Goal: Task Accomplishment & Management: Use online tool/utility

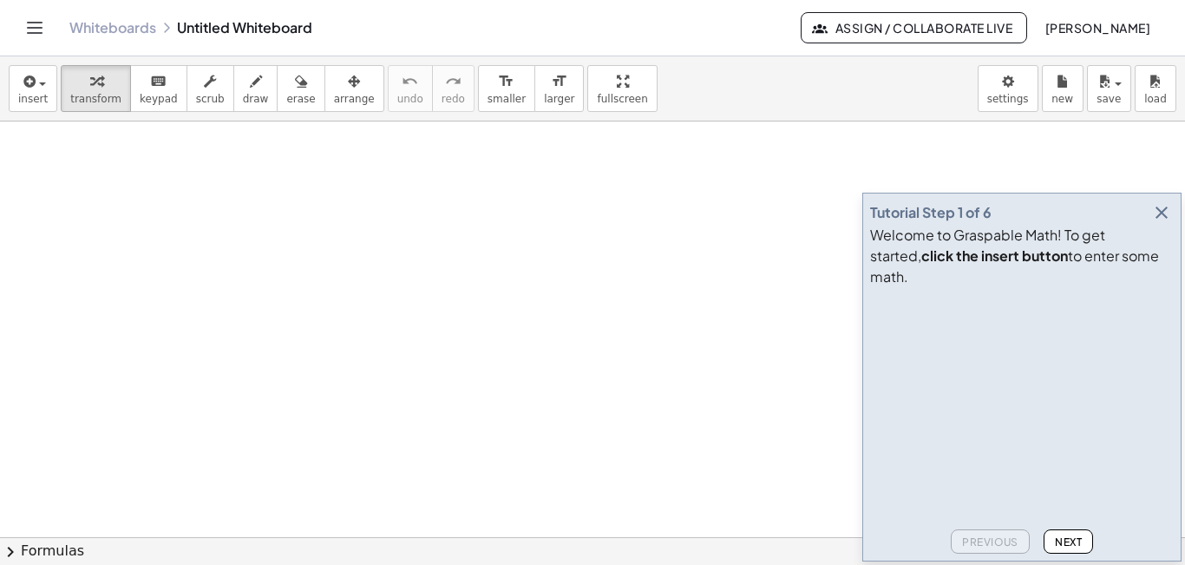
click at [1164, 223] on icon "button" at bounding box center [1161, 212] width 21 height 21
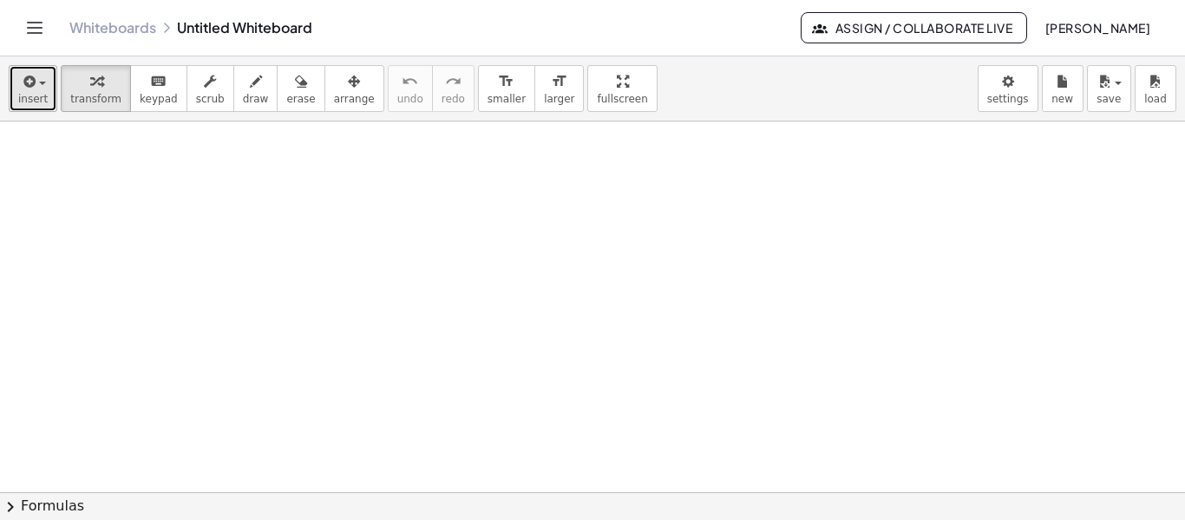
click at [32, 88] on icon "button" at bounding box center [28, 81] width 16 height 21
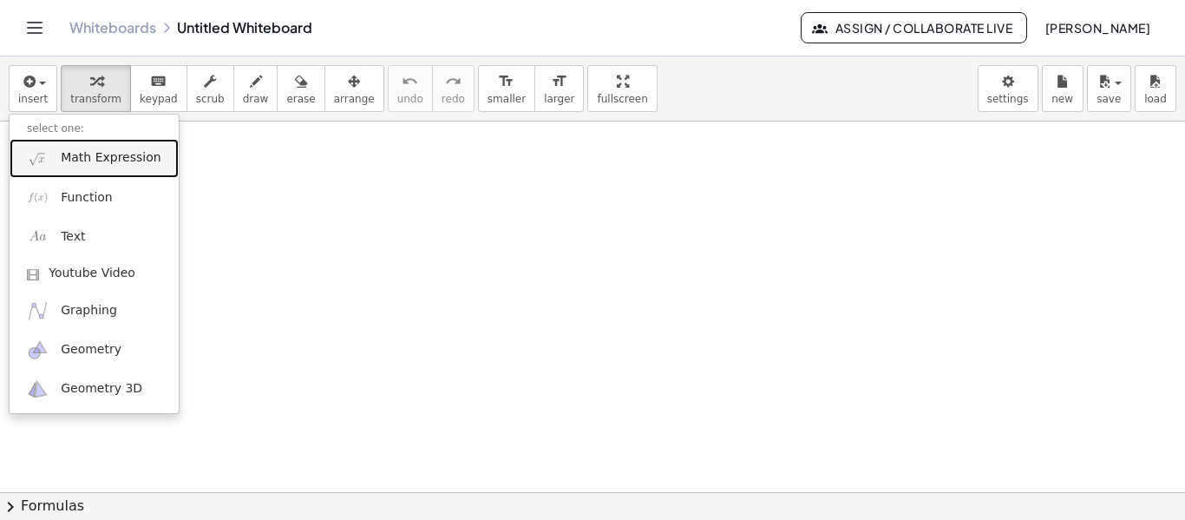
click at [93, 169] on link "Math Expression" at bounding box center [94, 158] width 169 height 39
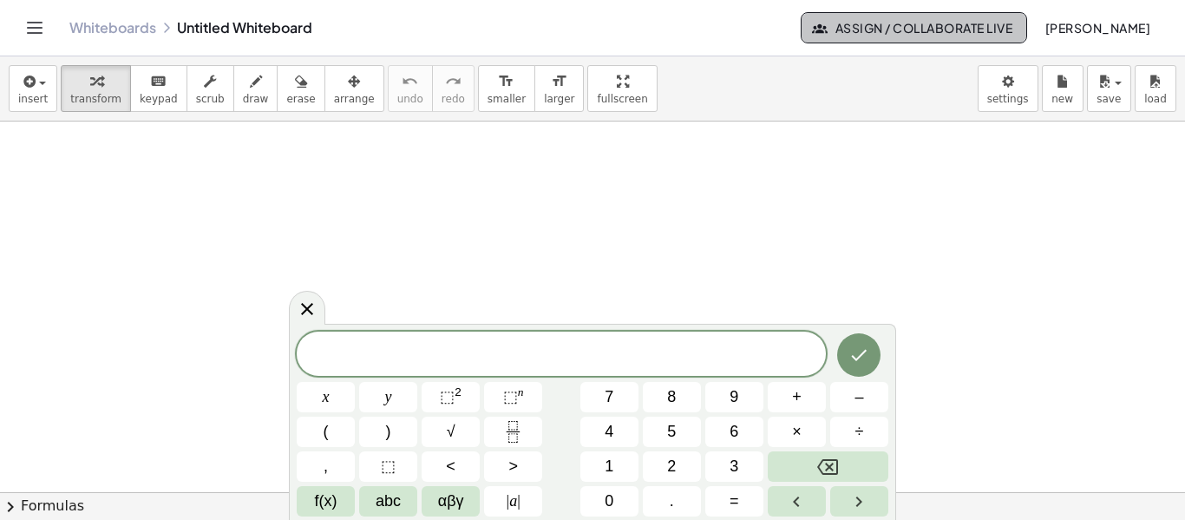
click at [816, 30] on span "Assign / Collaborate Live" at bounding box center [914, 28] width 197 height 16
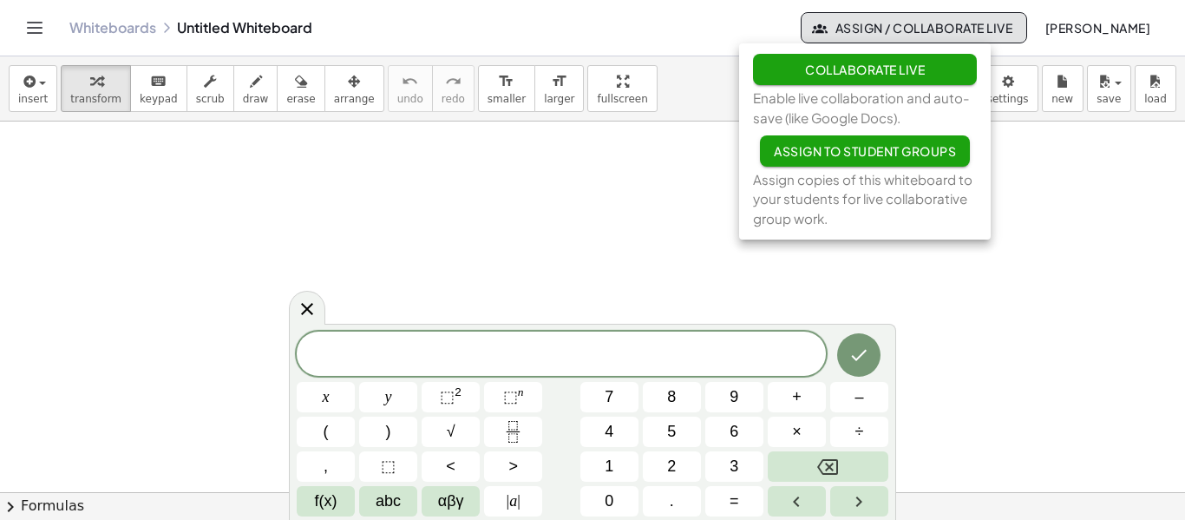
click at [1072, 29] on span "[PERSON_NAME]" at bounding box center [1098, 28] width 106 height 16
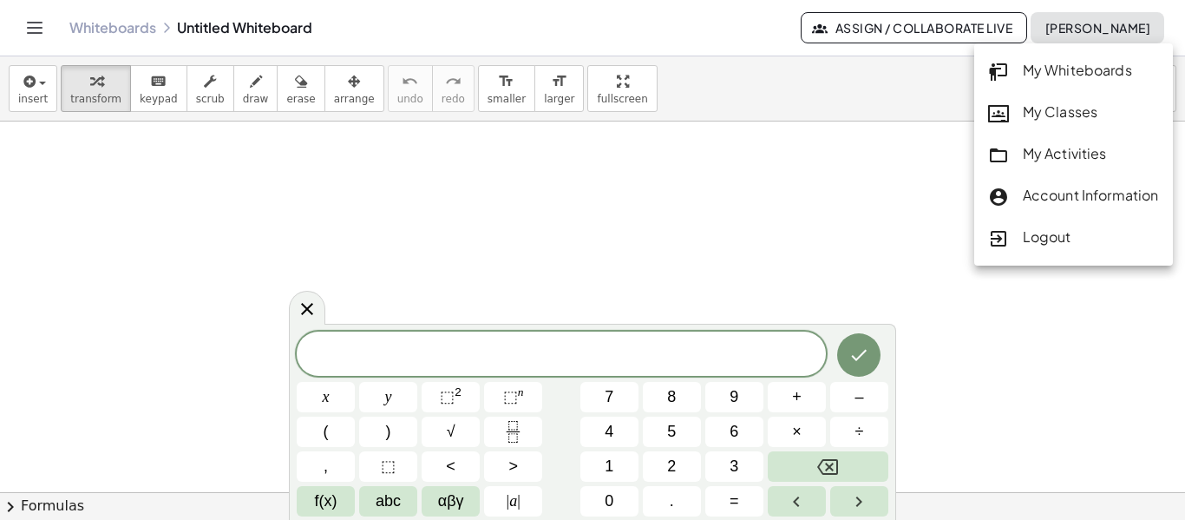
click at [1061, 109] on div "My Classes" at bounding box center [1073, 113] width 171 height 23
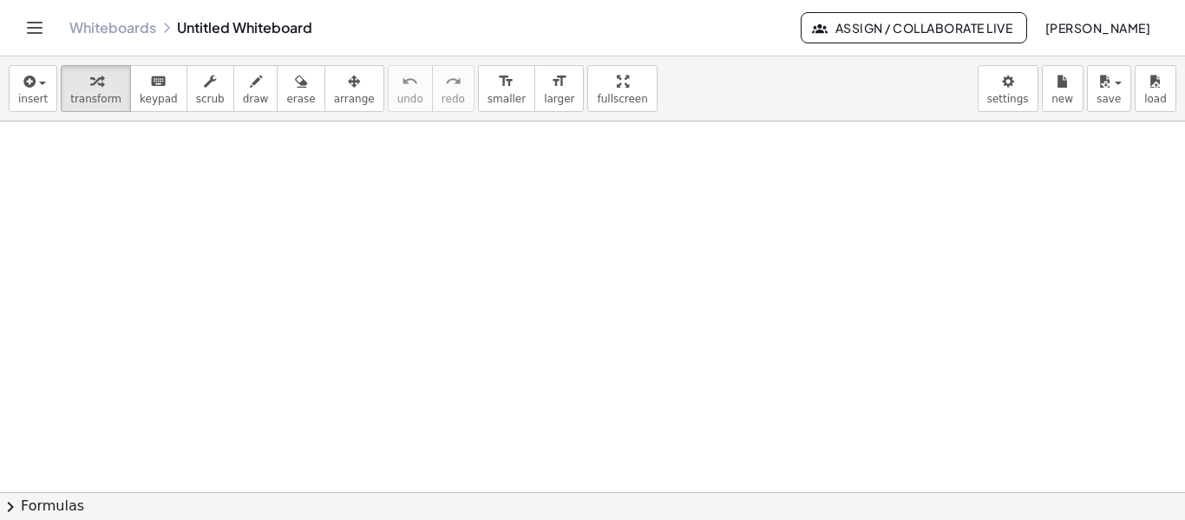
click at [53, 93] on div "insert select one: Math Expression Function Text Youtube Video Graphing Geometr…" at bounding box center [592, 88] width 1185 height 65
click at [40, 93] on span "insert" at bounding box center [33, 99] width 30 height 12
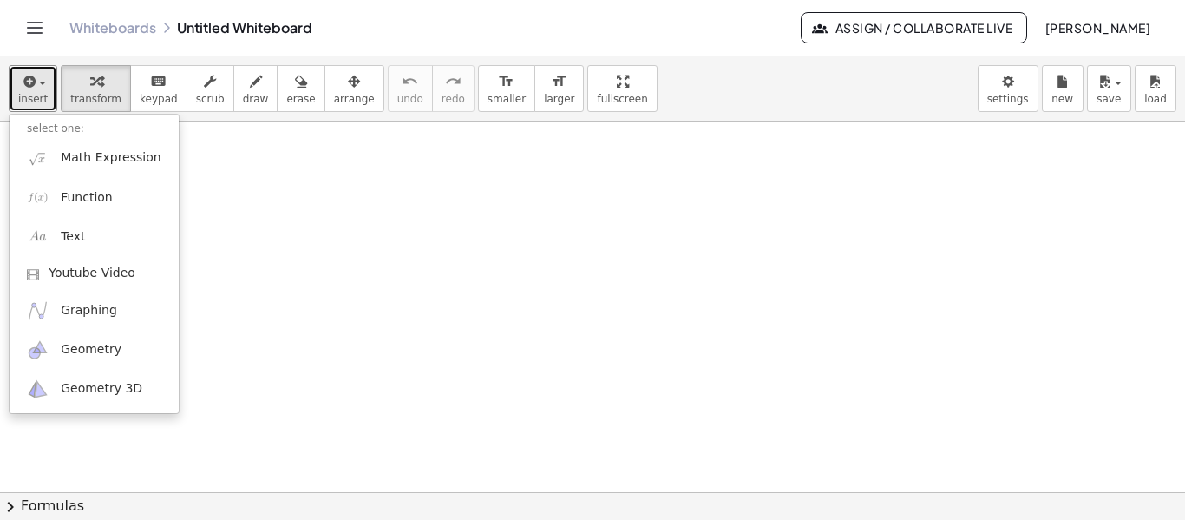
drag, startPoint x: 575, startPoint y: 98, endPoint x: 510, endPoint y: 125, distance: 70.4
click at [510, 125] on div "insert select one: Math Expression Function Text Youtube Video Graphing Geometr…" at bounding box center [592, 287] width 1185 height 463
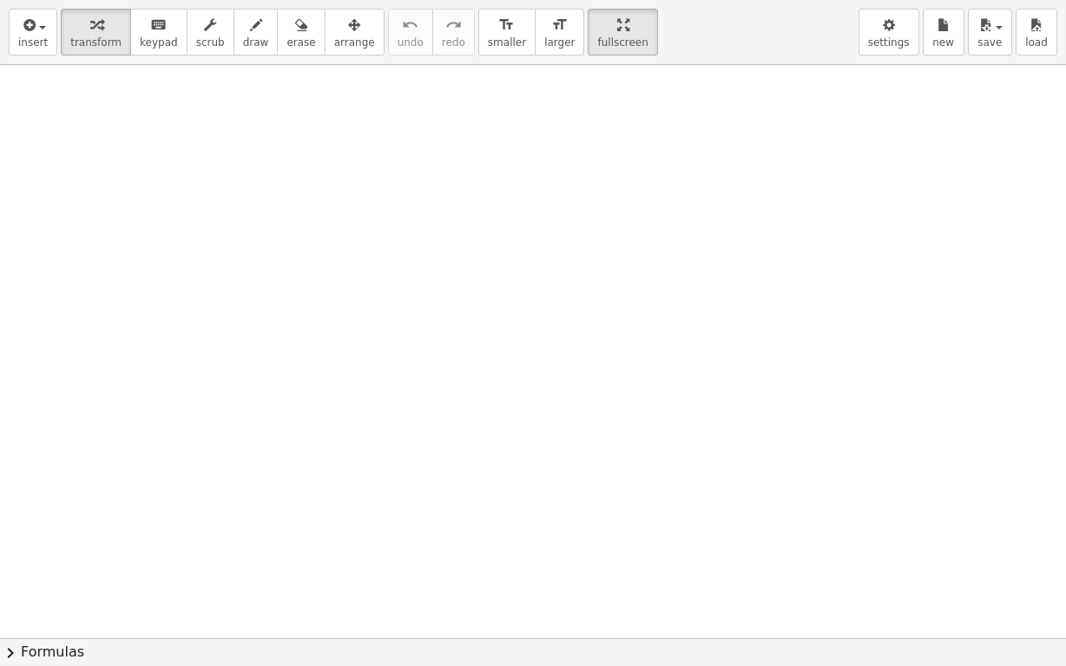
click at [557, 56] on div "insert select one: Math Expression Function Text Youtube Video Graphing Geometr…" at bounding box center [533, 32] width 1066 height 65
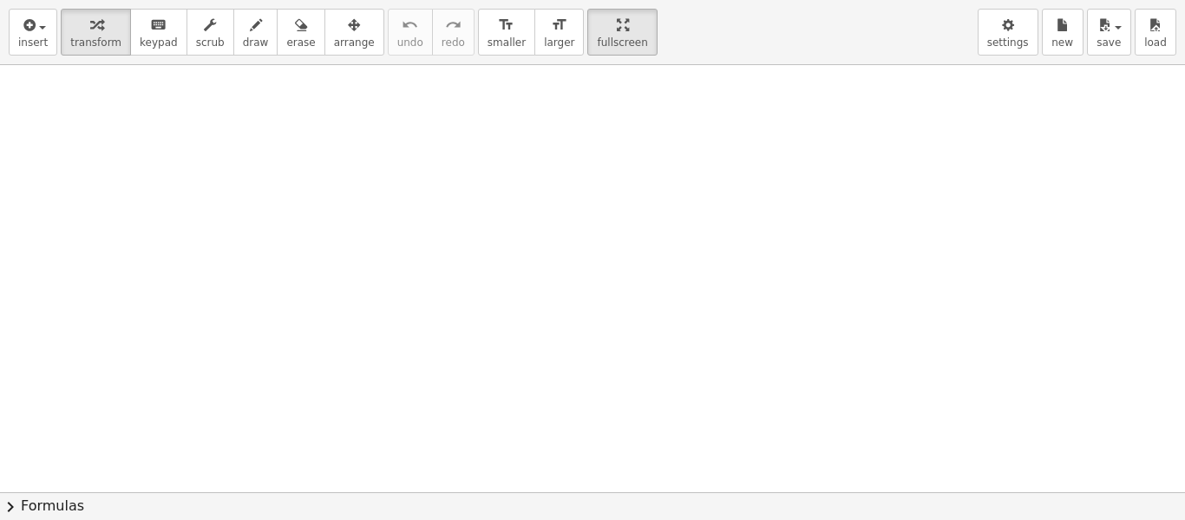
drag, startPoint x: 560, startPoint y: 38, endPoint x: 613, endPoint y: 30, distance: 54.4
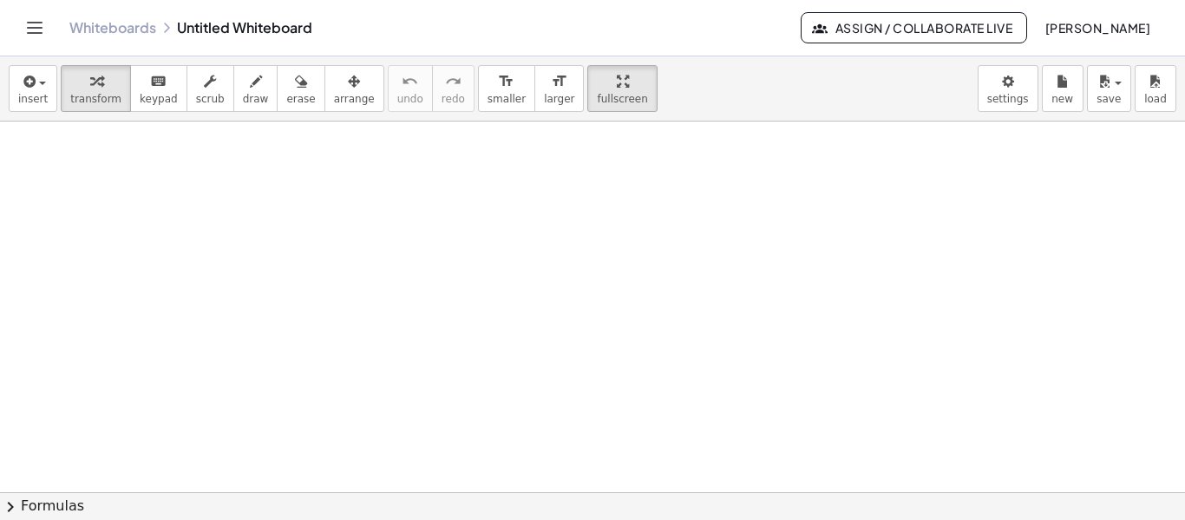
click at [613, 30] on div "Graspable Math Activities Get Started Activity Bank Assigned Work Classes White…" at bounding box center [592, 260] width 1185 height 520
drag, startPoint x: 582, startPoint y: 96, endPoint x: 520, endPoint y: 123, distance: 68.0
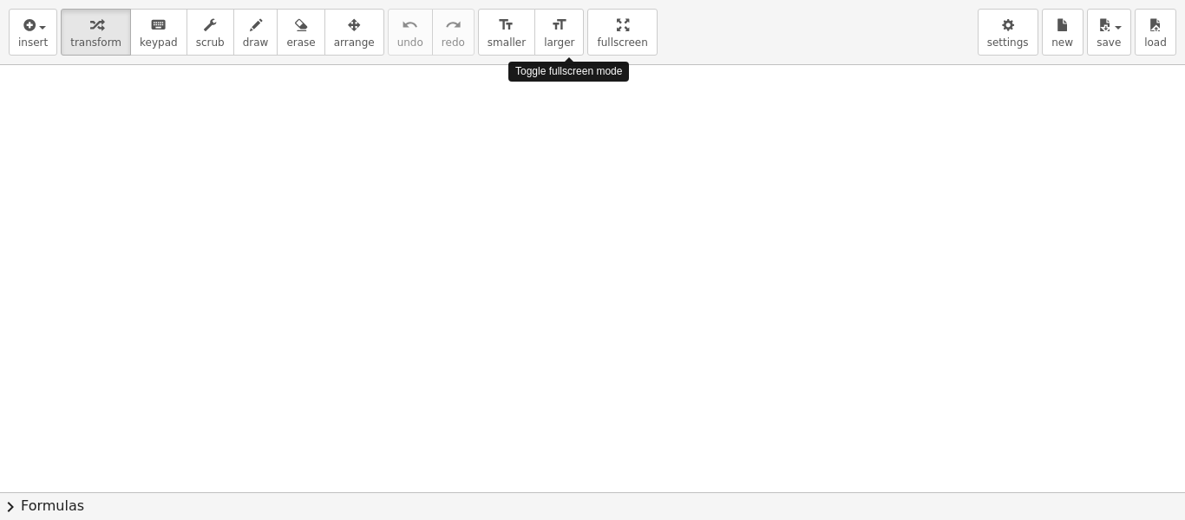
click at [520, 123] on div "insert select one: Math Expression Function Text Youtube Video Graphing Geometr…" at bounding box center [592, 260] width 1185 height 520
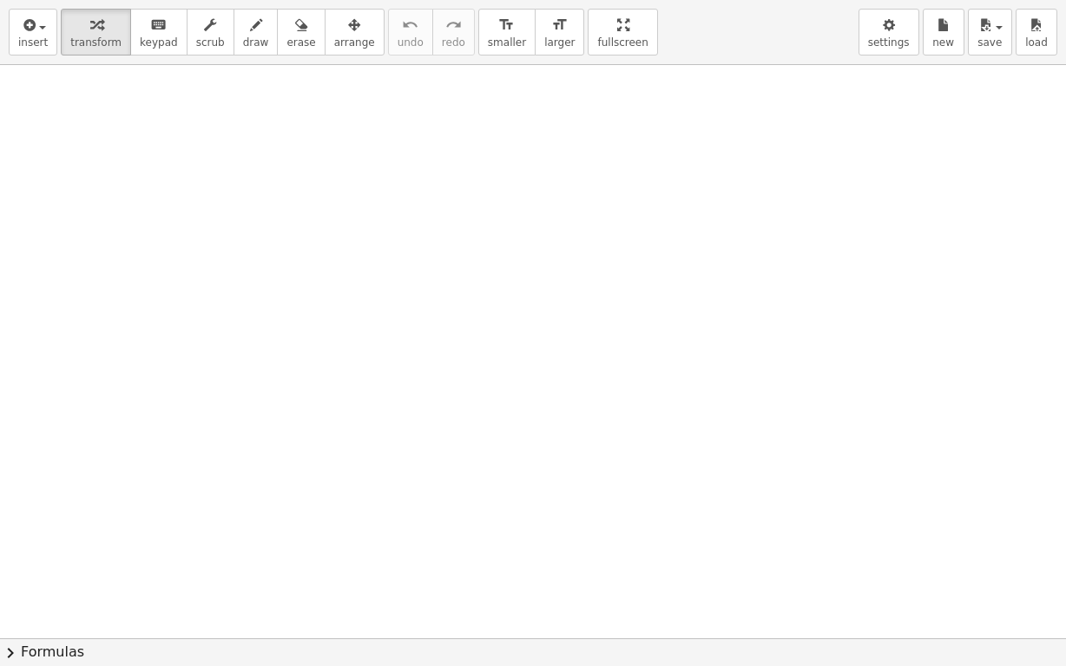
drag, startPoint x: 595, startPoint y: 32, endPoint x: 641, endPoint y: 25, distance: 46.5
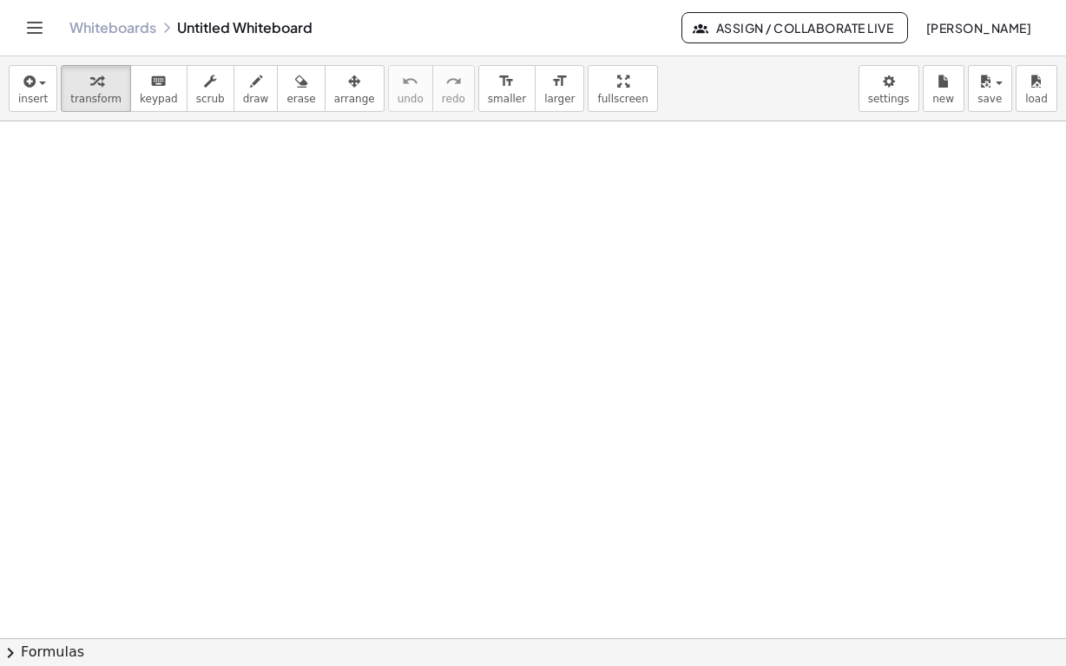
click at [641, 25] on div "Graspable Math Activities Get Started Activity Bank Assigned Work Classes White…" at bounding box center [533, 333] width 1066 height 666
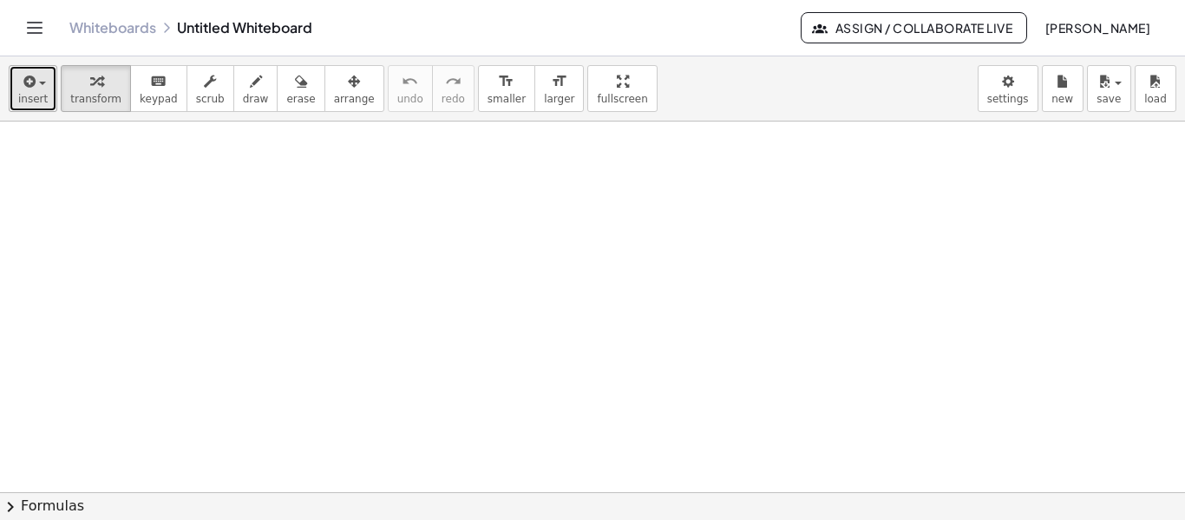
click at [45, 105] on button "insert" at bounding box center [33, 88] width 49 height 47
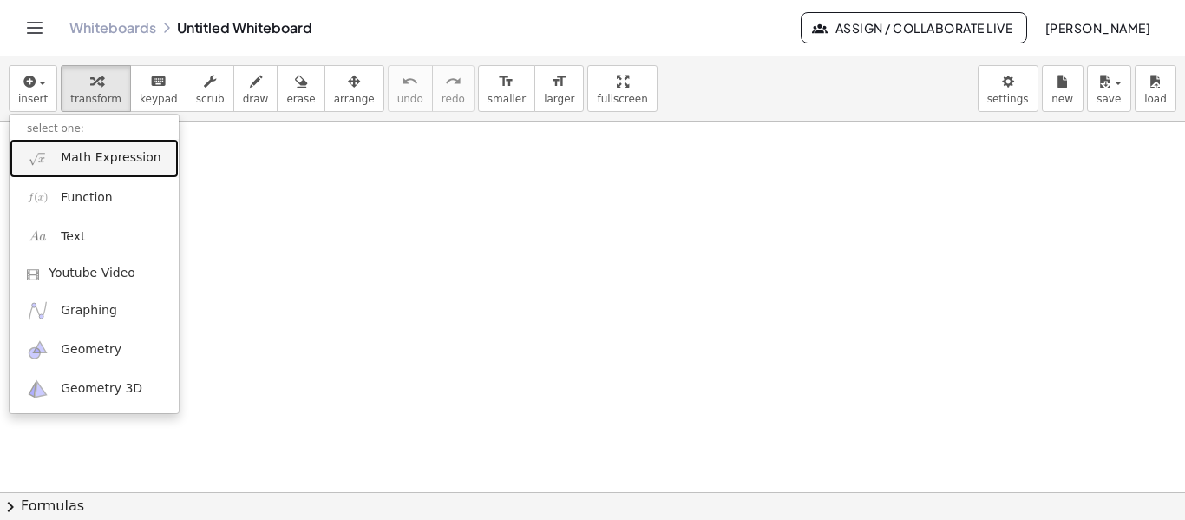
click at [81, 162] on span "Math Expression" at bounding box center [111, 157] width 100 height 17
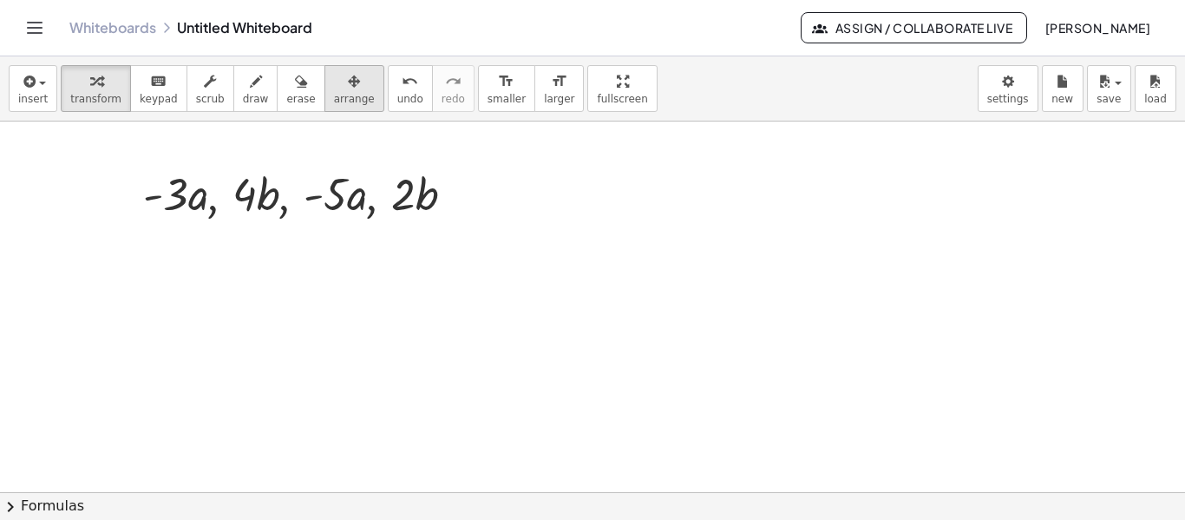
click at [335, 95] on span "arrange" at bounding box center [354, 99] width 41 height 12
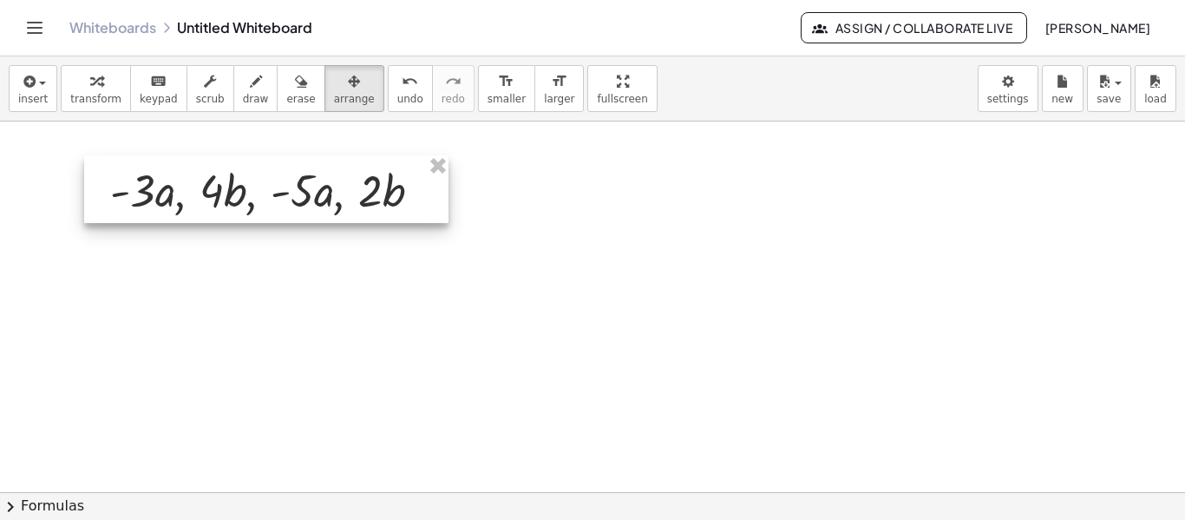
drag, startPoint x: 420, startPoint y: 188, endPoint x: 388, endPoint y: 184, distance: 32.4
click at [388, 184] on div at bounding box center [266, 189] width 364 height 68
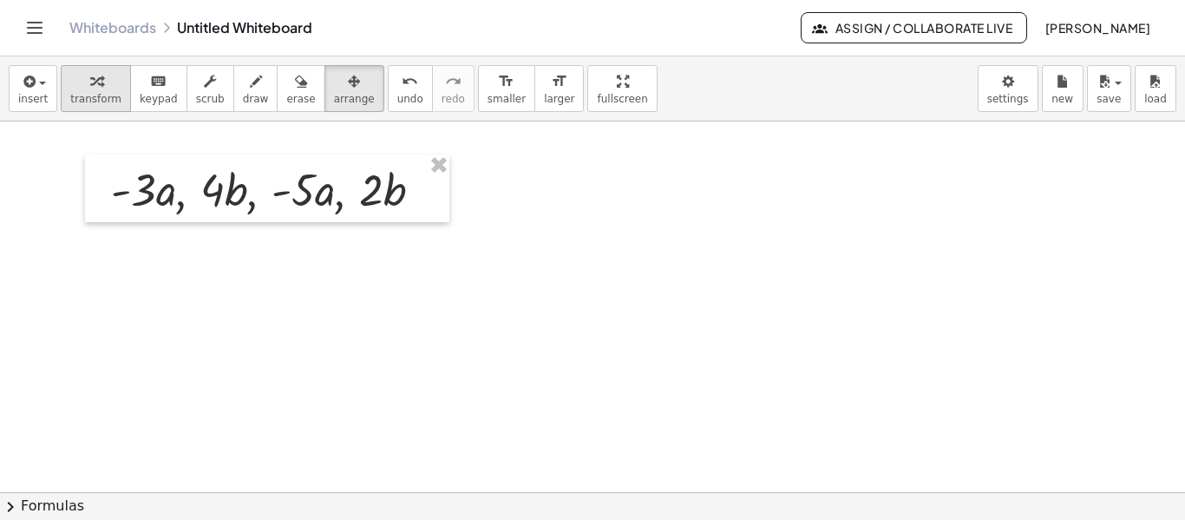
click at [104, 81] on div "button" at bounding box center [95, 80] width 51 height 21
click at [243, 100] on span "draw" at bounding box center [256, 99] width 26 height 12
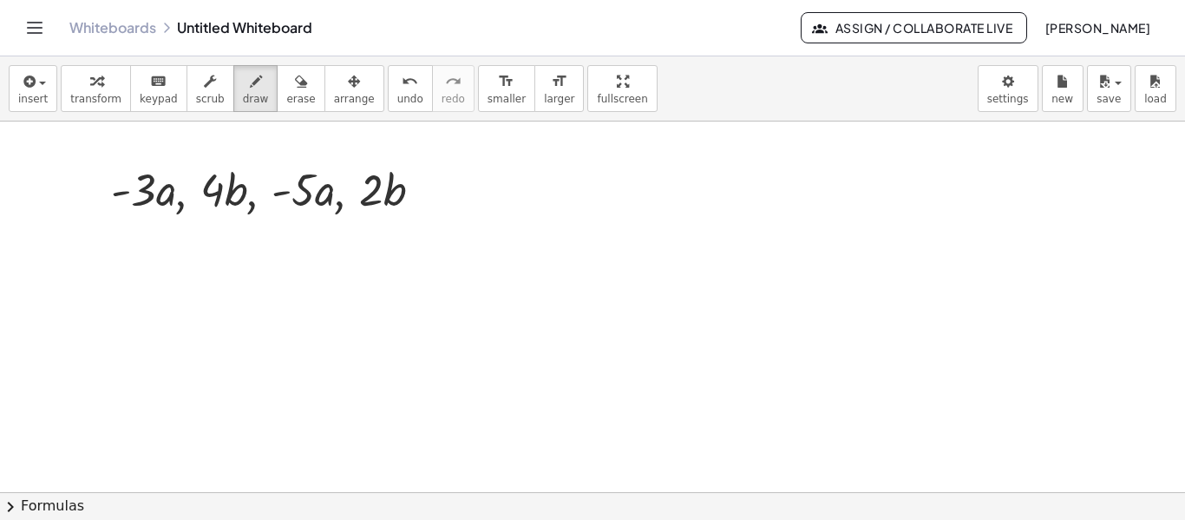
click at [252, 266] on div at bounding box center [592, 493] width 1185 height 744
click at [252, 253] on div at bounding box center [592, 493] width 1185 height 744
drag, startPoint x: 267, startPoint y: 267, endPoint x: 268, endPoint y: 243, distance: 24.3
click at [268, 243] on div at bounding box center [592, 493] width 1185 height 744
click at [286, 100] on span "erase" at bounding box center [300, 99] width 29 height 12
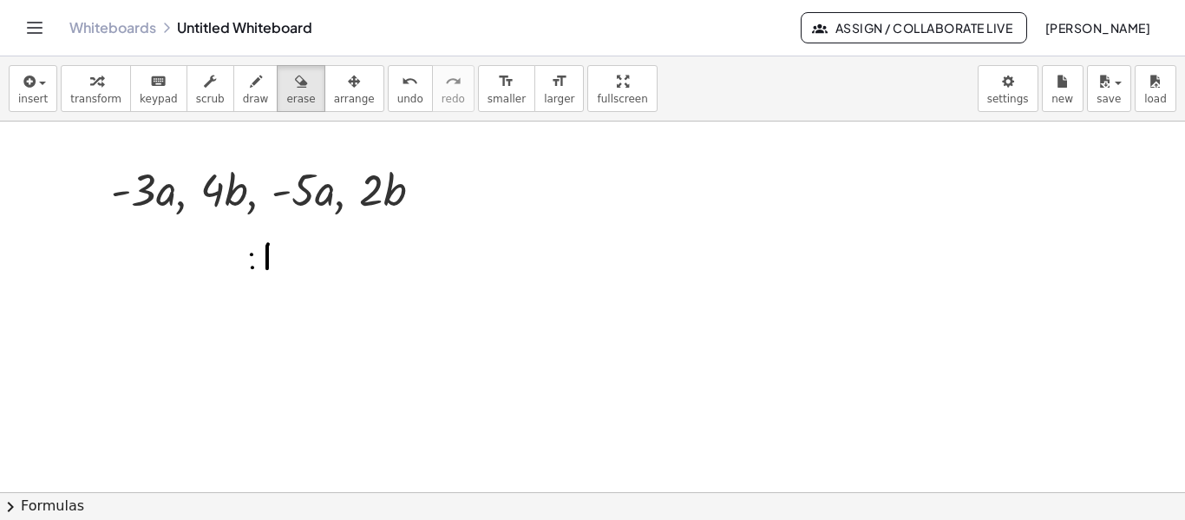
click at [264, 259] on div at bounding box center [592, 493] width 1185 height 744
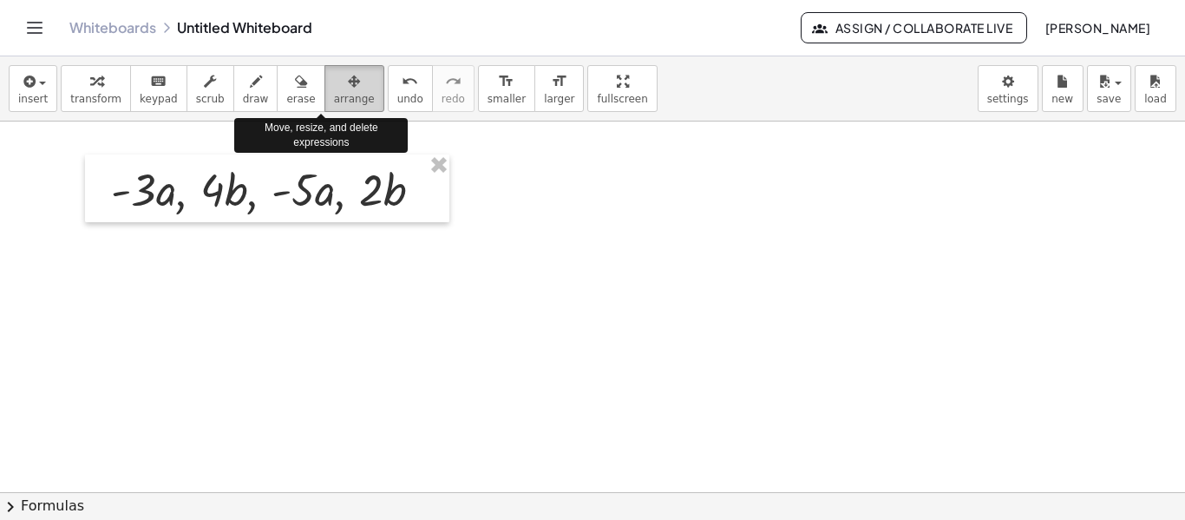
click at [334, 101] on span "arrange" at bounding box center [354, 99] width 41 height 12
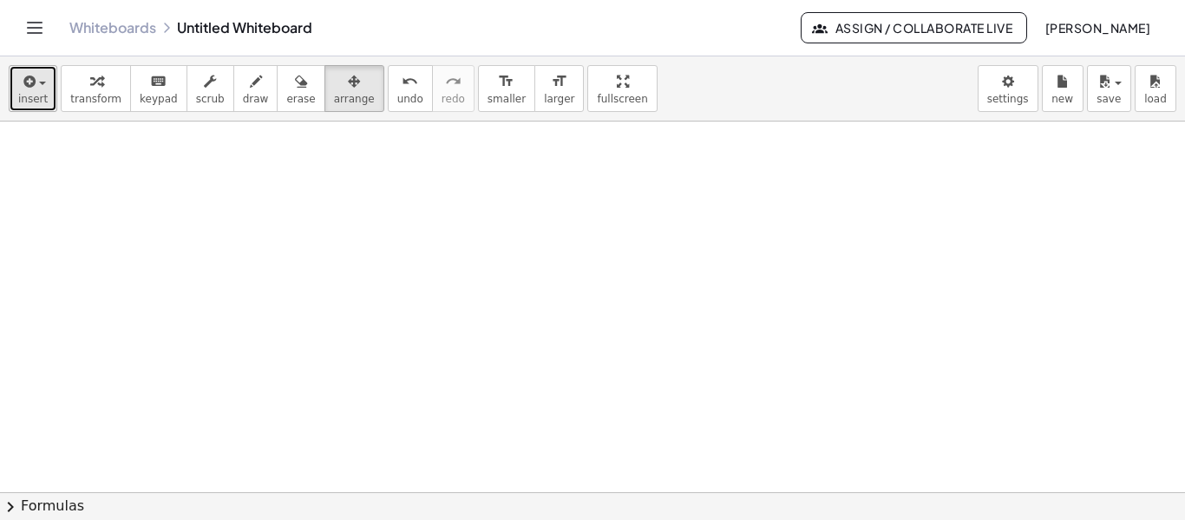
click at [36, 84] on span "button" at bounding box center [37, 83] width 3 height 12
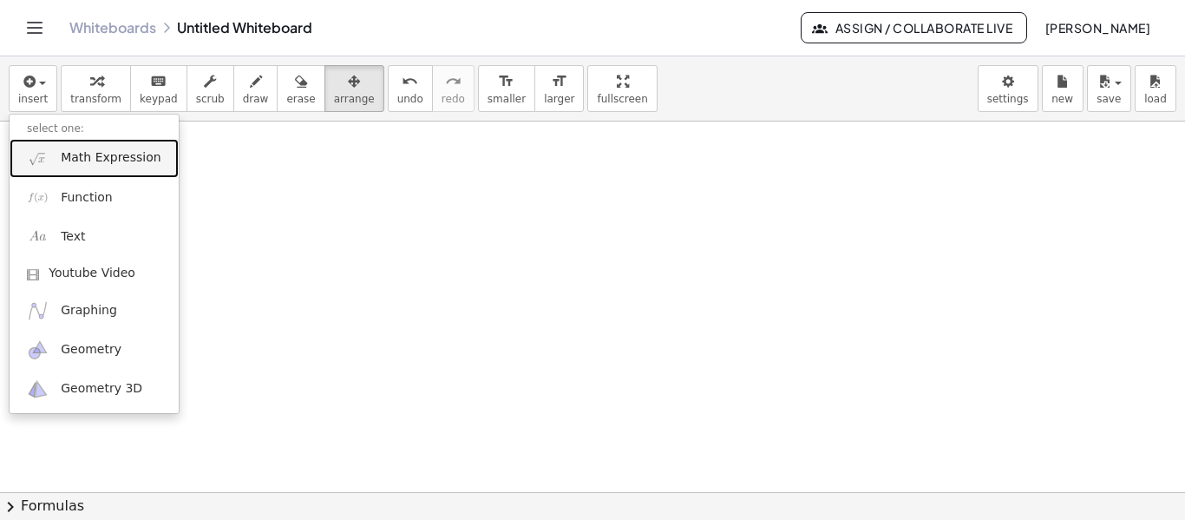
click at [95, 172] on link "Math Expression" at bounding box center [94, 158] width 169 height 39
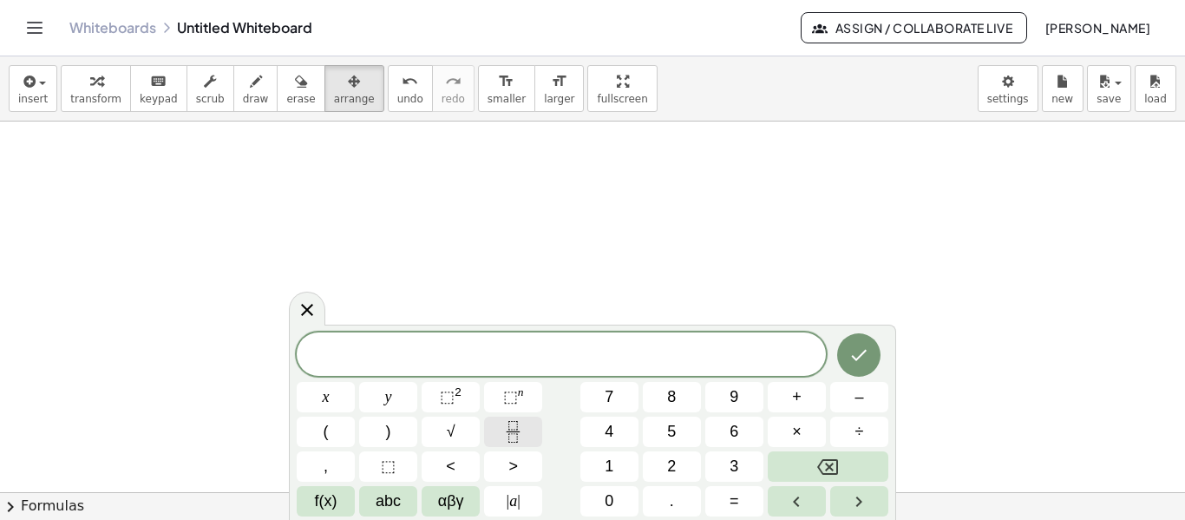
click at [517, 437] on icon "Fraction" at bounding box center [512, 437] width 9 height 9
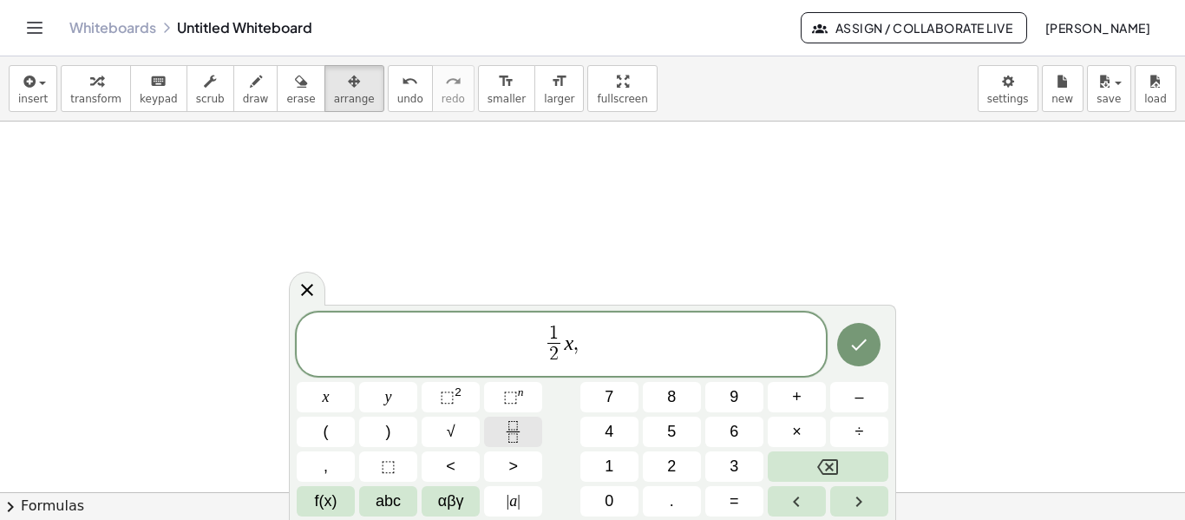
click at [516, 437] on icon "Fraction" at bounding box center [513, 432] width 22 height 22
click at [517, 445] on button "Fraction" at bounding box center [513, 431] width 58 height 30
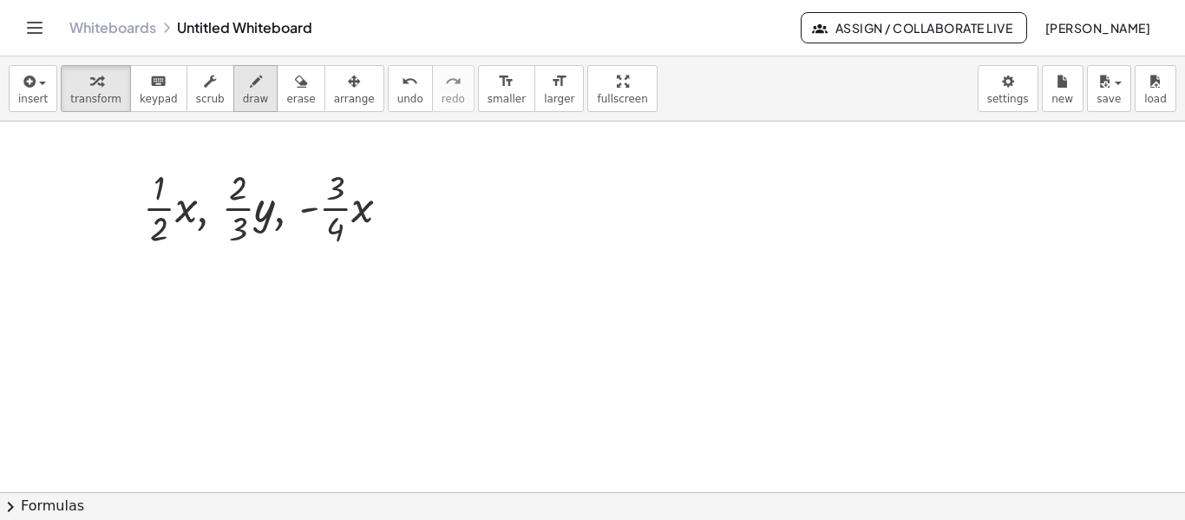
click at [243, 87] on div "button" at bounding box center [256, 80] width 26 height 21
drag, startPoint x: 408, startPoint y: 206, endPoint x: 427, endPoint y: 200, distance: 20.0
click at [427, 200] on div at bounding box center [592, 493] width 1185 height 744
drag, startPoint x: 413, startPoint y: 216, endPoint x: 430, endPoint y: 213, distance: 16.7
click at [430, 213] on div at bounding box center [592, 493] width 1185 height 744
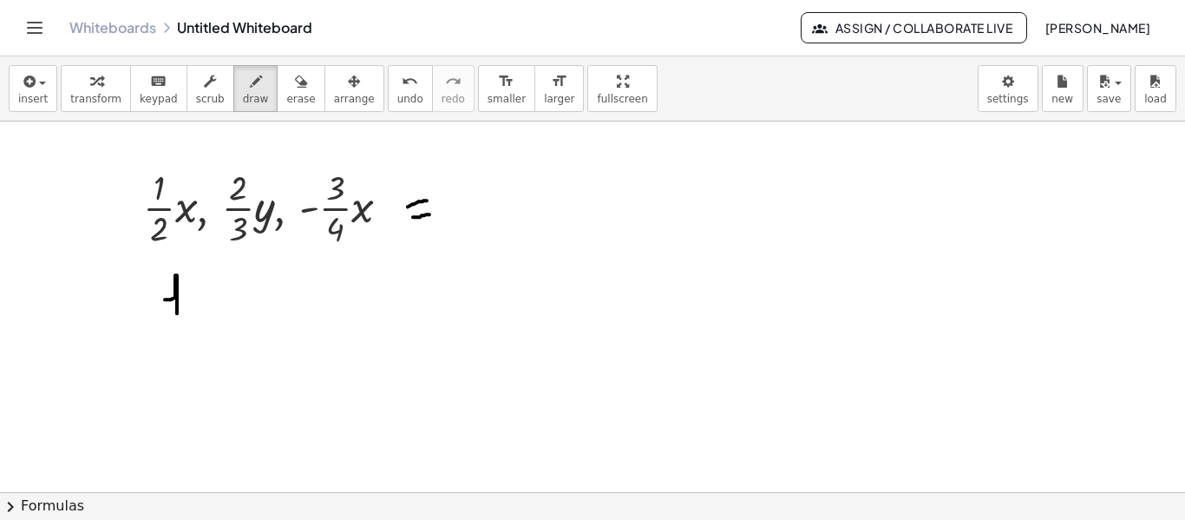
drag, startPoint x: 165, startPoint y: 298, endPoint x: 173, endPoint y: 316, distance: 19.0
click at [177, 313] on div at bounding box center [592, 493] width 1185 height 744
drag, startPoint x: 157, startPoint y: 321, endPoint x: 197, endPoint y: 323, distance: 40.0
click at [197, 323] on div at bounding box center [592, 493] width 1185 height 744
drag, startPoint x: 162, startPoint y: 352, endPoint x: 197, endPoint y: 365, distance: 37.1
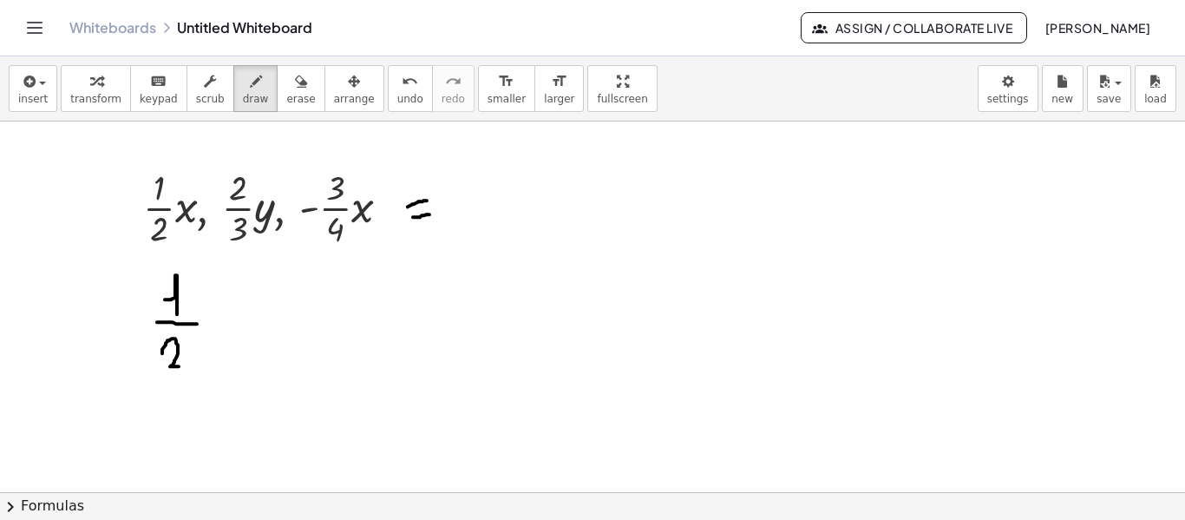
click at [197, 365] on div at bounding box center [592, 493] width 1185 height 744
drag, startPoint x: 205, startPoint y: 312, endPoint x: 226, endPoint y: 332, distance: 28.8
click at [226, 332] on div at bounding box center [592, 493] width 1185 height 744
drag, startPoint x: 221, startPoint y: 314, endPoint x: 211, endPoint y: 326, distance: 16.0
click at [211, 326] on div at bounding box center [592, 493] width 1185 height 744
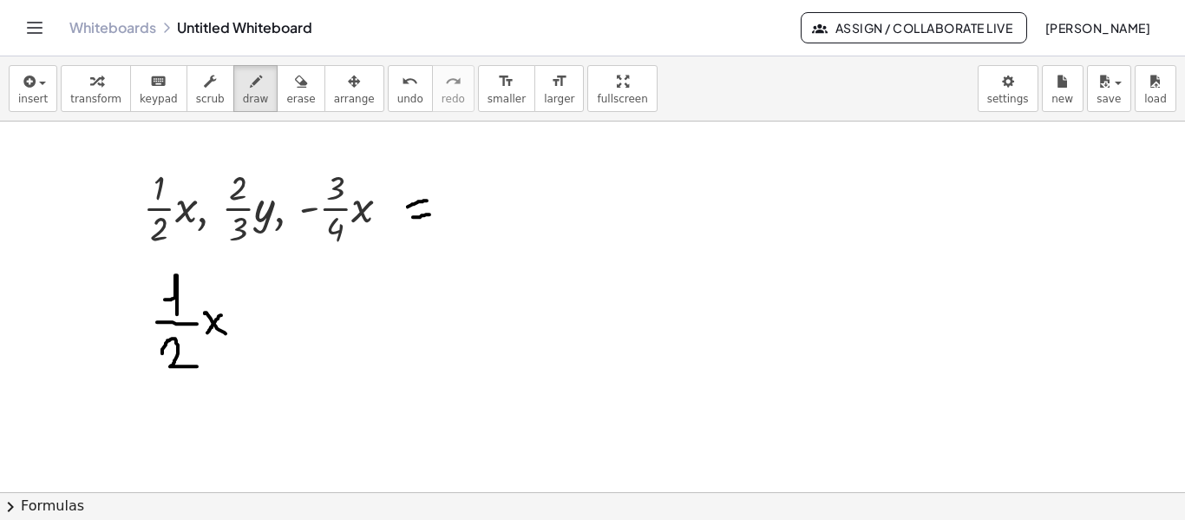
click at [207, 331] on div at bounding box center [592, 493] width 1185 height 744
drag, startPoint x: 240, startPoint y: 325, endPoint x: 253, endPoint y: 323, distance: 13.1
click at [253, 323] on div at bounding box center [592, 493] width 1185 height 744
drag, startPoint x: 331, startPoint y: 246, endPoint x: 342, endPoint y: 249, distance: 11.0
click at [342, 249] on div at bounding box center [592, 493] width 1185 height 744
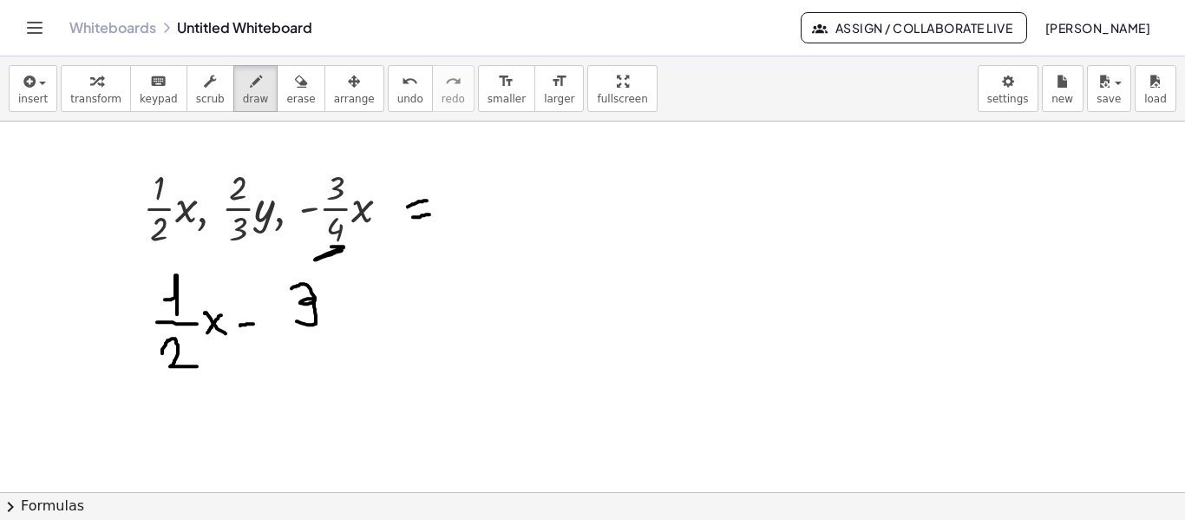
drag, startPoint x: 292, startPoint y: 287, endPoint x: 297, endPoint y: 320, distance: 33.4
click at [297, 320] on div at bounding box center [592, 493] width 1185 height 744
drag, startPoint x: 290, startPoint y: 326, endPoint x: 339, endPoint y: 337, distance: 50.5
click at [341, 335] on div at bounding box center [592, 493] width 1185 height 744
drag, startPoint x: 294, startPoint y: 348, endPoint x: 351, endPoint y: 312, distance: 67.4
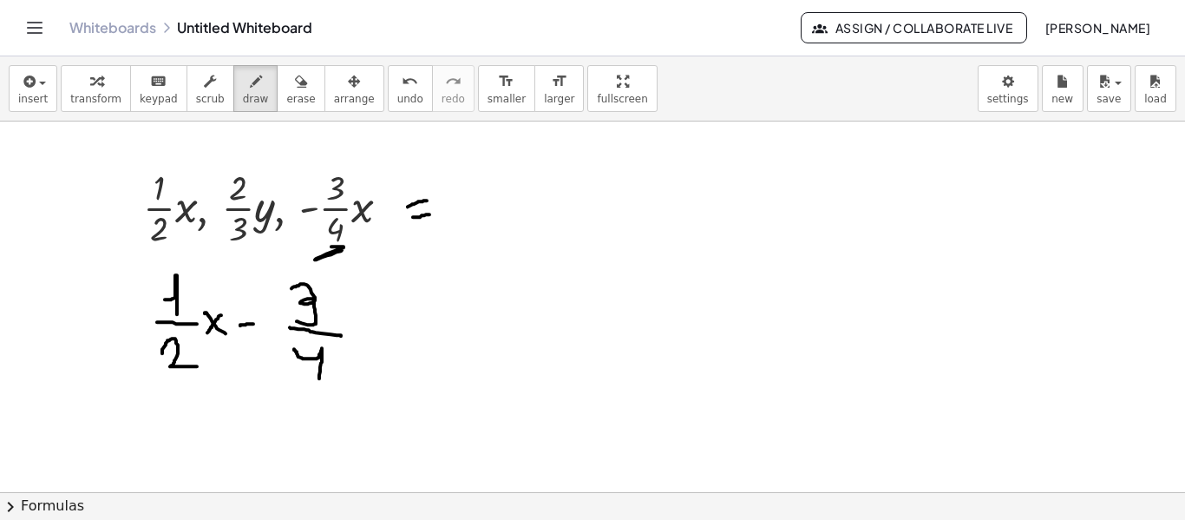
click at [319, 374] on div at bounding box center [592, 493] width 1185 height 744
drag, startPoint x: 354, startPoint y: 309, endPoint x: 375, endPoint y: 328, distance: 28.2
click at [375, 328] on div at bounding box center [592, 493] width 1185 height 744
drag, startPoint x: 372, startPoint y: 308, endPoint x: 351, endPoint y: 325, distance: 26.6
click at [351, 325] on div at bounding box center [592, 493] width 1185 height 744
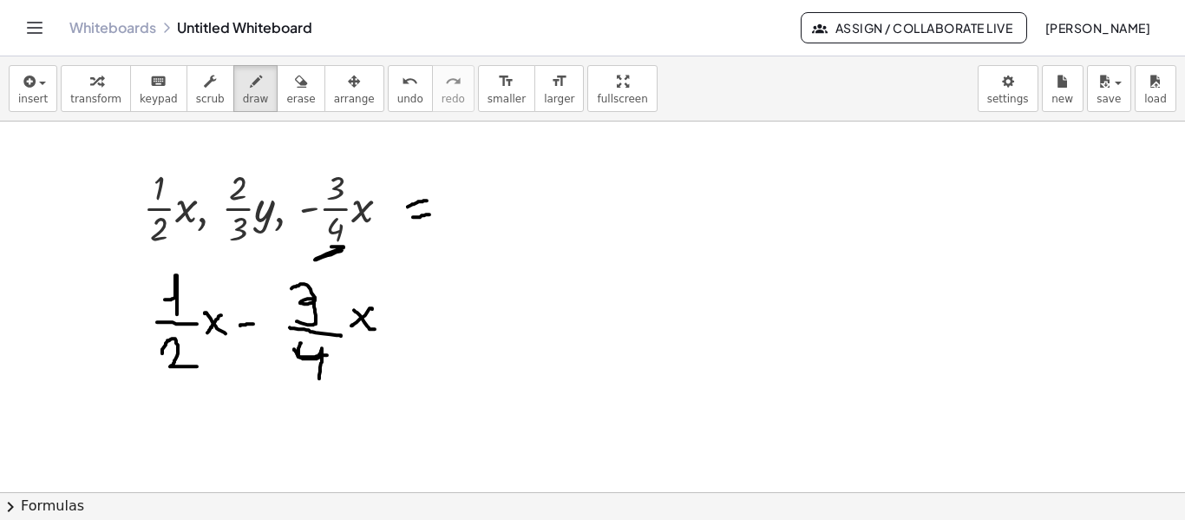
drag, startPoint x: 301, startPoint y: 342, endPoint x: 327, endPoint y: 354, distance: 28.7
click at [327, 354] on div at bounding box center [592, 493] width 1185 height 744
drag, startPoint x: 324, startPoint y: 344, endPoint x: 321, endPoint y: 377, distance: 33.1
click at [321, 377] on div at bounding box center [592, 493] width 1185 height 744
drag, startPoint x: 397, startPoint y: 313, endPoint x: 414, endPoint y: 313, distance: 16.5
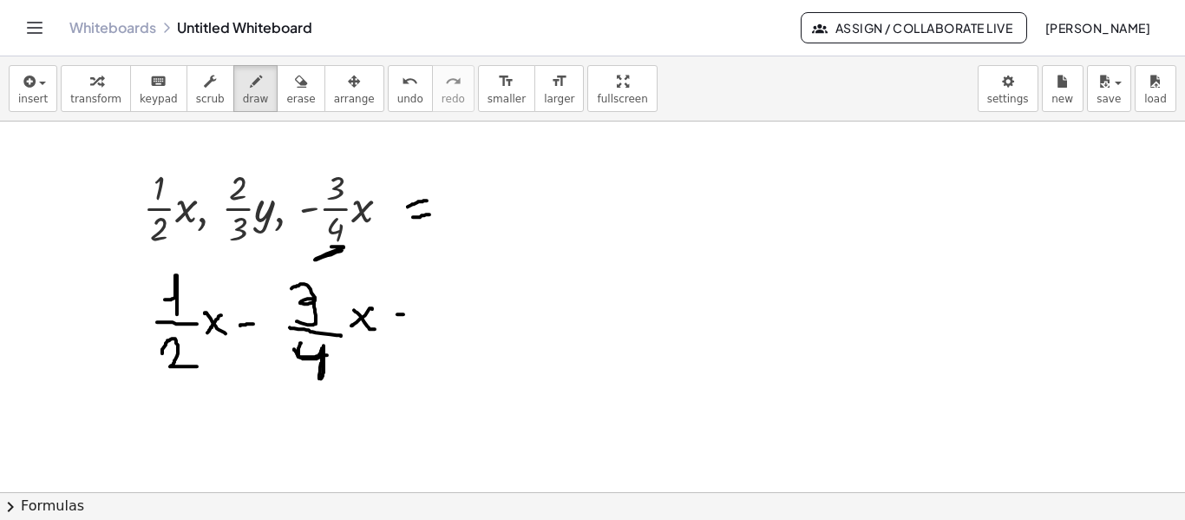
click at [414, 313] on div at bounding box center [592, 493] width 1185 height 744
drag, startPoint x: 398, startPoint y: 323, endPoint x: 413, endPoint y: 325, distance: 15.0
click at [413, 325] on div at bounding box center [592, 493] width 1185 height 744
drag, startPoint x: 432, startPoint y: 323, endPoint x: 567, endPoint y: 331, distance: 135.6
click at [567, 331] on div at bounding box center [592, 493] width 1185 height 744
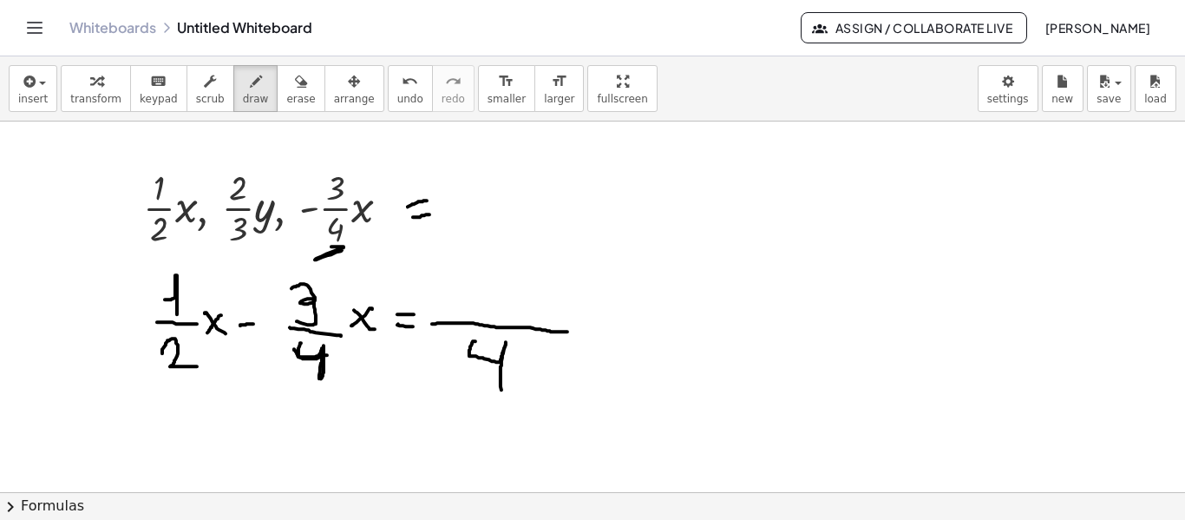
drag, startPoint x: 475, startPoint y: 340, endPoint x: 502, endPoint y: 390, distance: 57.1
click at [502, 390] on div at bounding box center [592, 493] width 1185 height 744
drag, startPoint x: 424, startPoint y: 382, endPoint x: 214, endPoint y: 384, distance: 210.0
click at [214, 384] on div at bounding box center [592, 493] width 1185 height 744
click at [236, 436] on div at bounding box center [592, 493] width 1185 height 744
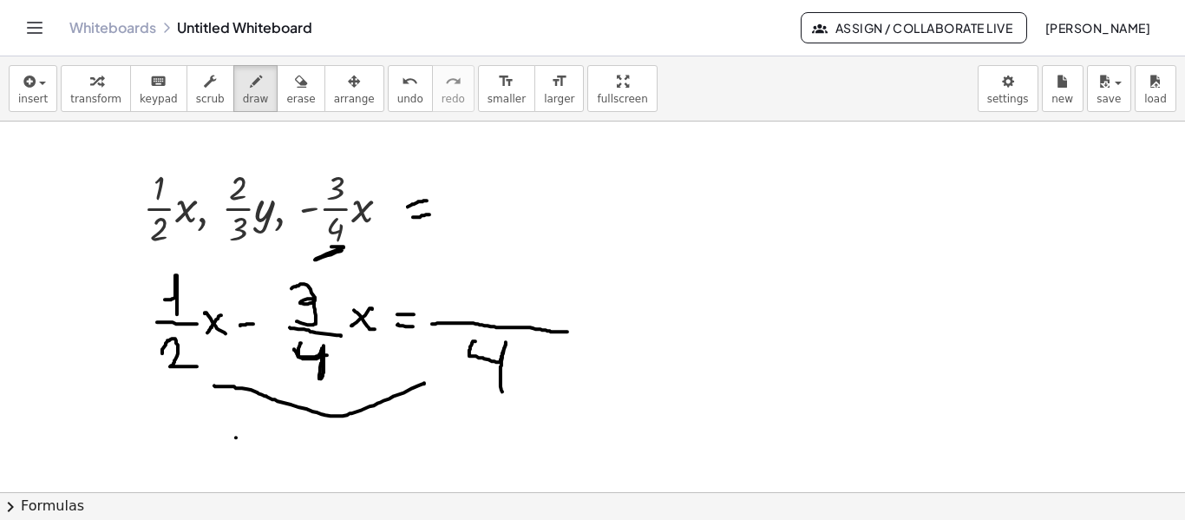
click at [237, 419] on div at bounding box center [592, 493] width 1185 height 744
drag, startPoint x: 227, startPoint y: 428, endPoint x: 252, endPoint y: 430, distance: 25.2
click at [252, 430] on div at bounding box center [592, 493] width 1185 height 744
drag, startPoint x: 147, startPoint y: 358, endPoint x: 120, endPoint y: 286, distance: 76.9
click at [155, 279] on div at bounding box center [592, 493] width 1185 height 744
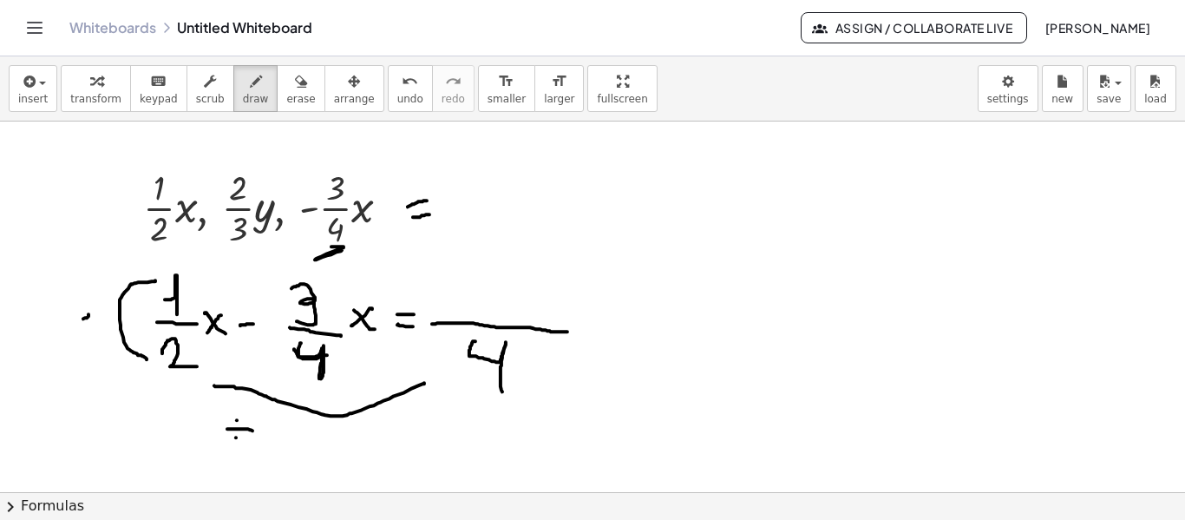
click at [83, 318] on div at bounding box center [592, 493] width 1185 height 744
drag, startPoint x: 77, startPoint y: 305, endPoint x: 94, endPoint y: 325, distance: 25.2
click at [94, 325] on div at bounding box center [592, 493] width 1185 height 744
drag, startPoint x: 430, startPoint y: 289, endPoint x: 455, endPoint y: 300, distance: 26.8
click at [455, 300] on div at bounding box center [592, 493] width 1185 height 744
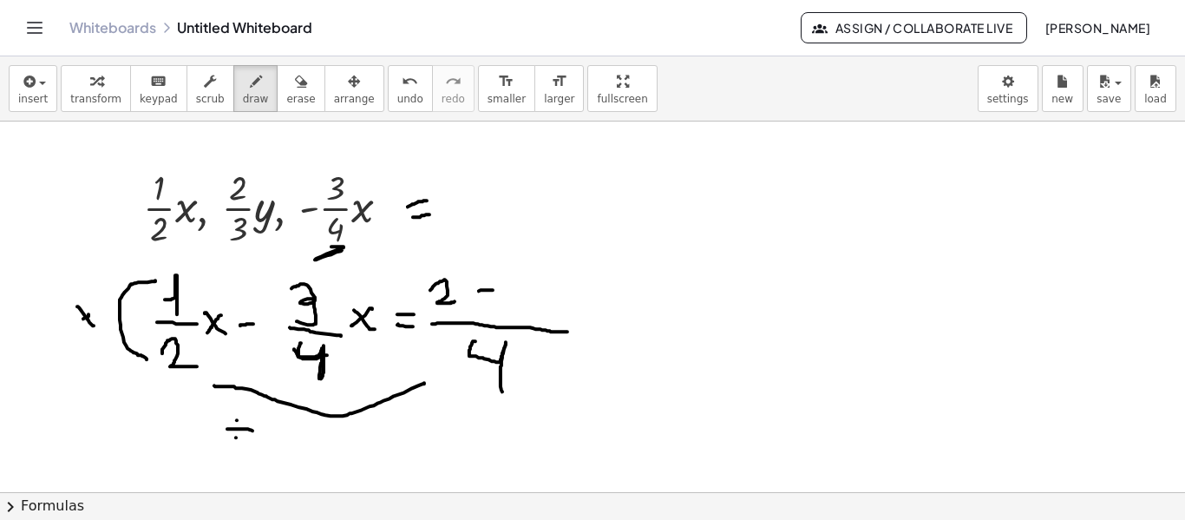
drag, startPoint x: 479, startPoint y: 290, endPoint x: 493, endPoint y: 289, distance: 13.9
click at [493, 289] on div at bounding box center [592, 493] width 1185 height 744
drag, startPoint x: 518, startPoint y: 276, endPoint x: 562, endPoint y: 311, distance: 56.2
click at [529, 319] on div at bounding box center [592, 493] width 1185 height 744
drag, startPoint x: 587, startPoint y: 305, endPoint x: 607, endPoint y: 305, distance: 19.1
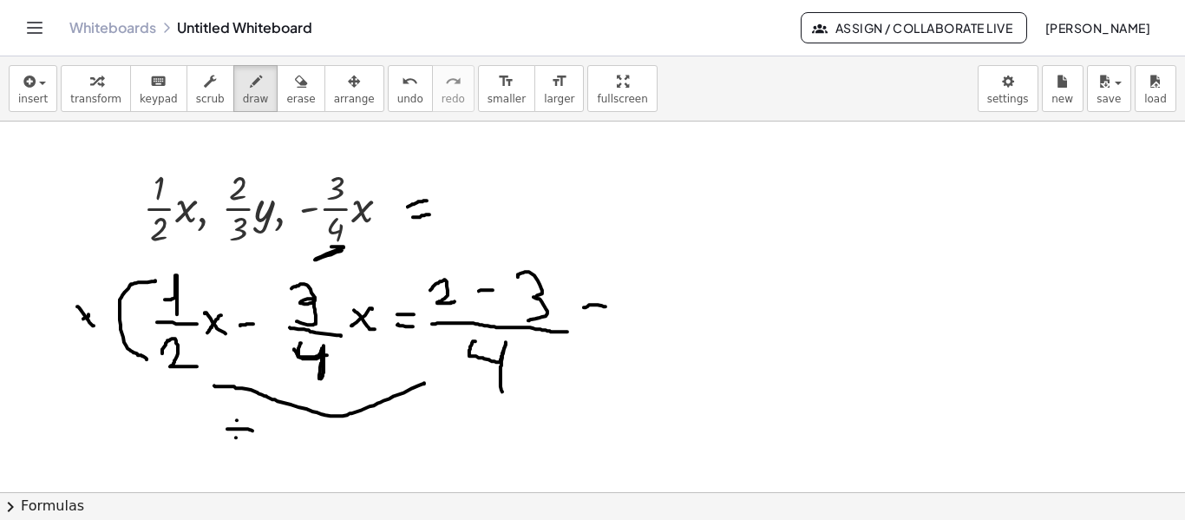
click at [607, 305] on div at bounding box center [592, 493] width 1185 height 744
drag, startPoint x: 582, startPoint y: 318, endPoint x: 606, endPoint y: 318, distance: 23.4
click at [606, 318] on div at bounding box center [592, 493] width 1185 height 744
drag, startPoint x: 633, startPoint y: 322, endPoint x: 705, endPoint y: 325, distance: 72.1
click at [705, 325] on div at bounding box center [592, 493] width 1185 height 744
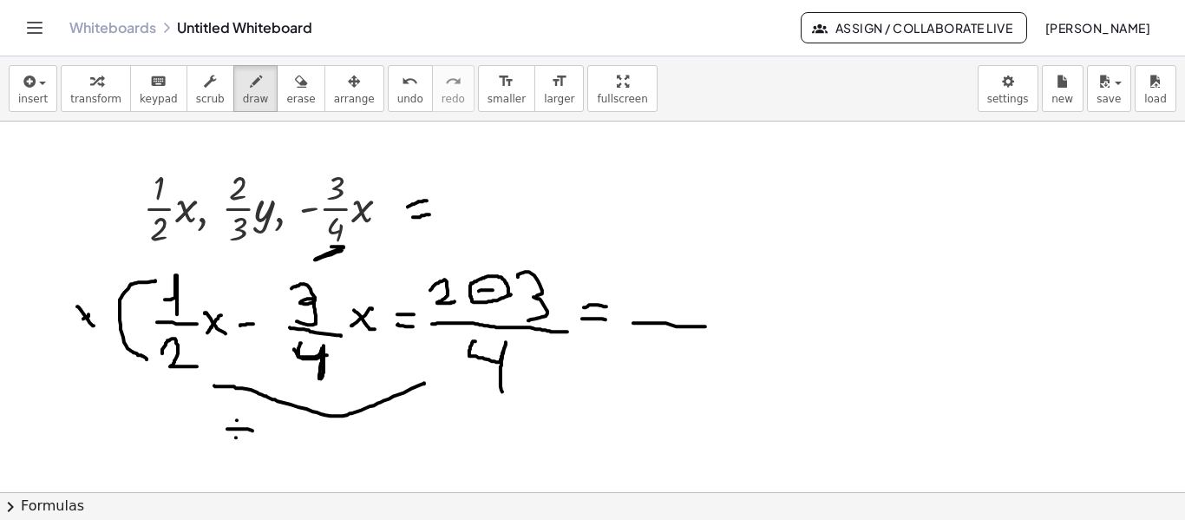
click at [511, 293] on div at bounding box center [592, 493] width 1185 height 744
click at [624, 317] on div at bounding box center [592, 493] width 1185 height 744
drag, startPoint x: 659, startPoint y: 296, endPoint x: 677, endPoint y: 302, distance: 18.4
click at [677, 302] on div at bounding box center [592, 493] width 1185 height 744
drag, startPoint x: 656, startPoint y: 340, endPoint x: 717, endPoint y: 325, distance: 62.5
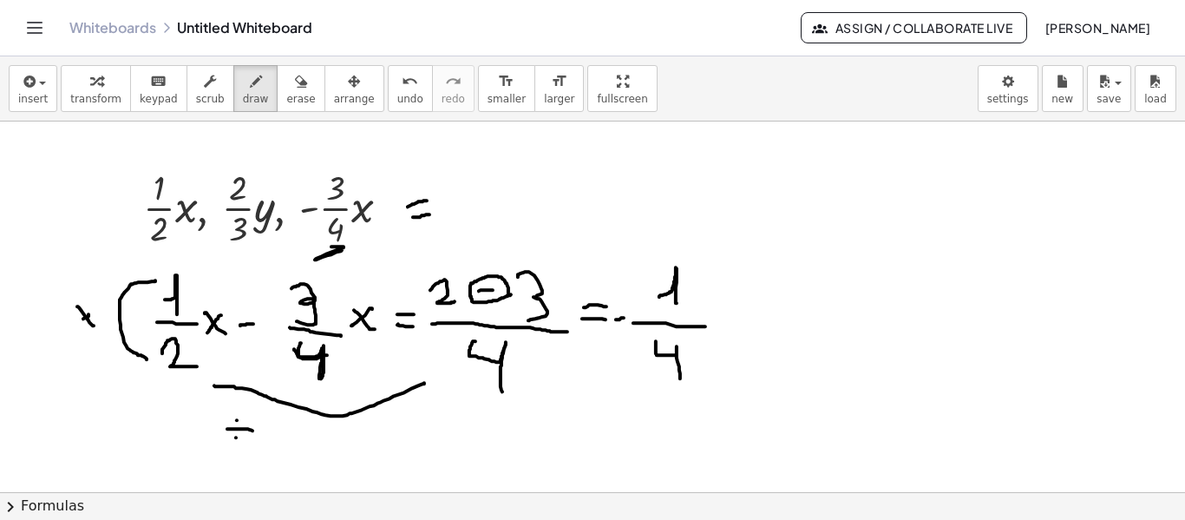
click at [686, 377] on div at bounding box center [592, 493] width 1185 height 744
drag, startPoint x: 720, startPoint y: 311, endPoint x: 745, endPoint y: 321, distance: 27.2
click at [745, 321] on div at bounding box center [592, 493] width 1185 height 744
drag, startPoint x: 739, startPoint y: 302, endPoint x: 675, endPoint y: 311, distance: 64.8
click at [727, 335] on div at bounding box center [592, 493] width 1185 height 744
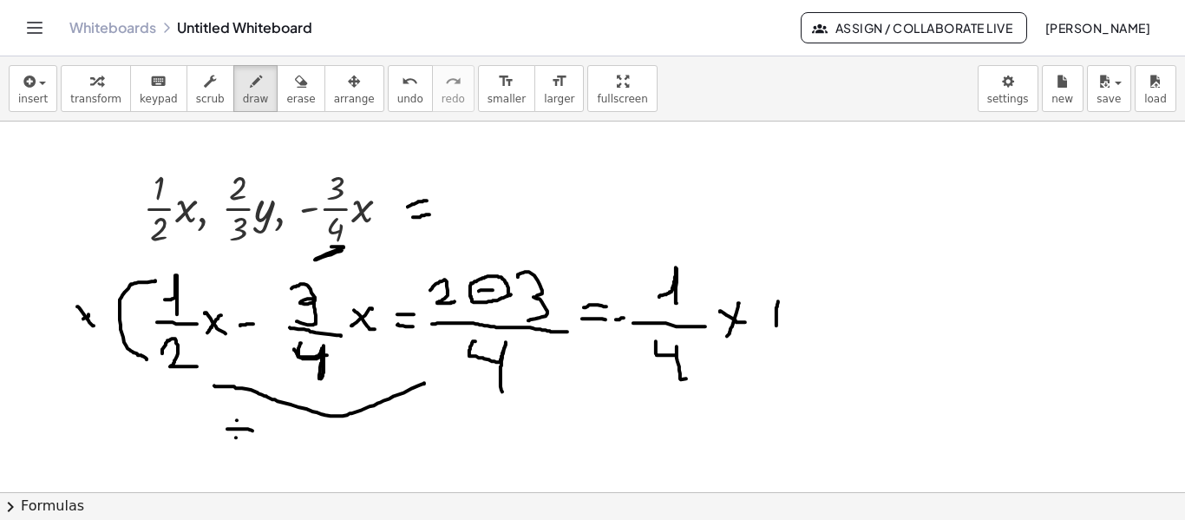
drag, startPoint x: 778, startPoint y: 300, endPoint x: 777, endPoint y: 325, distance: 24.4
click at [777, 325] on div at bounding box center [592, 493] width 1185 height 744
drag, startPoint x: 766, startPoint y: 311, endPoint x: 788, endPoint y: 315, distance: 22.1
click at [788, 315] on div at bounding box center [592, 493] width 1185 height 744
drag, startPoint x: 828, startPoint y: 285, endPoint x: 852, endPoint y: 303, distance: 30.4
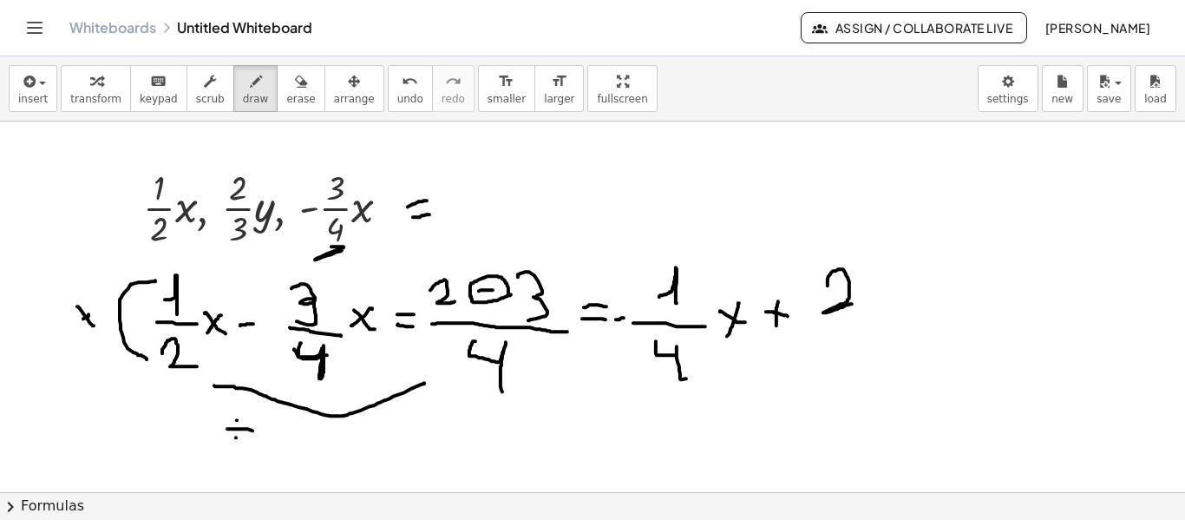
click at [852, 303] on div at bounding box center [592, 493] width 1185 height 744
drag, startPoint x: 824, startPoint y: 316, endPoint x: 862, endPoint y: 322, distance: 37.8
click at [869, 317] on div at bounding box center [592, 493] width 1185 height 744
drag, startPoint x: 840, startPoint y: 336, endPoint x: 875, endPoint y: 317, distance: 39.6
click at [836, 384] on div at bounding box center [592, 493] width 1185 height 744
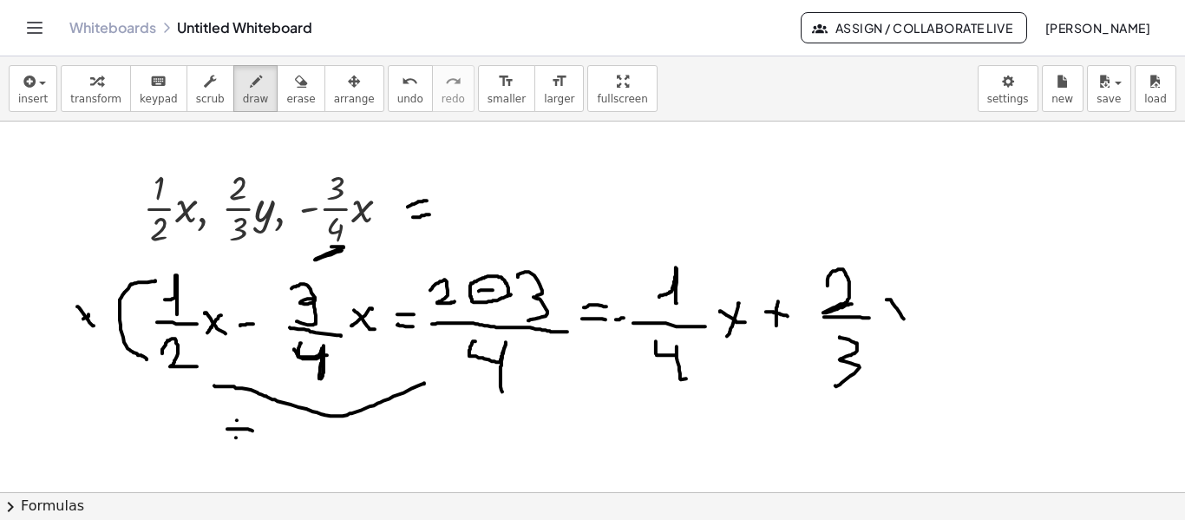
drag, startPoint x: 887, startPoint y: 298, endPoint x: 909, endPoint y: 311, distance: 25.6
click at [905, 318] on div at bounding box center [592, 493] width 1185 height 744
drag, startPoint x: 912, startPoint y: 299, endPoint x: 898, endPoint y: 387, distance: 88.7
click at [898, 387] on div at bounding box center [592, 493] width 1185 height 744
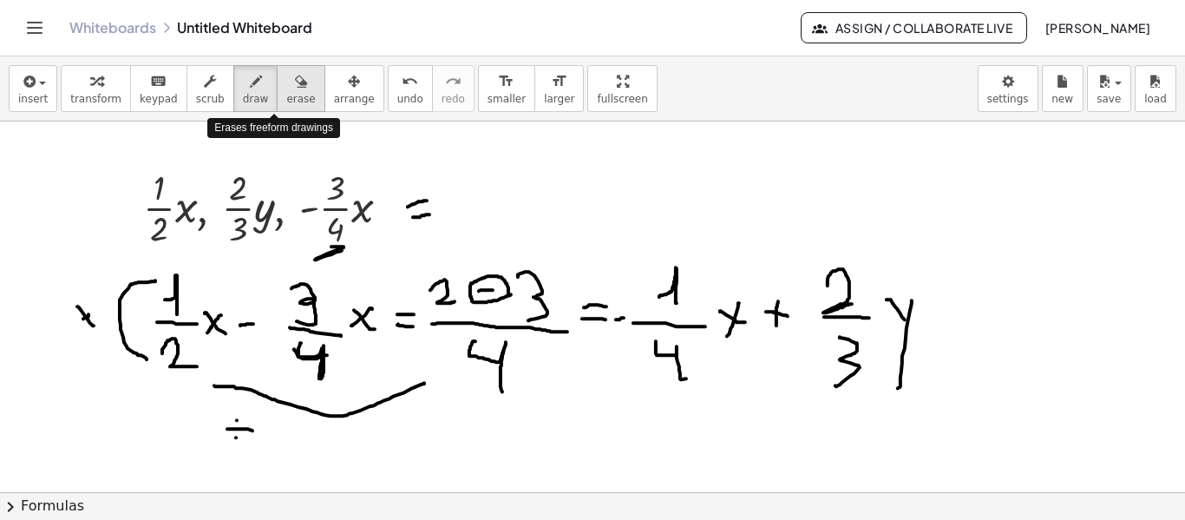
click at [286, 97] on span "erase" at bounding box center [300, 99] width 29 height 12
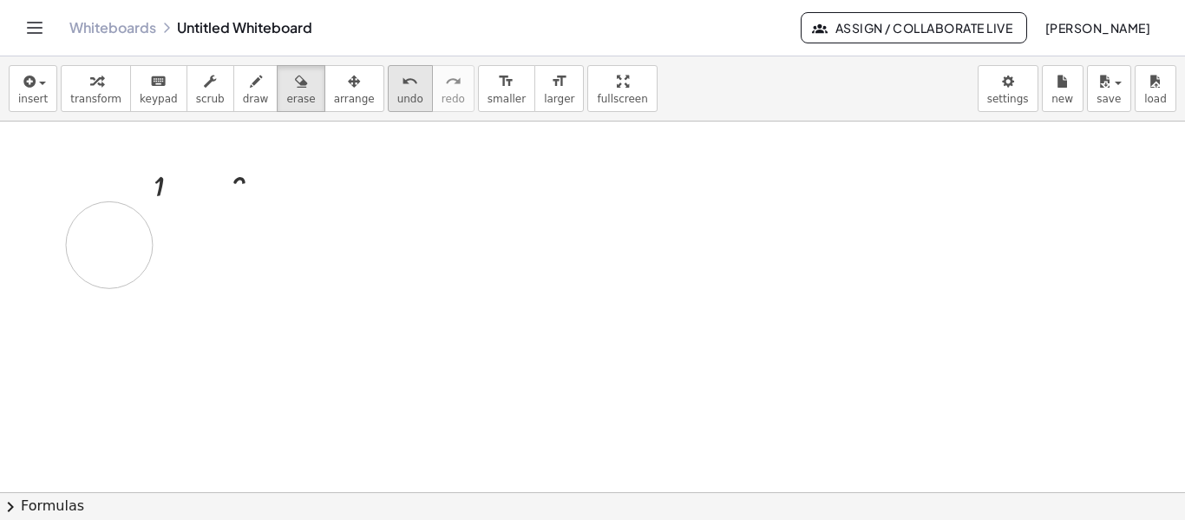
drag, startPoint x: 123, startPoint y: 287, endPoint x: 356, endPoint y: 99, distance: 299.2
click at [118, 233] on div at bounding box center [592, 493] width 1185 height 744
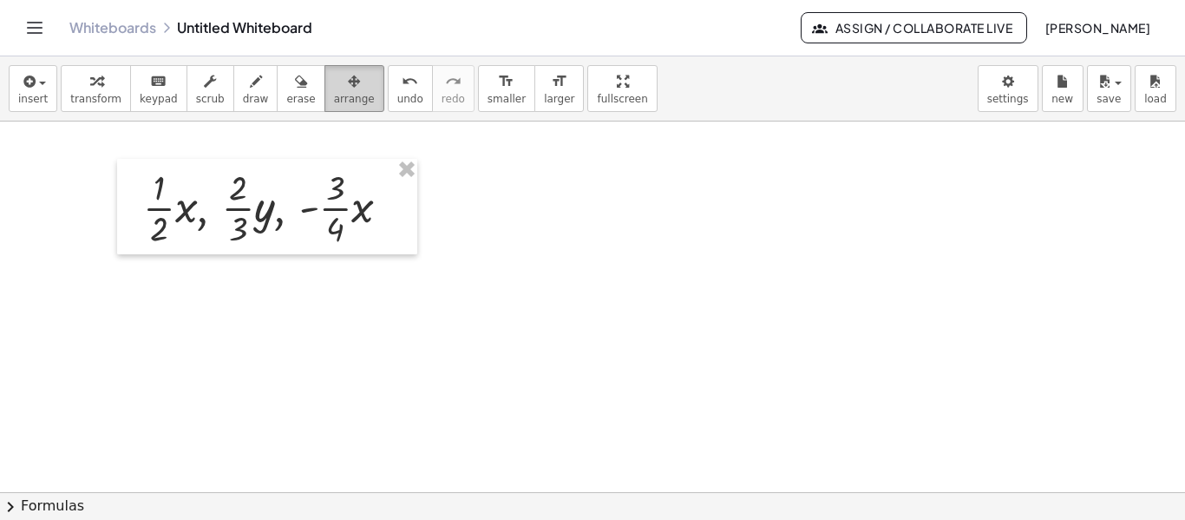
click at [348, 91] on icon "button" at bounding box center [354, 81] width 12 height 21
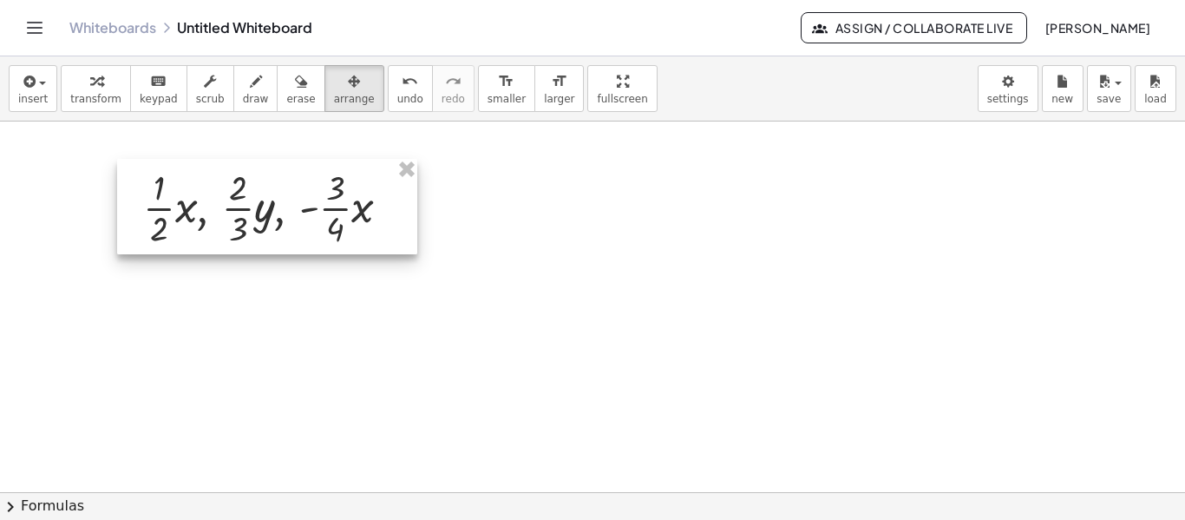
click at [388, 155] on div at bounding box center [592, 493] width 1185 height 744
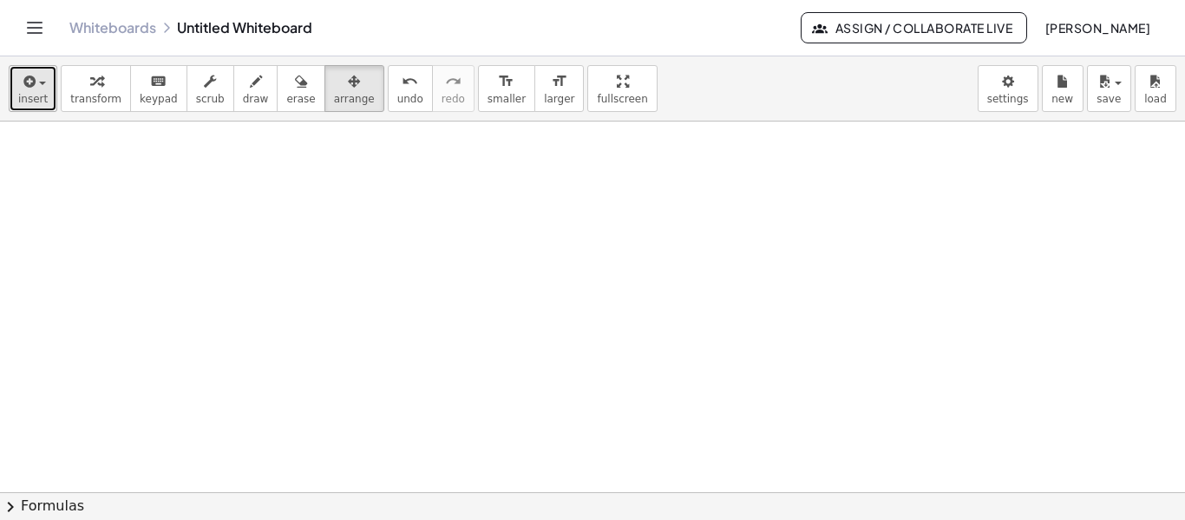
click at [36, 81] on div "button" at bounding box center [33, 80] width 30 height 21
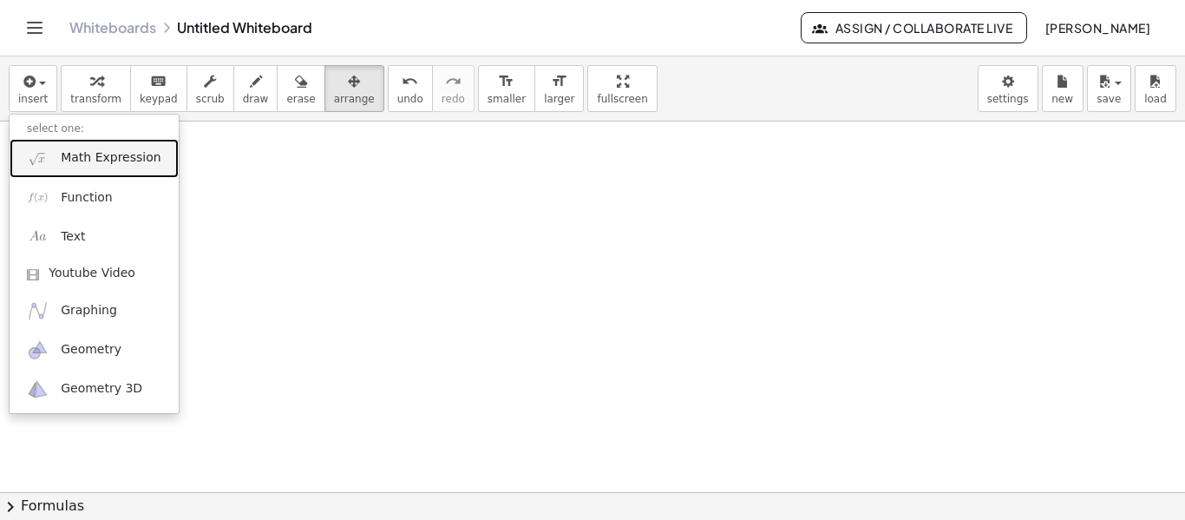
drag, startPoint x: 68, startPoint y: 163, endPoint x: 184, endPoint y: 175, distance: 116.9
click at [69, 162] on span "Math Expression" at bounding box center [111, 157] width 100 height 17
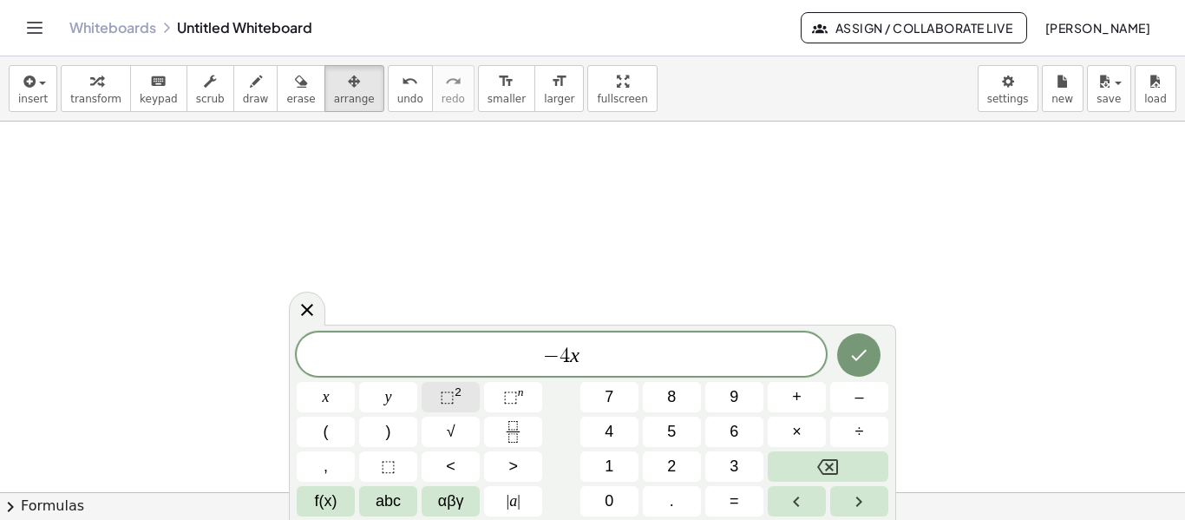
click at [468, 405] on button "⬚ 2" at bounding box center [451, 397] width 58 height 30
click at [521, 426] on icon "Fraction" at bounding box center [513, 432] width 22 height 22
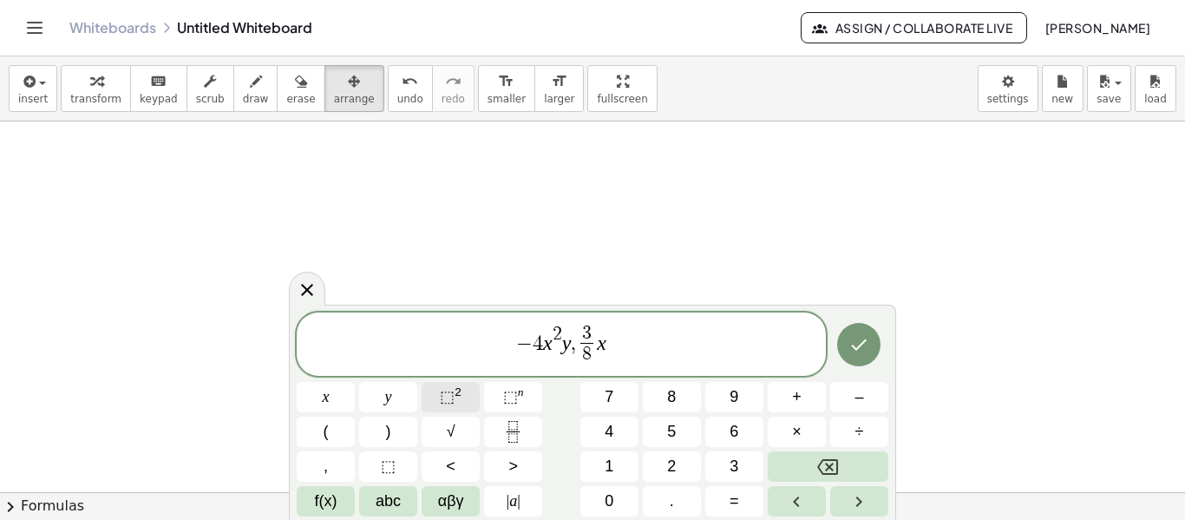
click at [447, 408] on span "⬚ 2" at bounding box center [451, 396] width 22 height 23
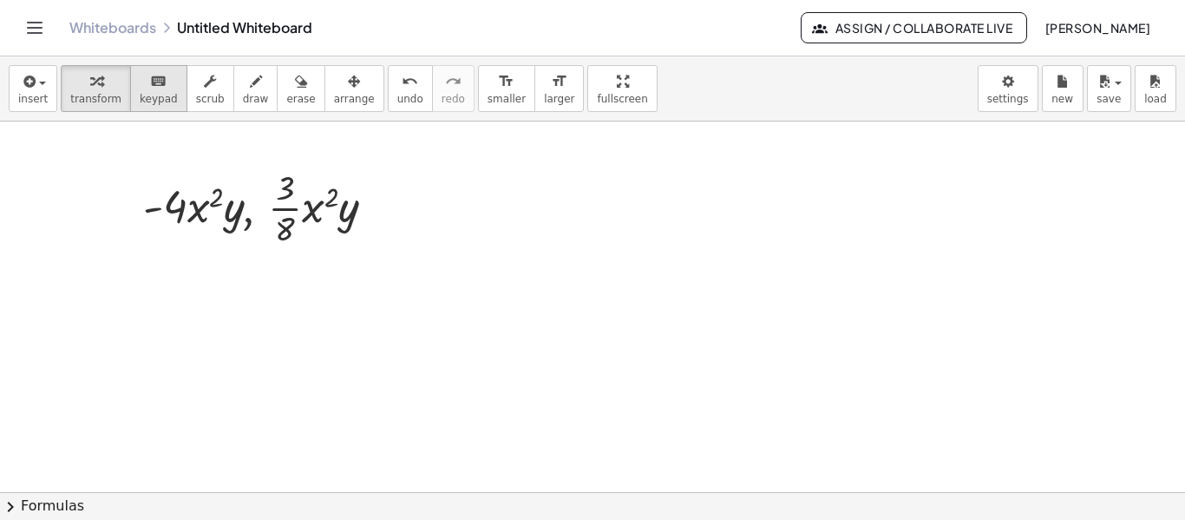
click at [154, 89] on div "keyboard" at bounding box center [159, 80] width 38 height 21
click at [243, 96] on span "draw" at bounding box center [256, 99] width 26 height 12
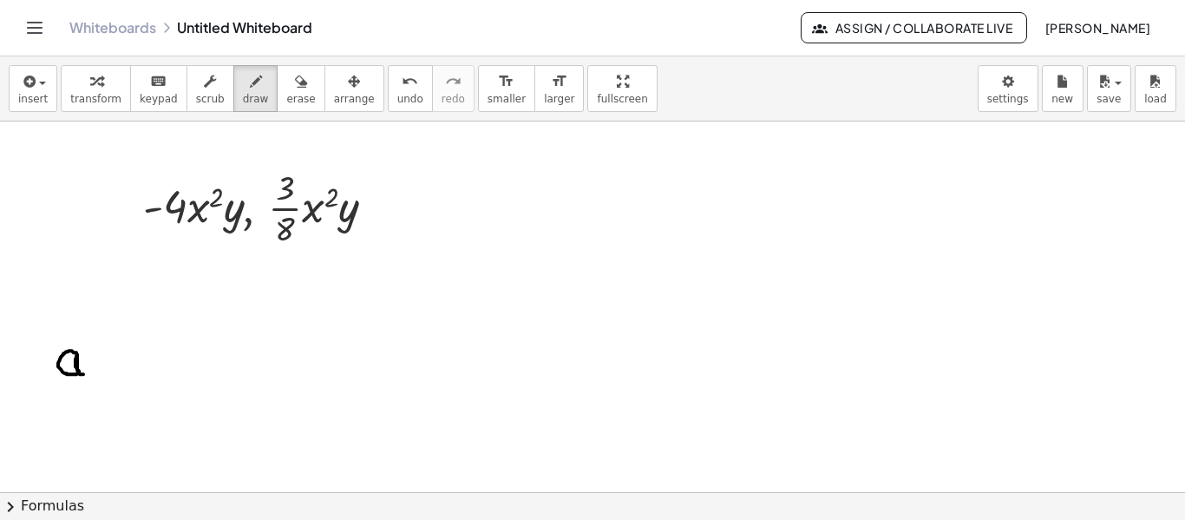
drag, startPoint x: 76, startPoint y: 352, endPoint x: 86, endPoint y: 328, distance: 26.1
click at [86, 373] on div at bounding box center [592, 493] width 1185 height 744
drag, startPoint x: 90, startPoint y: 318, endPoint x: 84, endPoint y: 395, distance: 77.5
click at [84, 395] on div at bounding box center [592, 493] width 1185 height 744
drag, startPoint x: 137, startPoint y: 349, endPoint x: 154, endPoint y: 352, distance: 16.8
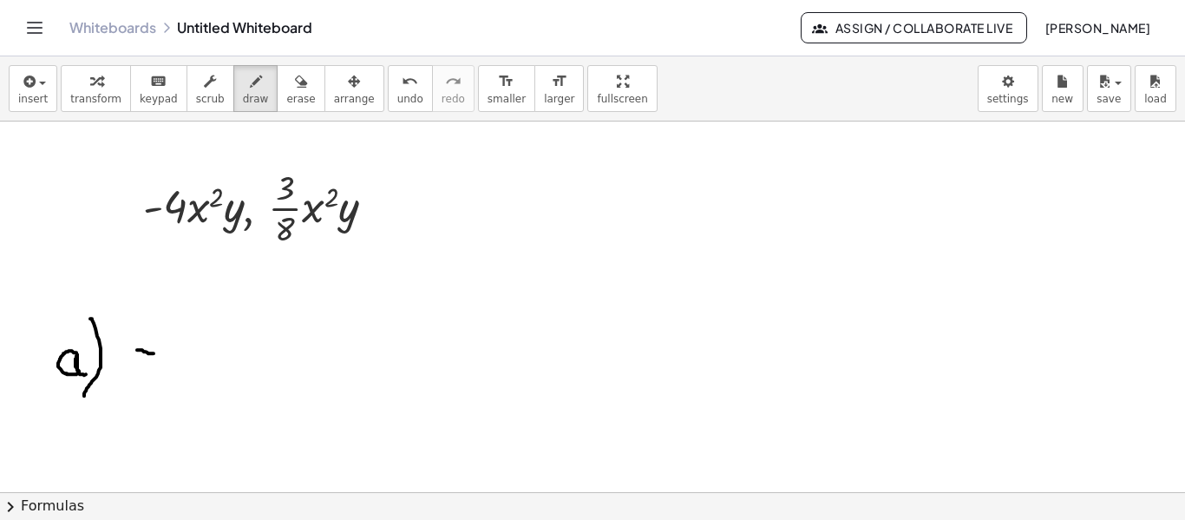
click at [154, 352] on div at bounding box center [592, 493] width 1185 height 744
drag, startPoint x: 192, startPoint y: 326, endPoint x: 222, endPoint y: 338, distance: 32.7
click at [222, 338] on div at bounding box center [592, 493] width 1185 height 744
drag, startPoint x: 239, startPoint y: 312, endPoint x: 238, endPoint y: 336, distance: 23.4
click at [238, 336] on div at bounding box center [592, 493] width 1185 height 744
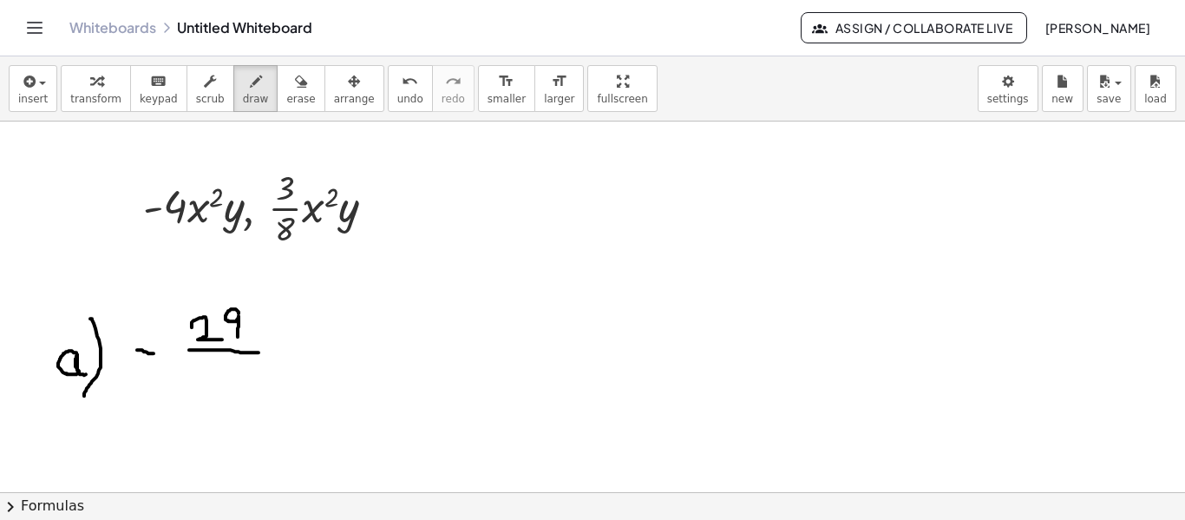
drag, startPoint x: 189, startPoint y: 349, endPoint x: 259, endPoint y: 351, distance: 69.5
click at [259, 351] on div at bounding box center [592, 493] width 1185 height 744
click at [238, 370] on div at bounding box center [592, 493] width 1185 height 744
drag, startPoint x: 269, startPoint y: 336, endPoint x: 287, endPoint y: 350, distance: 22.9
click at [287, 351] on div at bounding box center [592, 493] width 1185 height 744
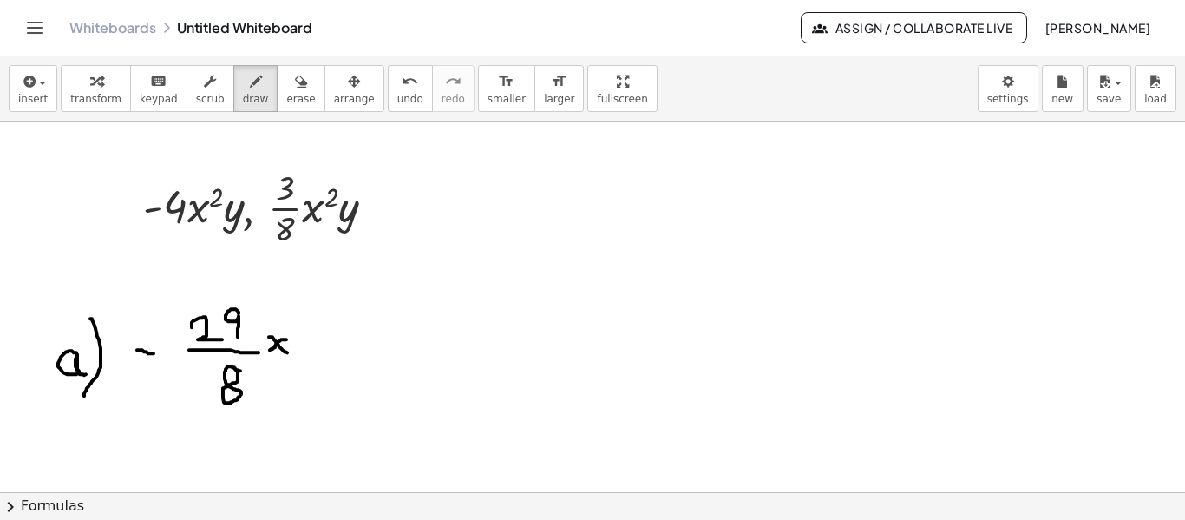
drag, startPoint x: 285, startPoint y: 338, endPoint x: 270, endPoint y: 349, distance: 18.8
click at [270, 349] on div at bounding box center [592, 493] width 1185 height 744
drag, startPoint x: 285, startPoint y: 318, endPoint x: 298, endPoint y: 326, distance: 15.2
click at [298, 326] on div at bounding box center [592, 493] width 1185 height 744
drag, startPoint x: 305, startPoint y: 334, endPoint x: 316, endPoint y: 351, distance: 20.7
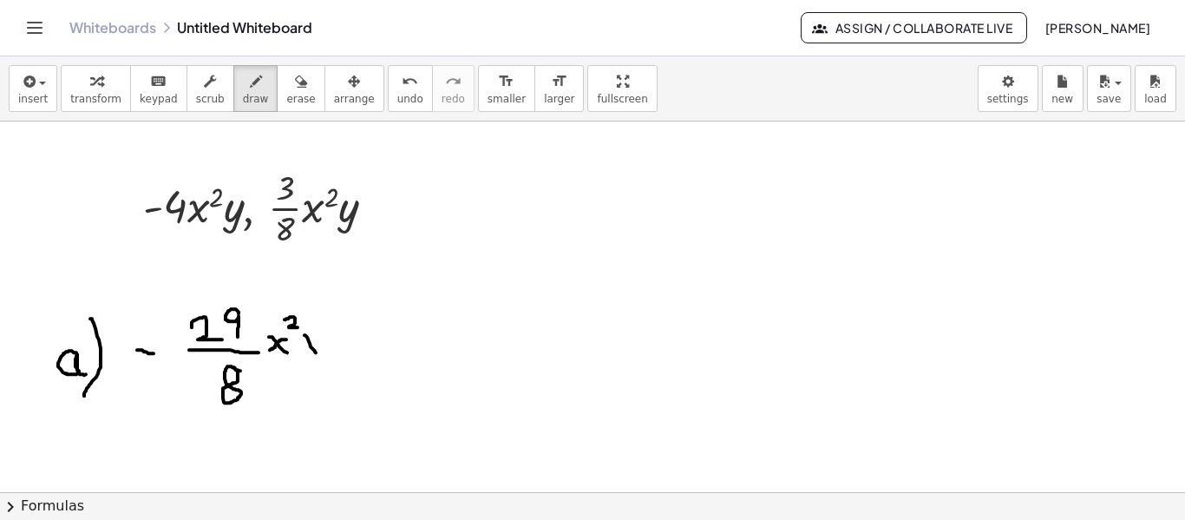
click at [316, 351] on div at bounding box center [592, 493] width 1185 height 744
drag, startPoint x: 322, startPoint y: 334, endPoint x: 308, endPoint y: 381, distance: 48.9
click at [308, 381] on div at bounding box center [592, 493] width 1185 height 744
drag, startPoint x: 381, startPoint y: 311, endPoint x: 388, endPoint y: 385, distance: 74.9
click at [388, 385] on div at bounding box center [592, 493] width 1185 height 744
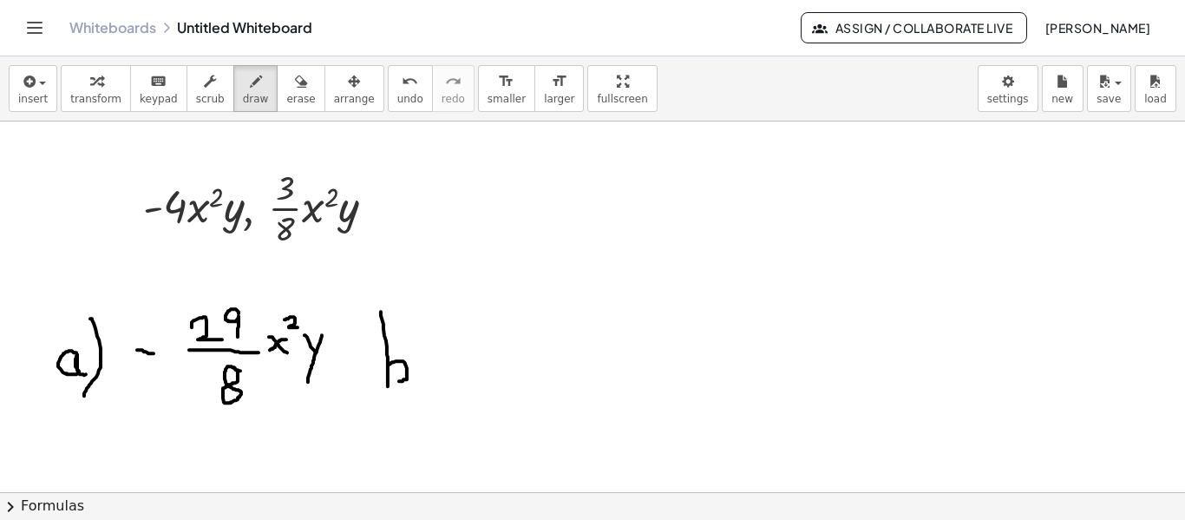
drag, startPoint x: 389, startPoint y: 364, endPoint x: 392, endPoint y: 380, distance: 16.8
click at [392, 380] on div at bounding box center [592, 493] width 1185 height 744
drag, startPoint x: 418, startPoint y: 331, endPoint x: 410, endPoint y: 396, distance: 64.8
click at [410, 396] on div at bounding box center [592, 493] width 1185 height 744
drag, startPoint x: 455, startPoint y: 342, endPoint x: 469, endPoint y: 343, distance: 13.9
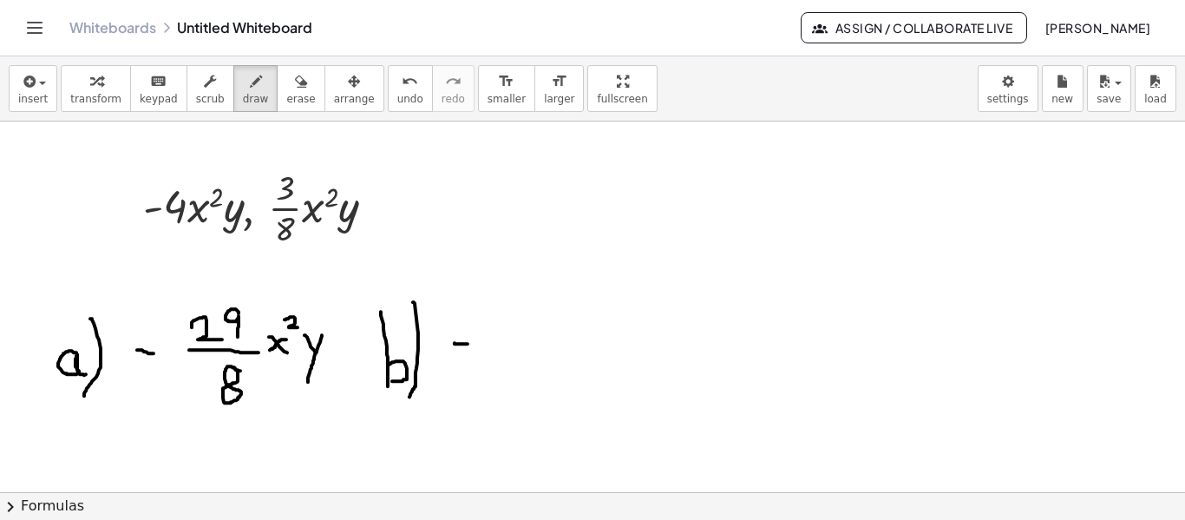
click at [469, 343] on div at bounding box center [592, 493] width 1185 height 744
drag, startPoint x: 486, startPoint y: 344, endPoint x: 533, endPoint y: 345, distance: 46.9
click at [533, 345] on div at bounding box center [592, 493] width 1185 height 744
click at [521, 298] on div at bounding box center [592, 493] width 1185 height 744
drag, startPoint x: 491, startPoint y: 367, endPoint x: 508, endPoint y: 387, distance: 25.9
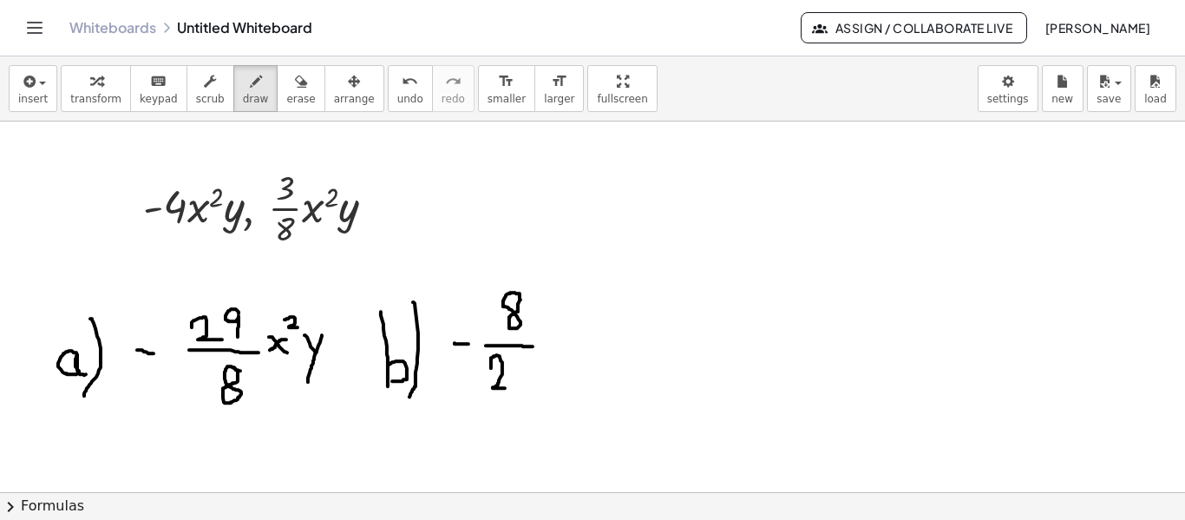
click at [508, 387] on div at bounding box center [592, 493] width 1185 height 744
drag, startPoint x: 522, startPoint y: 356, endPoint x: 528, endPoint y: 388, distance: 32.7
click at [528, 388] on div at bounding box center [592, 493] width 1185 height 744
drag, startPoint x: 545, startPoint y: 326, endPoint x: 556, endPoint y: 344, distance: 21.4
click at [556, 344] on div at bounding box center [592, 493] width 1185 height 744
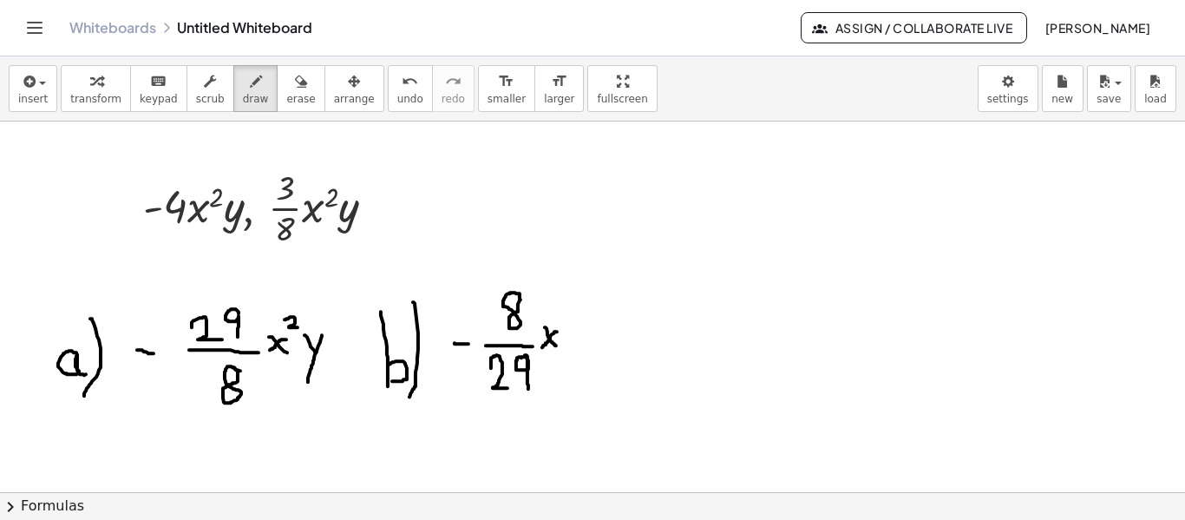
drag, startPoint x: 557, startPoint y: 331, endPoint x: 542, endPoint y: 346, distance: 21.5
click at [542, 346] on div at bounding box center [592, 493] width 1185 height 744
click at [570, 320] on div at bounding box center [592, 493] width 1185 height 744
drag, startPoint x: 578, startPoint y: 330, endPoint x: 593, endPoint y: 351, distance: 25.5
click at [593, 351] on div at bounding box center [592, 493] width 1185 height 744
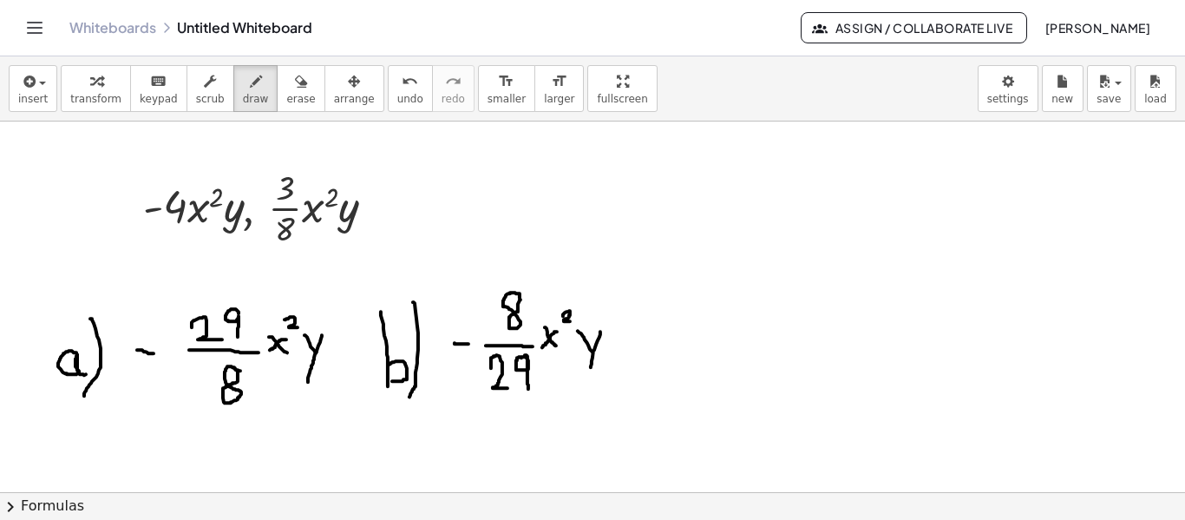
drag, startPoint x: 600, startPoint y: 331, endPoint x: 635, endPoint y: 361, distance: 46.1
click at [590, 371] on div at bounding box center [592, 493] width 1185 height 744
drag, startPoint x: 683, startPoint y: 320, endPoint x: 683, endPoint y: 340, distance: 20.0
click at [683, 340] on div at bounding box center [592, 493] width 1185 height 744
drag, startPoint x: 708, startPoint y: 331, endPoint x: 699, endPoint y: 371, distance: 40.8
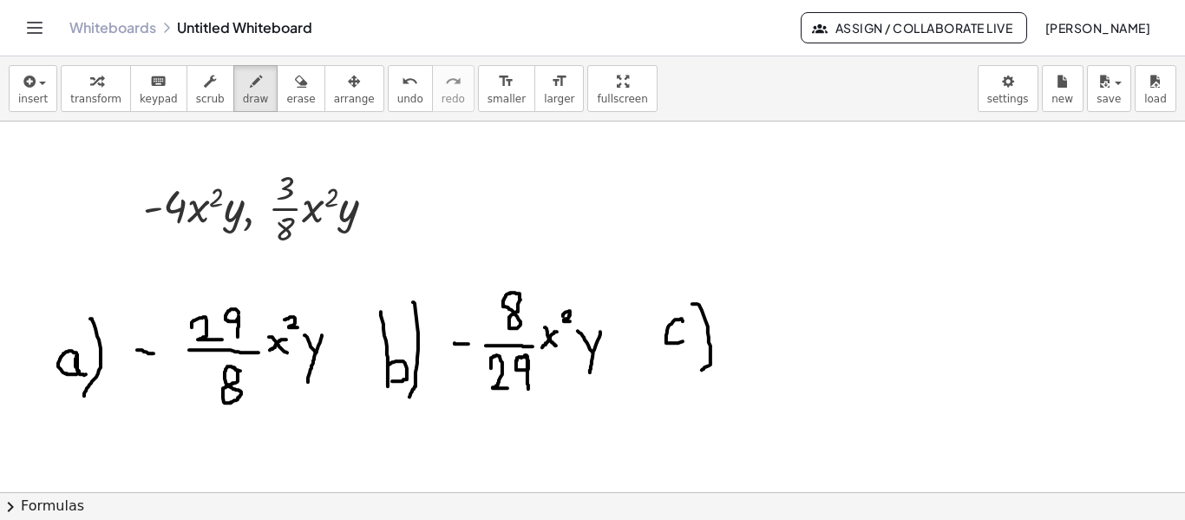
click at [699, 371] on div at bounding box center [592, 493] width 1185 height 744
click at [790, 299] on div at bounding box center [592, 493] width 1185 height 744
drag, startPoint x: 767, startPoint y: 325, endPoint x: 806, endPoint y: 324, distance: 39.1
click at [806, 324] on div at bounding box center [592, 493] width 1185 height 744
drag, startPoint x: 751, startPoint y: 346, endPoint x: 784, endPoint y: 355, distance: 33.3
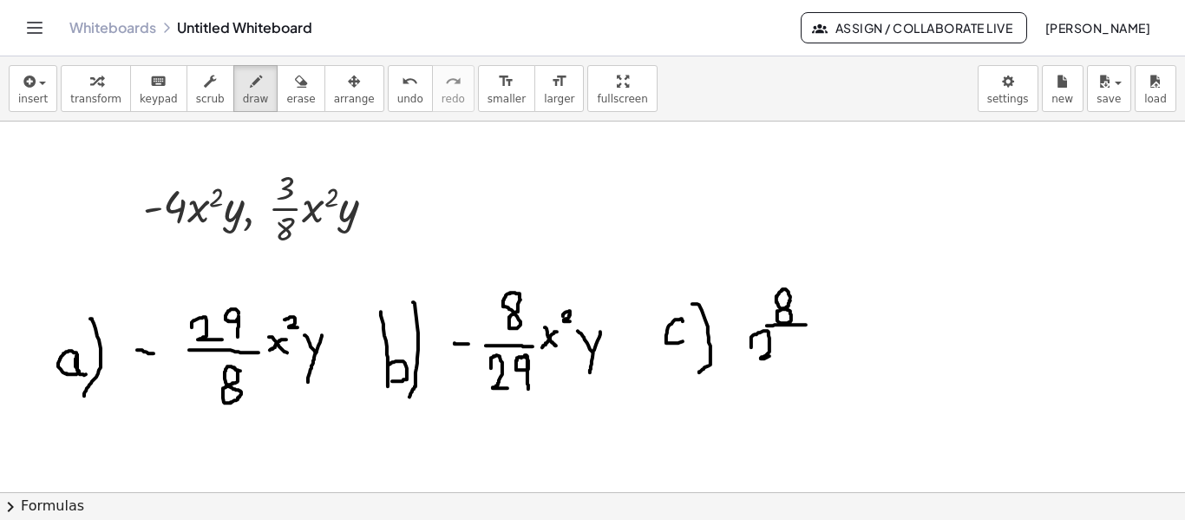
click at [779, 355] on div at bounding box center [592, 493] width 1185 height 744
drag, startPoint x: 794, startPoint y: 338, endPoint x: 793, endPoint y: 357, distance: 20.0
click at [793, 357] on div at bounding box center [592, 493] width 1185 height 744
drag, startPoint x: 823, startPoint y: 298, endPoint x: 839, endPoint y: 331, distance: 37.3
click at [839, 331] on div at bounding box center [592, 493] width 1185 height 744
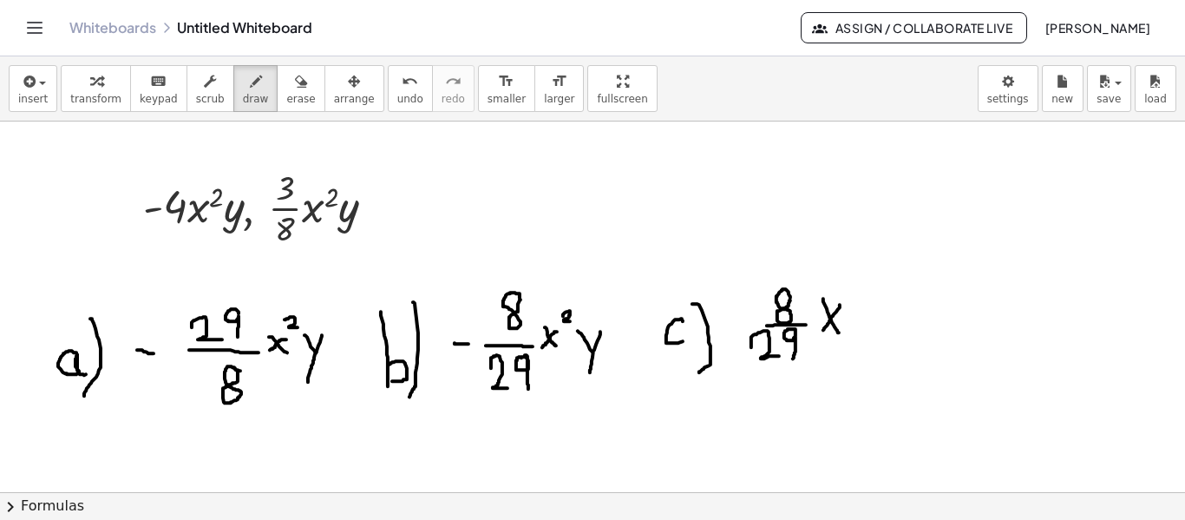
drag, startPoint x: 840, startPoint y: 304, endPoint x: 843, endPoint y: 269, distance: 34.9
click at [823, 325] on div at bounding box center [592, 493] width 1185 height 744
drag, startPoint x: 844, startPoint y: 268, endPoint x: 856, endPoint y: 283, distance: 18.6
click at [856, 283] on div at bounding box center [592, 493] width 1185 height 744
drag, startPoint x: 856, startPoint y: 311, endPoint x: 869, endPoint y: 332, distance: 24.9
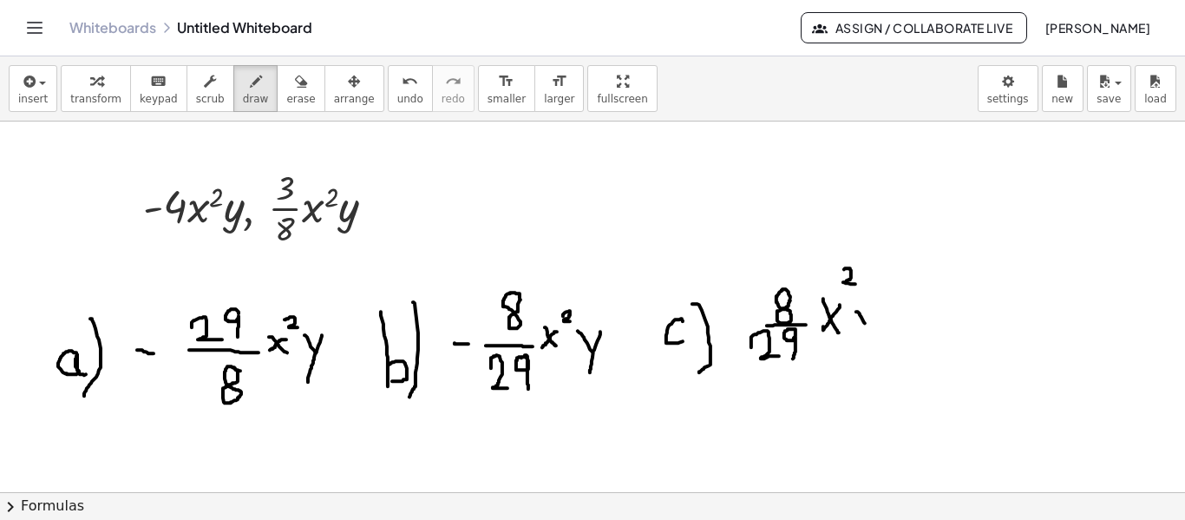
click at [868, 331] on div at bounding box center [592, 493] width 1185 height 744
drag, startPoint x: 874, startPoint y: 314, endPoint x: 862, endPoint y: 351, distance: 39.2
click at [862, 351] on div at bounding box center [592, 493] width 1185 height 744
drag, startPoint x: 954, startPoint y: 309, endPoint x: 954, endPoint y: 255, distance: 53.8
click at [954, 255] on div at bounding box center [592, 493] width 1185 height 744
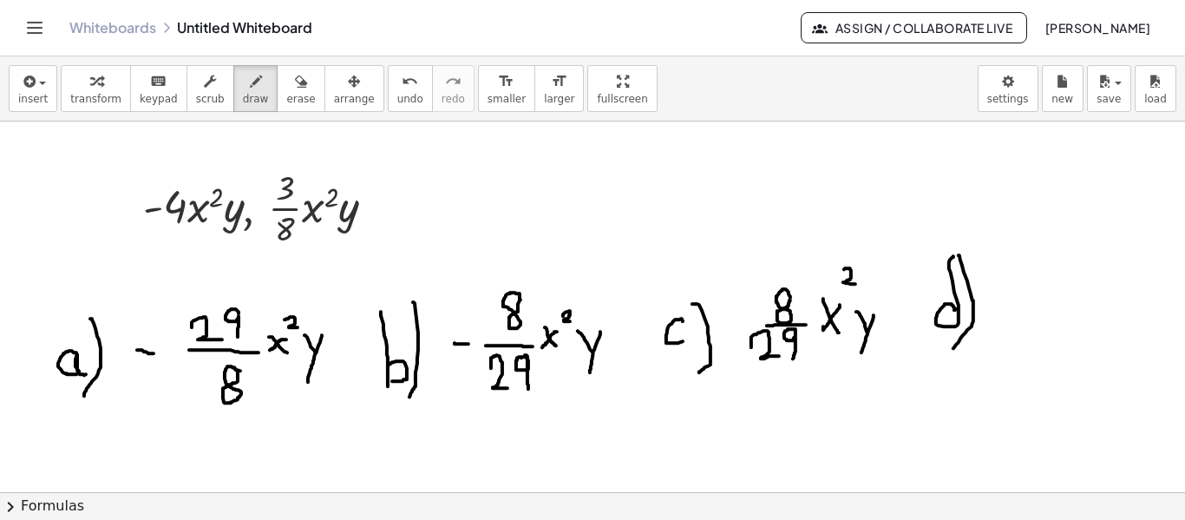
drag, startPoint x: 959, startPoint y: 254, endPoint x: 954, endPoint y: 347, distance: 93.0
click at [954, 347] on div at bounding box center [592, 493] width 1185 height 744
drag, startPoint x: 1007, startPoint y: 270, endPoint x: 1040, endPoint y: 290, distance: 39.3
click at [1027, 300] on div at bounding box center [592, 493] width 1185 height 744
drag, startPoint x: 1046, startPoint y: 277, endPoint x: 1047, endPoint y: 298, distance: 21.7
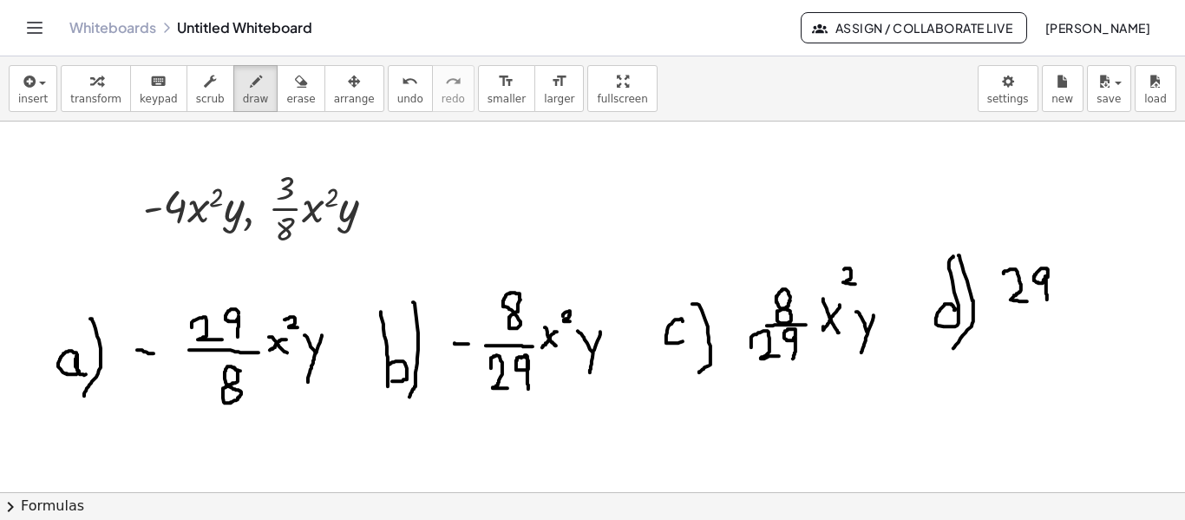
click at [1047, 298] on div at bounding box center [592, 493] width 1185 height 744
drag, startPoint x: 1003, startPoint y: 308, endPoint x: 1048, endPoint y: 312, distance: 45.3
click at [1048, 312] on div at bounding box center [592, 493] width 1185 height 744
click at [1039, 323] on div at bounding box center [592, 493] width 1185 height 744
drag, startPoint x: 1077, startPoint y: 291, endPoint x: 1096, endPoint y: 297, distance: 20.0
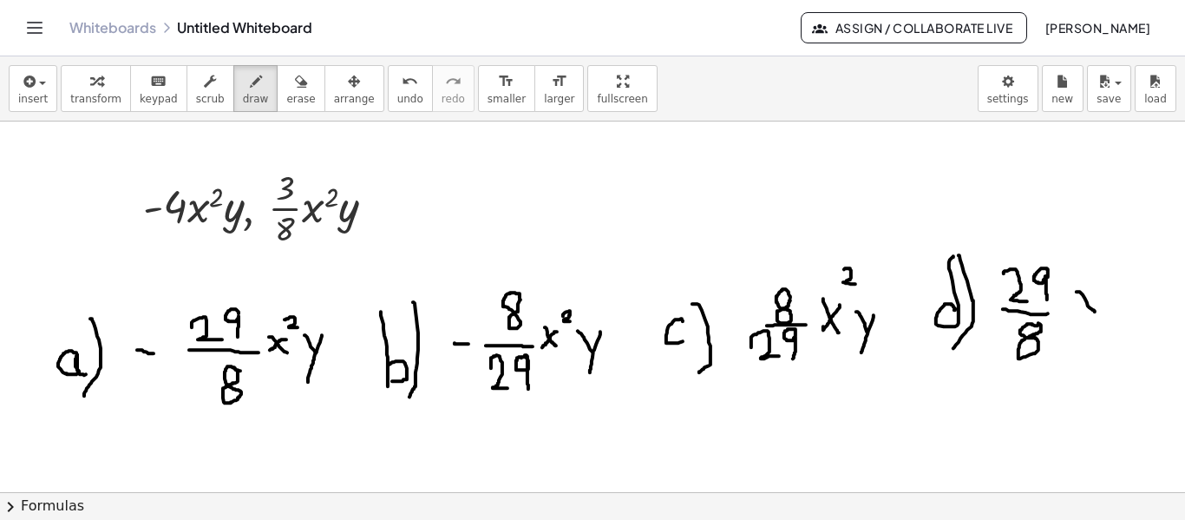
click at [1096, 311] on div at bounding box center [592, 493] width 1185 height 744
drag, startPoint x: 1094, startPoint y: 292, endPoint x: 1093, endPoint y: 276, distance: 15.6
click at [1080, 310] on div at bounding box center [592, 493] width 1185 height 744
drag, startPoint x: 1098, startPoint y: 272, endPoint x: 1108, endPoint y: 279, distance: 13.0
click at [1108, 279] on div at bounding box center [592, 493] width 1185 height 744
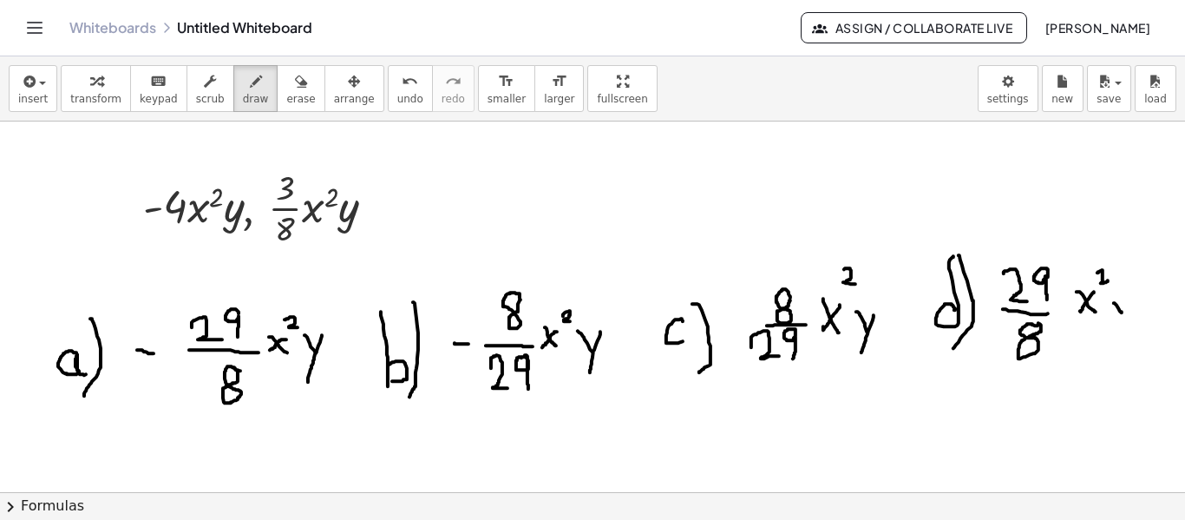
drag, startPoint x: 1114, startPoint y: 302, endPoint x: 1122, endPoint y: 311, distance: 12.3
click at [1122, 311] on div at bounding box center [592, 493] width 1185 height 744
drag, startPoint x: 1128, startPoint y: 299, endPoint x: 1093, endPoint y: 338, distance: 52.2
click at [1103, 352] on div at bounding box center [592, 493] width 1185 height 744
click at [196, 95] on span "scrub" at bounding box center [210, 99] width 29 height 12
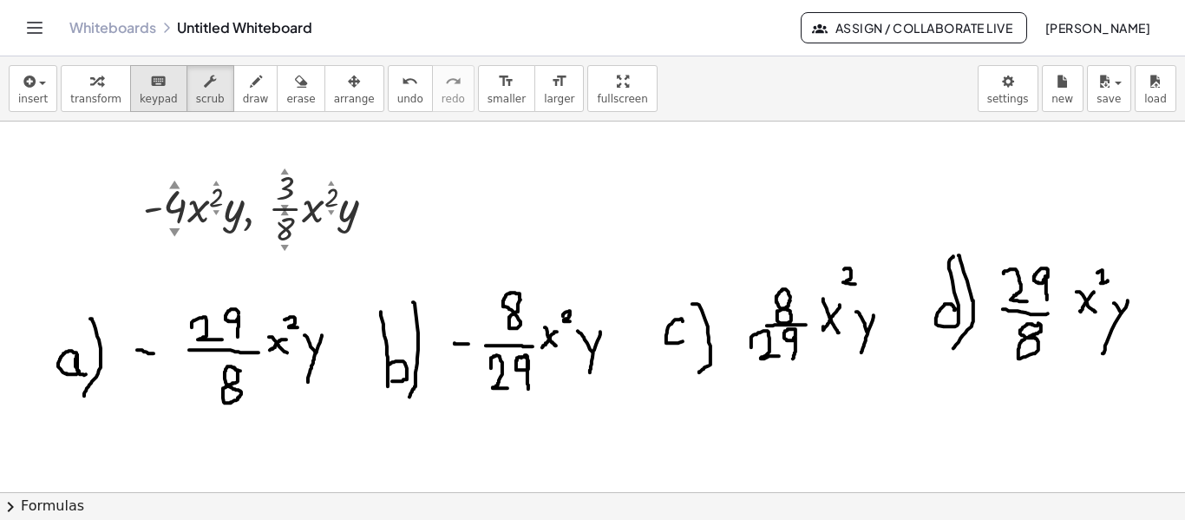
click at [150, 89] on icon "keyboard" at bounding box center [158, 81] width 16 height 21
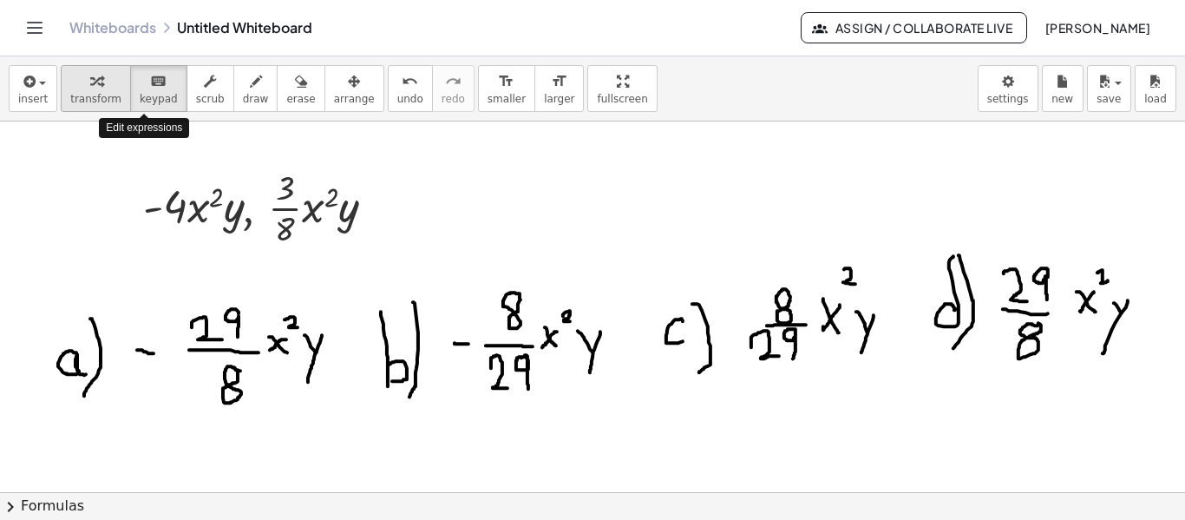
click at [117, 95] on button "transform" at bounding box center [96, 88] width 70 height 47
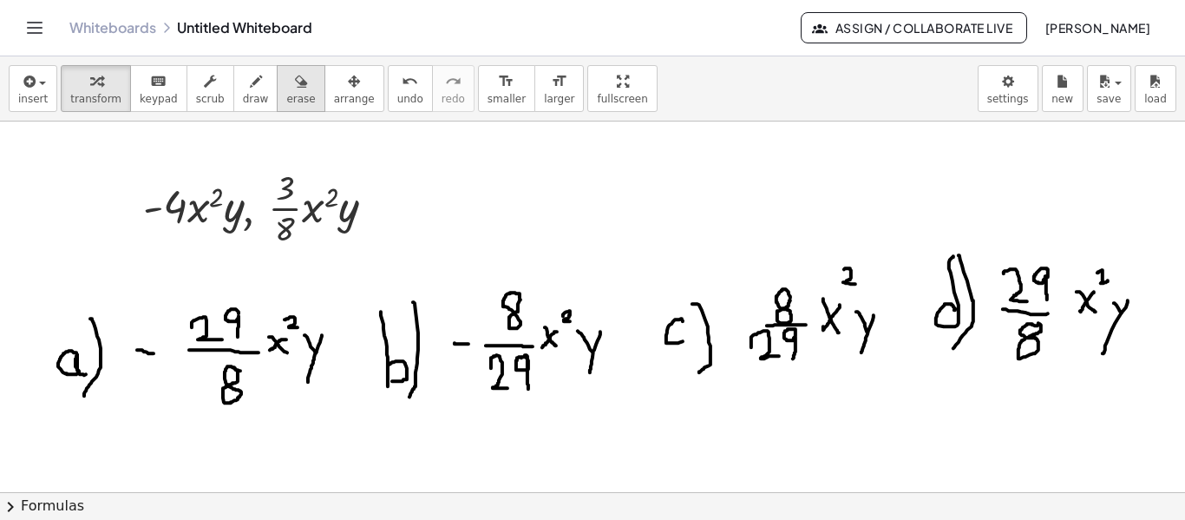
click at [277, 95] on button "erase" at bounding box center [301, 88] width 48 height 47
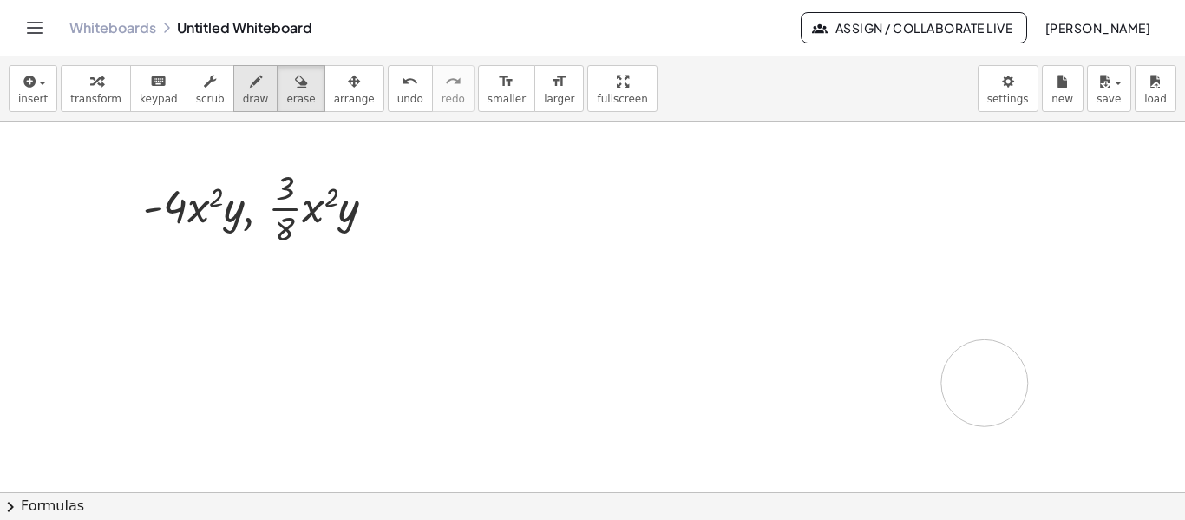
drag, startPoint x: 224, startPoint y: 338, endPoint x: 240, endPoint y: 77, distance: 261.7
click at [972, 382] on div at bounding box center [592, 493] width 1185 height 744
click at [22, 96] on span "insert" at bounding box center [33, 99] width 30 height 12
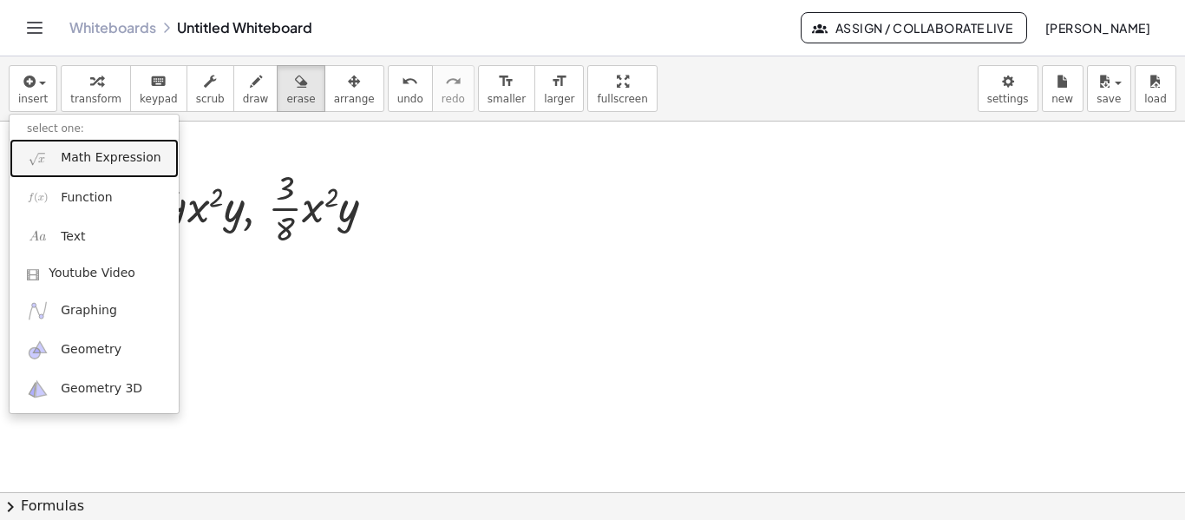
click at [96, 153] on span "Math Expression" at bounding box center [111, 157] width 100 height 17
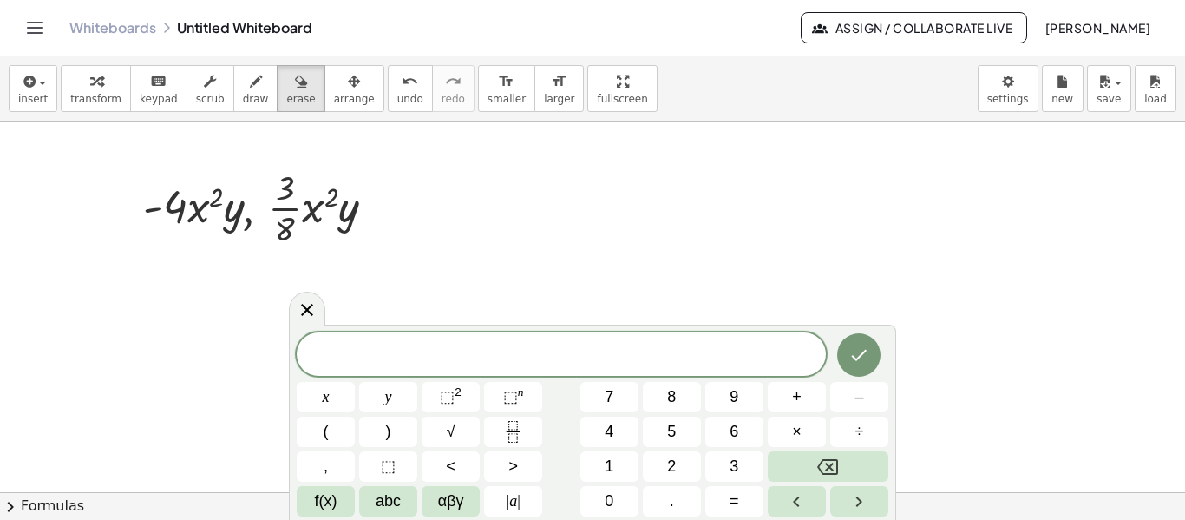
click at [333, 191] on div at bounding box center [592, 493] width 1185 height 744
click at [348, 87] on icon "button" at bounding box center [354, 81] width 12 height 21
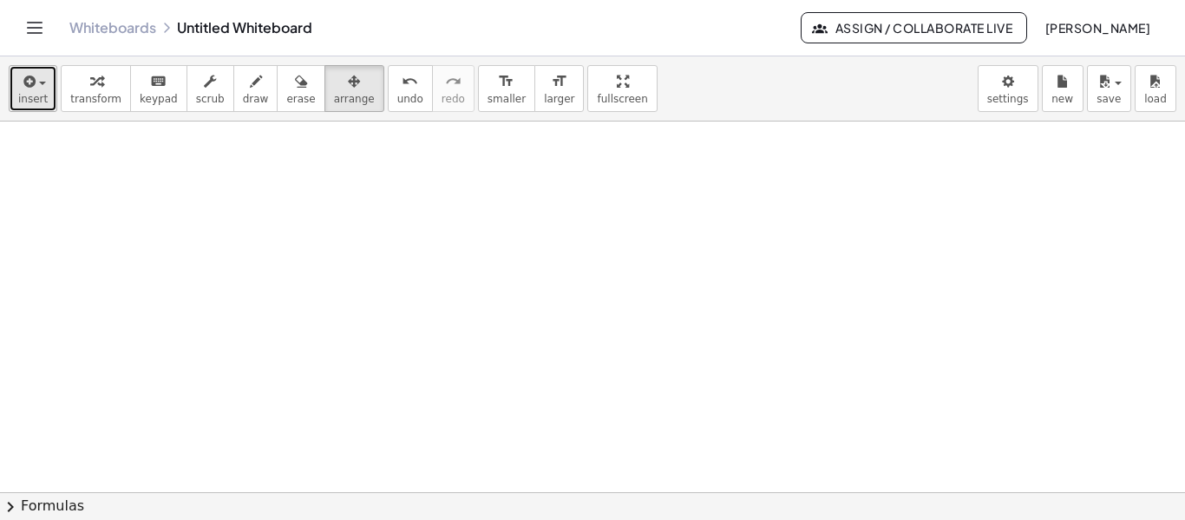
click at [45, 87] on button "insert" at bounding box center [33, 88] width 49 height 47
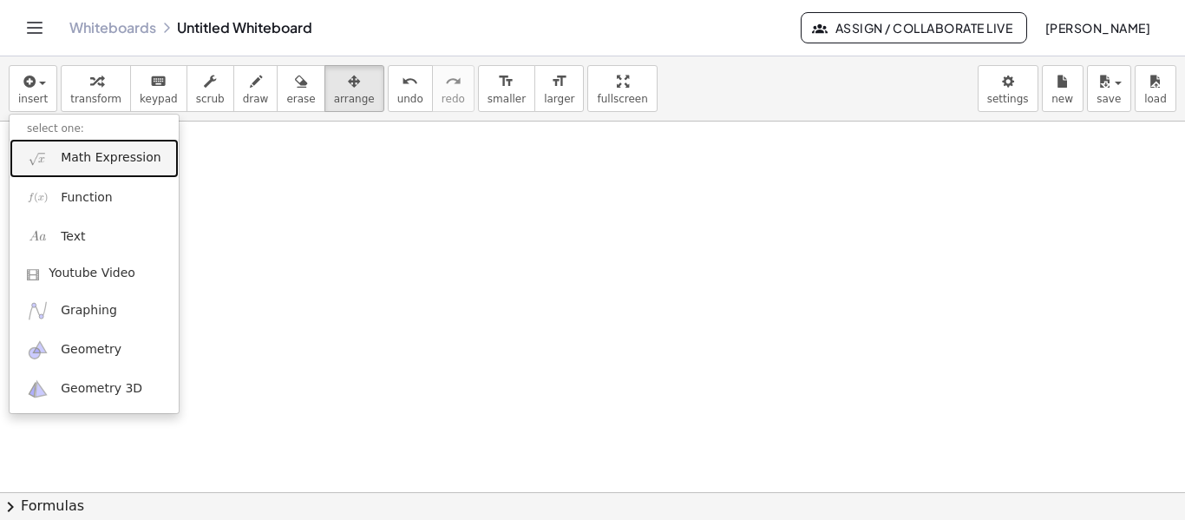
click at [75, 161] on span "Math Expression" at bounding box center [111, 157] width 100 height 17
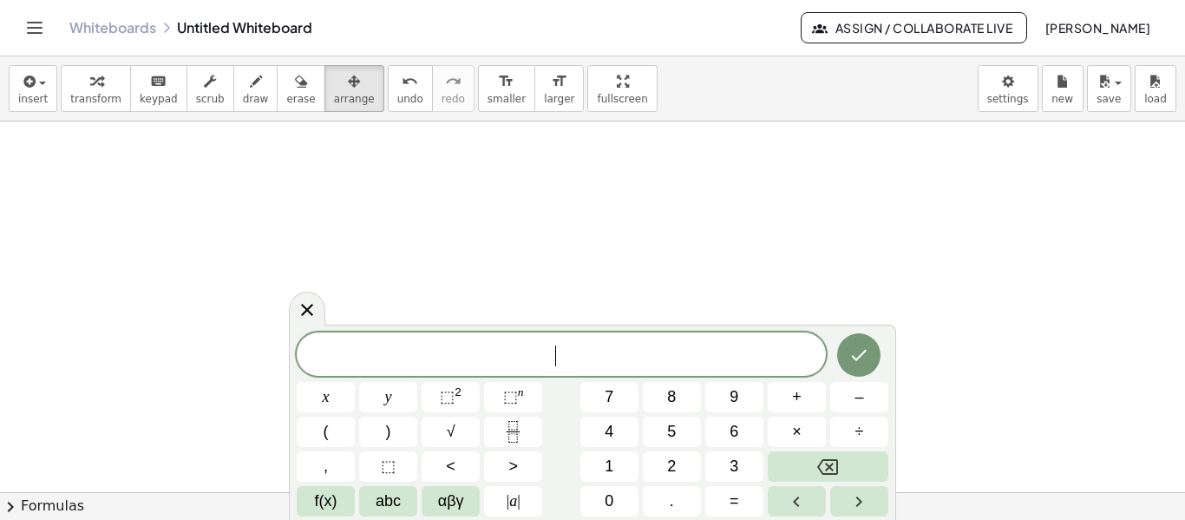
click at [539, 359] on span "​" at bounding box center [561, 356] width 529 height 24
click at [454, 402] on span "⬚" at bounding box center [447, 396] width 15 height 17
click at [466, 403] on button "⬚ 2" at bounding box center [451, 397] width 58 height 30
click at [860, 360] on icon "Done" at bounding box center [859, 351] width 21 height 21
click at [860, 360] on div at bounding box center [592, 493] width 1185 height 744
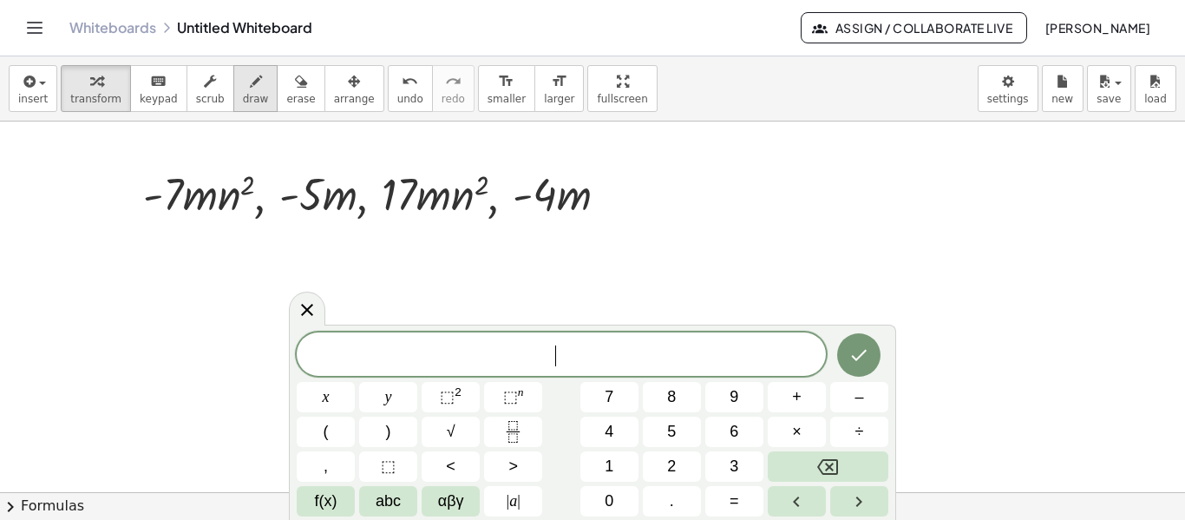
click at [243, 87] on div "button" at bounding box center [256, 80] width 26 height 21
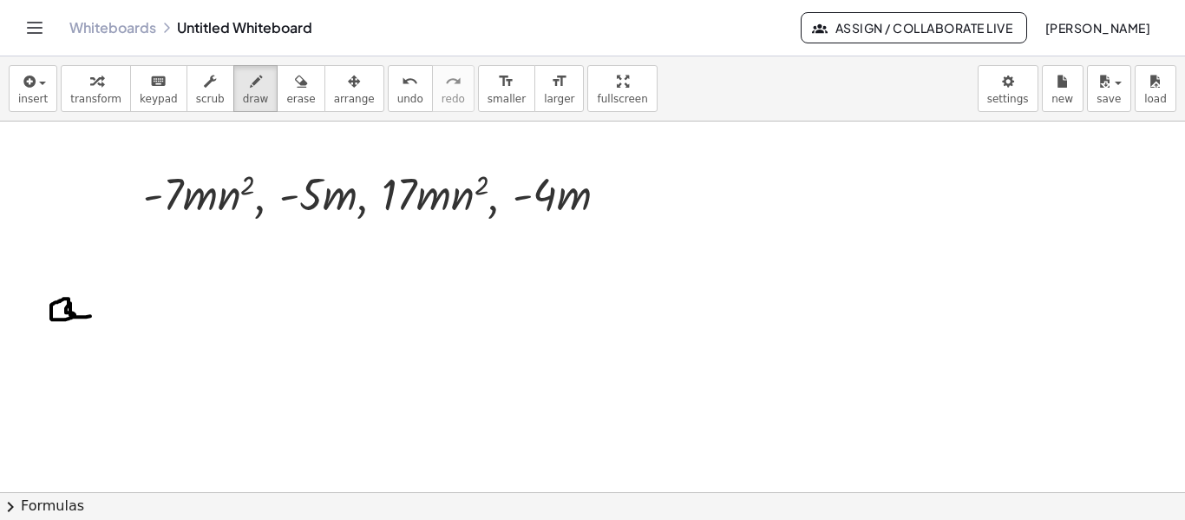
drag, startPoint x: 69, startPoint y: 304, endPoint x: 90, endPoint y: 315, distance: 24.4
click at [90, 315] on div at bounding box center [592, 493] width 1185 height 744
drag, startPoint x: 90, startPoint y: 275, endPoint x: 91, endPoint y: 350, distance: 74.6
click at [91, 350] on div at bounding box center [592, 493] width 1185 height 744
drag, startPoint x: 132, startPoint y: 300, endPoint x: 157, endPoint y: 322, distance: 33.2
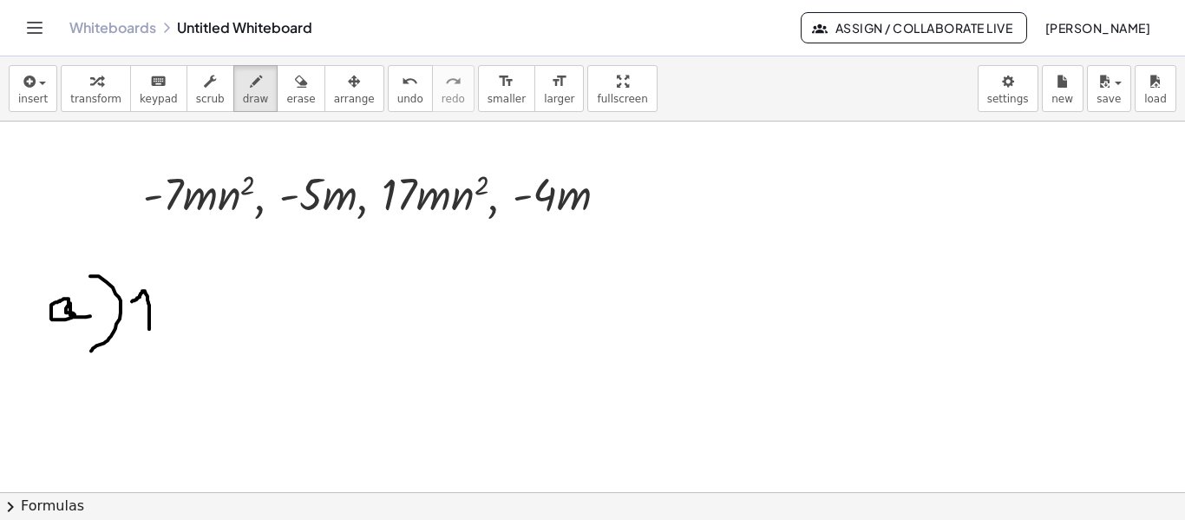
click at [150, 328] on div at bounding box center [592, 493] width 1185 height 744
click at [180, 304] on div at bounding box center [592, 493] width 1185 height 744
drag, startPoint x: 193, startPoint y: 303, endPoint x: 194, endPoint y: 320, distance: 17.4
click at [194, 320] on div at bounding box center [592, 493] width 1185 height 744
drag, startPoint x: 193, startPoint y: 301, endPoint x: 203, endPoint y: 317, distance: 18.8
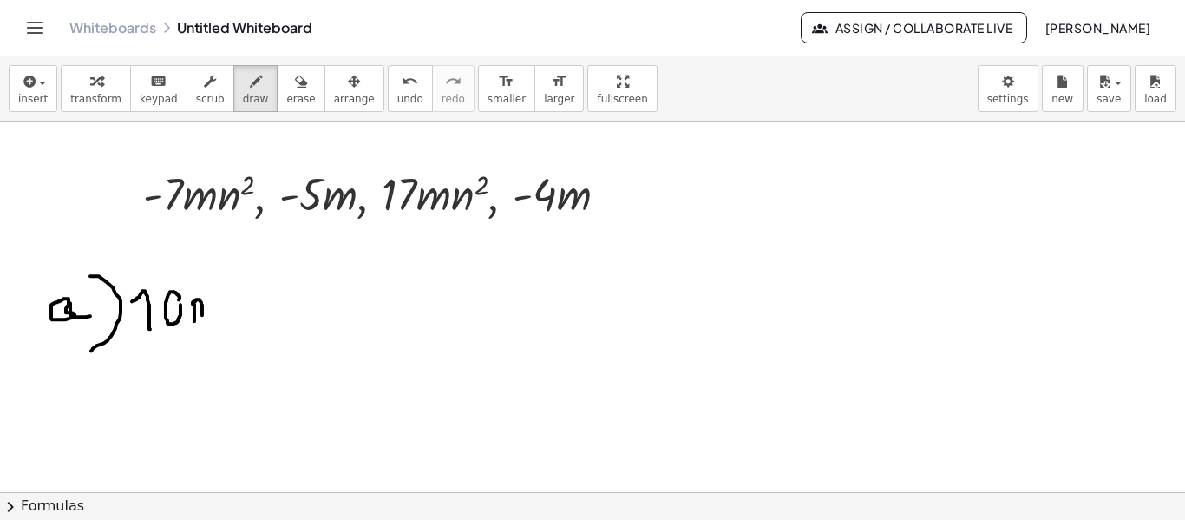
click at [203, 317] on div at bounding box center [592, 493] width 1185 height 744
drag, startPoint x: 203, startPoint y: 302, endPoint x: 216, endPoint y: 312, distance: 16.7
click at [216, 312] on div at bounding box center [592, 493] width 1185 height 744
drag, startPoint x: 228, startPoint y: 300, endPoint x: 228, endPoint y: 324, distance: 23.4
click at [228, 324] on div at bounding box center [592, 493] width 1185 height 744
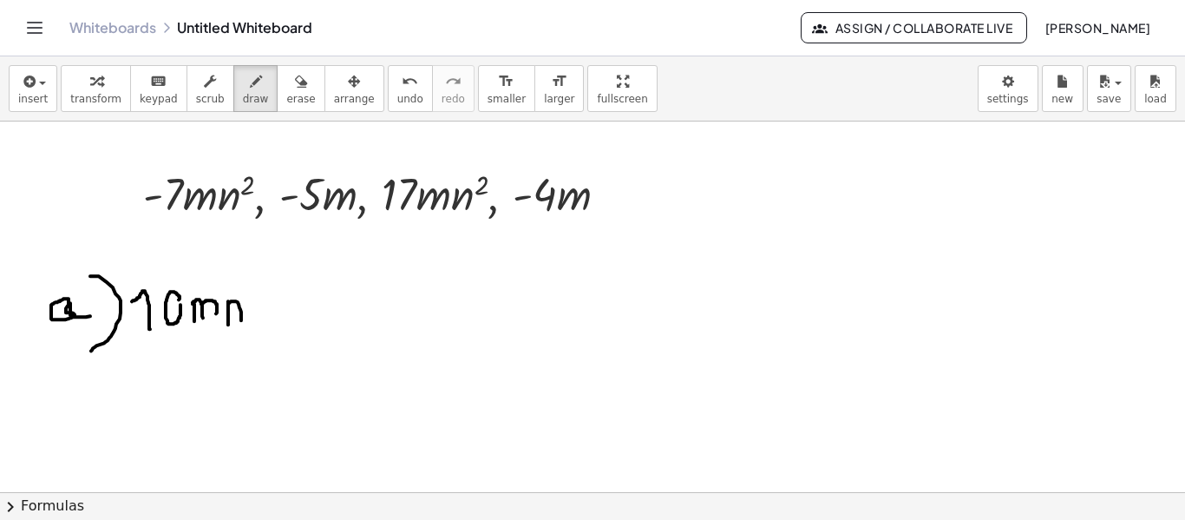
drag, startPoint x: 229, startPoint y: 302, endPoint x: 240, endPoint y: 319, distance: 20.7
click at [241, 321] on div at bounding box center [592, 493] width 1185 height 744
drag, startPoint x: 244, startPoint y: 281, endPoint x: 262, endPoint y: 298, distance: 25.2
click at [262, 298] on div at bounding box center [592, 493] width 1185 height 744
drag, startPoint x: 272, startPoint y: 307, endPoint x: 282, endPoint y: 307, distance: 10.4
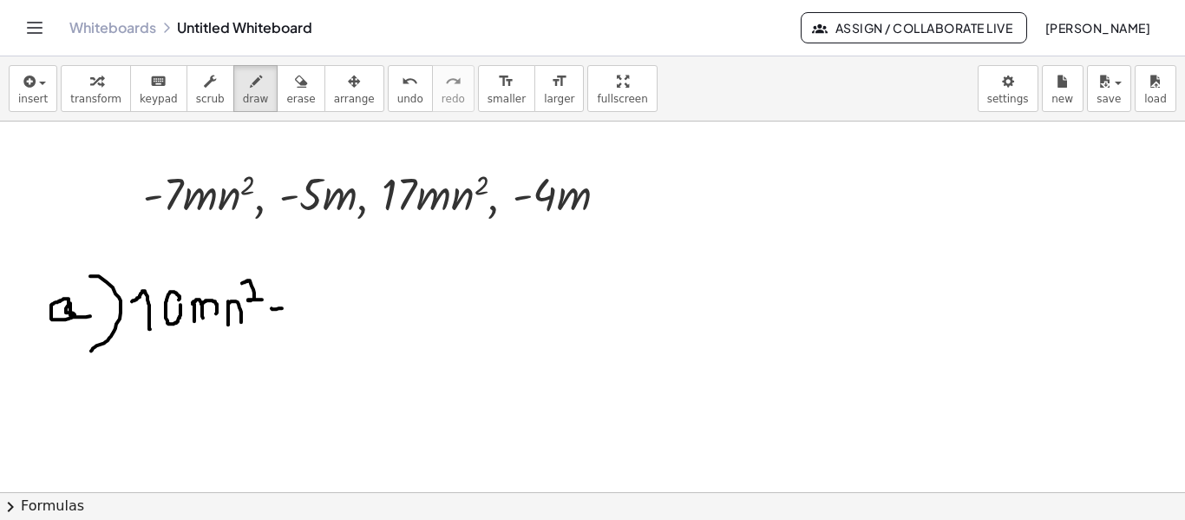
click at [282, 307] on div at bounding box center [592, 493] width 1185 height 744
drag, startPoint x: 316, startPoint y: 286, endPoint x: 319, endPoint y: 315, distance: 28.8
click at [319, 315] on div at bounding box center [592, 493] width 1185 height 744
drag, startPoint x: 337, startPoint y: 304, endPoint x: 335, endPoint y: 318, distance: 14.0
click at [335, 318] on div at bounding box center [592, 493] width 1185 height 744
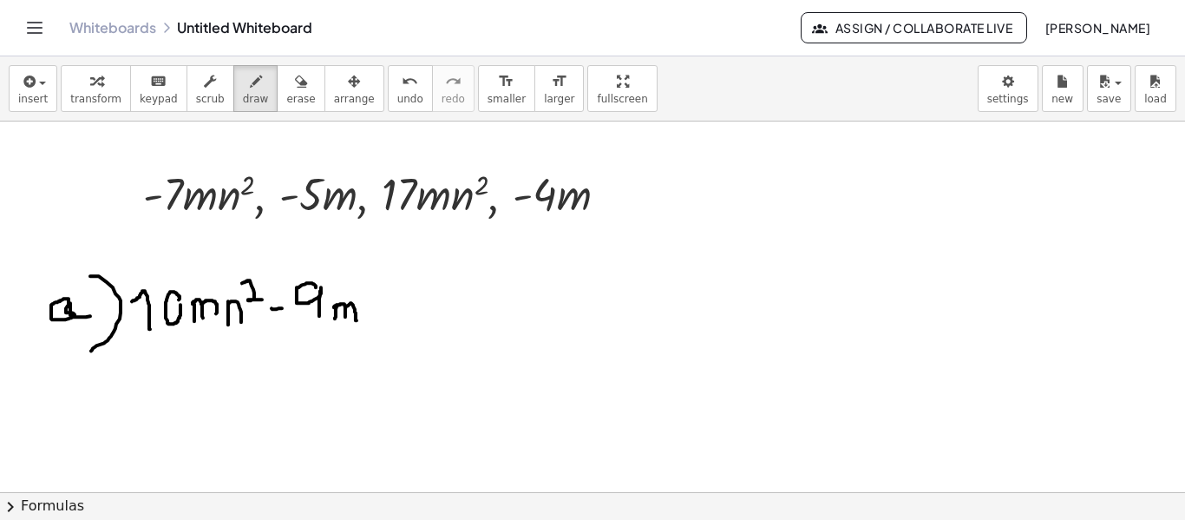
drag, startPoint x: 334, startPoint y: 306, endPoint x: 357, endPoint y: 319, distance: 26.0
click at [357, 319] on div at bounding box center [592, 493] width 1185 height 744
drag, startPoint x: 417, startPoint y: 270, endPoint x: 419, endPoint y: 311, distance: 41.7
click at [419, 311] on div at bounding box center [592, 493] width 1185 height 744
drag, startPoint x: 429, startPoint y: 295, endPoint x: 426, endPoint y: 307, distance: 12.4
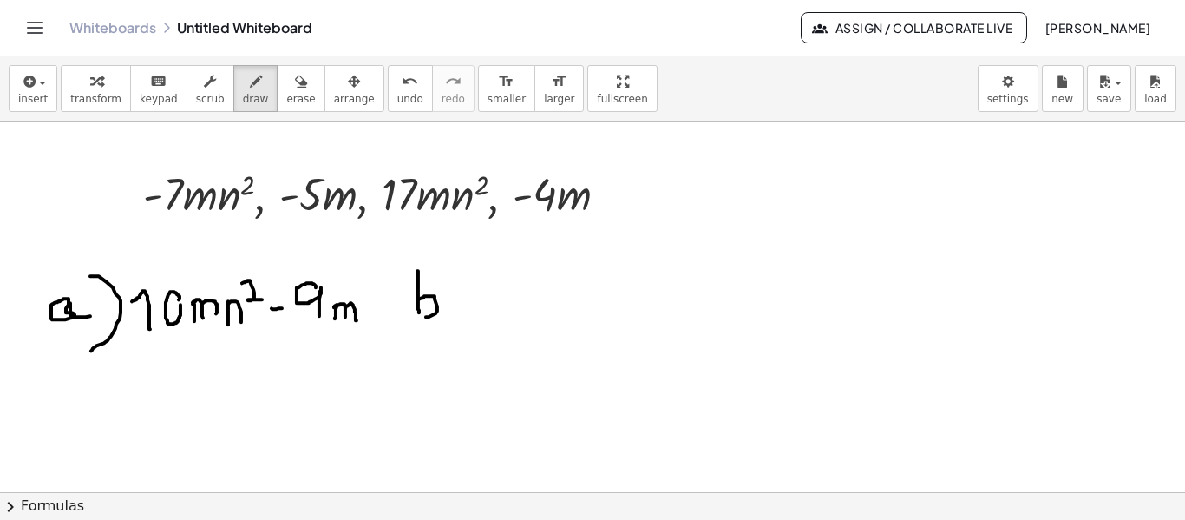
click at [417, 314] on div at bounding box center [592, 493] width 1185 height 744
drag, startPoint x: 448, startPoint y: 268, endPoint x: 435, endPoint y: 348, distance: 80.9
click at [438, 348] on div at bounding box center [592, 493] width 1185 height 744
drag, startPoint x: 473, startPoint y: 285, endPoint x: 496, endPoint y: 292, distance: 24.4
click at [479, 311] on div at bounding box center [592, 493] width 1185 height 744
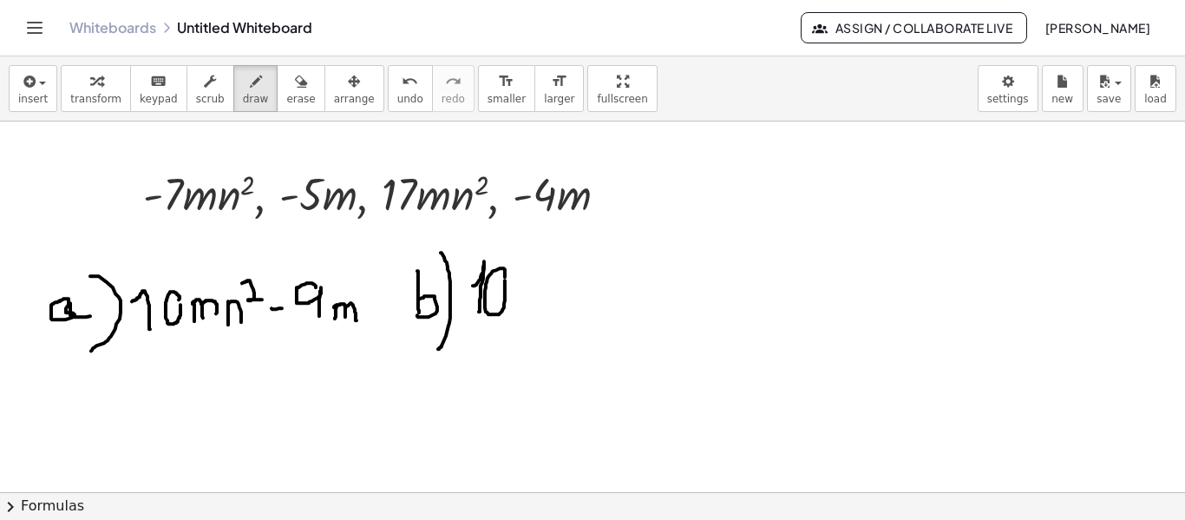
click at [505, 268] on div at bounding box center [592, 493] width 1185 height 744
drag, startPoint x: 520, startPoint y: 290, endPoint x: 520, endPoint y: 318, distance: 27.8
click at [520, 318] on div at bounding box center [592, 493] width 1185 height 744
drag, startPoint x: 523, startPoint y: 293, endPoint x: 534, endPoint y: 313, distance: 22.9
click at [534, 313] on div at bounding box center [592, 493] width 1185 height 744
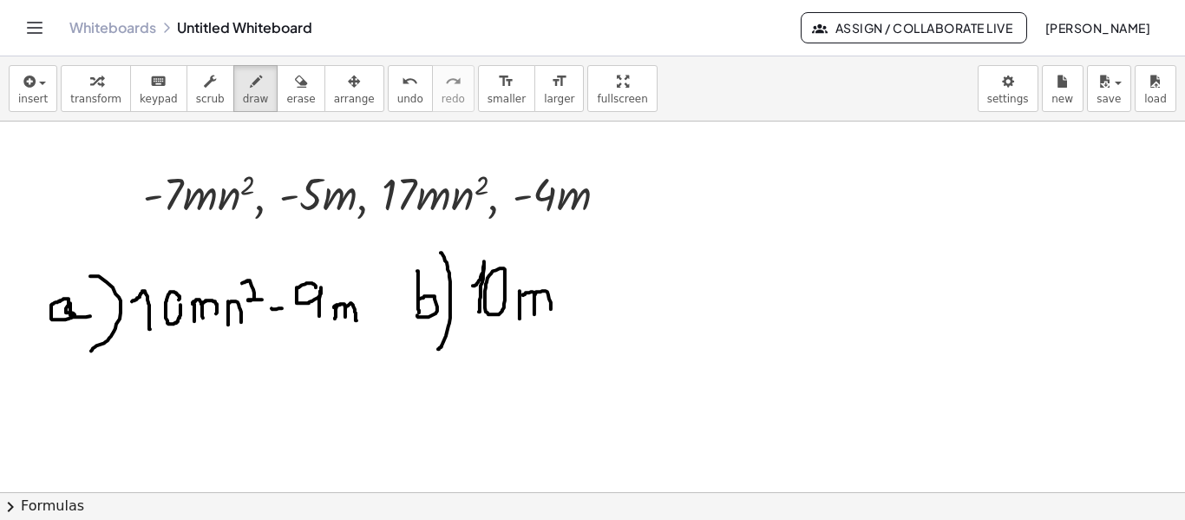
drag, startPoint x: 535, startPoint y: 293, endPoint x: 551, endPoint y: 311, distance: 24.0
click at [551, 311] on div at bounding box center [592, 493] width 1185 height 744
drag, startPoint x: 561, startPoint y: 292, endPoint x: 558, endPoint y: 314, distance: 22.0
click at [558, 314] on div at bounding box center [592, 493] width 1185 height 744
drag, startPoint x: 561, startPoint y: 297, endPoint x: 577, endPoint y: 290, distance: 17.1
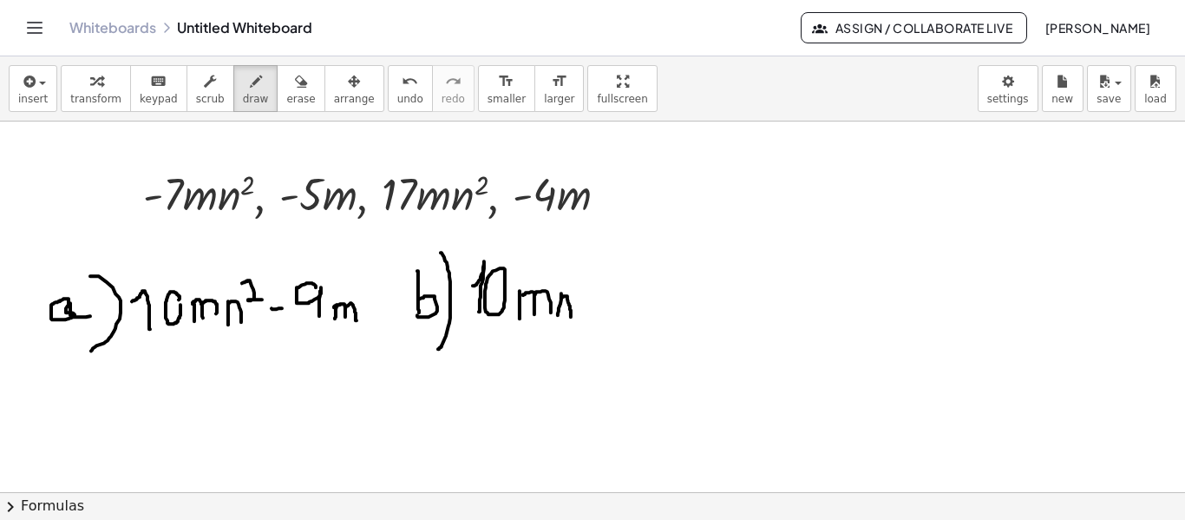
click at [574, 315] on div at bounding box center [592, 493] width 1185 height 744
drag, startPoint x: 576, startPoint y: 277, endPoint x: 587, endPoint y: 290, distance: 16.7
click at [587, 290] on div at bounding box center [592, 493] width 1185 height 744
drag, startPoint x: 570, startPoint y: 279, endPoint x: 587, endPoint y: 294, distance: 22.8
click at [587, 294] on div at bounding box center [592, 493] width 1185 height 744
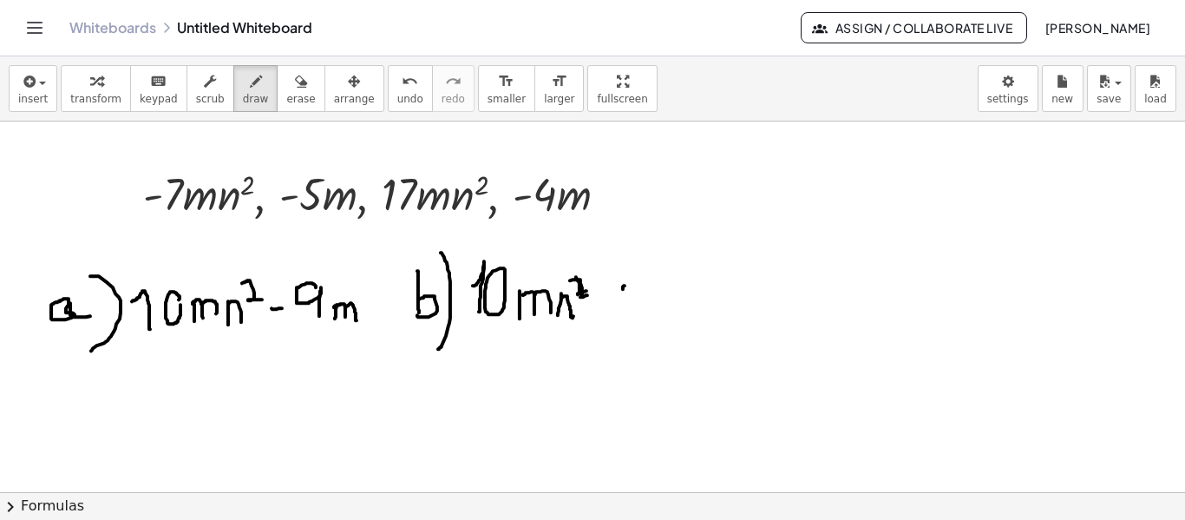
drag, startPoint x: 625, startPoint y: 285, endPoint x: 620, endPoint y: 308, distance: 24.0
click at [620, 308] on div at bounding box center [592, 493] width 1185 height 744
drag, startPoint x: 615, startPoint y: 295, endPoint x: 643, endPoint y: 299, distance: 28.1
click at [643, 299] on div at bounding box center [592, 493] width 1185 height 744
click at [662, 272] on div at bounding box center [592, 493] width 1185 height 744
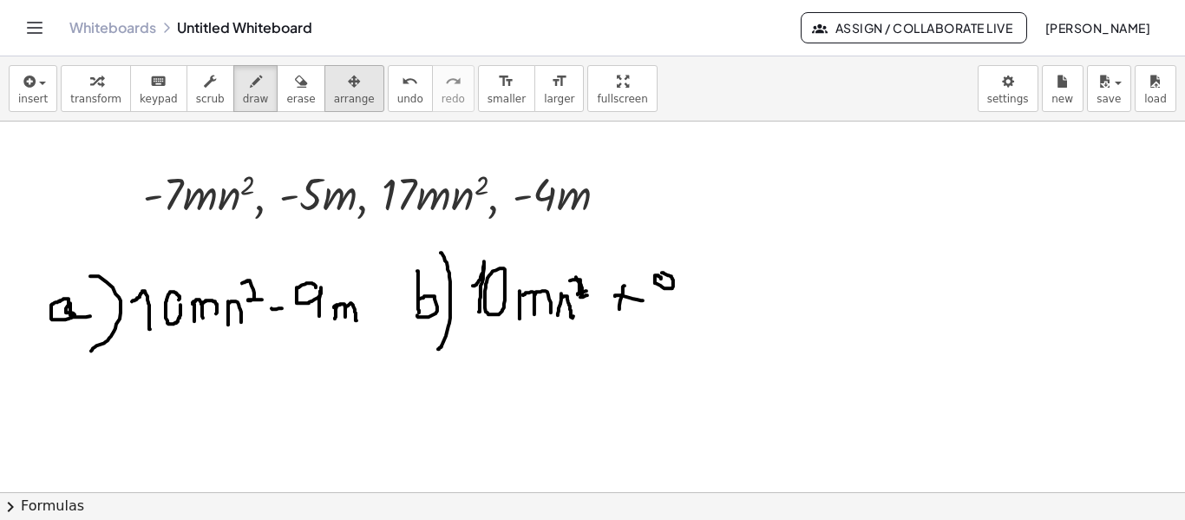
click at [325, 89] on button "arrange" at bounding box center [355, 88] width 60 height 47
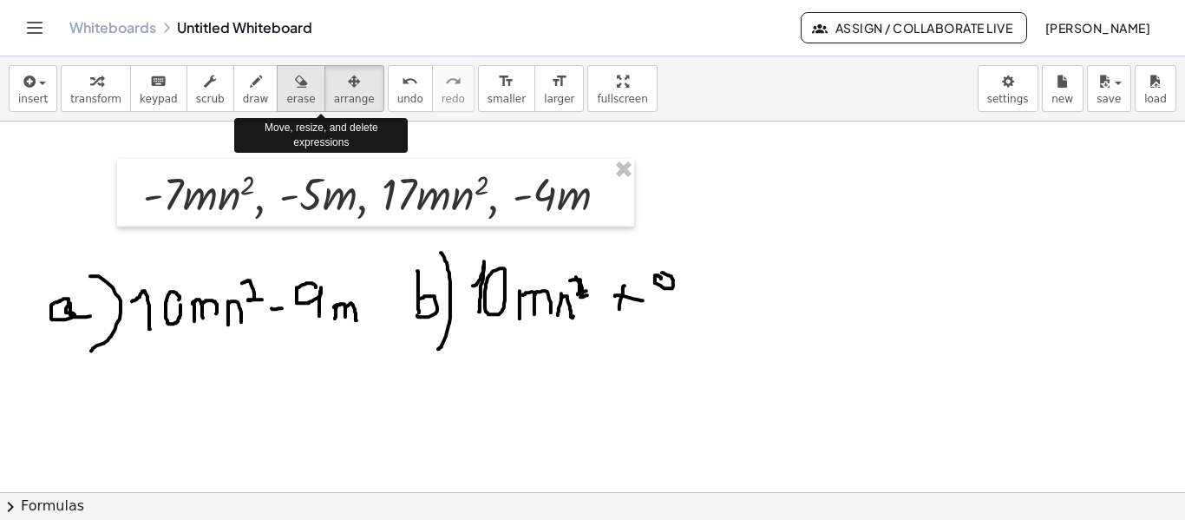
click at [286, 88] on div "button" at bounding box center [300, 80] width 29 height 21
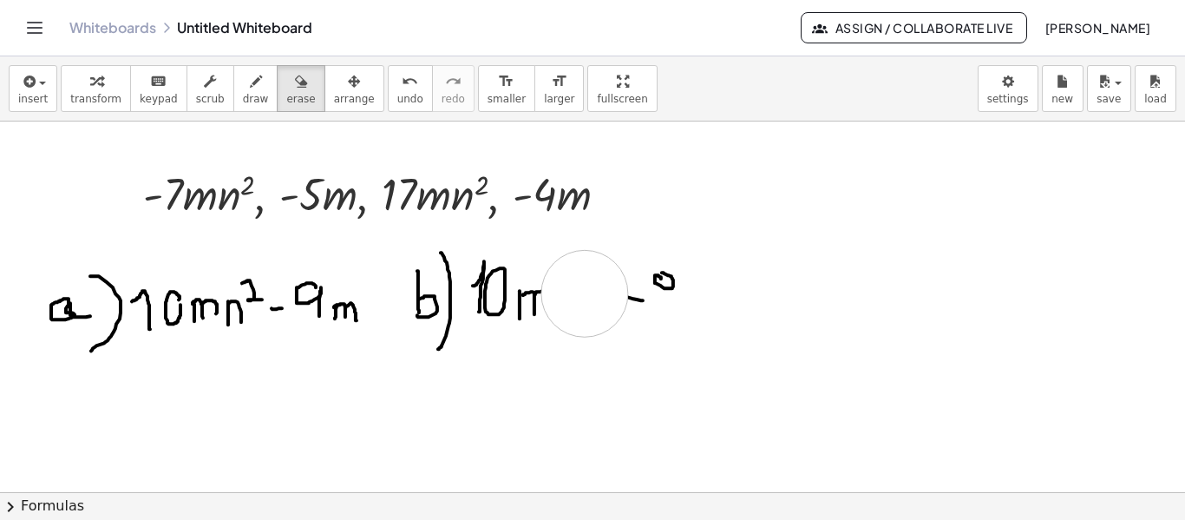
click at [585, 292] on div at bounding box center [592, 493] width 1185 height 744
click at [649, 277] on div at bounding box center [592, 493] width 1185 height 744
click at [245, 101] on button "draw" at bounding box center [255, 88] width 45 height 47
drag, startPoint x: 540, startPoint y: 290, endPoint x: 547, endPoint y: 313, distance: 24.4
click at [547, 313] on div at bounding box center [592, 493] width 1185 height 744
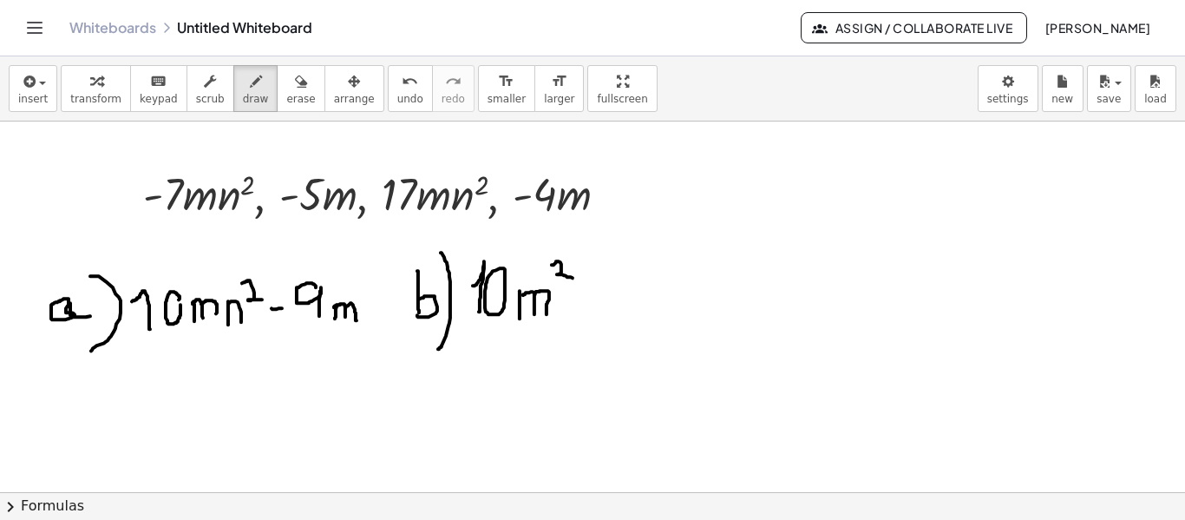
drag, startPoint x: 552, startPoint y: 264, endPoint x: 573, endPoint y: 278, distance: 25.0
click at [573, 278] on div at bounding box center [592, 493] width 1185 height 744
drag, startPoint x: 596, startPoint y: 285, endPoint x: 592, endPoint y: 292, distance: 8.9
click at [594, 291] on div at bounding box center [592, 493] width 1185 height 744
drag, startPoint x: 594, startPoint y: 288, endPoint x: 593, endPoint y: 303, distance: 14.9
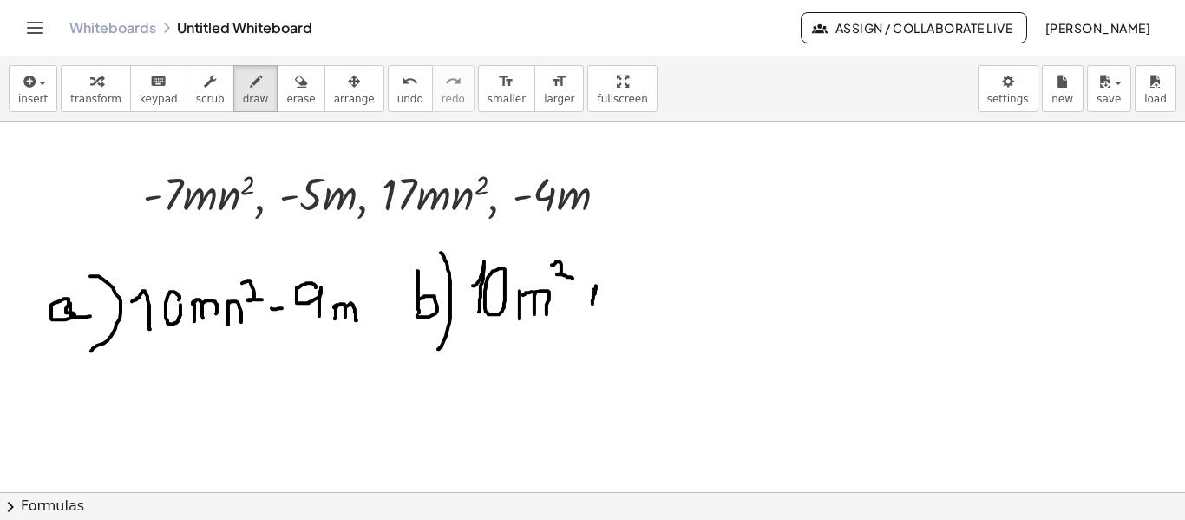
click at [593, 303] on div at bounding box center [592, 493] width 1185 height 744
drag
click at [600, 291] on div at bounding box center [592, 493] width 1185 height 744
drag, startPoint x: 629, startPoint y: 268, endPoint x: 634, endPoint y: 304, distance: 36.0
click at [634, 304] on div at bounding box center [592, 493] width 1185 height 744
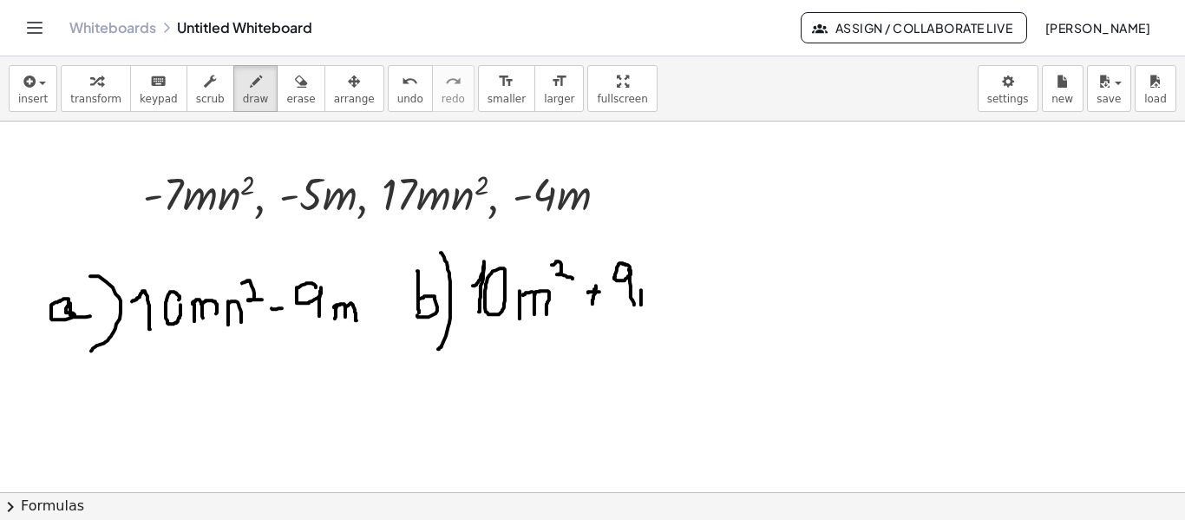
click at [641, 304] on div at bounding box center [592, 493] width 1185 height 744
click at [652, 304] on div at bounding box center [592, 493] width 1185 height 744
click at [665, 304] on div at bounding box center [592, 493] width 1185 height 744
click at [612, 292] on div at bounding box center [592, 493] width 1185 height 744
click at [592, 306] on div at bounding box center [592, 493] width 1185 height 744
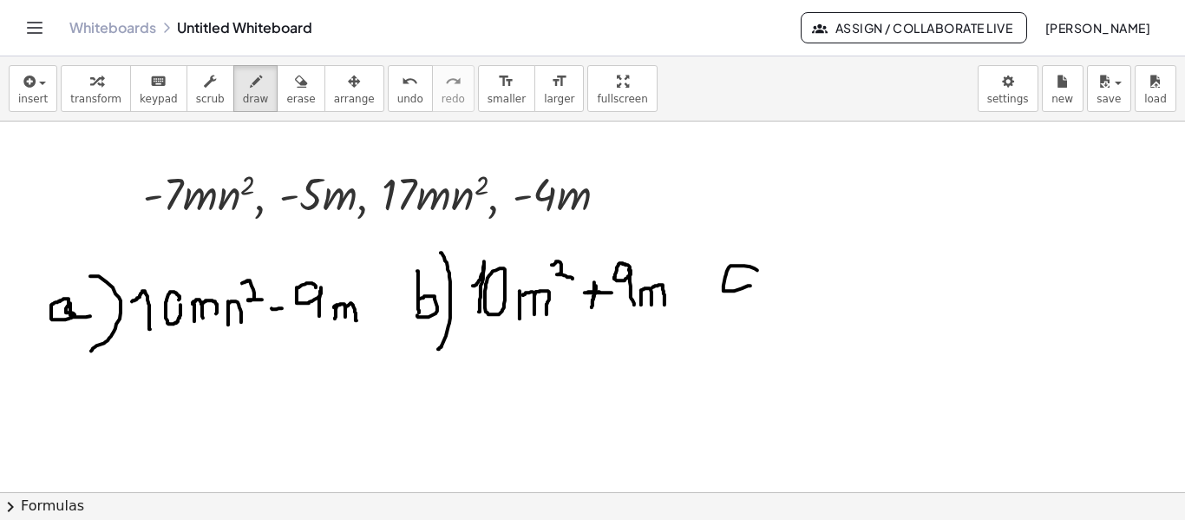
click at [763, 282] on div at bounding box center [592, 493] width 1185 height 744
click at [756, 338] on div at bounding box center [592, 493] width 1185 height 744
click at [828, 319] on div at bounding box center [592, 493] width 1185 height 744
click at [859, 319] on div at bounding box center [592, 493] width 1185 height 744
click at [882, 318] on div at bounding box center [592, 493] width 1185 height 744
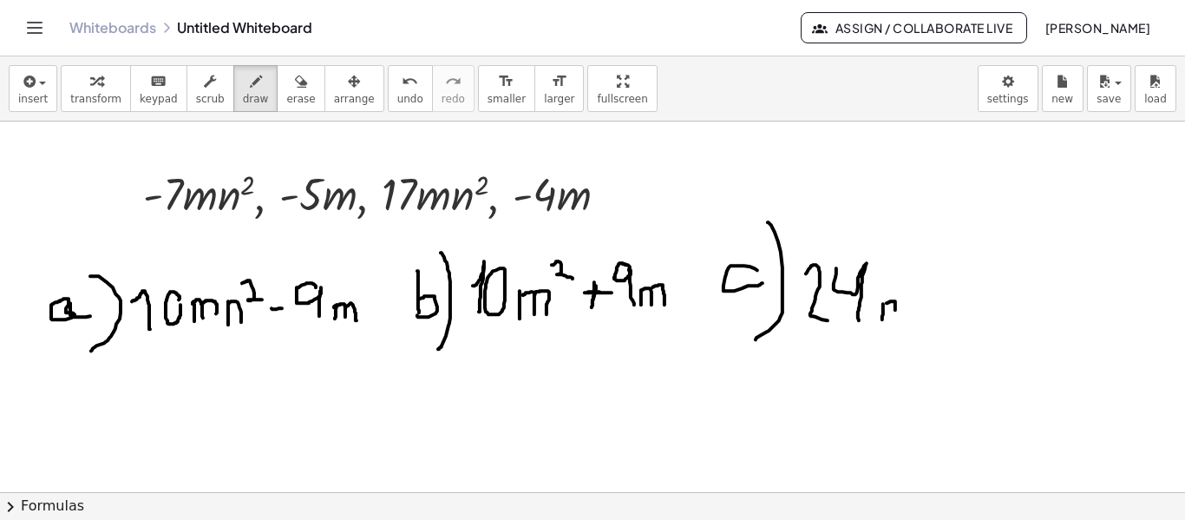
click at [895, 317] on div at bounding box center [592, 493] width 1185 height 744
click at [908, 317] on div at bounding box center [592, 493] width 1185 height 744
click at [923, 292] on div at bounding box center [592, 493] width 1185 height 744
click at [945, 305] on div at bounding box center [592, 493] width 1185 height 744
click at [987, 316] on div at bounding box center [592, 493] width 1185 height 744
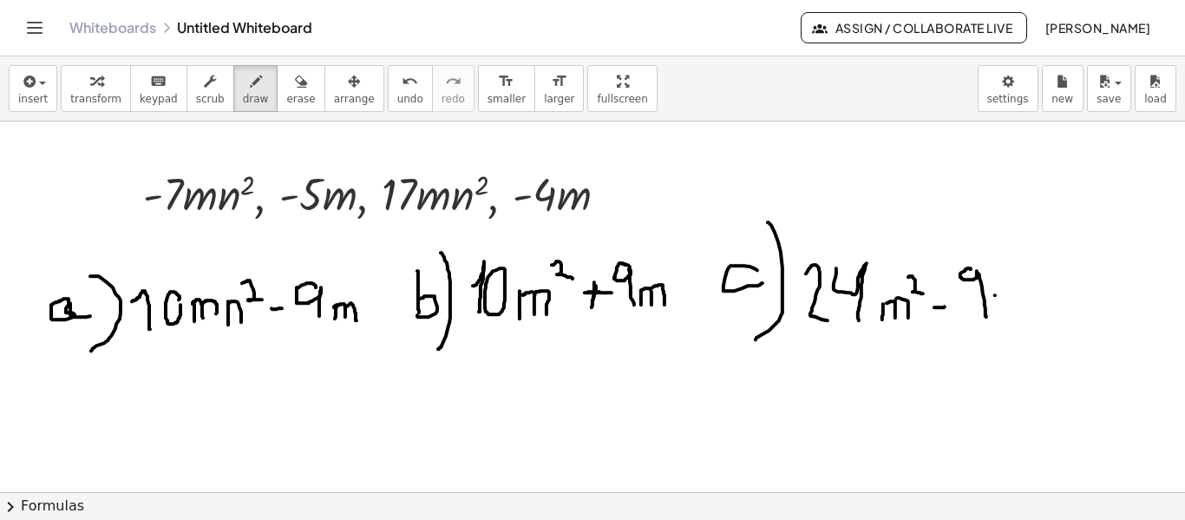
click at [997, 315] on div at bounding box center [592, 493] width 1185 height 744
click at [1015, 317] on div at bounding box center [592, 493] width 1185 height 744
click at [1040, 313] on div at bounding box center [592, 493] width 1185 height 744
click at [380, 397] on div at bounding box center [592, 493] width 1185 height 744
click at [397, 450] on div at bounding box center [592, 493] width 1185 height 744
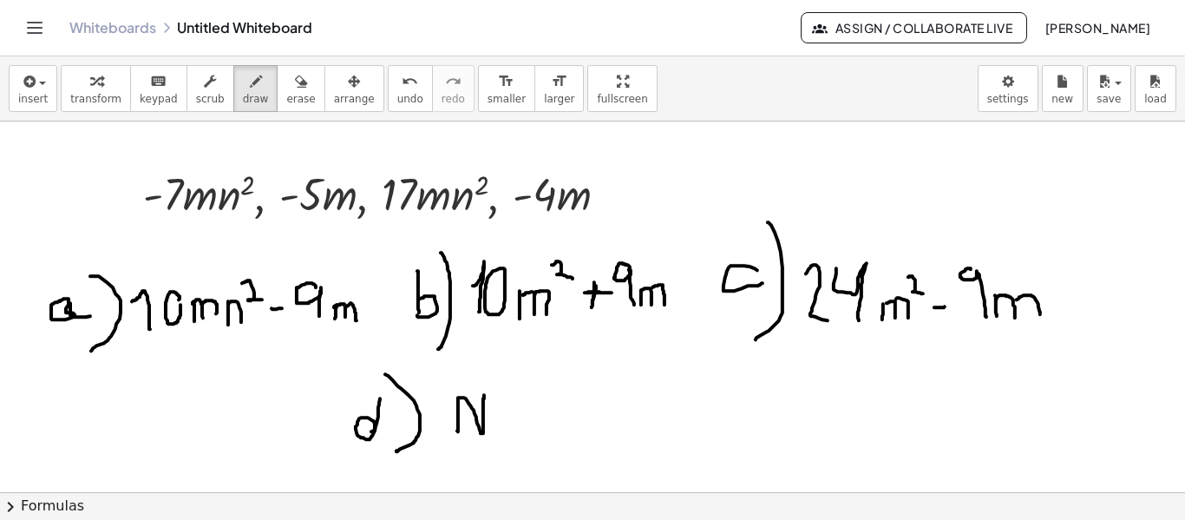
click at [485, 393] on div at bounding box center [592, 493] width 1185 height 744
click at [498, 427] on div at bounding box center [592, 493] width 1185 height 744
click at [524, 425] on div at bounding box center [592, 493] width 1185 height 744
click at [541, 427] on div at bounding box center [592, 493] width 1185 height 744
click at [545, 415] on div at bounding box center [592, 493] width 1185 height 744
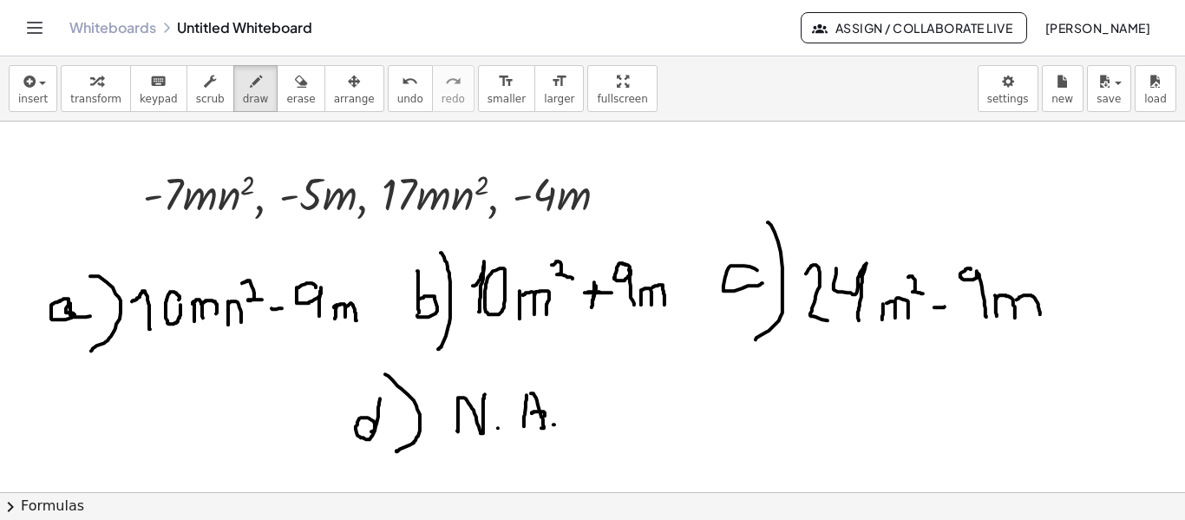
click at [554, 423] on div at bounding box center [592, 493] width 1185 height 744
drag, startPoint x: 653, startPoint y: 339, endPoint x: 614, endPoint y: 378, distance: 55.2
click at [614, 378] on div at bounding box center [592, 493] width 1185 height 744
drag, startPoint x: 643, startPoint y: 344, endPoint x: 695, endPoint y: 400, distance: 76.8
click at [695, 400] on div at bounding box center [592, 493] width 1185 height 744
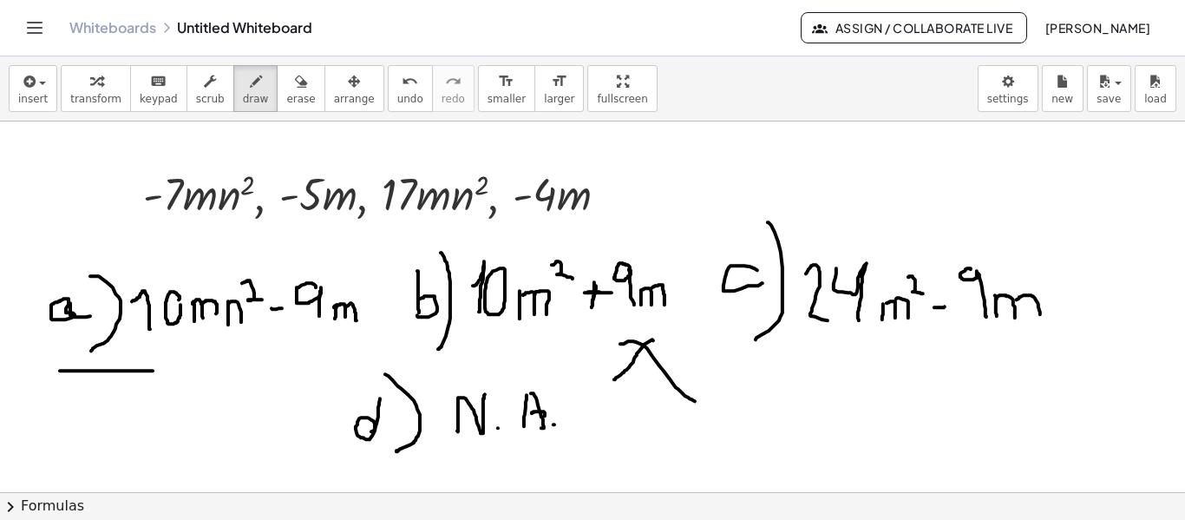
drag, startPoint x: 60, startPoint y: 370, endPoint x: 153, endPoint y: 370, distance: 92.8
click at [153, 370] on div at bounding box center [592, 493] width 1185 height 744
drag, startPoint x: 271, startPoint y: 308, endPoint x: 291, endPoint y: 307, distance: 20.0
click at [291, 307] on div at bounding box center [592, 493] width 1185 height 744
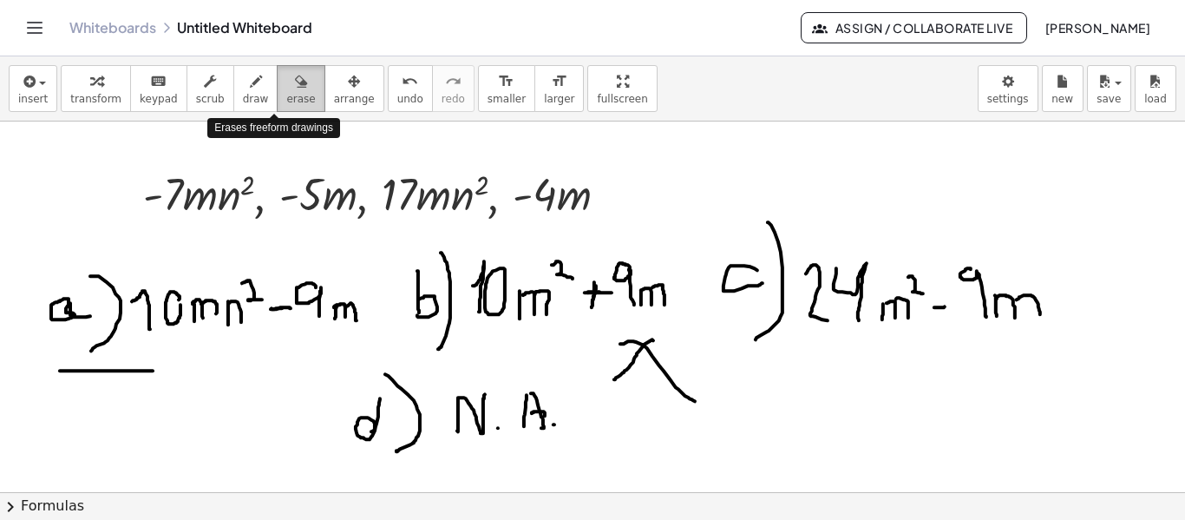
click at [289, 101] on button "erase" at bounding box center [301, 88] width 48 height 47
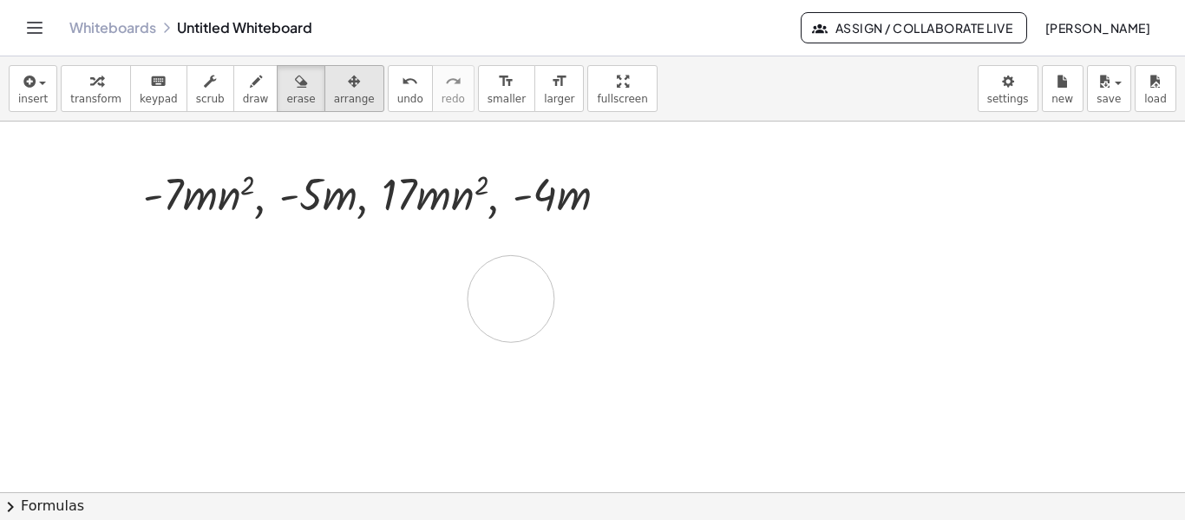
drag, startPoint x: 75, startPoint y: 311, endPoint x: 308, endPoint y: 108, distance: 309.4
click at [476, 344] on div at bounding box center [592, 493] width 1185 height 744
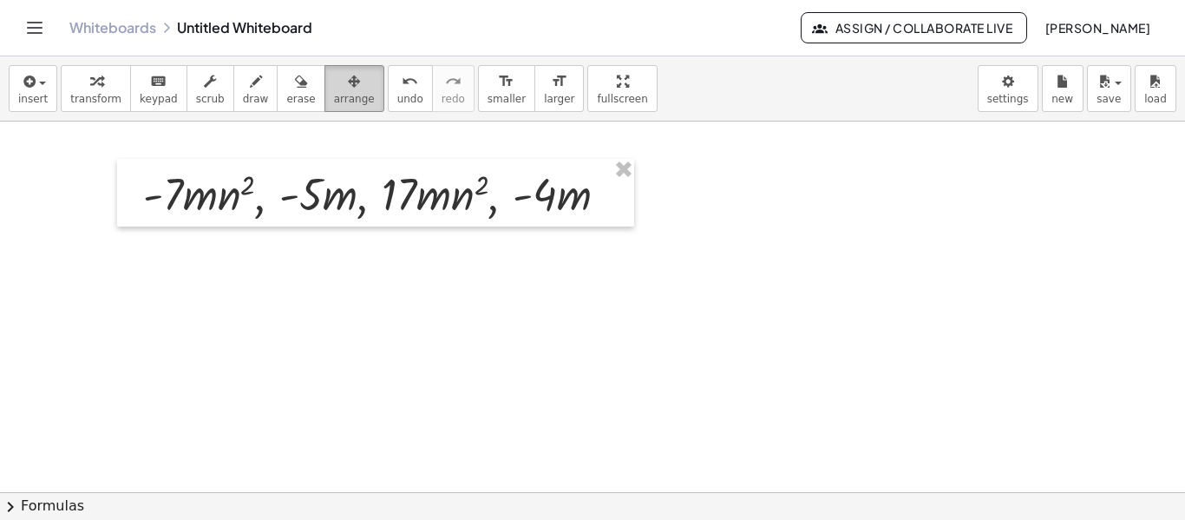
click at [348, 76] on icon "button" at bounding box center [354, 81] width 12 height 21
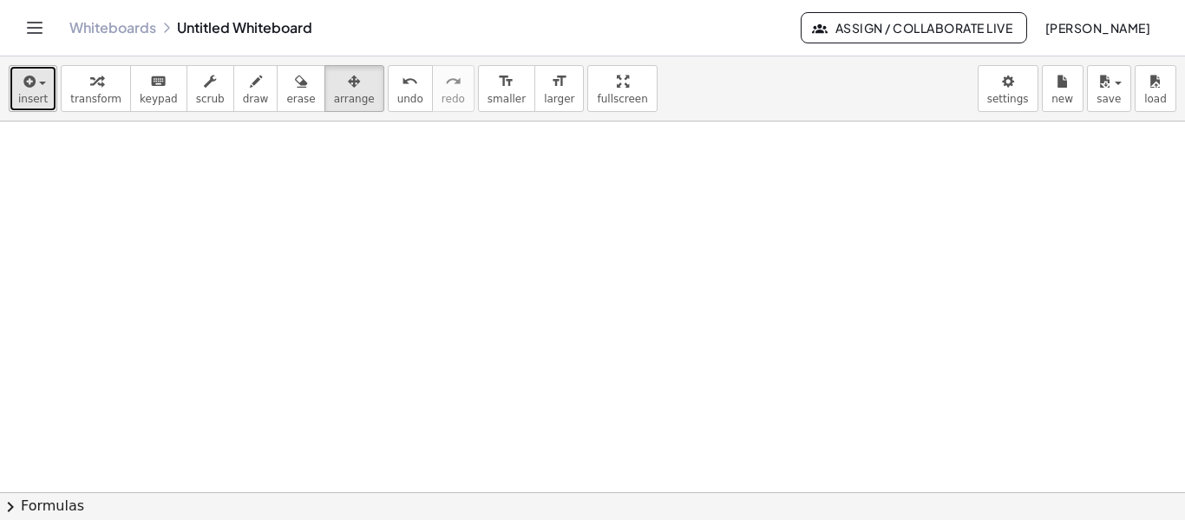
click at [36, 89] on div "button" at bounding box center [33, 80] width 30 height 21
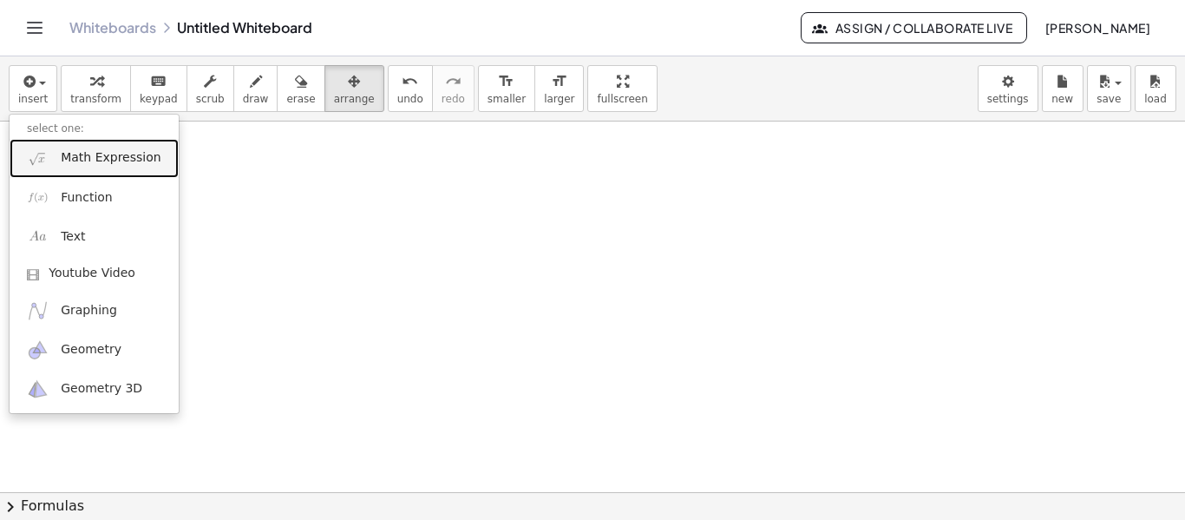
click at [80, 145] on link "Math Expression" at bounding box center [94, 158] width 169 height 39
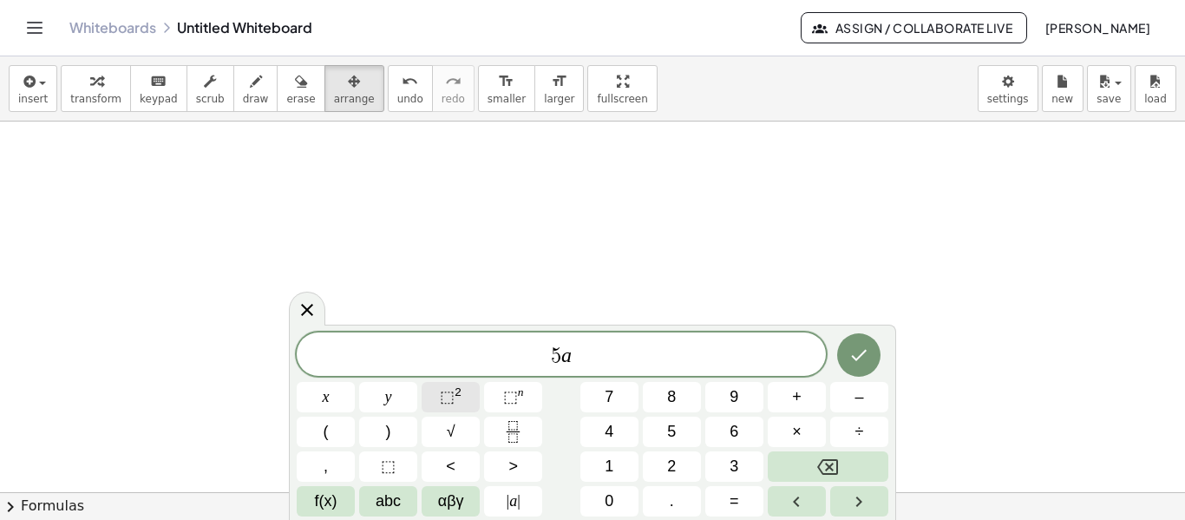
click at [457, 402] on span "⬚ 2" at bounding box center [451, 396] width 22 height 23
click at [448, 400] on span "⬚" at bounding box center [447, 396] width 15 height 17
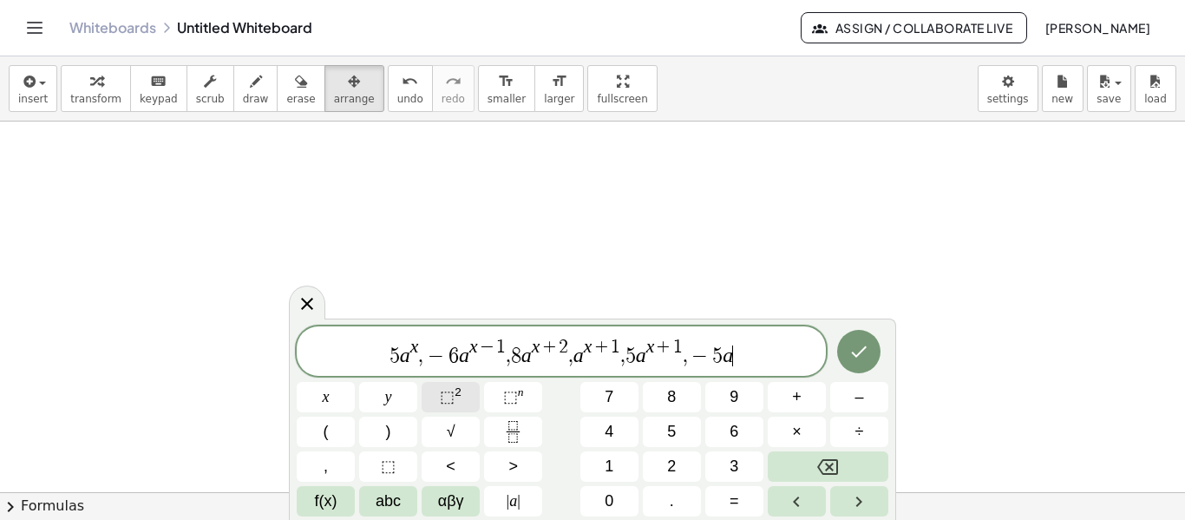
click at [448, 400] on span "⬚" at bounding box center [447, 396] width 15 height 17
click at [496, 354] on span "1" at bounding box center [497, 347] width 10 height 19
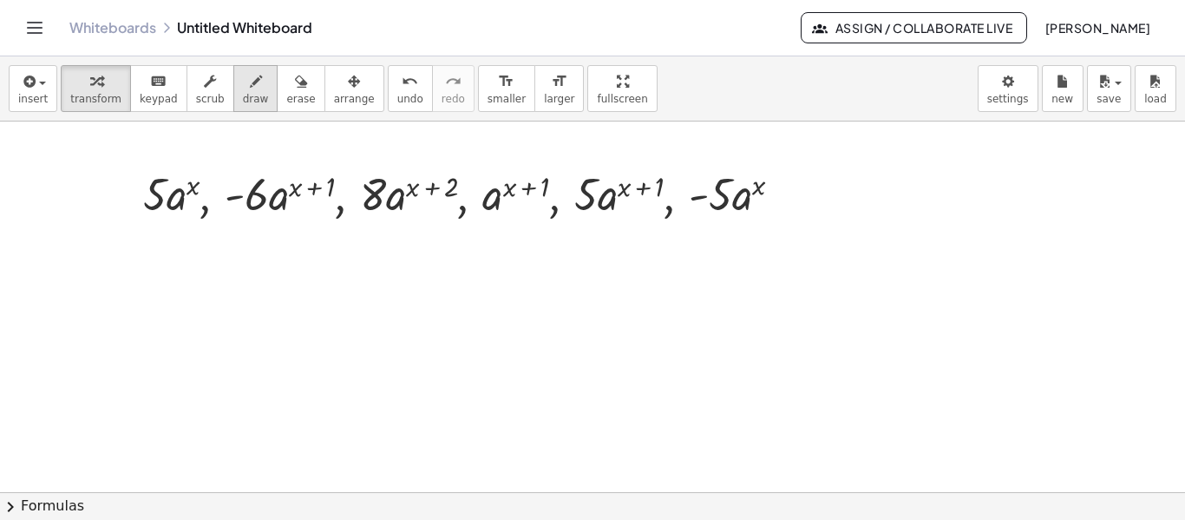
click at [242, 90] on button "draw" at bounding box center [255, 88] width 45 height 47
drag, startPoint x: 82, startPoint y: 315, endPoint x: 96, endPoint y: 316, distance: 14.8
click at [97, 325] on div at bounding box center [592, 493] width 1185 height 744
drag, startPoint x: 92, startPoint y: 301, endPoint x: 98, endPoint y: 348, distance: 47.2
click at [98, 348] on div at bounding box center [592, 493] width 1185 height 744
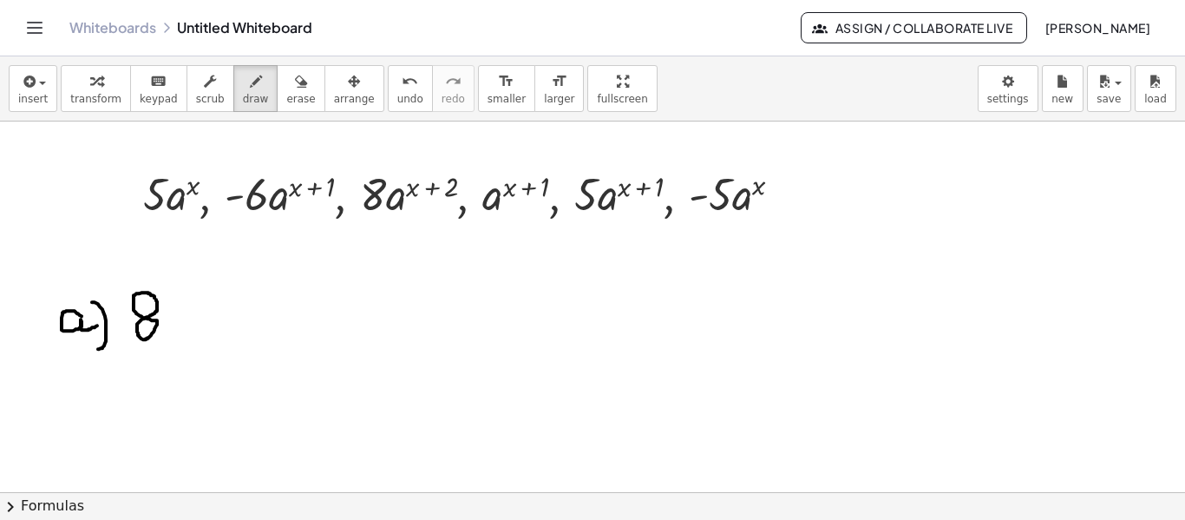
click at [156, 298] on div at bounding box center [592, 493] width 1185 height 744
drag, startPoint x: 187, startPoint y: 323, endPoint x: 199, endPoint y: 325, distance: 11.6
click at [199, 325] on div at bounding box center [592, 493] width 1185 height 744
drag, startPoint x: 193, startPoint y: 295, endPoint x: 204, endPoint y: 304, distance: 13.6
click at [204, 304] on div at bounding box center [592, 493] width 1185 height 744
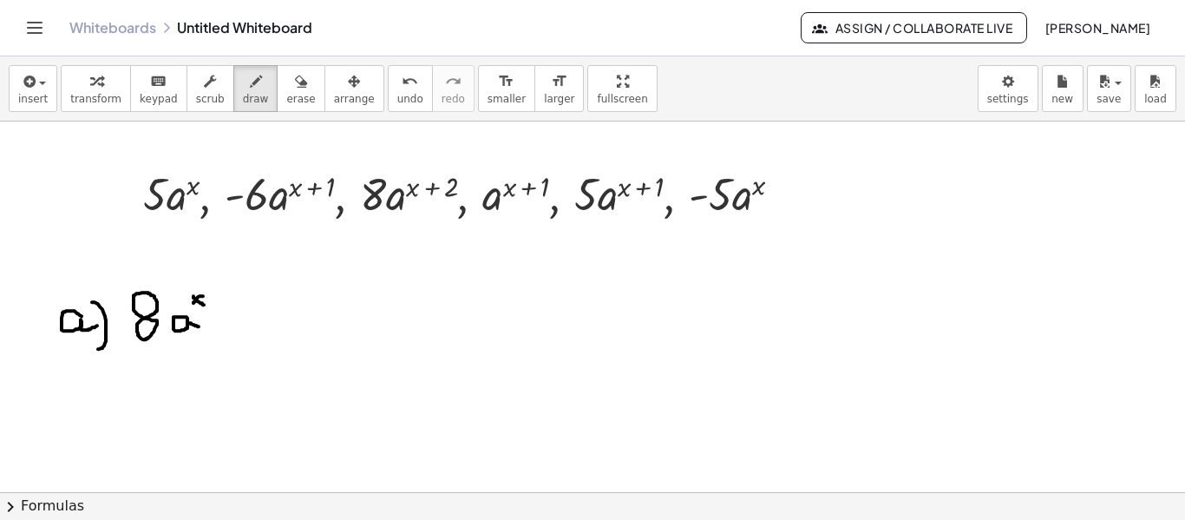
drag, startPoint x: 203, startPoint y: 295, endPoint x: 197, endPoint y: 302, distance: 9.2
click at [193, 302] on div at bounding box center [592, 493] width 1185 height 744
drag, startPoint x: 211, startPoint y: 292, endPoint x: 210, endPoint y: 304, distance: 12.2
click at [210, 304] on div at bounding box center [592, 493] width 1185 height 744
drag, startPoint x: 207, startPoint y: 294, endPoint x: 217, endPoint y: 293, distance: 10.4
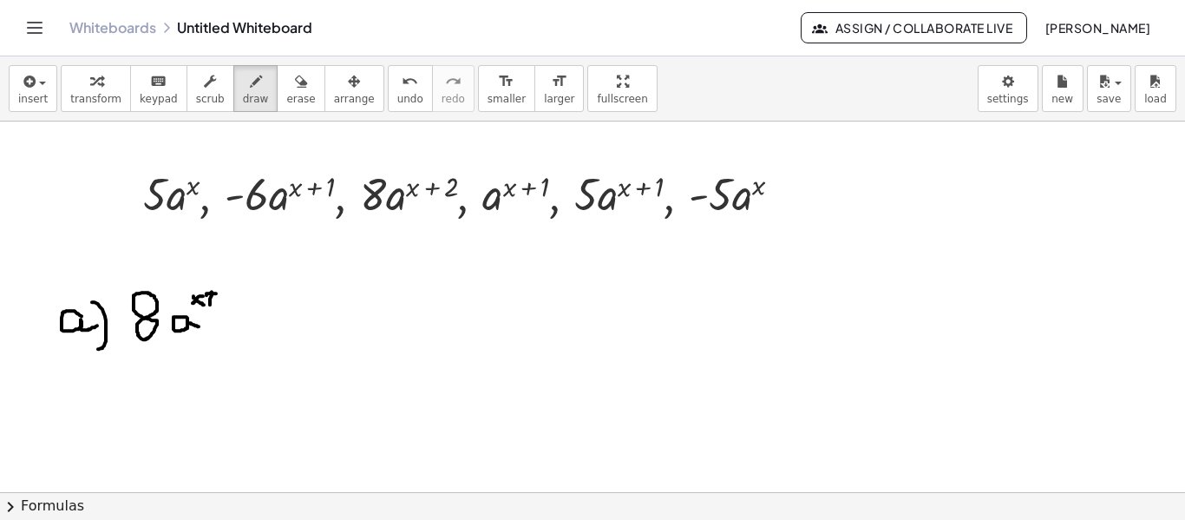
click at [217, 293] on div at bounding box center [592, 493] width 1185 height 744
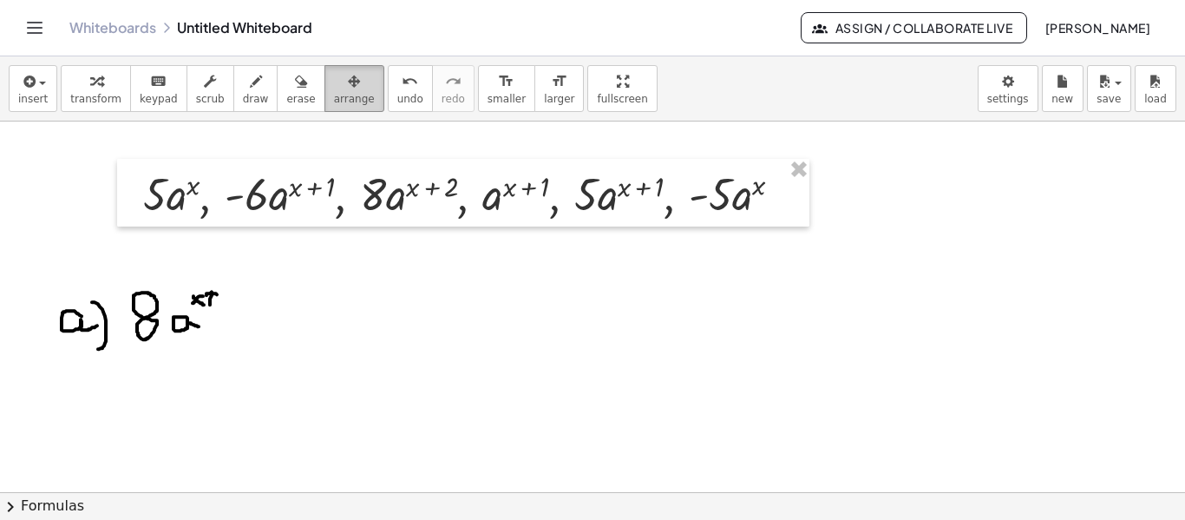
click at [325, 92] on button "arrange" at bounding box center [355, 88] width 60 height 47
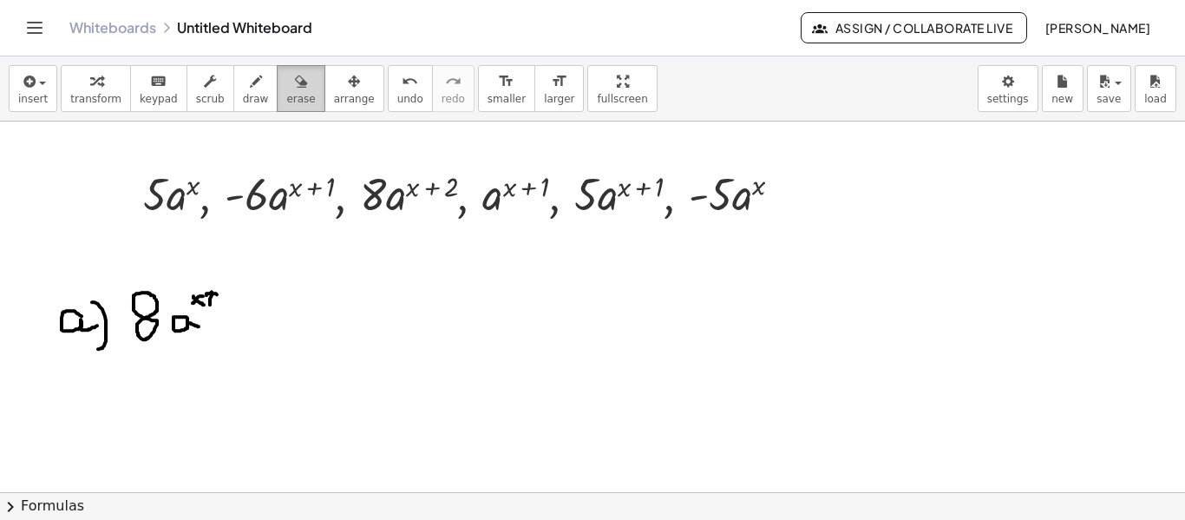
click at [286, 94] on span "erase" at bounding box center [300, 99] width 29 height 12
click at [208, 279] on div at bounding box center [592, 493] width 1185 height 744
click at [243, 95] on span "draw" at bounding box center [256, 99] width 26 height 12
drag, startPoint x: 179, startPoint y: 313, endPoint x: 193, endPoint y: 327, distance: 20.3
click at [193, 327] on div at bounding box center [592, 493] width 1185 height 744
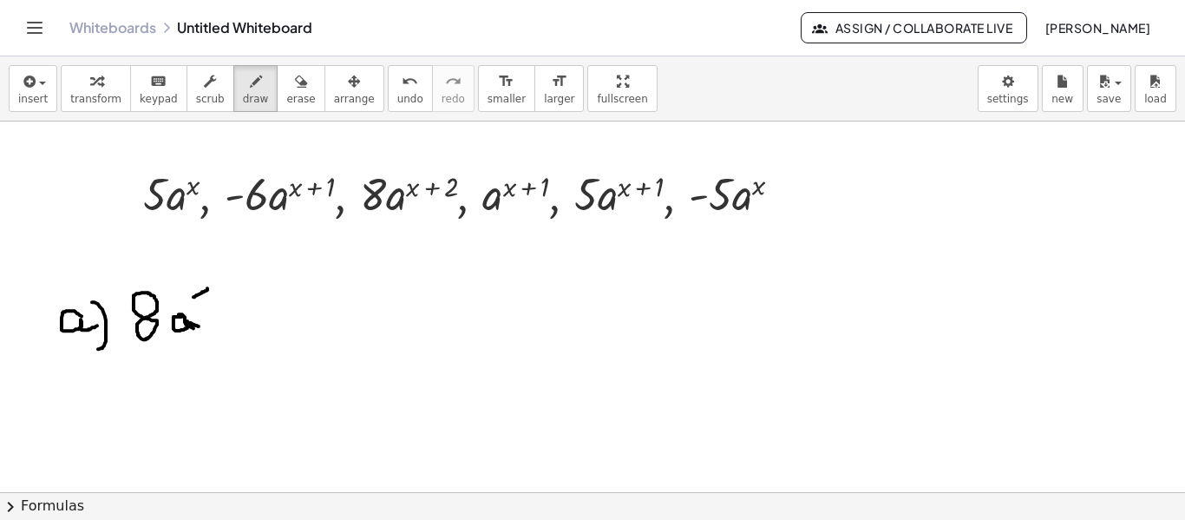
drag, startPoint x: 207, startPoint y: 287, endPoint x: 193, endPoint y: 296, distance: 16.4
click at [193, 296] on div at bounding box center [592, 493] width 1185 height 744
drag, startPoint x: 193, startPoint y: 284, endPoint x: 205, endPoint y: 300, distance: 20.0
click at [205, 300] on div at bounding box center [592, 493] width 1185 height 744
drag, startPoint x: 223, startPoint y: 284, endPoint x: 224, endPoint y: 298, distance: 14.8
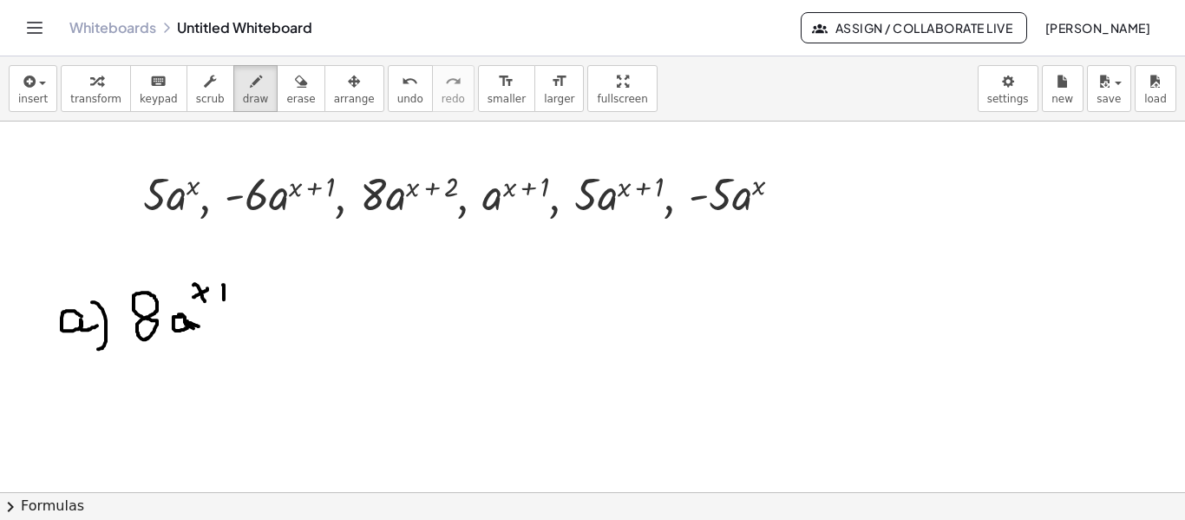
click at [224, 298] on div at bounding box center [592, 493] width 1185 height 744
drag, startPoint x: 218, startPoint y: 292, endPoint x: 229, endPoint y: 292, distance: 11.3
click at [229, 292] on div at bounding box center [592, 493] width 1185 height 744
drag, startPoint x: 239, startPoint y: 285, endPoint x: 256, endPoint y: 299, distance: 21.6
click at [256, 299] on div at bounding box center [592, 493] width 1185 height 744
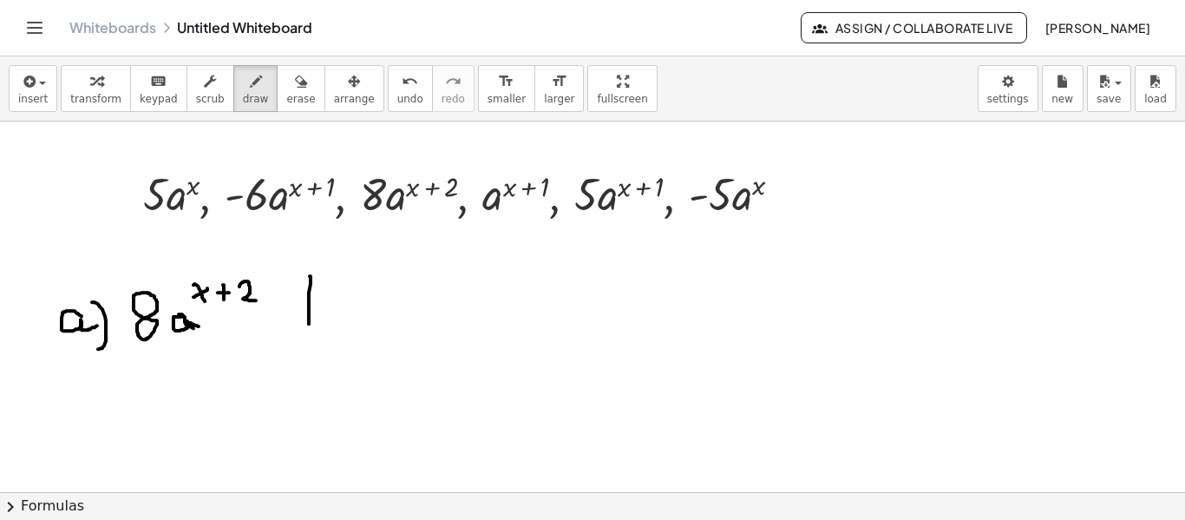
drag, startPoint x: 310, startPoint y: 275, endPoint x: 309, endPoint y: 326, distance: 51.2
click at [309, 327] on div at bounding box center [592, 493] width 1185 height 744
drag, startPoint x: 311, startPoint y: 311, endPoint x: 313, endPoint y: 324, distance: 13.3
click at [313, 324] on div at bounding box center [592, 493] width 1185 height 744
drag, startPoint x: 344, startPoint y: 268, endPoint x: 340, endPoint y: 346, distance: 78.2
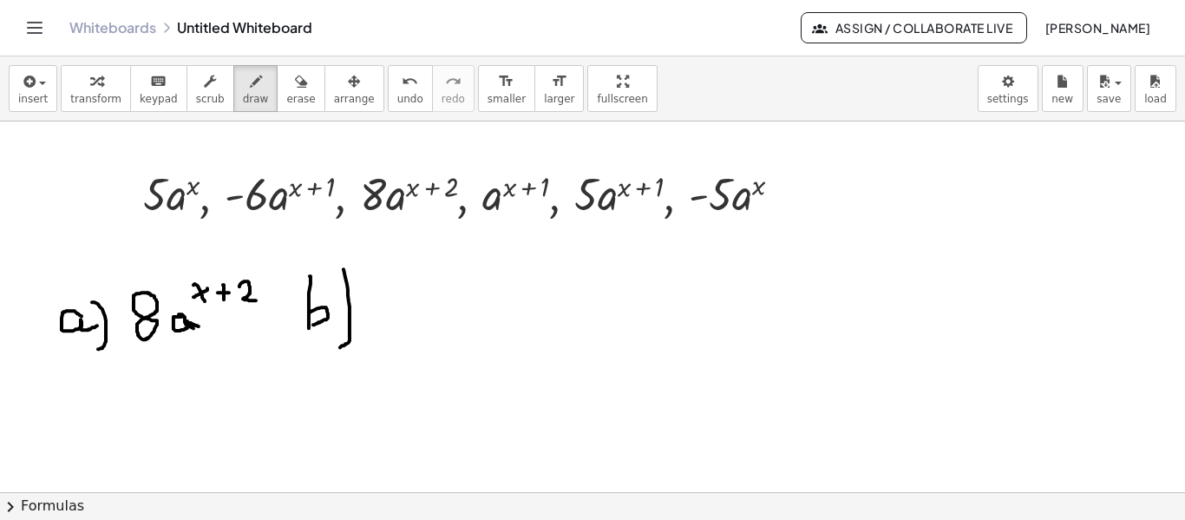
click at [340, 346] on div at bounding box center [592, 493] width 1185 height 744
drag, startPoint x: 373, startPoint y: 313, endPoint x: 394, endPoint y: 312, distance: 20.8
click at [394, 312] on div at bounding box center [592, 493] width 1185 height 744
click at [429, 290] on div at bounding box center [592, 493] width 1185 height 744
click at [467, 321] on div at bounding box center [592, 493] width 1185 height 744
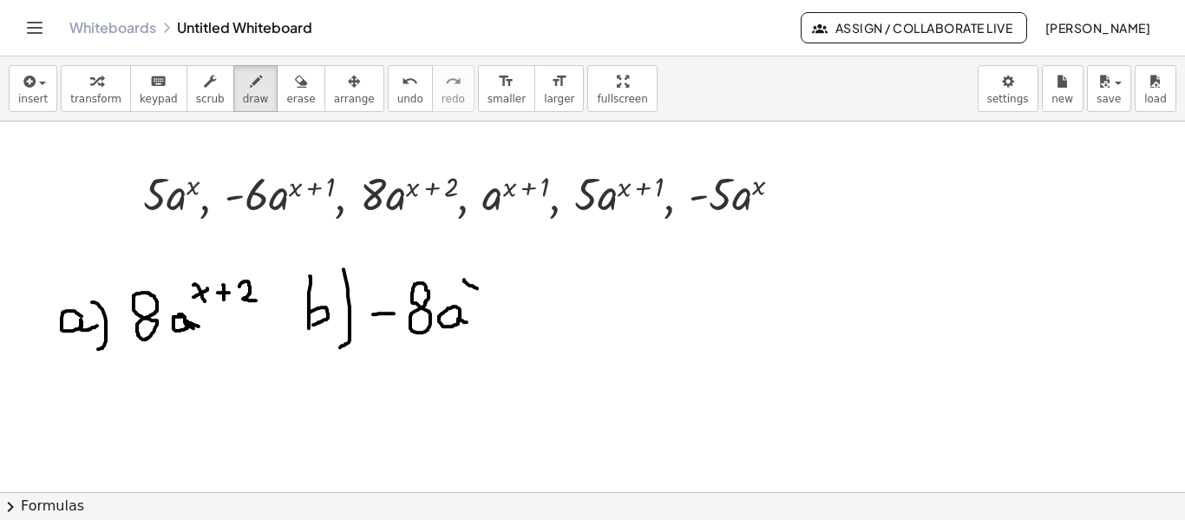
drag, startPoint x: 464, startPoint y: 279, endPoint x: 477, endPoint y: 287, distance: 15.6
click at [477, 287] on div at bounding box center [592, 493] width 1185 height 744
drag, startPoint x: 477, startPoint y: 277, endPoint x: 467, endPoint y: 288, distance: 15.4
click at [467, 288] on div at bounding box center [592, 493] width 1185 height 744
drag, startPoint x: 491, startPoint y: 276, endPoint x: 492, endPoint y: 292, distance: 15.6
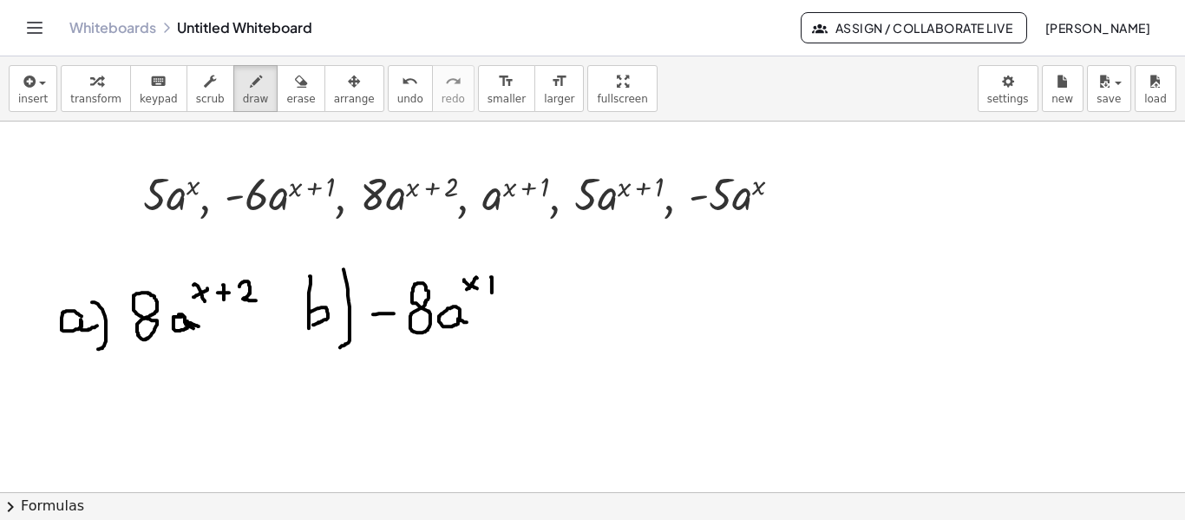
click at [492, 292] on div at bounding box center [592, 493] width 1185 height 744
drag, startPoint x: 486, startPoint y: 282, endPoint x: 499, endPoint y: 285, distance: 13.5
click at [499, 285] on div at bounding box center [592, 493] width 1185 height 744
drag, startPoint x: 510, startPoint y: 275, endPoint x: 540, endPoint y: 289, distance: 32.6
click at [529, 287] on div at bounding box center [592, 493] width 1185 height 744
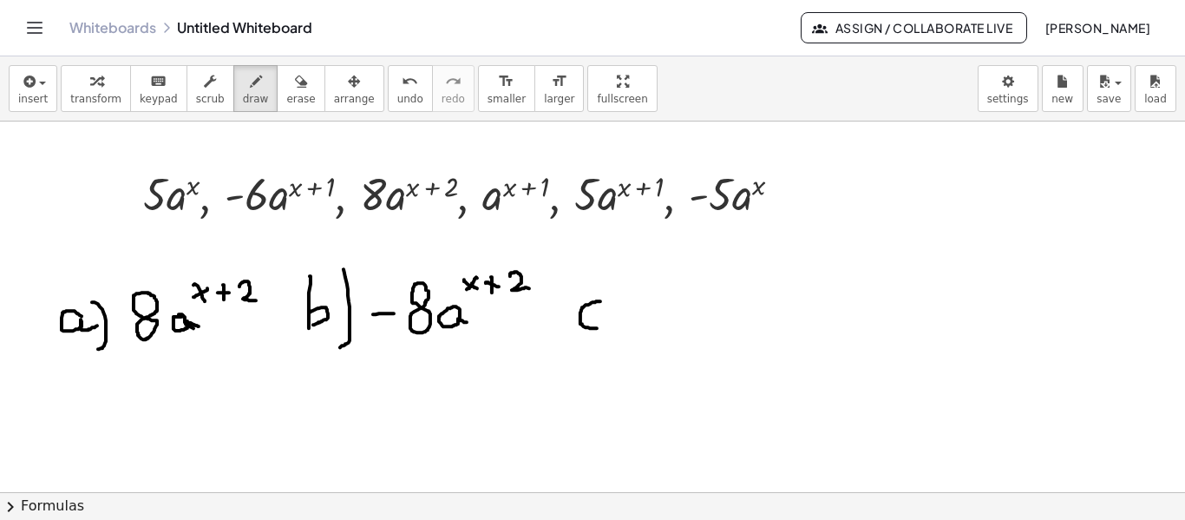
drag, startPoint x: 600, startPoint y: 300, endPoint x: 607, endPoint y: 283, distance: 18.7
click at [601, 325] on div at bounding box center [592, 493] width 1185 height 744
drag, startPoint x: 607, startPoint y: 282, endPoint x: 606, endPoint y: 349, distance: 66.8
click at [606, 349] on div at bounding box center [592, 493] width 1185 height 744
drag, startPoint x: 650, startPoint y: 286, endPoint x: 663, endPoint y: 294, distance: 15.2
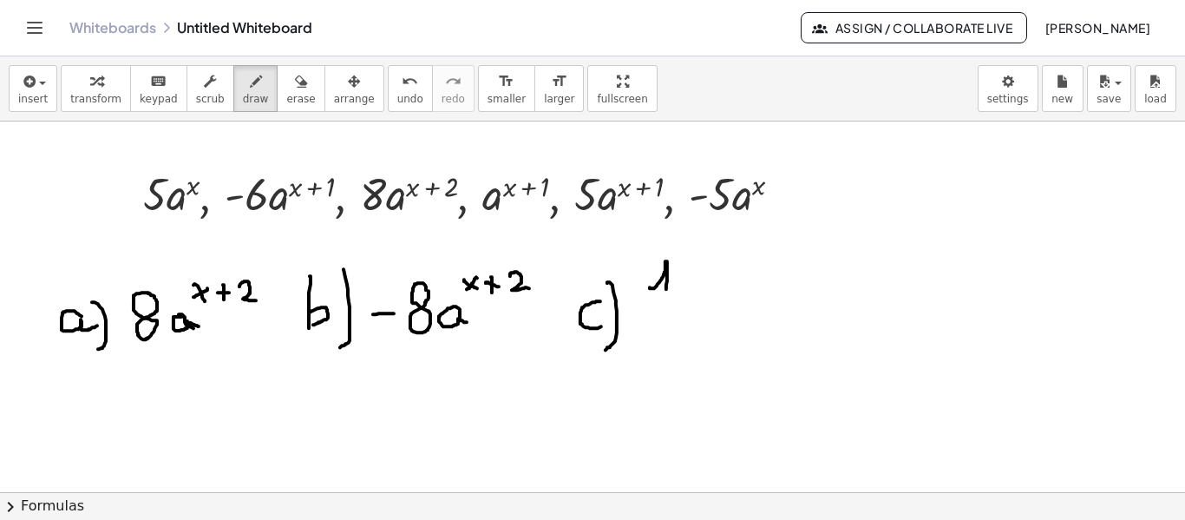
click at [665, 292] on div at bounding box center [592, 493] width 1185 height 744
drag, startPoint x: 651, startPoint y: 310, endPoint x: 691, endPoint y: 311, distance: 40.0
click at [691, 311] on div at bounding box center [592, 493] width 1185 height 744
click at [675, 325] on div at bounding box center [592, 493] width 1185 height 744
drag, startPoint x: 726, startPoint y: 302, endPoint x: 741, endPoint y: 299, distance: 15.0
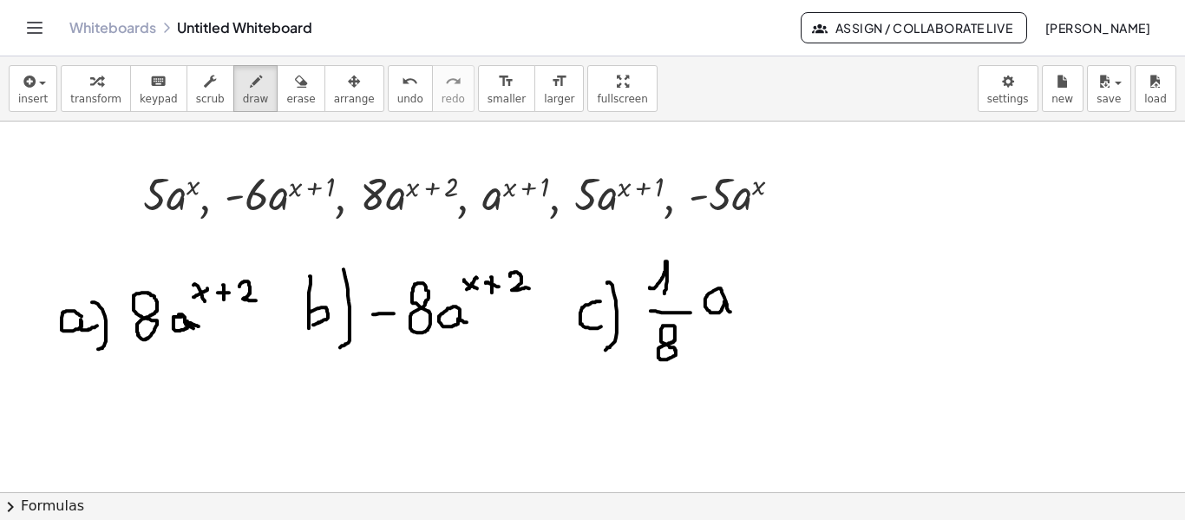
click at [732, 311] on div at bounding box center [592, 493] width 1185 height 744
drag, startPoint x: 732, startPoint y: 268, endPoint x: 744, endPoint y: 290, distance: 24.4
click at [744, 290] on div at bounding box center [592, 493] width 1185 height 744
drag, startPoint x: 747, startPoint y: 272, endPoint x: 731, endPoint y: 285, distance: 21.6
click at [731, 285] on div at bounding box center [592, 493] width 1185 height 744
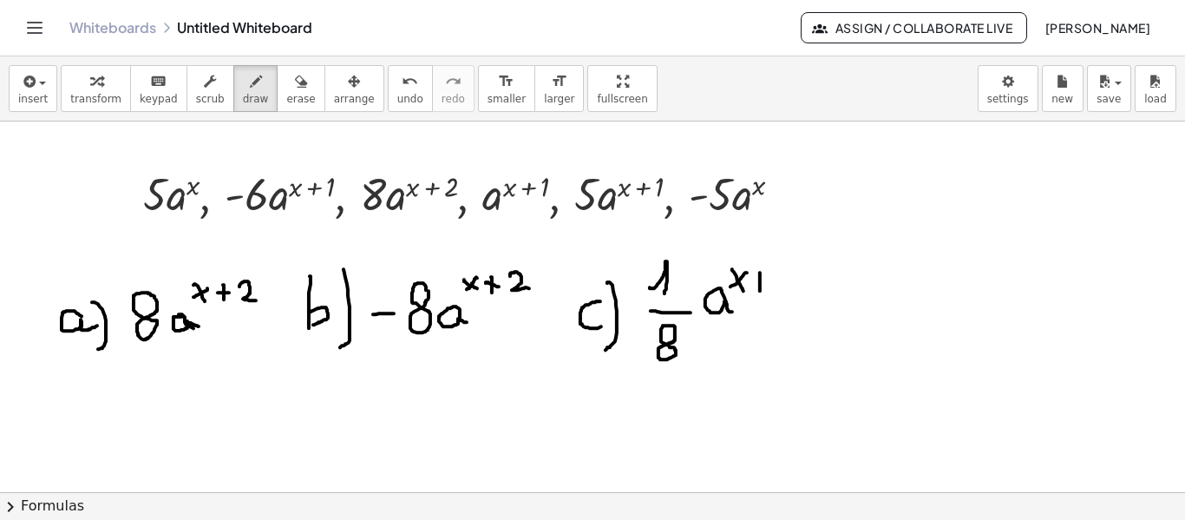
drag, startPoint x: 760, startPoint y: 272, endPoint x: 760, endPoint y: 290, distance: 18.2
click at [760, 290] on div at bounding box center [592, 493] width 1185 height 744
drag, startPoint x: 751, startPoint y: 279, endPoint x: 769, endPoint y: 285, distance: 18.4
click at [769, 285] on div at bounding box center [592, 493] width 1185 height 744
drag, startPoint x: 775, startPoint y: 272, endPoint x: 802, endPoint y: 287, distance: 30.7
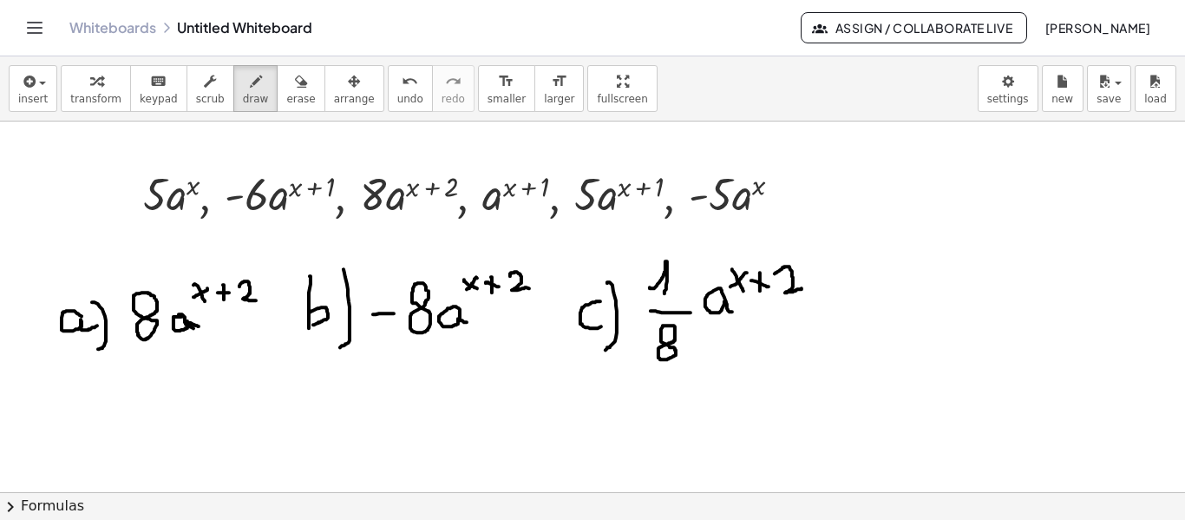
click at [802, 287] on div at bounding box center [592, 493] width 1185 height 744
drag, startPoint x: 894, startPoint y: 295, endPoint x: 902, endPoint y: 244, distance: 51.9
click at [902, 244] on div at bounding box center [592, 493] width 1185 height 744
drag, startPoint x: 921, startPoint y: 247, endPoint x: 915, endPoint y: 331, distance: 84.3
click at [915, 331] on div at bounding box center [592, 493] width 1185 height 744
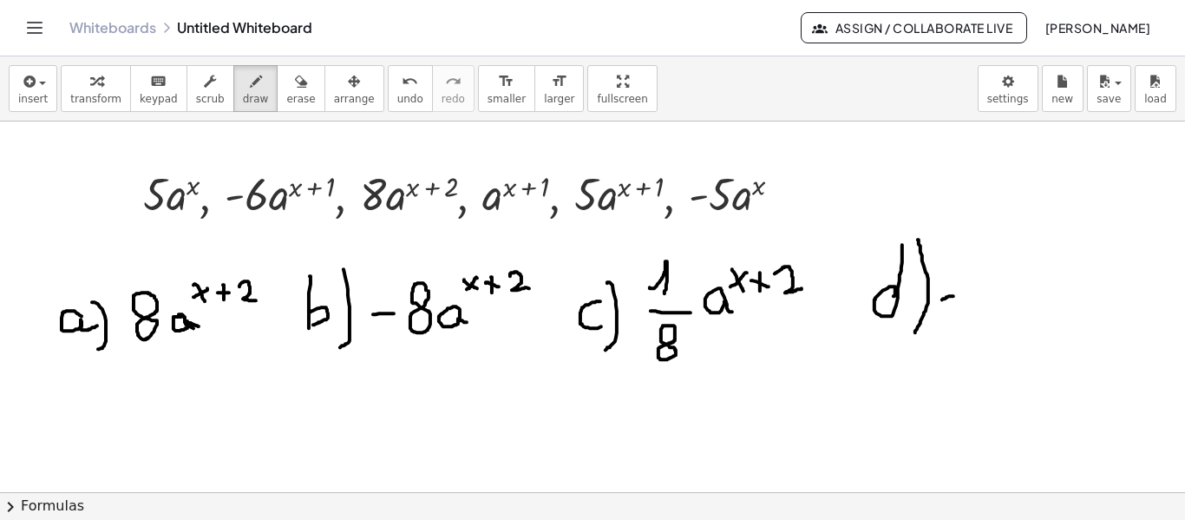
drag, startPoint x: 942, startPoint y: 298, endPoint x: 959, endPoint y: 295, distance: 16.8
click at [959, 295] on div at bounding box center [592, 493] width 1185 height 744
drag, startPoint x: 973, startPoint y: 296, endPoint x: 1008, endPoint y: 296, distance: 35.6
click at [1008, 296] on div at bounding box center [592, 493] width 1185 height 744
drag, startPoint x: 976, startPoint y: 264, endPoint x: 993, endPoint y: 292, distance: 32.3
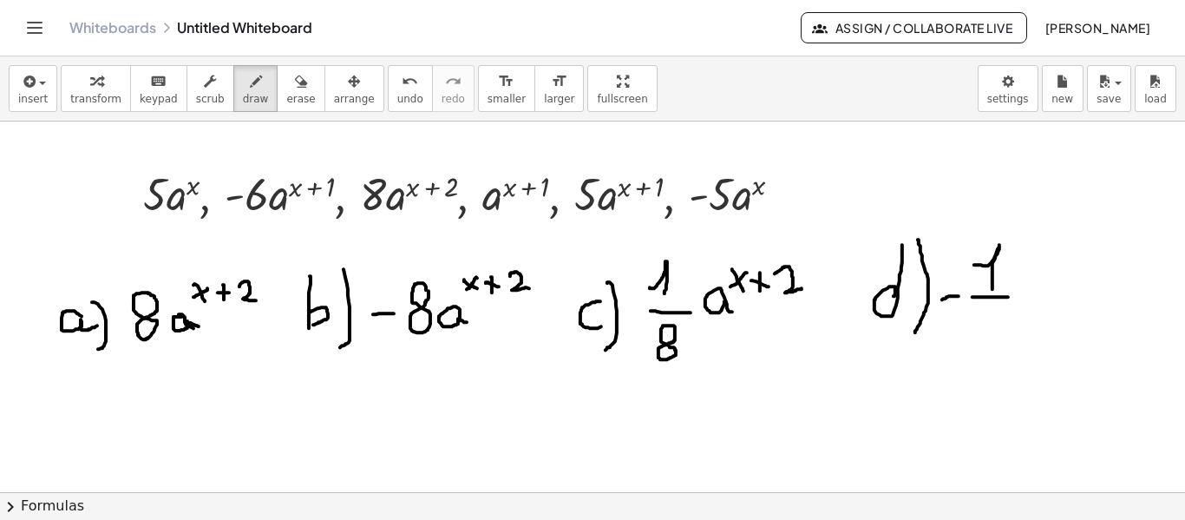
click at [993, 292] on div at bounding box center [592, 493] width 1185 height 744
click at [1000, 318] on div at bounding box center [592, 493] width 1185 height 744
drag, startPoint x: 1041, startPoint y: 286, endPoint x: 1051, endPoint y: 290, distance: 10.2
click at [1051, 291] on div at bounding box center [592, 493] width 1185 height 744
drag, startPoint x: 1050, startPoint y: 259, endPoint x: 1055, endPoint y: 274, distance: 15.6
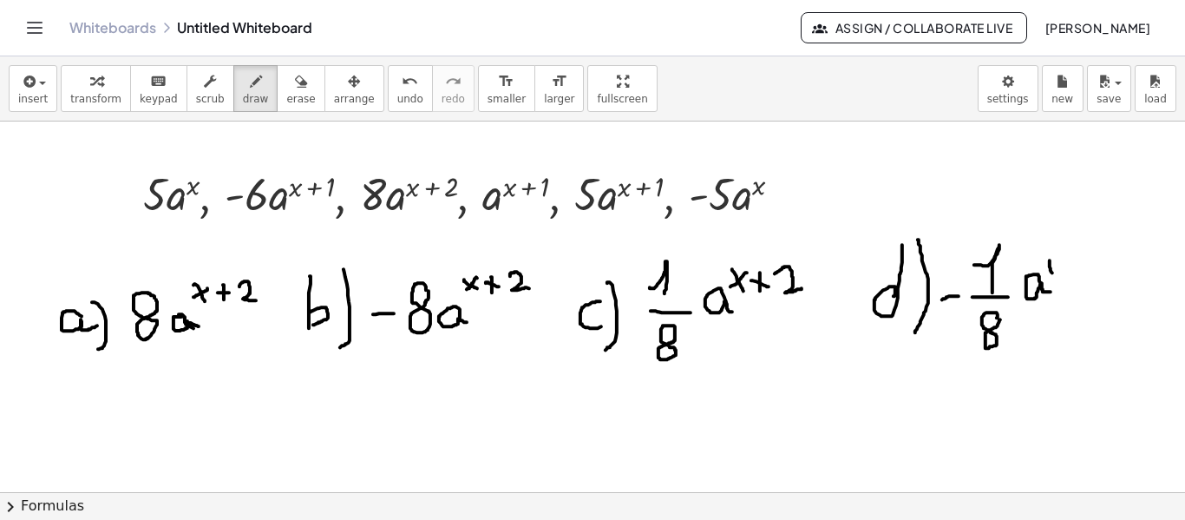
click at [1055, 274] on div at bounding box center [592, 493] width 1185 height 744
drag, startPoint x: 1059, startPoint y: 261, endPoint x: 1046, endPoint y: 272, distance: 16.0
click at [1046, 272] on div at bounding box center [592, 493] width 1185 height 744
drag, startPoint x: 1069, startPoint y: 263, endPoint x: 1069, endPoint y: 274, distance: 11.3
click at [1069, 274] on div at bounding box center [592, 493] width 1185 height 744
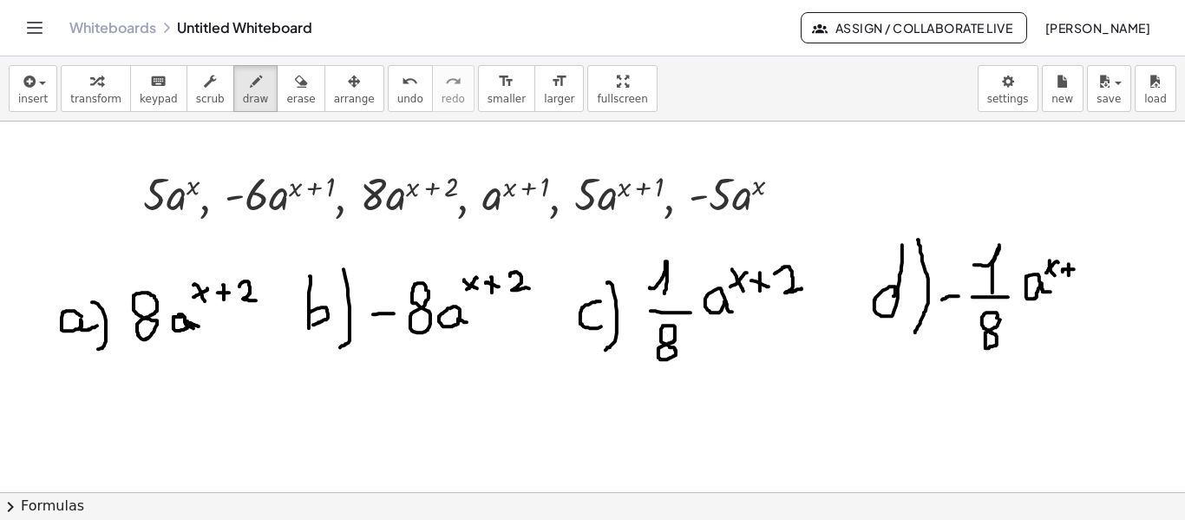
drag, startPoint x: 1063, startPoint y: 271, endPoint x: 1077, endPoint y: 268, distance: 14.1
click at [1077, 268] on div at bounding box center [592, 493] width 1185 height 744
drag, startPoint x: 1084, startPoint y: 259, endPoint x: 1103, endPoint y: 277, distance: 26.4
click at [1103, 277] on div at bounding box center [592, 493] width 1185 height 744
click at [70, 366] on div at bounding box center [592, 493] width 1185 height 744
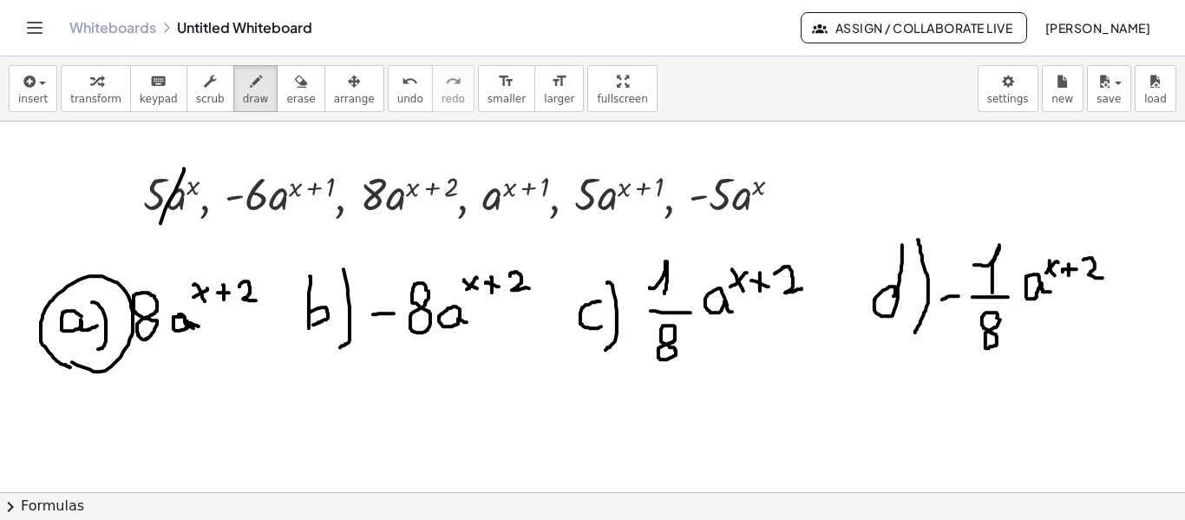
drag, startPoint x: 184, startPoint y: 167, endPoint x: 161, endPoint y: 222, distance: 59.5
click at [161, 222] on div at bounding box center [592, 493] width 1185 height 744
drag, startPoint x: 749, startPoint y: 167, endPoint x: 716, endPoint y: 226, distance: 67.6
click at [716, 226] on div at bounding box center [592, 493] width 1185 height 744
drag, startPoint x: 619, startPoint y: 163, endPoint x: 587, endPoint y: 226, distance: 69.8
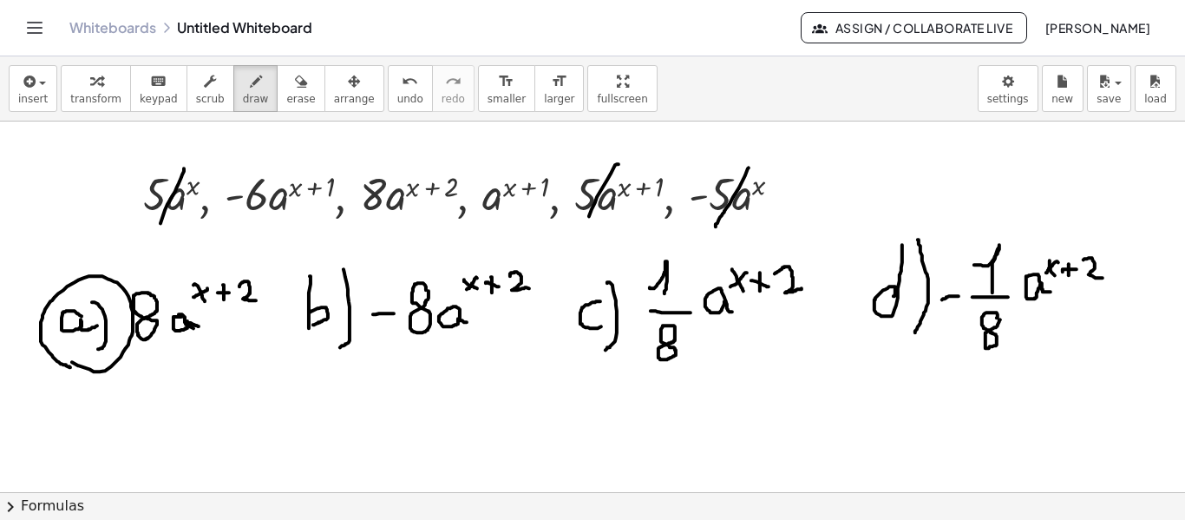
click at [587, 226] on div at bounding box center [592, 493] width 1185 height 744
drag, startPoint x: 532, startPoint y: 163, endPoint x: 494, endPoint y: 222, distance: 70.3
click at [494, 222] on div at bounding box center [592, 493] width 1185 height 744
drag, startPoint x: 296, startPoint y: 155, endPoint x: 274, endPoint y: 226, distance: 73.6
click at [252, 234] on div at bounding box center [592, 493] width 1185 height 744
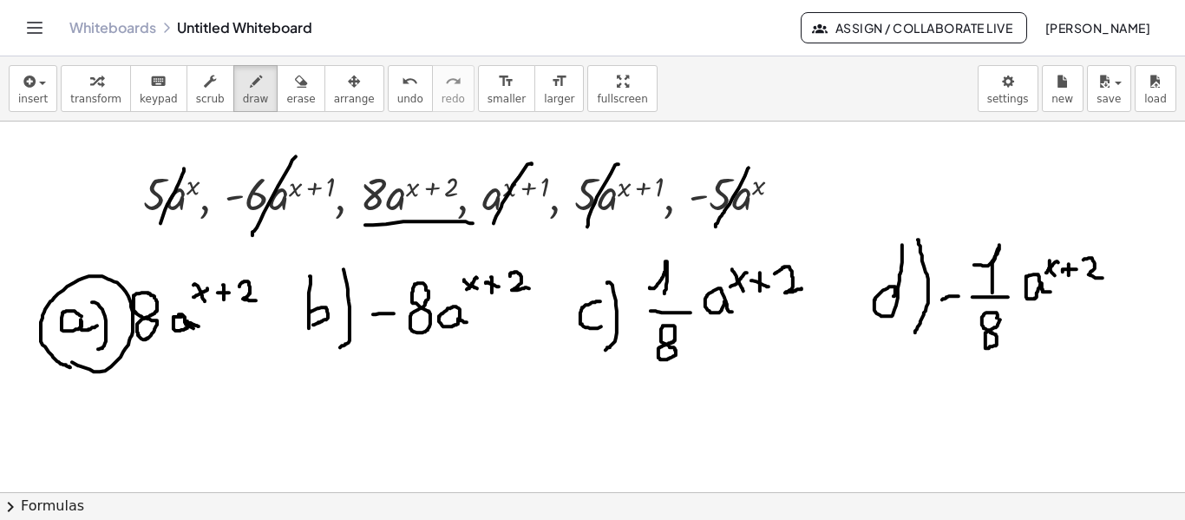
drag, startPoint x: 365, startPoint y: 224, endPoint x: 389, endPoint y: 225, distance: 23.4
click at [473, 223] on div at bounding box center [592, 493] width 1185 height 744
drag, startPoint x: 123, startPoint y: 352, endPoint x: 132, endPoint y: 274, distance: 78.6
click at [135, 287] on div at bounding box center [592, 493] width 1185 height 744
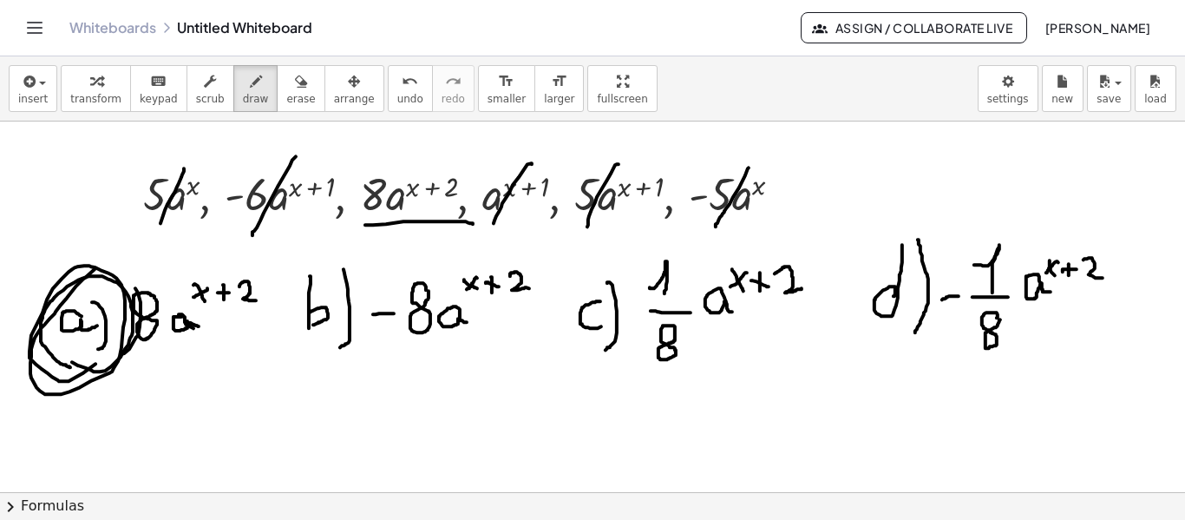
drag, startPoint x: 76, startPoint y: 285, endPoint x: 163, endPoint y: 288, distance: 86.8
click at [120, 339] on div at bounding box center [592, 493] width 1185 height 744
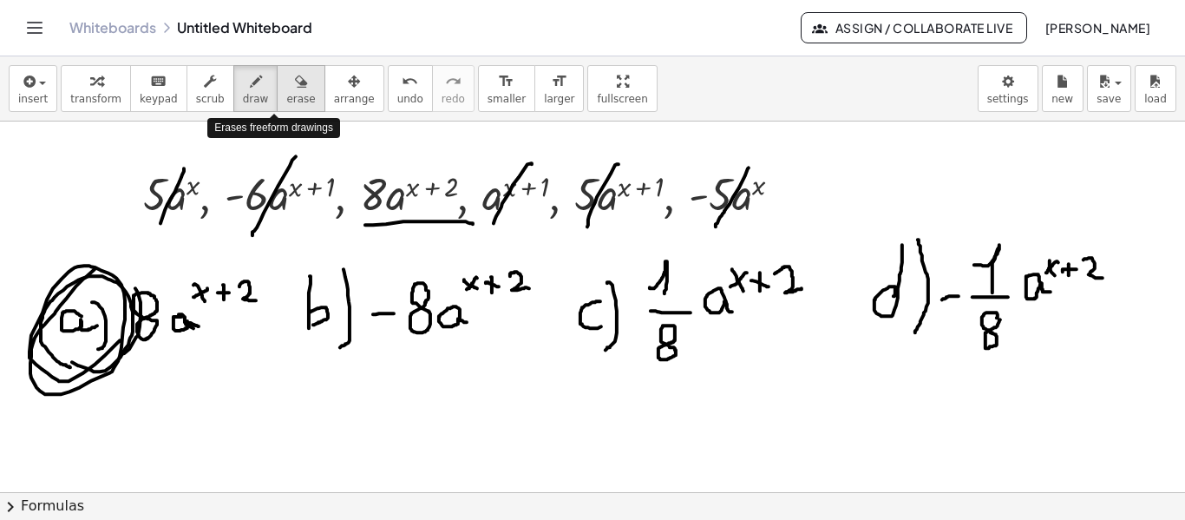
click at [295, 91] on icon "button" at bounding box center [301, 81] width 12 height 21
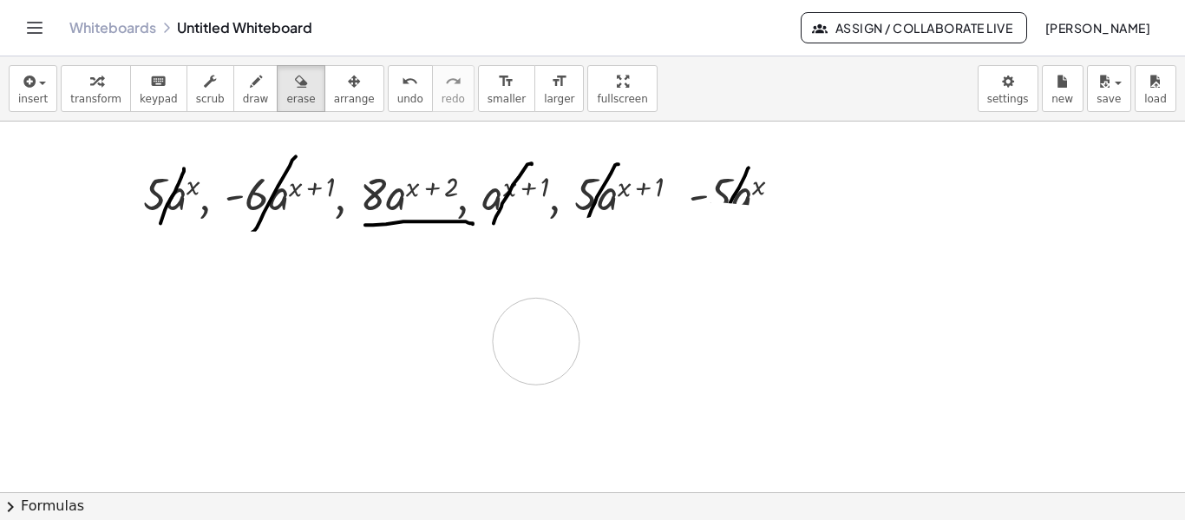
drag, startPoint x: 46, startPoint y: 289, endPoint x: 418, endPoint y: 211, distance: 380.3
click at [679, 280] on div at bounding box center [592, 493] width 1185 height 744
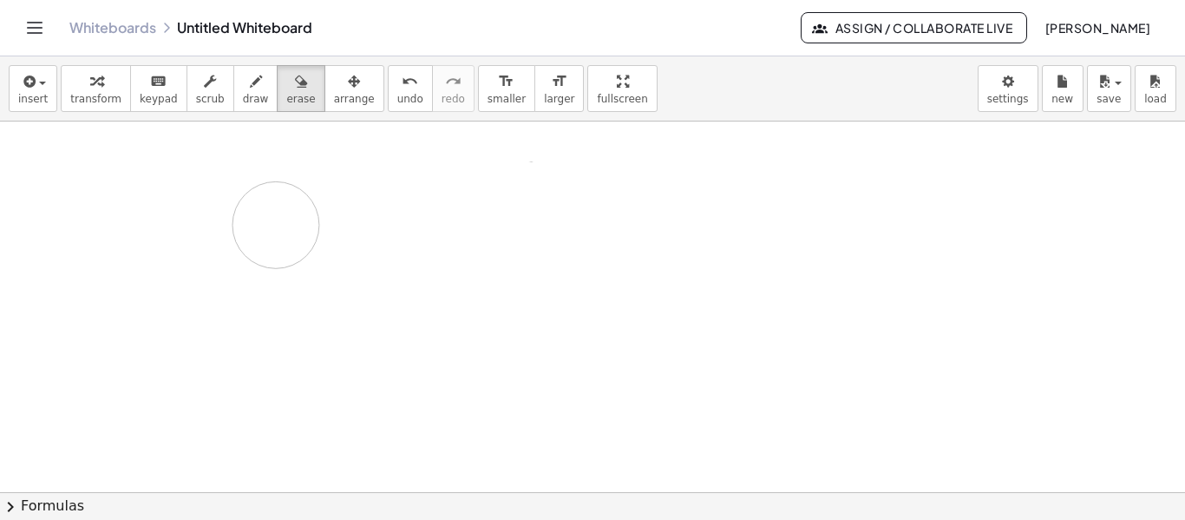
drag, startPoint x: 694, startPoint y: 211, endPoint x: 276, endPoint y: 224, distance: 418.4
click at [276, 224] on div at bounding box center [592, 493] width 1185 height 744
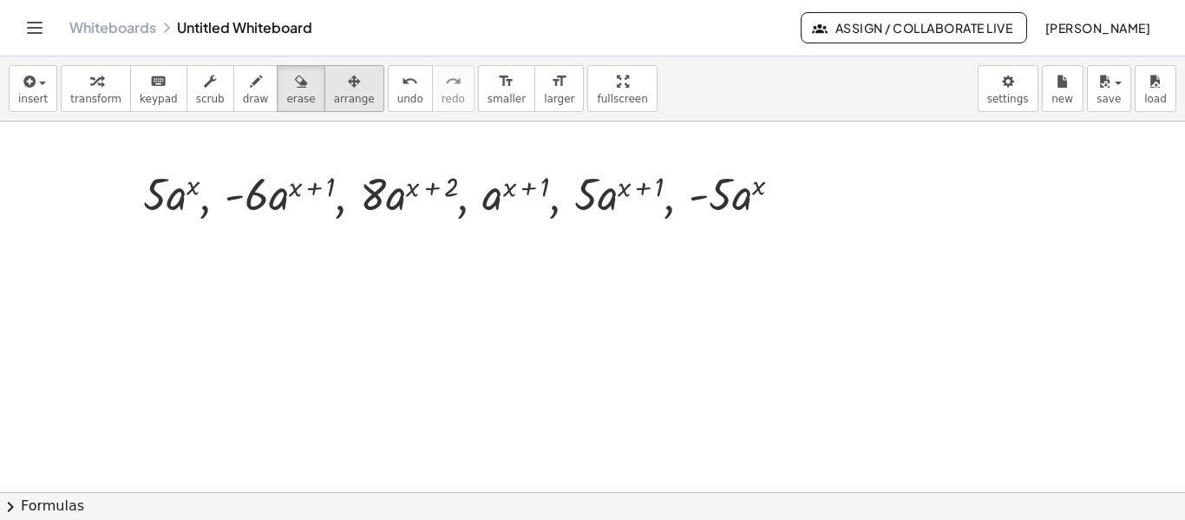
click at [334, 93] on span "arrange" at bounding box center [354, 99] width 41 height 12
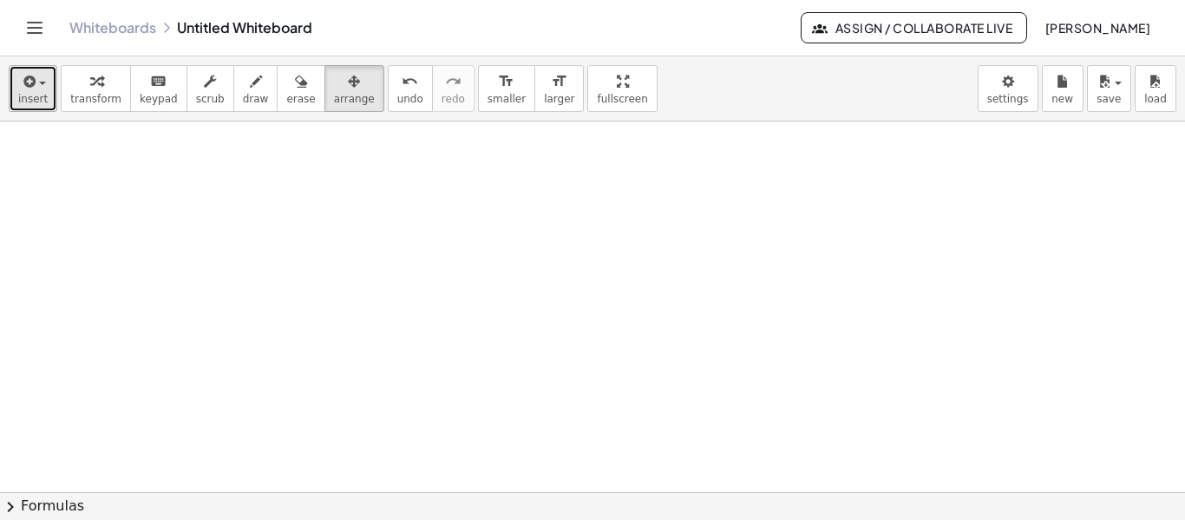
click at [13, 82] on button "insert" at bounding box center [33, 88] width 49 height 47
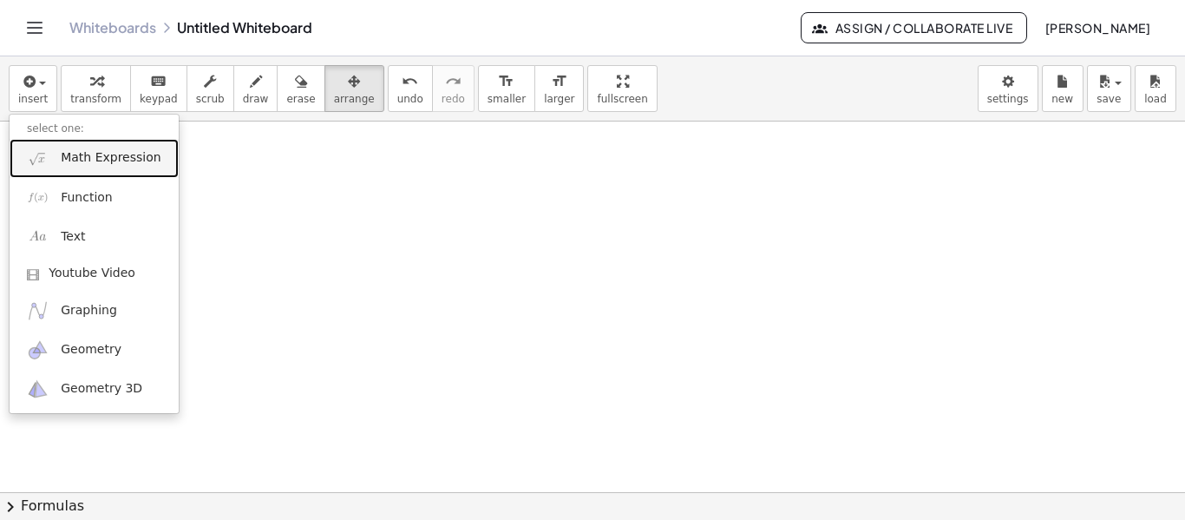
click at [56, 160] on link "Math Expression" at bounding box center [94, 158] width 169 height 39
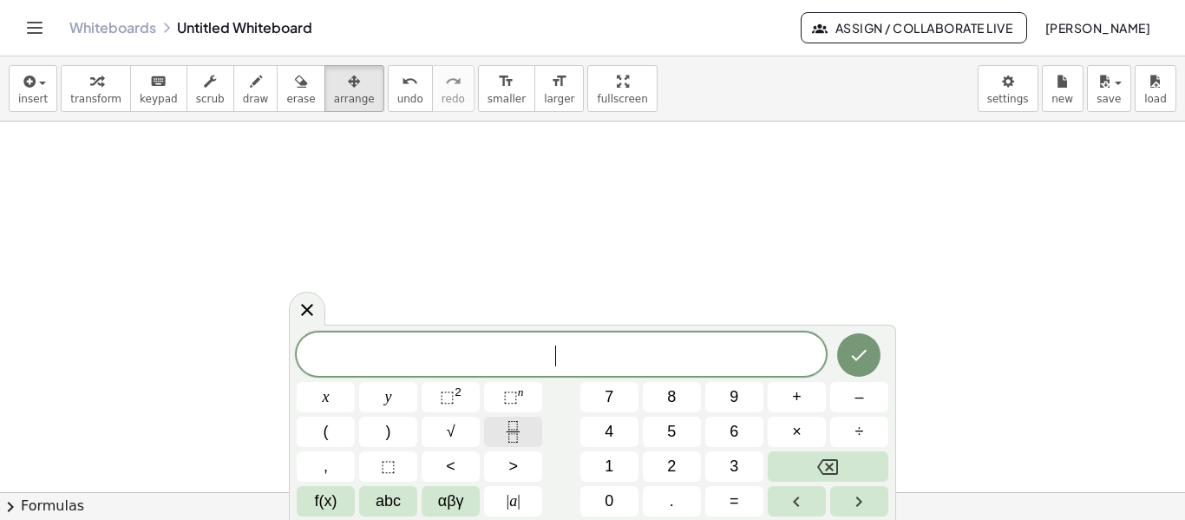
click at [511, 422] on icon "Fraction" at bounding box center [513, 432] width 22 height 22
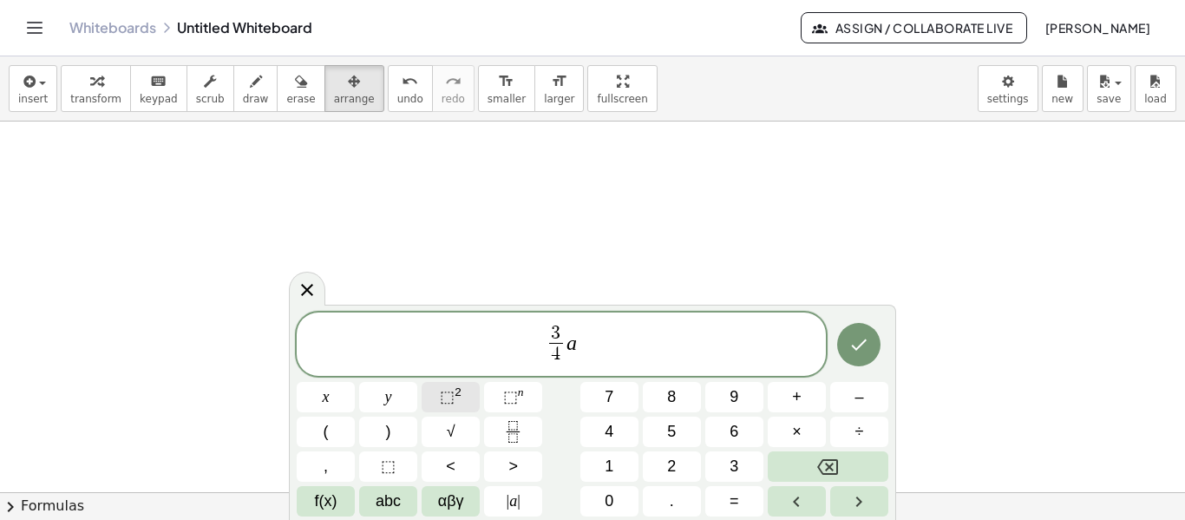
click at [452, 397] on span "⬚" at bounding box center [447, 396] width 15 height 17
click at [512, 437] on icon "Fraction" at bounding box center [513, 432] width 22 height 22
click at [472, 398] on button "⬚ 2" at bounding box center [451, 397] width 58 height 30
click at [502, 420] on button "Fraction" at bounding box center [513, 431] width 58 height 30
click at [449, 397] on span "⬚" at bounding box center [447, 396] width 15 height 17
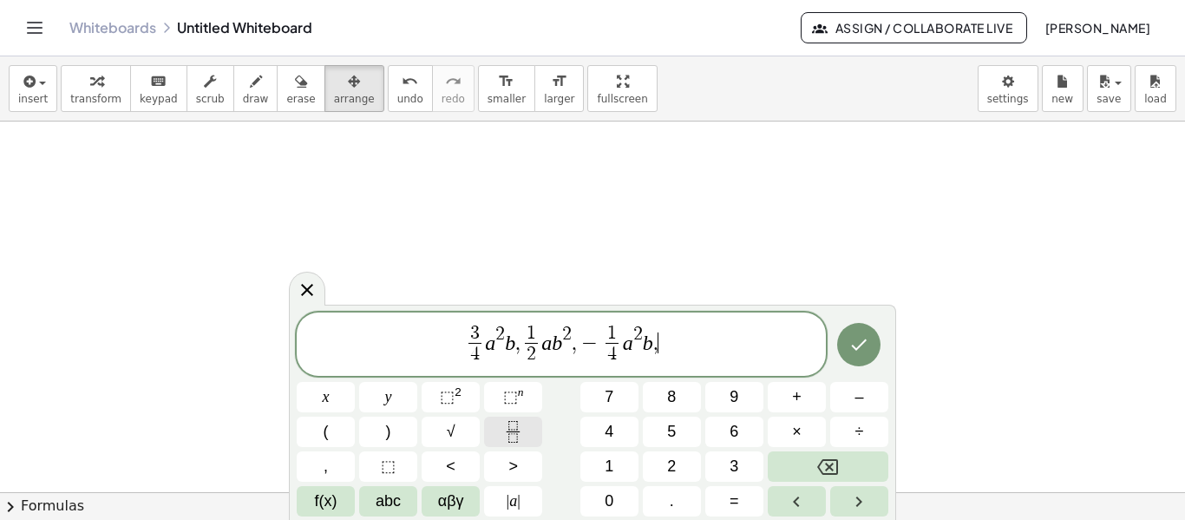
click at [507, 424] on icon "Fraction" at bounding box center [513, 432] width 22 height 22
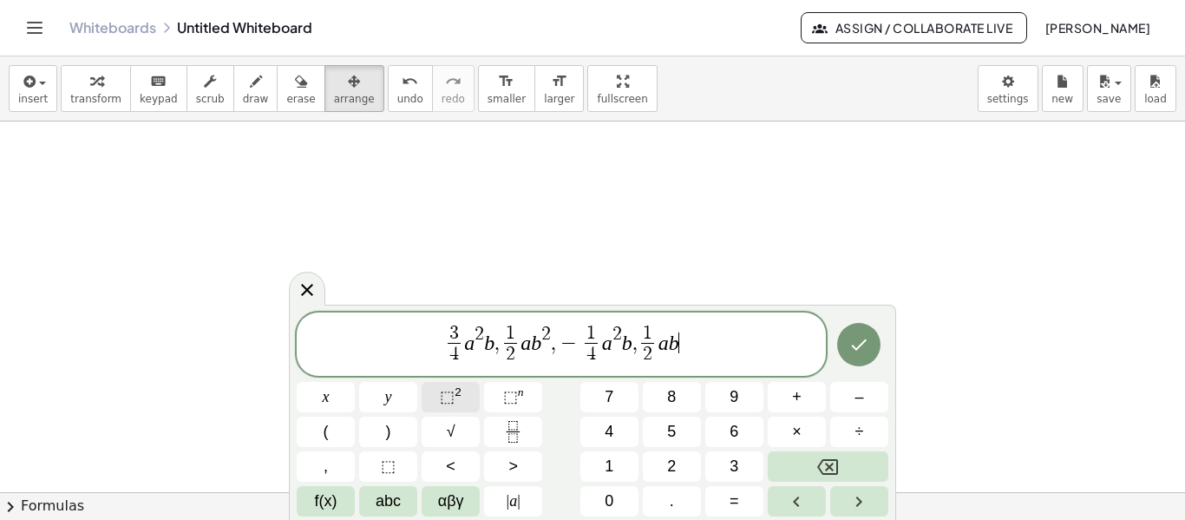
click at [458, 402] on span "⬚ 2" at bounding box center [451, 396] width 22 height 23
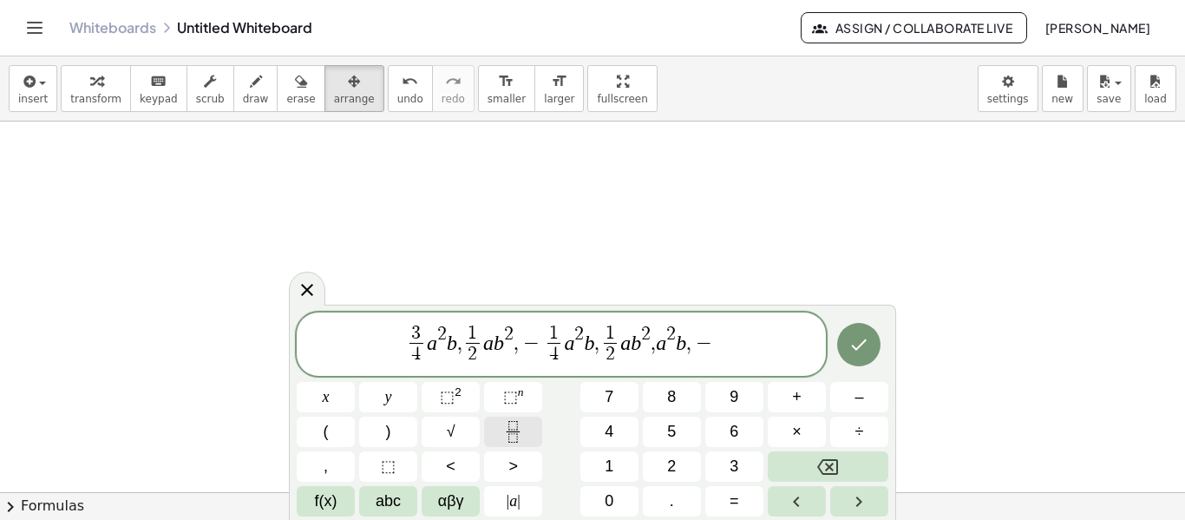
click at [517, 440] on icon "Fraction" at bounding box center [512, 437] width 9 height 9
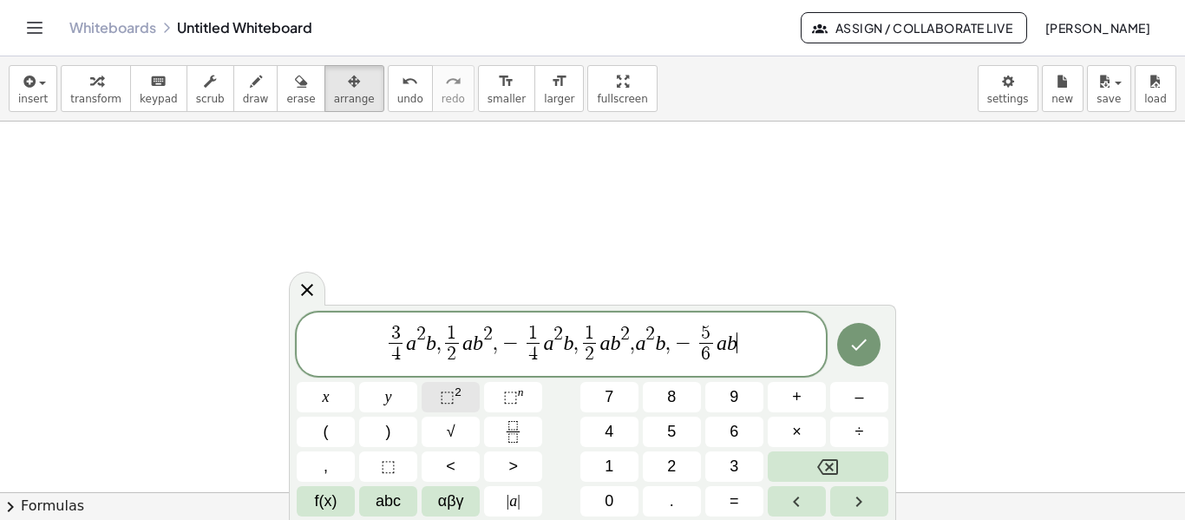
click at [440, 396] on button "⬚ 2" at bounding box center [451, 397] width 58 height 30
click at [851, 341] on icon "Done" at bounding box center [859, 344] width 21 height 21
click at [851, 341] on div at bounding box center [592, 493] width 1185 height 744
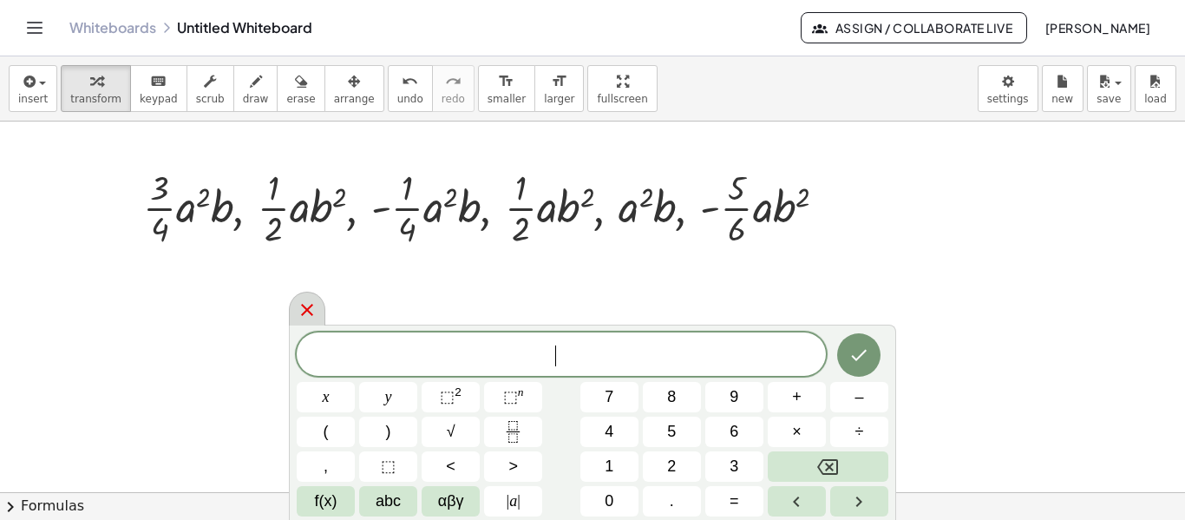
click at [310, 311] on icon at bounding box center [307, 309] width 21 height 21
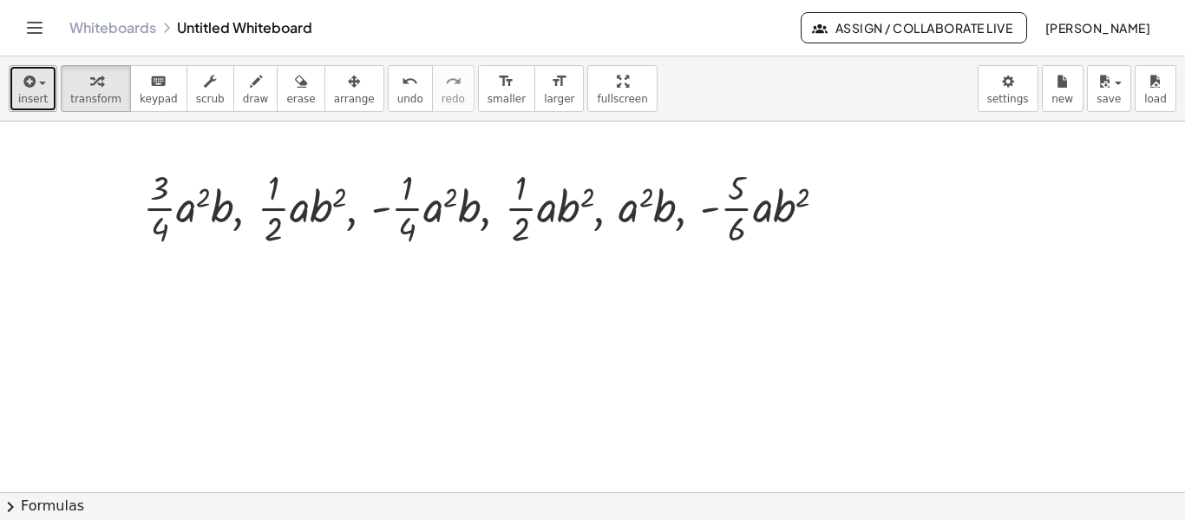
click at [11, 95] on button "insert" at bounding box center [33, 88] width 49 height 47
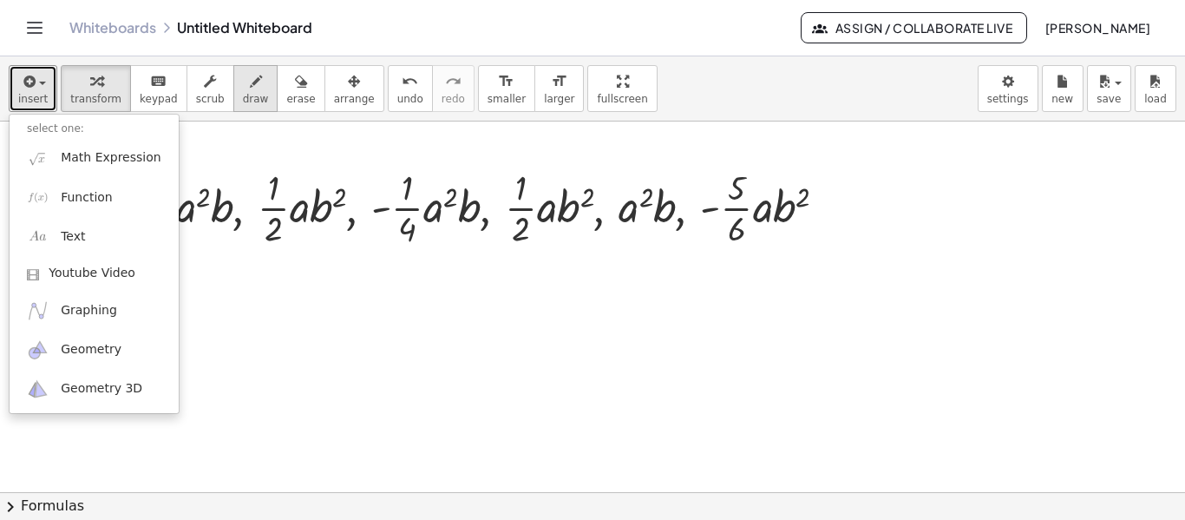
click at [244, 93] on span "draw" at bounding box center [256, 99] width 26 height 12
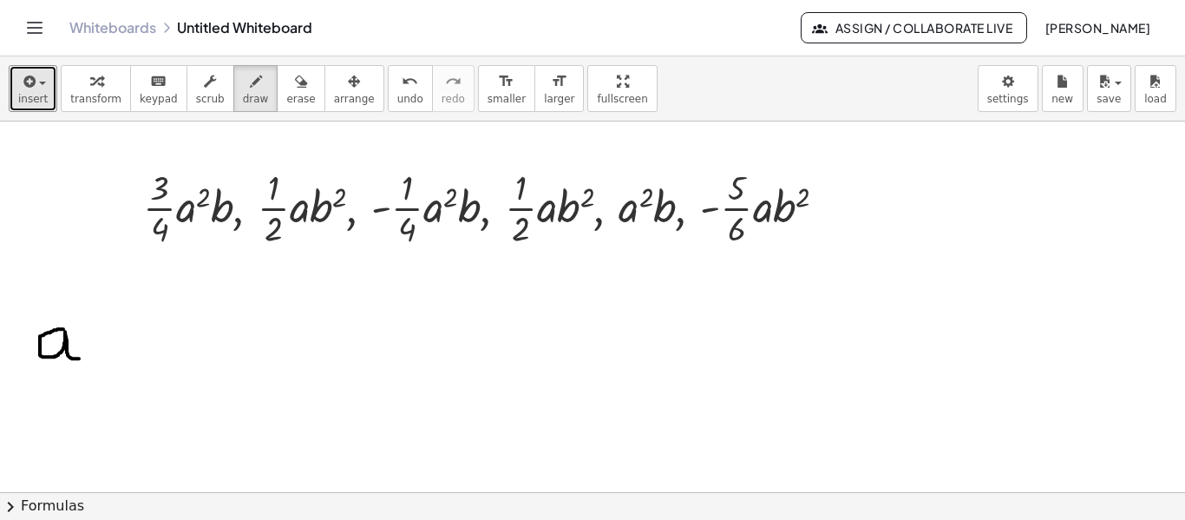
drag, startPoint x: 63, startPoint y: 328, endPoint x: 80, endPoint y: 357, distance: 33.0
click at [80, 357] on div at bounding box center [592, 493] width 1185 height 744
drag, startPoint x: 77, startPoint y: 305, endPoint x: 80, endPoint y: 416, distance: 111.1
click at [80, 416] on div at bounding box center [592, 493] width 1185 height 744
drag, startPoint x: 129, startPoint y: 310, endPoint x: 130, endPoint y: 350, distance: 39.9
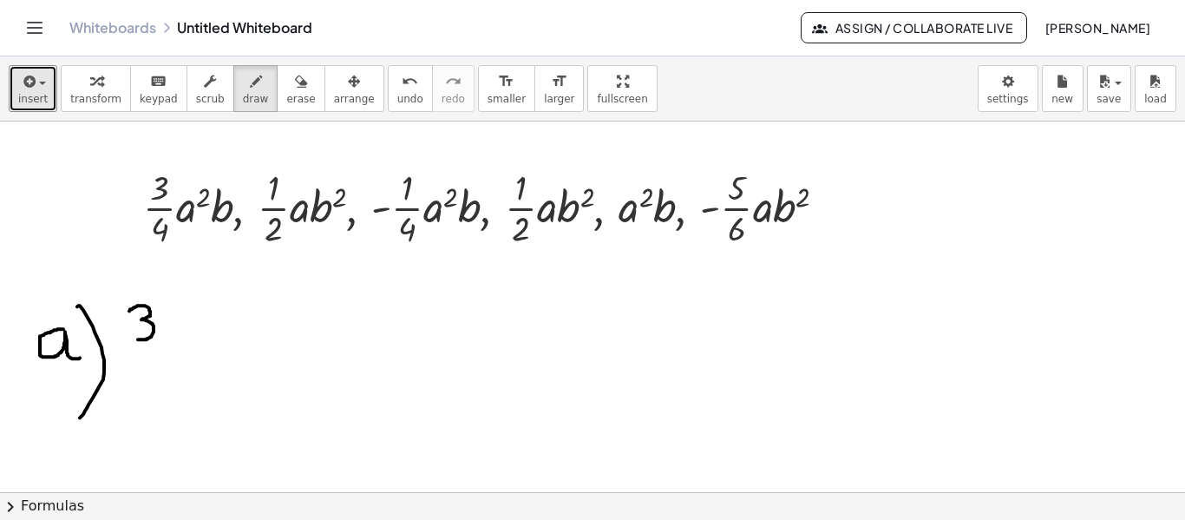
click at [138, 339] on div at bounding box center [592, 493] width 1185 height 744
drag, startPoint x: 128, startPoint y: 350, endPoint x: 170, endPoint y: 350, distance: 42.5
click at [170, 350] on div at bounding box center [592, 493] width 1185 height 744
drag, startPoint x: 132, startPoint y: 367, endPoint x: 153, endPoint y: 382, distance: 25.5
click at [153, 382] on div at bounding box center [592, 493] width 1185 height 744
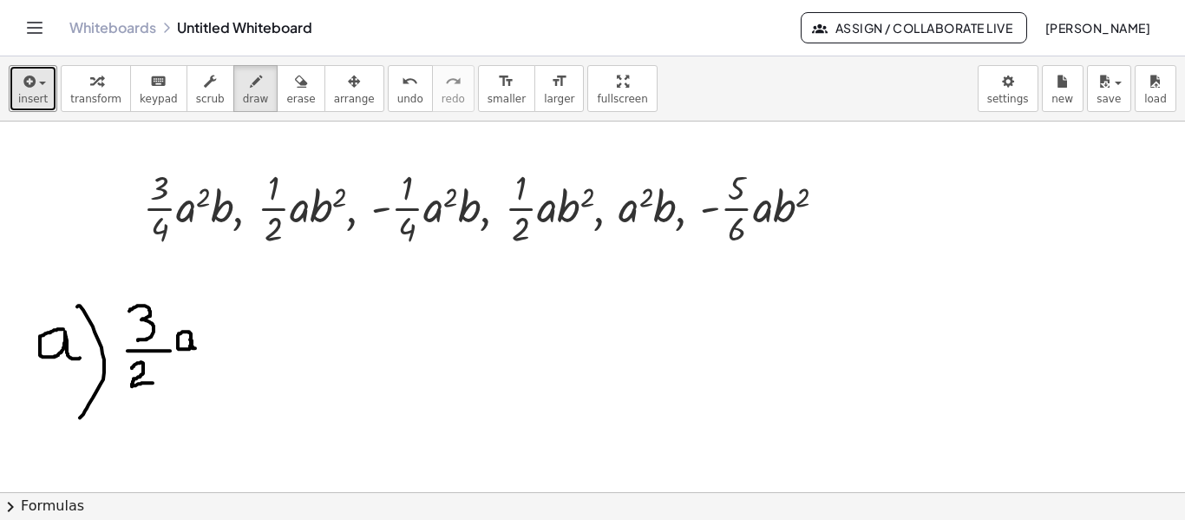
drag, startPoint x: 191, startPoint y: 338, endPoint x: 199, endPoint y: 346, distance: 11.0
click at [199, 346] on div at bounding box center [592, 493] width 1185 height 744
drag, startPoint x: 193, startPoint y: 312, endPoint x: 215, endPoint y: 324, distance: 24.4
click at [208, 325] on div at bounding box center [592, 493] width 1185 height 744
drag, startPoint x: 216, startPoint y: 300, endPoint x: 219, endPoint y: 339, distance: 39.1
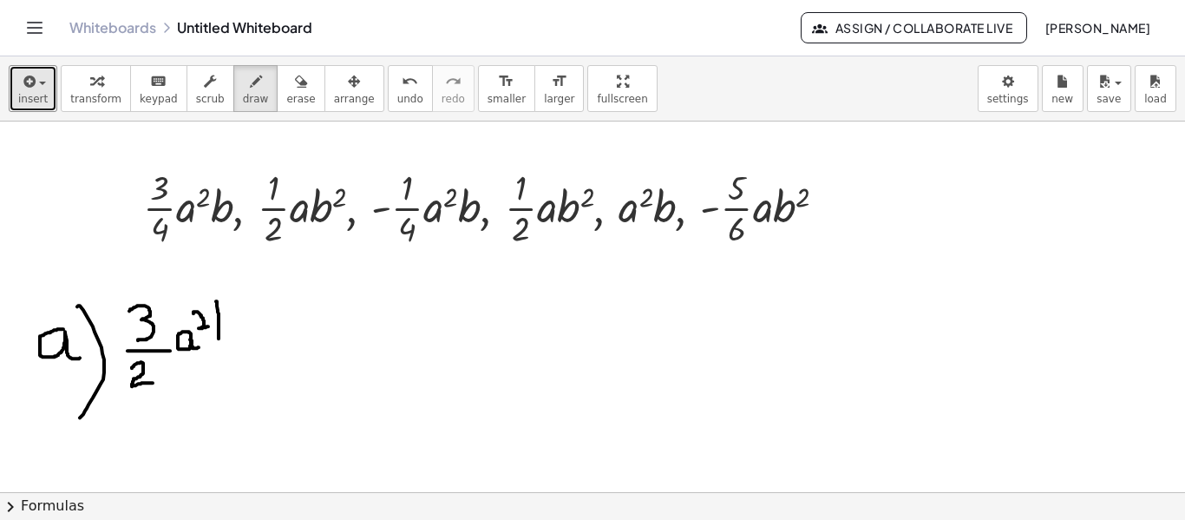
click at [219, 339] on div at bounding box center [592, 493] width 1185 height 744
drag, startPoint x: 220, startPoint y: 325, endPoint x: 222, endPoint y: 338, distance: 13.1
click at [222, 338] on div at bounding box center [592, 493] width 1185 height 744
drag, startPoint x: 278, startPoint y: 298, endPoint x: 275, endPoint y: 367, distance: 68.6
click at [273, 374] on div at bounding box center [592, 493] width 1185 height 744
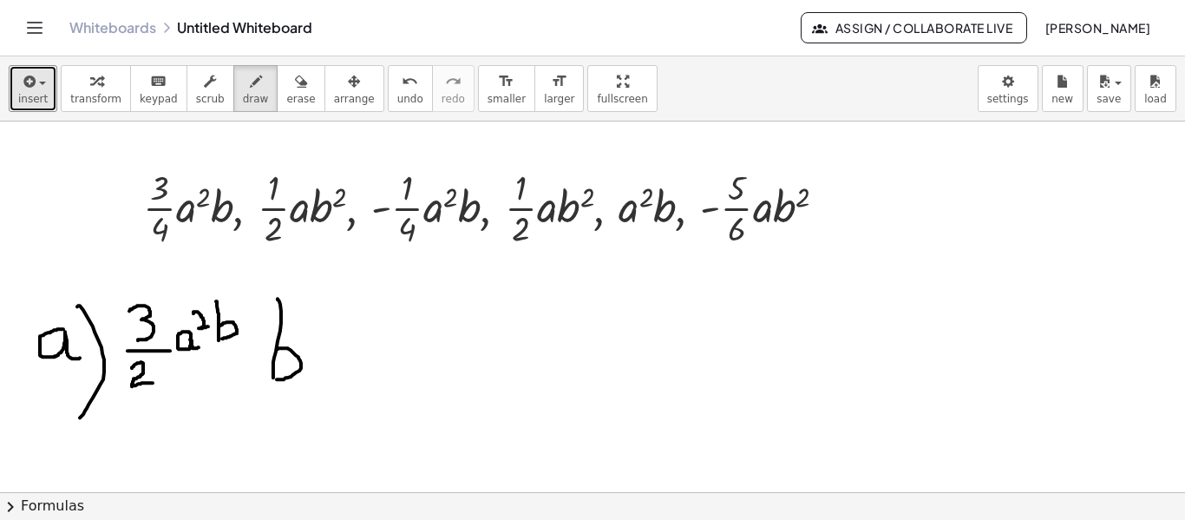
drag, startPoint x: 278, startPoint y: 348, endPoint x: 305, endPoint y: 318, distance: 39.9
click at [284, 365] on div at bounding box center [592, 493] width 1185 height 744
drag, startPoint x: 320, startPoint y: 303, endPoint x: 311, endPoint y: 380, distance: 77.8
click at [311, 380] on div at bounding box center [592, 493] width 1185 height 744
drag, startPoint x: 350, startPoint y: 295, endPoint x: 357, endPoint y: 325, distance: 31.4
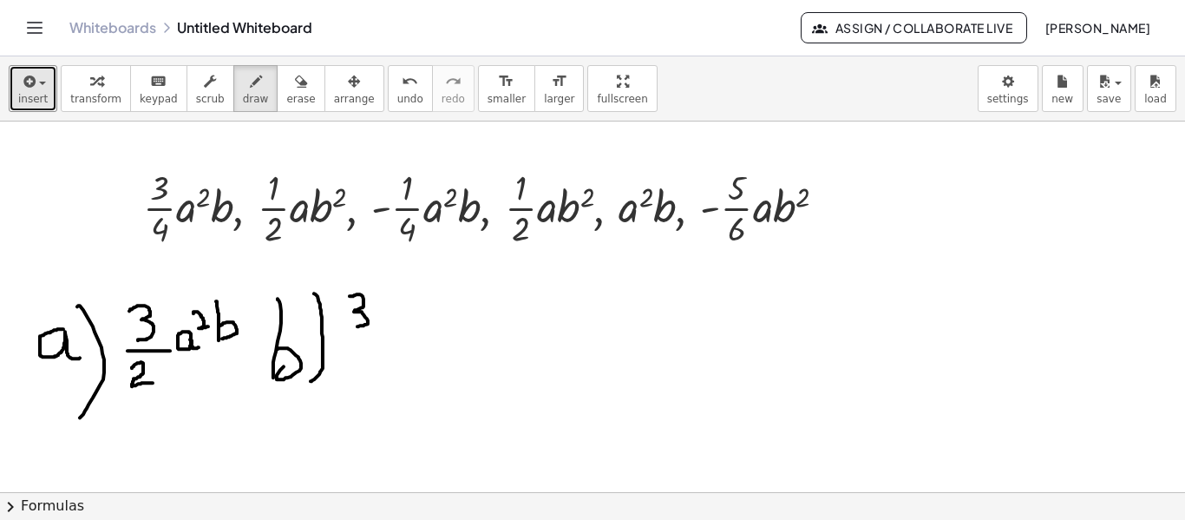
click at [357, 325] on div at bounding box center [592, 493] width 1185 height 744
drag, startPoint x: 343, startPoint y: 332, endPoint x: 373, endPoint y: 330, distance: 30.5
click at [373, 330] on div at bounding box center [592, 493] width 1185 height 744
drag, startPoint x: 346, startPoint y: 355, endPoint x: 374, endPoint y: 371, distance: 32.3
click at [374, 371] on div at bounding box center [592, 493] width 1185 height 744
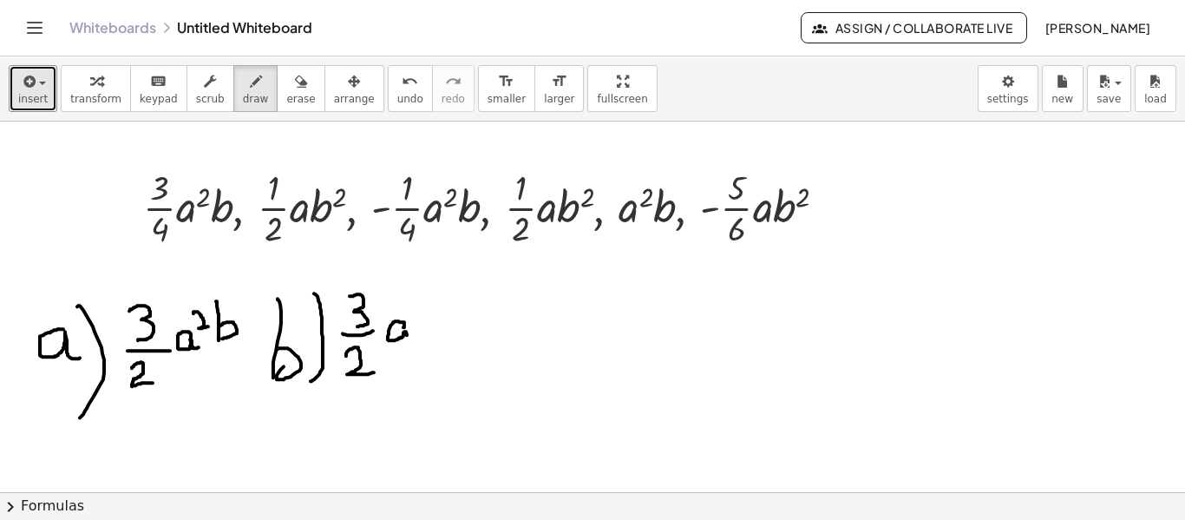
drag, startPoint x: 403, startPoint y: 326, endPoint x: 409, endPoint y: 338, distance: 12.4
click at [409, 338] on div at bounding box center [592, 493] width 1185 height 744
drag, startPoint x: 405, startPoint y: 295, endPoint x: 413, endPoint y: 308, distance: 15.2
click at [413, 308] on div at bounding box center [592, 493] width 1185 height 744
drag, startPoint x: 430, startPoint y: 292, endPoint x: 432, endPoint y: 339, distance: 47.8
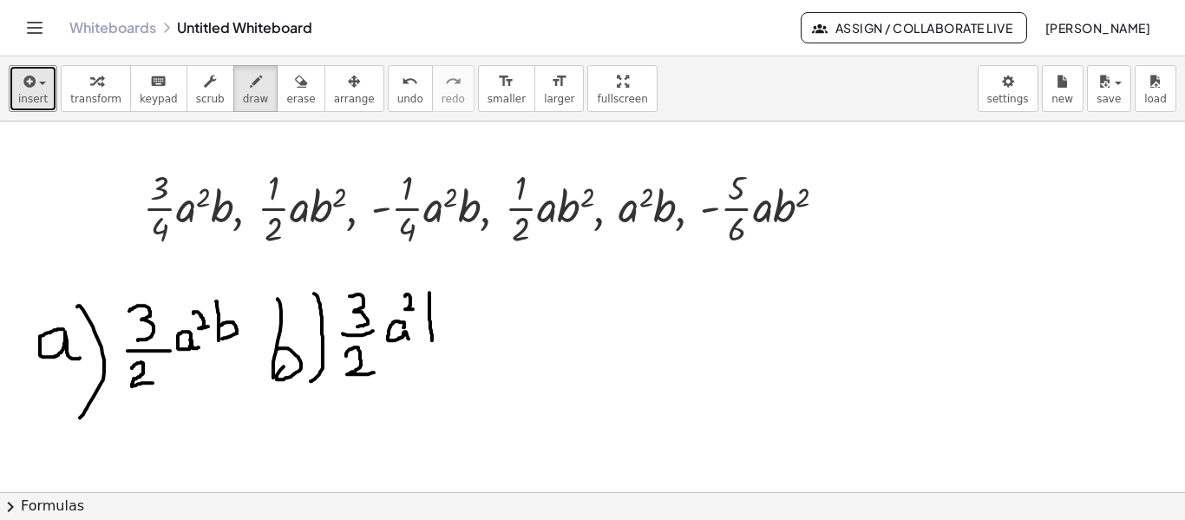
click at [432, 339] on div at bounding box center [592, 493] width 1185 height 744
drag, startPoint x: 430, startPoint y: 321, endPoint x: 437, endPoint y: 337, distance: 17.1
click at [437, 337] on div at bounding box center [592, 493] width 1185 height 744
drag, startPoint x: 456, startPoint y: 337, endPoint x: 467, endPoint y: 338, distance: 10.6
click at [467, 338] on div at bounding box center [592, 493] width 1185 height 744
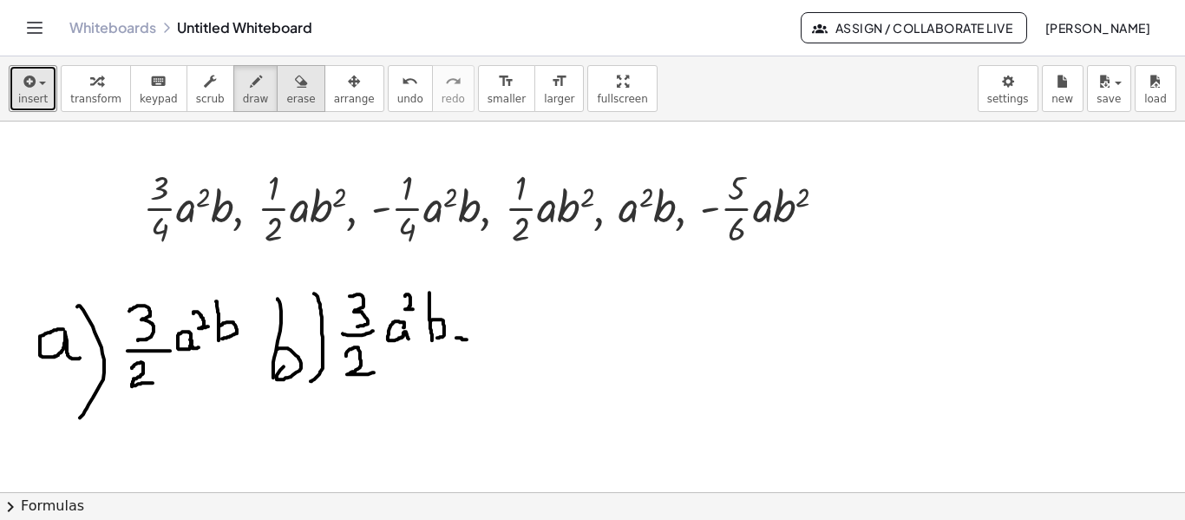
click at [277, 105] on button "erase" at bounding box center [301, 88] width 48 height 47
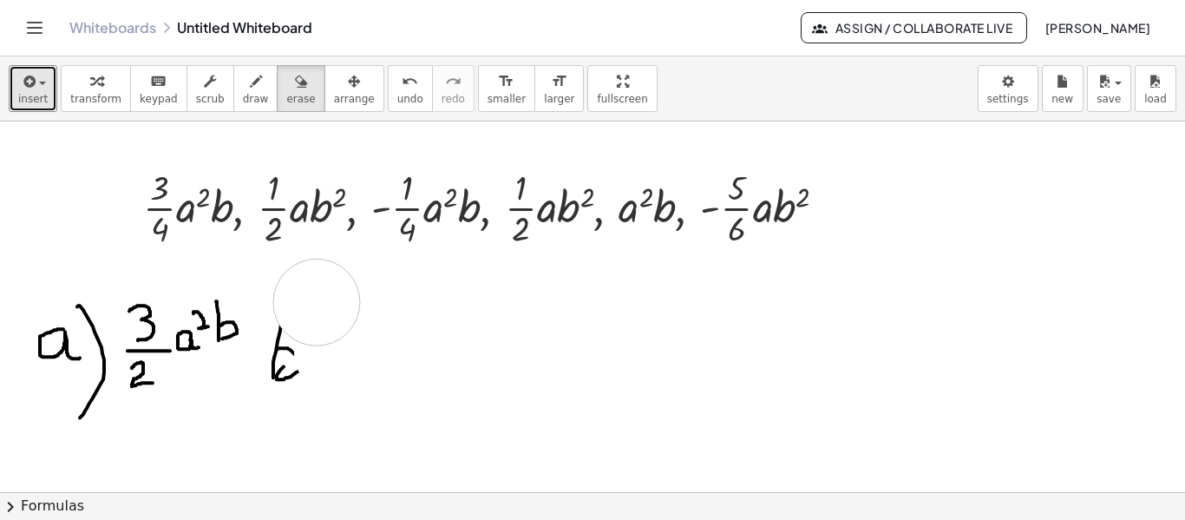
drag, startPoint x: 424, startPoint y: 331, endPoint x: 317, endPoint y: 344, distance: 108.4
click at [301, 383] on div at bounding box center [592, 493] width 1185 height 744
click at [249, 98] on button "draw" at bounding box center [255, 88] width 45 height 47
drag, startPoint x: 264, startPoint y: 328, endPoint x: 266, endPoint y: 356, distance: 27.8
click at [266, 356] on div at bounding box center [592, 493] width 1185 height 744
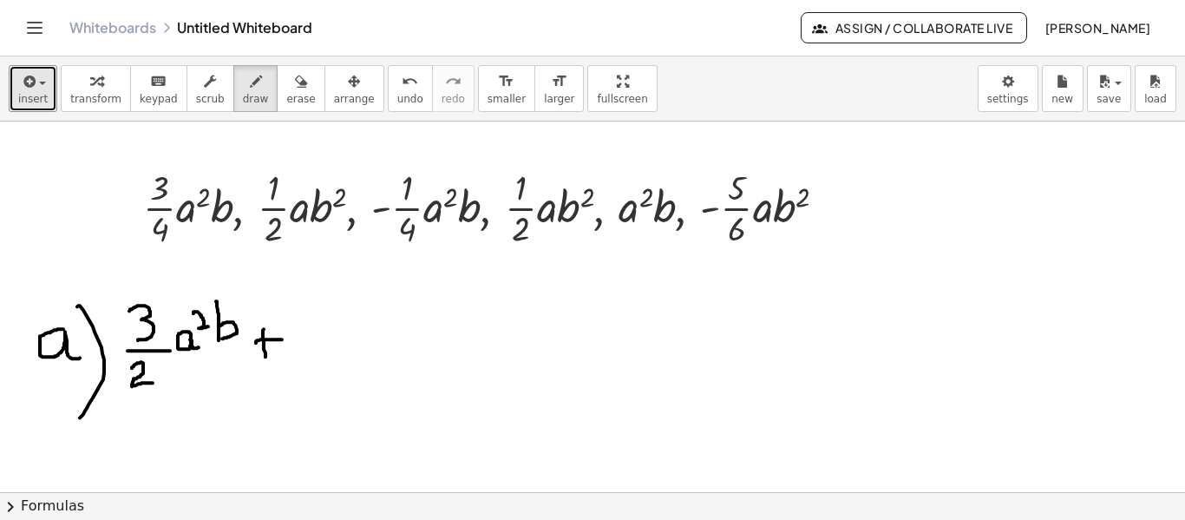
drag, startPoint x: 256, startPoint y: 342, endPoint x: 282, endPoint y: 338, distance: 26.3
click at [282, 338] on div at bounding box center [592, 493] width 1185 height 744
drag, startPoint x: 305, startPoint y: 317, endPoint x: 323, endPoint y: 342, distance: 31.1
click at [323, 342] on div at bounding box center [592, 493] width 1185 height 744
drag, startPoint x: 303, startPoint y: 351, endPoint x: 346, endPoint y: 354, distance: 43.5
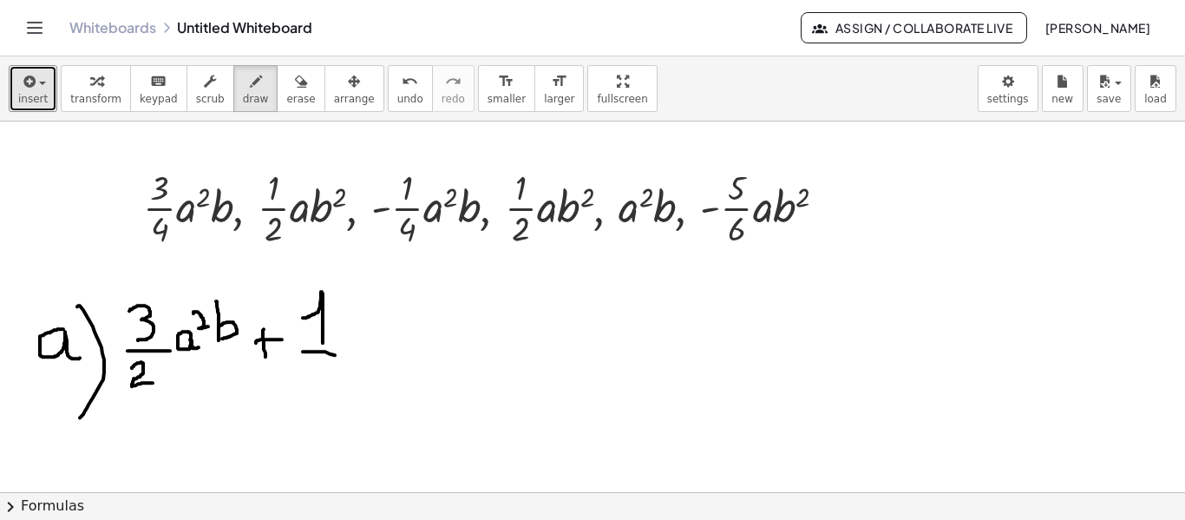
click at [346, 354] on div at bounding box center [592, 493] width 1185 height 744
drag, startPoint x: 320, startPoint y: 364, endPoint x: 313, endPoint y: 387, distance: 23.6
click at [313, 387] on div at bounding box center [592, 493] width 1185 height 744
click at [372, 332] on div at bounding box center [592, 493] width 1185 height 744
drag, startPoint x: 365, startPoint y: 333, endPoint x: 384, endPoint y: 339, distance: 19.2
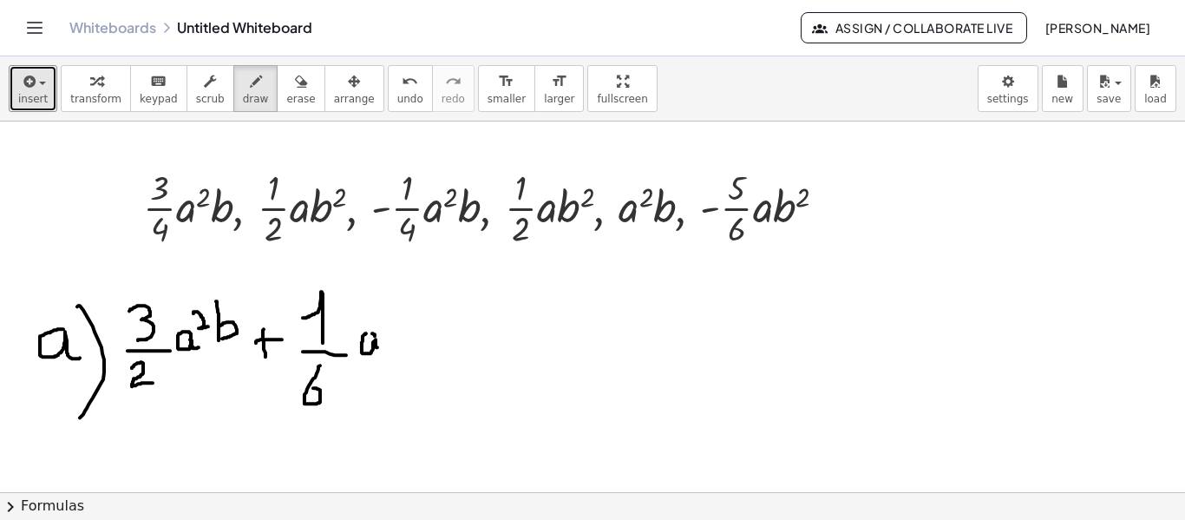
click at [380, 346] on div at bounding box center [592, 493] width 1185 height 744
drag, startPoint x: 388, startPoint y: 305, endPoint x: 388, endPoint y: 354, distance: 49.5
click at [388, 354] on div at bounding box center [592, 493] width 1185 height 744
drag, startPoint x: 390, startPoint y: 341, endPoint x: 393, endPoint y: 356, distance: 15.0
click at [393, 356] on div at bounding box center [592, 493] width 1185 height 744
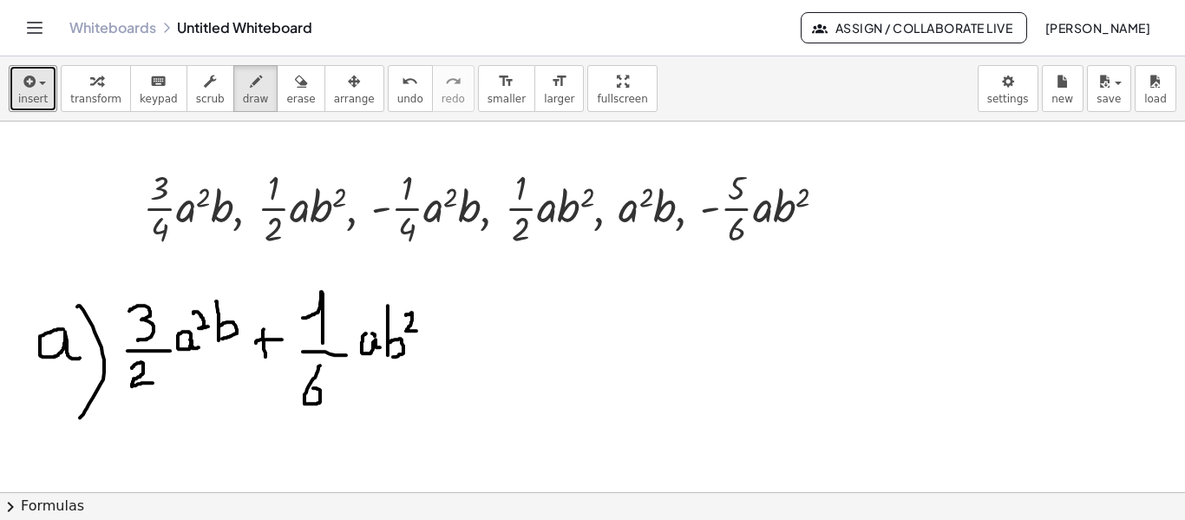
drag, startPoint x: 406, startPoint y: 314, endPoint x: 416, endPoint y: 330, distance: 18.8
click at [416, 330] on div at bounding box center [592, 493] width 1185 height 744
drag, startPoint x: 493, startPoint y: 286, endPoint x: 493, endPoint y: 368, distance: 81.6
click at [493, 368] on div at bounding box center [592, 493] width 1185 height 744
drag, startPoint x: 494, startPoint y: 341, endPoint x: 498, endPoint y: 364, distance: 23.8
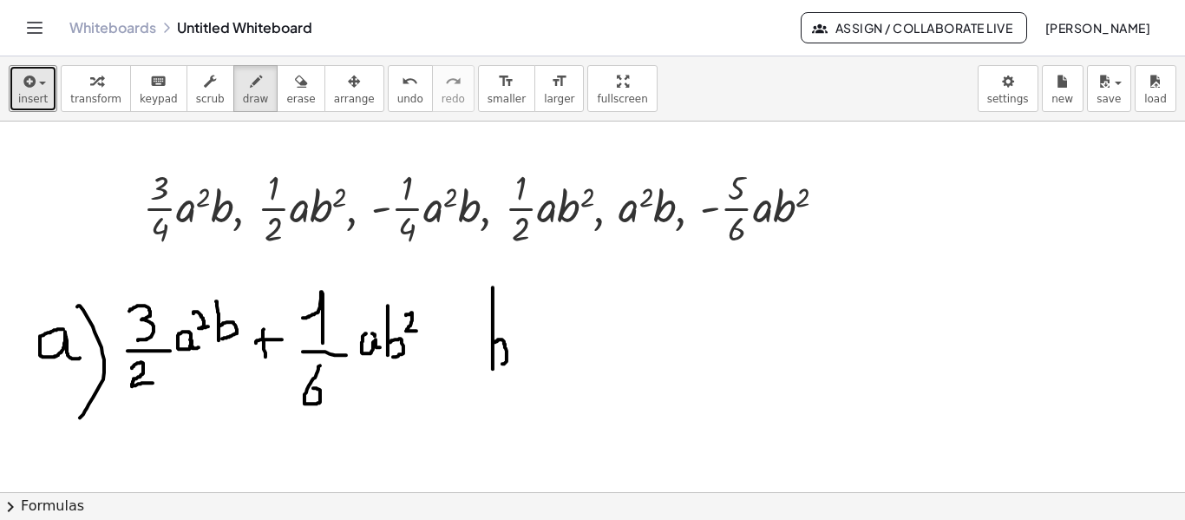
click at [498, 364] on div at bounding box center [592, 493] width 1185 height 744
drag, startPoint x: 521, startPoint y: 292, endPoint x: 518, endPoint y: 376, distance: 83.4
click at [518, 376] on div at bounding box center [592, 493] width 1185 height 744
drag, startPoint x: 575, startPoint y: 281, endPoint x: 586, endPoint y: 317, distance: 37.1
click at [586, 317] on div at bounding box center [592, 493] width 1185 height 744
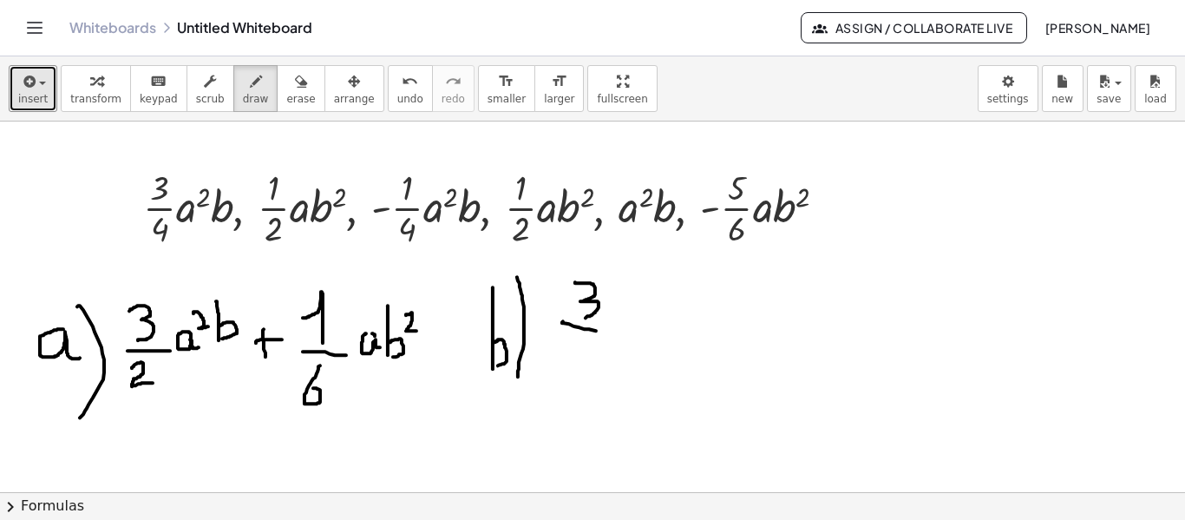
drag, startPoint x: 563, startPoint y: 320, endPoint x: 626, endPoint y: 330, distance: 63.2
click at [626, 330] on div at bounding box center [592, 493] width 1185 height 744
drag, startPoint x: 577, startPoint y: 347, endPoint x: 609, endPoint y: 375, distance: 42.4
click at [609, 375] on div at bounding box center [592, 493] width 1185 height 744
drag, startPoint x: 656, startPoint y: 291, endPoint x: 674, endPoint y: 309, distance: 25.8
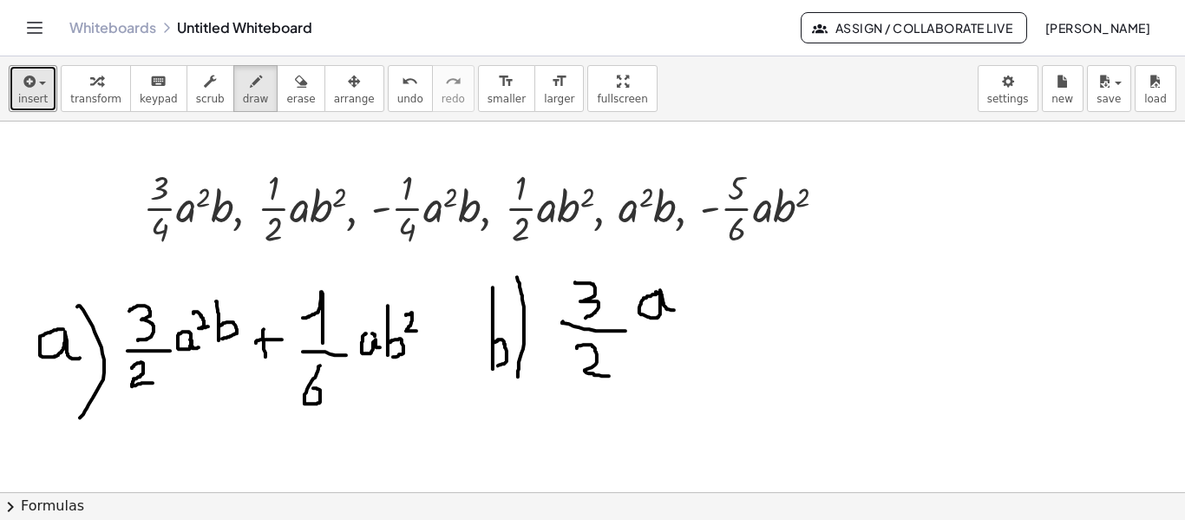
click at [674, 309] on div at bounding box center [592, 493] width 1185 height 744
drag, startPoint x: 660, startPoint y: 269, endPoint x: 679, endPoint y: 279, distance: 21.0
click at [679, 279] on div at bounding box center [592, 493] width 1185 height 744
drag, startPoint x: 690, startPoint y: 266, endPoint x: 689, endPoint y: 319, distance: 53.8
click at [689, 319] on div at bounding box center [592, 493] width 1185 height 744
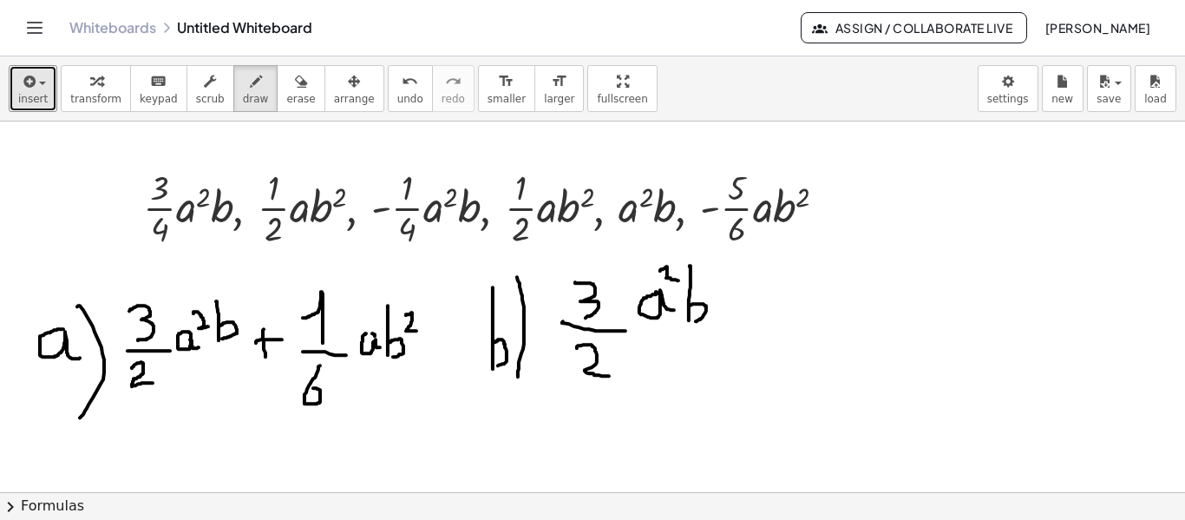
drag, startPoint x: 690, startPoint y: 305, endPoint x: 696, endPoint y: 320, distance: 16.8
click at [696, 320] on div at bounding box center [592, 493] width 1185 height 744
drag, startPoint x: 733, startPoint y: 321, endPoint x: 751, endPoint y: 321, distance: 17.4
click at [751, 321] on div at bounding box center [592, 493] width 1185 height 744
drag, startPoint x: 790, startPoint y: 299, endPoint x: 807, endPoint y: 317, distance: 24.5
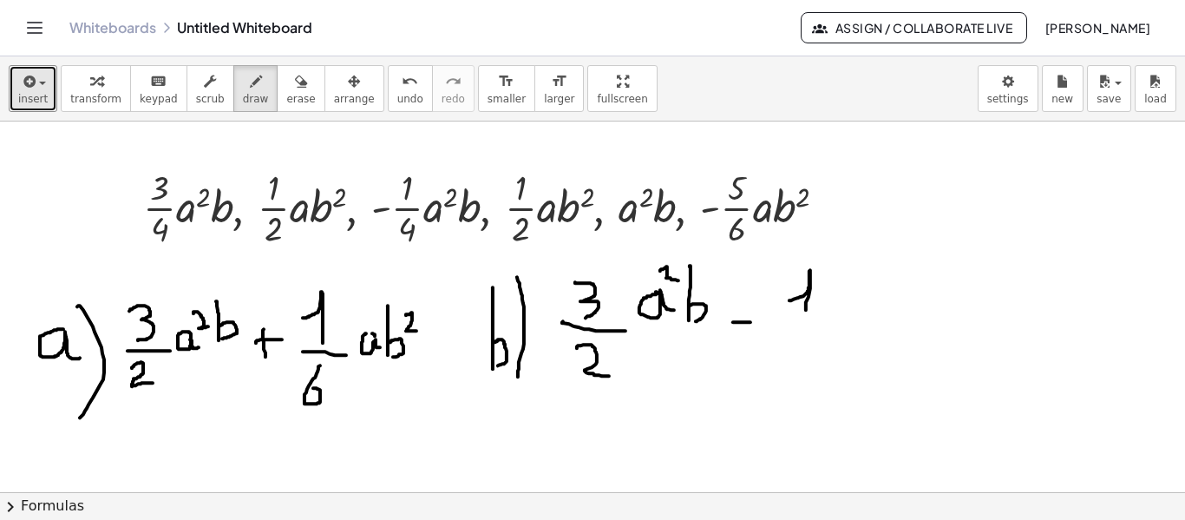
click at [807, 317] on div at bounding box center [592, 493] width 1185 height 744
drag, startPoint x: 780, startPoint y: 320, endPoint x: 830, endPoint y: 325, distance: 50.6
click at [830, 325] on div at bounding box center [592, 493] width 1185 height 744
drag, startPoint x: 797, startPoint y: 335, endPoint x: 793, endPoint y: 356, distance: 21.3
click at [793, 356] on div at bounding box center [592, 493] width 1185 height 744
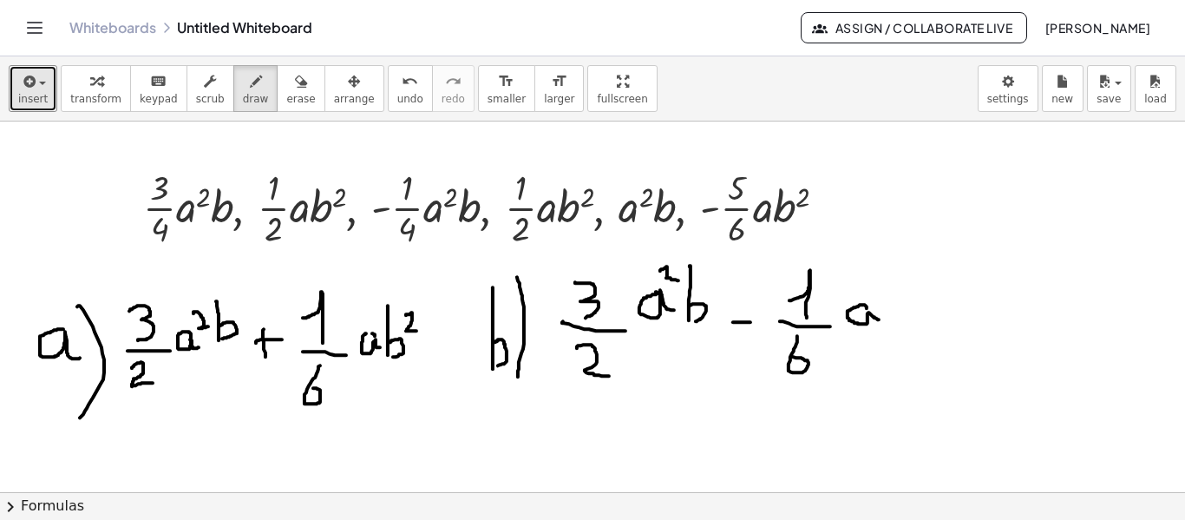
drag, startPoint x: 867, startPoint y: 307, endPoint x: 879, endPoint y: 318, distance: 16.6
click at [879, 318] on div at bounding box center [592, 493] width 1185 height 744
drag, startPoint x: 885, startPoint y: 277, endPoint x: 889, endPoint y: 324, distance: 47.0
click at [889, 324] on div at bounding box center [592, 493] width 1185 height 744
drag, startPoint x: 886, startPoint y: 303, endPoint x: 890, endPoint y: 326, distance: 23.8
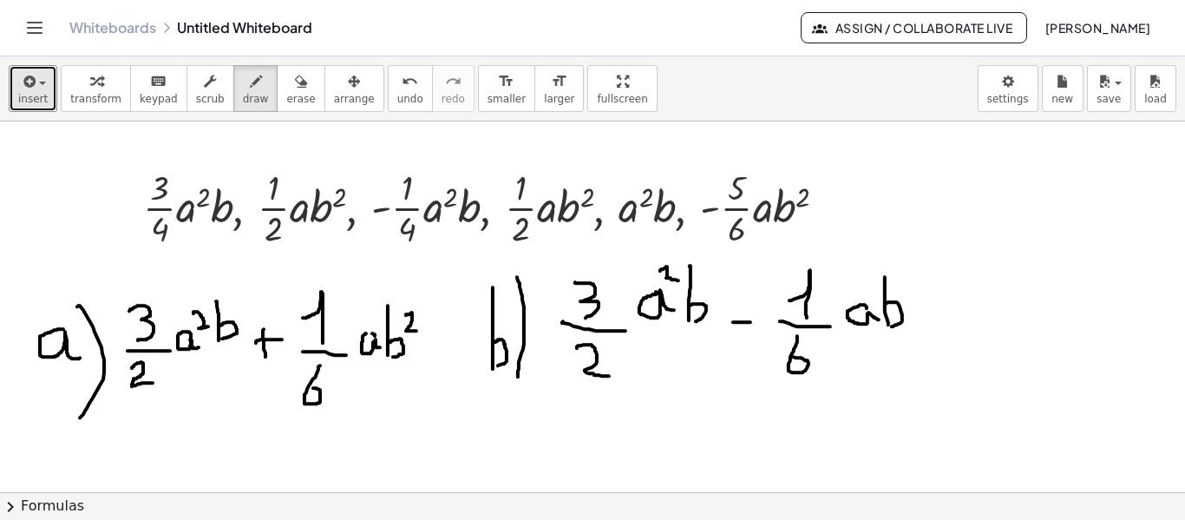
click at [892, 326] on div at bounding box center [592, 493] width 1185 height 744
drag, startPoint x: 914, startPoint y: 282, endPoint x: 934, endPoint y: 302, distance: 28.8
click at [934, 302] on div at bounding box center [592, 493] width 1185 height 744
drag, startPoint x: 145, startPoint y: 437, endPoint x: 148, endPoint y: 466, distance: 28.8
click at [148, 466] on div at bounding box center [592, 493] width 1185 height 744
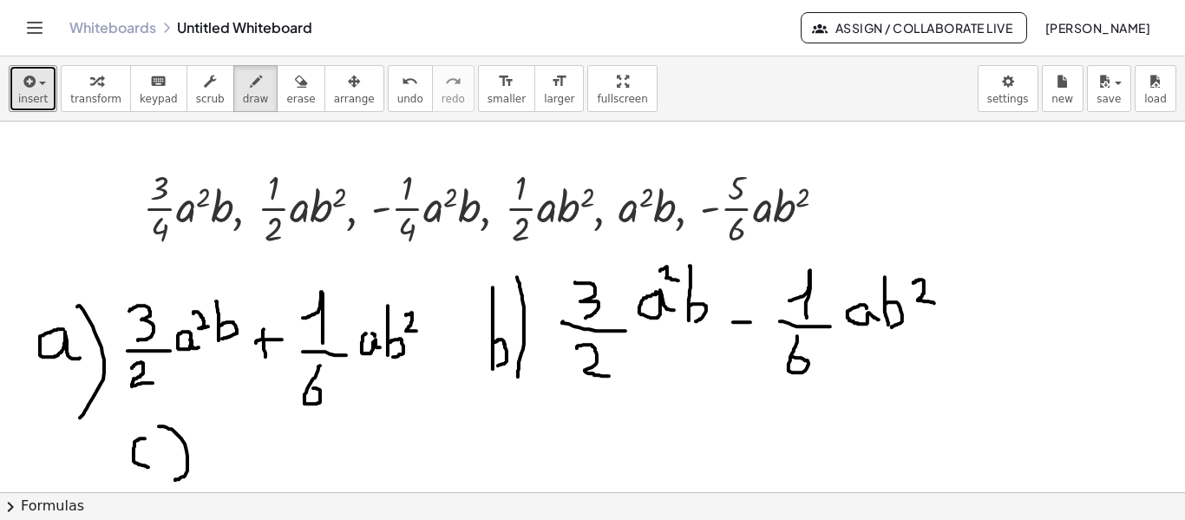
drag, startPoint x: 161, startPoint y: 425, endPoint x: 175, endPoint y: 479, distance: 55.8
click at [175, 479] on div at bounding box center [592, 493] width 1185 height 744
drag, startPoint x: 237, startPoint y: 424, endPoint x: 272, endPoint y: 465, distance: 53.6
click at [272, 465] on div at bounding box center [592, 493] width 1185 height 744
click at [286, 88] on div "button" at bounding box center [300, 80] width 29 height 21
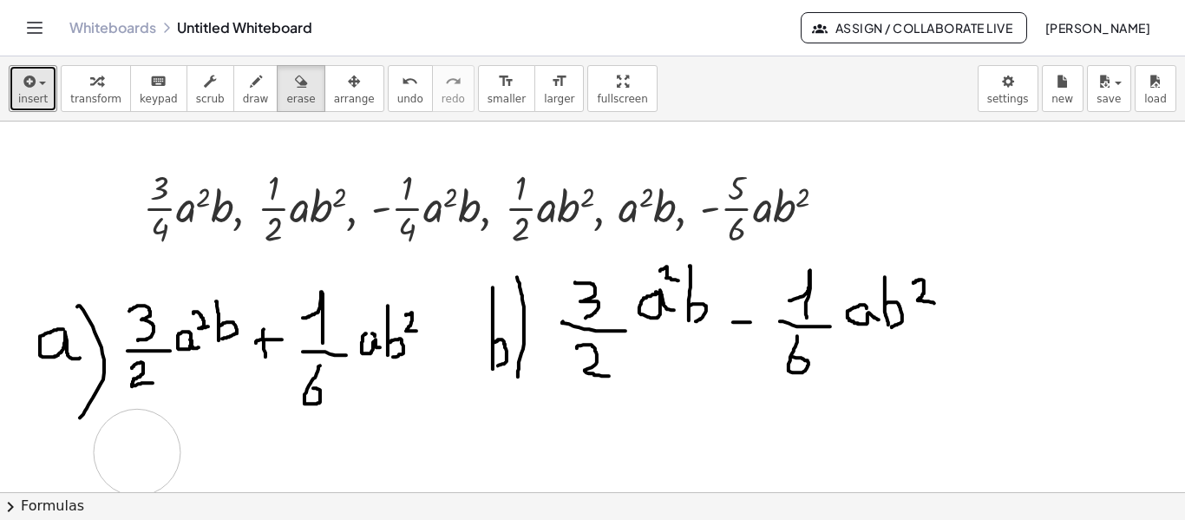
drag, startPoint x: 262, startPoint y: 442, endPoint x: 301, endPoint y: 345, distance: 103.9
click at [154, 447] on div at bounding box center [592, 493] width 1185 height 744
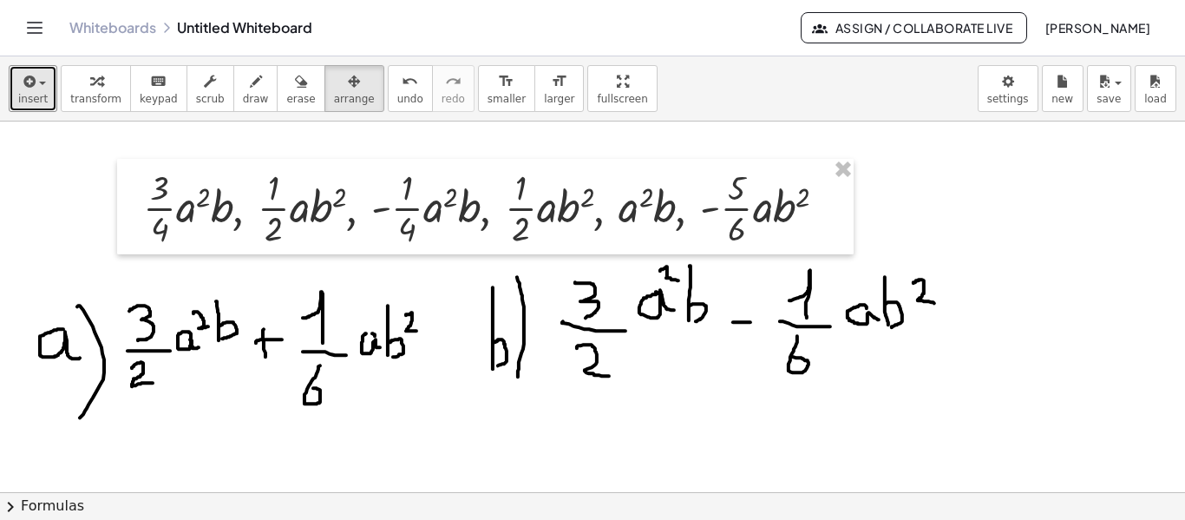
drag, startPoint x: 307, startPoint y: 94, endPoint x: 463, endPoint y: 192, distance: 184.4
click at [334, 93] on span "arrange" at bounding box center [354, 99] width 41 height 12
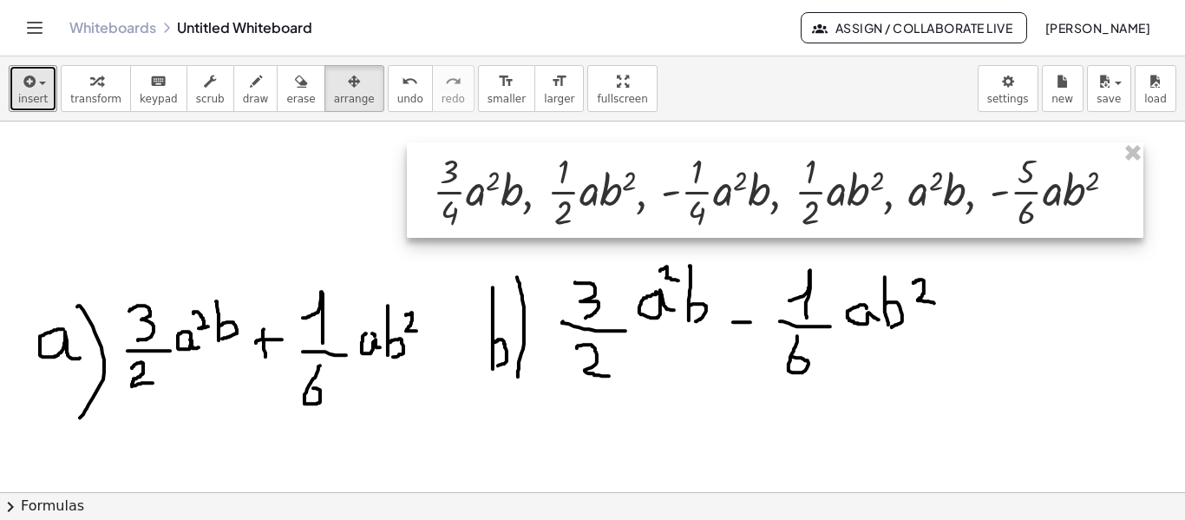
drag, startPoint x: 549, startPoint y: 211, endPoint x: 839, endPoint y: 194, distance: 290.3
click at [839, 194] on div at bounding box center [775, 189] width 737 height 95
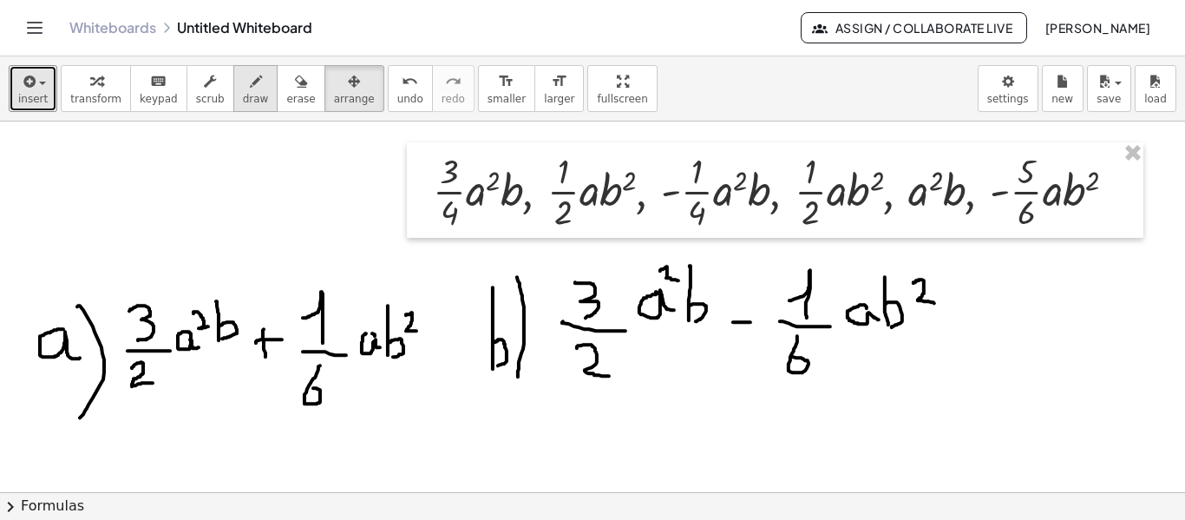
click at [243, 95] on span "draw" at bounding box center [256, 99] width 26 height 12
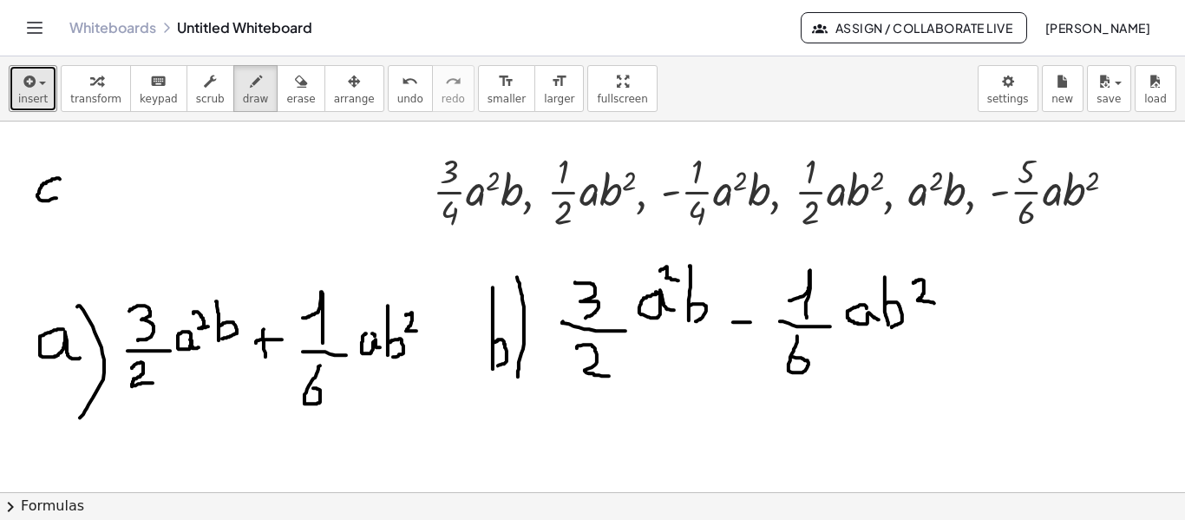
drag, startPoint x: 60, startPoint y: 178, endPoint x: 56, endPoint y: 197, distance: 19.4
click at [56, 197] on div at bounding box center [592, 493] width 1185 height 744
drag, startPoint x: 74, startPoint y: 163, endPoint x: 75, endPoint y: 221, distance: 58.2
click at [75, 221] on div at bounding box center [592, 493] width 1185 height 744
drag, startPoint x: 121, startPoint y: 161, endPoint x: 121, endPoint y: 191, distance: 30.4
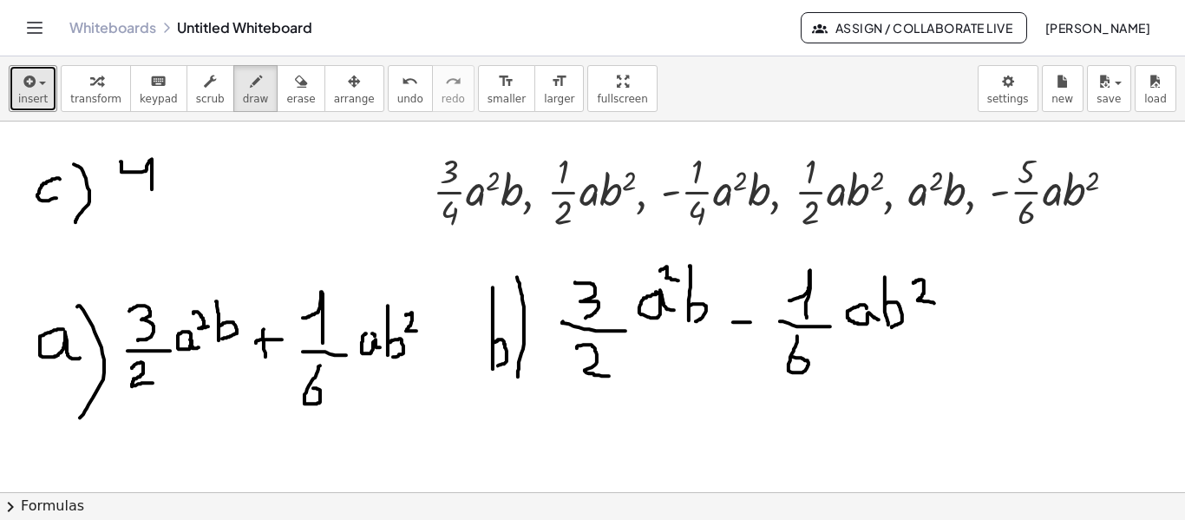
click at [152, 189] on div at bounding box center [592, 493] width 1185 height 744
drag, startPoint x: 107, startPoint y: 198, endPoint x: 175, endPoint y: 187, distance: 69.3
click at [175, 187] on div at bounding box center [592, 493] width 1185 height 744
drag, startPoint x: 134, startPoint y: 211, endPoint x: 145, endPoint y: 246, distance: 36.5
click at [145, 246] on div at bounding box center [592, 493] width 1185 height 744
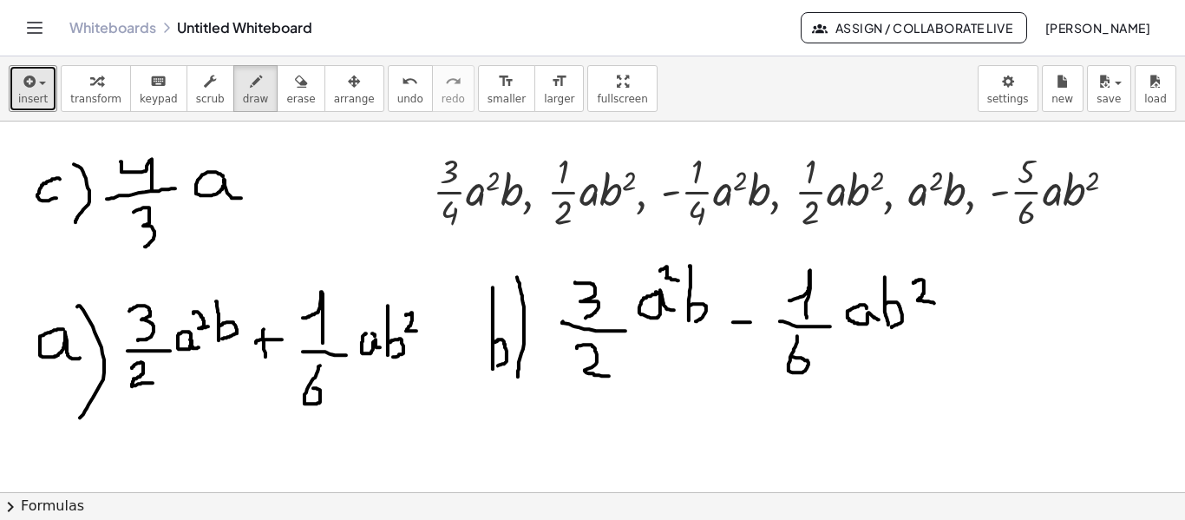
drag, startPoint x: 223, startPoint y: 175, endPoint x: 241, endPoint y: 197, distance: 28.3
click at [241, 197] on div at bounding box center [592, 493] width 1185 height 744
drag, startPoint x: 271, startPoint y: 158, endPoint x: 277, endPoint y: 206, distance: 48.1
click at [277, 206] on div at bounding box center [592, 493] width 1185 height 744
drag, startPoint x: 310, startPoint y: 162, endPoint x: 339, endPoint y: 173, distance: 31.3
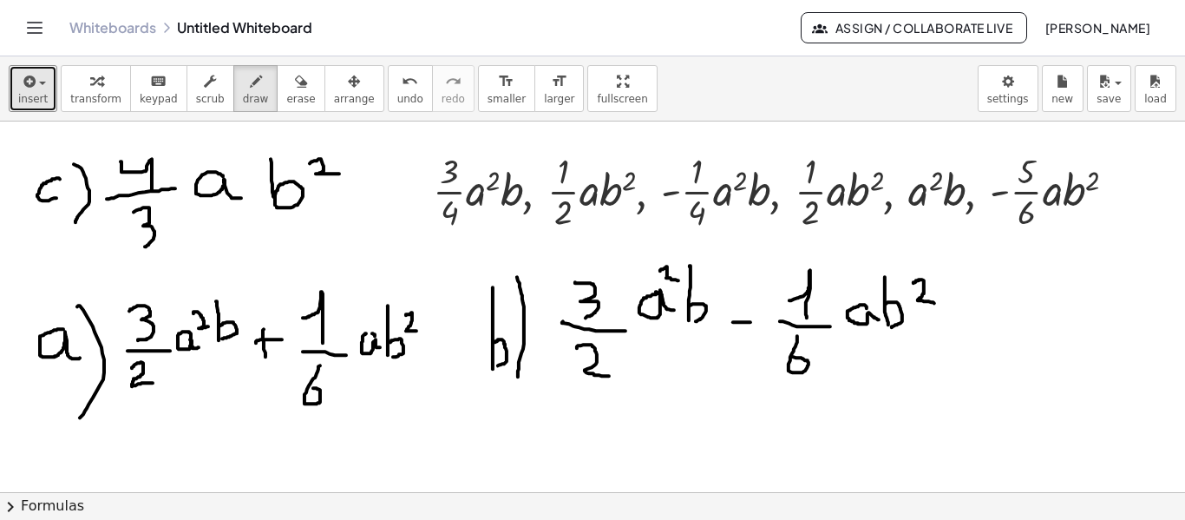
click at [339, 173] on div at bounding box center [592, 493] width 1185 height 744
drag, startPoint x: 507, startPoint y: 424, endPoint x: 517, endPoint y: 397, distance: 29.7
click at [508, 410] on div at bounding box center [592, 493] width 1185 height 744
drag, startPoint x: 517, startPoint y: 392, endPoint x: 541, endPoint y: 470, distance: 81.8
click at [541, 470] on div at bounding box center [592, 493] width 1185 height 744
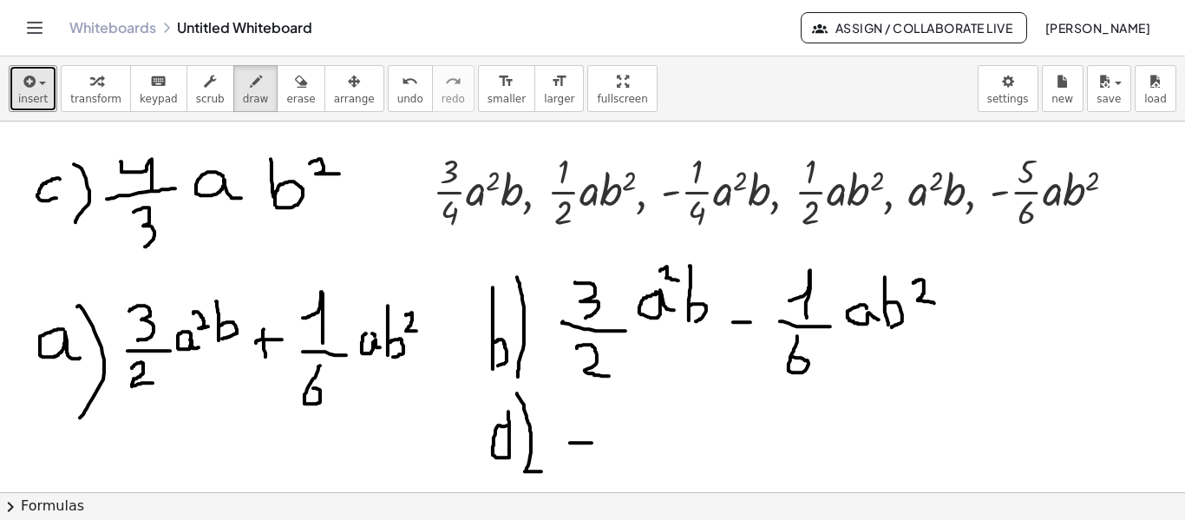
drag, startPoint x: 570, startPoint y: 442, endPoint x: 601, endPoint y: 443, distance: 31.2
click at [601, 443] on div at bounding box center [592, 493] width 1185 height 744
drag, startPoint x: 600, startPoint y: 420, endPoint x: 612, endPoint y: 457, distance: 39.0
click at [612, 457] on div at bounding box center [592, 493] width 1185 height 744
drag, startPoint x: 672, startPoint y: 443, endPoint x: 688, endPoint y: 443, distance: 16.5
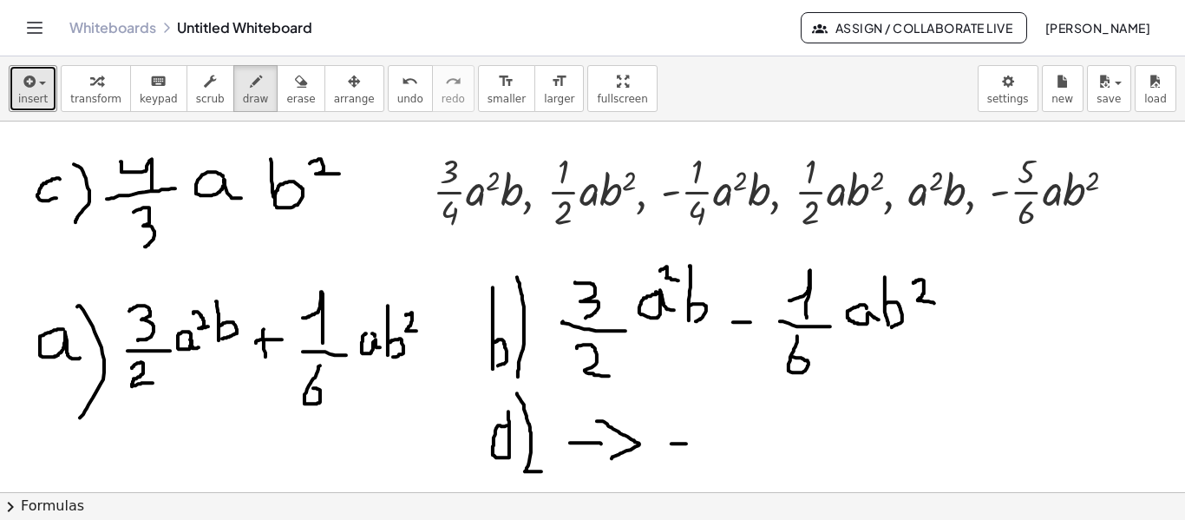
click at [688, 443] on div at bounding box center [592, 493] width 1185 height 744
drag, startPoint x: 702, startPoint y: 442, endPoint x: 770, endPoint y: 447, distance: 68.7
click at [770, 447] on div at bounding box center [592, 493] width 1185 height 744
drag, startPoint x: 726, startPoint y: 397, endPoint x: 729, endPoint y: 455, distance: 57.3
click at [757, 445] on div at bounding box center [592, 493] width 1185 height 744
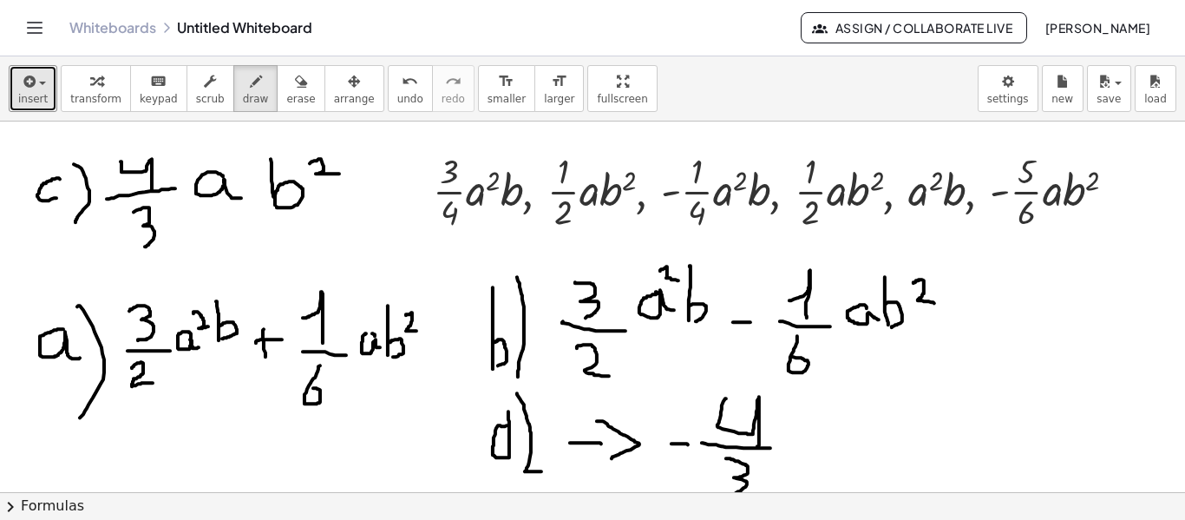
drag, startPoint x: 726, startPoint y: 457, endPoint x: 727, endPoint y: 495, distance: 37.3
click at [727, 495] on div "insert select one: Math Expression Function Text Youtube Video Graphing Geometr…" at bounding box center [592, 287] width 1185 height 463
drag, startPoint x: 823, startPoint y: 418, endPoint x: 829, endPoint y: 439, distance: 21.7
click at [829, 439] on div at bounding box center [592, 493] width 1185 height 744
drag, startPoint x: 829, startPoint y: 393, endPoint x: 843, endPoint y: 406, distance: 19.0
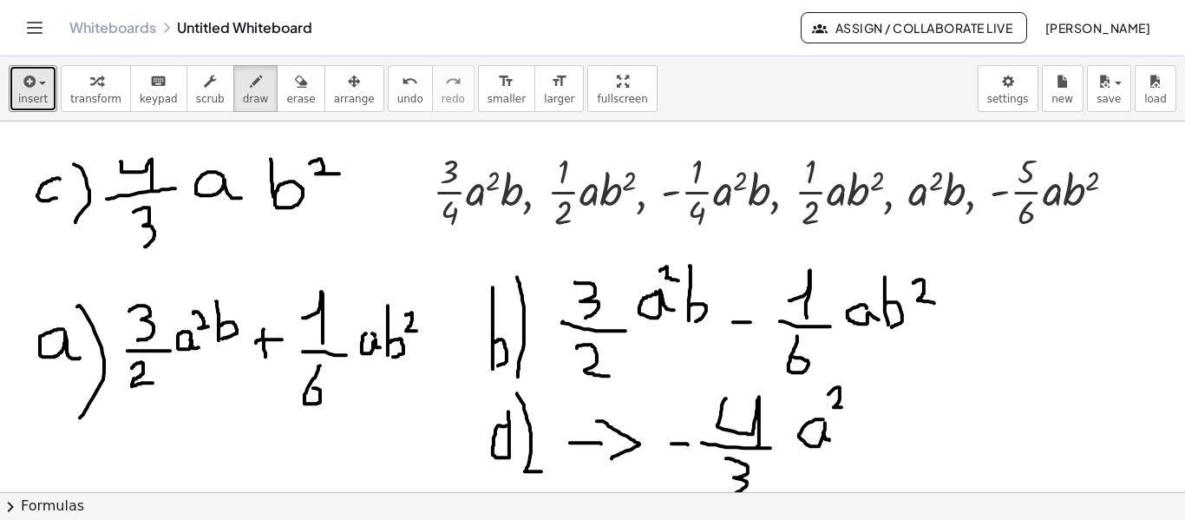
click at [843, 406] on div at bounding box center [592, 493] width 1185 height 744
drag, startPoint x: 862, startPoint y: 397, endPoint x: 856, endPoint y: 438, distance: 41.4
click at [856, 438] on div at bounding box center [592, 493] width 1185 height 744
drag, startPoint x: 861, startPoint y: 417, endPoint x: 860, endPoint y: 441, distance: 23.4
click at [860, 441] on div at bounding box center [592, 493] width 1185 height 744
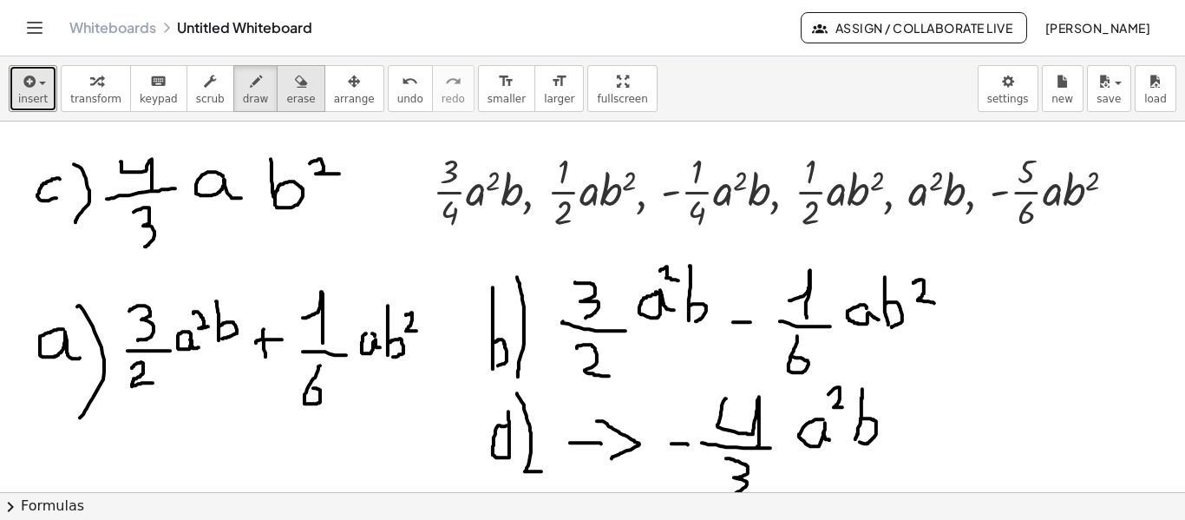
click at [286, 95] on span "erase" at bounding box center [300, 99] width 29 height 12
click at [605, 443] on div at bounding box center [592, 493] width 1185 height 744
click at [286, 93] on span "erase" at bounding box center [300, 99] width 29 height 12
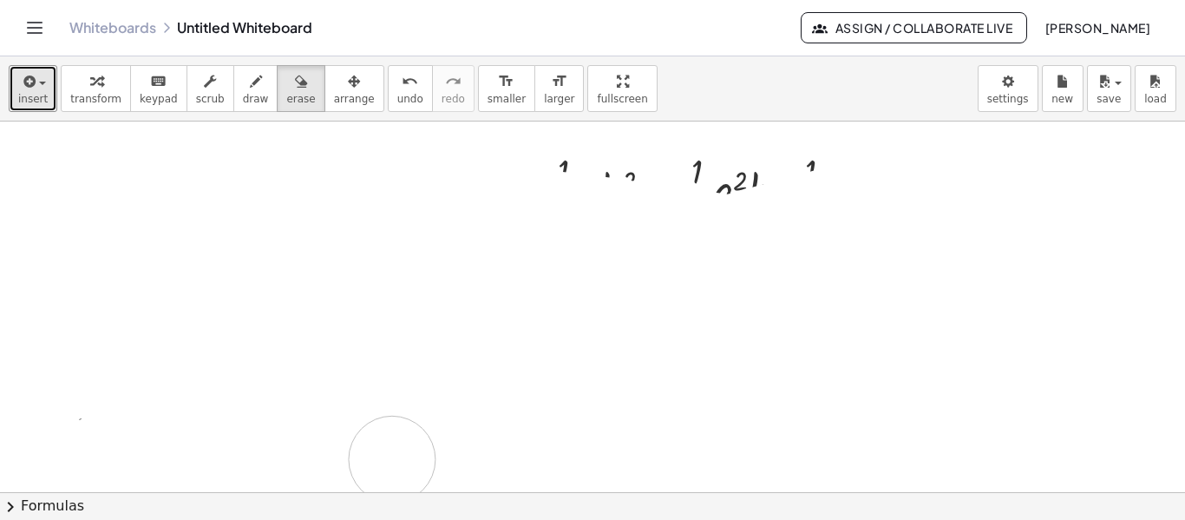
drag, startPoint x: 362, startPoint y: 290, endPoint x: 348, endPoint y: 124, distance: 166.3
click at [393, 456] on div at bounding box center [592, 493] width 1185 height 744
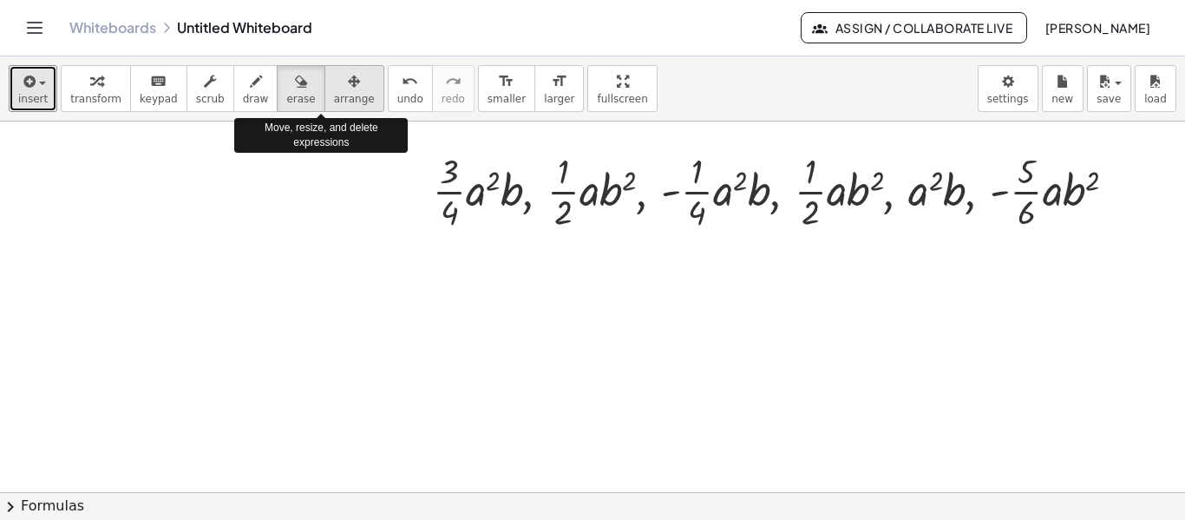
click at [334, 93] on span "arrange" at bounding box center [354, 99] width 41 height 12
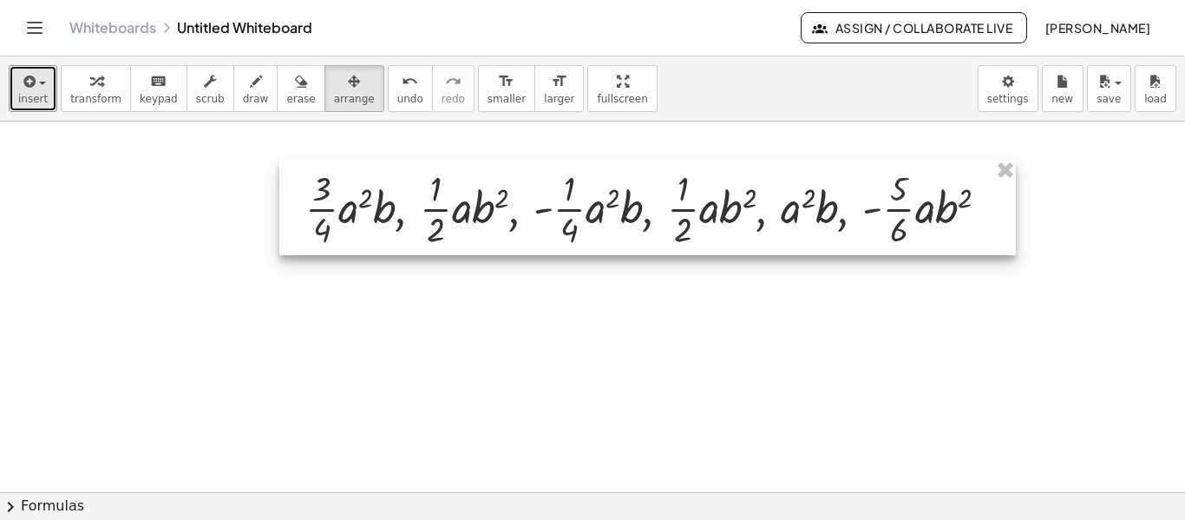
drag, startPoint x: 821, startPoint y: 187, endPoint x: 693, endPoint y: 204, distance: 128.7
click at [693, 204] on div at bounding box center [647, 207] width 737 height 95
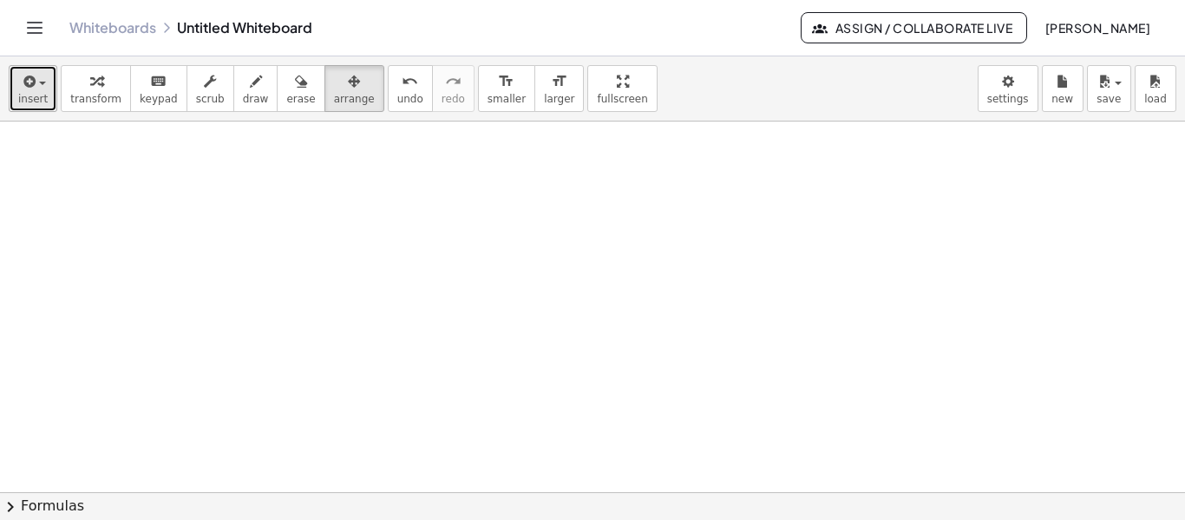
click at [21, 103] on span "insert" at bounding box center [33, 99] width 30 height 12
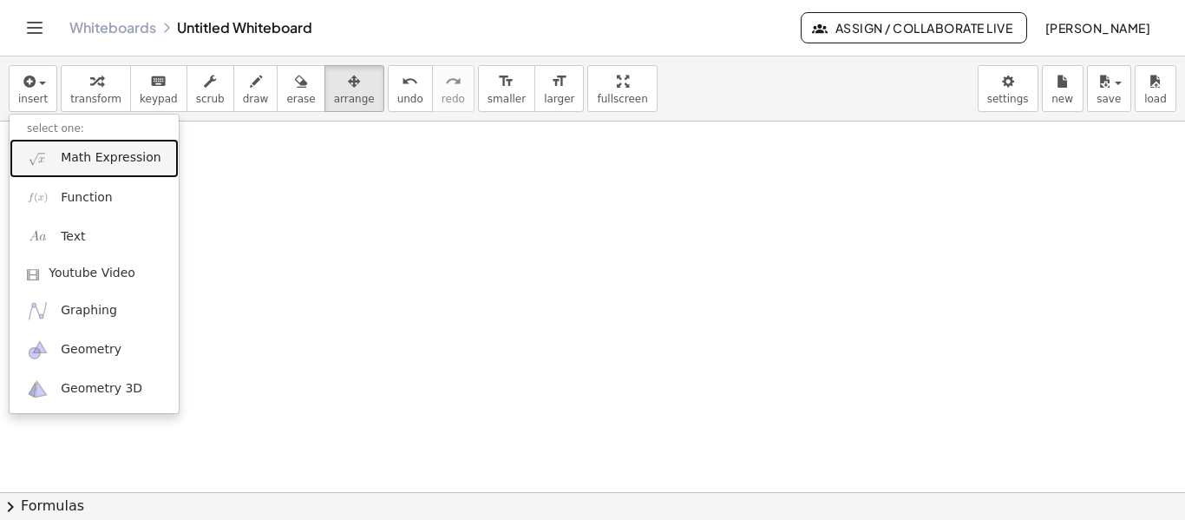
click at [61, 149] on span "Math Expression" at bounding box center [111, 157] width 100 height 17
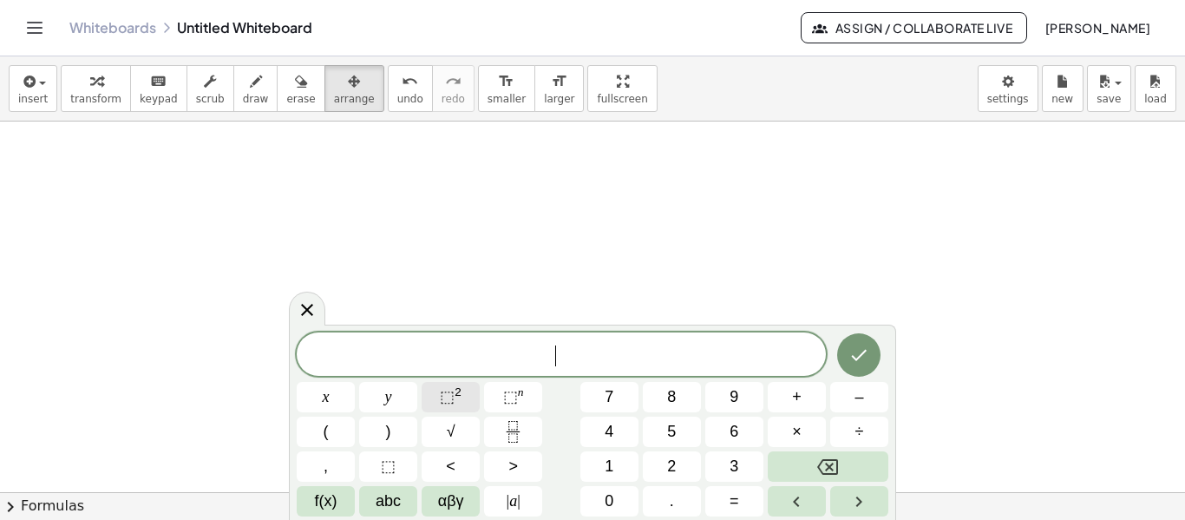
click at [467, 391] on button "⬚ 2" at bounding box center [451, 397] width 58 height 30
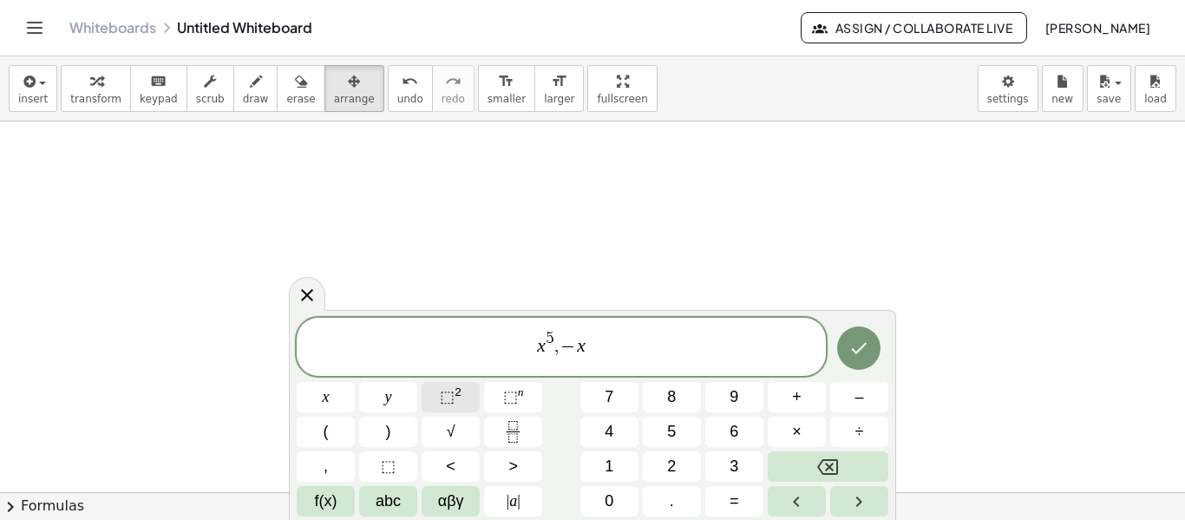
click at [447, 400] on span "⬚" at bounding box center [447, 396] width 15 height 17
click at [443, 398] on span "⬚" at bounding box center [447, 396] width 15 height 17
click at [541, 348] on span "−" at bounding box center [545, 347] width 18 height 19
click at [606, 347] on span "x 5 − x 3 y 2 − ​" at bounding box center [561, 348] width 529 height 40
click at [449, 404] on span "⬚" at bounding box center [447, 396] width 15 height 17
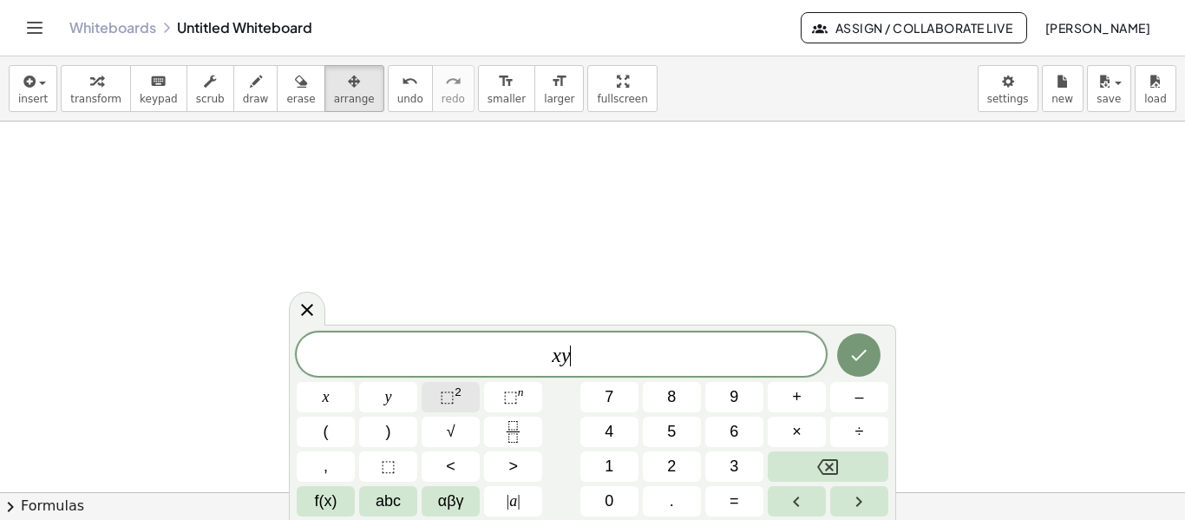
click at [461, 402] on button "⬚ 2" at bounding box center [451, 397] width 58 height 30
click at [460, 390] on sup "2" at bounding box center [458, 391] width 7 height 13
click at [462, 393] on button "⬚ 2" at bounding box center [451, 397] width 58 height 30
click at [448, 392] on span "⬚" at bounding box center [447, 396] width 15 height 17
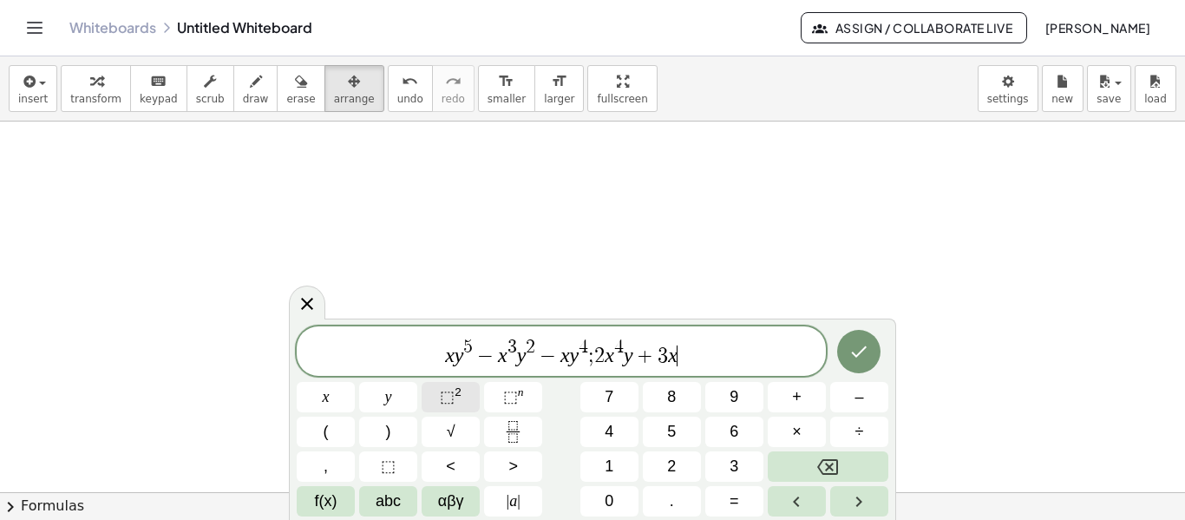
click at [448, 392] on span "⬚" at bounding box center [447, 396] width 15 height 17
click at [415, 520] on html "Graspable Math Activities Get Started Activity Bank Assigned Work Classes White…" at bounding box center [592, 260] width 1185 height 520
click at [448, 403] on span "⬚" at bounding box center [447, 396] width 15 height 17
drag, startPoint x: 448, startPoint y: 403, endPoint x: 390, endPoint y: 277, distance: 139.4
click at [390, 277] on div at bounding box center [592, 493] width 1185 height 744
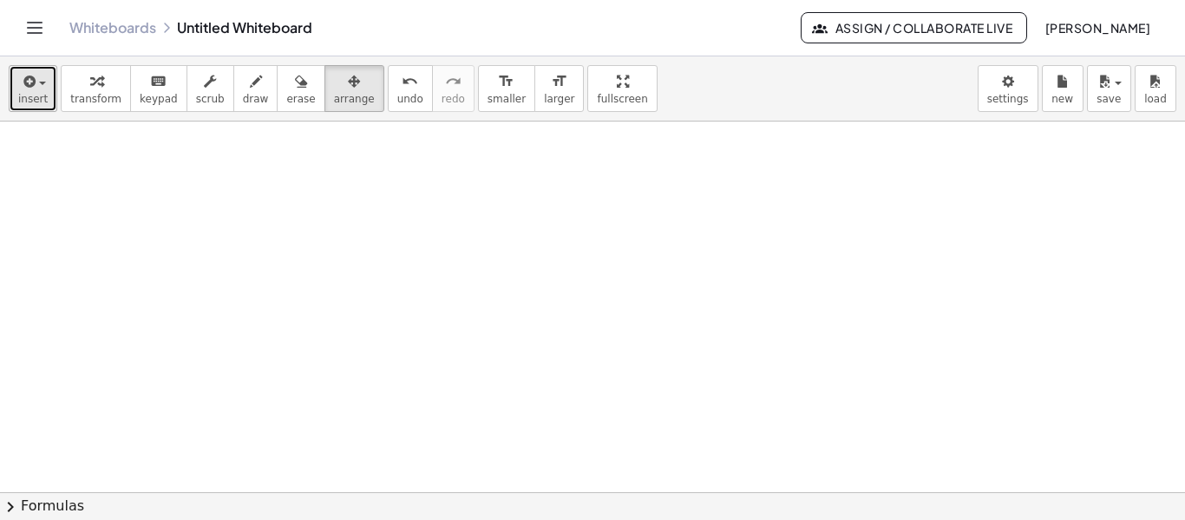
click at [42, 93] on span "insert" at bounding box center [33, 99] width 30 height 12
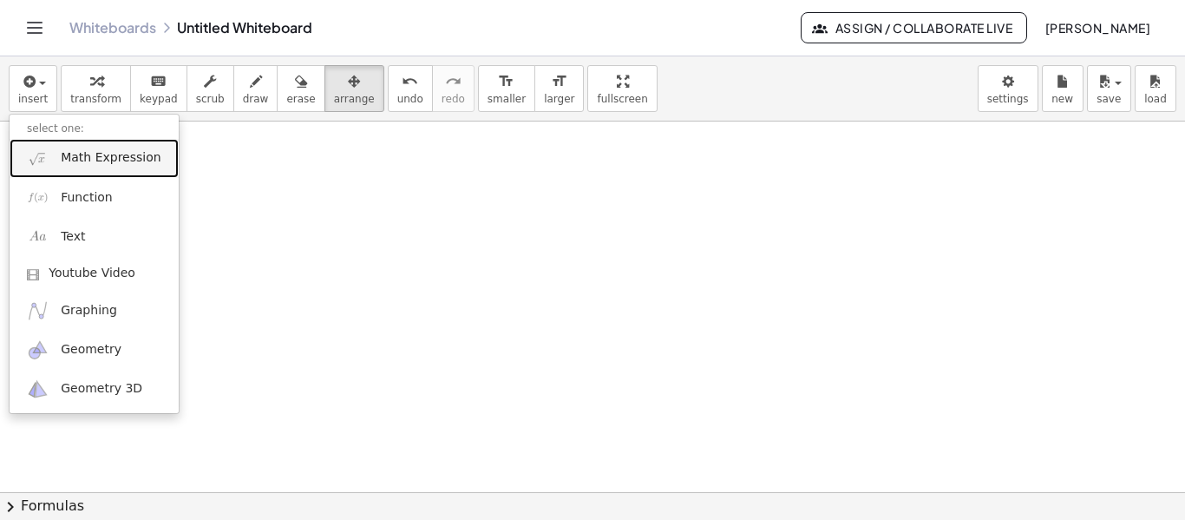
click at [89, 157] on span "Math Expression" at bounding box center [111, 157] width 100 height 17
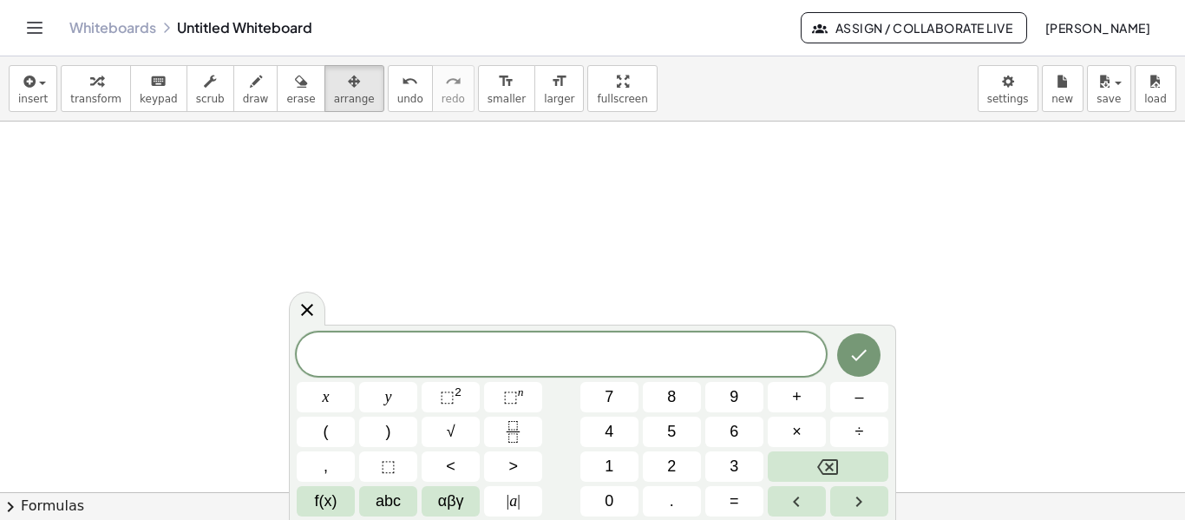
click at [531, 311] on div at bounding box center [592, 493] width 1185 height 744
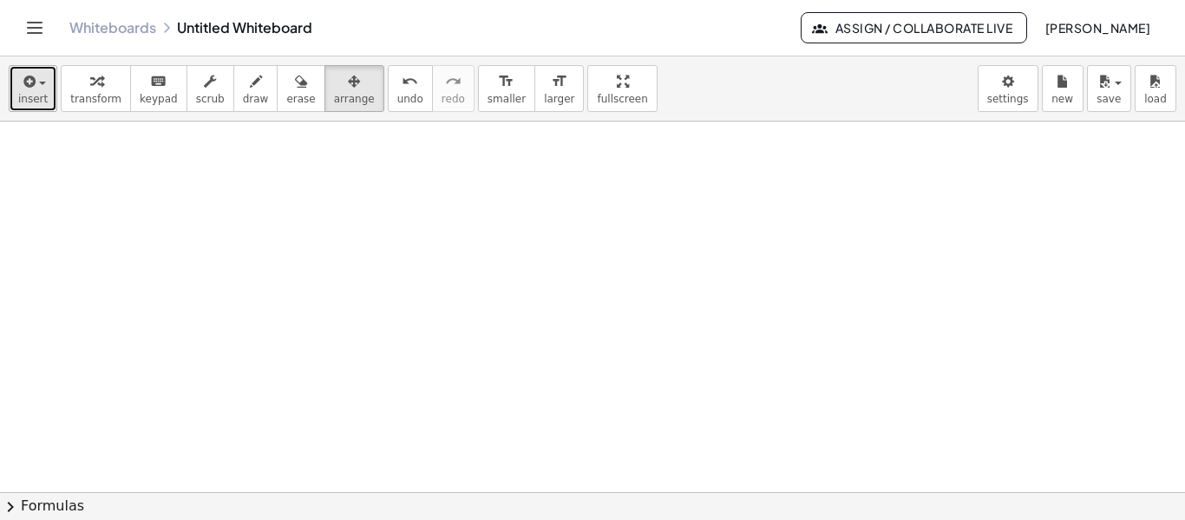
click at [38, 75] on div "button" at bounding box center [33, 80] width 30 height 21
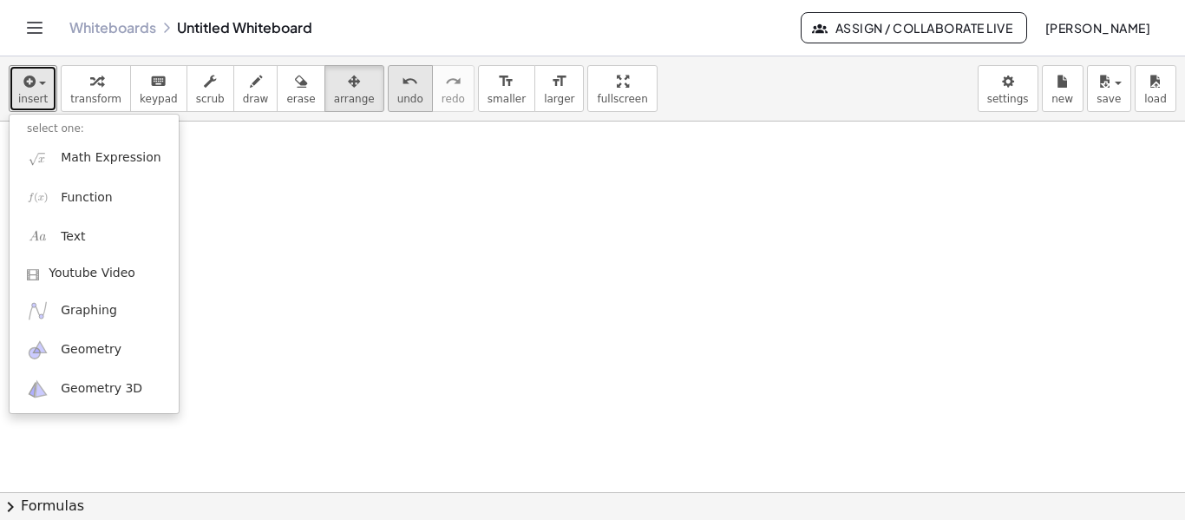
click at [402, 71] on icon "undo" at bounding box center [410, 81] width 16 height 21
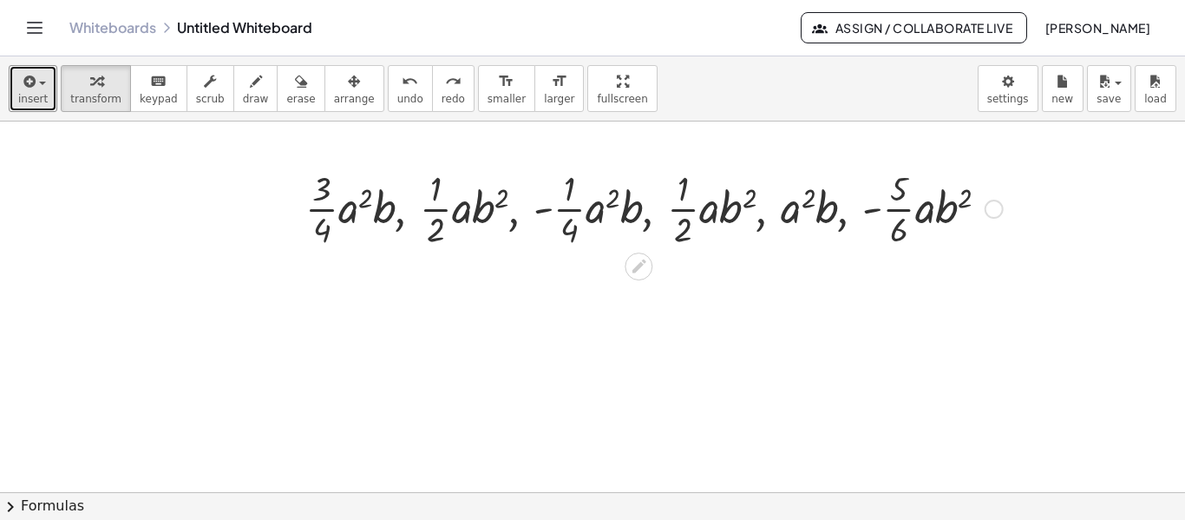
click at [607, 188] on div at bounding box center [654, 207] width 715 height 87
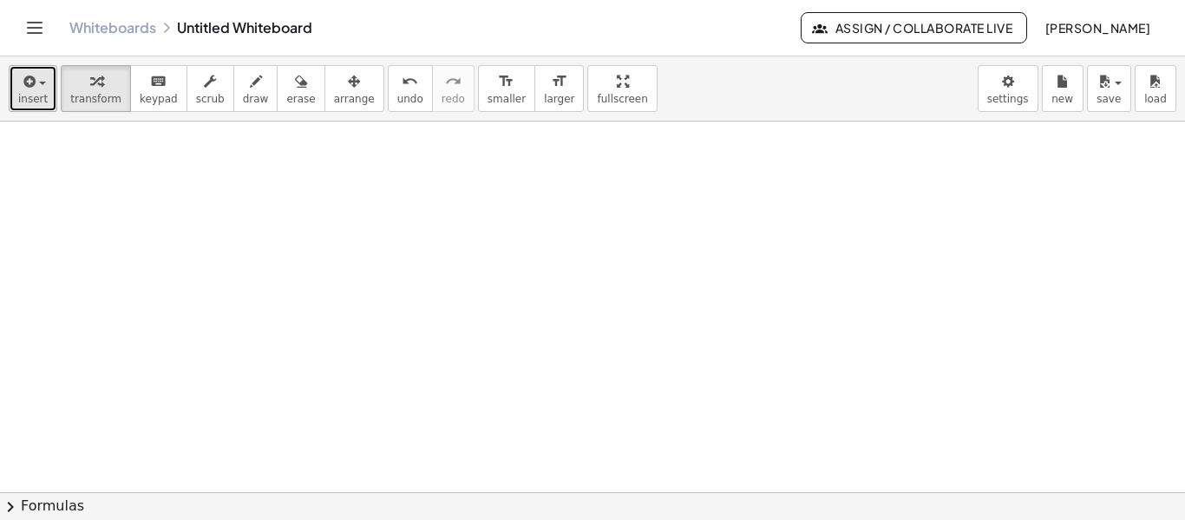
click at [35, 97] on span "insert" at bounding box center [33, 99] width 30 height 12
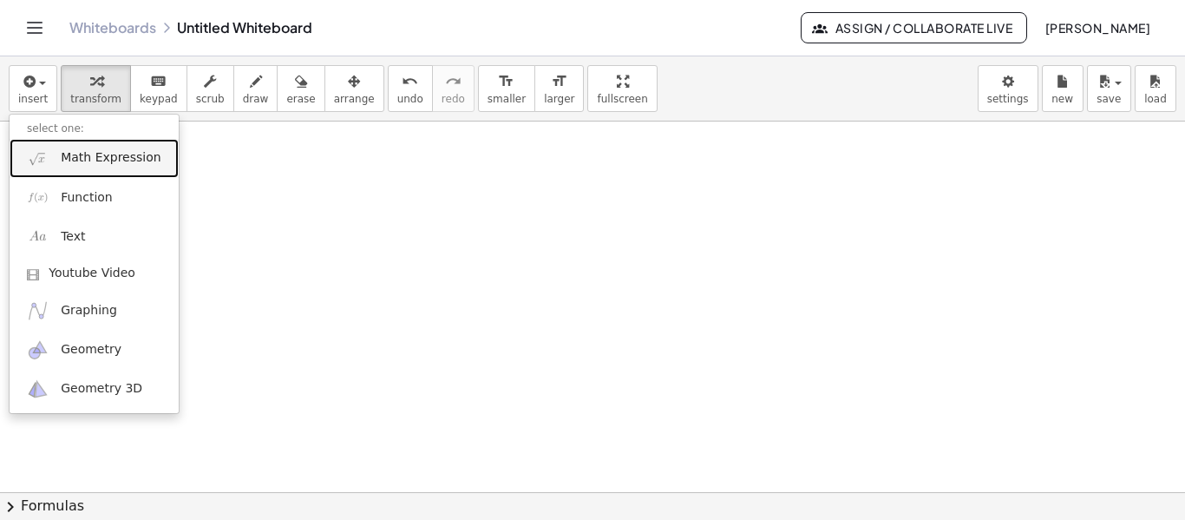
click at [63, 160] on span "Math Expression" at bounding box center [111, 157] width 100 height 17
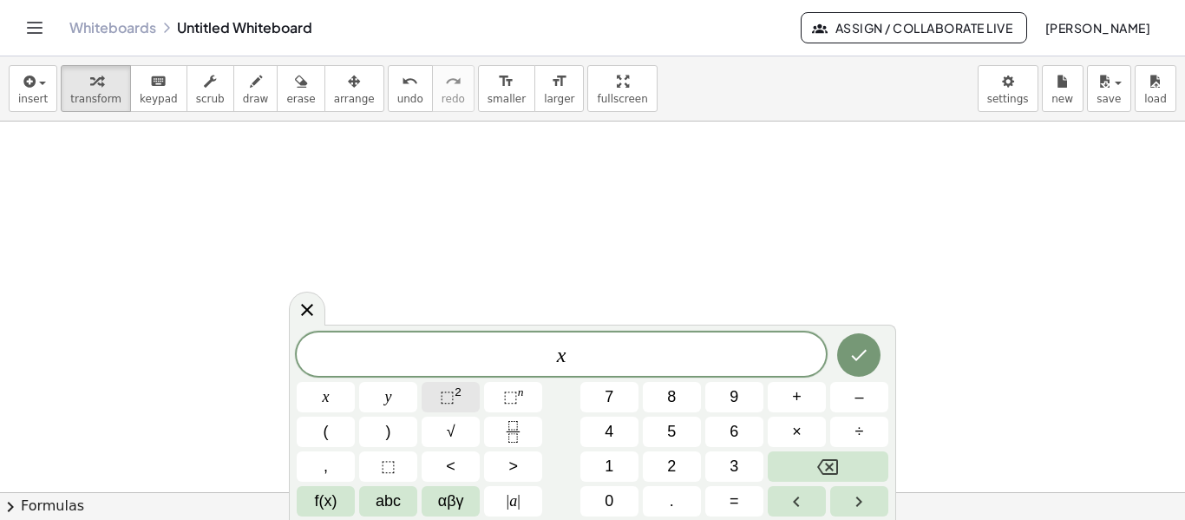
click at [451, 389] on span "⬚" at bounding box center [447, 396] width 15 height 17
click at [457, 402] on span "⬚ 2" at bounding box center [451, 396] width 22 height 23
click at [457, 403] on span "⬚ 2" at bounding box center [451, 396] width 22 height 23
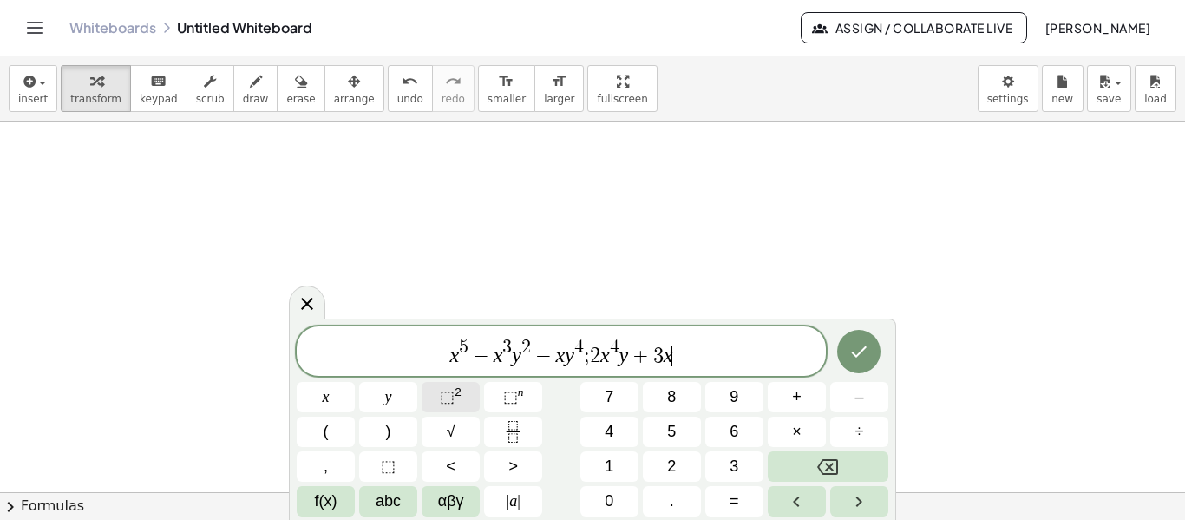
click at [457, 403] on span "⬚ 2" at bounding box center [451, 396] width 22 height 23
click at [457, 400] on span "⬚ 2" at bounding box center [451, 396] width 22 height 23
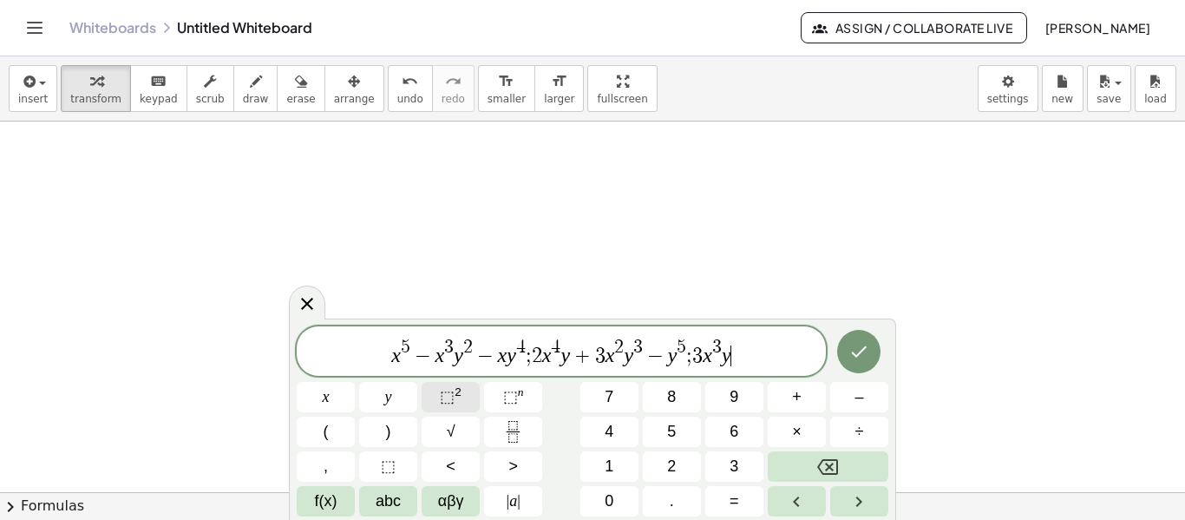
click at [457, 400] on span "⬚ 2" at bounding box center [451, 396] width 22 height 23
click at [458, 398] on sup "2" at bounding box center [458, 391] width 7 height 13
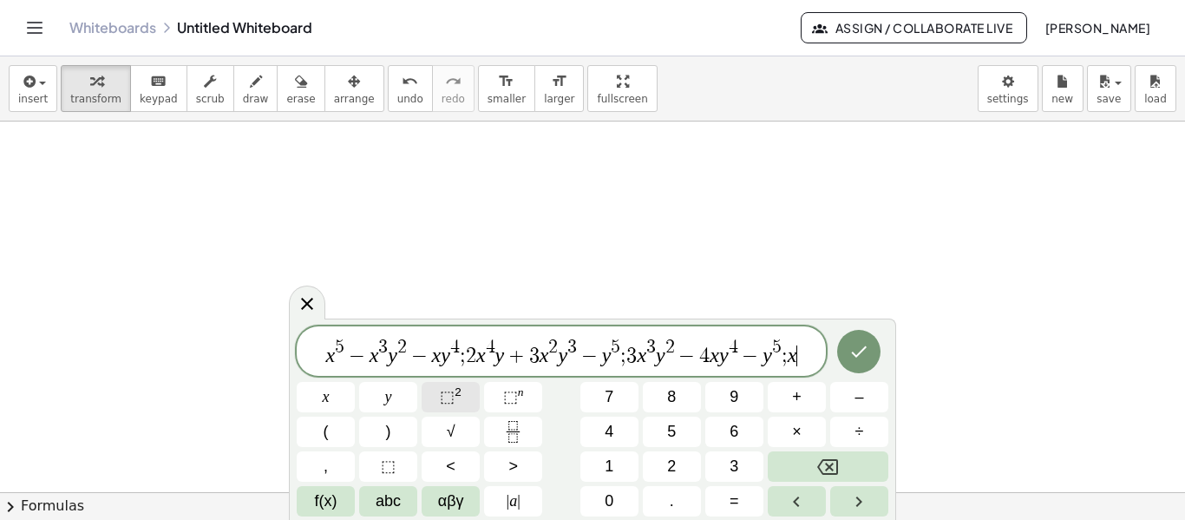
click at [458, 398] on sup "2" at bounding box center [458, 391] width 7 height 13
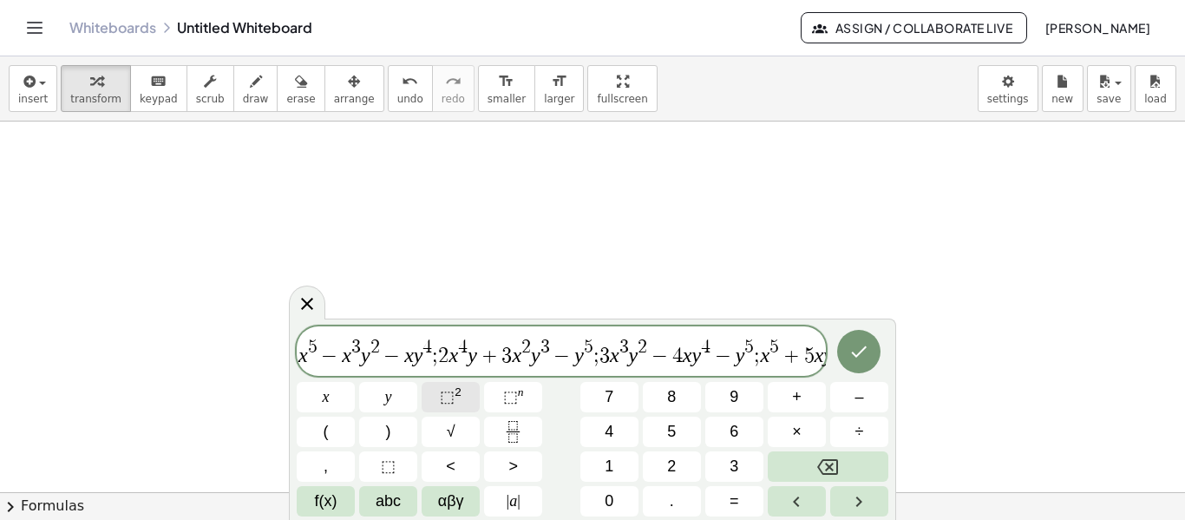
scroll to position [0, 5]
click at [458, 398] on sup "2" at bounding box center [458, 391] width 7 height 13
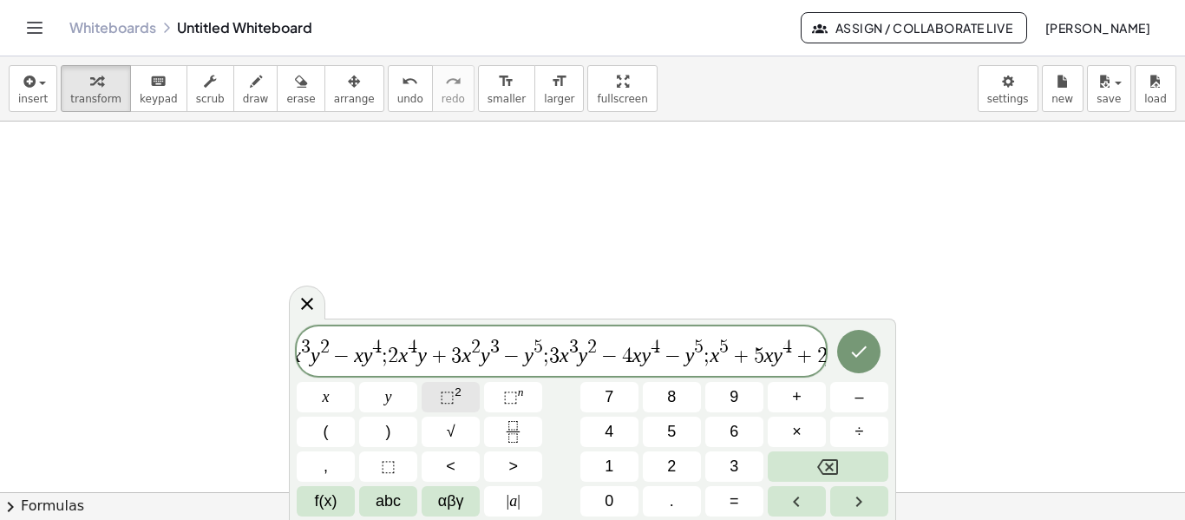
scroll to position [0, 59]
click at [458, 398] on sup "2" at bounding box center [458, 391] width 7 height 13
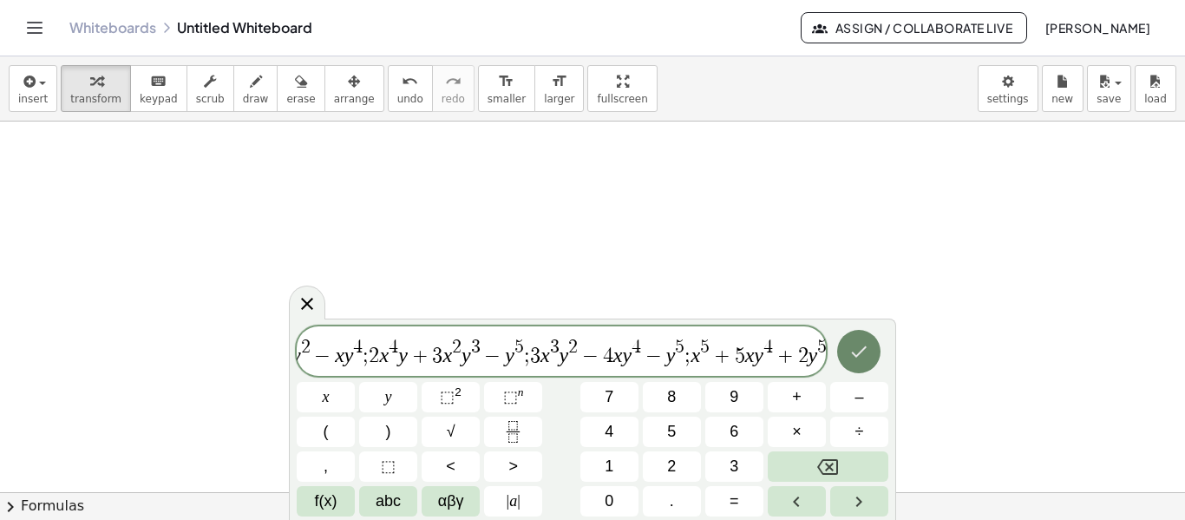
click at [861, 364] on button "Done" at bounding box center [858, 351] width 43 height 43
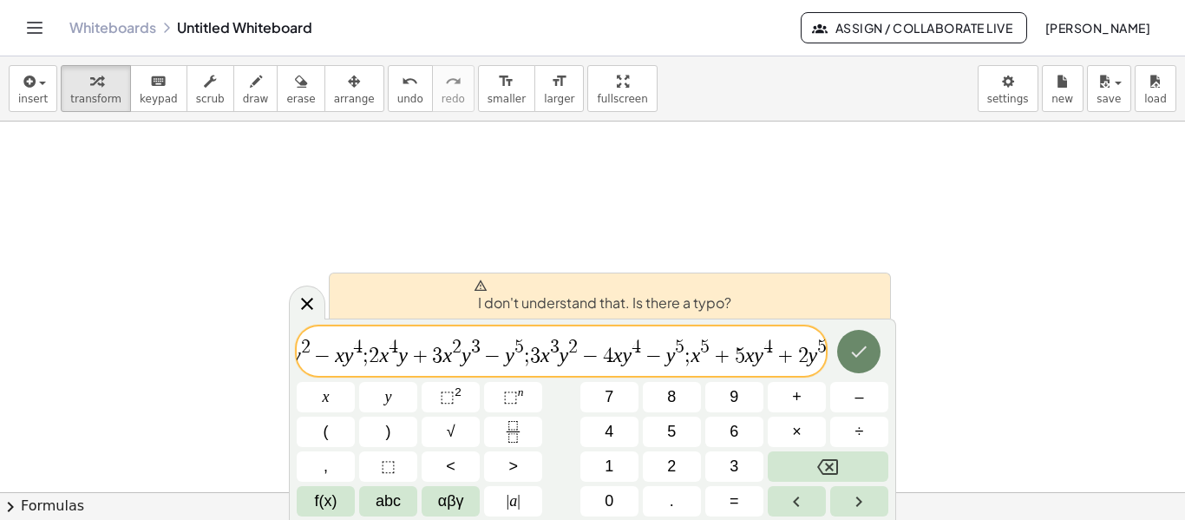
click at [861, 364] on button "Done" at bounding box center [858, 351] width 43 height 43
click at [691, 356] on var "x" at bounding box center [696, 355] width 10 height 23
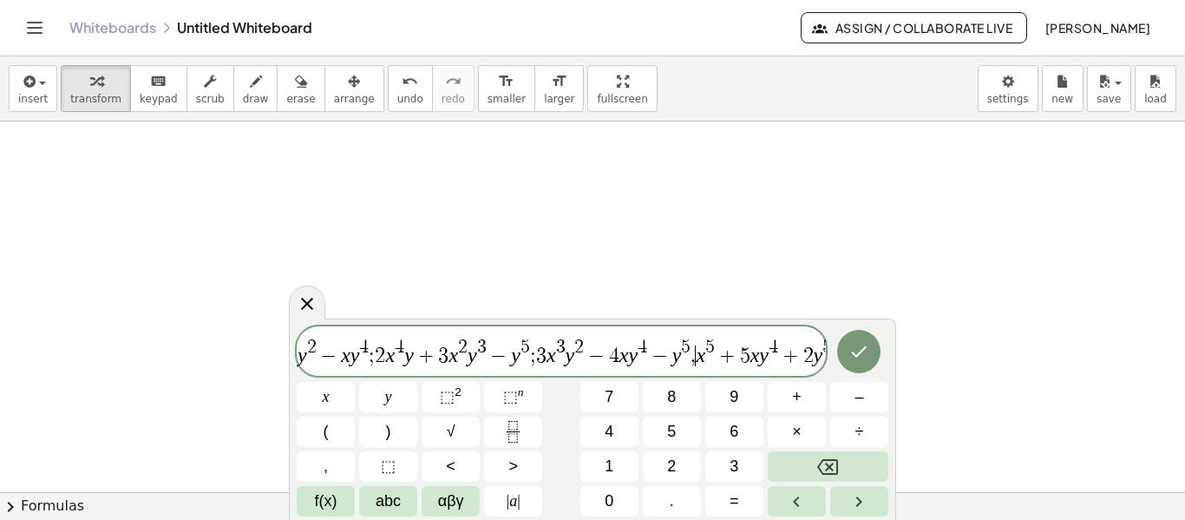
click at [534, 355] on span "x 5 − x 3 y 2 − x y 4 ; 2 x 4 y + 3 x 2 y 3 − y 5 ; 3 x 3 y 2 − 4 x y 4 − y 5 ,…" at bounding box center [561, 352] width 529 height 31
click at [373, 349] on span "x 5 − x 3 y 2 − x y 4 ; 2 x 4 y + 3 x 2 y 3 − y 5 , ​ 3 x 3 y 2 − 4 x y 4 − y 5…" at bounding box center [561, 352] width 529 height 31
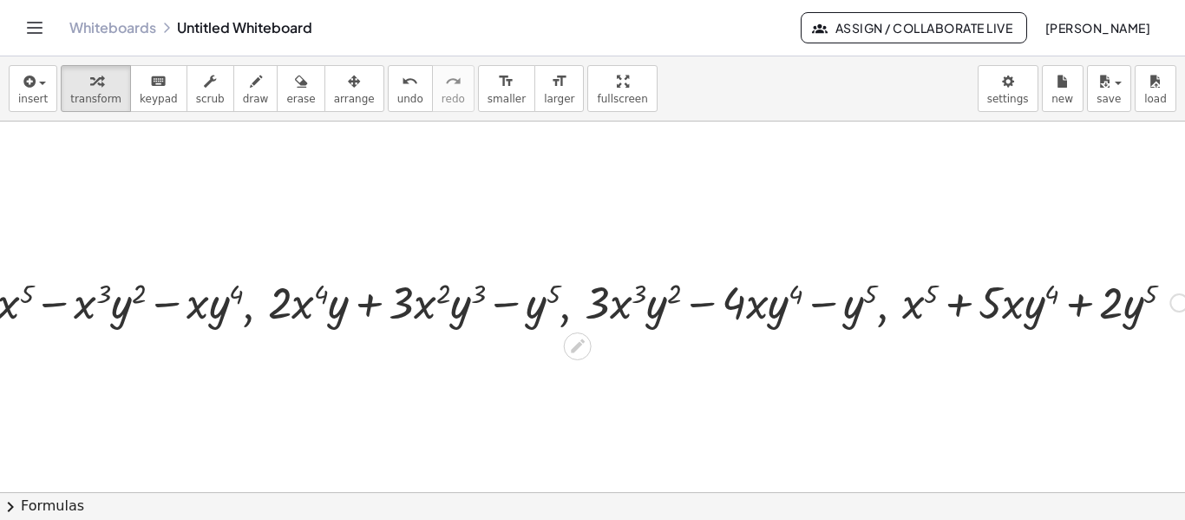
click at [405, 308] on div at bounding box center [593, 301] width 1208 height 59
click at [446, 296] on div at bounding box center [593, 301] width 1208 height 59
click at [348, 82] on icon "button" at bounding box center [354, 81] width 12 height 21
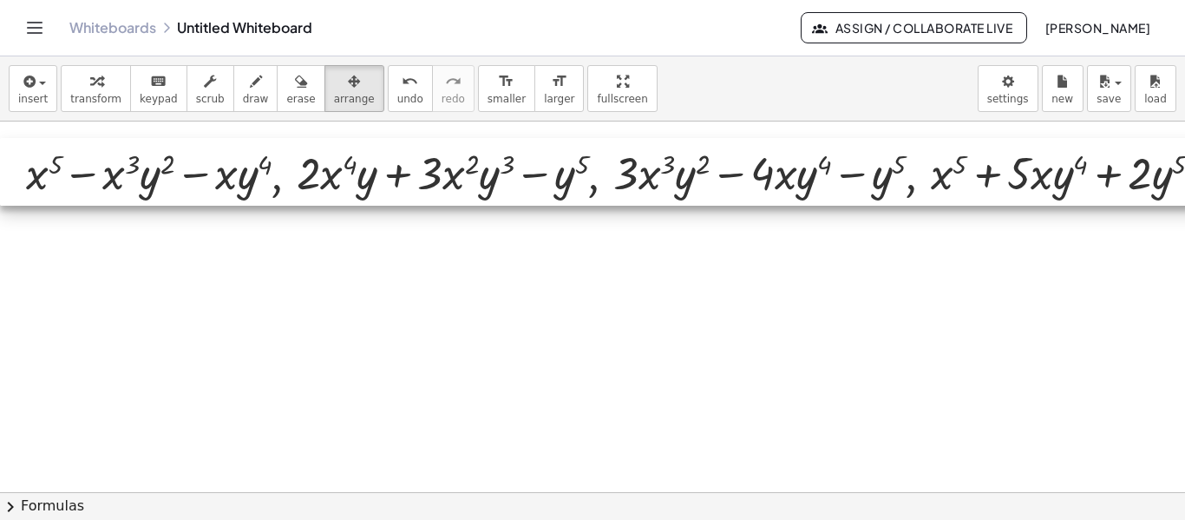
drag, startPoint x: 392, startPoint y: 294, endPoint x: 410, endPoint y: 165, distance: 130.4
click at [410, 165] on div at bounding box center [614, 172] width 1229 height 68
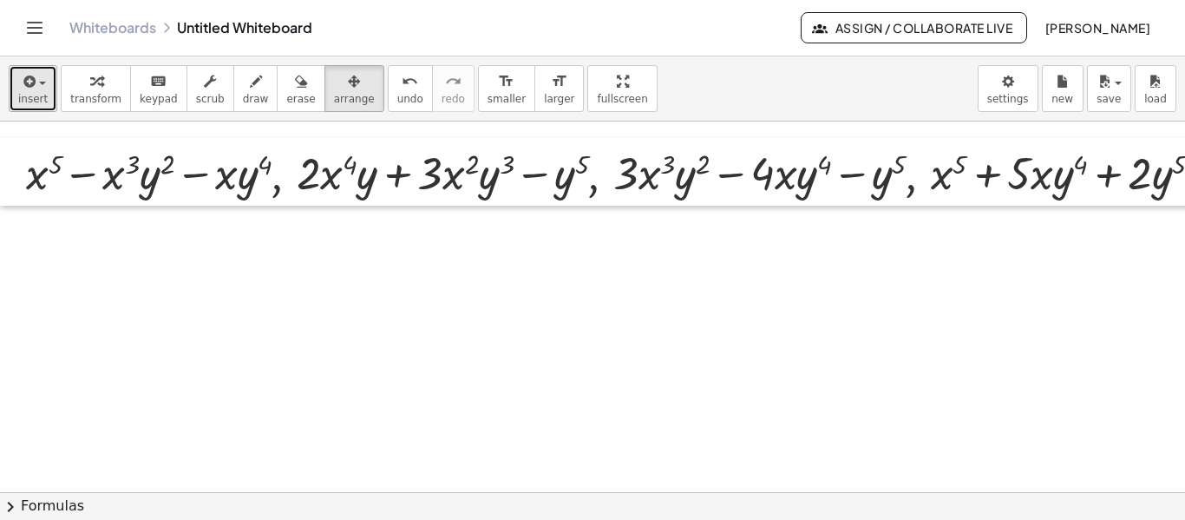
click at [44, 89] on button "insert" at bounding box center [33, 88] width 49 height 47
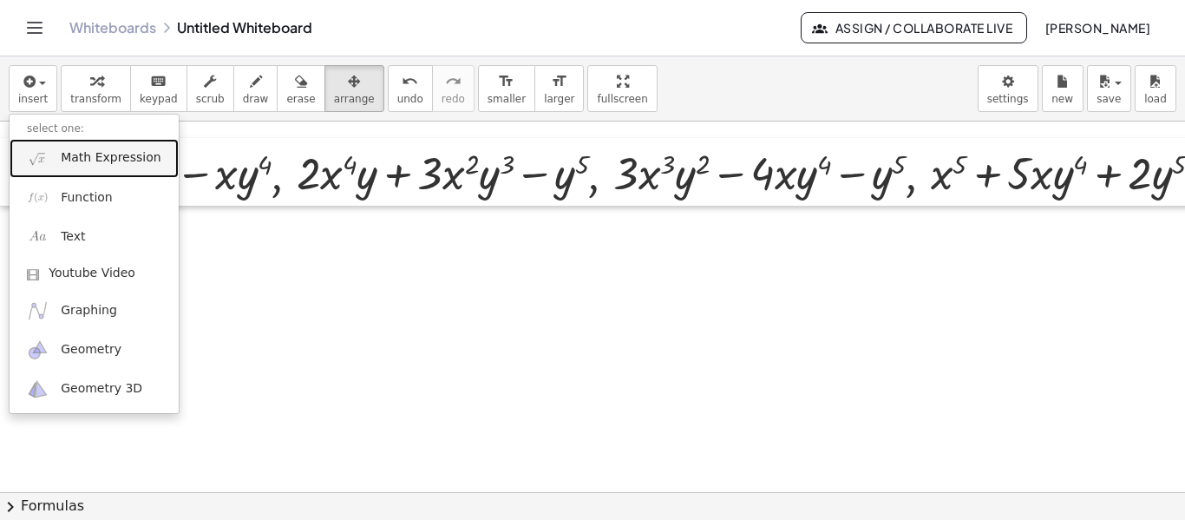
click at [83, 160] on span "Math Expression" at bounding box center [111, 157] width 100 height 17
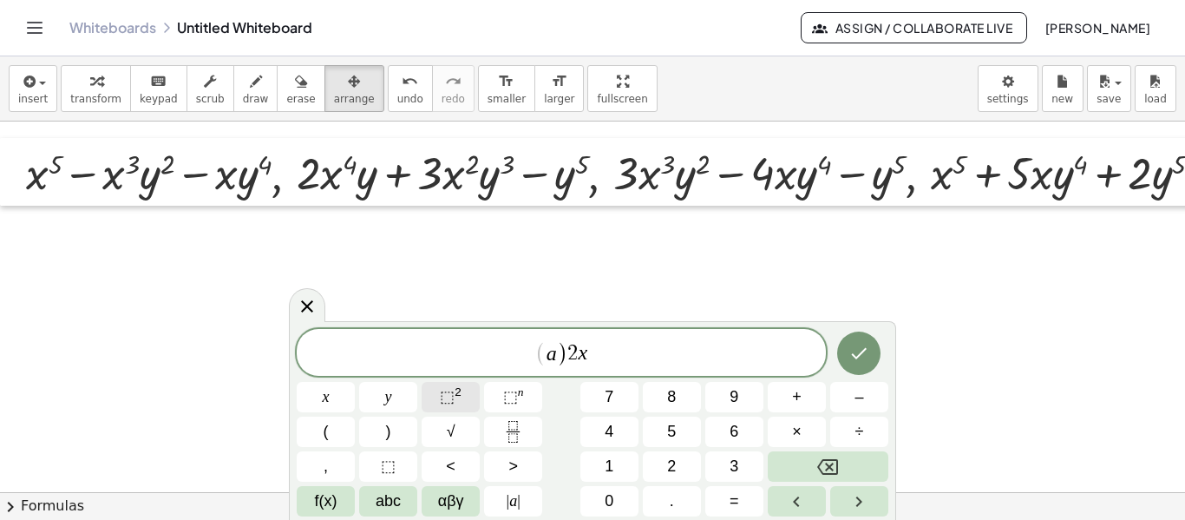
click at [440, 391] on button "⬚ 2" at bounding box center [451, 397] width 58 height 30
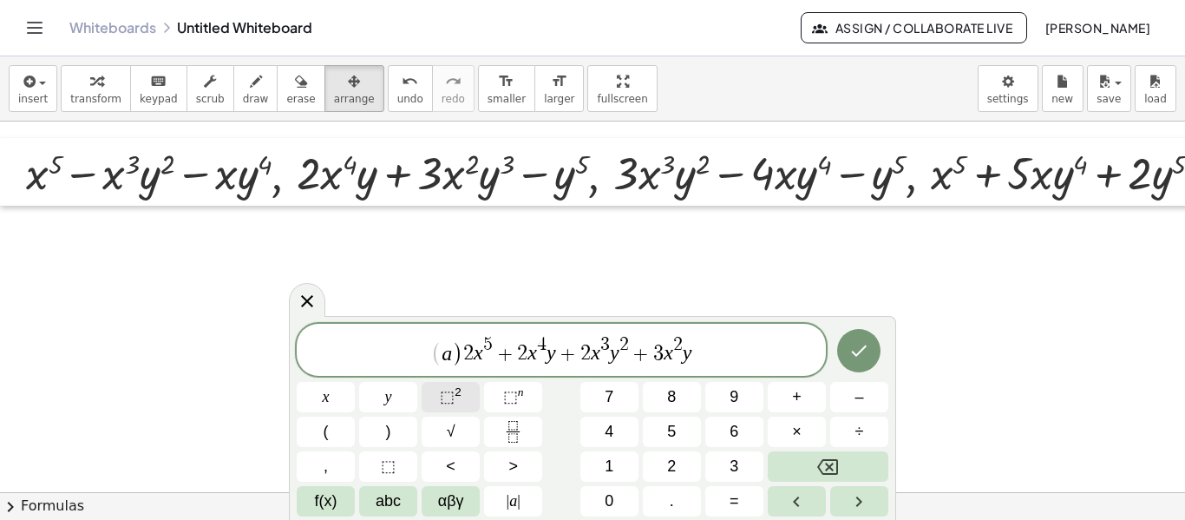
click at [442, 391] on span "⬚" at bounding box center [447, 396] width 15 height 17
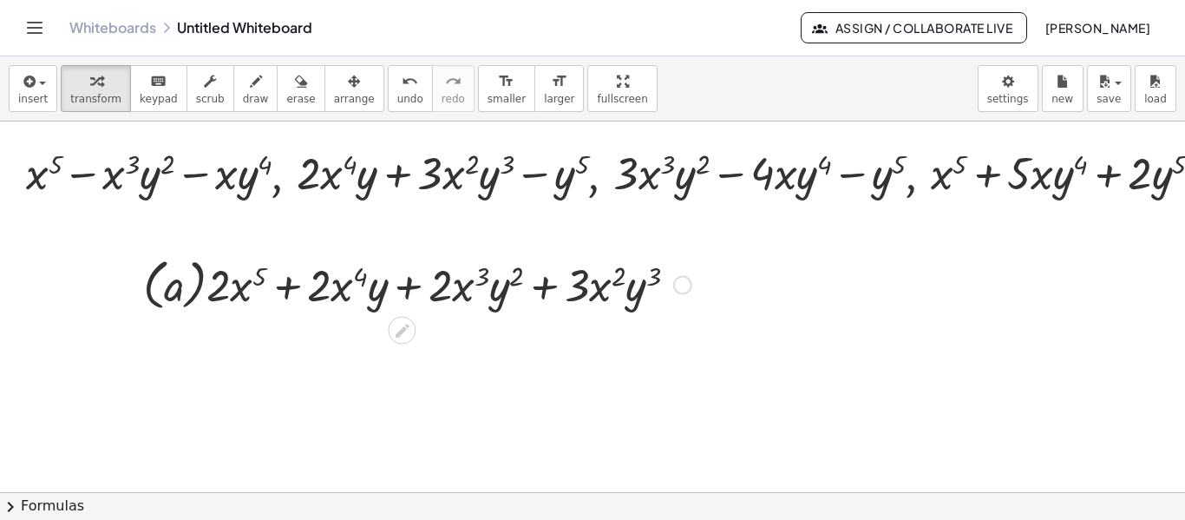
click at [260, 278] on div at bounding box center [417, 283] width 566 height 63
click at [334, 95] on span "arrange" at bounding box center [354, 99] width 41 height 12
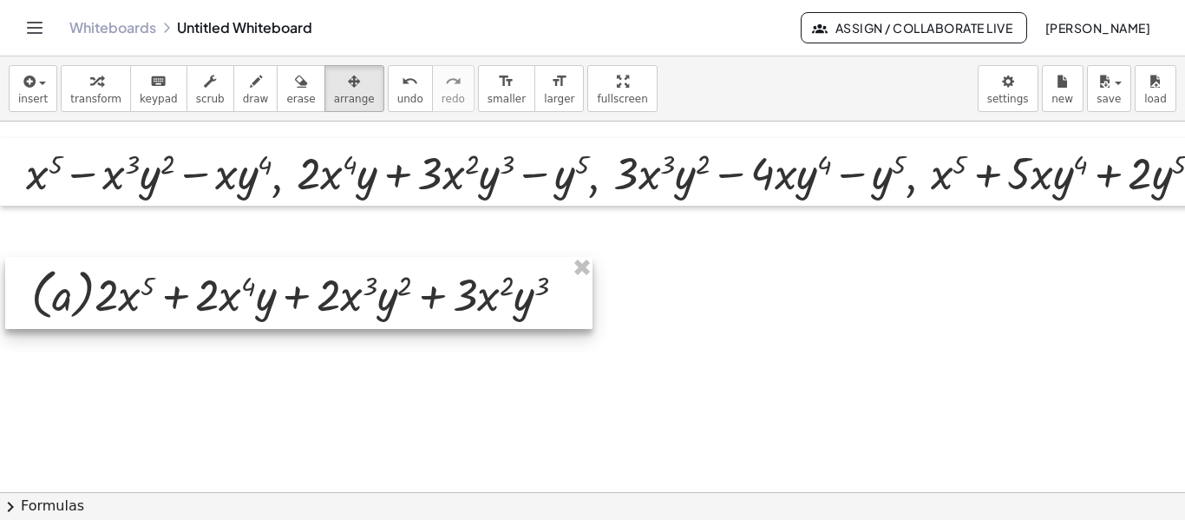
drag, startPoint x: 390, startPoint y: 284, endPoint x: 279, endPoint y: 293, distance: 112.3
click at [279, 293] on div at bounding box center [298, 293] width 587 height 72
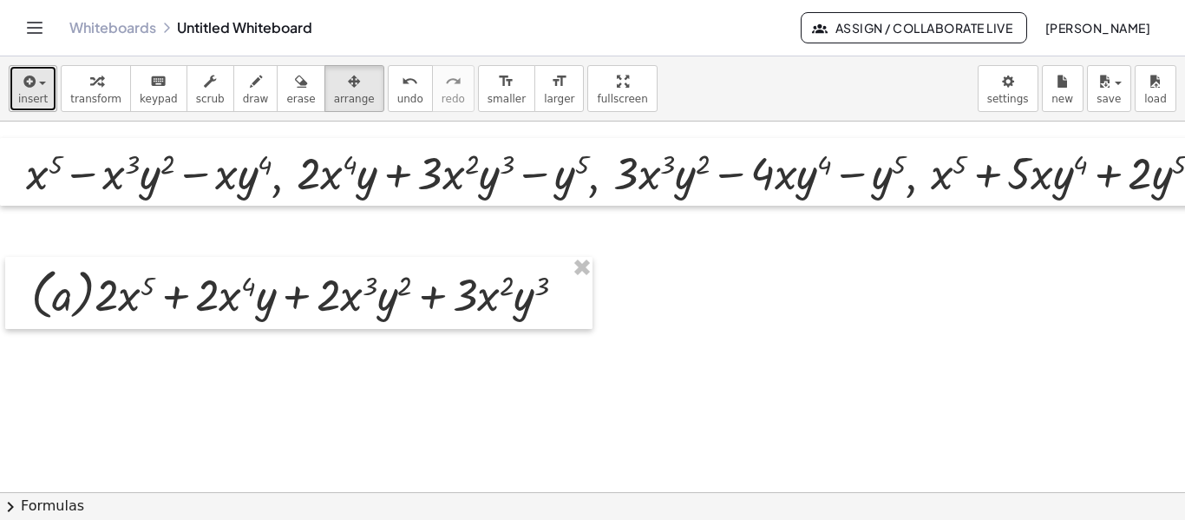
click at [36, 88] on div "button" at bounding box center [33, 80] width 30 height 21
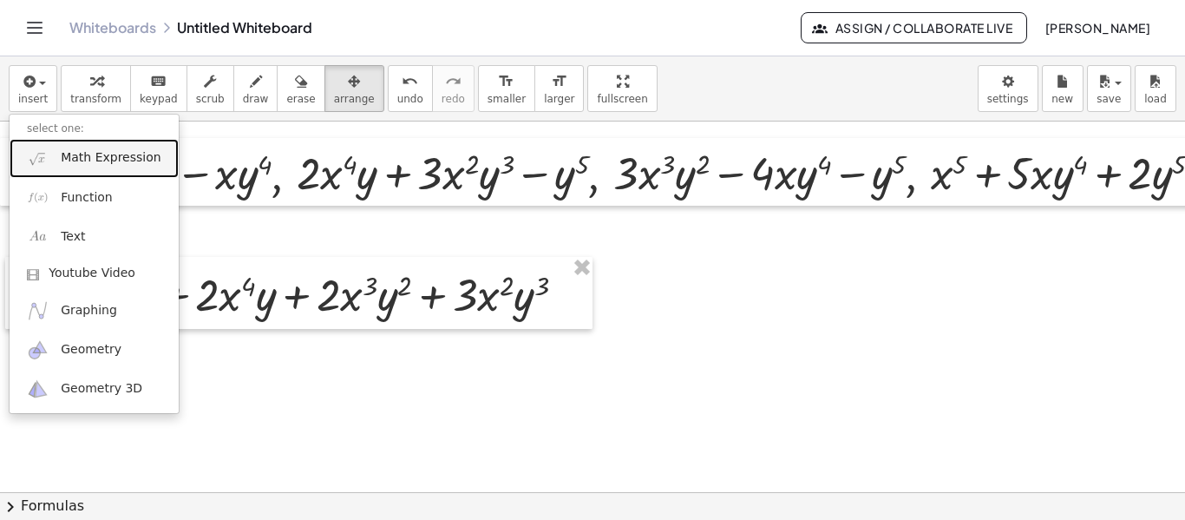
click at [75, 174] on link "Math Expression" at bounding box center [94, 158] width 169 height 39
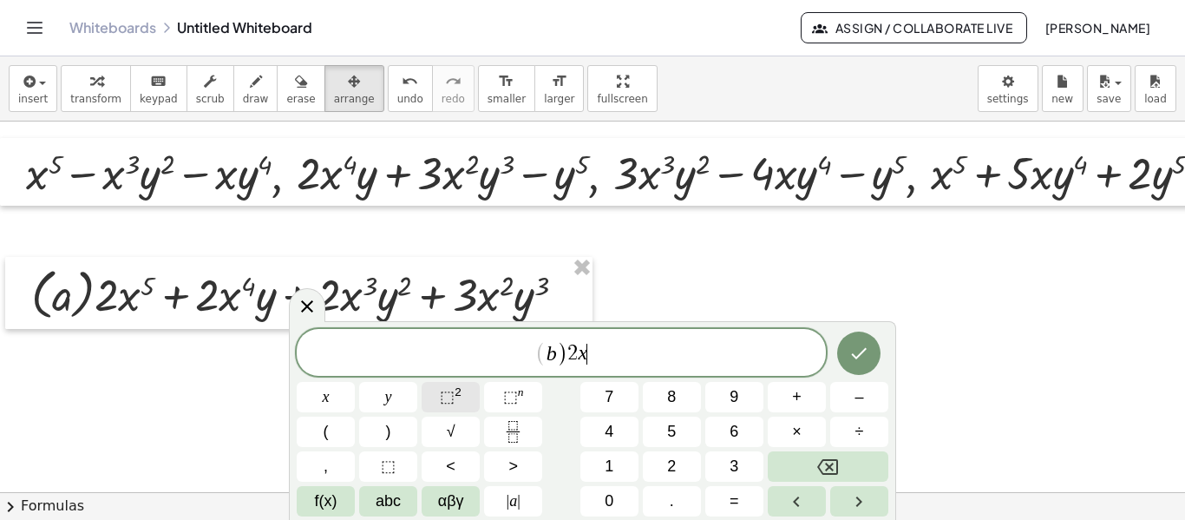
click at [449, 402] on span "⬚" at bounding box center [447, 396] width 15 height 17
click at [452, 403] on span "⬚" at bounding box center [447, 396] width 15 height 17
click at [467, 400] on button "⬚ 2" at bounding box center [451, 397] width 58 height 30
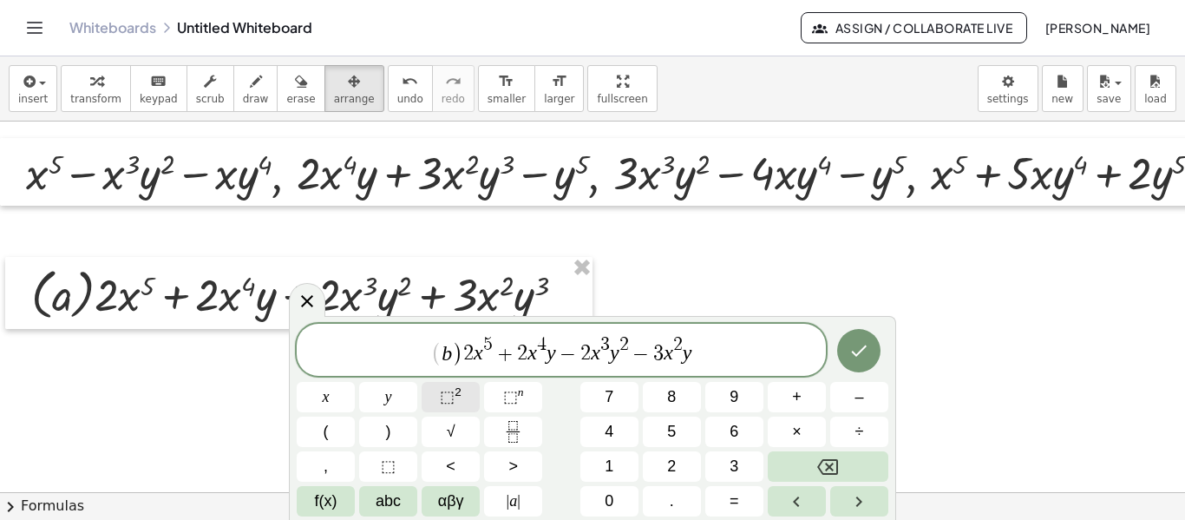
click at [467, 400] on button "⬚ 2" at bounding box center [451, 397] width 58 height 30
click at [861, 351] on icon "Done" at bounding box center [860, 350] width 16 height 11
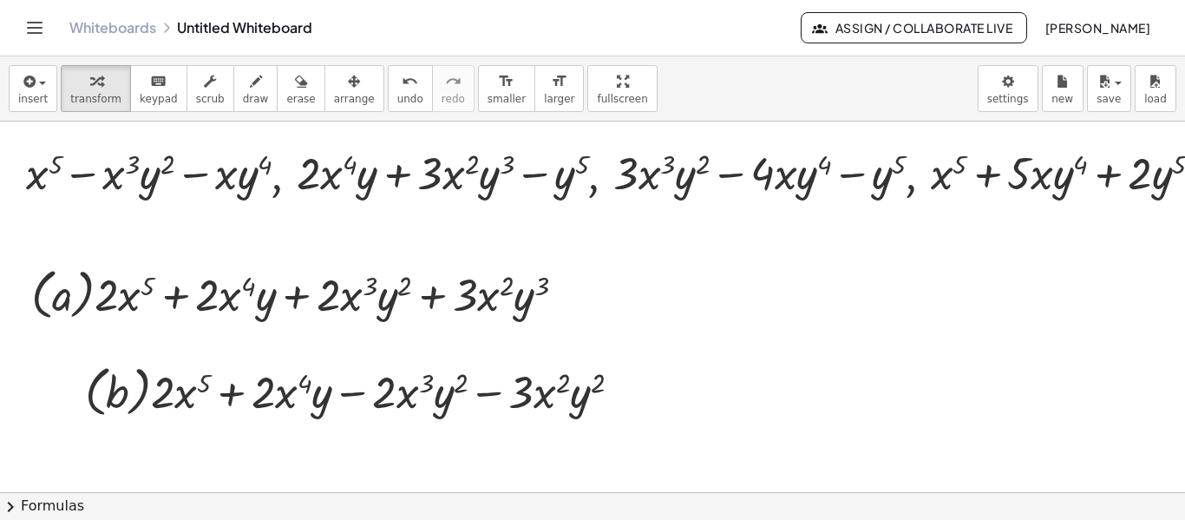
click at [861, 351] on div at bounding box center [617, 493] width 1234 height 744
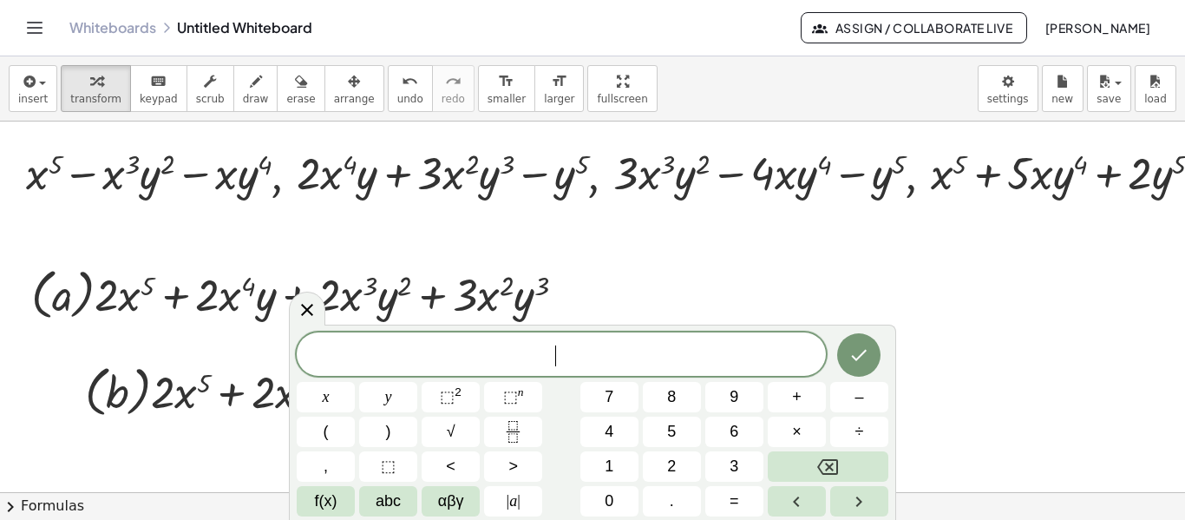
click at [861, 351] on icon "Done" at bounding box center [859, 354] width 21 height 21
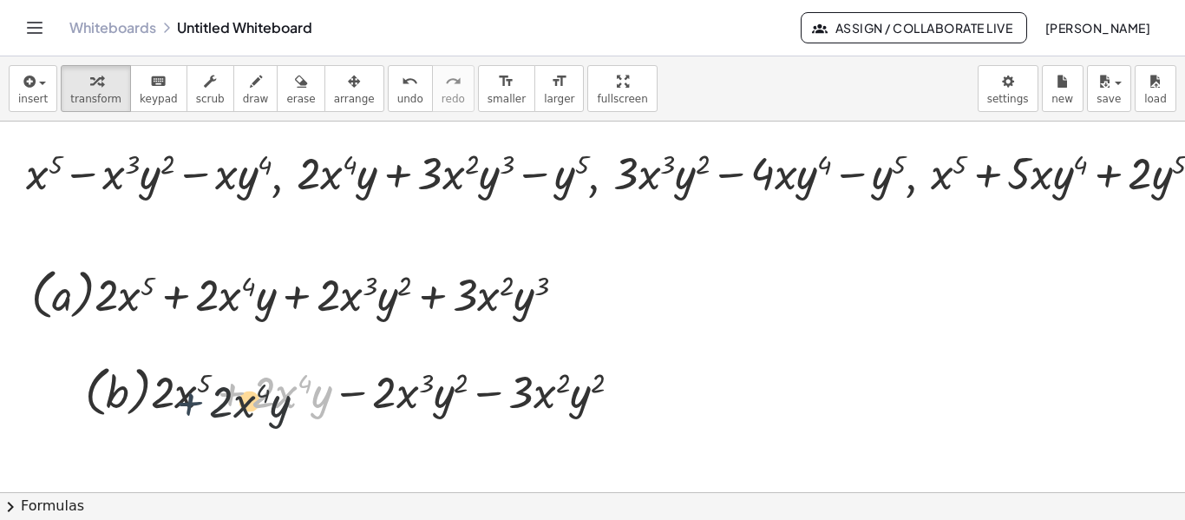
drag, startPoint x: 251, startPoint y: 399, endPoint x: 285, endPoint y: 292, distance: 113.1
click at [207, 408] on div at bounding box center [359, 389] width 567 height 63
click at [334, 93] on span "arrange" at bounding box center [354, 99] width 41 height 12
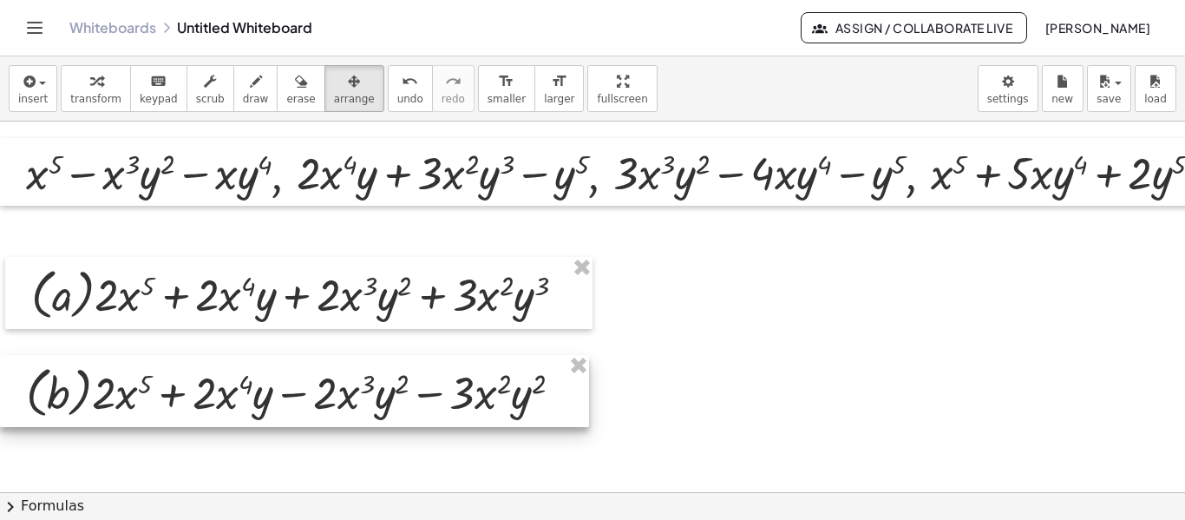
drag, startPoint x: 364, startPoint y: 397, endPoint x: 304, endPoint y: 398, distance: 60.7
click at [304, 398] on div at bounding box center [294, 391] width 589 height 72
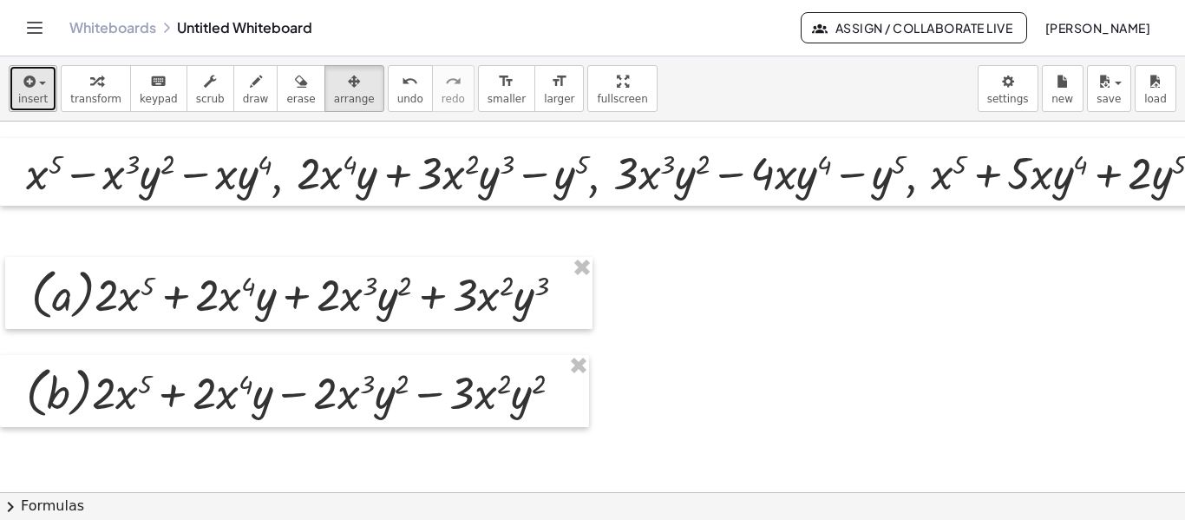
click at [36, 82] on span "button" at bounding box center [37, 83] width 3 height 12
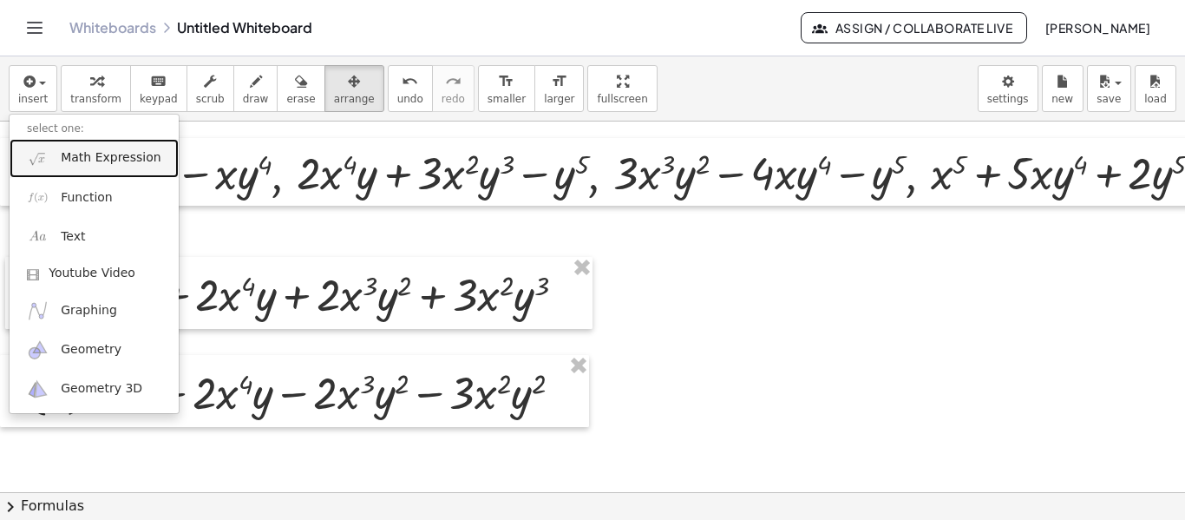
click at [51, 159] on link "Math Expression" at bounding box center [94, 158] width 169 height 39
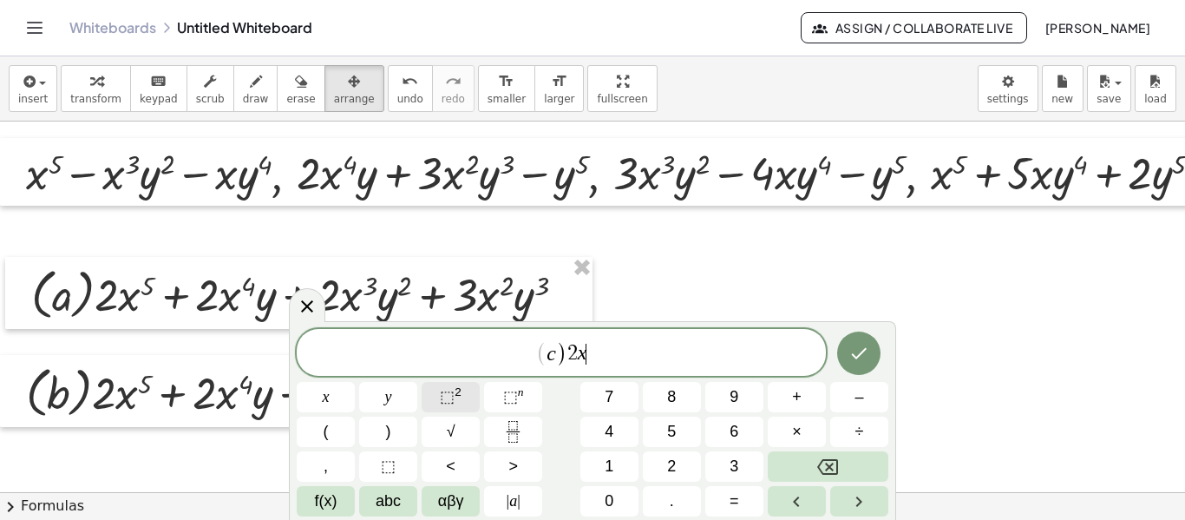
click at [445, 400] on span "⬚" at bounding box center [447, 396] width 15 height 17
click at [469, 401] on button "⬚ 2" at bounding box center [451, 397] width 58 height 30
click at [851, 352] on icon "Done" at bounding box center [859, 350] width 21 height 21
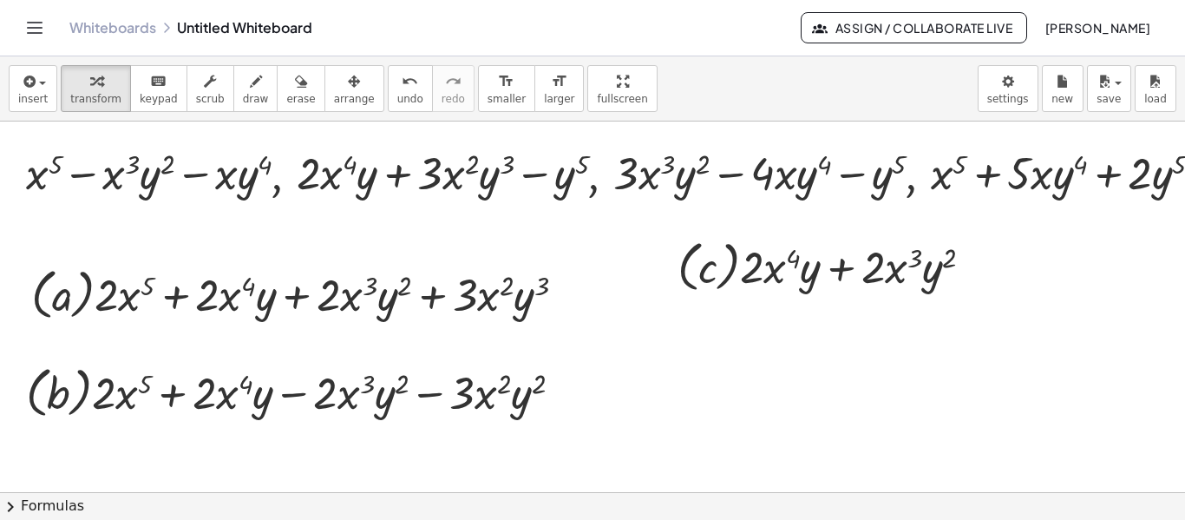
click at [851, 352] on div at bounding box center [617, 493] width 1234 height 744
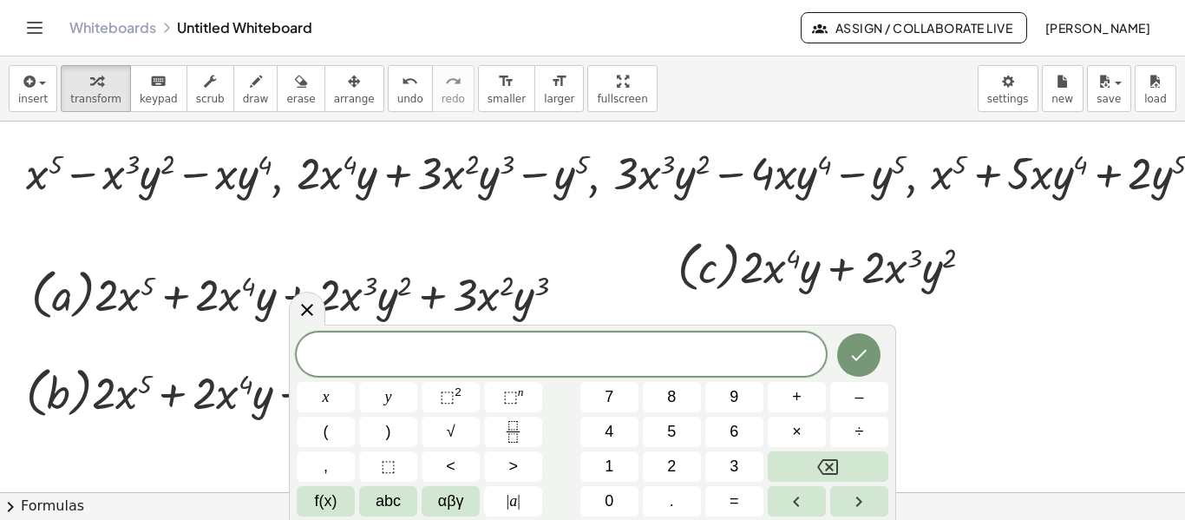
click at [739, 312] on div at bounding box center [617, 493] width 1234 height 744
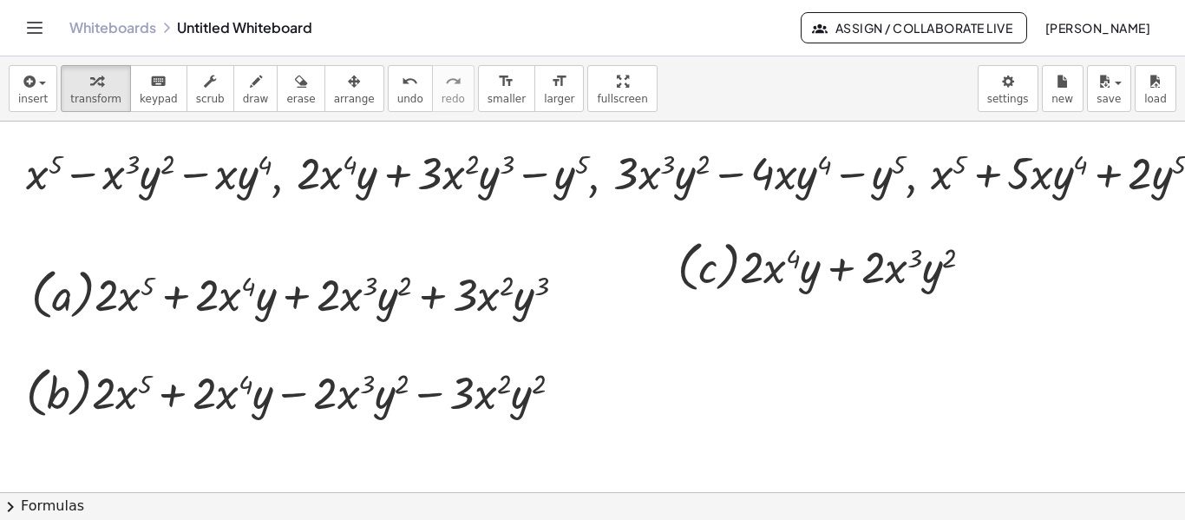
drag, startPoint x: 318, startPoint y: 90, endPoint x: 568, endPoint y: 209, distance: 277.5
click at [348, 90] on icon "button" at bounding box center [354, 81] width 12 height 21
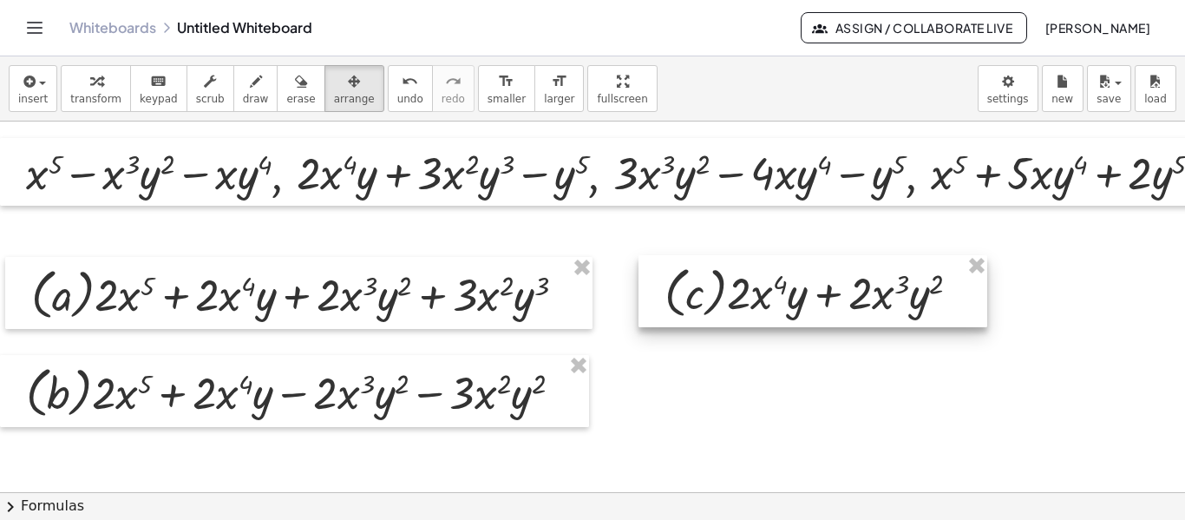
drag, startPoint x: 715, startPoint y: 265, endPoint x: 702, endPoint y: 291, distance: 29.1
click at [702, 291] on div at bounding box center [813, 291] width 349 height 72
click at [0, 84] on div "insert select one: Math Expression Function Text Youtube Video Graphing Geometr…" at bounding box center [592, 88] width 1185 height 65
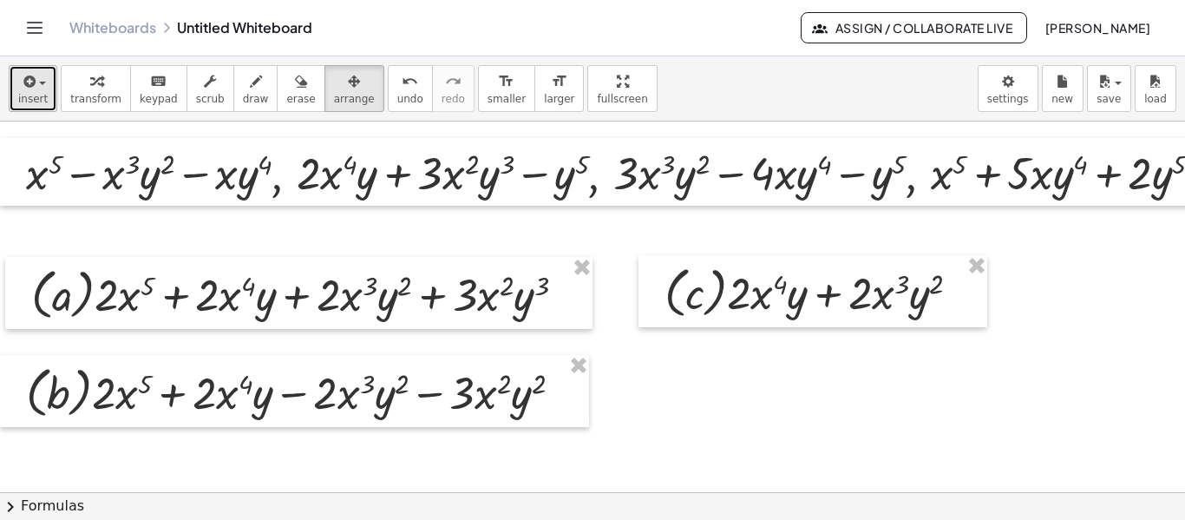
click at [20, 85] on icon "button" at bounding box center [28, 81] width 16 height 21
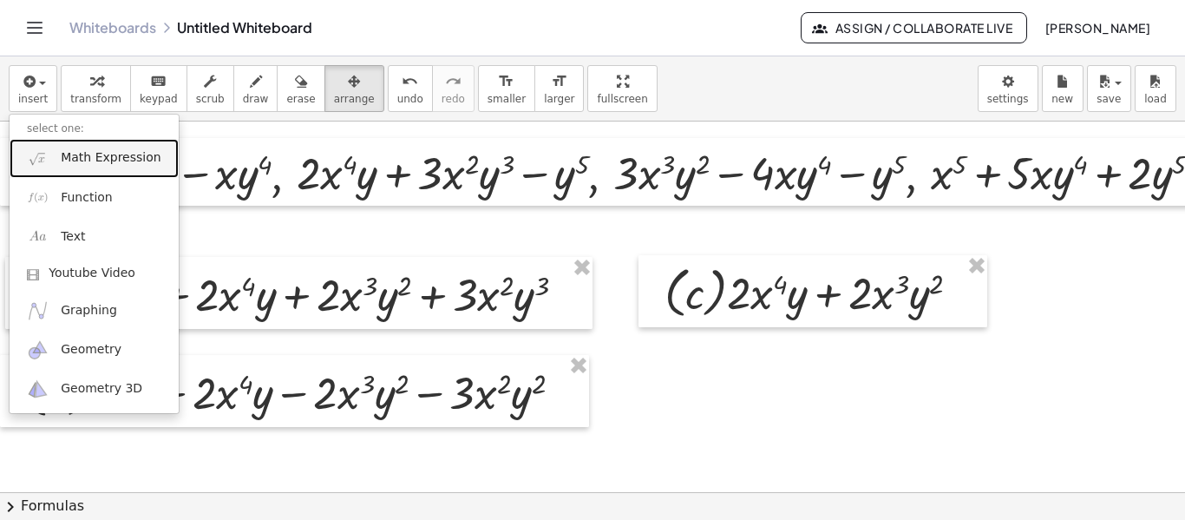
click at [87, 164] on span "Math Expression" at bounding box center [111, 157] width 100 height 17
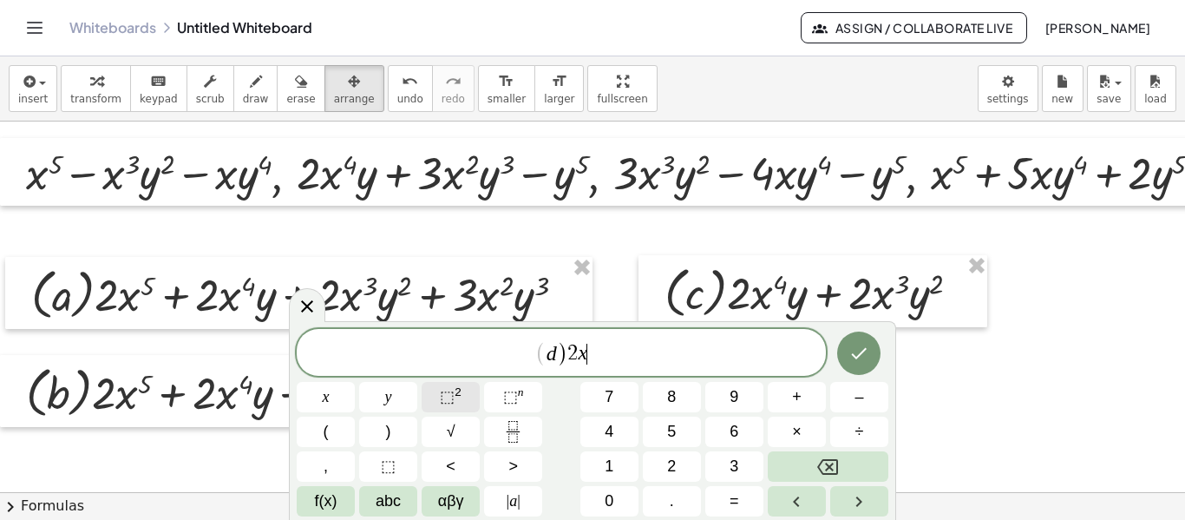
click at [430, 402] on button "⬚ 2" at bounding box center [451, 397] width 58 height 30
click at [424, 413] on div "( d ) 2 x 5 + 3 x ​ x y ⬚ 2 ⬚ n 7 8 9 + – ( ) √ 4 5 6 × ÷ , ⬚ < > 1 2 3 f(x) ab…" at bounding box center [593, 420] width 592 height 193
click at [435, 394] on button "⬚ 2" at bounding box center [451, 397] width 58 height 30
click at [437, 393] on button "⬚ 2" at bounding box center [451, 397] width 58 height 30
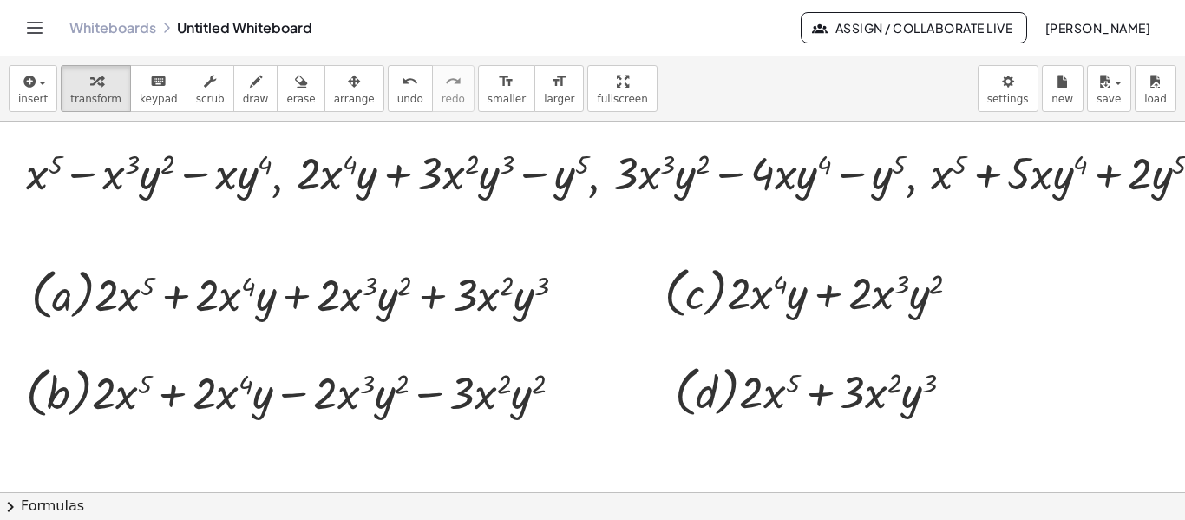
drag, startPoint x: 1153, startPoint y: 204, endPoint x: 1048, endPoint y: 220, distance: 106.1
click at [1048, 220] on div ", + x 5 − · x 3 · y 2 − · x · y 4 , + · 2 · x 4 · y + · 3 · x 2 · y 3 − y 5 , +…" at bounding box center [617, 493] width 1234 height 744
click at [1161, 179] on div at bounding box center [621, 171] width 1208 height 59
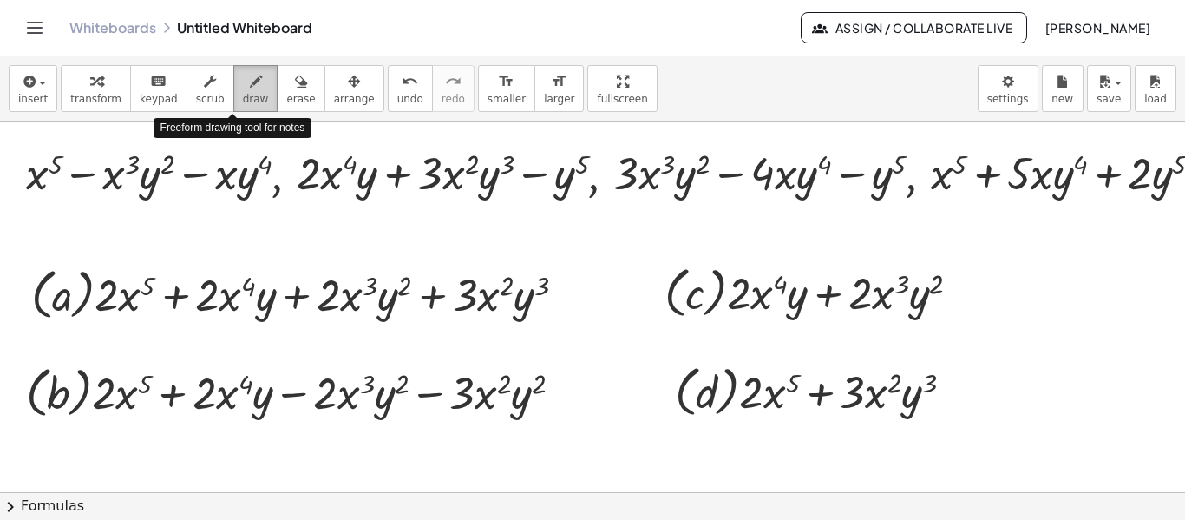
click at [250, 83] on icon "button" at bounding box center [256, 81] width 12 height 21
click at [1163, 179] on div at bounding box center [617, 493] width 1234 height 744
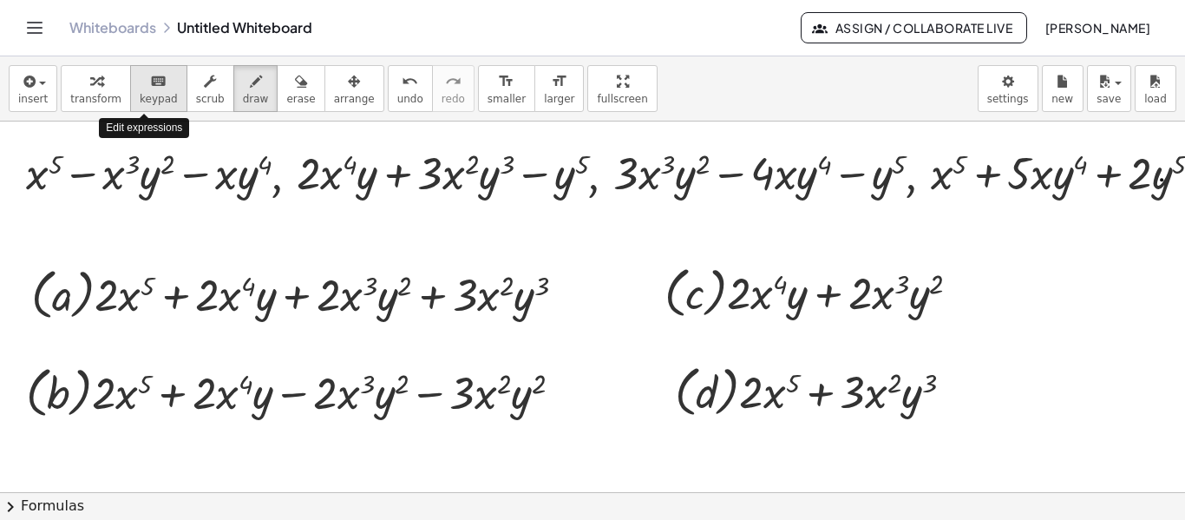
click at [140, 98] on span "keypad" at bounding box center [159, 99] width 38 height 12
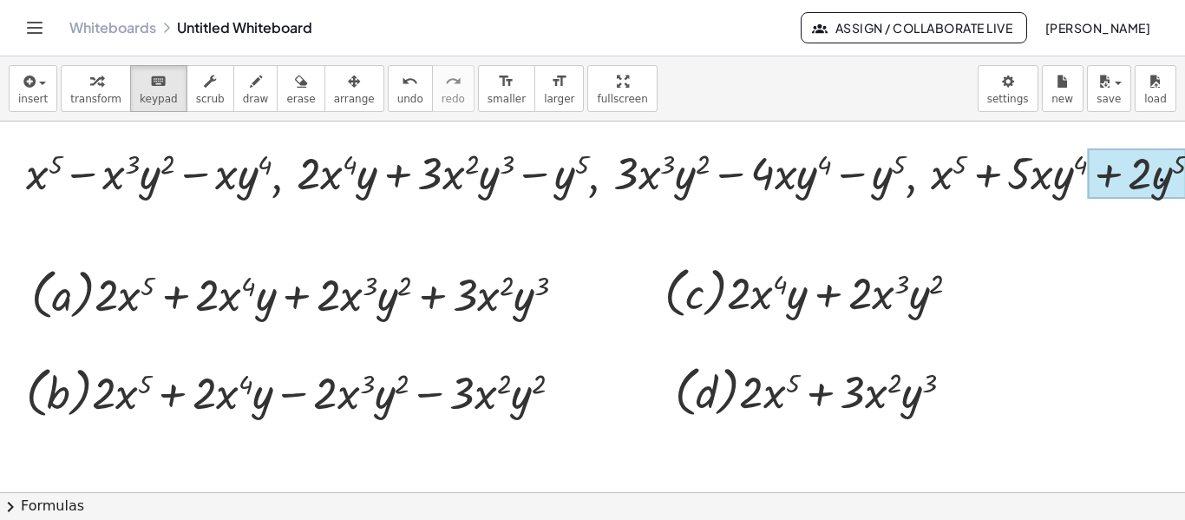
click at [1157, 186] on div at bounding box center [1137, 173] width 99 height 50
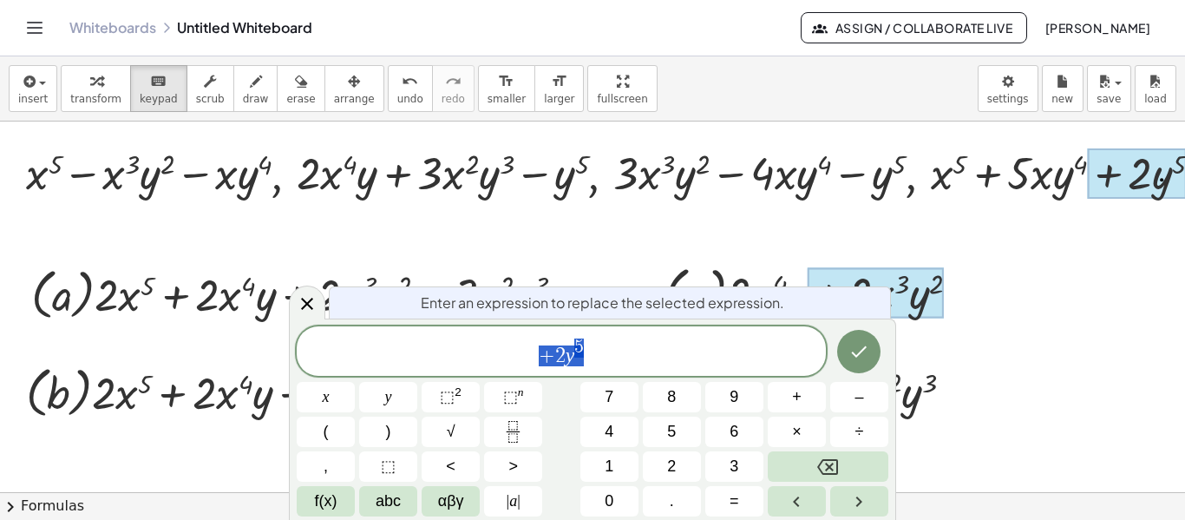
click at [595, 344] on span "+ 2 y 5" at bounding box center [561, 352] width 529 height 31
click at [847, 357] on button "Done" at bounding box center [858, 351] width 43 height 43
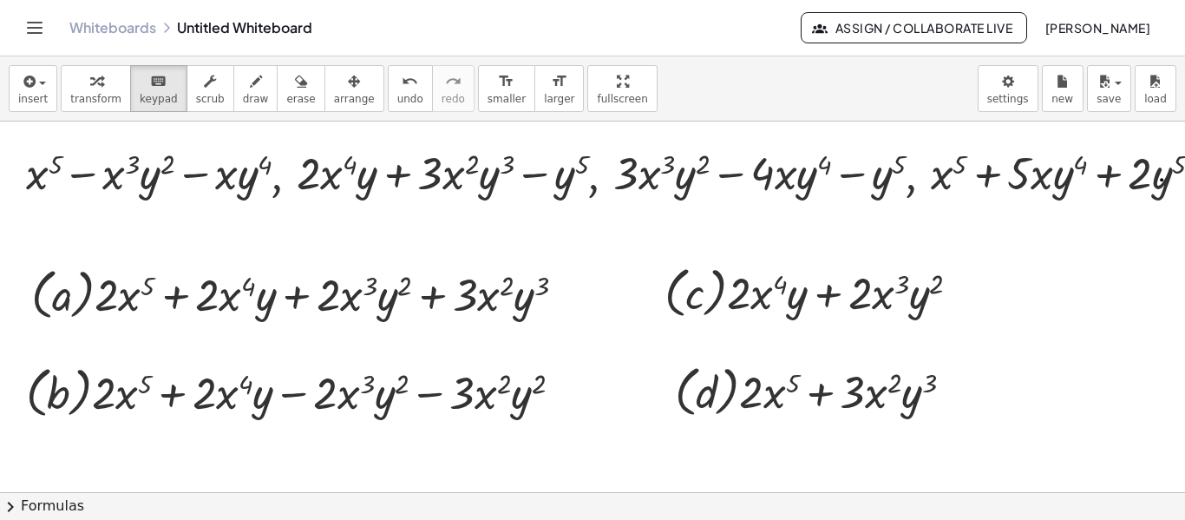
drag, startPoint x: 1137, startPoint y: 213, endPoint x: 1100, endPoint y: 222, distance: 37.7
click at [1100, 222] on div at bounding box center [617, 493] width 1234 height 744
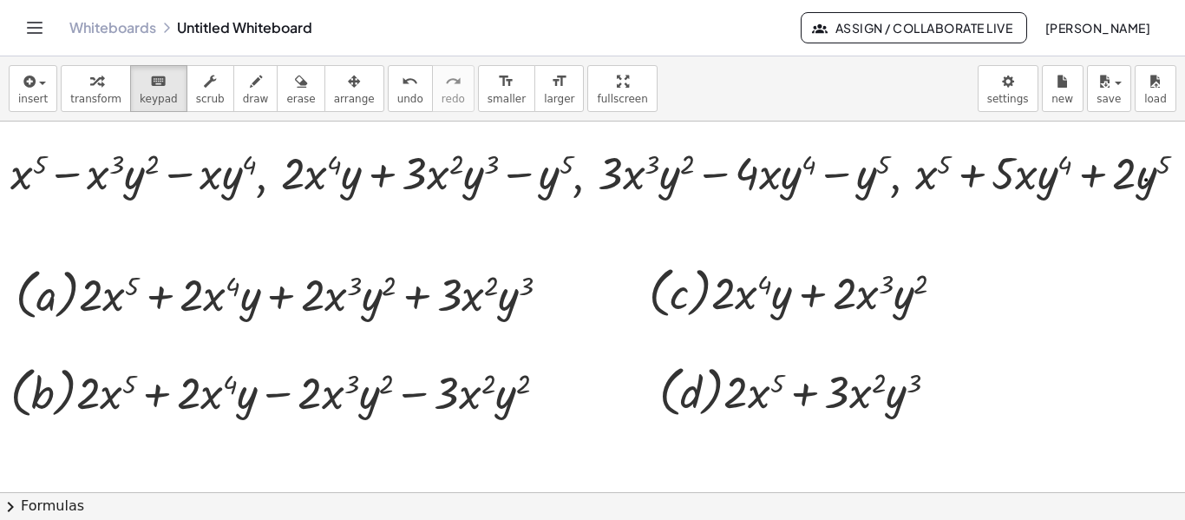
scroll to position [0, 21]
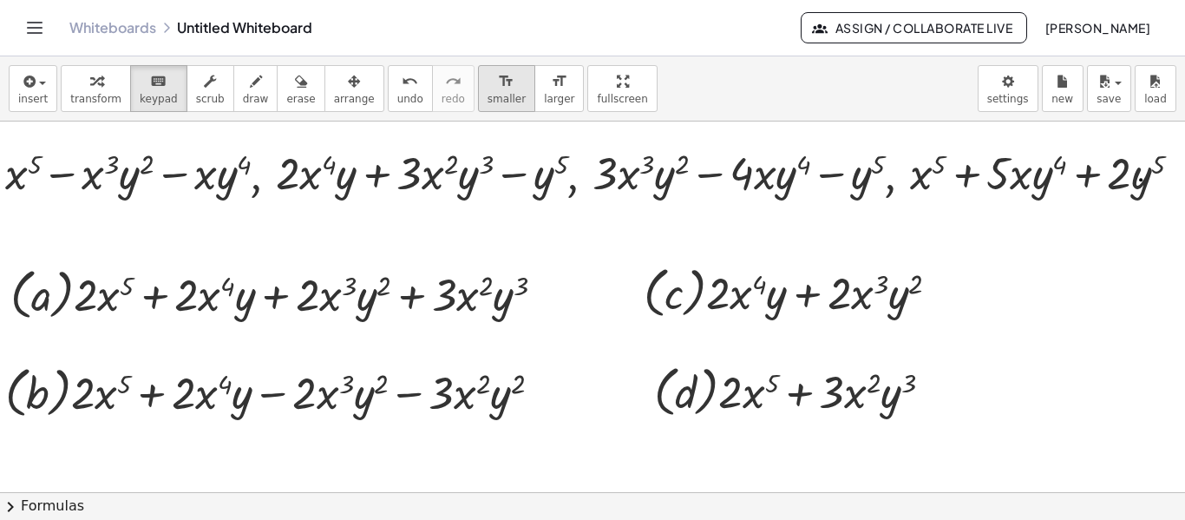
click at [488, 104] on span "smaller" at bounding box center [507, 99] width 38 height 12
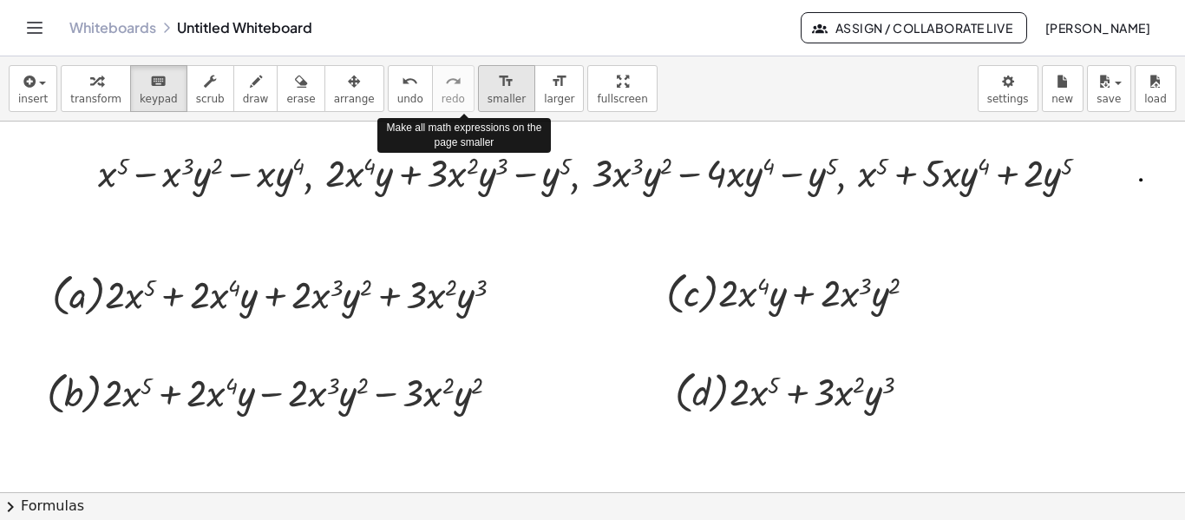
click at [488, 104] on span "smaller" at bounding box center [507, 99] width 38 height 12
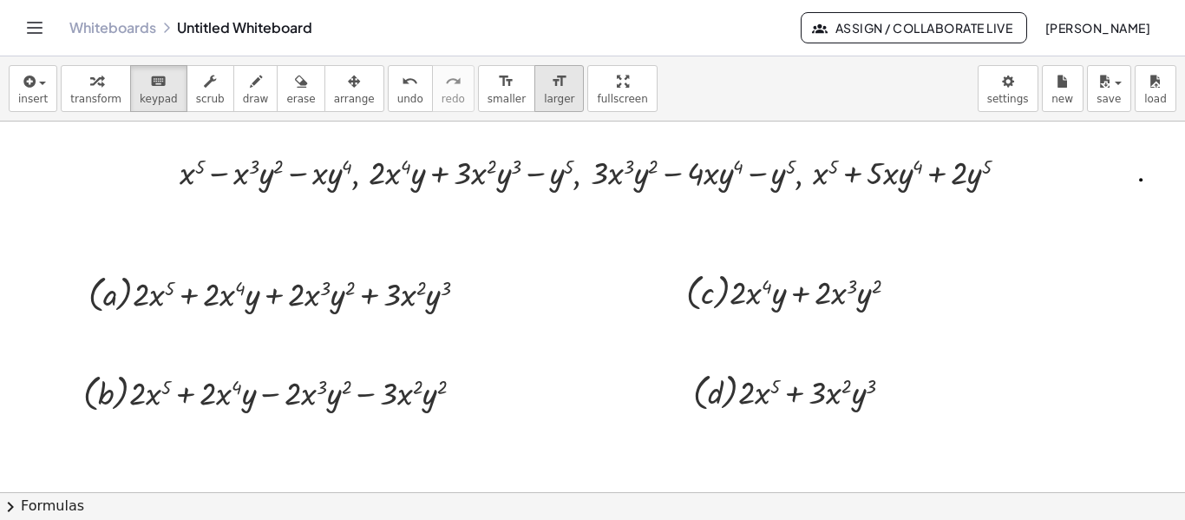
click at [544, 82] on div "format_size" at bounding box center [559, 80] width 30 height 21
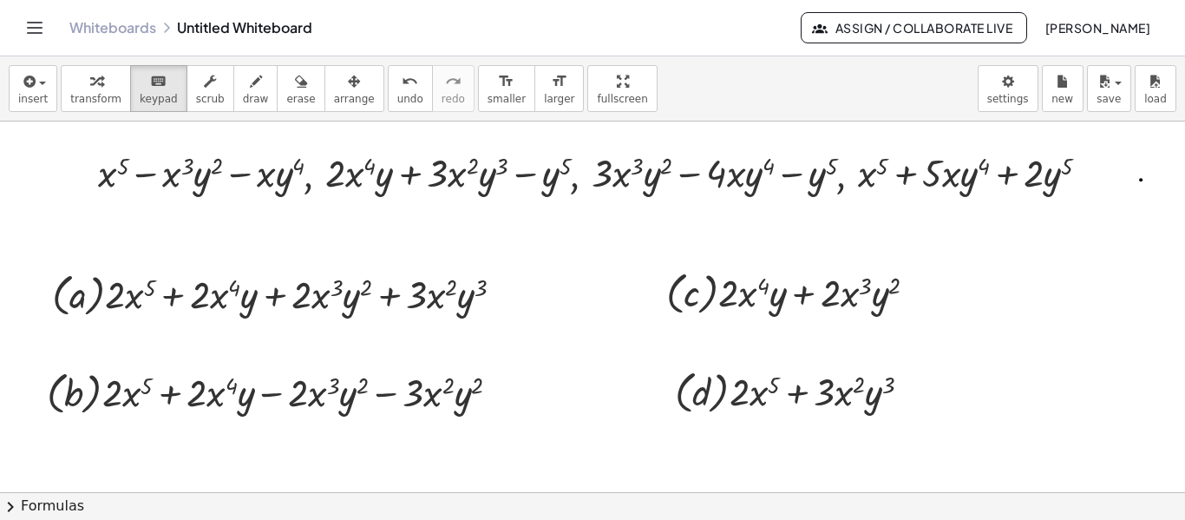
click at [243, 101] on span "draw" at bounding box center [256, 99] width 26 height 12
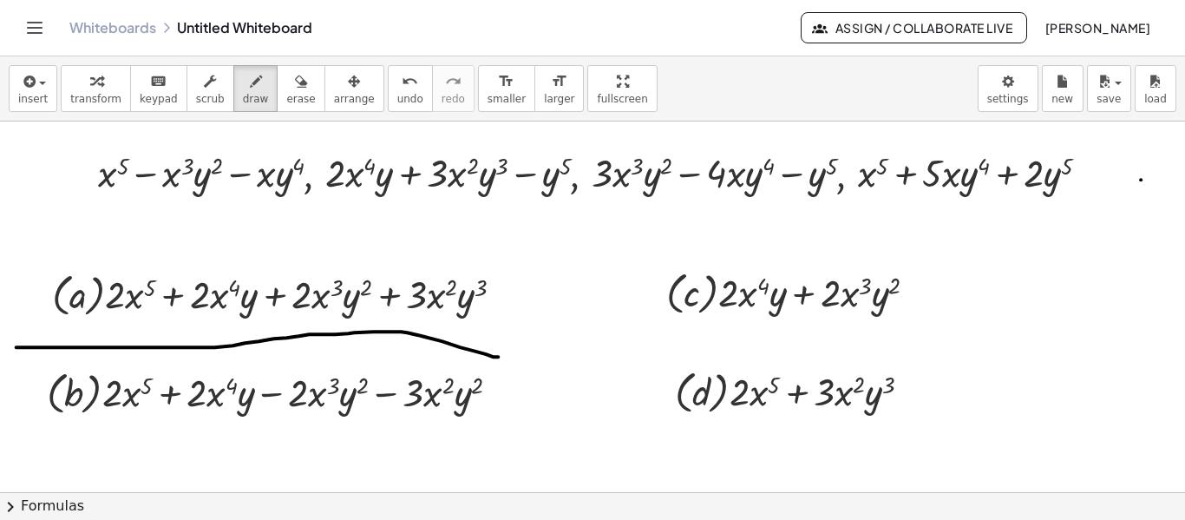
drag, startPoint x: 16, startPoint y: 346, endPoint x: 498, endPoint y: 356, distance: 482.5
click at [498, 356] on div at bounding box center [596, 493] width 1234 height 744
click at [295, 80] on icon "button" at bounding box center [301, 81] width 12 height 21
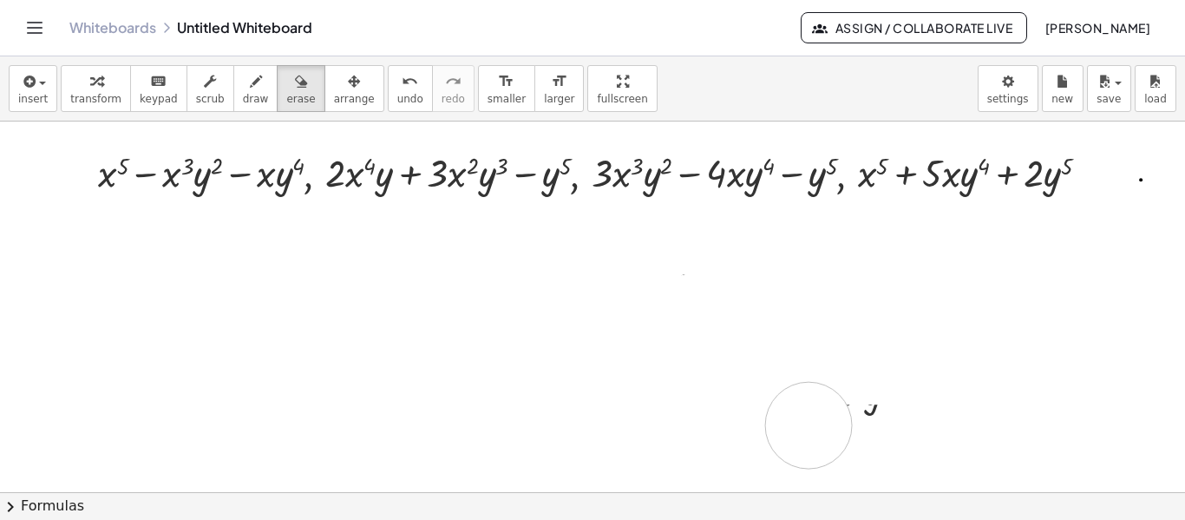
drag, startPoint x: 95, startPoint y: 303, endPoint x: 560, endPoint y: 258, distance: 467.3
click at [875, 423] on div at bounding box center [596, 493] width 1234 height 744
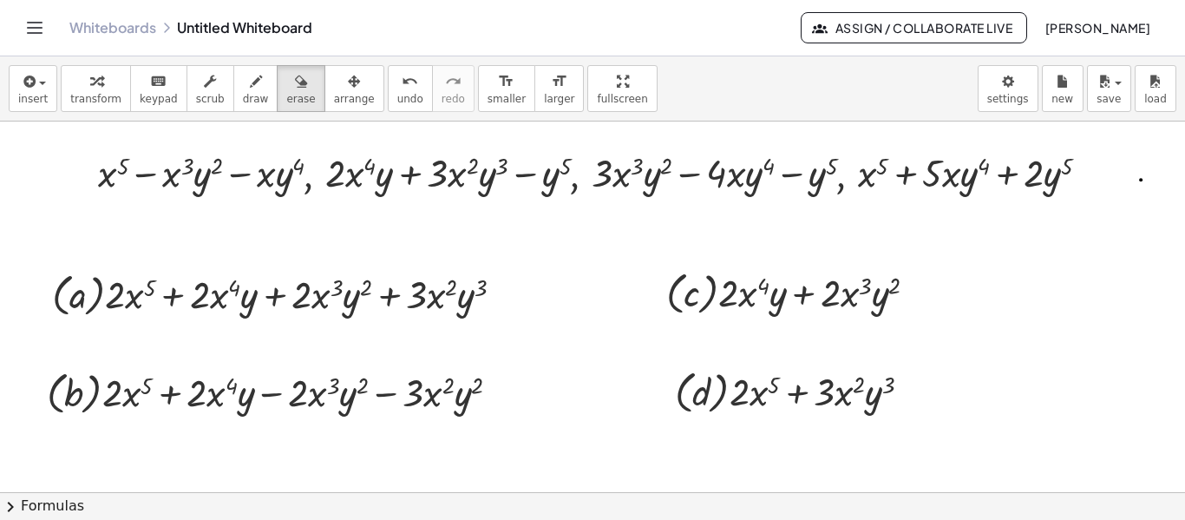
drag, startPoint x: 322, startPoint y: 92, endPoint x: 445, endPoint y: 201, distance: 164.7
click at [325, 90] on button "arrange" at bounding box center [355, 88] width 60 height 47
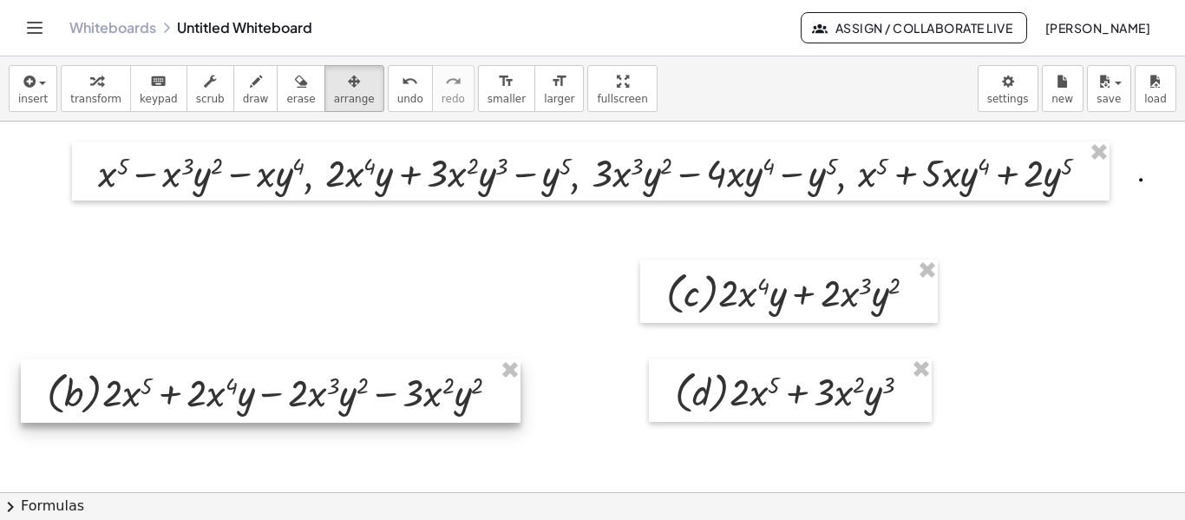
drag, startPoint x: 515, startPoint y: 366, endPoint x: 581, endPoint y: 366, distance: 66.8
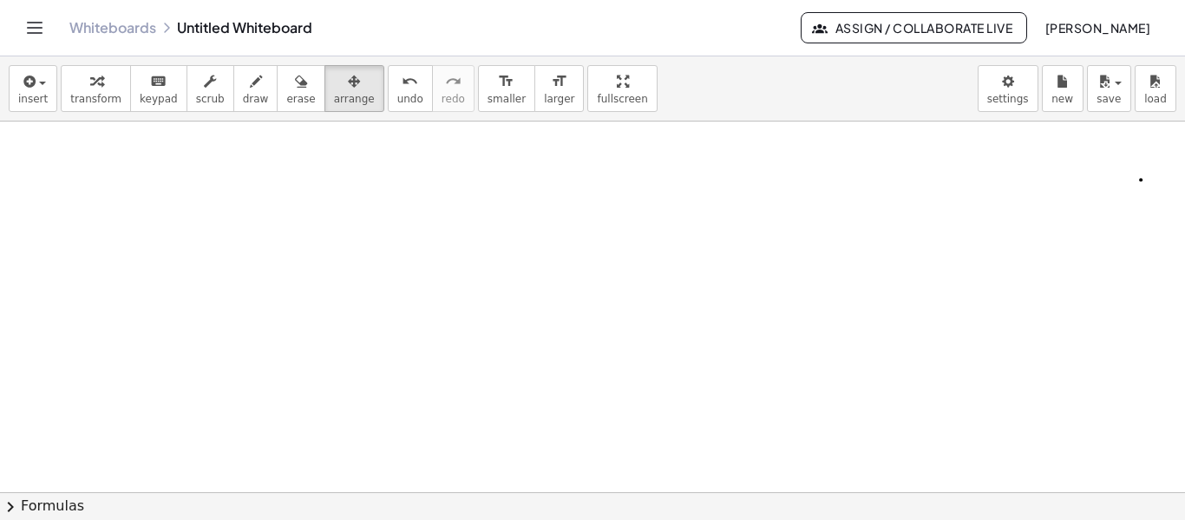
click at [55, 86] on div "insert select one: Math Expression Function Text Youtube Video Graphing Geometr…" at bounding box center [592, 88] width 1185 height 65
click at [30, 93] on span "insert" at bounding box center [33, 99] width 30 height 12
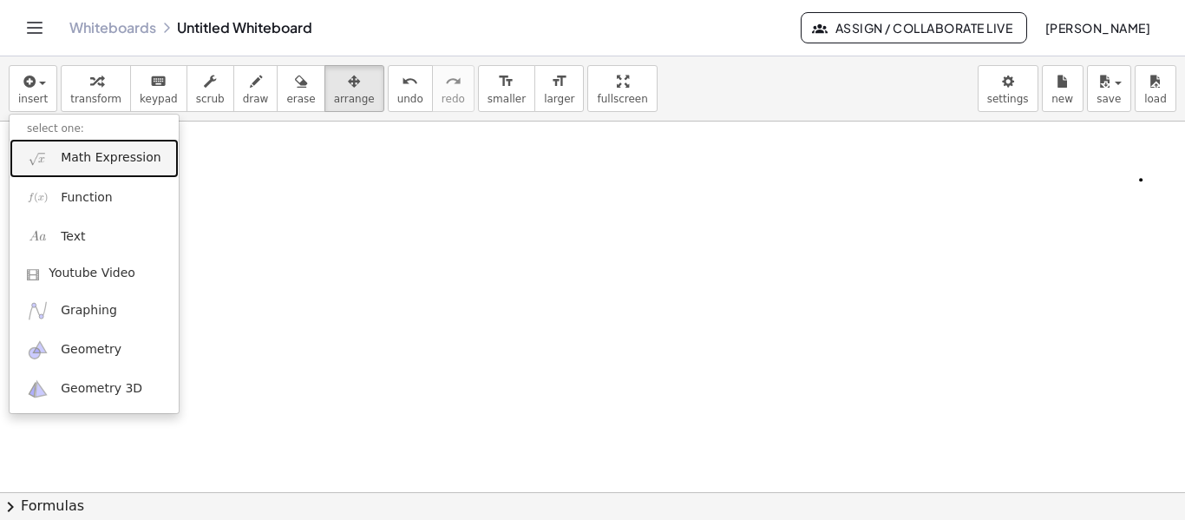
click at [78, 163] on span "Math Expression" at bounding box center [111, 157] width 100 height 17
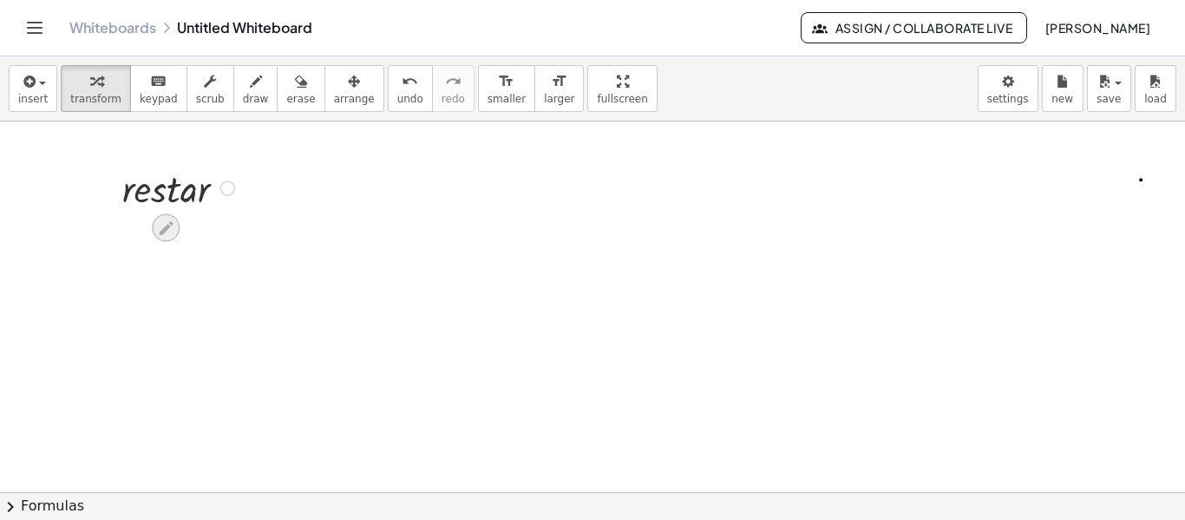
click at [165, 222] on icon at bounding box center [166, 228] width 18 height 18
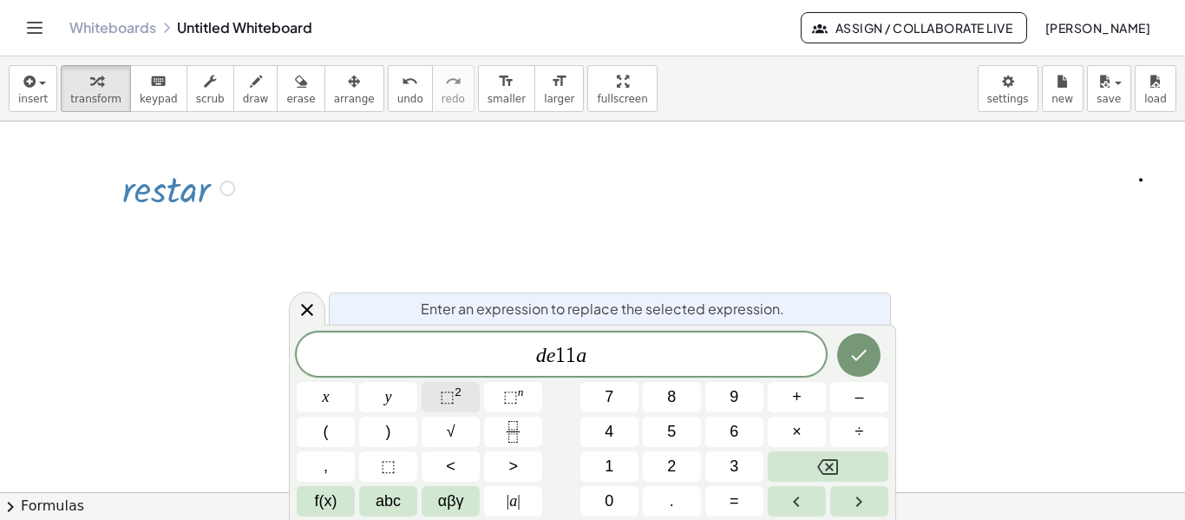
click at [439, 386] on button "⬚ 2" at bounding box center [451, 397] width 58 height 30
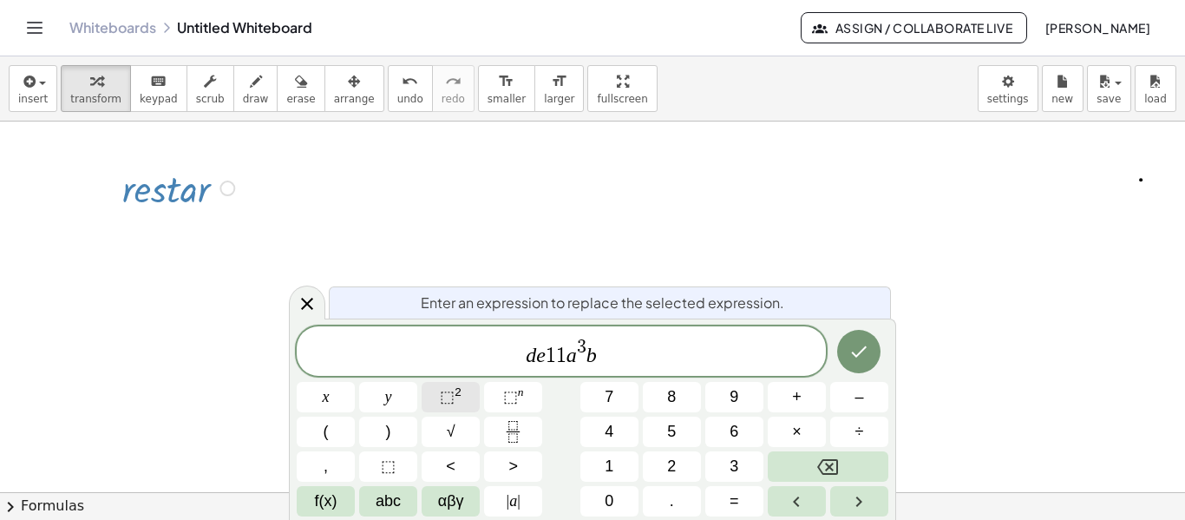
click at [439, 386] on button "⬚ 2" at bounding box center [451, 397] width 58 height 30
click at [874, 508] on button "Right arrow" at bounding box center [859, 501] width 58 height 30
click at [873, 507] on button "Right arrow" at bounding box center [859, 501] width 58 height 30
click at [473, 393] on button "⬚ 2" at bounding box center [451, 397] width 58 height 30
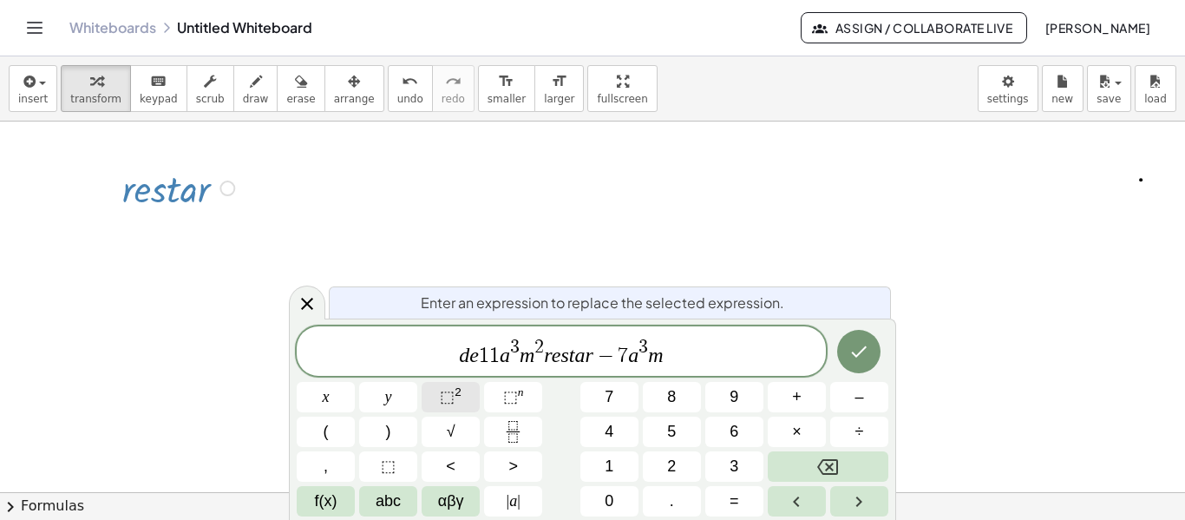
click at [472, 394] on button "⬚ 2" at bounding box center [451, 397] width 58 height 30
click at [855, 345] on icon "Done" at bounding box center [859, 351] width 21 height 21
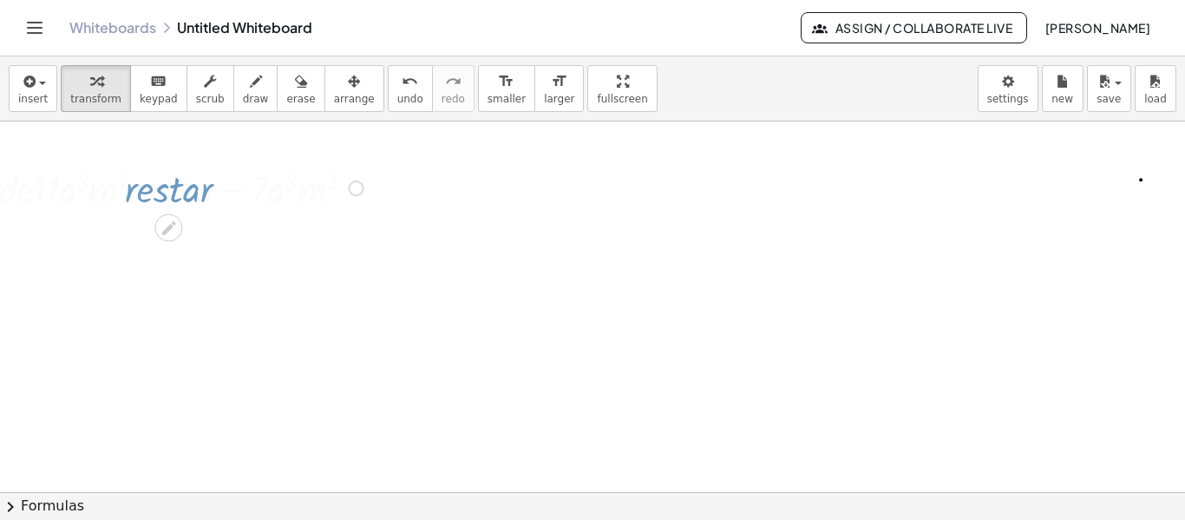
click at [855, 345] on div at bounding box center [596, 493] width 1234 height 744
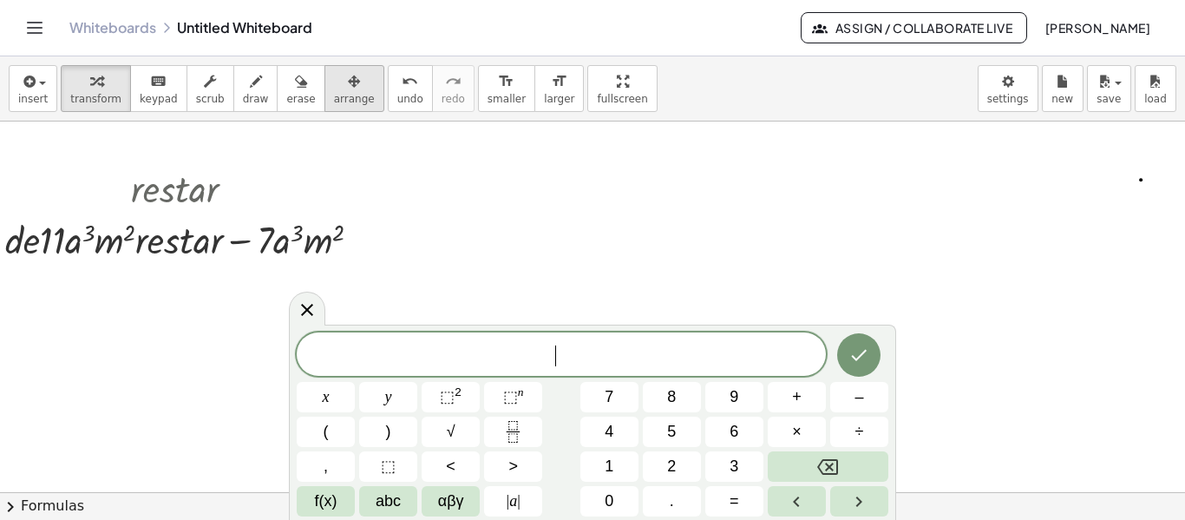
click at [334, 75] on div "button" at bounding box center [354, 80] width 41 height 21
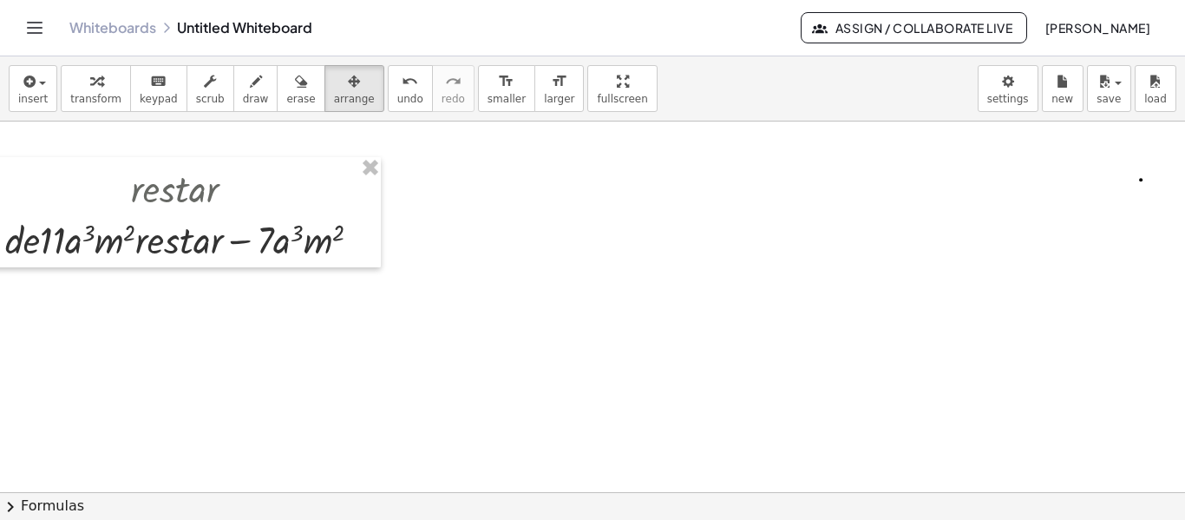
click at [488, 238] on div at bounding box center [596, 493] width 1234 height 744
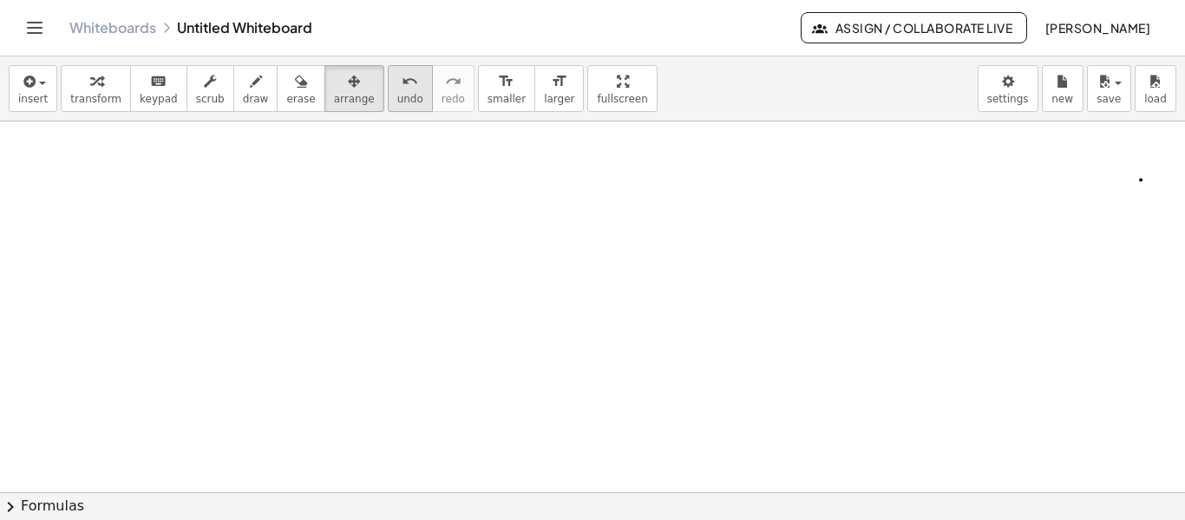
click at [392, 94] on button "undo undo" at bounding box center [410, 88] width 45 height 47
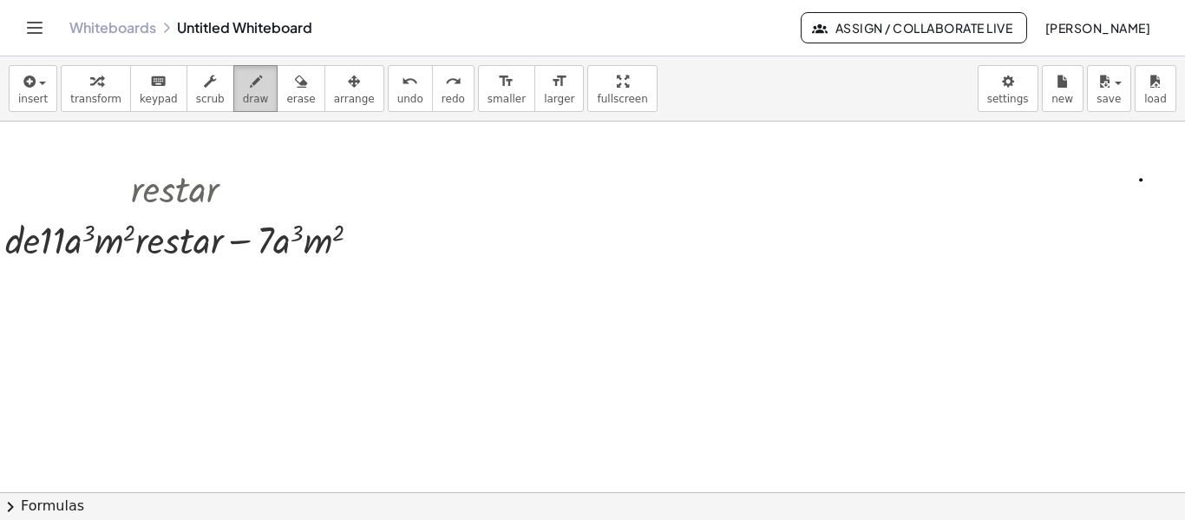
click at [243, 100] on span "draw" at bounding box center [256, 99] width 26 height 12
drag, startPoint x: 440, startPoint y: 227, endPoint x: 463, endPoint y: 245, distance: 29.2
click at [463, 245] on div at bounding box center [596, 493] width 1234 height 744
drag, startPoint x: 477, startPoint y: 206, endPoint x: 507, endPoint y: 246, distance: 49.6
click at [507, 246] on div at bounding box center [596, 493] width 1234 height 744
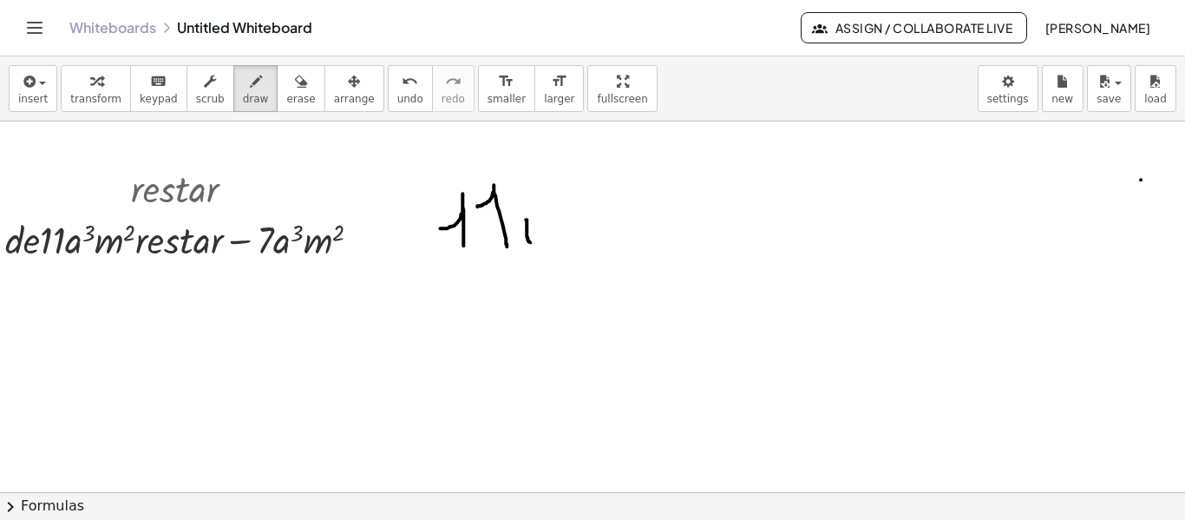
drag, startPoint x: 526, startPoint y: 219, endPoint x: 530, endPoint y: 241, distance: 23.0
click at [530, 241] on div at bounding box center [596, 493] width 1234 height 744
drag, startPoint x: 532, startPoint y: 216, endPoint x: 543, endPoint y: 246, distance: 32.4
click at [543, 246] on div at bounding box center [596, 493] width 1234 height 744
drag, startPoint x: 543, startPoint y: 216, endPoint x: 565, endPoint y: 219, distance: 21.8
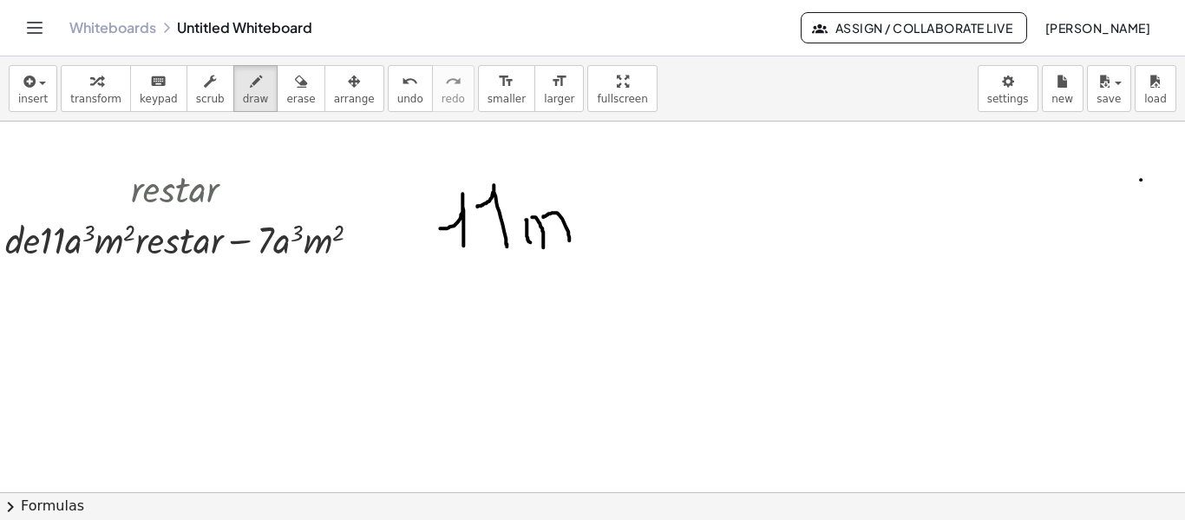
click at [568, 243] on div at bounding box center [596, 493] width 1234 height 744
drag, startPoint x: 564, startPoint y: 190, endPoint x: 583, endPoint y: 216, distance: 32.3
click at [583, 216] on div at bounding box center [596, 493] width 1234 height 744
click at [286, 82] on div "button" at bounding box center [300, 80] width 29 height 21
click at [578, 219] on div at bounding box center [596, 493] width 1234 height 744
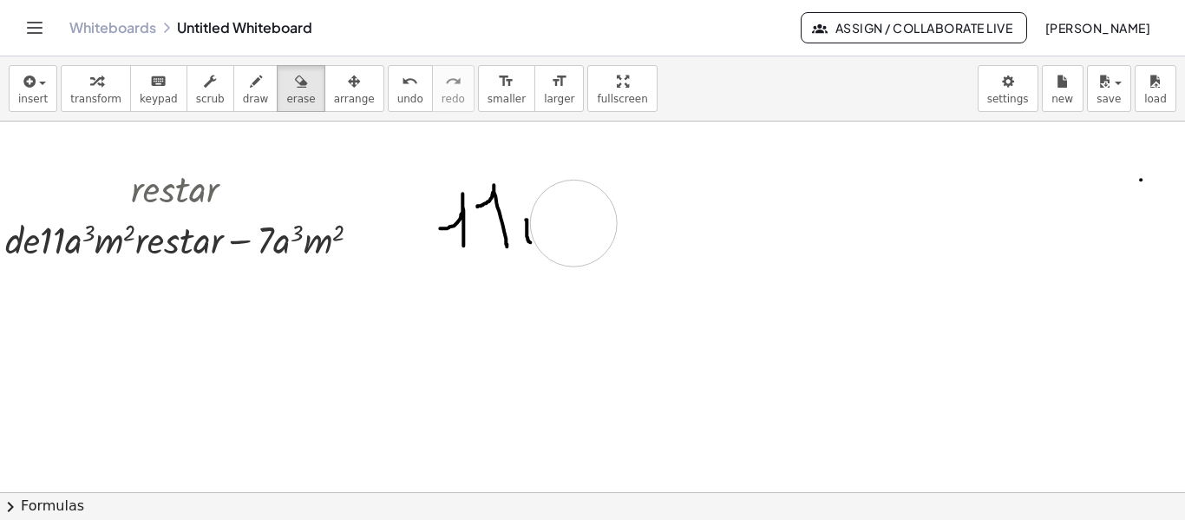
click at [568, 224] on div at bounding box center [596, 493] width 1234 height 744
click at [243, 97] on span "draw" at bounding box center [256, 99] width 26 height 12
drag, startPoint x: 530, startPoint y: 219, endPoint x: 541, endPoint y: 236, distance: 20.2
click at [541, 236] on div at bounding box center [596, 493] width 1234 height 744
drag, startPoint x: 535, startPoint y: 195, endPoint x: 546, endPoint y: 218, distance: 24.8
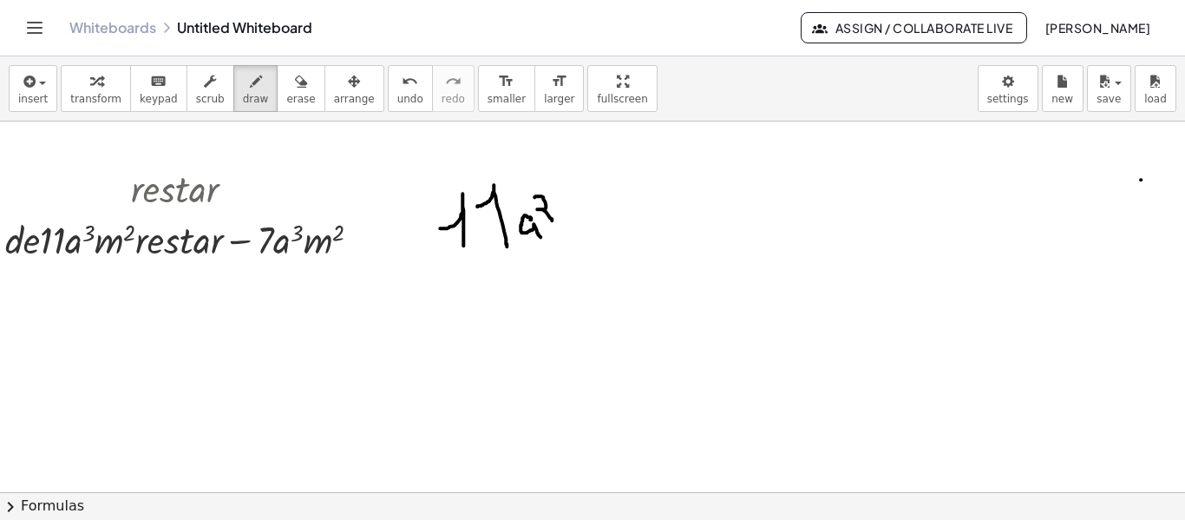
click at [546, 218] on div at bounding box center [596, 493] width 1234 height 744
drag, startPoint x: 563, startPoint y: 211, endPoint x: 562, endPoint y: 229, distance: 18.2
click at [562, 229] on div at bounding box center [596, 493] width 1234 height 744
drag, startPoint x: 563, startPoint y: 214, endPoint x: 576, endPoint y: 228, distance: 19.0
click at [576, 228] on div at bounding box center [596, 493] width 1234 height 744
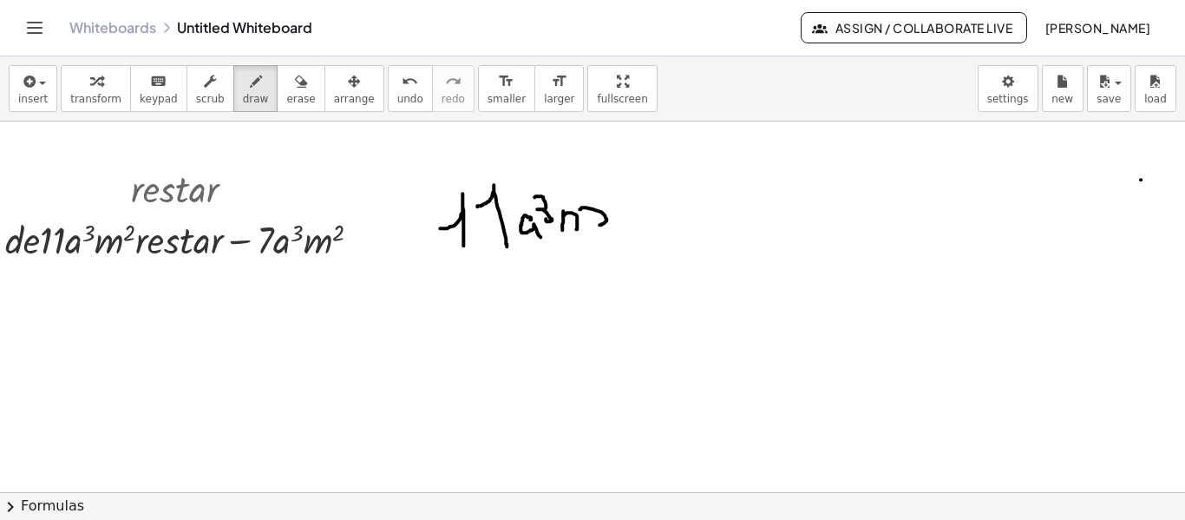
drag, startPoint x: 580, startPoint y: 208, endPoint x: 600, endPoint y: 224, distance: 25.3
click at [600, 224] on div at bounding box center [596, 493] width 1234 height 744
drag, startPoint x: 606, startPoint y: 187, endPoint x: 624, endPoint y: 205, distance: 25.2
click at [624, 205] on div at bounding box center [596, 493] width 1234 height 744
drag, startPoint x: 655, startPoint y: 207, endPoint x: 659, endPoint y: 238, distance: 31.5
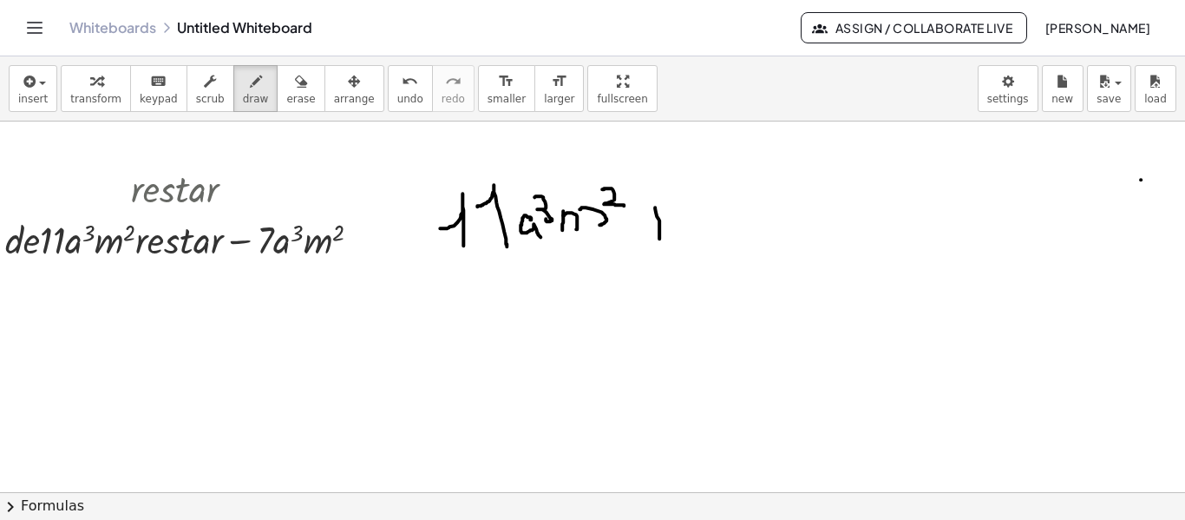
click at [659, 238] on div at bounding box center [596, 493] width 1234 height 744
drag, startPoint x: 651, startPoint y: 223, endPoint x: 671, endPoint y: 221, distance: 20.0
click at [671, 221] on div at bounding box center [596, 493] width 1234 height 744
drag, startPoint x: 692, startPoint y: 189, endPoint x: 700, endPoint y: 233, distance: 44.1
click at [704, 234] on div at bounding box center [596, 493] width 1234 height 744
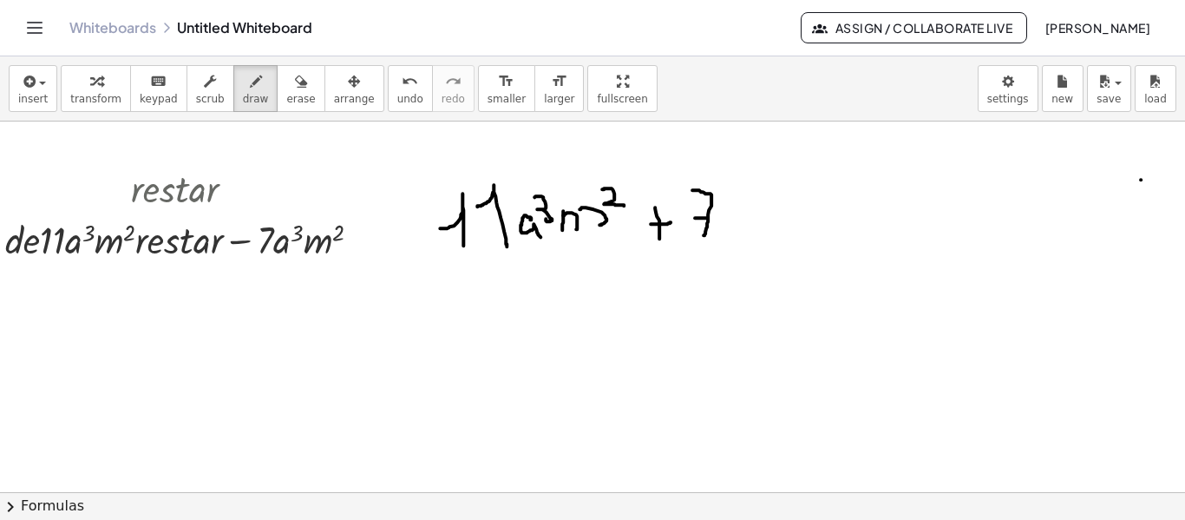
drag, startPoint x: 698, startPoint y: 217, endPoint x: 722, endPoint y: 219, distance: 24.4
click at [722, 219] on div at bounding box center [596, 493] width 1234 height 744
drag, startPoint x: 751, startPoint y: 216, endPoint x: 767, endPoint y: 226, distance: 18.8
click at [767, 226] on div at bounding box center [596, 493] width 1234 height 744
drag, startPoint x: 769, startPoint y: 196, endPoint x: 771, endPoint y: 213, distance: 16.7
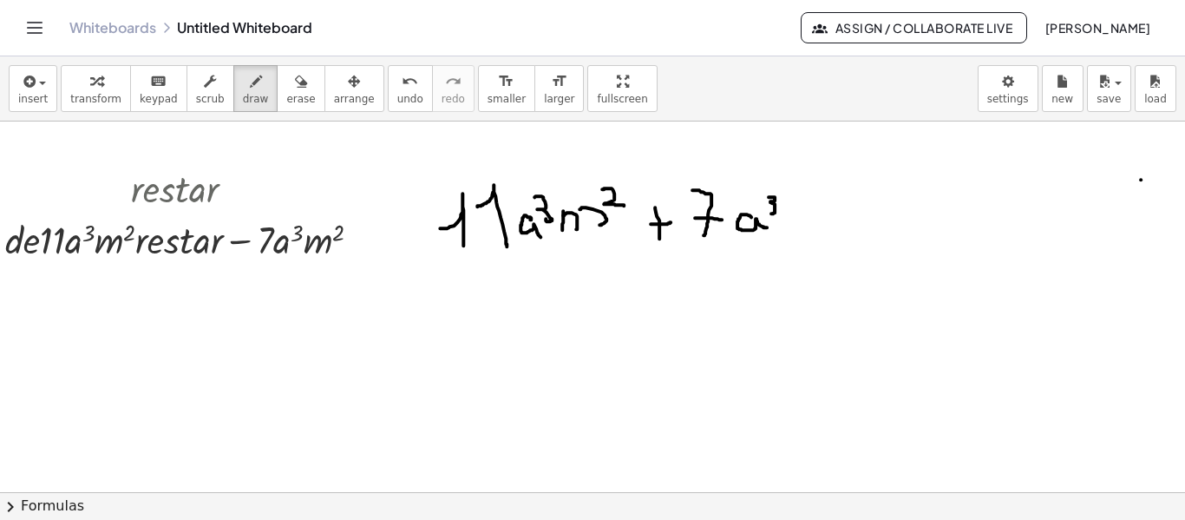
click at [771, 213] on div at bounding box center [596, 493] width 1234 height 744
drag, startPoint x: 791, startPoint y: 208, endPoint x: 811, endPoint y: 207, distance: 20.0
click at [814, 224] on div at bounding box center [596, 493] width 1234 height 744
drag, startPoint x: 810, startPoint y: 188, endPoint x: 825, endPoint y: 200, distance: 19.1
click at [825, 200] on div at bounding box center [596, 493] width 1234 height 744
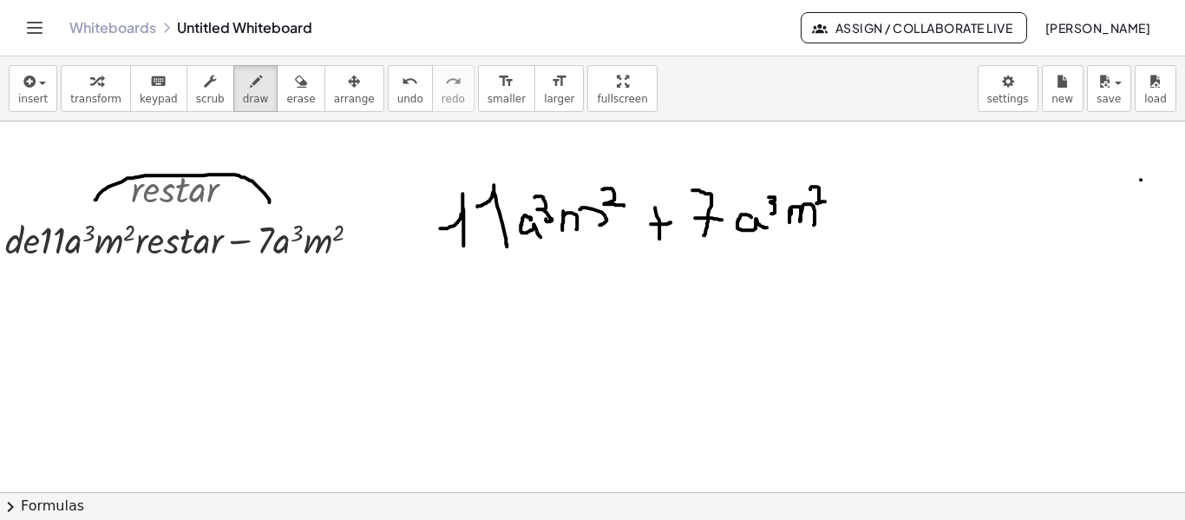
drag, startPoint x: 269, startPoint y: 201, endPoint x: 95, endPoint y: 199, distance: 174.4
click at [95, 199] on div at bounding box center [596, 493] width 1234 height 744
drag, startPoint x: 81, startPoint y: 185, endPoint x: 115, endPoint y: 212, distance: 43.9
click at [115, 212] on div at bounding box center [596, 493] width 1234 height 744
drag, startPoint x: 73, startPoint y: 262, endPoint x: 232, endPoint y: 266, distance: 158.8
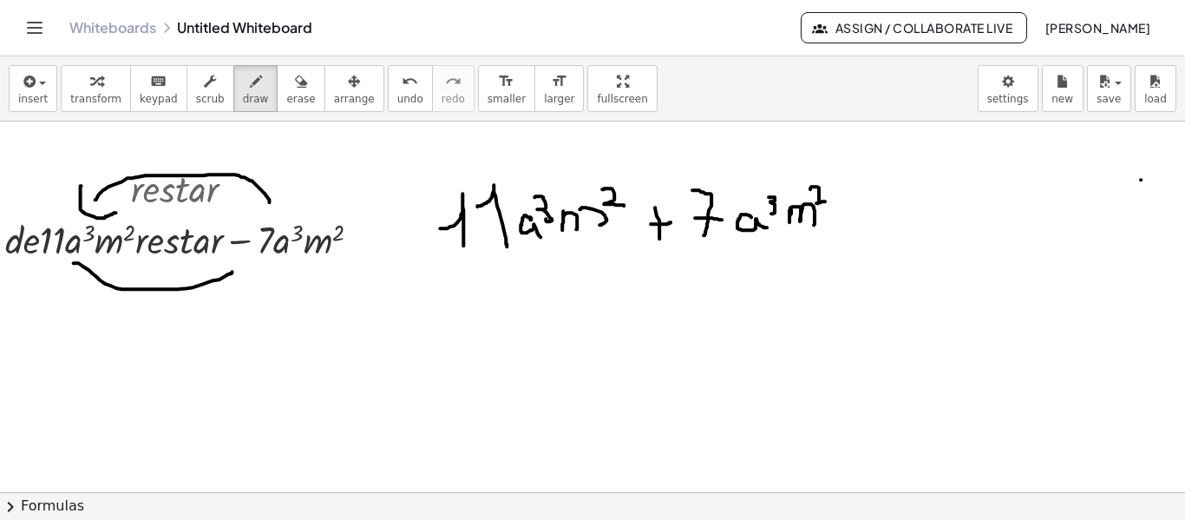
click at [232, 269] on div at bounding box center [596, 493] width 1234 height 744
drag, startPoint x: 215, startPoint y: 266, endPoint x: 259, endPoint y: 285, distance: 48.5
click at [259, 285] on div at bounding box center [596, 493] width 1234 height 744
drag, startPoint x: 436, startPoint y: 300, endPoint x: 438, endPoint y: 318, distance: 17.4
click at [438, 318] on div at bounding box center [596, 493] width 1234 height 744
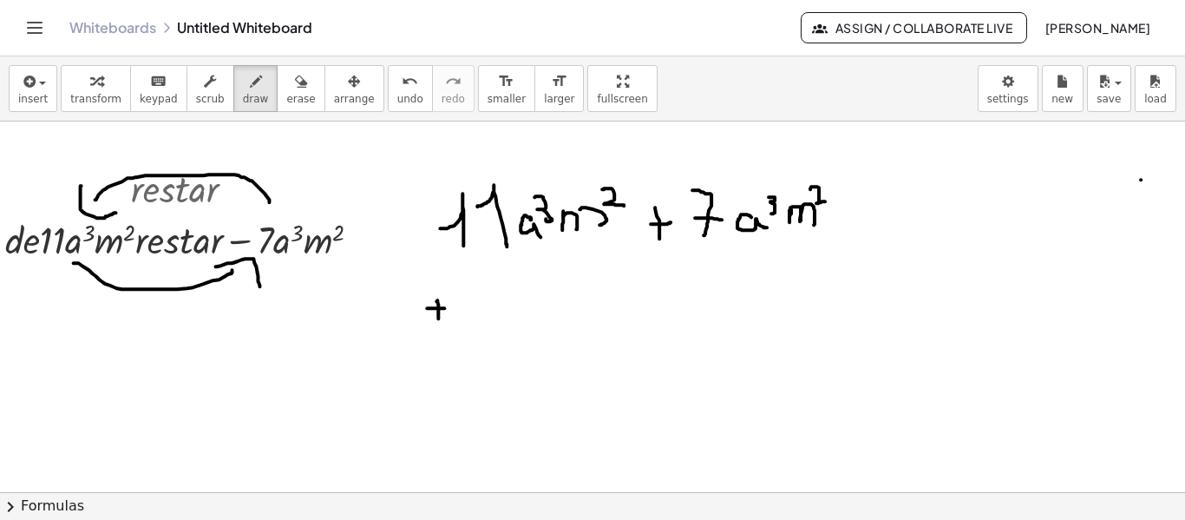
drag, startPoint x: 427, startPoint y: 307, endPoint x: 451, endPoint y: 307, distance: 24.3
click at [451, 307] on div at bounding box center [596, 493] width 1234 height 744
drag, startPoint x: 469, startPoint y: 279, endPoint x: 480, endPoint y: 311, distance: 34.8
click at [483, 322] on div at bounding box center [596, 493] width 1234 height 744
drag, startPoint x: 480, startPoint y: 311, endPoint x: 506, endPoint y: 313, distance: 26.1
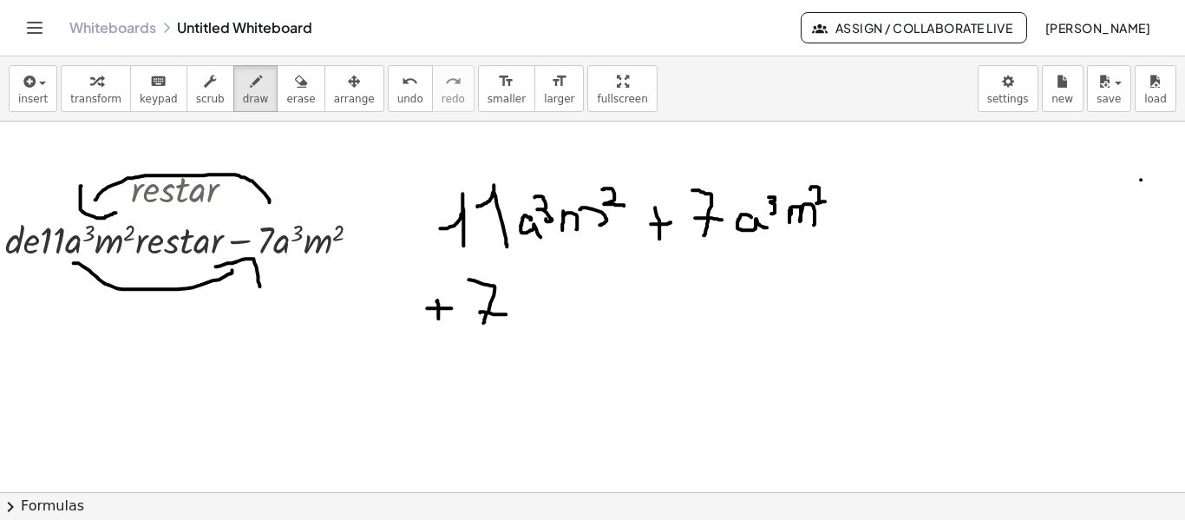
click at [506, 313] on div at bounding box center [596, 493] width 1234 height 744
drag, startPoint x: 191, startPoint y: 255, endPoint x: 322, endPoint y: 272, distance: 132.1
click at [322, 272] on div at bounding box center [596, 493] width 1234 height 744
click at [267, 181] on div at bounding box center [596, 493] width 1234 height 744
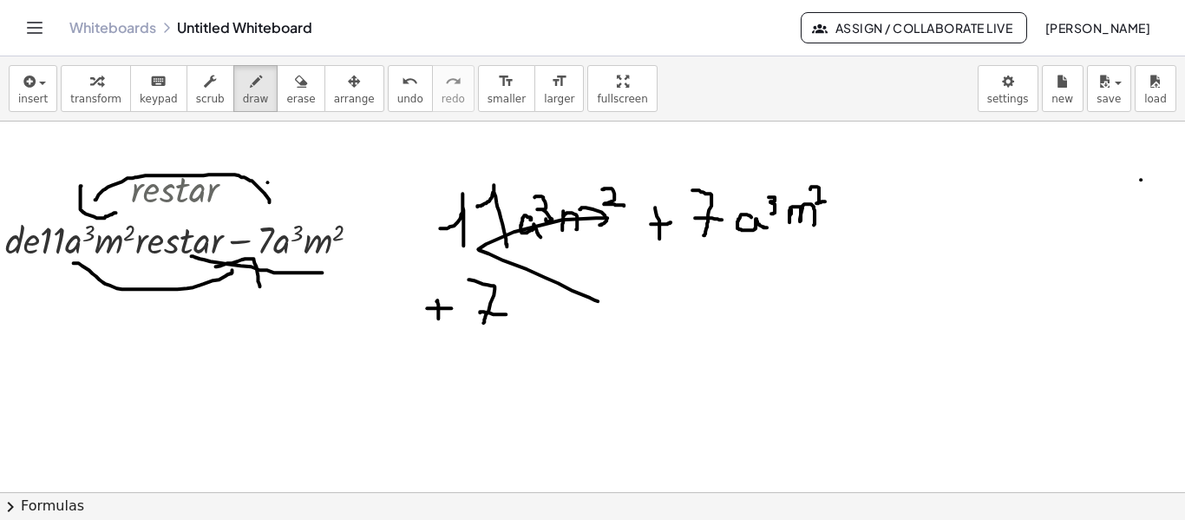
drag, startPoint x: 558, startPoint y: 282, endPoint x: 502, endPoint y: 200, distance: 99.2
click at [502, 200] on div at bounding box center [596, 493] width 1234 height 744
click at [286, 98] on span "erase" at bounding box center [300, 99] width 29 height 12
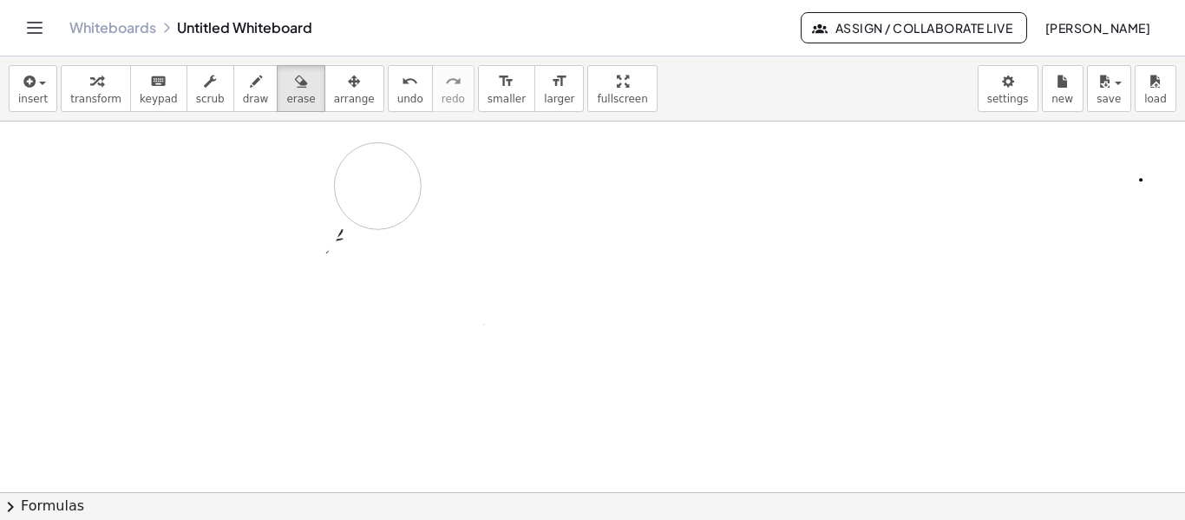
drag, startPoint x: 554, startPoint y: 405, endPoint x: 391, endPoint y: 121, distance: 328.0
click at [443, 236] on div at bounding box center [596, 493] width 1234 height 744
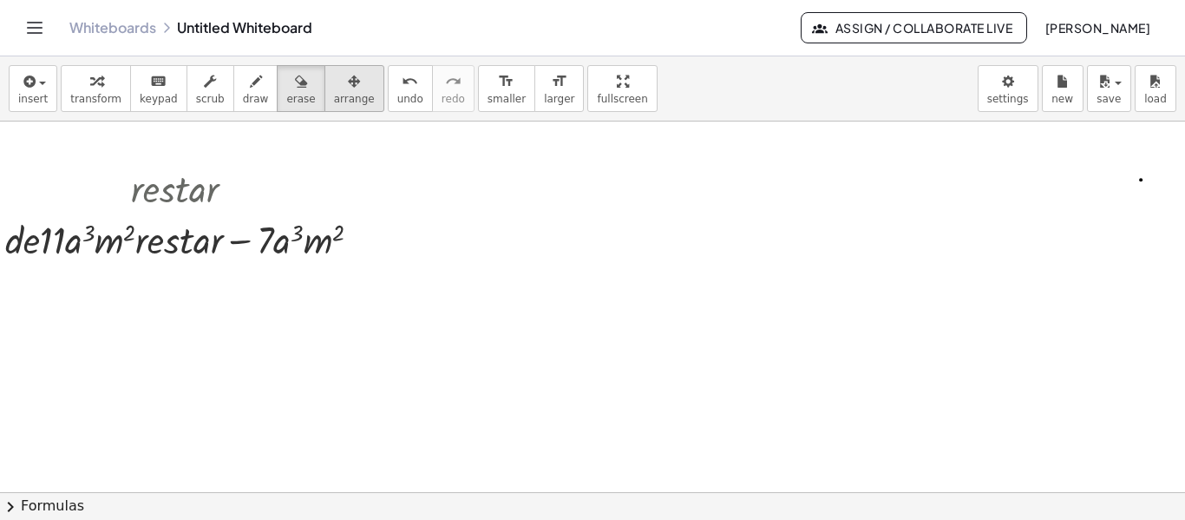
click at [334, 100] on span "arrange" at bounding box center [354, 99] width 41 height 12
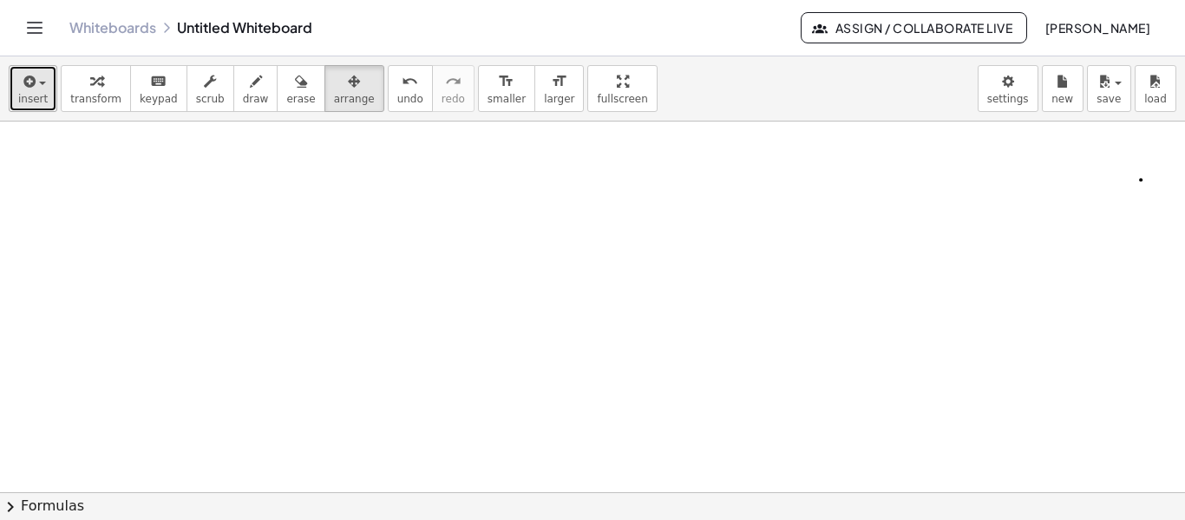
click at [36, 86] on span "button" at bounding box center [37, 83] width 3 height 12
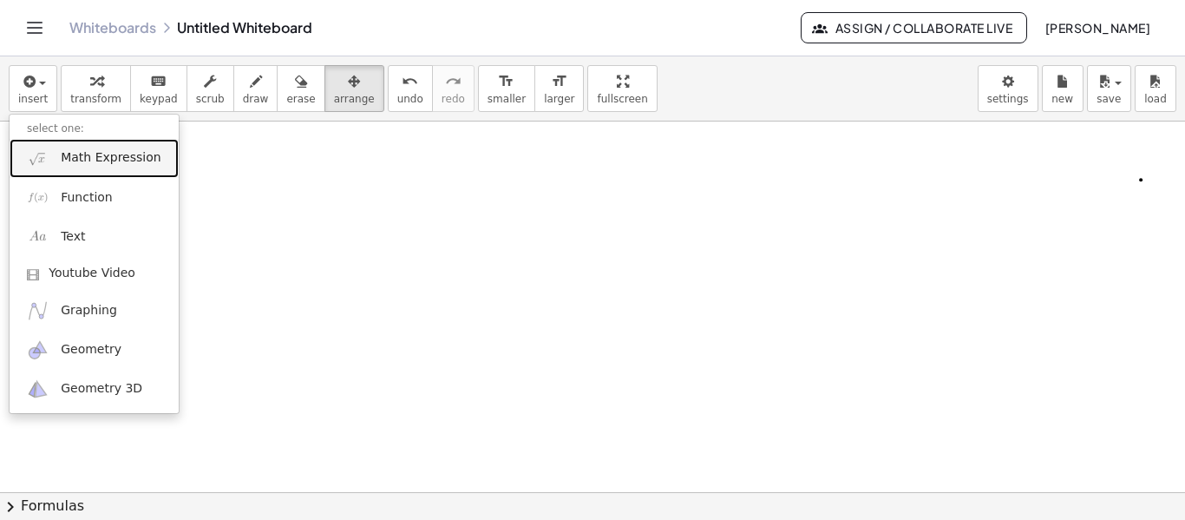
click at [69, 158] on span "Math Expression" at bounding box center [111, 157] width 100 height 17
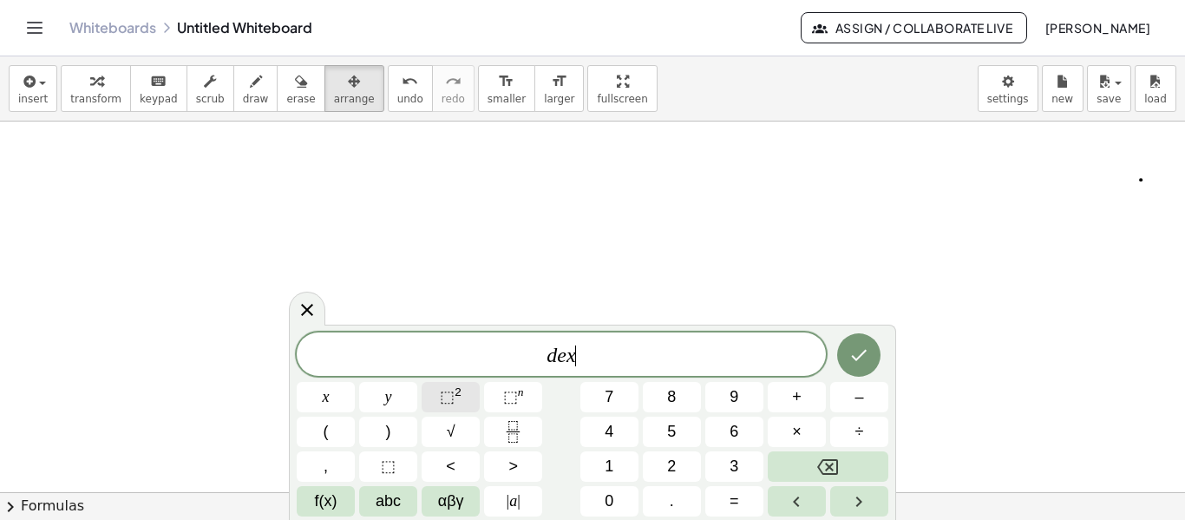
click at [462, 394] on button "⬚ 2" at bounding box center [451, 397] width 58 height 30
click at [562, 360] on var "x" at bounding box center [566, 355] width 10 height 23
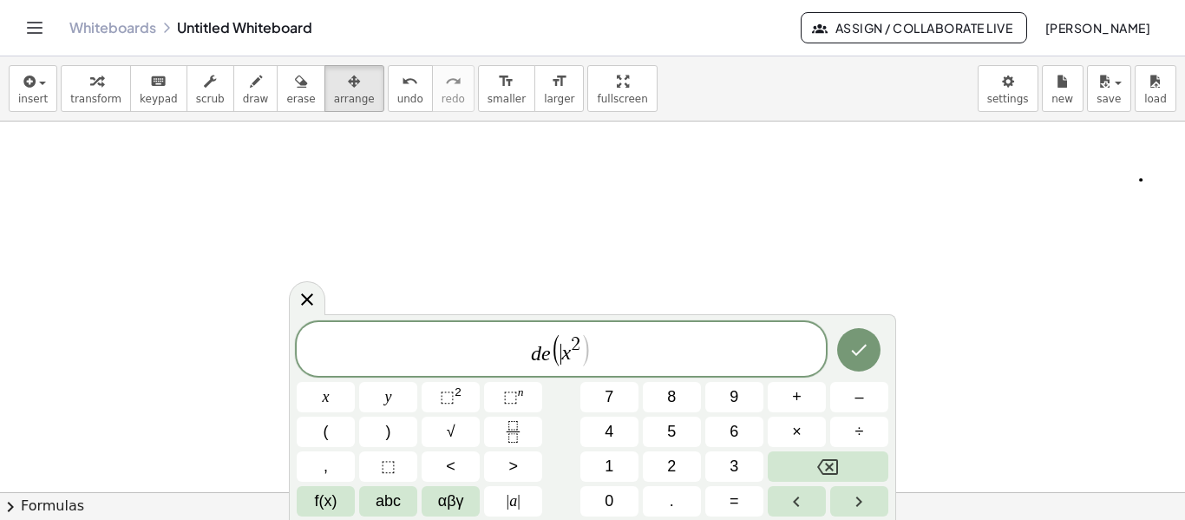
click at [581, 347] on span ")" at bounding box center [586, 350] width 12 height 35
click at [436, 385] on button "⬚ 2" at bounding box center [451, 397] width 58 height 30
click at [471, 396] on button "⬚ 2" at bounding box center [451, 397] width 58 height 30
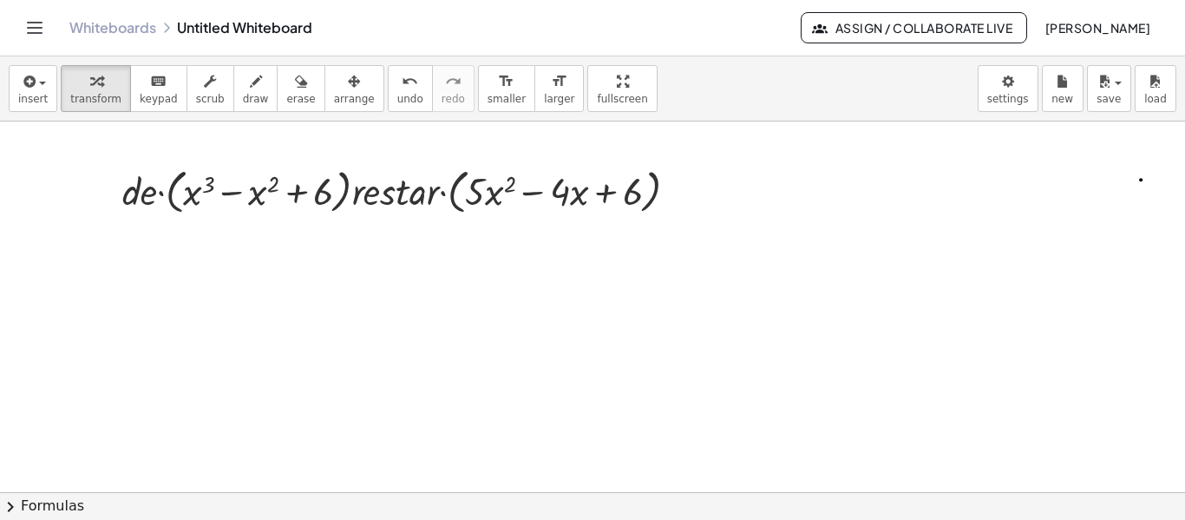
click at [349, 95] on div "insert select one: Math Expression Function Text Youtube Video Graphing Geometr…" at bounding box center [592, 88] width 1185 height 65
click at [334, 93] on span "arrange" at bounding box center [354, 99] width 41 height 12
click at [114, 91] on button "transform" at bounding box center [96, 88] width 70 height 47
click at [160, 86] on div "keyboard" at bounding box center [159, 80] width 38 height 21
click at [239, 194] on div at bounding box center [407, 189] width 587 height 56
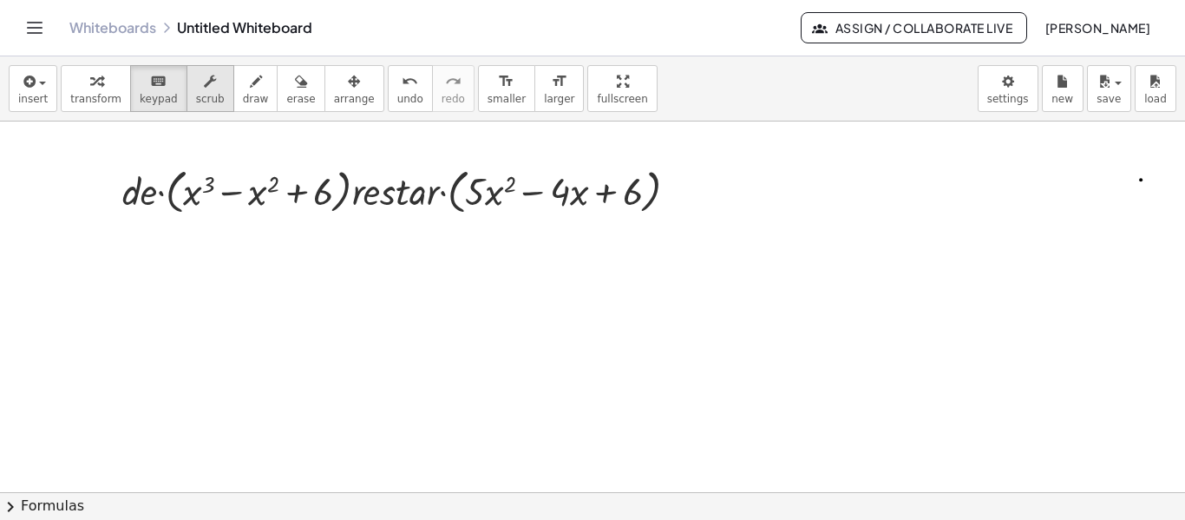
click at [207, 92] on button "scrub" at bounding box center [211, 88] width 48 height 47
click at [161, 92] on button "keyboard keypad" at bounding box center [158, 88] width 57 height 47
click at [193, 186] on div at bounding box center [198, 191] width 31 height 43
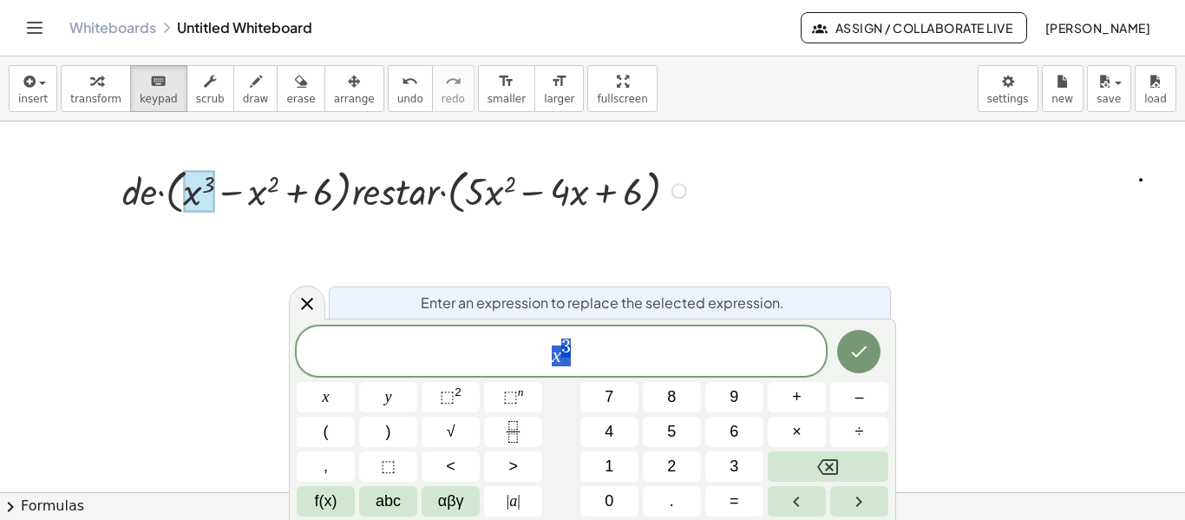
click at [148, 200] on div at bounding box center [407, 189] width 587 height 56
click at [216, 226] on div at bounding box center [596, 493] width 1234 height 744
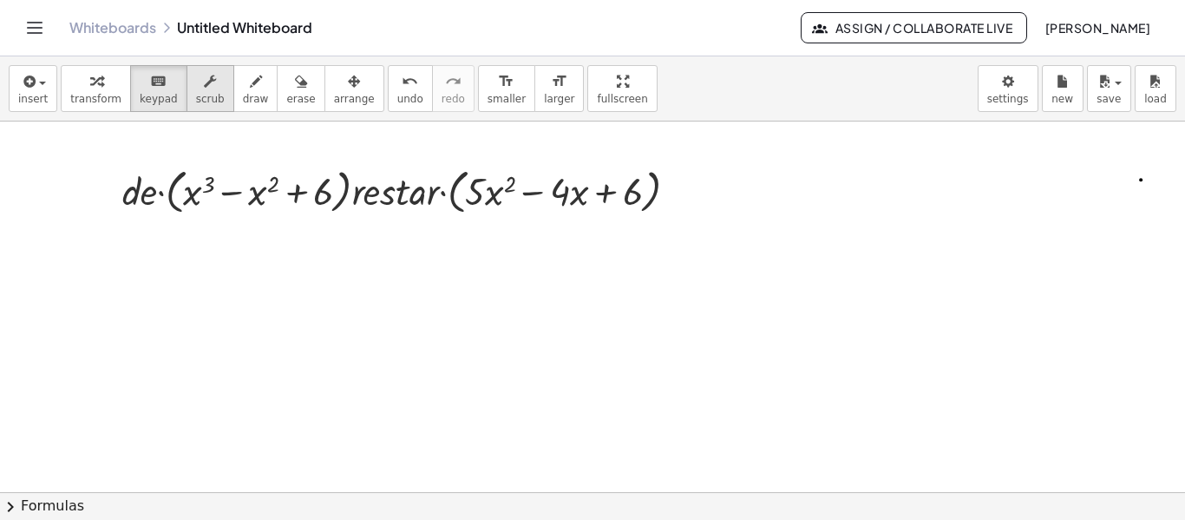
click at [204, 75] on icon "button" at bounding box center [210, 81] width 12 height 21
click at [153, 193] on div at bounding box center [407, 189] width 587 height 56
click at [140, 194] on div at bounding box center [407, 189] width 587 height 56
click at [196, 89] on div "button" at bounding box center [210, 80] width 29 height 21
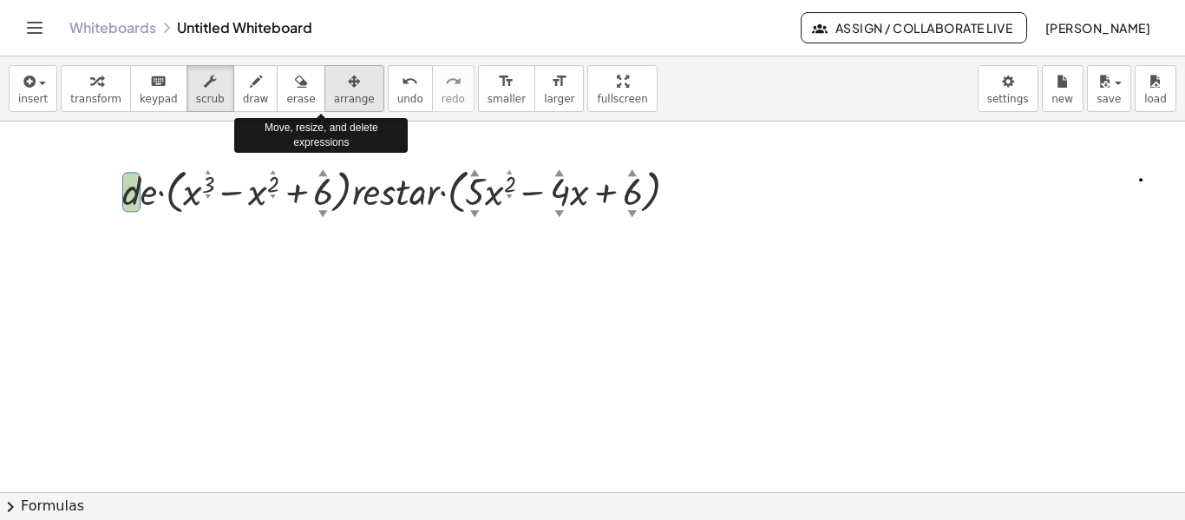
click at [325, 92] on button "arrange" at bounding box center [355, 88] width 60 height 47
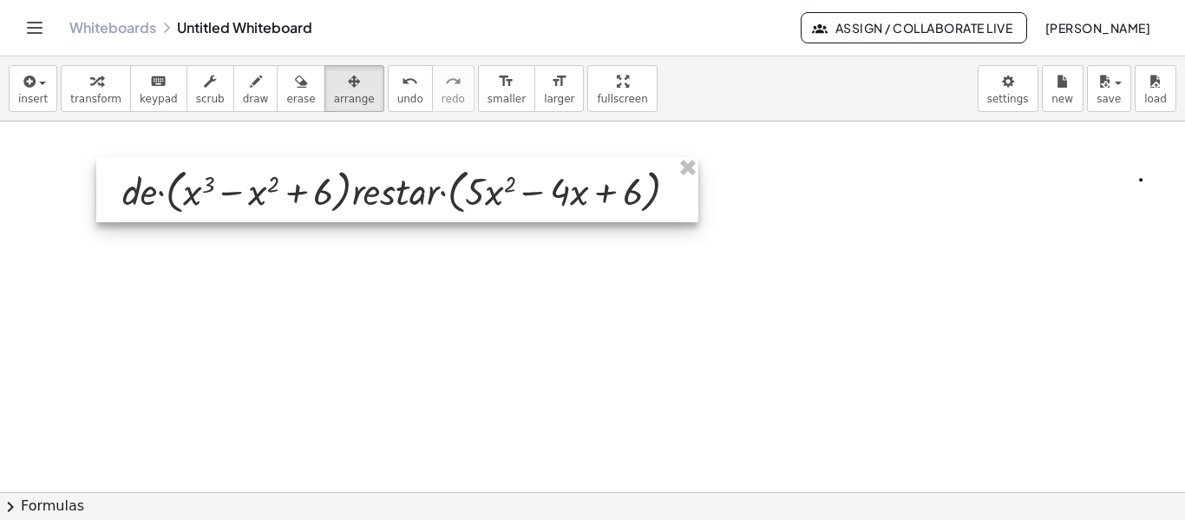
click at [364, 196] on div at bounding box center [397, 189] width 602 height 65
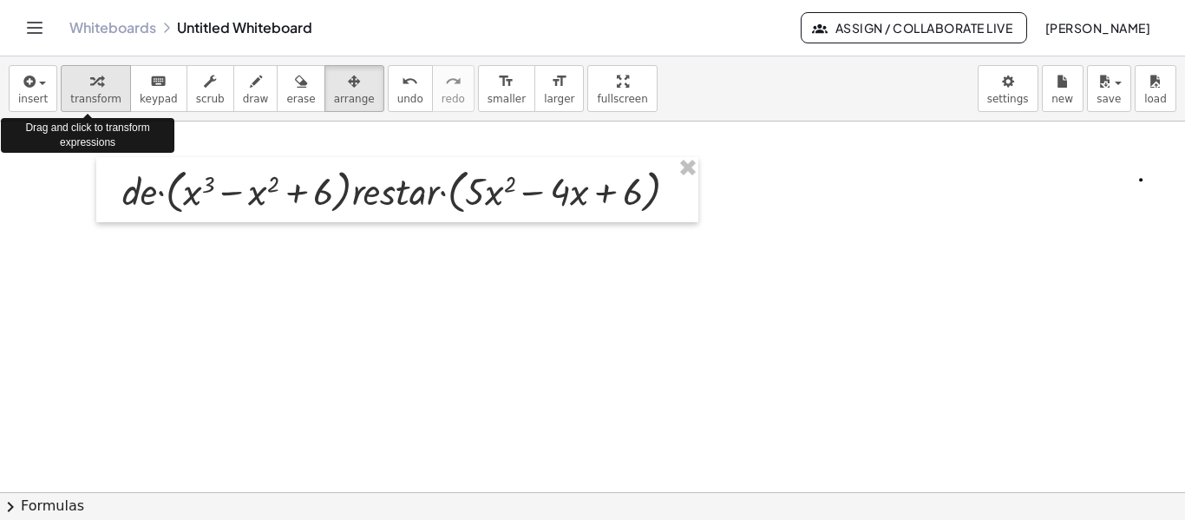
click at [119, 86] on button "transform" at bounding box center [96, 88] width 70 height 47
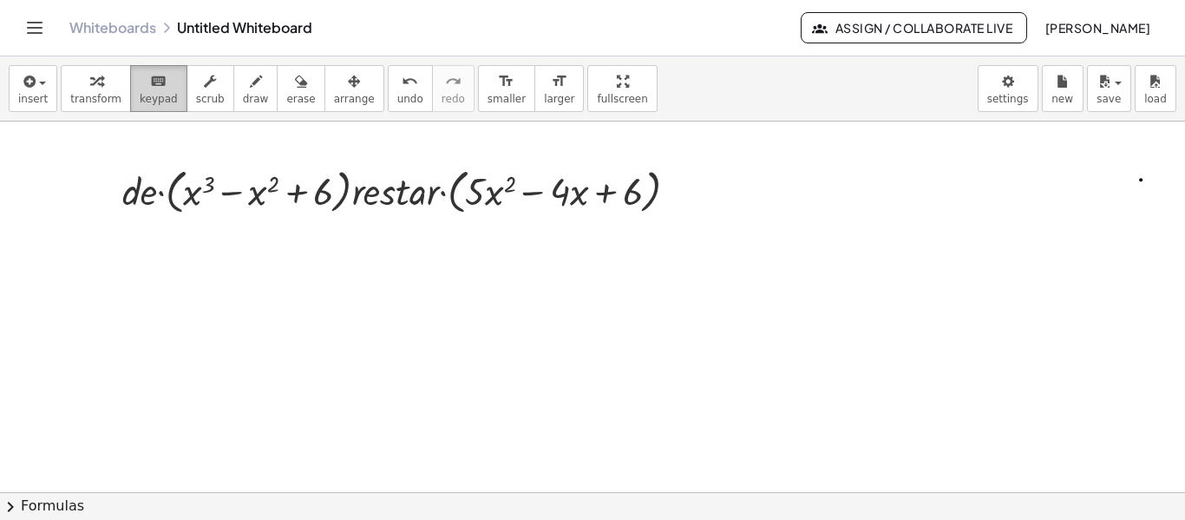
click at [130, 90] on button "keyboard keypad" at bounding box center [158, 88] width 57 height 47
click at [377, 179] on div at bounding box center [407, 189] width 587 height 56
click at [383, 187] on div at bounding box center [407, 189] width 587 height 56
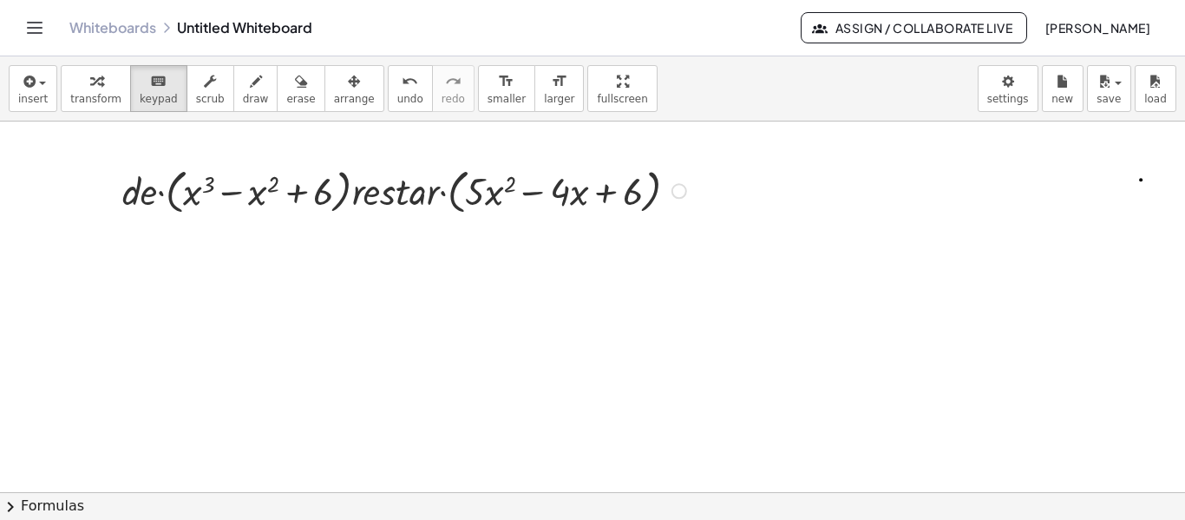
click at [390, 207] on div at bounding box center [407, 189] width 587 height 56
click at [396, 199] on div at bounding box center [407, 189] width 587 height 56
click at [477, 200] on div at bounding box center [475, 191] width 20 height 43
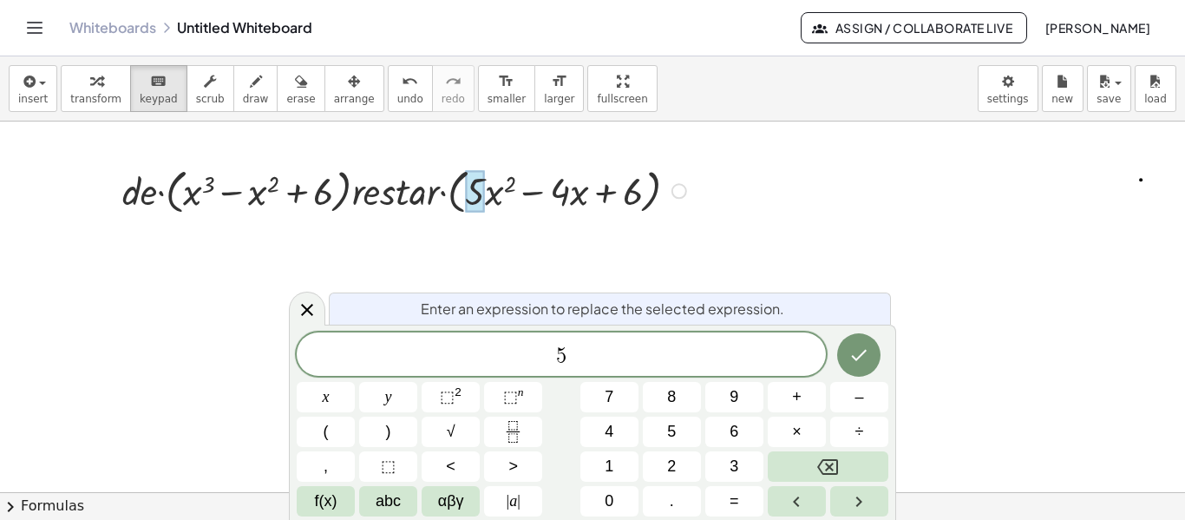
click at [477, 200] on div at bounding box center [475, 191] width 20 height 43
click at [600, 360] on span "5 ​" at bounding box center [561, 356] width 529 height 24
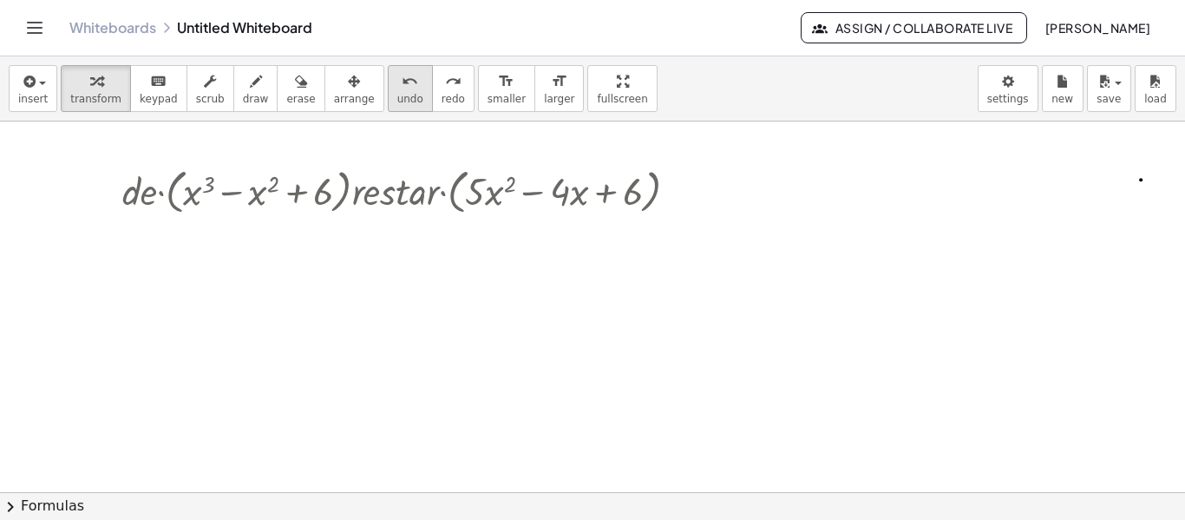
click at [390, 89] on button "undo undo" at bounding box center [410, 88] width 45 height 47
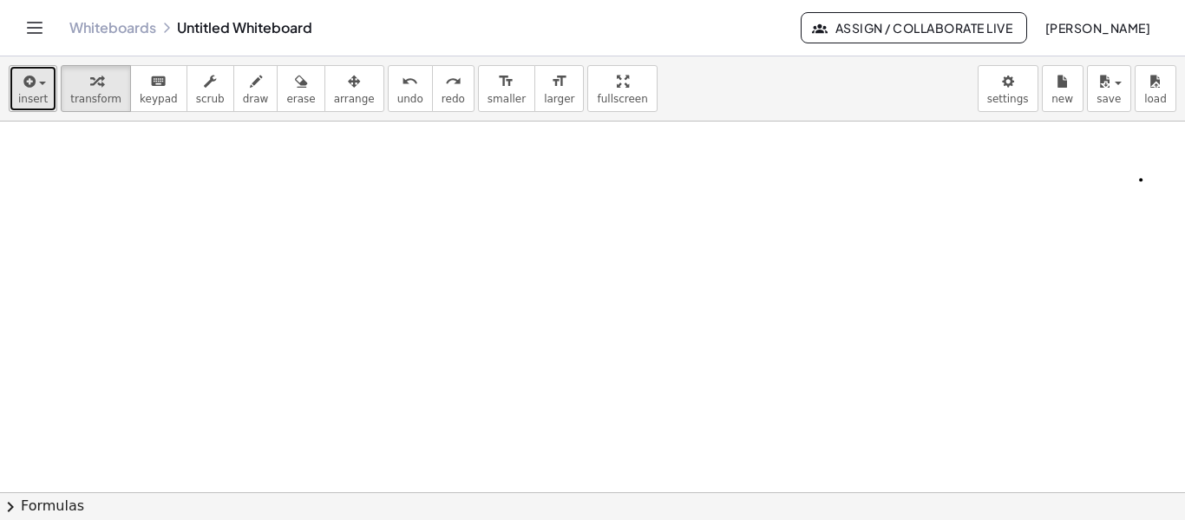
click at [44, 101] on button "insert" at bounding box center [33, 88] width 49 height 47
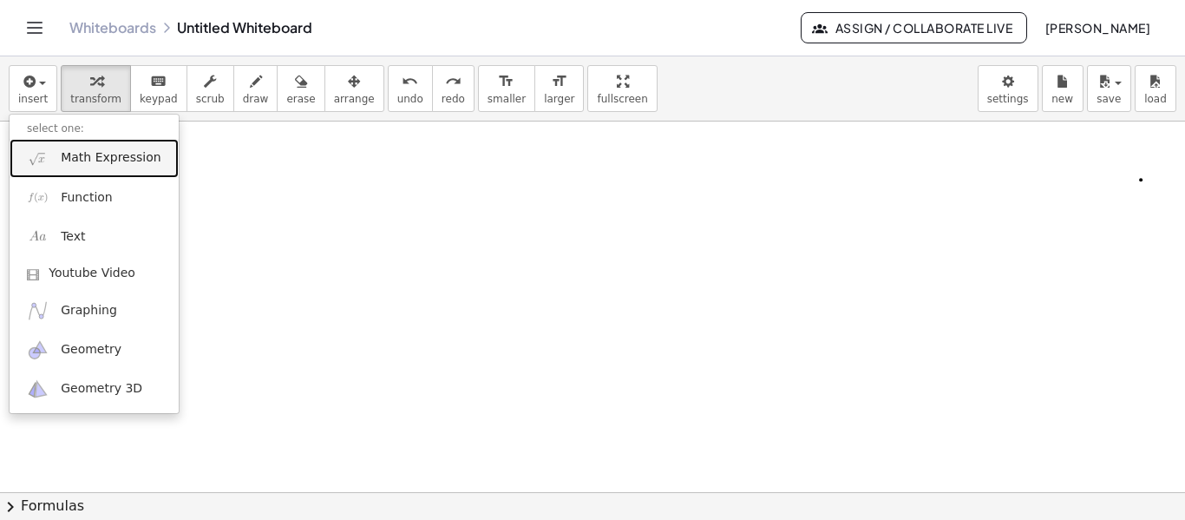
click at [74, 149] on span "Math Expression" at bounding box center [111, 157] width 100 height 17
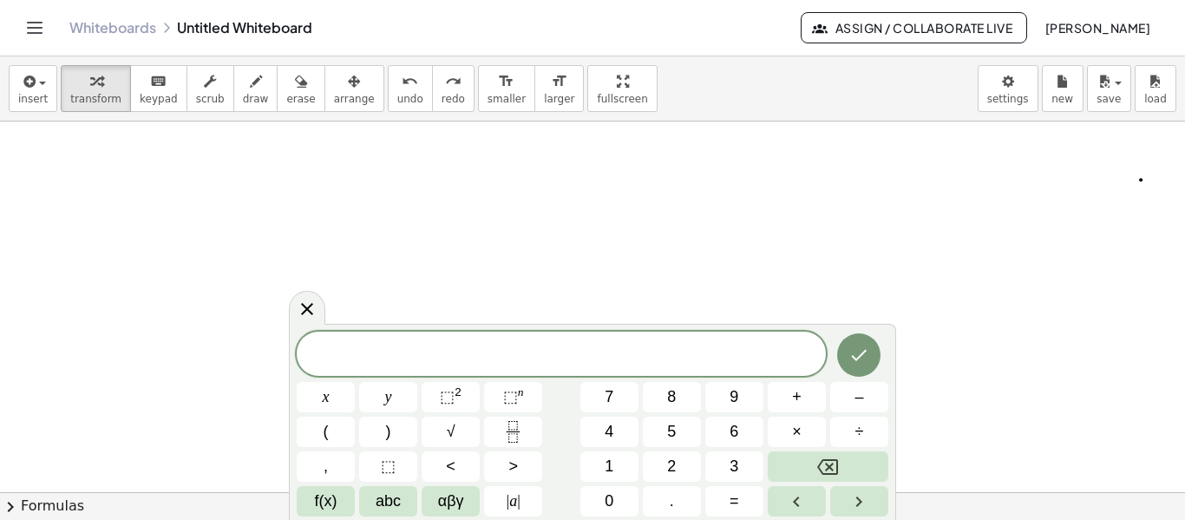
click at [468, 348] on span at bounding box center [561, 355] width 529 height 26
click at [468, 348] on span "​" at bounding box center [561, 356] width 529 height 24
click at [449, 407] on span "⬚ 2" at bounding box center [451, 396] width 22 height 23
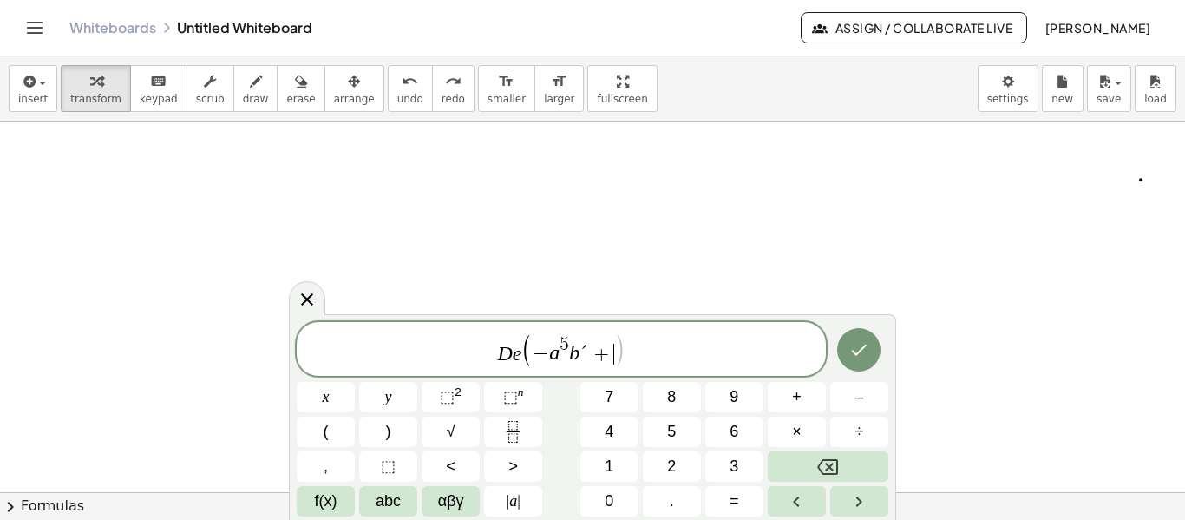
click at [592, 345] on span "+" at bounding box center [601, 354] width 25 height 21
click at [607, 359] on span "+" at bounding box center [597, 354] width 25 height 21
click at [631, 373] on div "D e ( − a 5 b + 6 a ​ ) x y ⬚ 2 ⬚ n 7 8 9 + – ( ) √ 4 5 6 × ÷ , ⬚ < > 1 2 3 f(x…" at bounding box center [593, 419] width 592 height 194
click at [452, 387] on span "⬚ 2" at bounding box center [451, 396] width 22 height 23
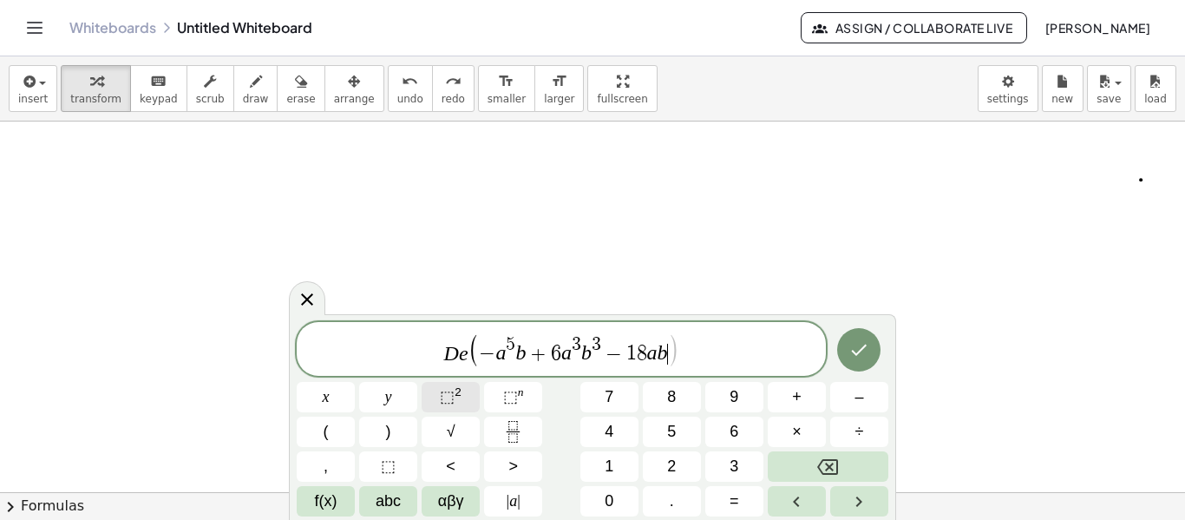
click at [452, 387] on span "⬚ 2" at bounding box center [451, 396] width 22 height 23
click at [466, 409] on button "⬚ 2" at bounding box center [451, 397] width 58 height 30
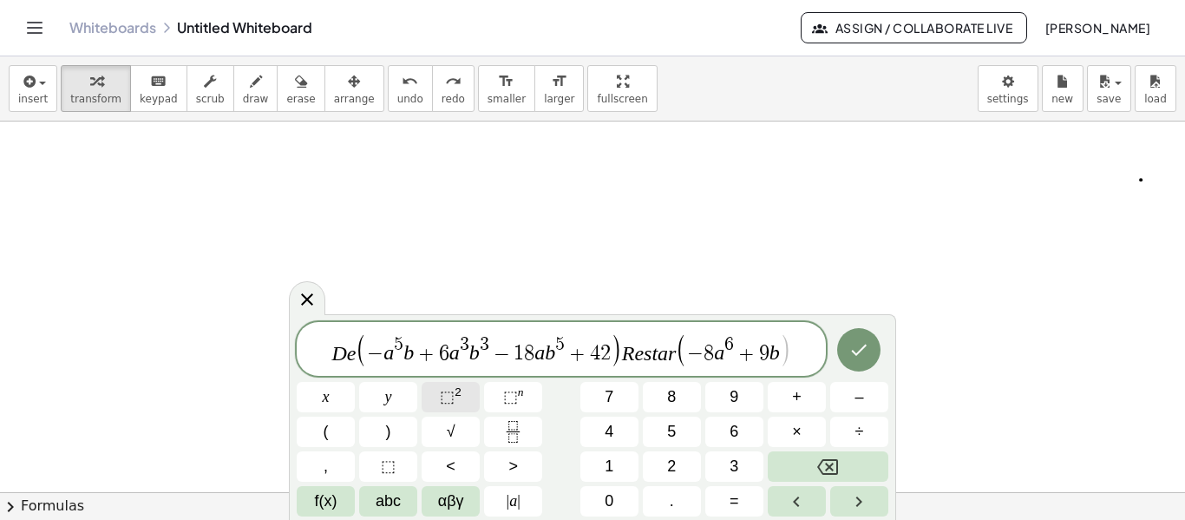
click at [466, 409] on button "⬚ 2" at bounding box center [451, 397] width 58 height 30
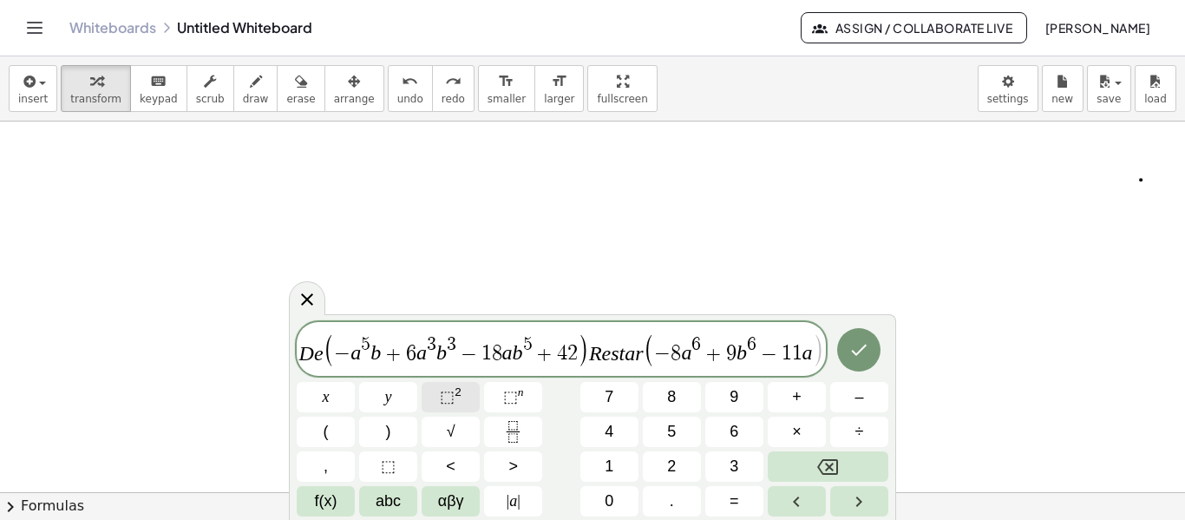
click at [466, 409] on button "⬚ 2" at bounding box center [451, 397] width 58 height 30
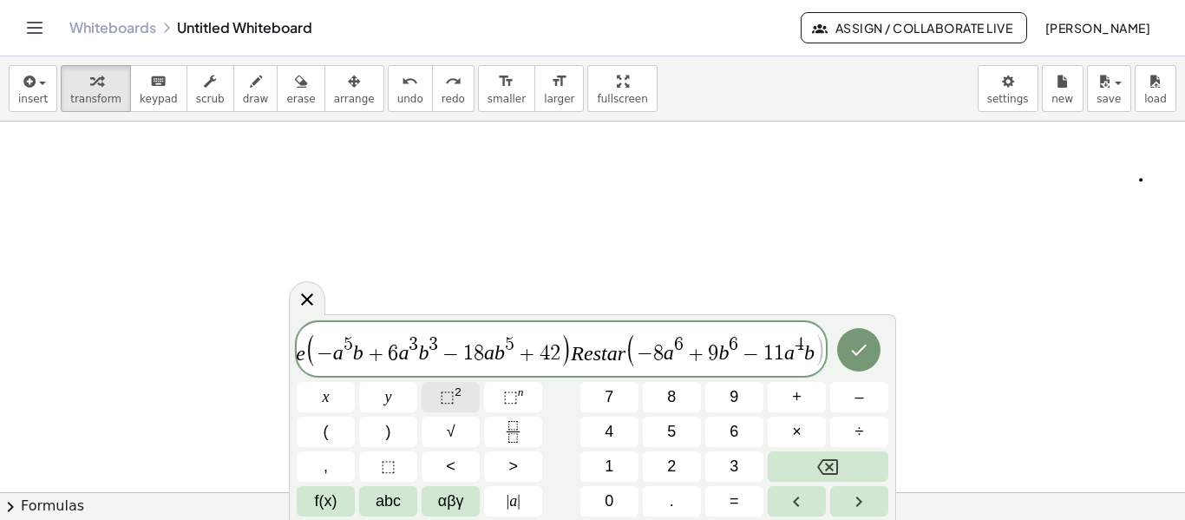
click at [466, 409] on button "⬚ 2" at bounding box center [451, 397] width 58 height 30
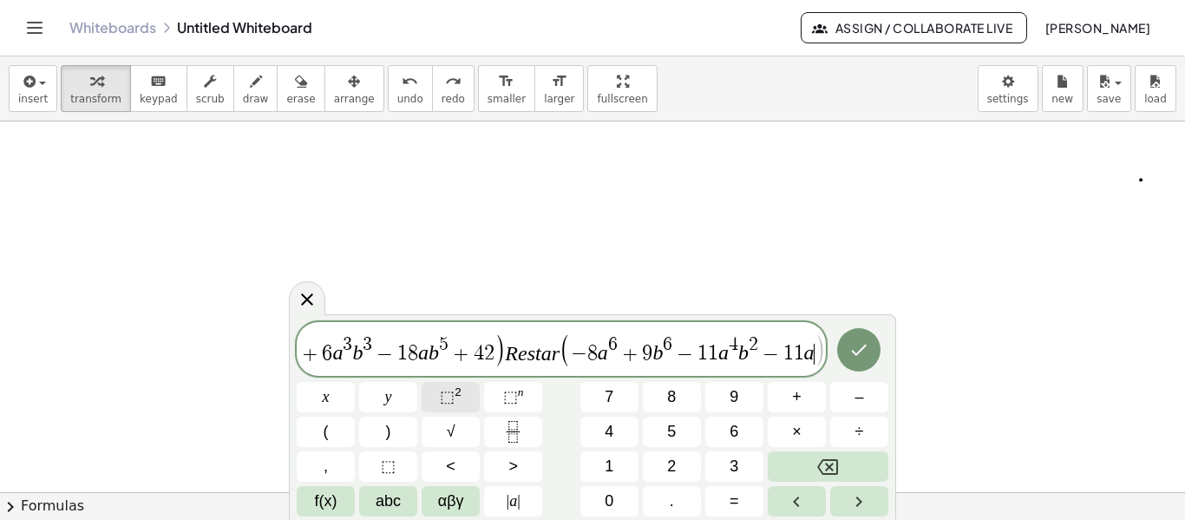
click at [466, 409] on button "⬚ 2" at bounding box center [451, 397] width 58 height 30
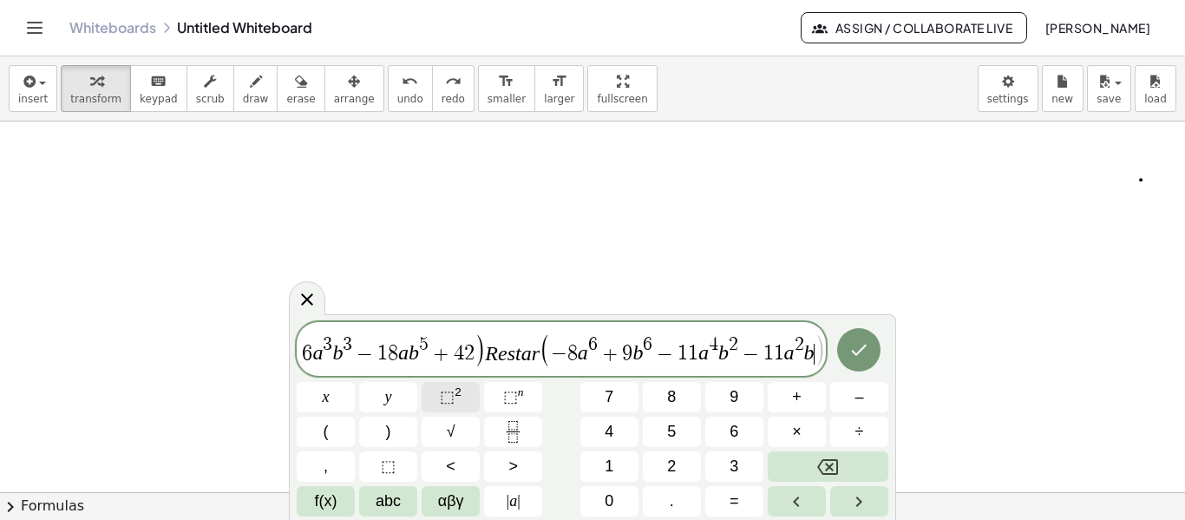
click at [466, 409] on button "⬚ 2" at bounding box center [451, 397] width 58 height 30
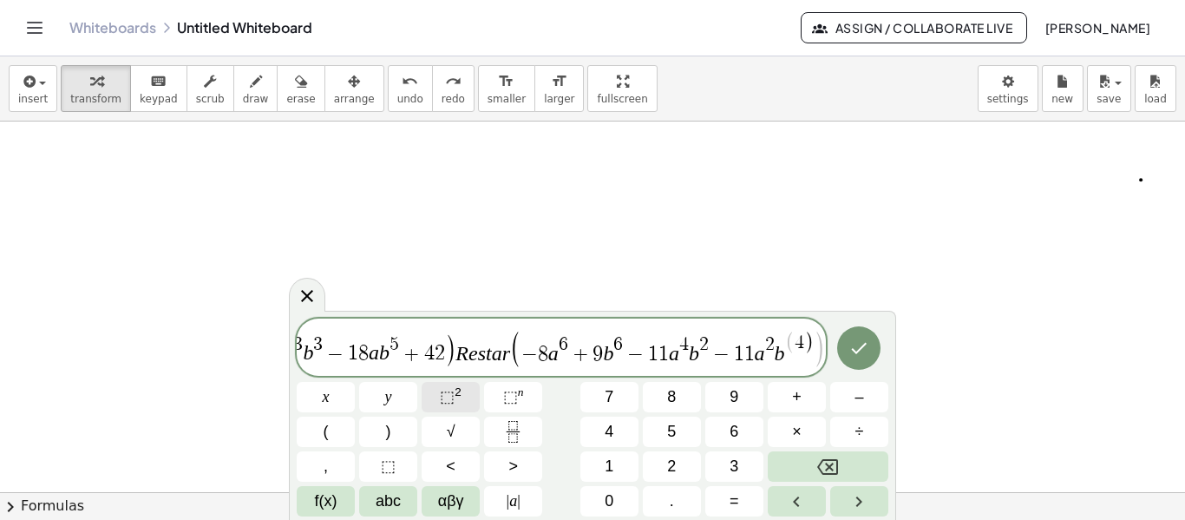
scroll to position [0, 113]
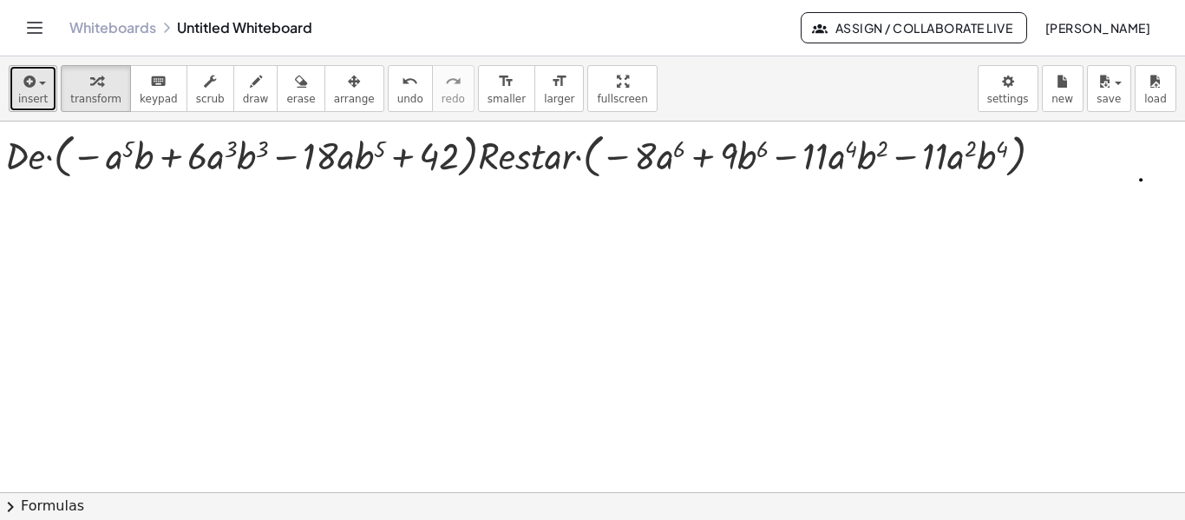
click at [33, 96] on span "insert" at bounding box center [33, 99] width 30 height 12
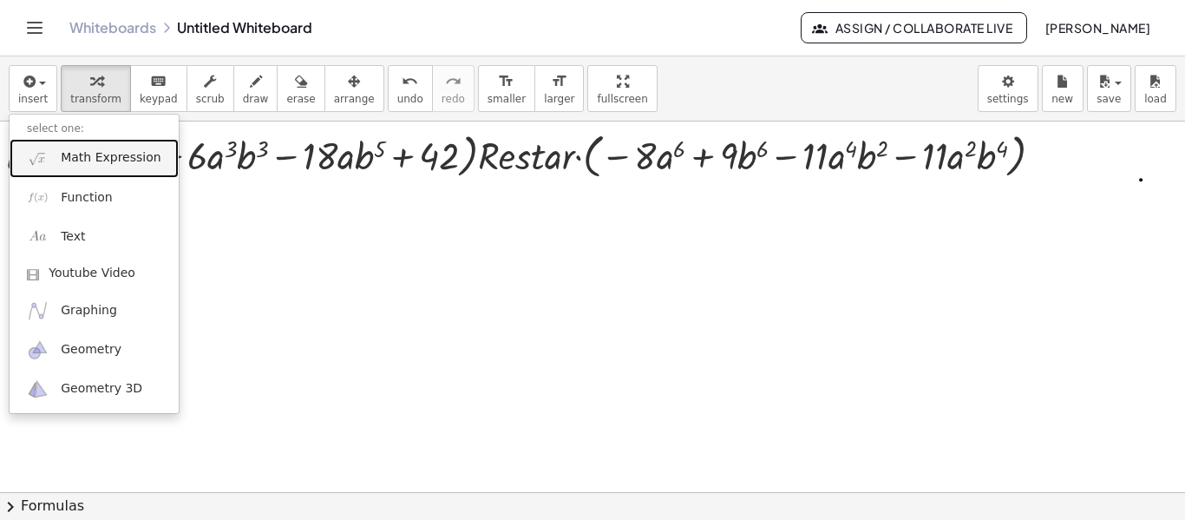
drag, startPoint x: 77, startPoint y: 161, endPoint x: 175, endPoint y: 245, distance: 129.2
click at [77, 159] on span "Math Expression" at bounding box center [111, 157] width 100 height 17
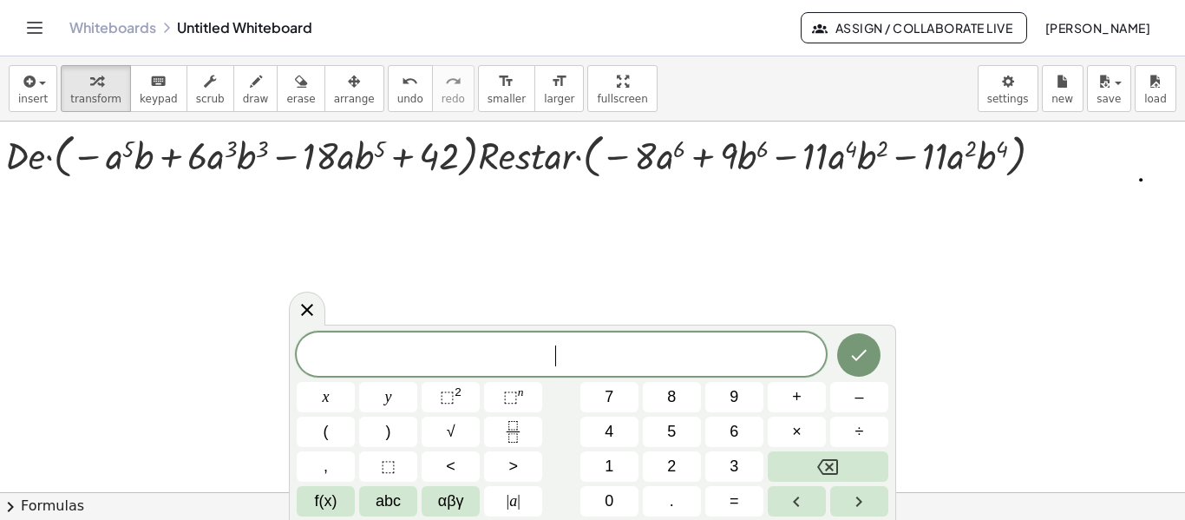
scroll to position [0, 0]
click at [436, 405] on button "⬚ 2" at bounding box center [451, 397] width 58 height 30
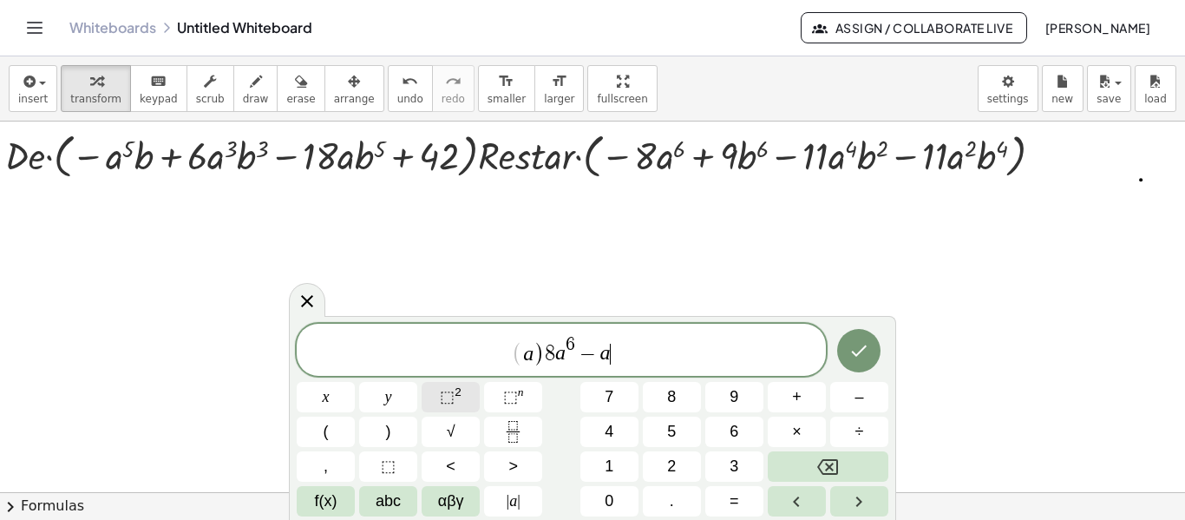
click at [444, 411] on button "⬚ 2" at bounding box center [451, 397] width 58 height 30
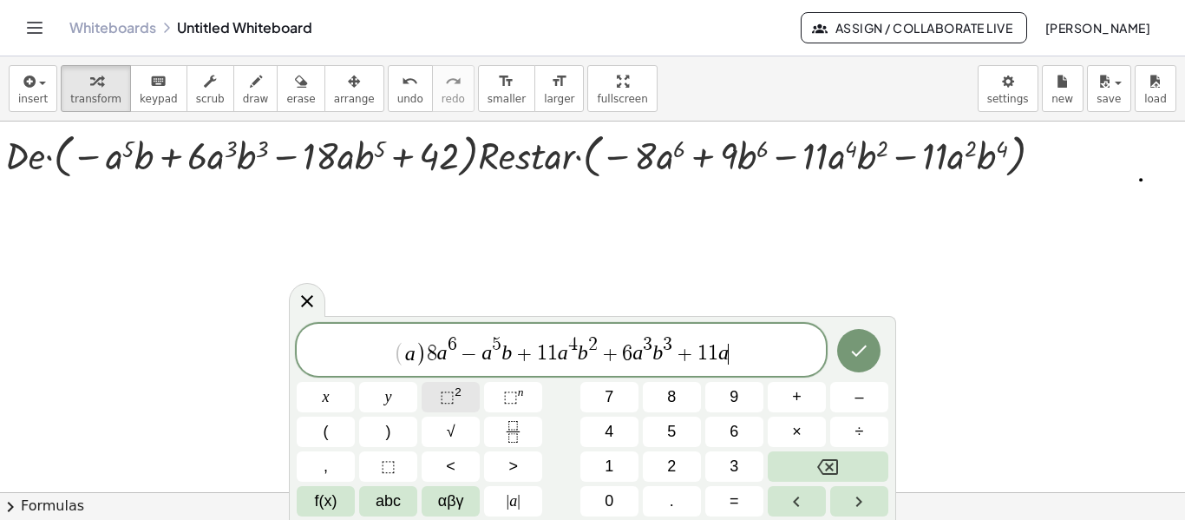
click at [444, 411] on button "⬚ 2" at bounding box center [451, 397] width 58 height 30
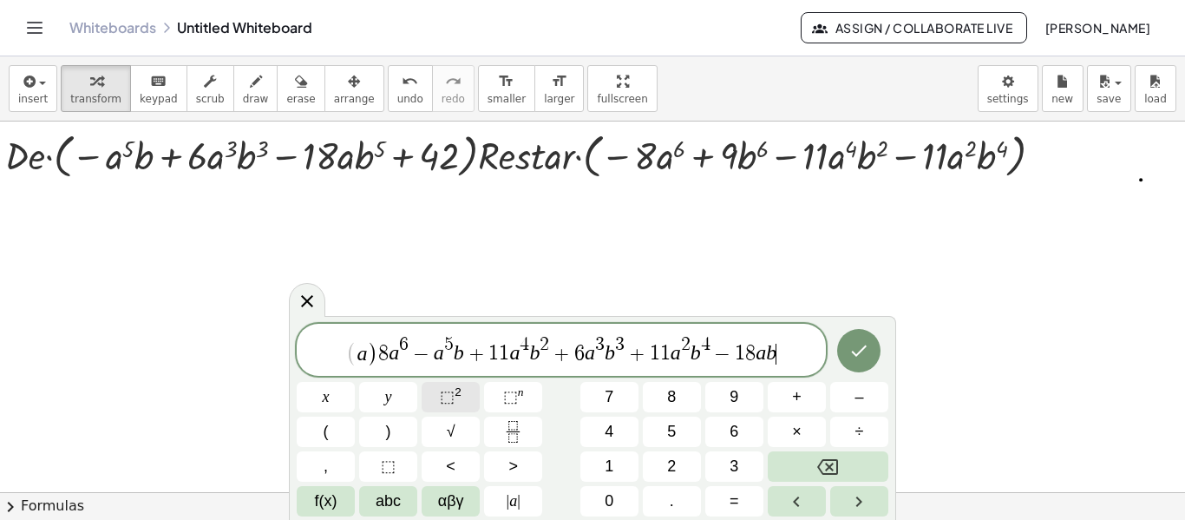
click at [444, 411] on button "⬚ 2" at bounding box center [451, 397] width 58 height 30
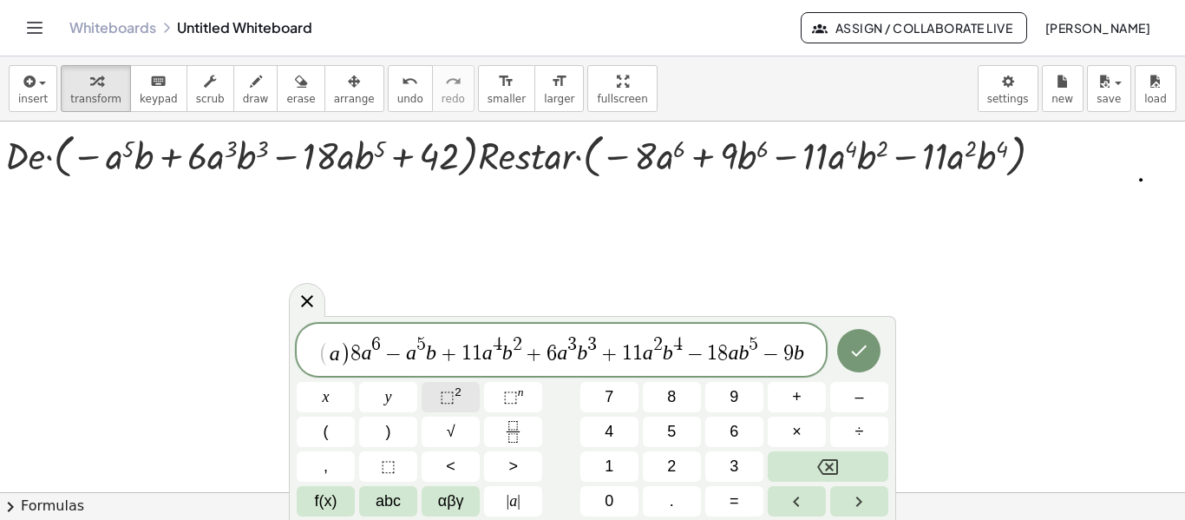
click at [444, 411] on button "⬚ 2" at bounding box center [451, 397] width 58 height 30
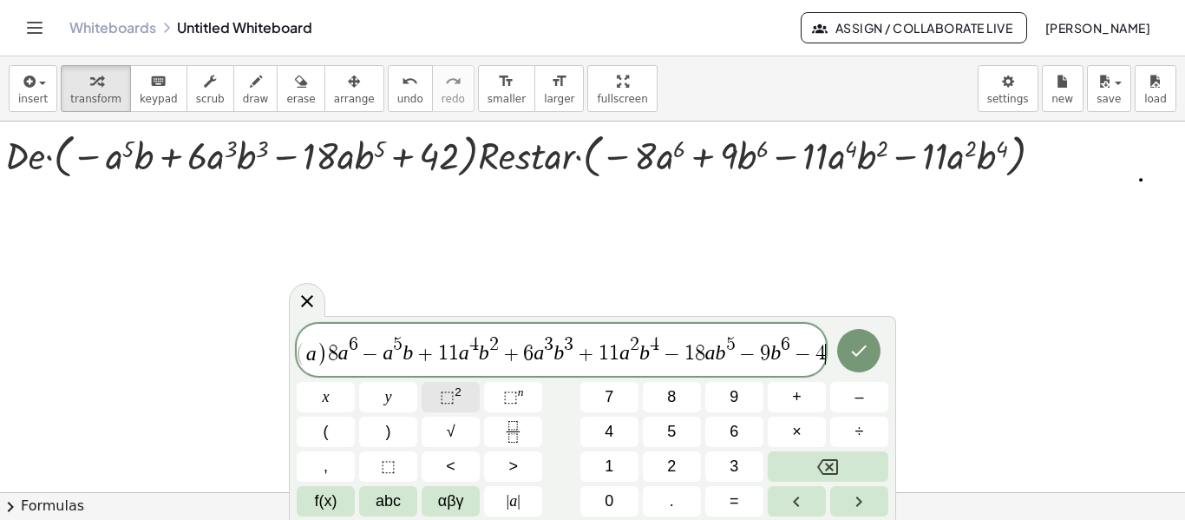
scroll to position [0, 14]
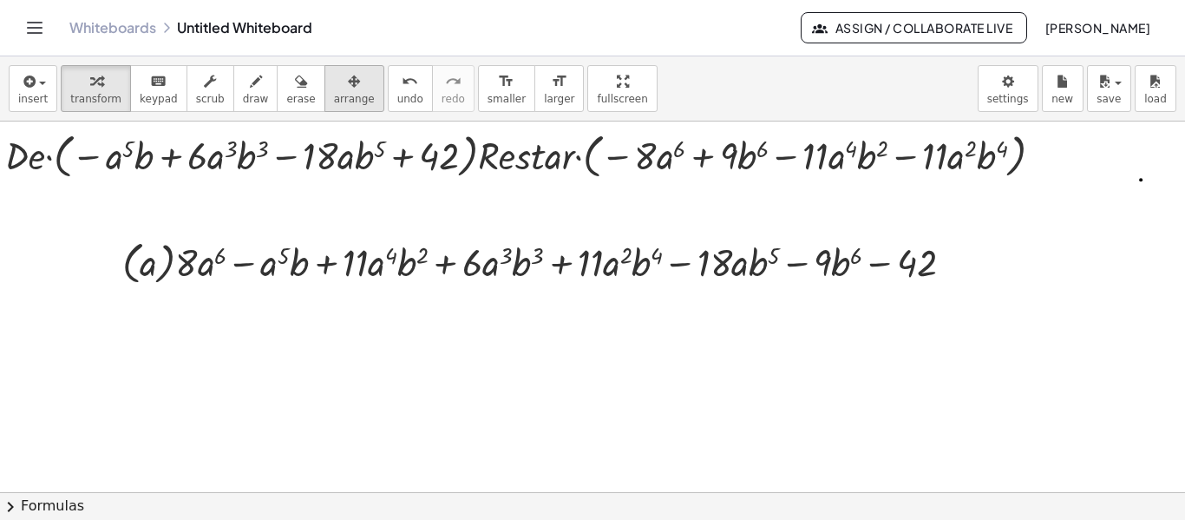
click at [348, 83] on icon "button" at bounding box center [354, 81] width 12 height 21
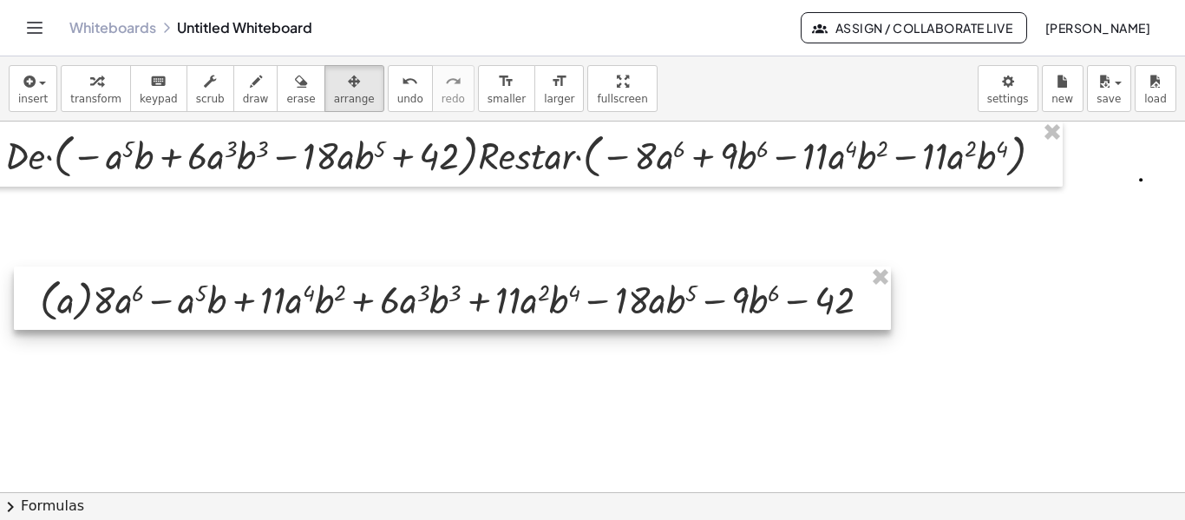
drag, startPoint x: 407, startPoint y: 276, endPoint x: 325, endPoint y: 313, distance: 90.5
click at [325, 313] on div at bounding box center [452, 297] width 877 height 63
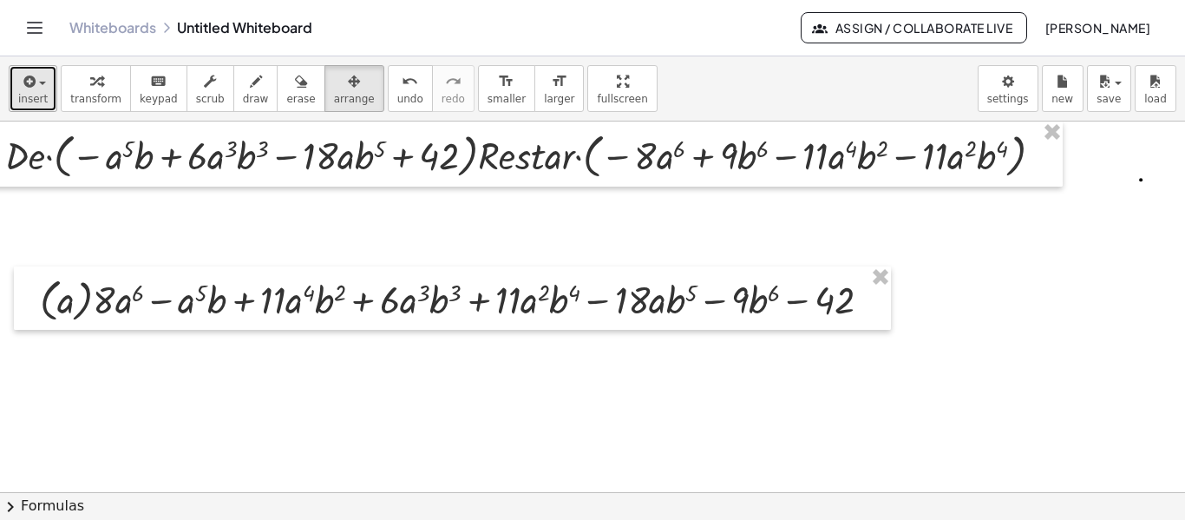
click at [35, 94] on span "insert" at bounding box center [33, 99] width 30 height 12
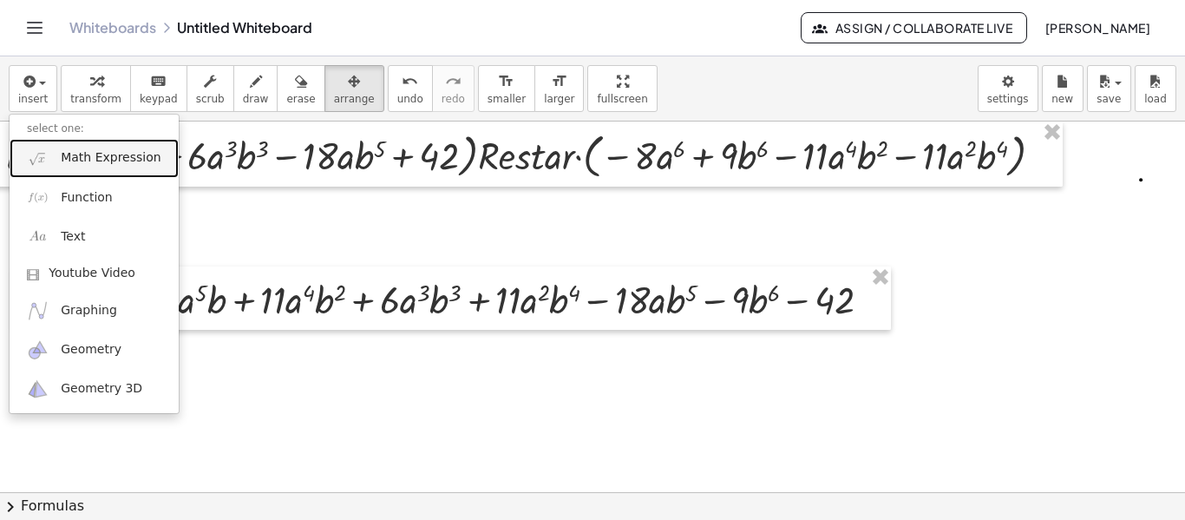
click at [69, 160] on span "Math Expression" at bounding box center [111, 157] width 100 height 17
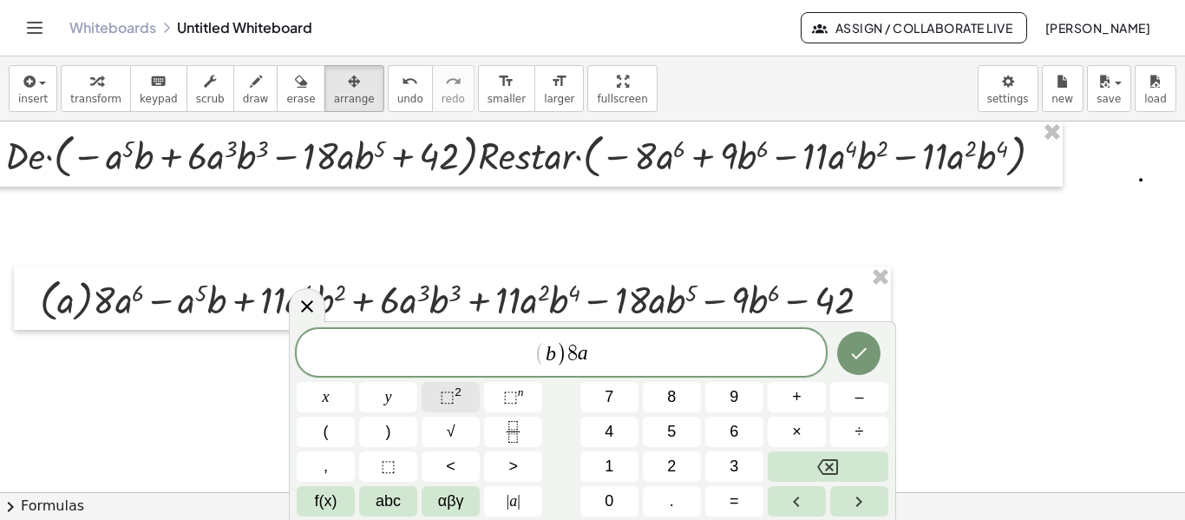
click at [474, 399] on button "⬚ 2" at bounding box center [451, 397] width 58 height 30
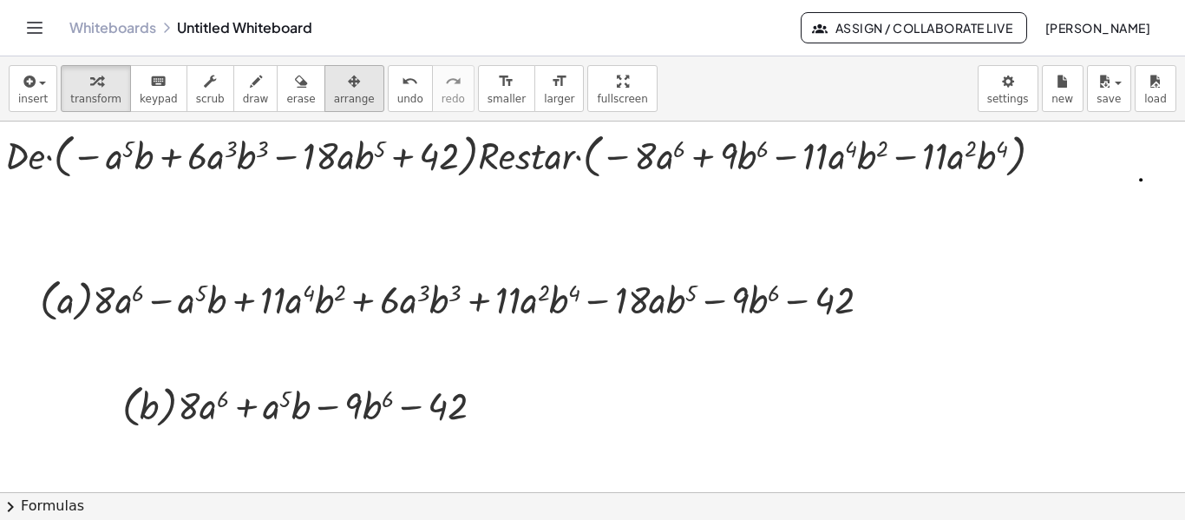
click at [338, 93] on span "arrange" at bounding box center [354, 99] width 41 height 12
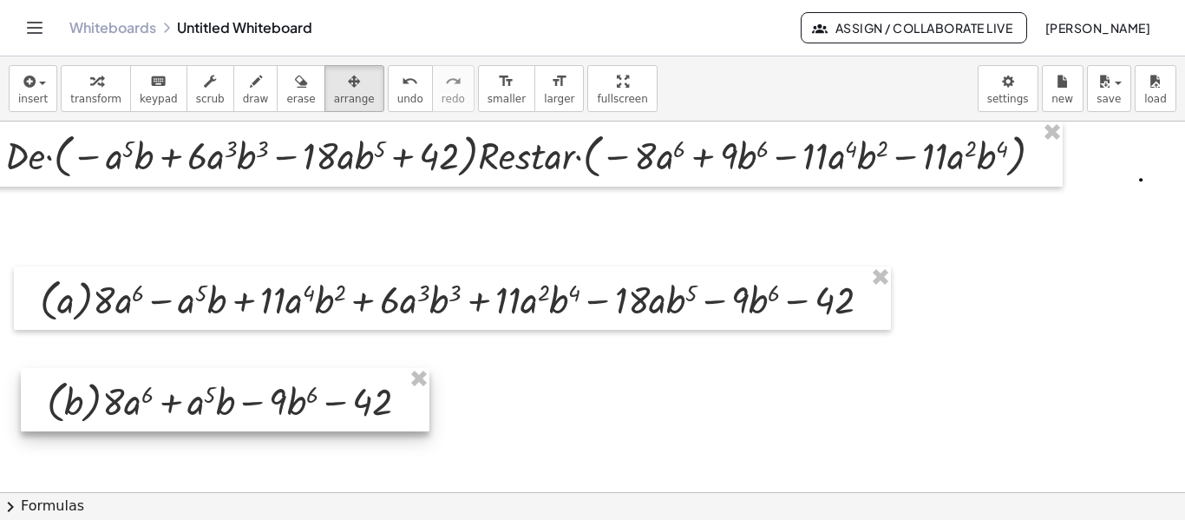
drag, startPoint x: 313, startPoint y: 422, endPoint x: 238, endPoint y: 417, distance: 75.6
click at [238, 417] on div at bounding box center [225, 399] width 409 height 63
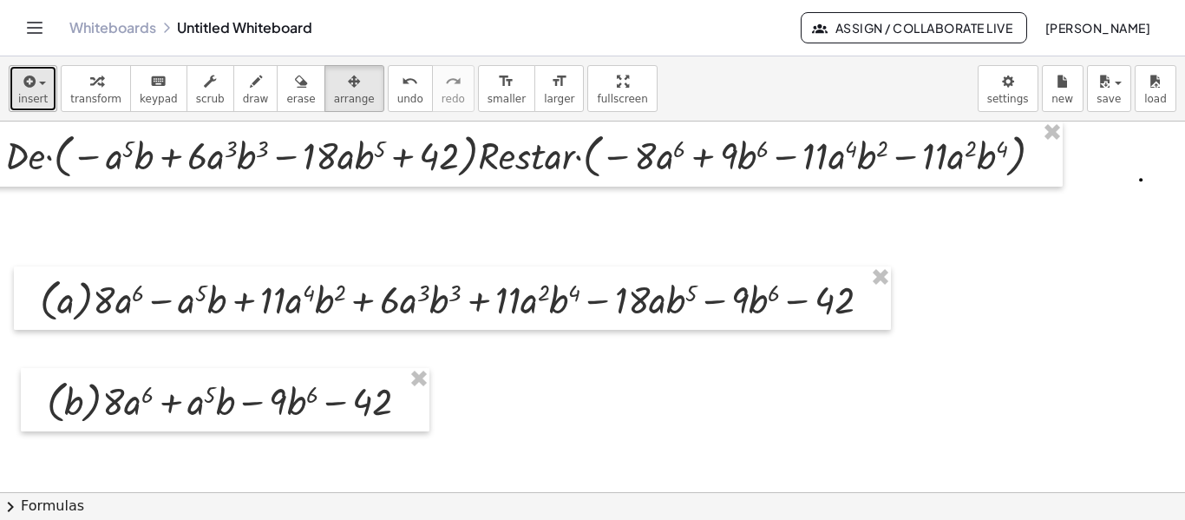
click at [27, 95] on span "insert" at bounding box center [33, 99] width 30 height 12
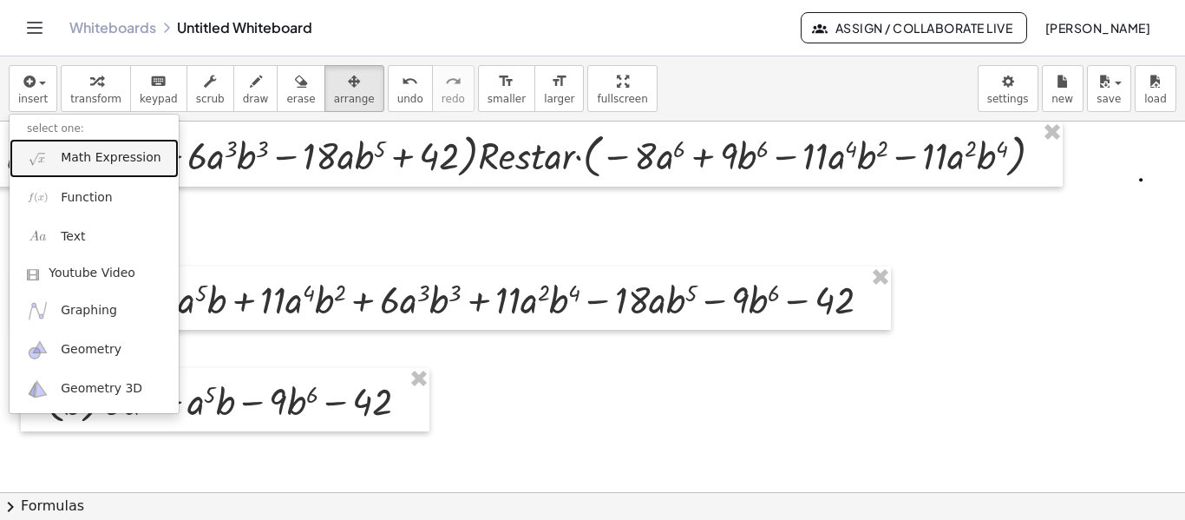
click at [97, 165] on span "Math Expression" at bounding box center [111, 157] width 100 height 17
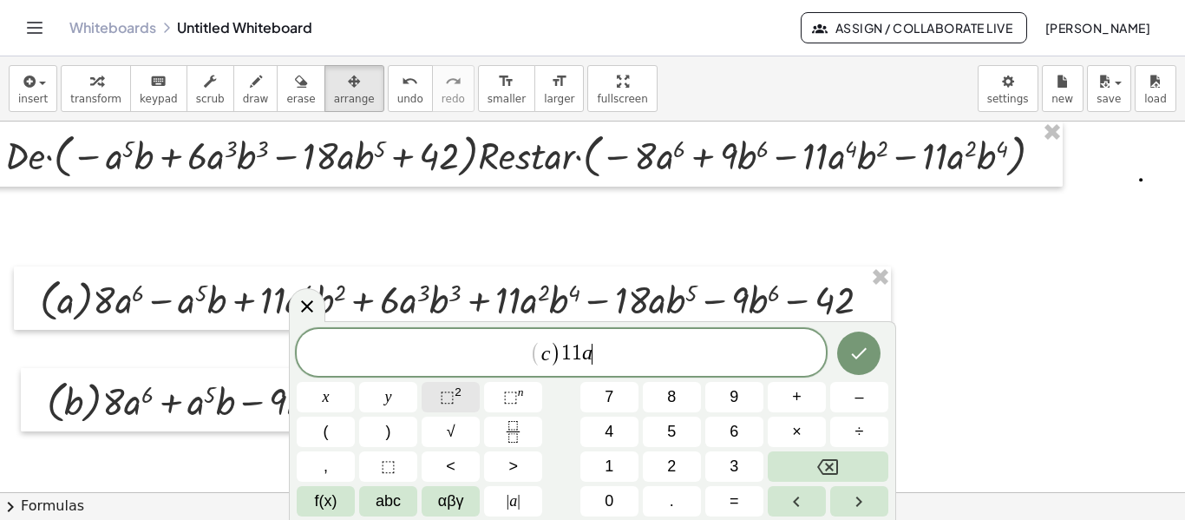
click at [466, 406] on button "⬚ 2" at bounding box center [451, 397] width 58 height 30
click at [464, 406] on button "⬚ 2" at bounding box center [451, 397] width 58 height 30
click at [887, 364] on div at bounding box center [859, 351] width 58 height 54
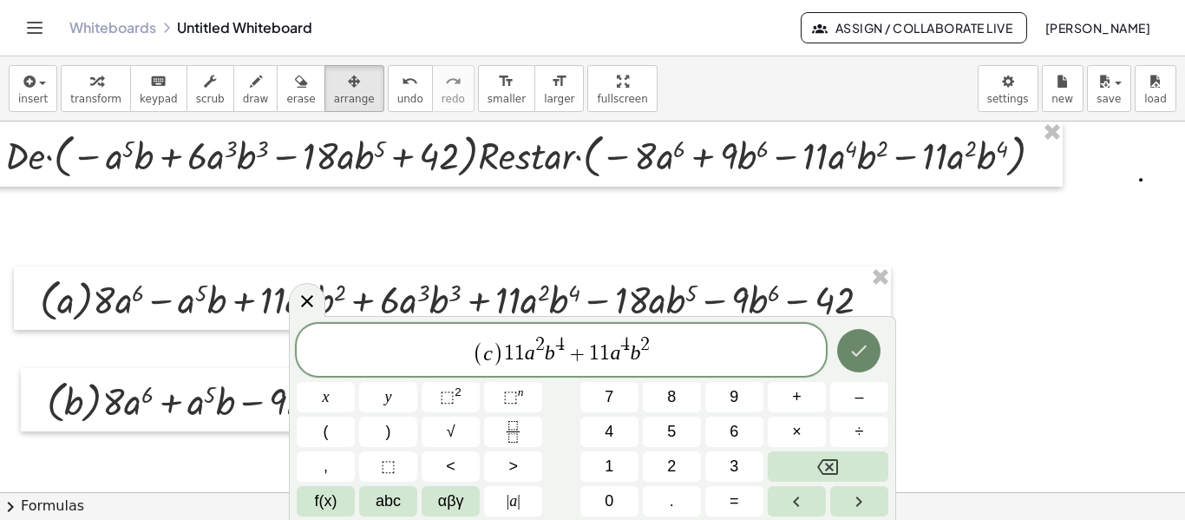
click at [858, 353] on icon "Done" at bounding box center [859, 350] width 21 height 21
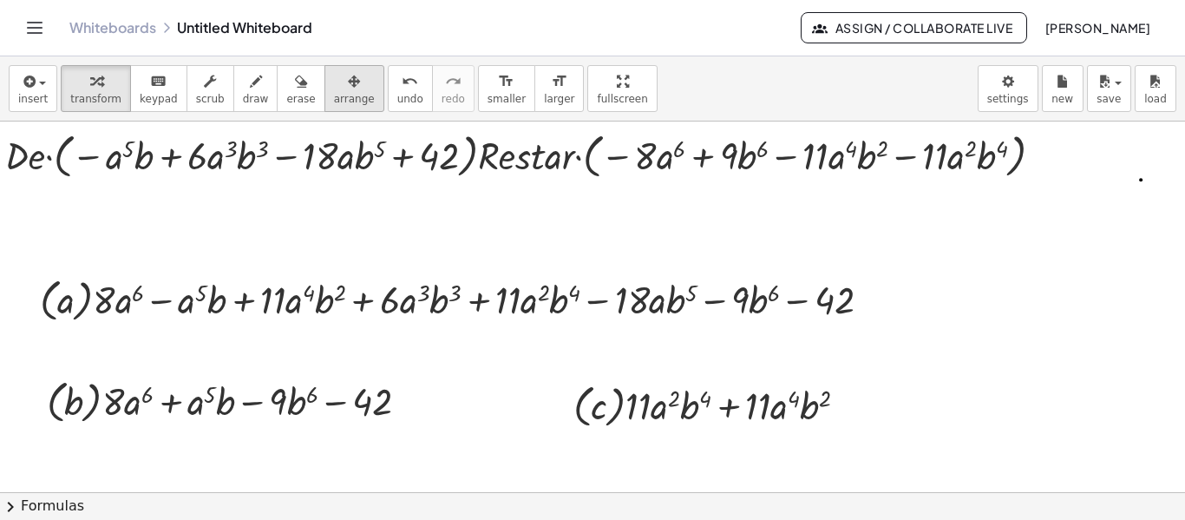
click at [348, 77] on icon "button" at bounding box center [354, 81] width 12 height 21
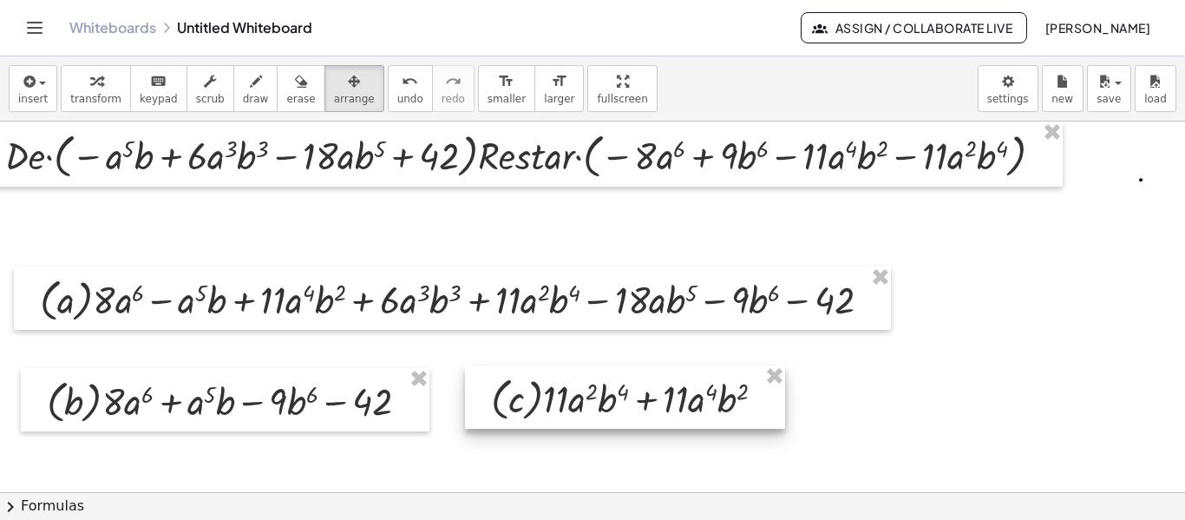
drag, startPoint x: 630, startPoint y: 384, endPoint x: 548, endPoint y: 377, distance: 81.9
click at [548, 377] on div at bounding box center [625, 396] width 320 height 63
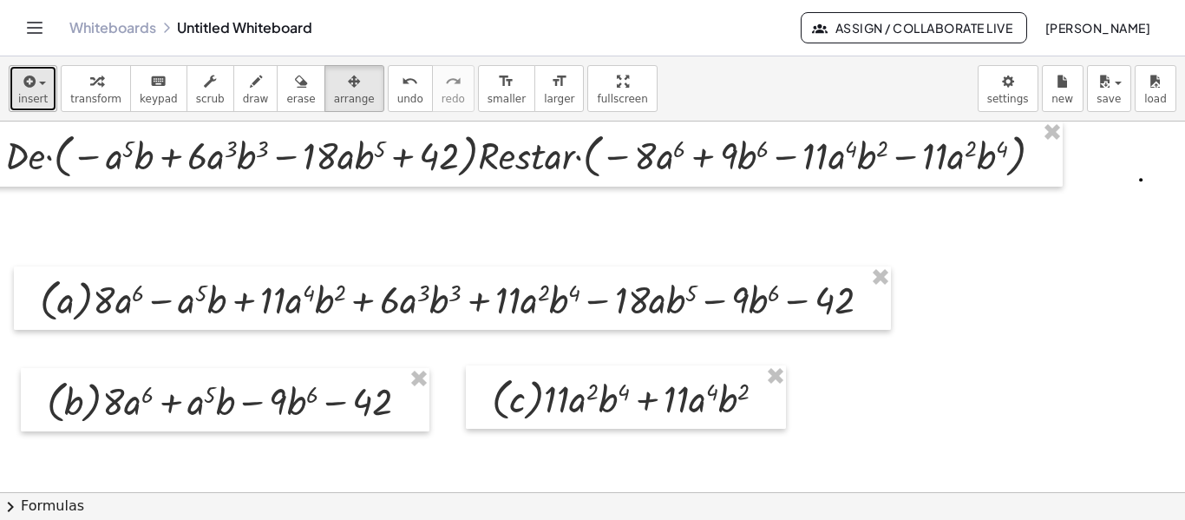
click at [46, 88] on button "insert" at bounding box center [33, 88] width 49 height 47
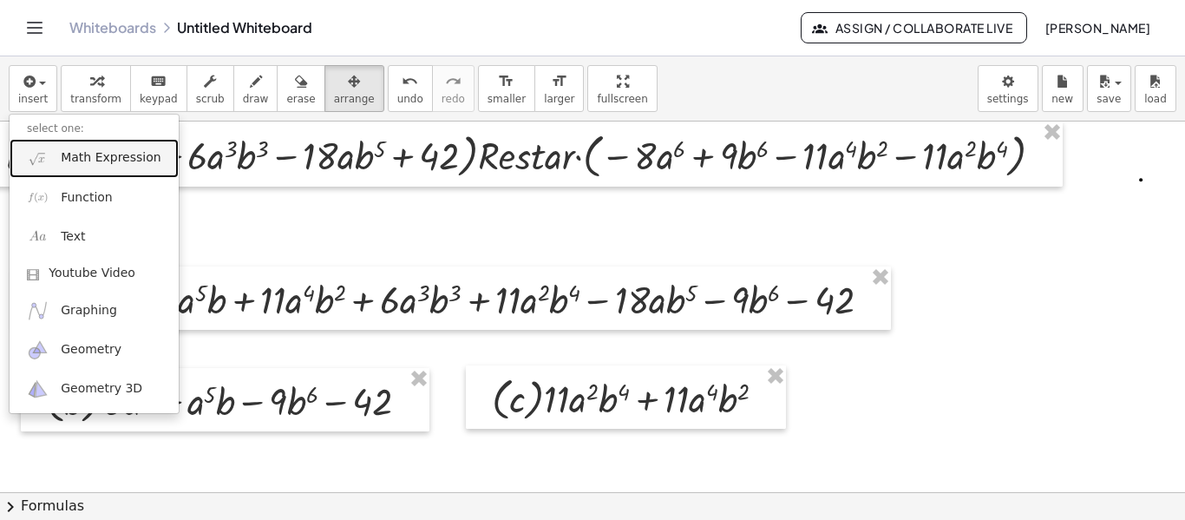
click at [69, 170] on link "Math Expression" at bounding box center [94, 158] width 169 height 39
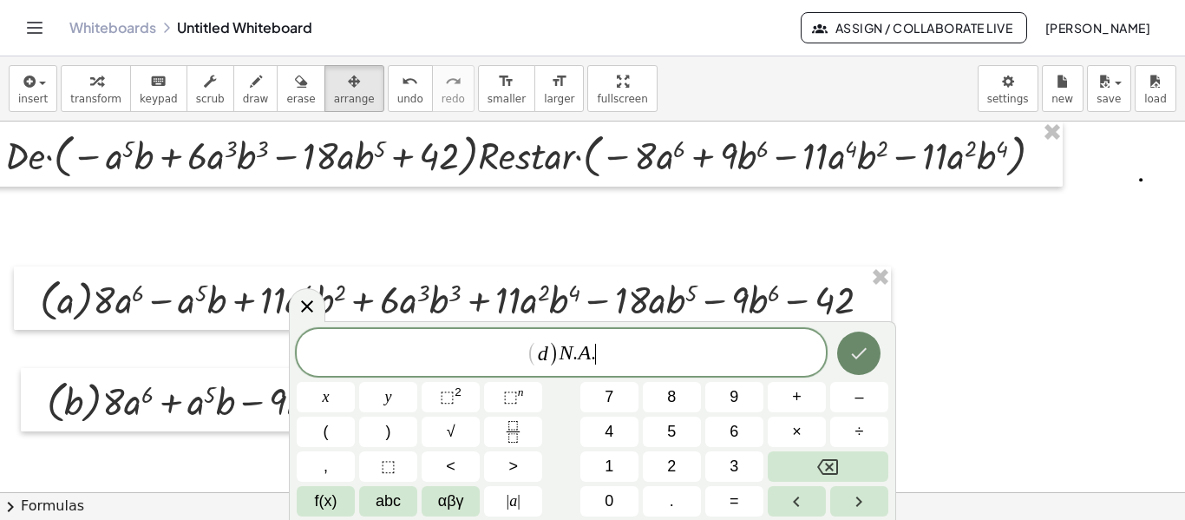
click at [841, 354] on button "Done" at bounding box center [858, 352] width 43 height 43
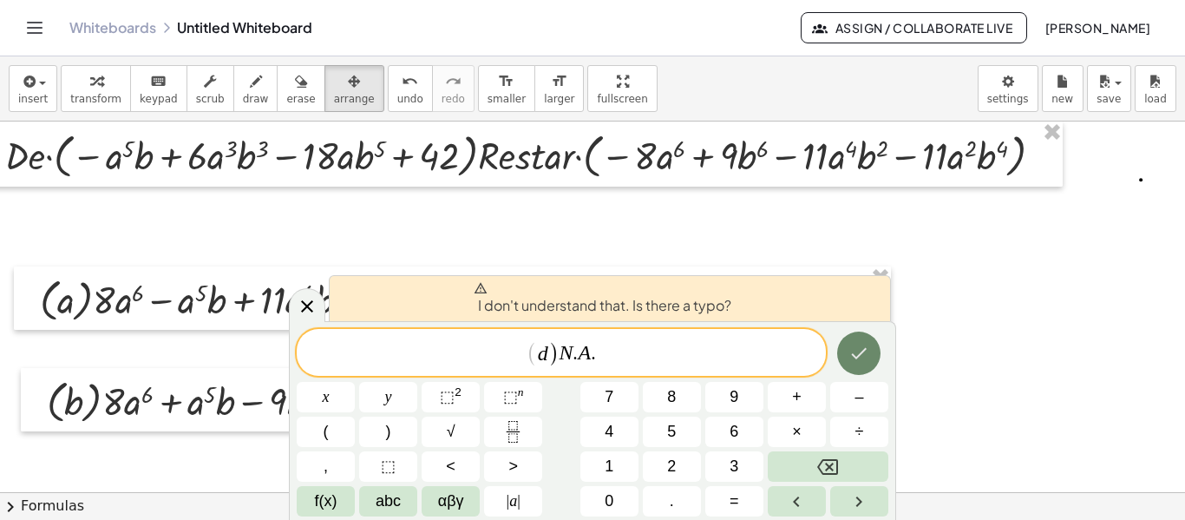
click at [841, 354] on button "Done" at bounding box center [858, 352] width 43 height 43
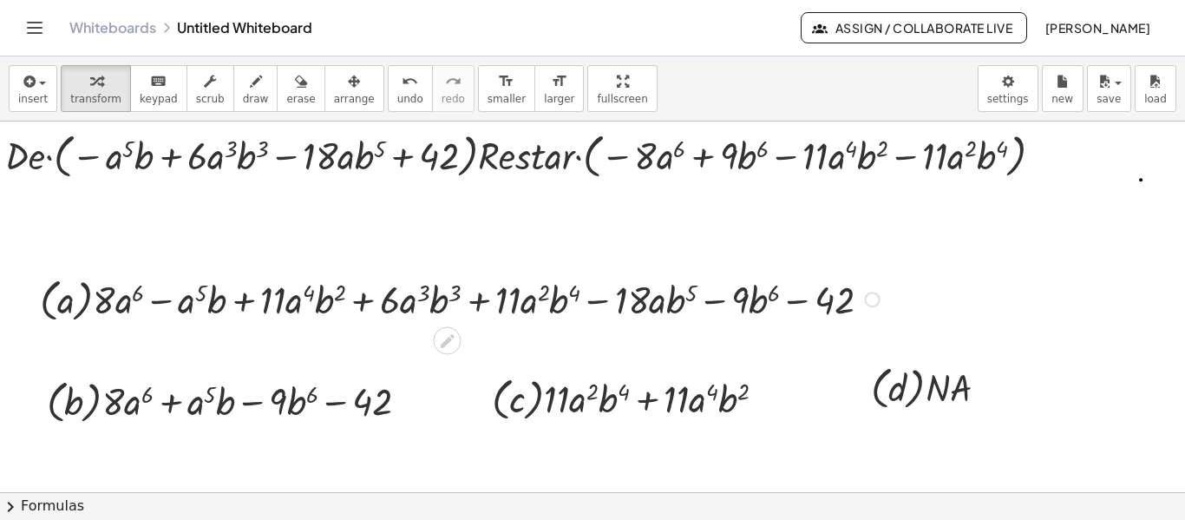
click at [489, 297] on div at bounding box center [462, 298] width 862 height 55
click at [334, 84] on div "button" at bounding box center [354, 80] width 41 height 21
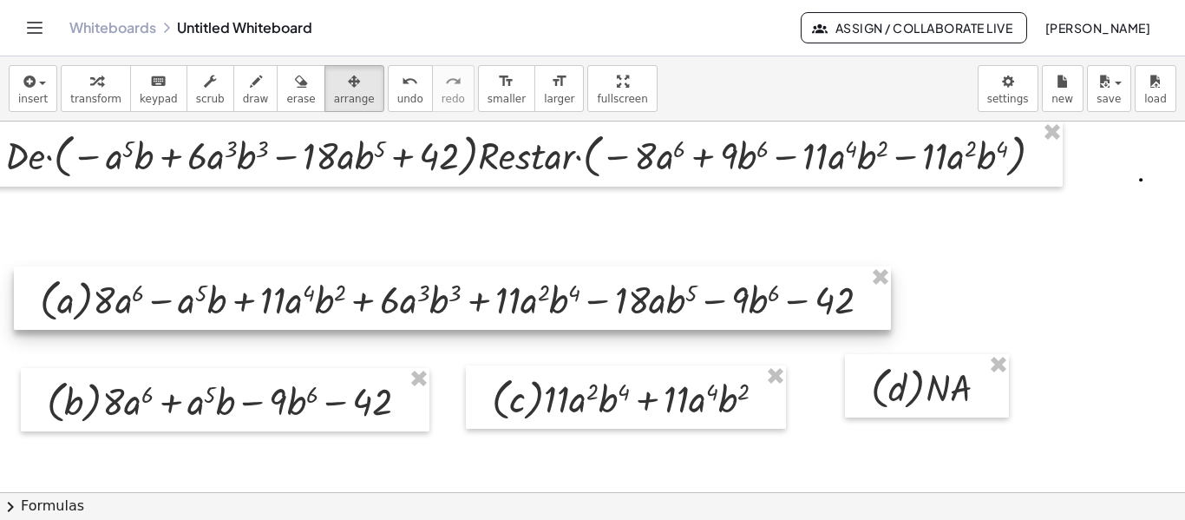
click at [536, 308] on div at bounding box center [452, 297] width 877 height 63
click at [525, 312] on div at bounding box center [452, 297] width 877 height 63
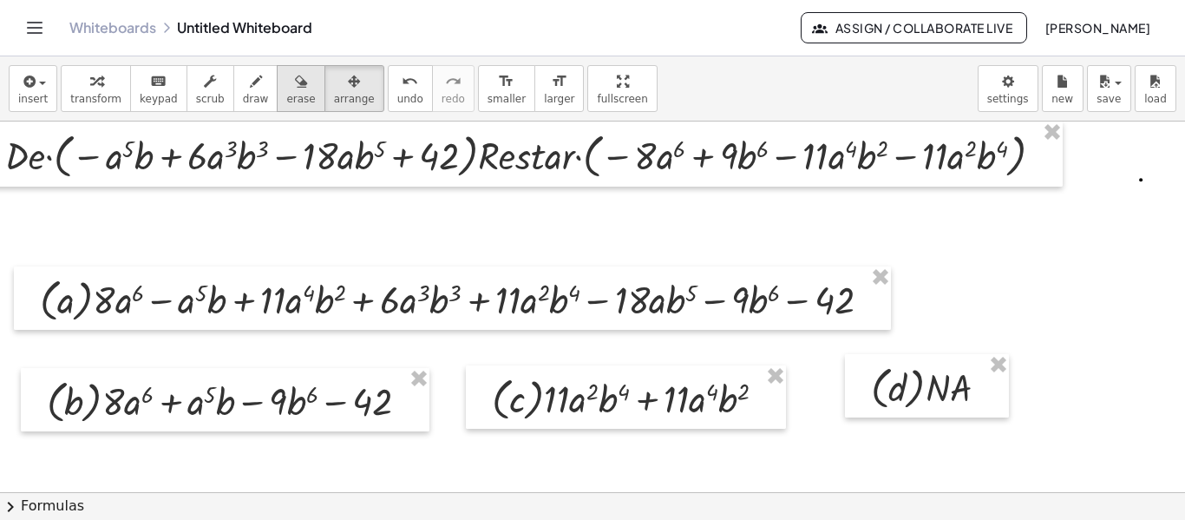
click at [286, 76] on div "button" at bounding box center [300, 80] width 29 height 21
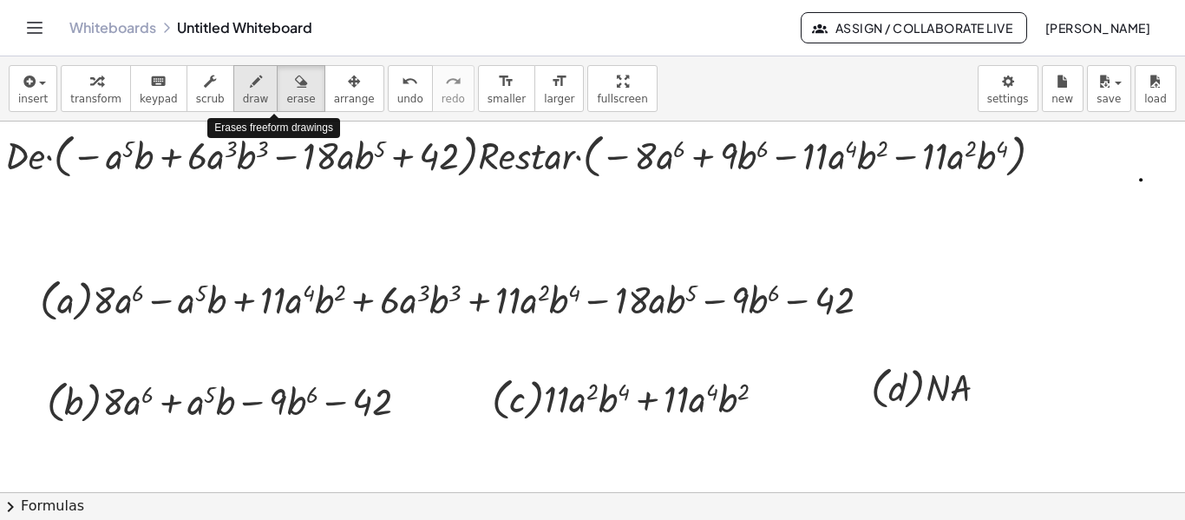
click at [246, 93] on button "draw" at bounding box center [255, 88] width 45 height 47
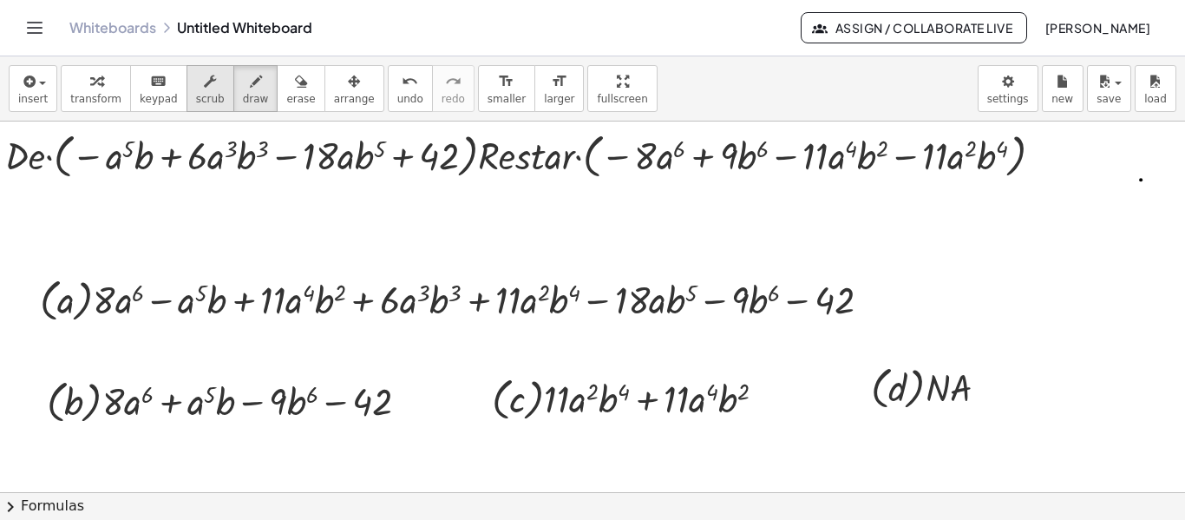
click at [198, 90] on button "scrub" at bounding box center [211, 88] width 48 height 47
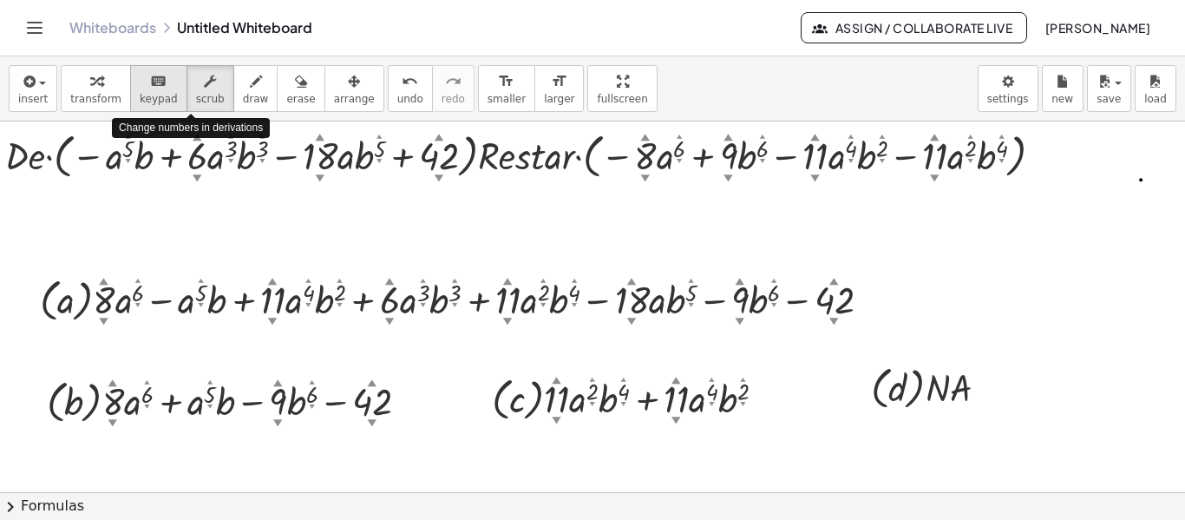
click at [158, 93] on span "keypad" at bounding box center [159, 99] width 38 height 12
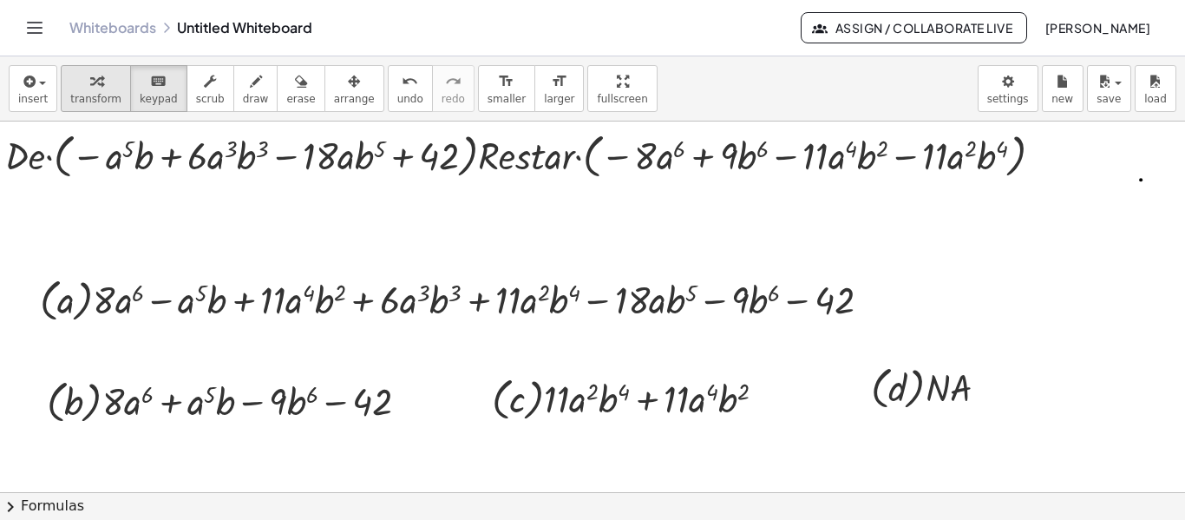
drag, startPoint x: 112, startPoint y: 94, endPoint x: 98, endPoint y: 89, distance: 14.8
click at [99, 89] on button "transform" at bounding box center [96, 88] width 70 height 47
click at [447, 333] on icon at bounding box center [447, 340] width 18 height 18
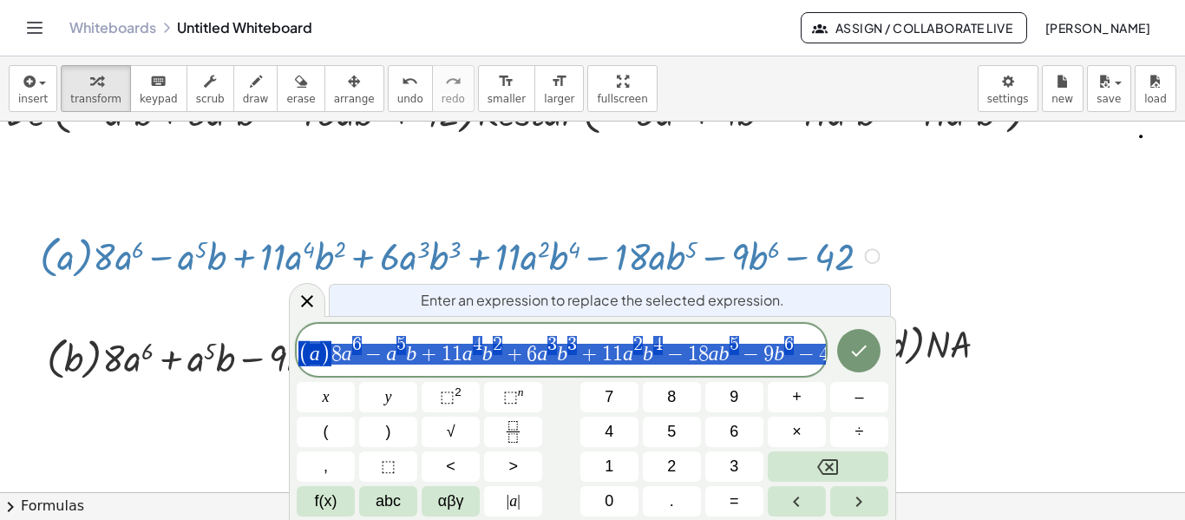
scroll to position [47, 21]
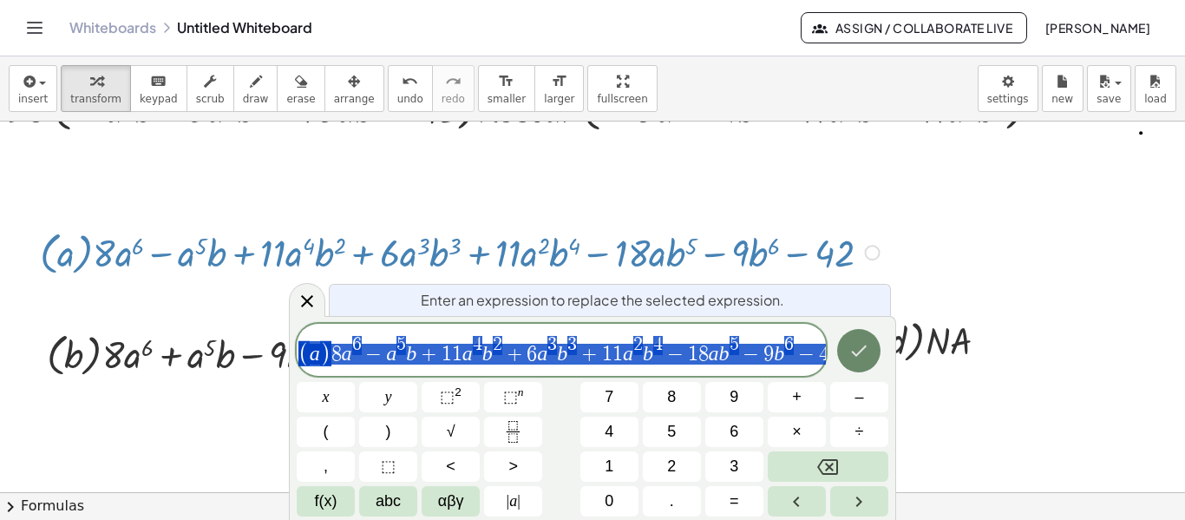
click at [844, 349] on button "Done" at bounding box center [858, 350] width 43 height 43
click at [845, 349] on div at bounding box center [858, 338] width 26 height 63
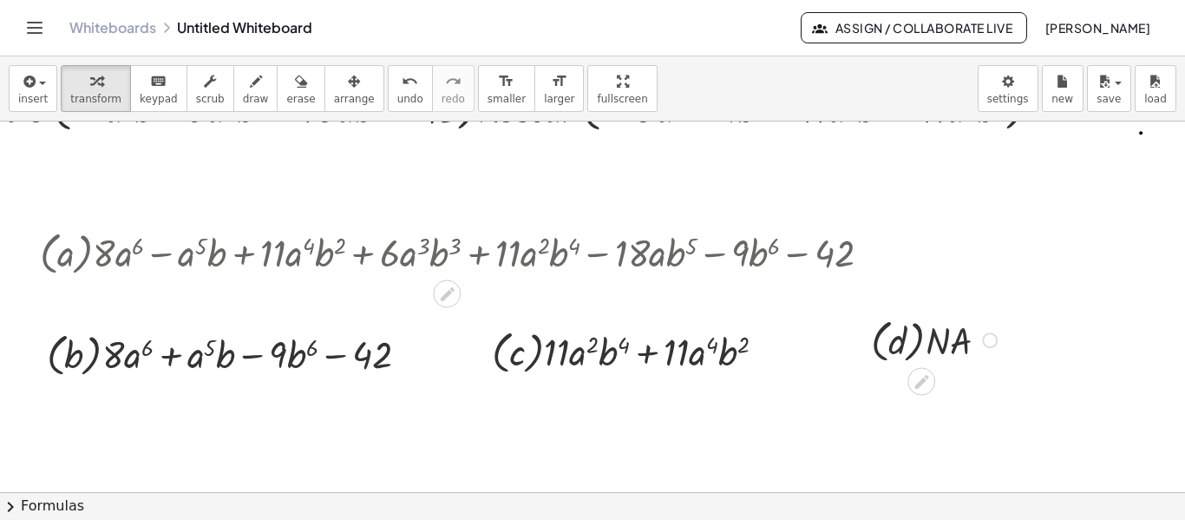
click at [845, 349] on div at bounding box center [858, 338] width 26 height 63
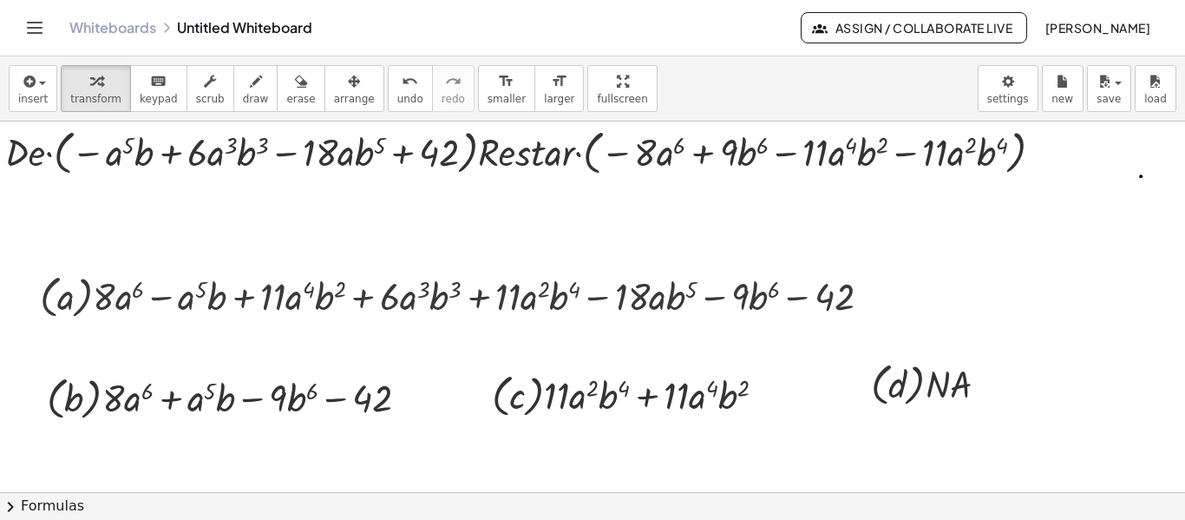
scroll to position [0, 21]
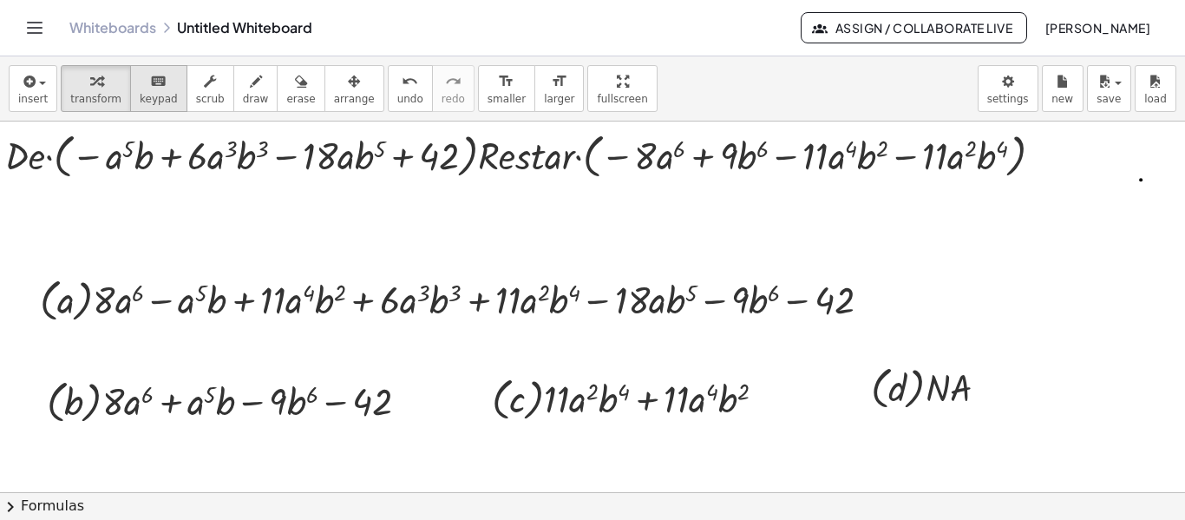
click at [150, 85] on icon "keyboard" at bounding box center [158, 81] width 16 height 21
click at [204, 90] on icon "button" at bounding box center [210, 81] width 12 height 21
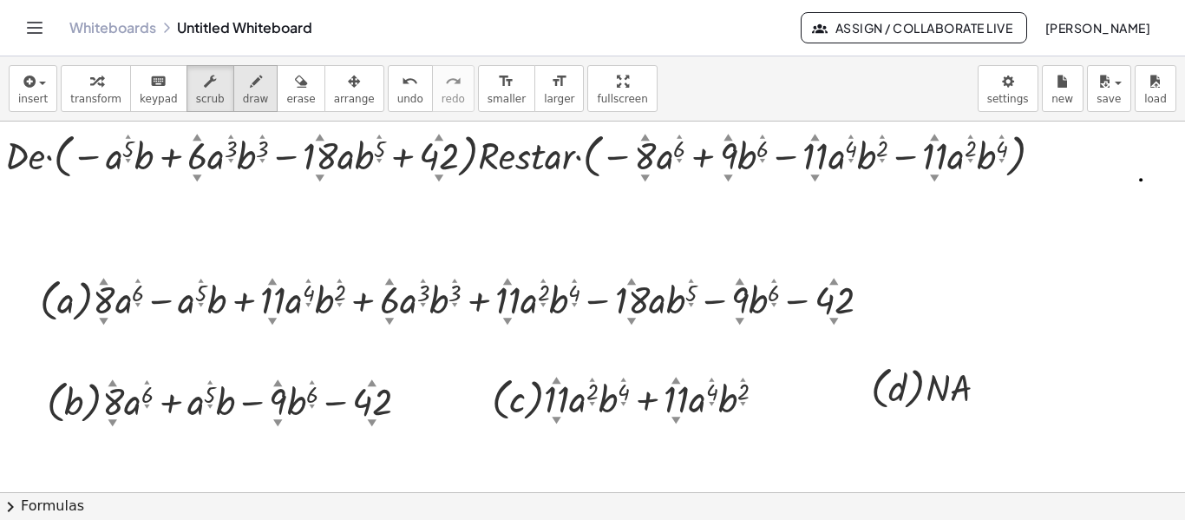
click at [243, 79] on div "button" at bounding box center [256, 80] width 26 height 21
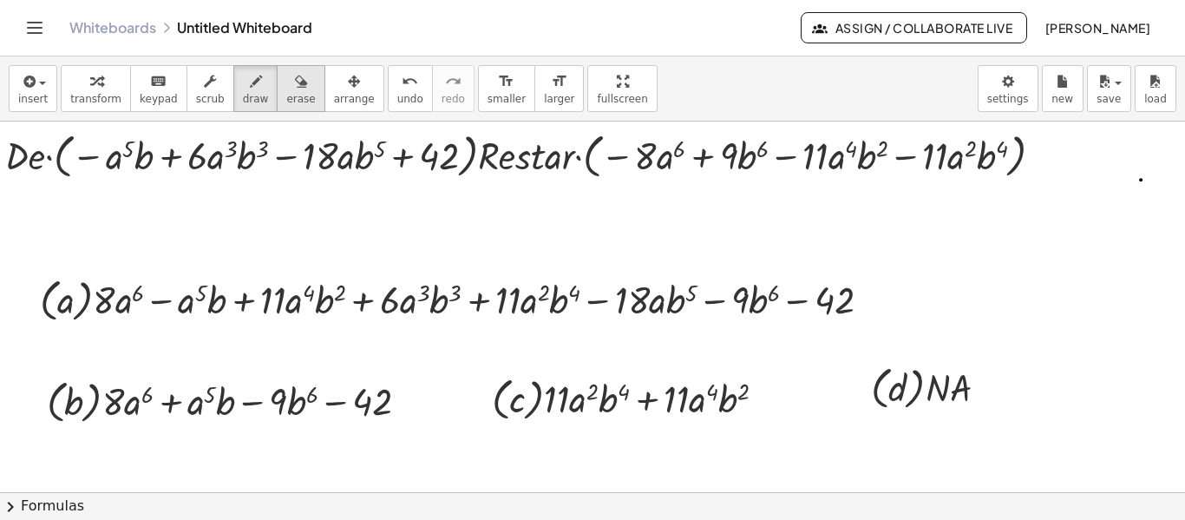
click at [295, 77] on icon "button" at bounding box center [301, 81] width 12 height 21
click at [325, 108] on button "arrange" at bounding box center [355, 88] width 60 height 47
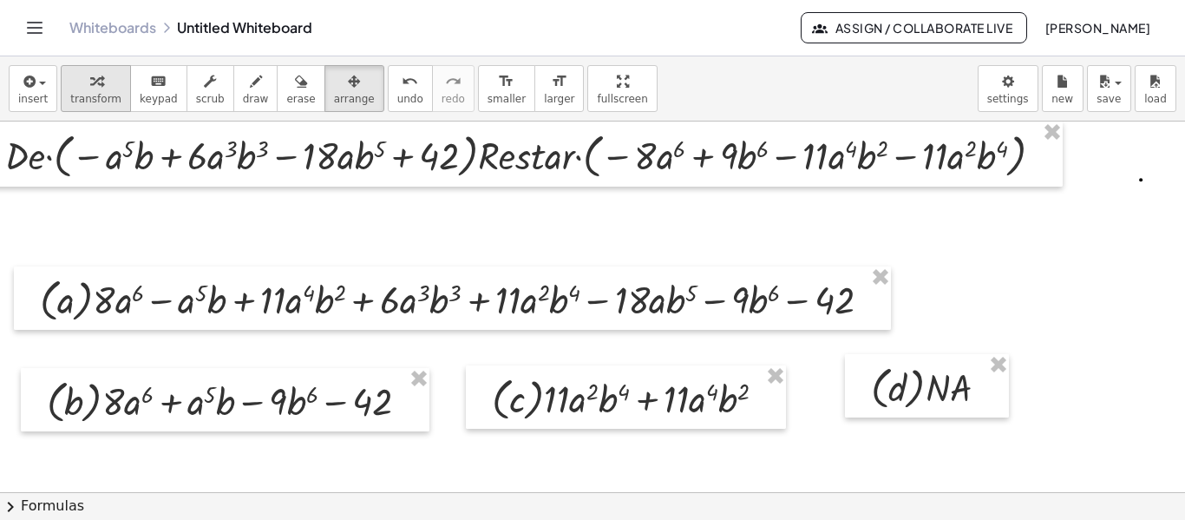
click at [75, 95] on span "transform" at bounding box center [95, 99] width 51 height 12
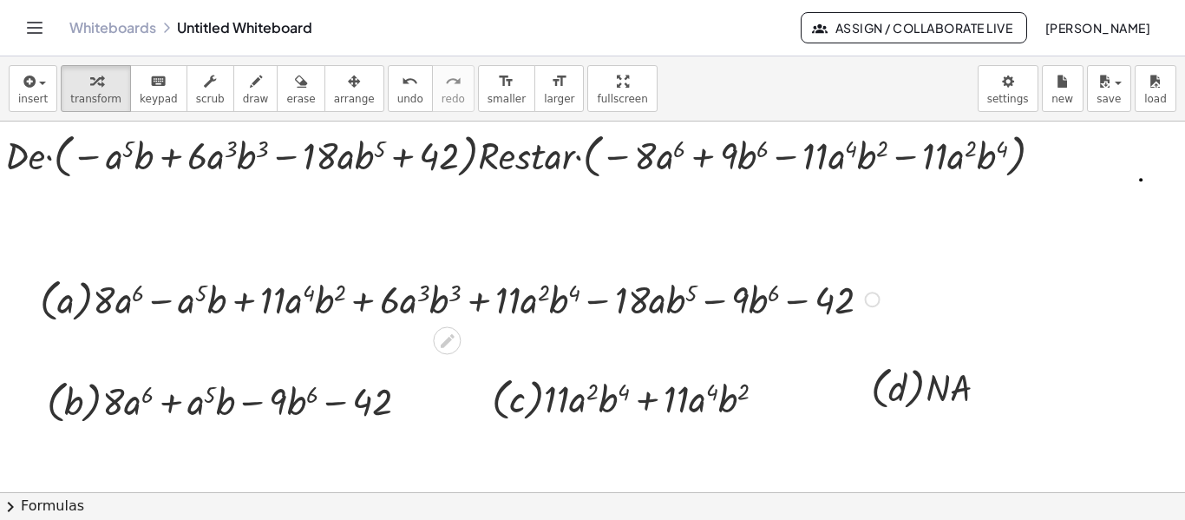
drag, startPoint x: 453, startPoint y: 338, endPoint x: 437, endPoint y: 339, distance: 15.6
click at [438, 339] on icon at bounding box center [447, 340] width 18 height 18
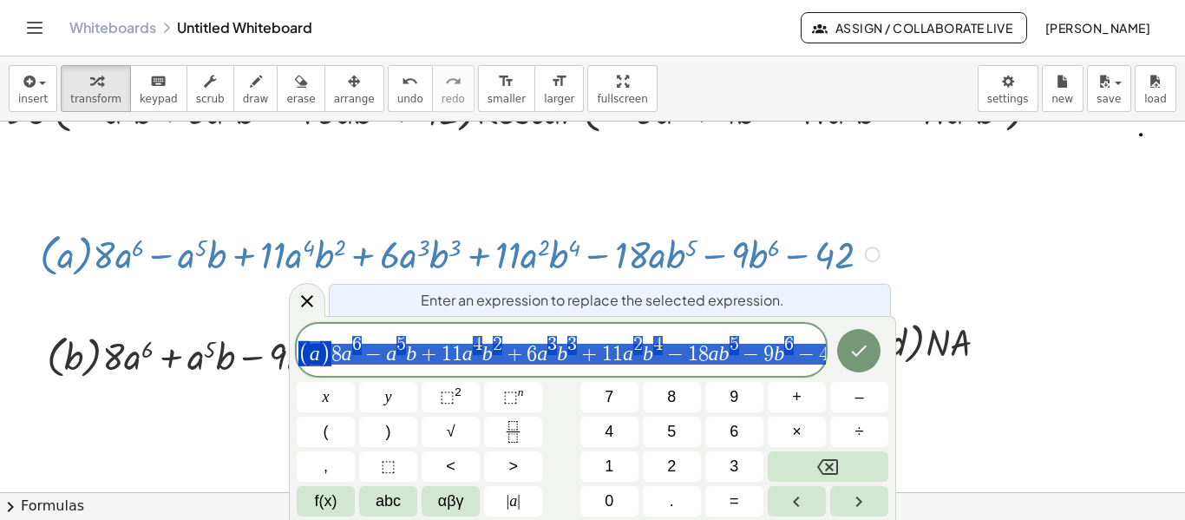
scroll to position [47, 21]
click at [311, 312] on div at bounding box center [307, 300] width 36 height 34
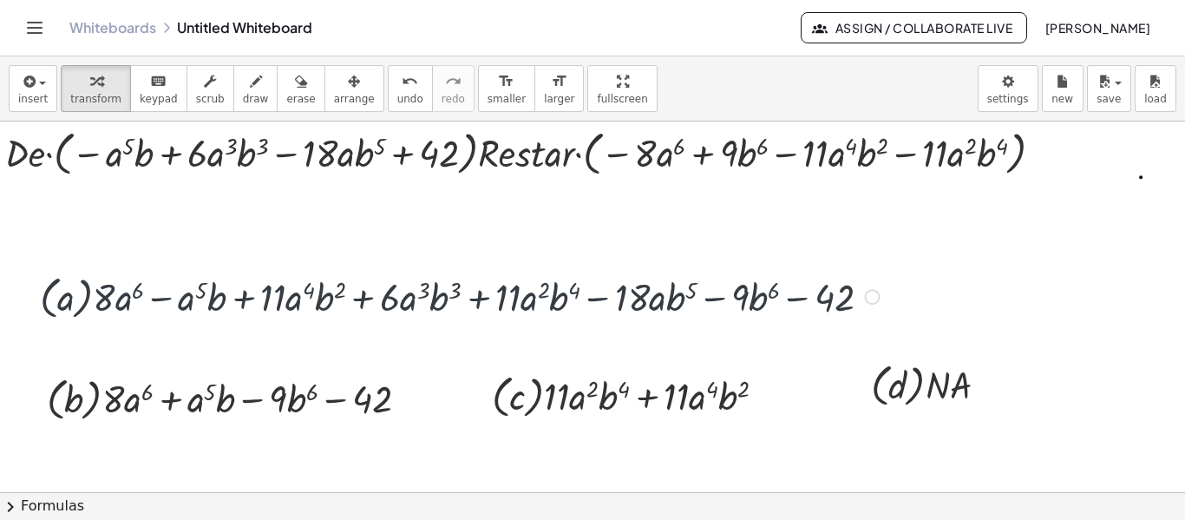
scroll to position [0, 21]
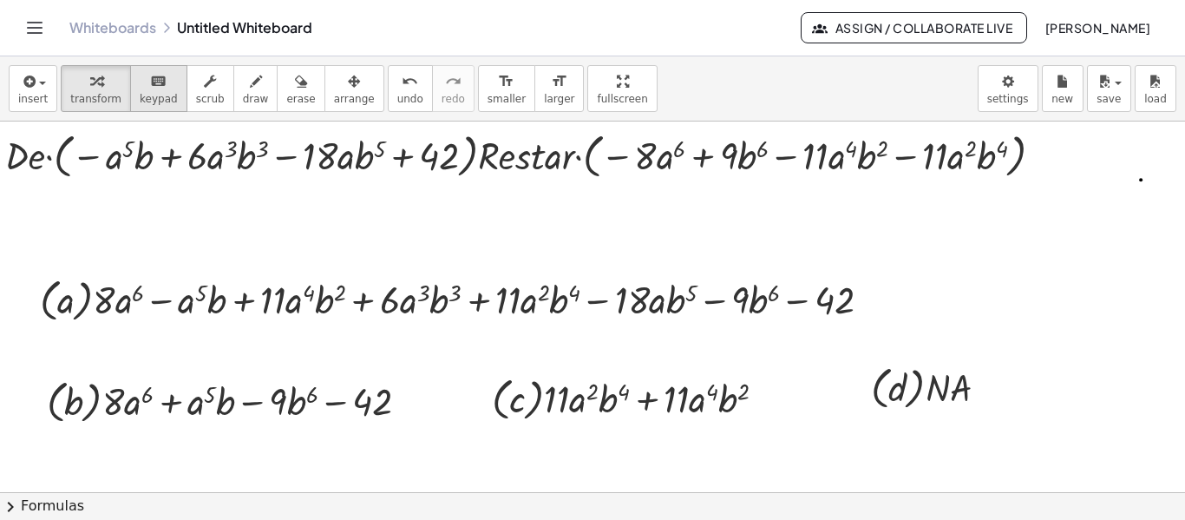
click at [147, 93] on span "keypad" at bounding box center [159, 99] width 38 height 12
click at [776, 333] on div at bounding box center [596, 493] width 1234 height 744
click at [872, 297] on div at bounding box center [873, 300] width 16 height 16
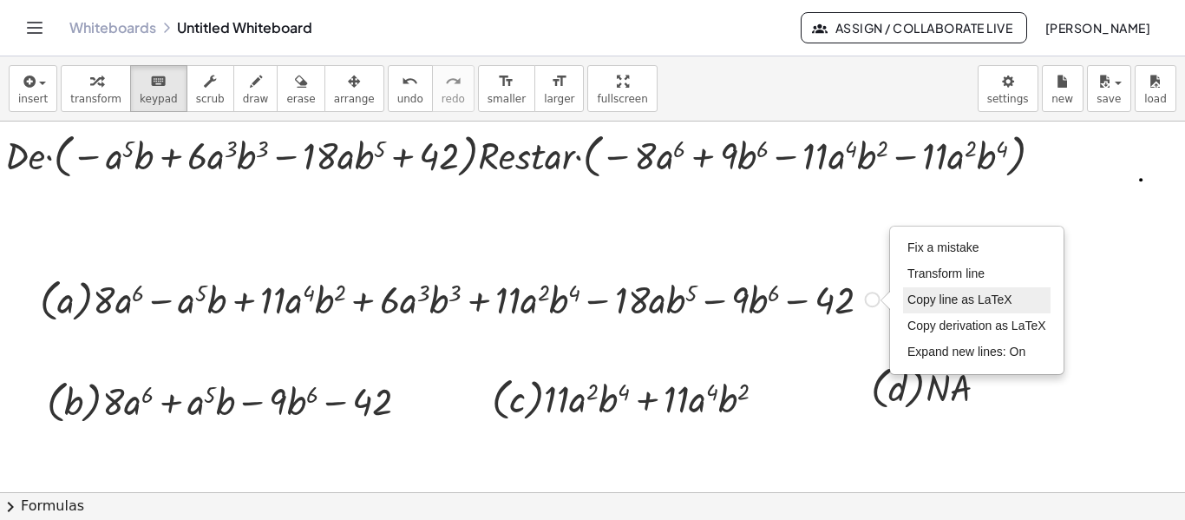
click at [958, 298] on span "Copy line as LaTeX" at bounding box center [960, 299] width 105 height 14
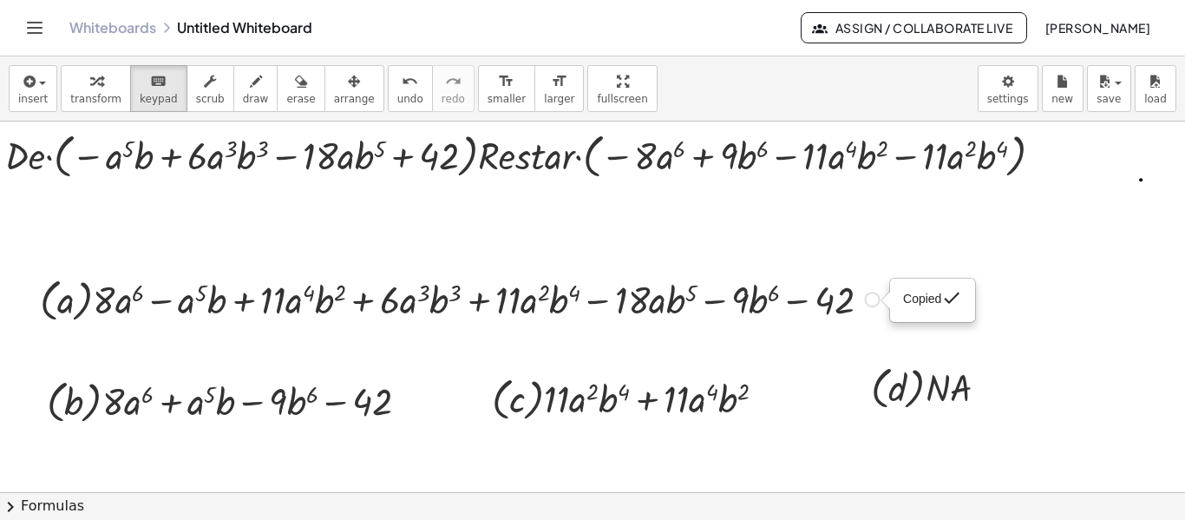
click at [913, 298] on span "Copied" at bounding box center [922, 299] width 38 height 14
click at [871, 298] on div "Copied done" at bounding box center [873, 300] width 16 height 16
click at [870, 298] on div "Fix a mistake Transform line Copy line as LaTeX Copy derivation as LaTeX Expand…" at bounding box center [873, 300] width 16 height 16
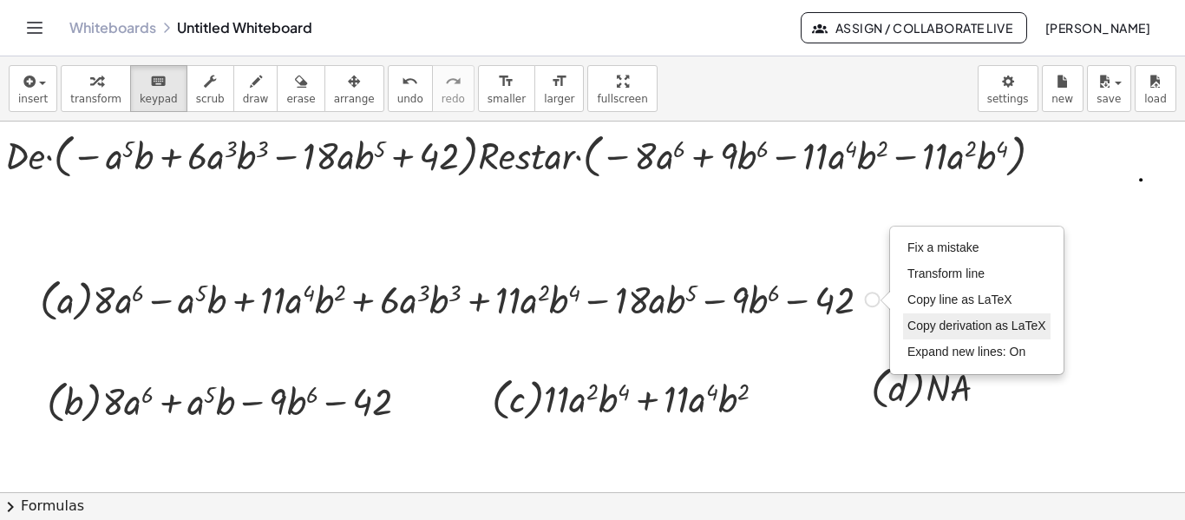
click at [962, 331] on span "Copy derivation as LaTeX" at bounding box center [977, 325] width 139 height 14
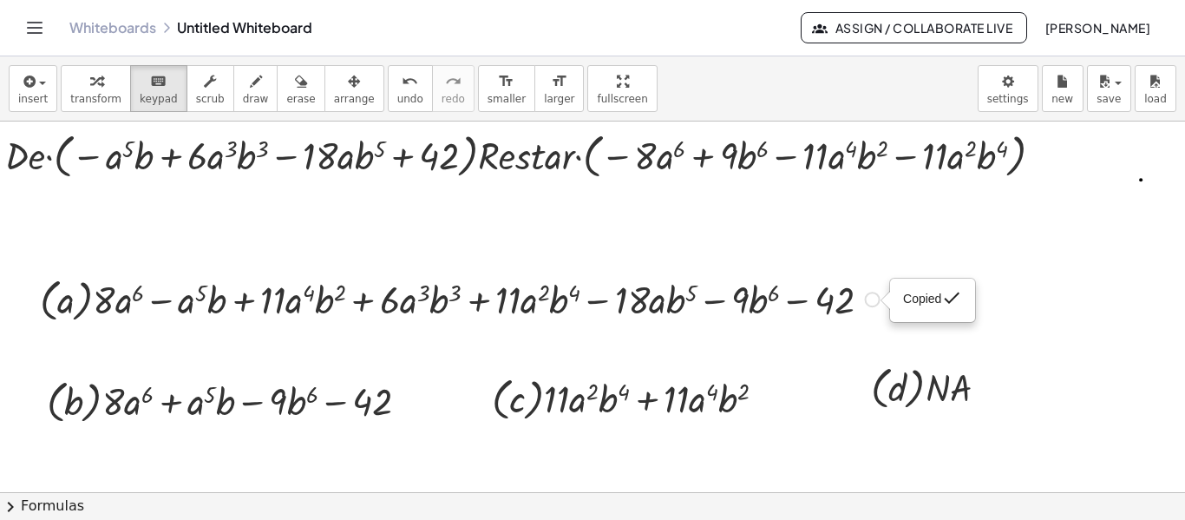
click at [915, 299] on span "Copied" at bounding box center [922, 299] width 38 height 14
click at [874, 303] on div "Copied done" at bounding box center [873, 300] width 16 height 16
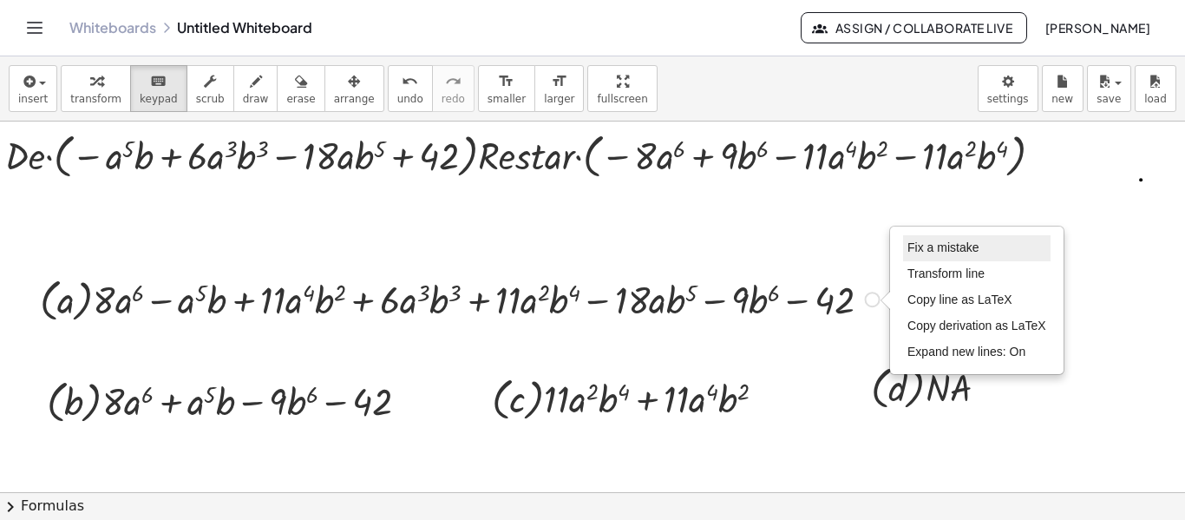
click at [930, 257] on li "Fix a mistake" at bounding box center [977, 248] width 148 height 26
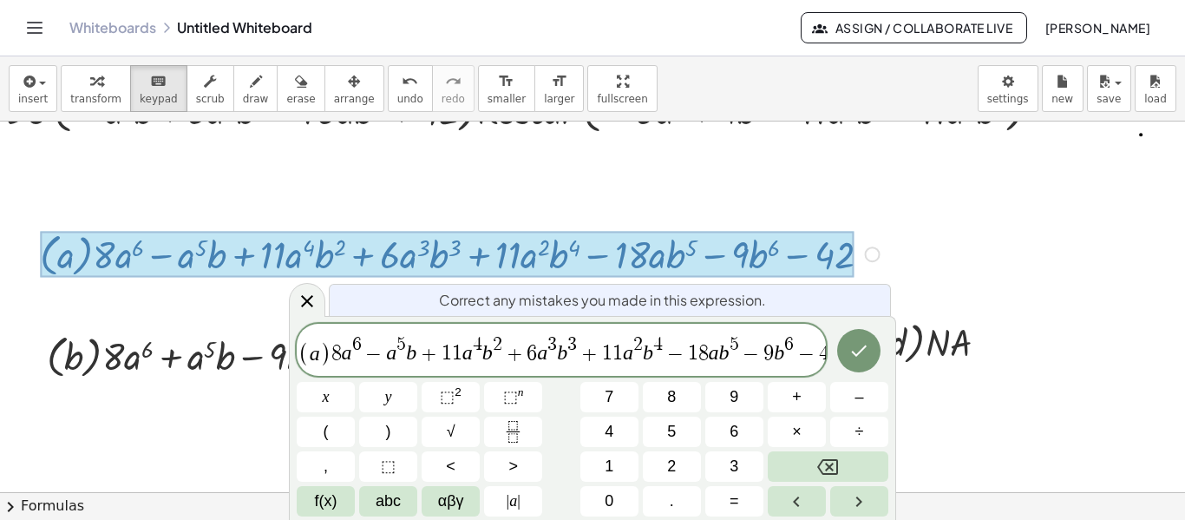
scroll to position [47, 21]
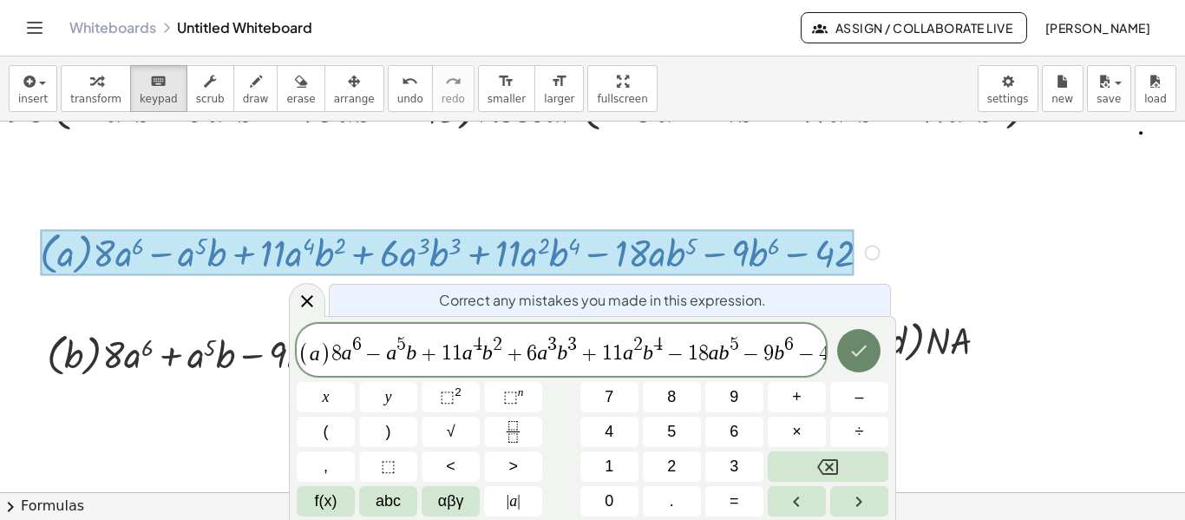
click at [850, 357] on icon "Done" at bounding box center [859, 350] width 21 height 21
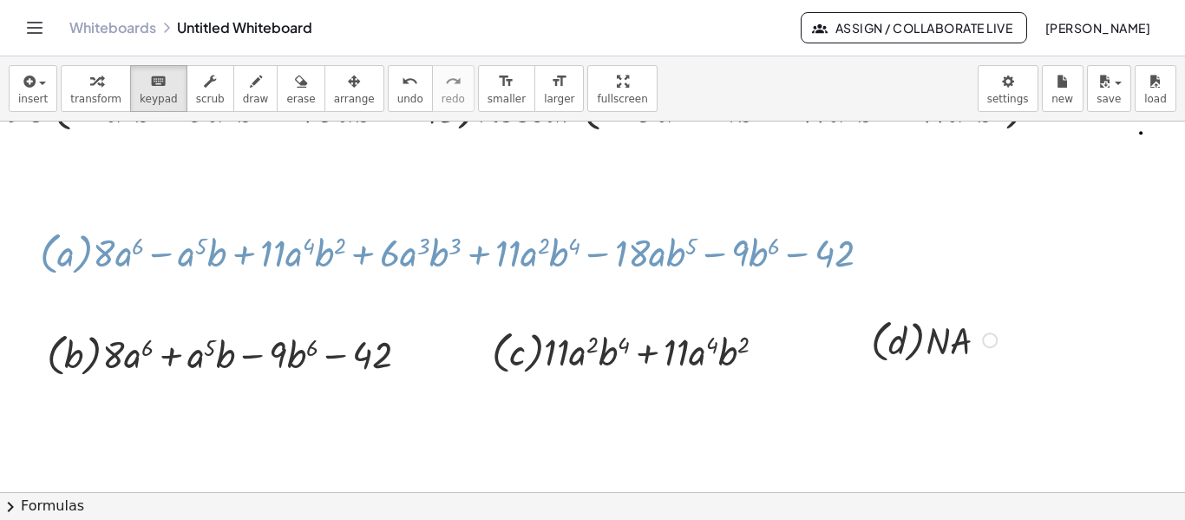
click at [850, 357] on div at bounding box center [858, 338] width 26 height 63
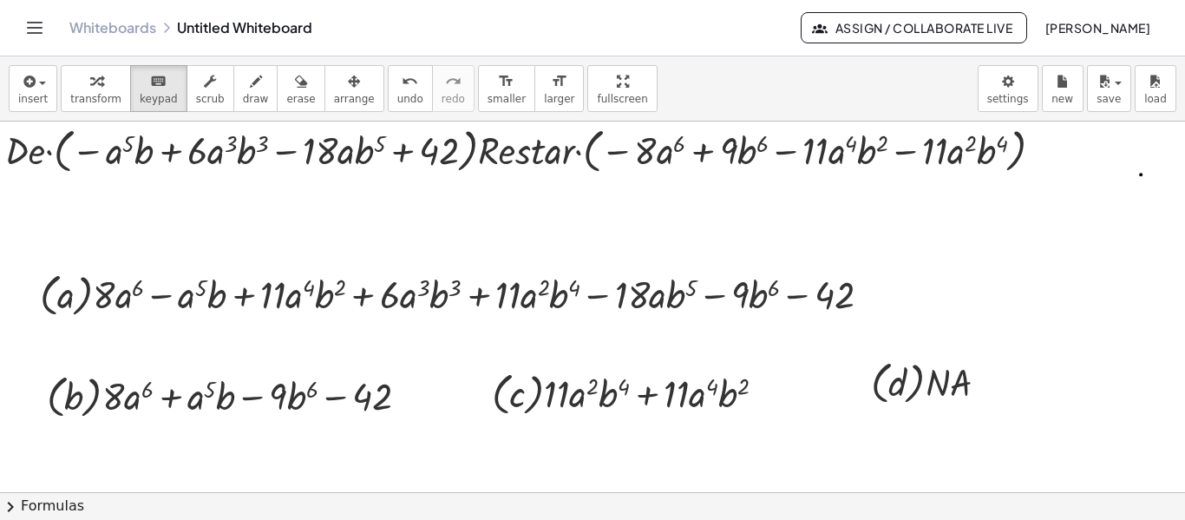
scroll to position [0, 21]
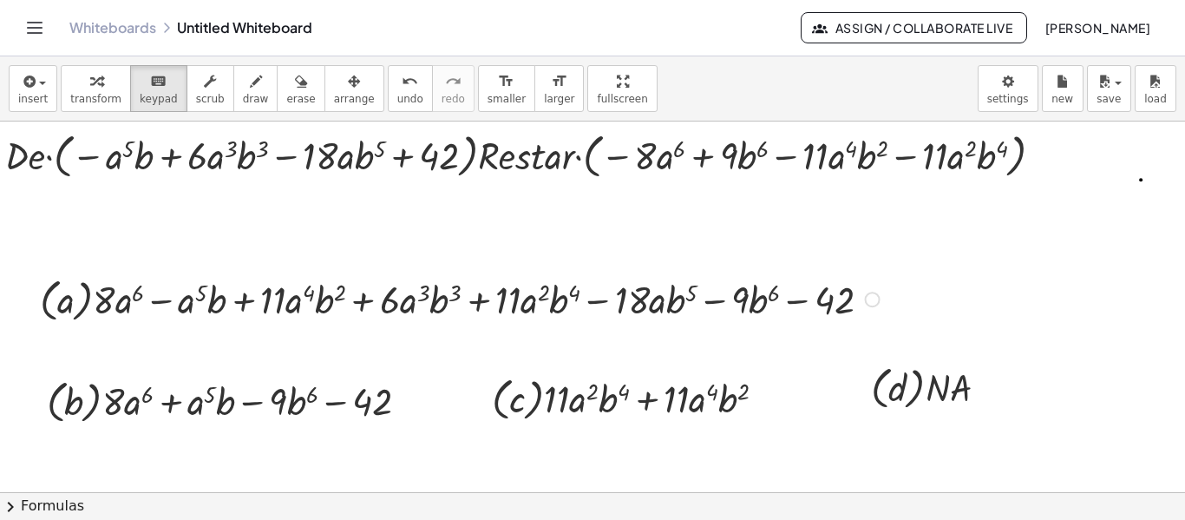
click at [869, 298] on div "Fix a mistake Transform line Copy line as LaTeX Copy derivation as LaTeX Expand…" at bounding box center [873, 300] width 16 height 16
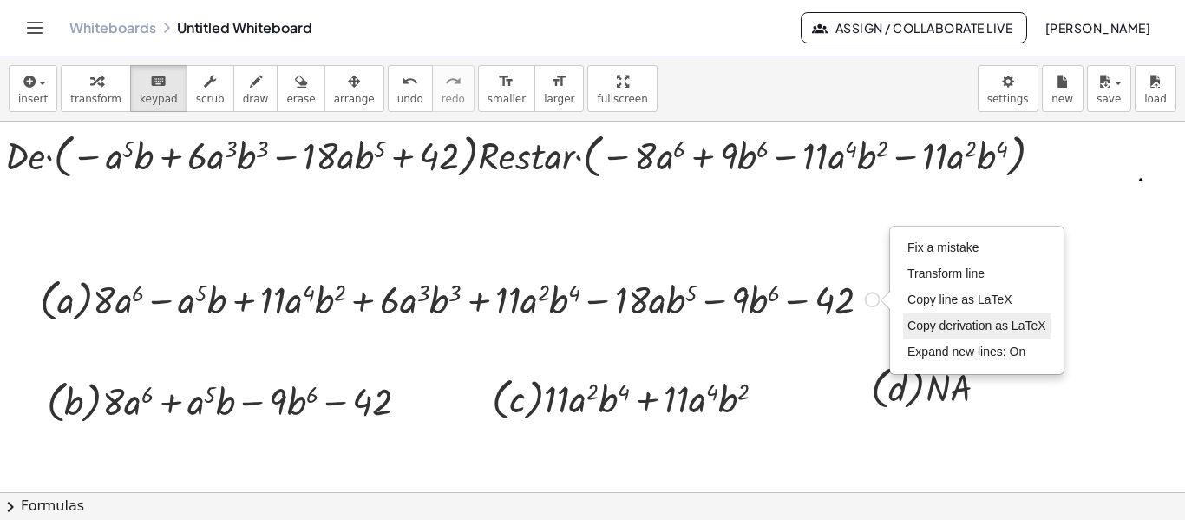
click at [953, 328] on span "Copy derivation as LaTeX" at bounding box center [977, 325] width 139 height 14
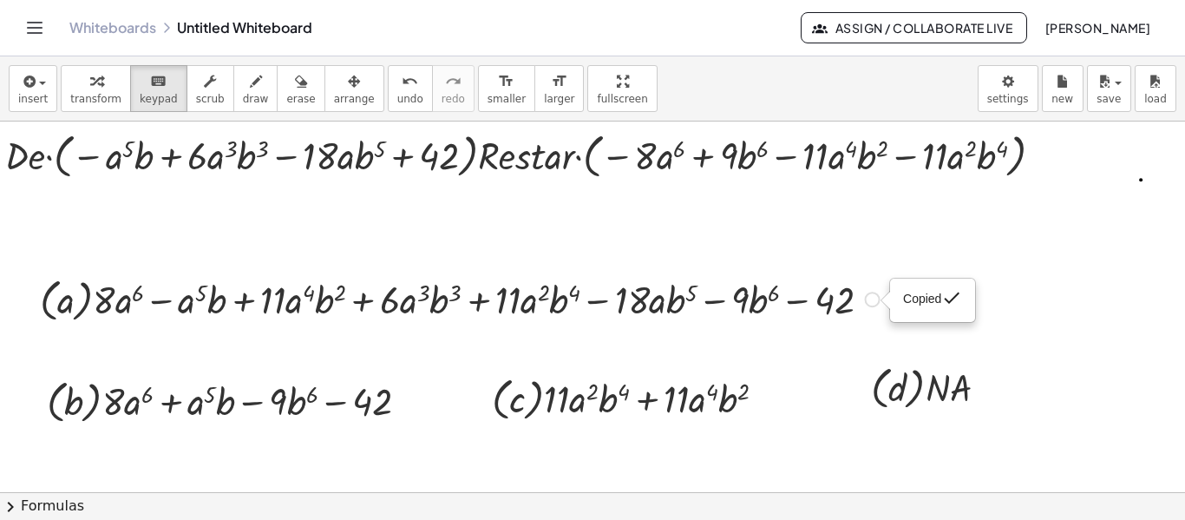
click at [926, 312] on div "Copied done" at bounding box center [932, 300] width 83 height 42
click at [881, 299] on div at bounding box center [886, 300] width 10 height 19
click at [876, 300] on div "Copied done" at bounding box center [873, 300] width 16 height 16
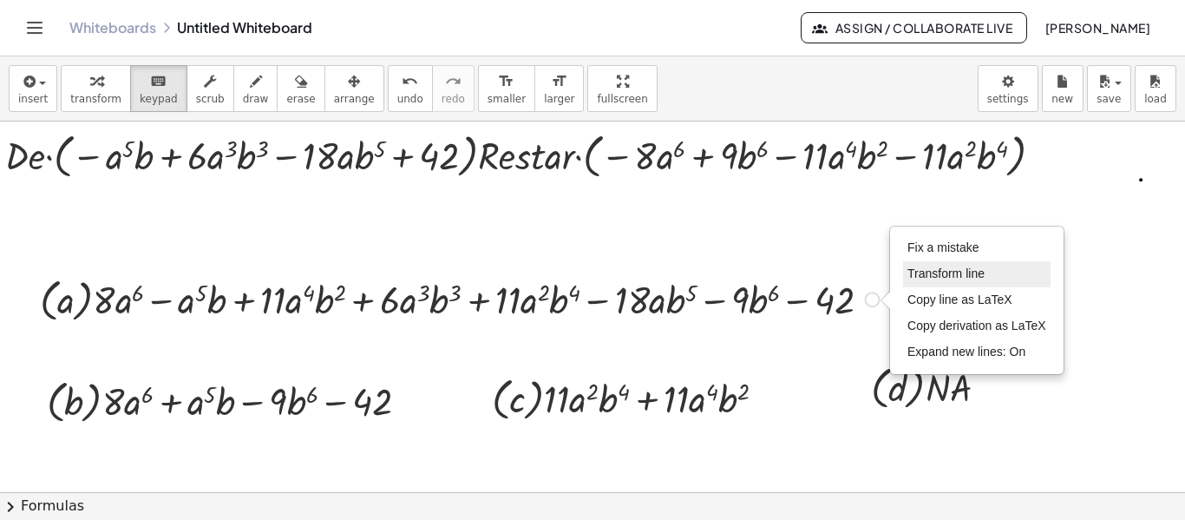
click at [921, 274] on span "Transform line" at bounding box center [946, 273] width 77 height 14
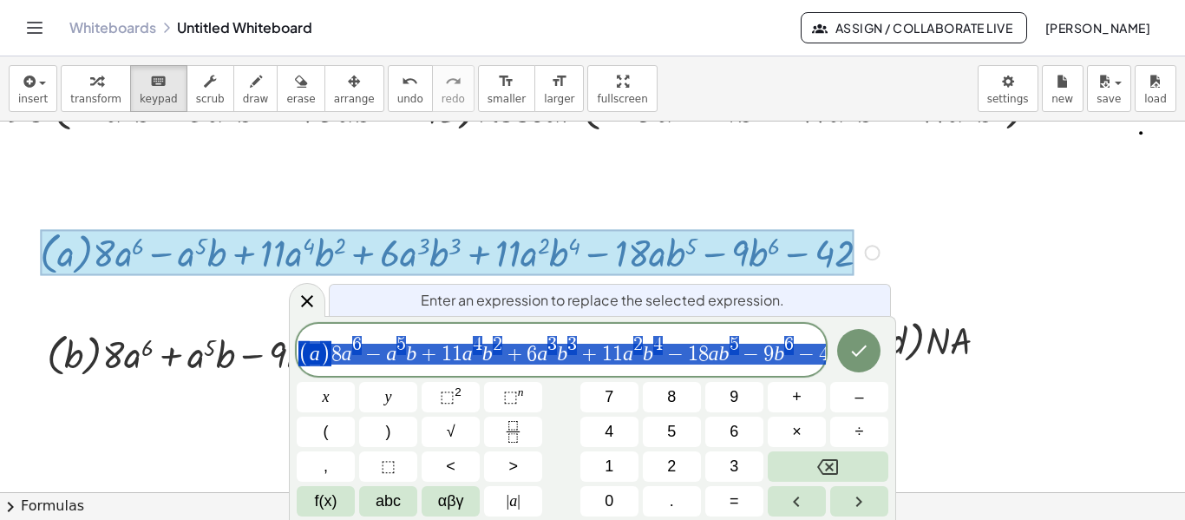
scroll to position [47, 21]
click at [855, 351] on icon "Done" at bounding box center [859, 350] width 21 height 21
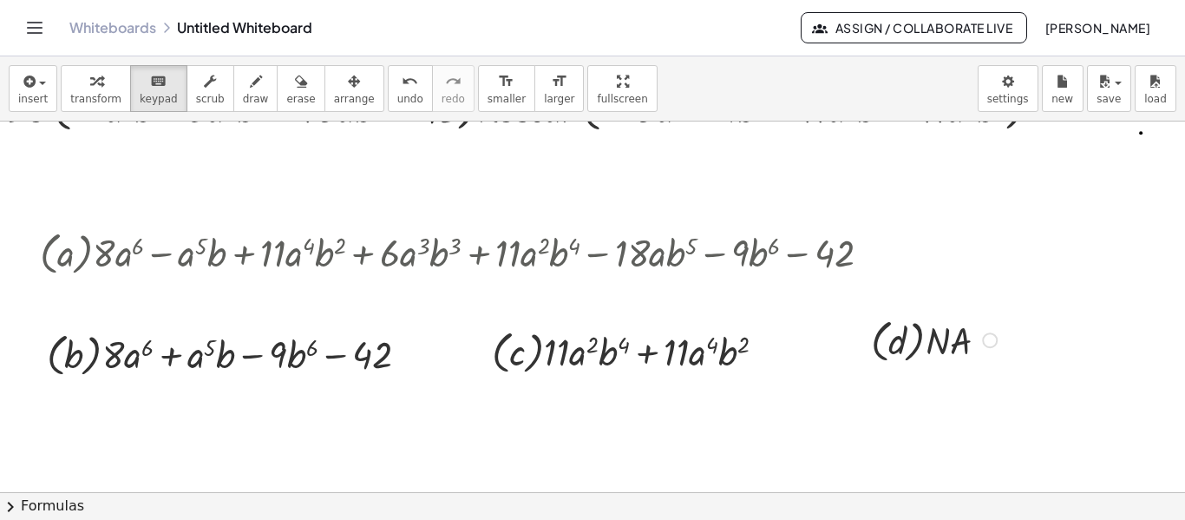
click at [875, 349] on div at bounding box center [936, 338] width 148 height 55
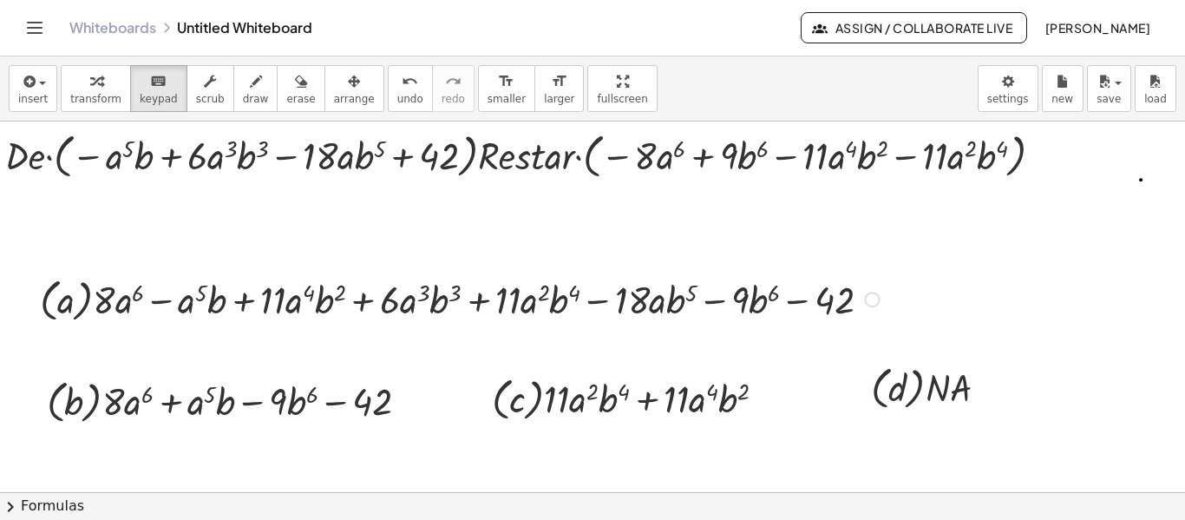
click at [875, 301] on div at bounding box center [873, 300] width 16 height 16
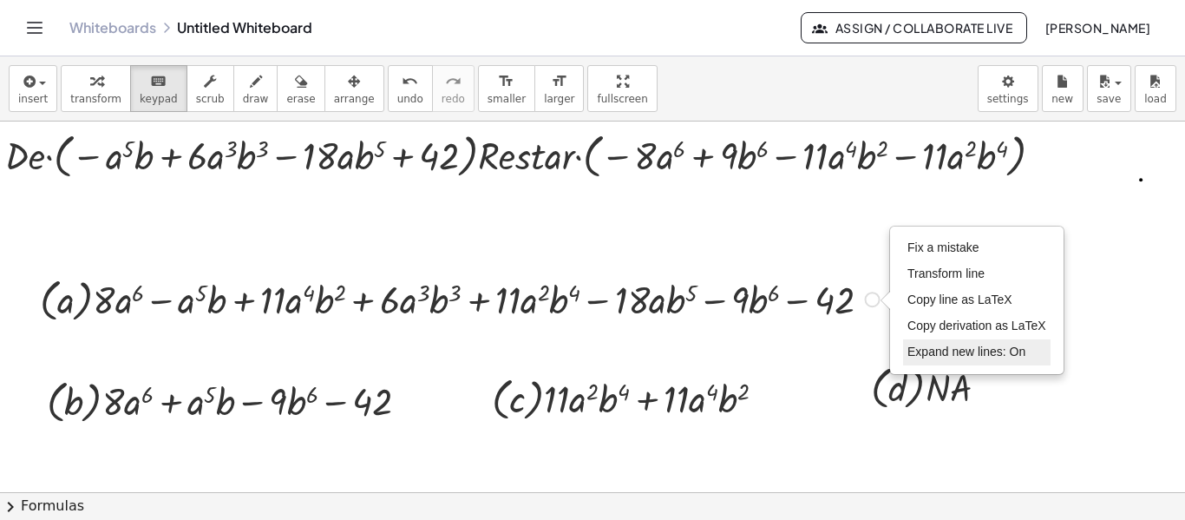
click at [941, 342] on li "Expand new lines: On" at bounding box center [977, 352] width 148 height 26
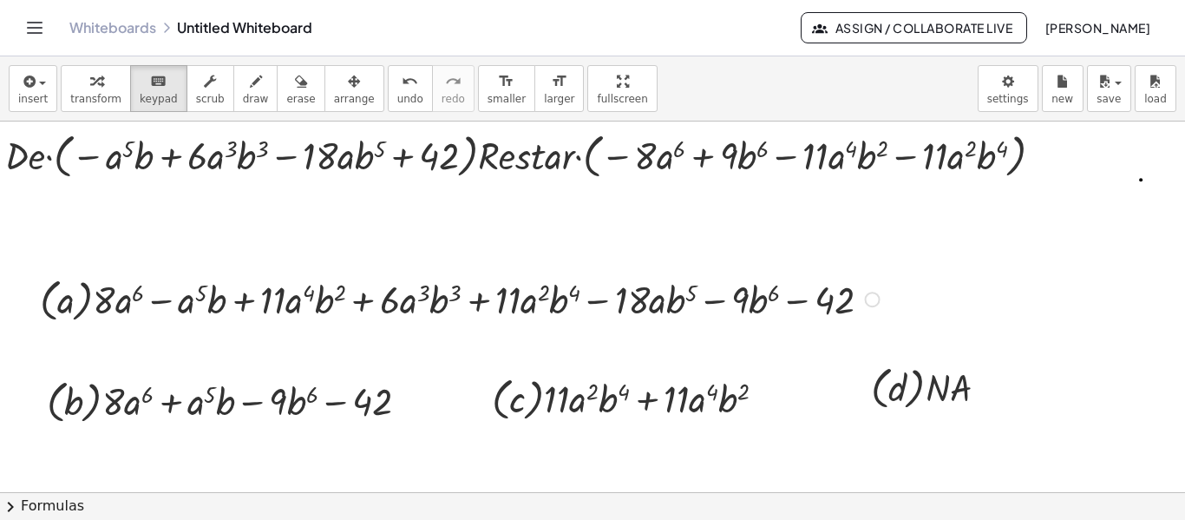
click at [876, 303] on div "Fix a mistake Transform line Copy line as LaTeX Copy derivation as LaTeX Expand…" at bounding box center [873, 300] width 16 height 16
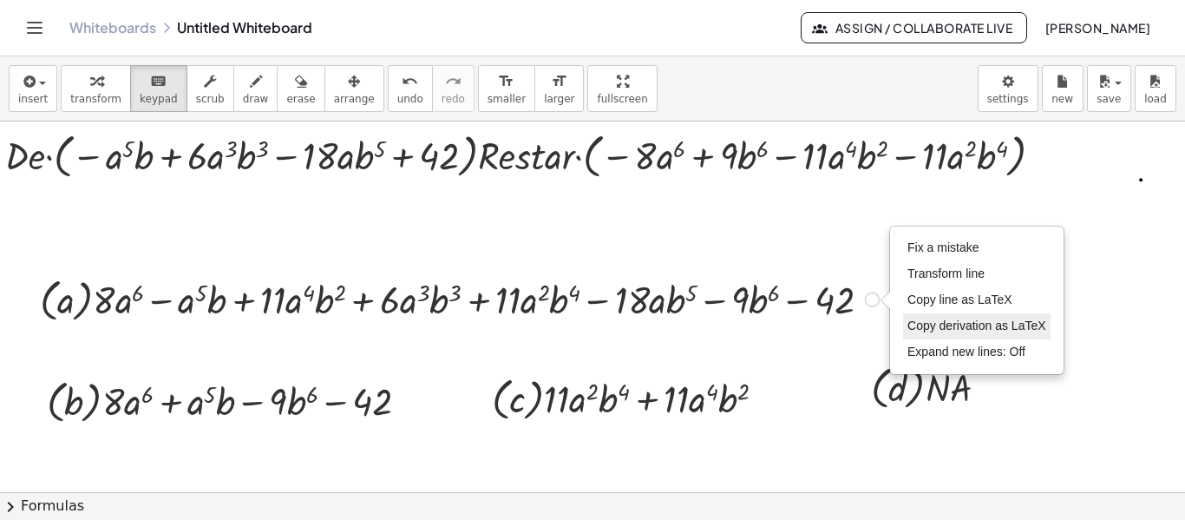
click at [913, 325] on span "Copy derivation as LaTeX" at bounding box center [977, 325] width 139 height 14
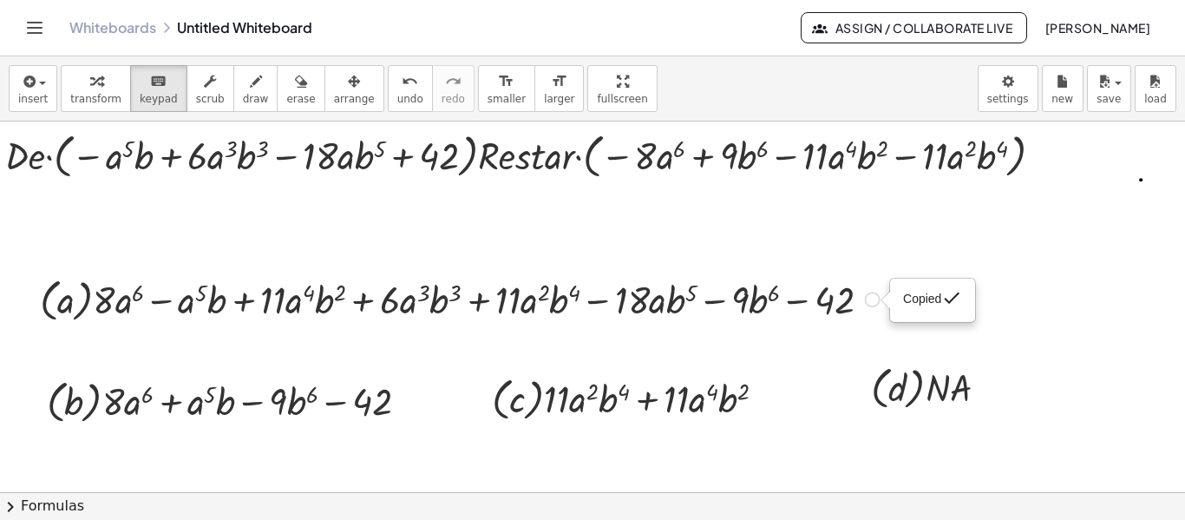
click at [905, 305] on div "Copied done" at bounding box center [932, 300] width 59 height 26
click at [882, 293] on div at bounding box center [886, 300] width 10 height 19
click at [96, 81] on div "button" at bounding box center [95, 80] width 51 height 21
click at [871, 302] on div "Copied done" at bounding box center [873, 300] width 16 height 16
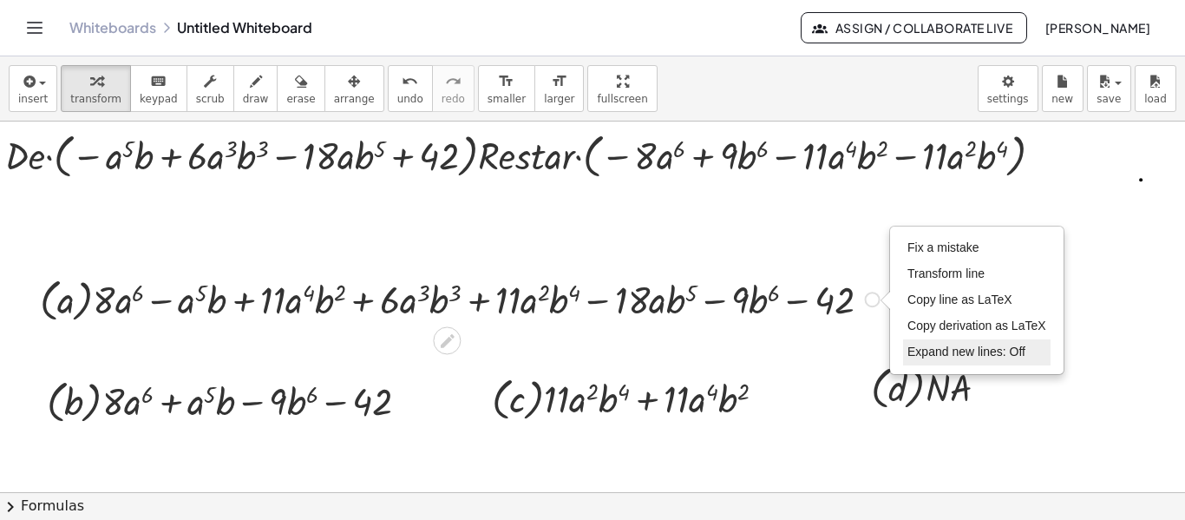
click at [960, 356] on span "Expand new lines: Off" at bounding box center [967, 351] width 118 height 14
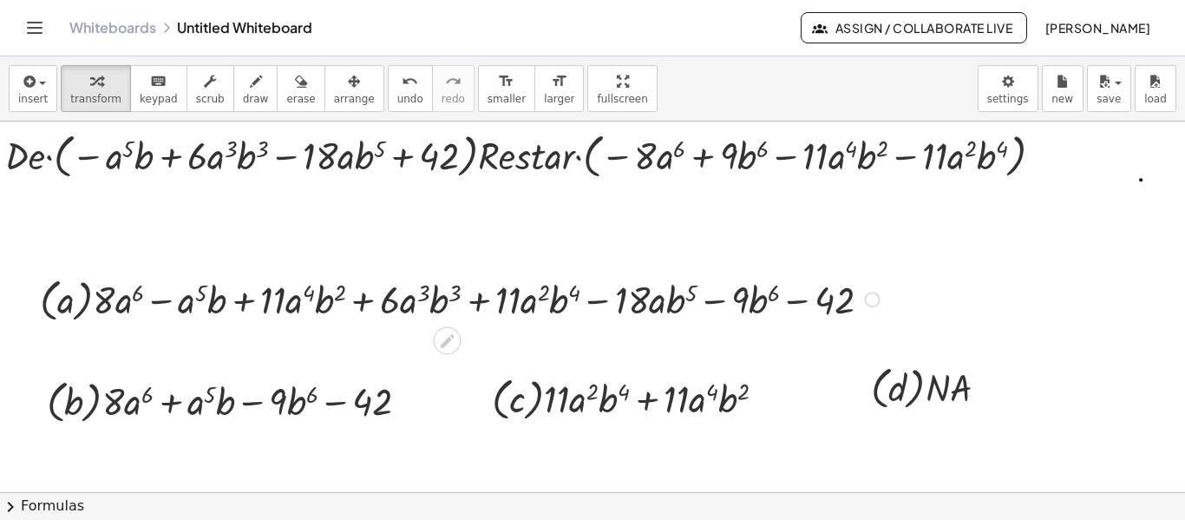
click at [871, 300] on div "Fix a mistake Transform line Copy line as LaTeX Copy derivation as LaTeX Expand…" at bounding box center [873, 300] width 16 height 16
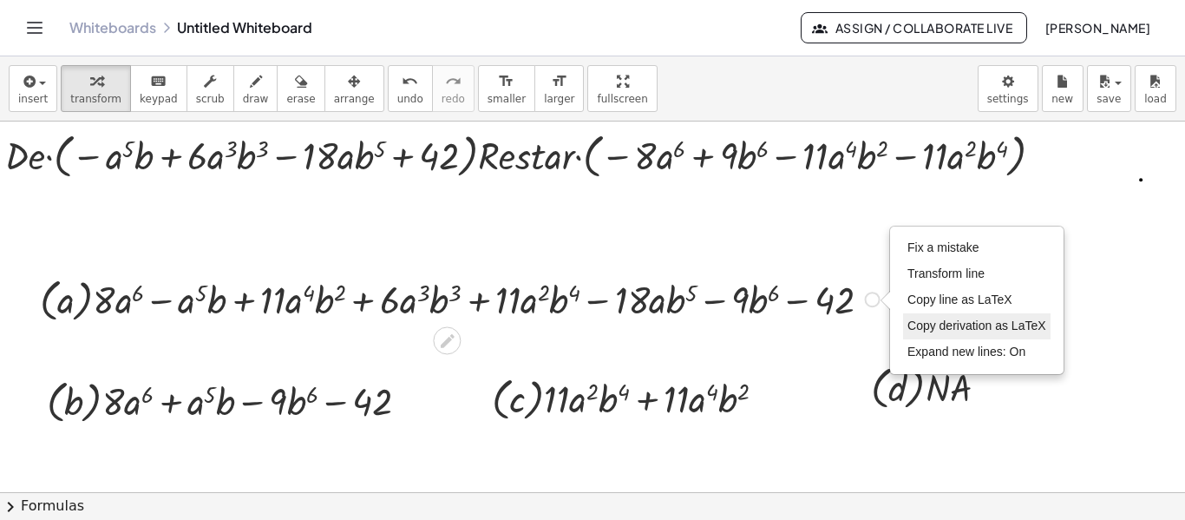
click at [983, 323] on span "Copy derivation as LaTeX" at bounding box center [977, 325] width 139 height 14
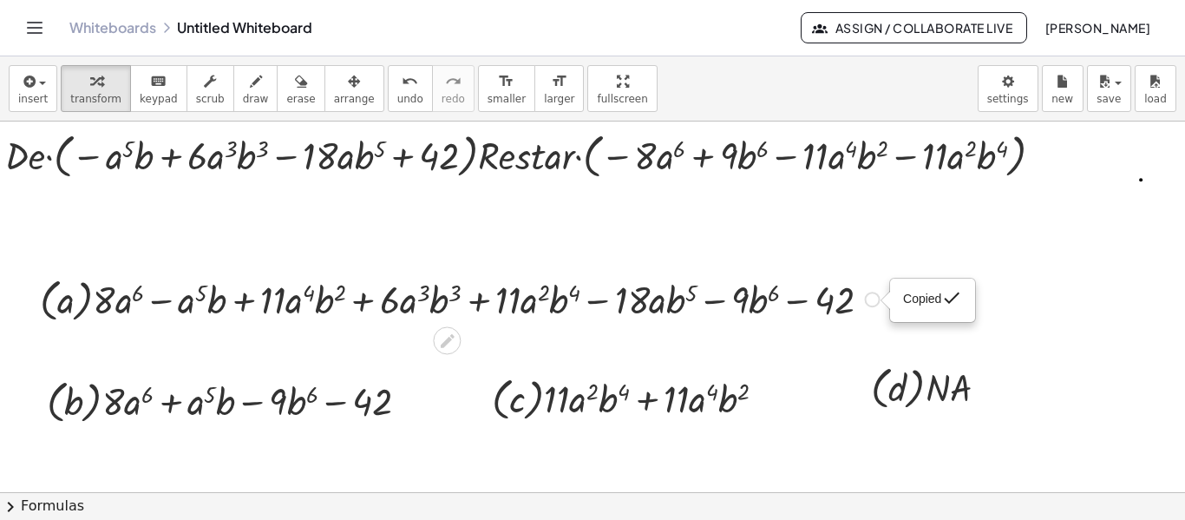
click at [876, 305] on div "Copied done" at bounding box center [873, 300] width 16 height 16
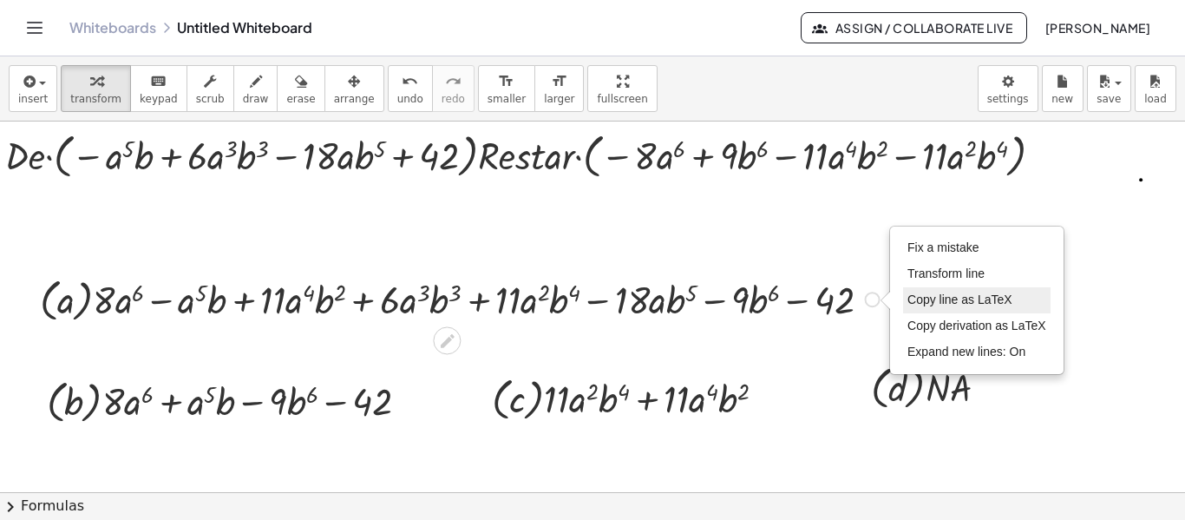
click at [910, 299] on span "Copy line as LaTeX" at bounding box center [960, 299] width 105 height 14
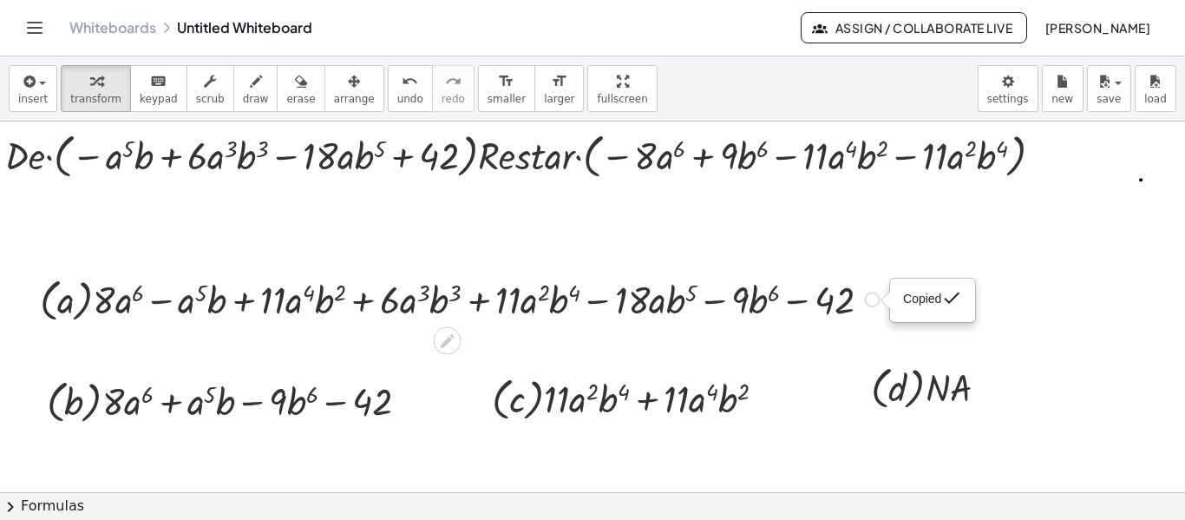
click at [876, 298] on div "Copied done" at bounding box center [873, 300] width 16 height 16
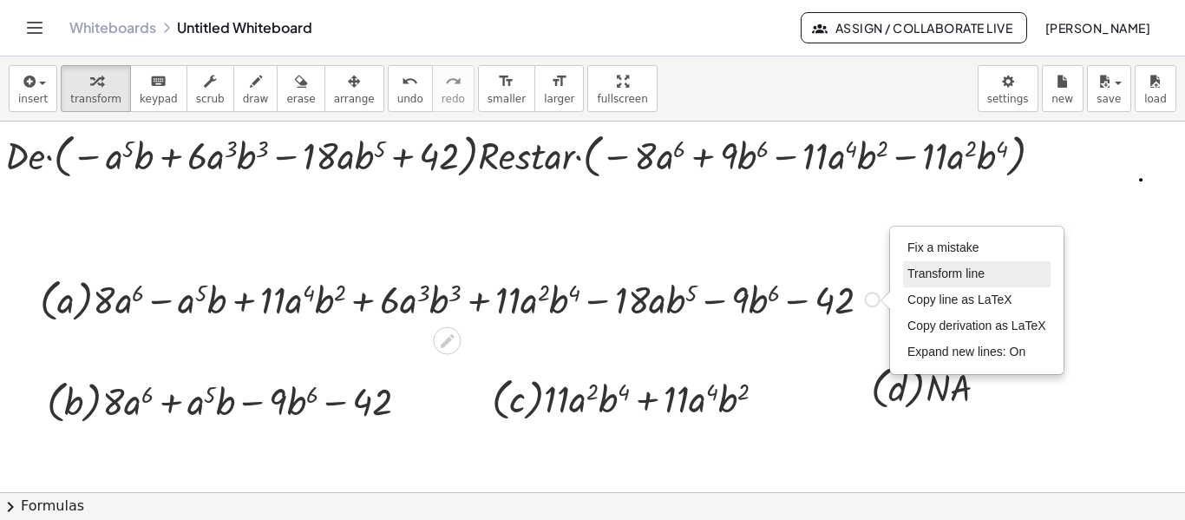
click at [934, 276] on span "Transform line" at bounding box center [946, 273] width 77 height 14
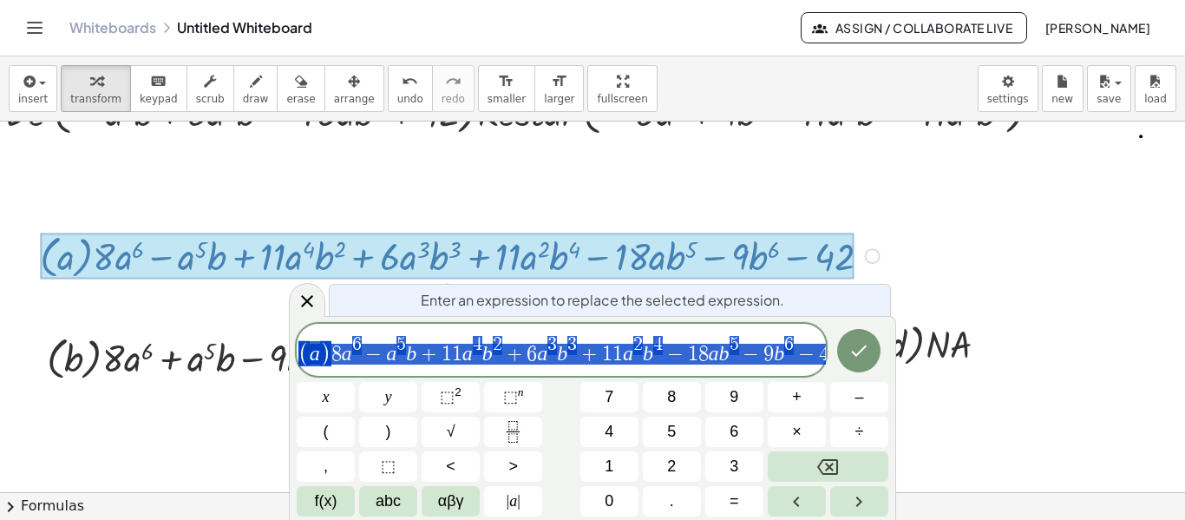
scroll to position [47, 21]
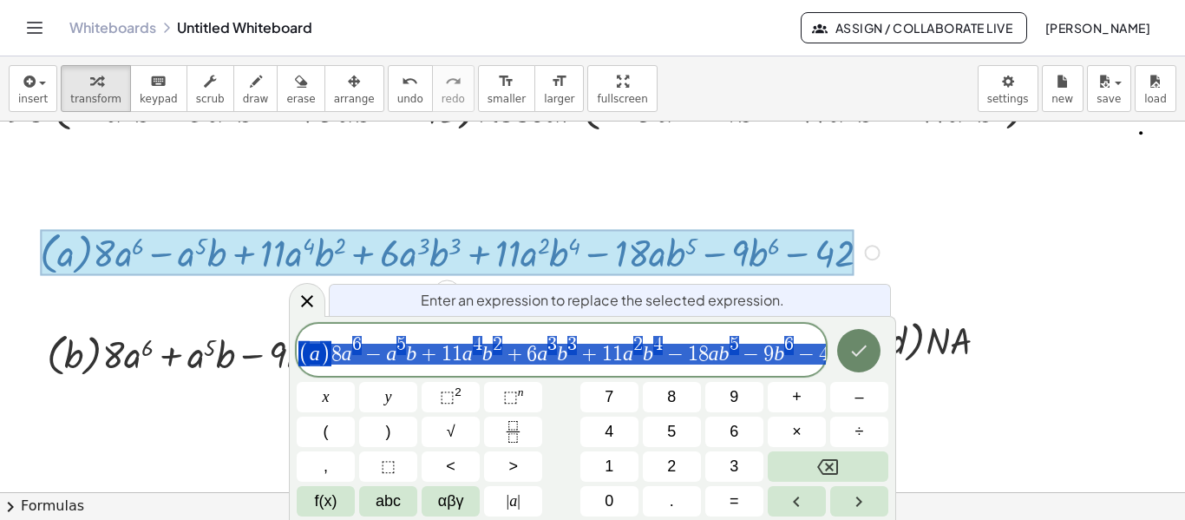
click at [866, 352] on icon "Done" at bounding box center [859, 350] width 21 height 21
click at [878, 347] on div at bounding box center [936, 338] width 148 height 55
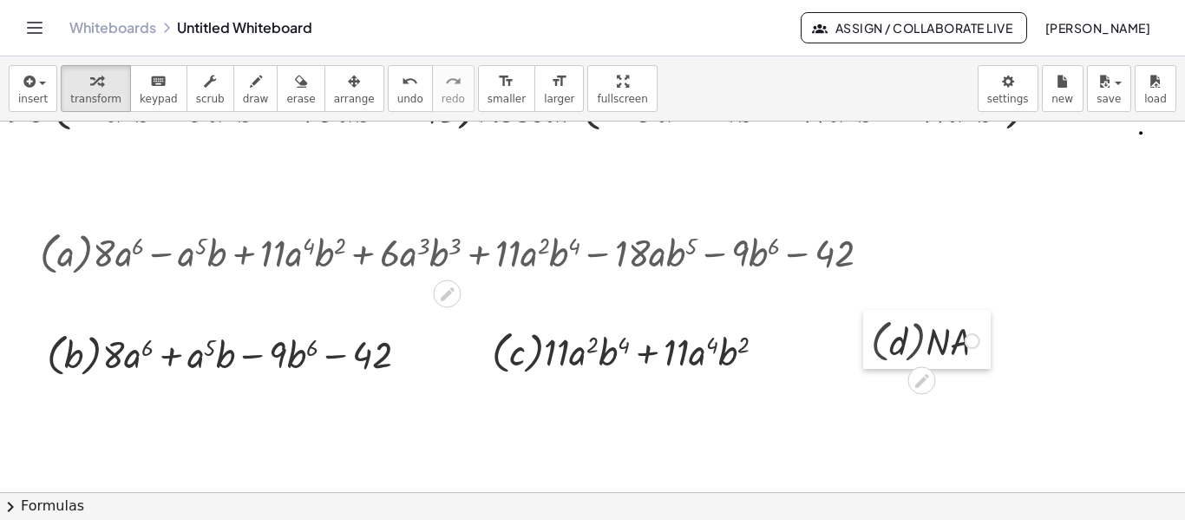
click at [878, 347] on div at bounding box center [876, 340] width 26 height 60
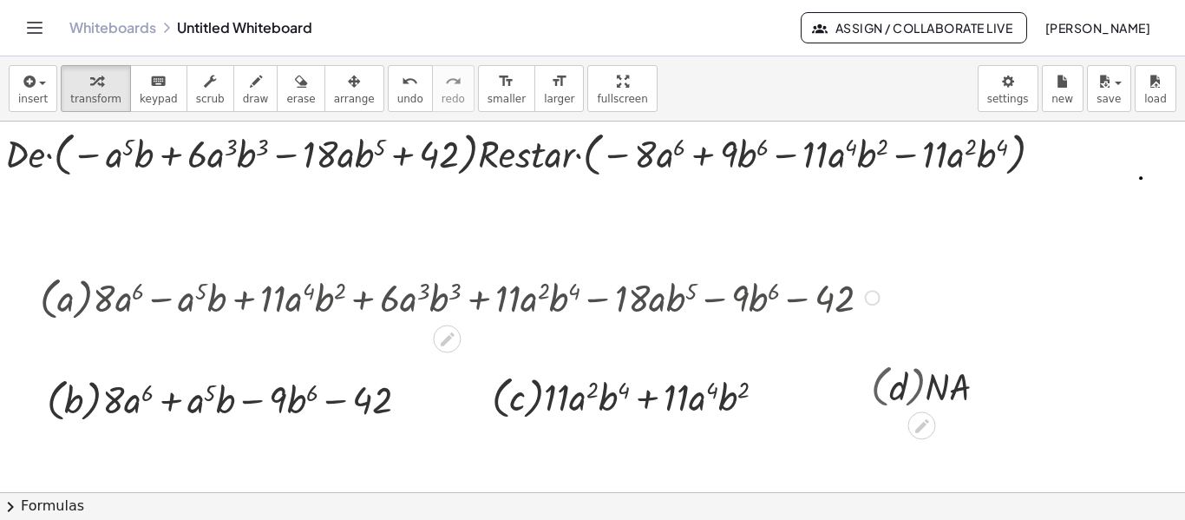
scroll to position [0, 21]
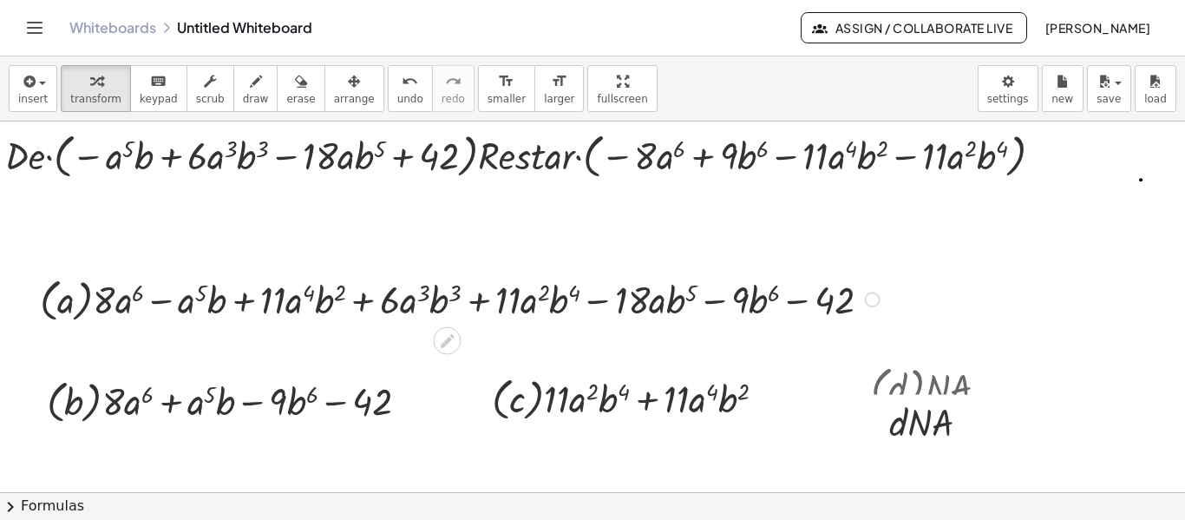
click at [874, 300] on div at bounding box center [873, 300] width 16 height 16
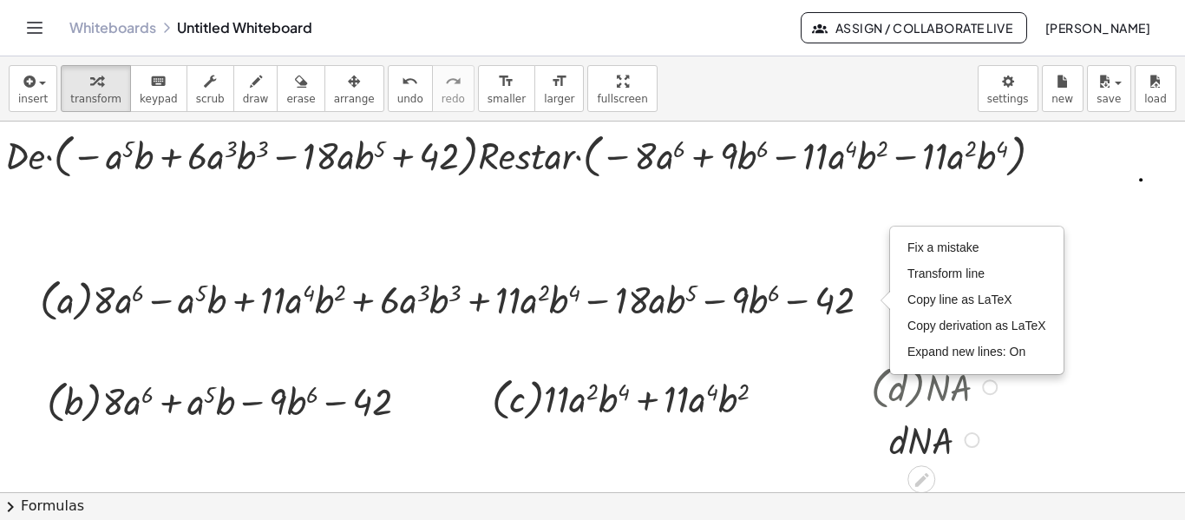
click at [887, 426] on div at bounding box center [936, 438] width 148 height 51
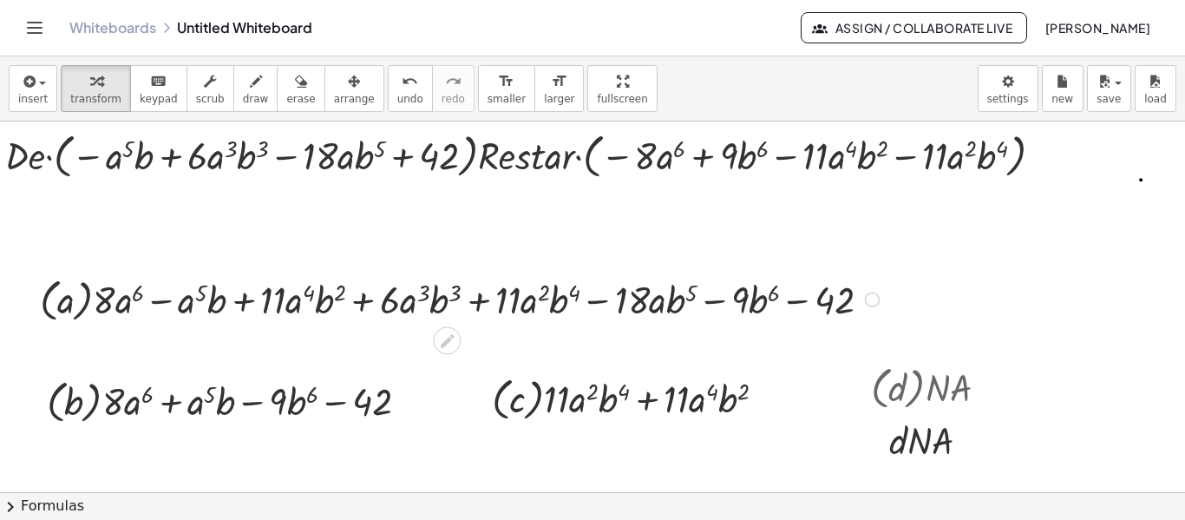
click at [873, 306] on div "Fix a mistake Transform line Copy line as LaTeX Copy derivation as LaTeX Expand…" at bounding box center [873, 300] width 16 height 16
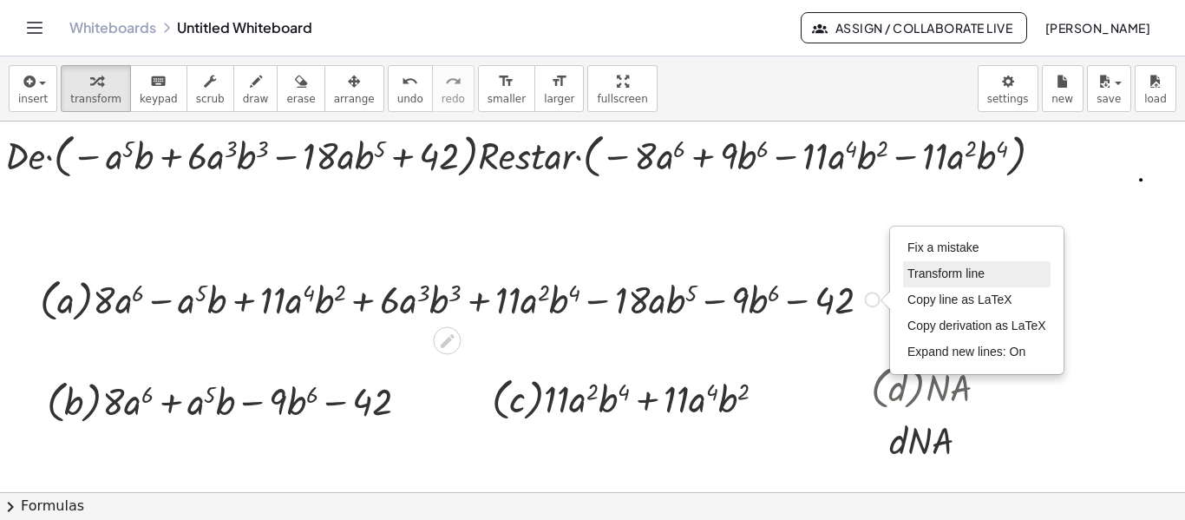
click at [928, 275] on span "Transform line" at bounding box center [946, 273] width 77 height 14
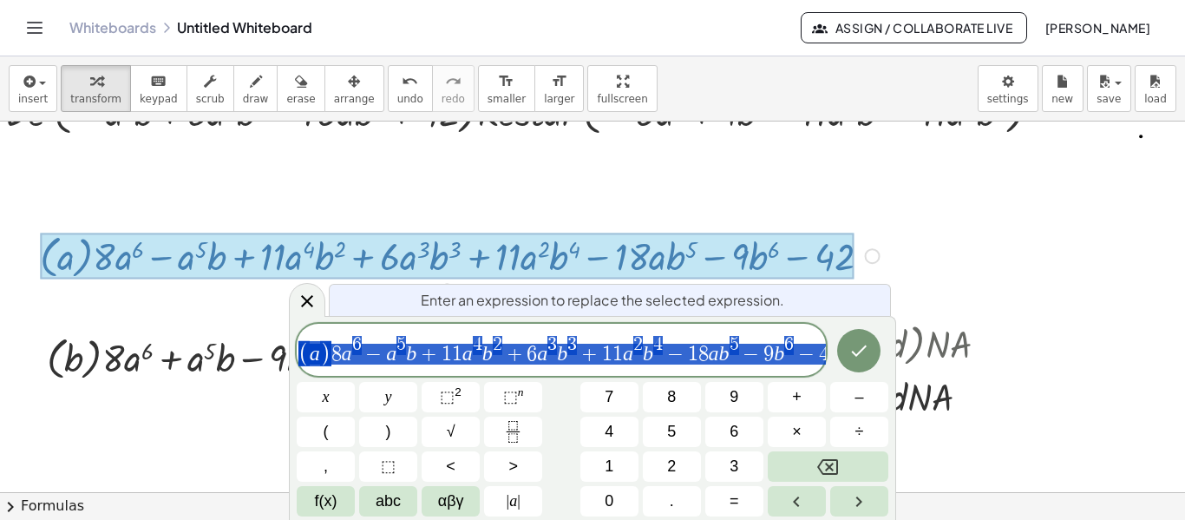
scroll to position [47, 21]
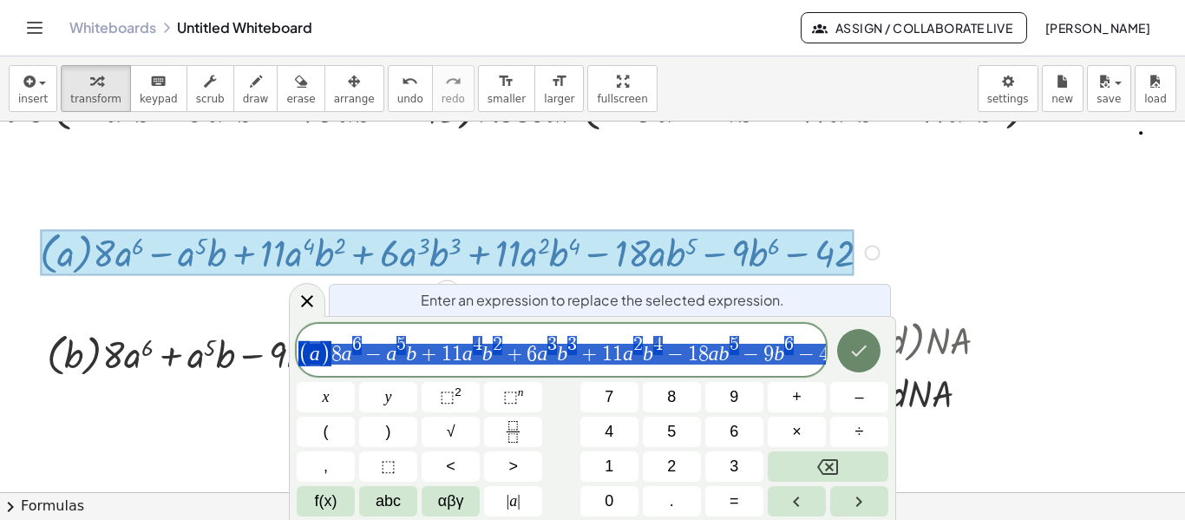
click at [866, 363] on button "Done" at bounding box center [858, 350] width 43 height 43
click at [866, 363] on div at bounding box center [858, 364] width 26 height 115
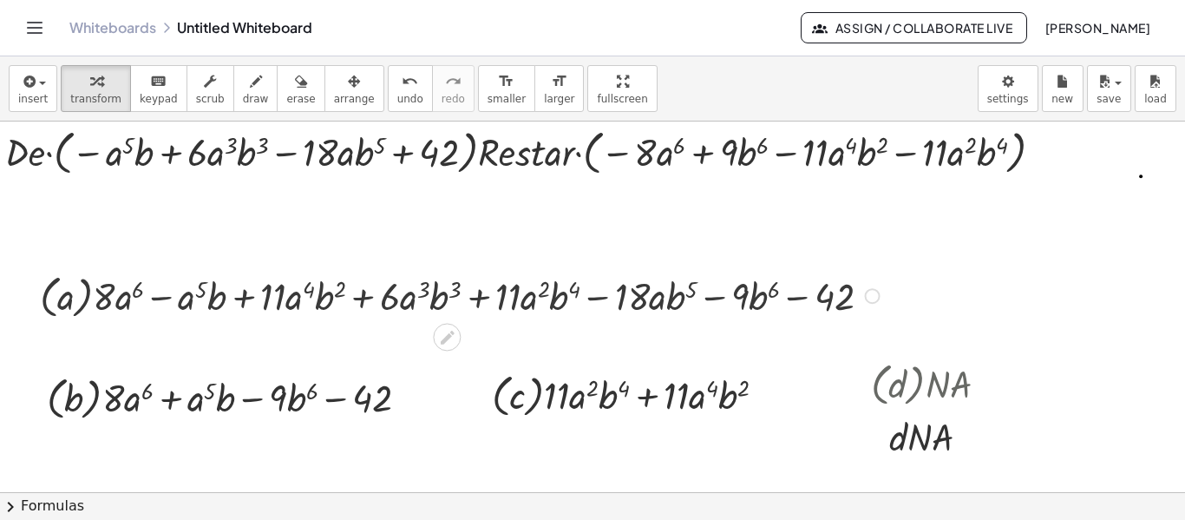
scroll to position [0, 21]
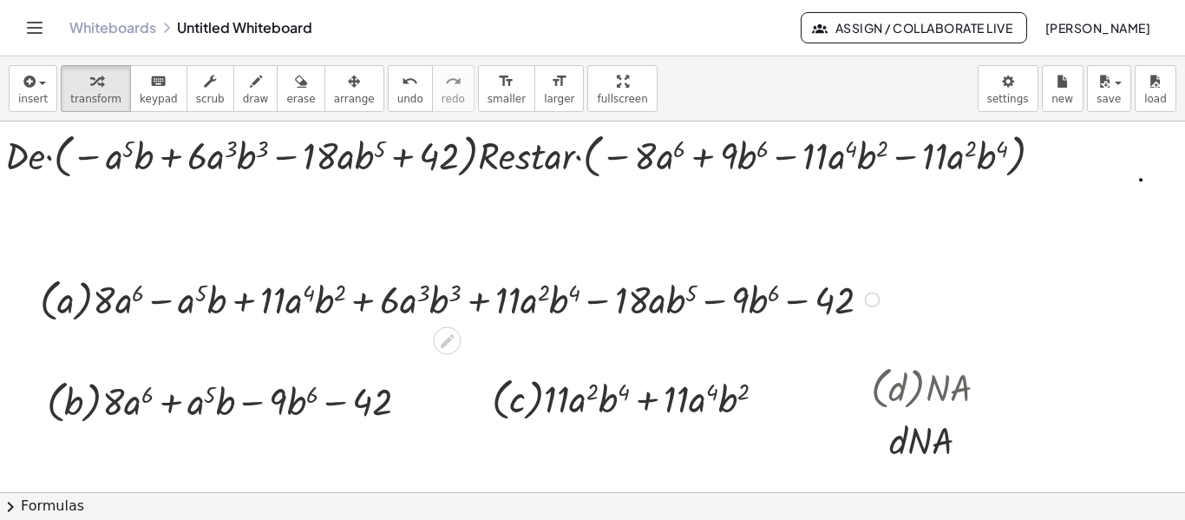
click at [868, 296] on div at bounding box center [873, 300] width 16 height 16
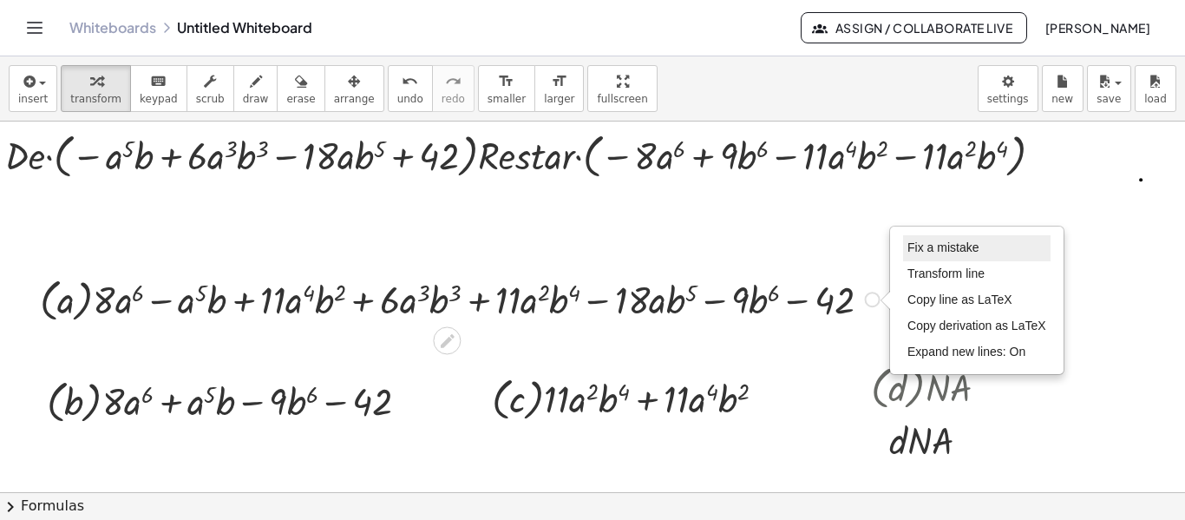
click at [926, 241] on span "Fix a mistake" at bounding box center [943, 247] width 71 height 14
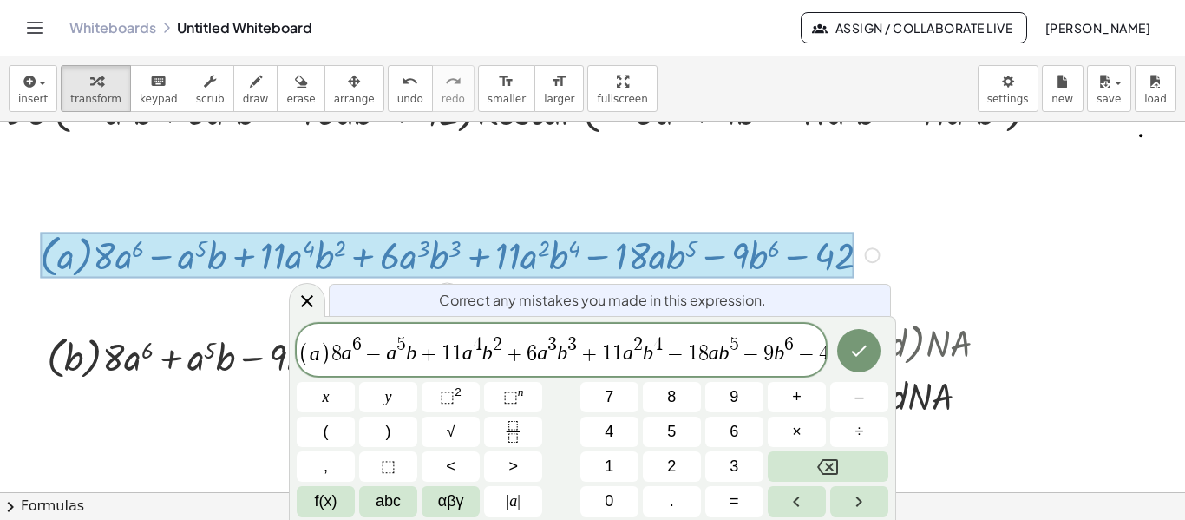
scroll to position [47, 21]
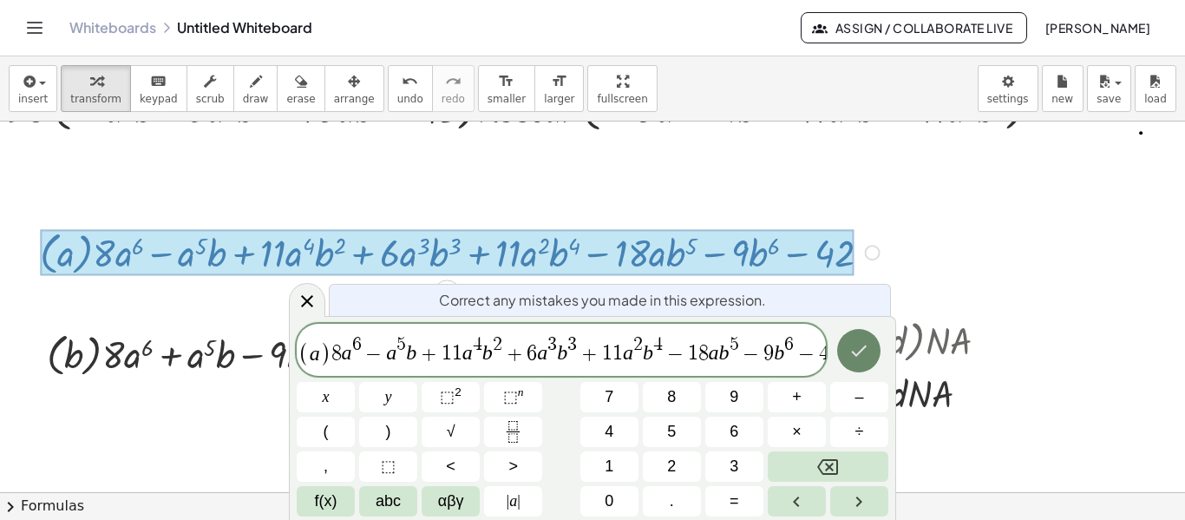
click at [848, 355] on button "Done" at bounding box center [858, 350] width 43 height 43
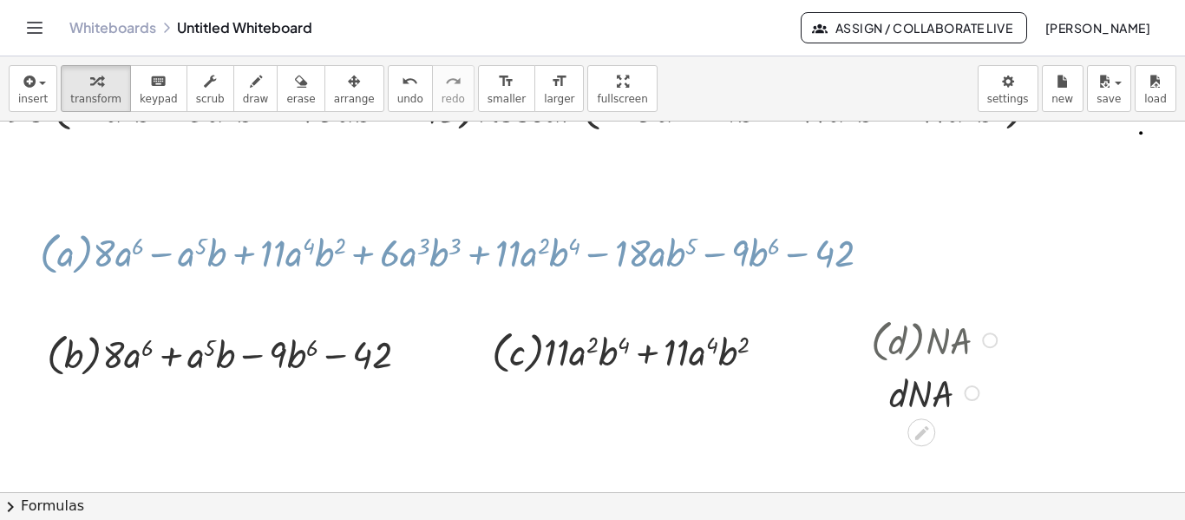
scroll to position [3, 21]
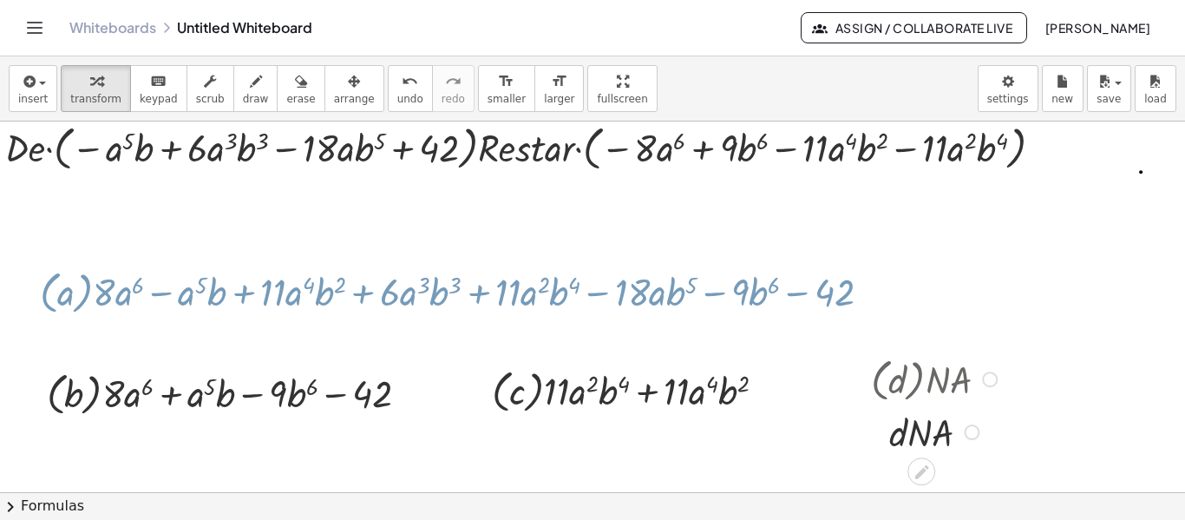
click at [848, 355] on div at bounding box center [858, 403] width 26 height 115
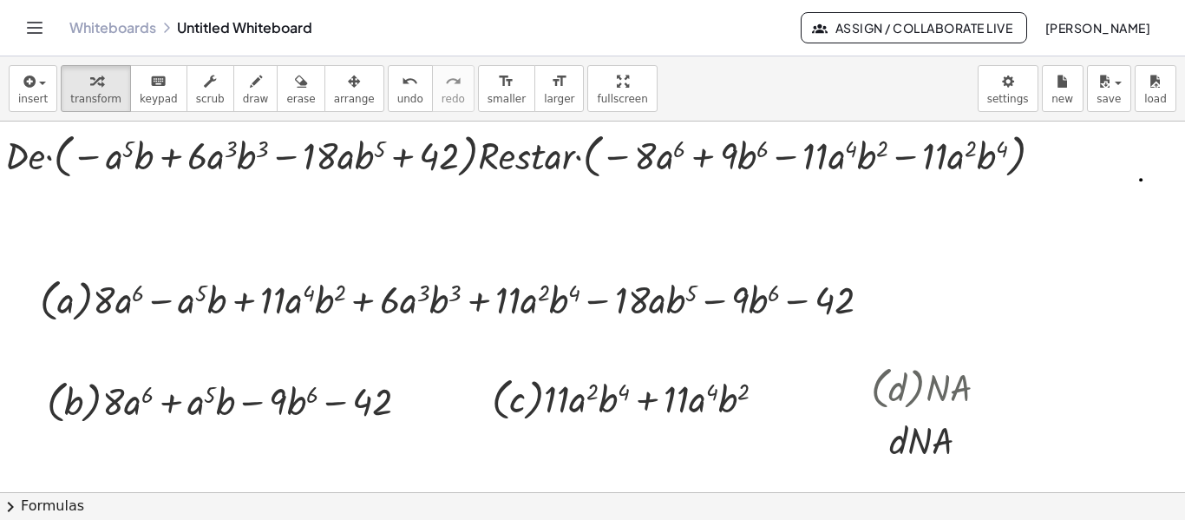
scroll to position [0, 21]
click at [196, 95] on span "scrub" at bounding box center [210, 99] width 29 height 12
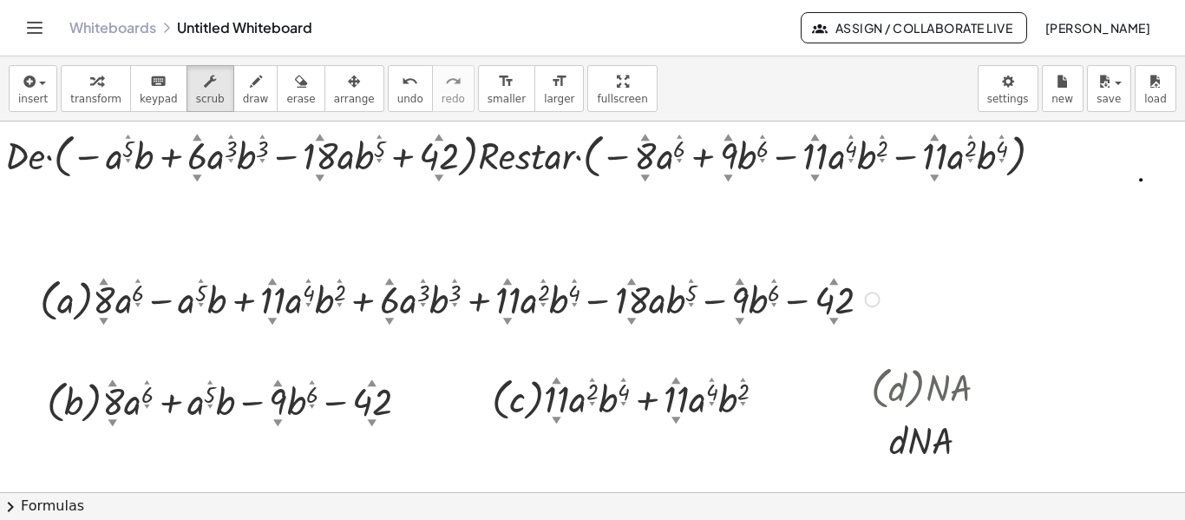
click at [872, 298] on div "Fix a mistake Transform line Copy line as LaTeX Copy derivation as LaTeX Expand…" at bounding box center [873, 300] width 16 height 16
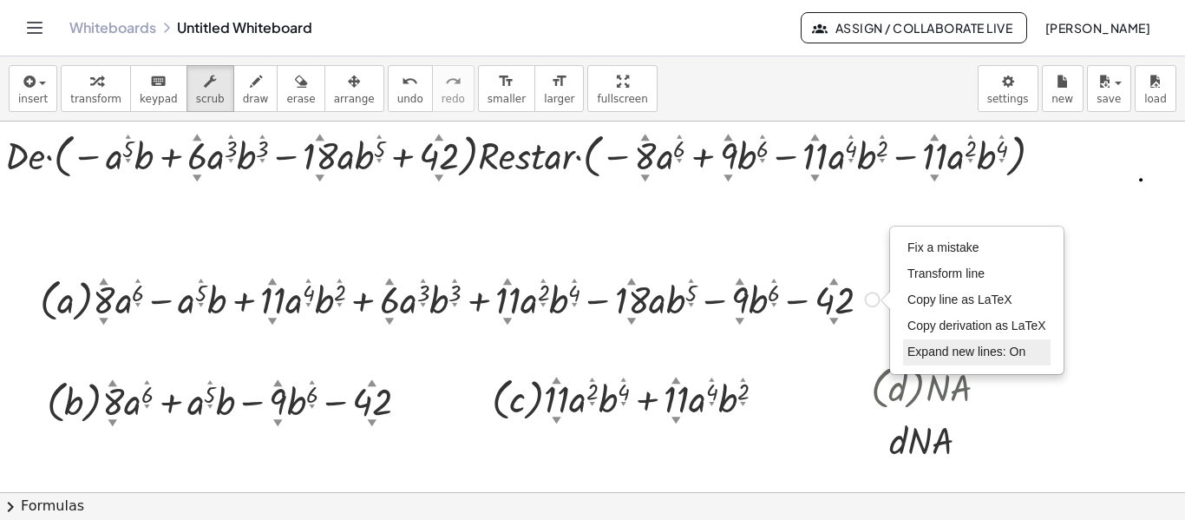
click at [964, 344] on span "Expand new lines: On" at bounding box center [967, 351] width 118 height 14
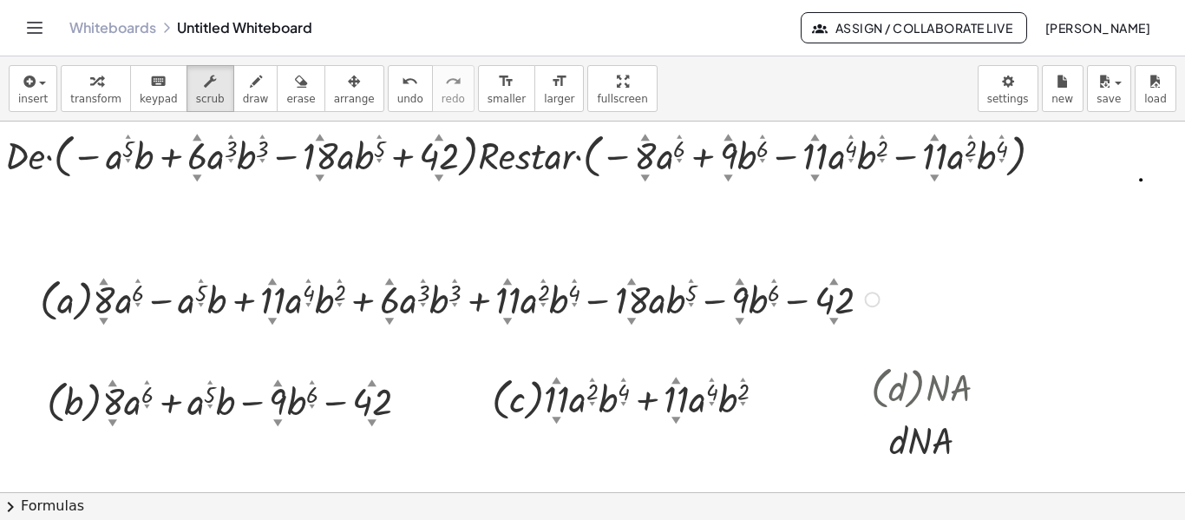
click at [791, 304] on div at bounding box center [462, 298] width 862 height 55
drag, startPoint x: 790, startPoint y: 304, endPoint x: 823, endPoint y: 303, distance: 33.0
click at [823, 303] on div at bounding box center [462, 298] width 862 height 55
click at [807, 303] on div at bounding box center [462, 298] width 862 height 55
click at [803, 302] on div at bounding box center [462, 298] width 862 height 55
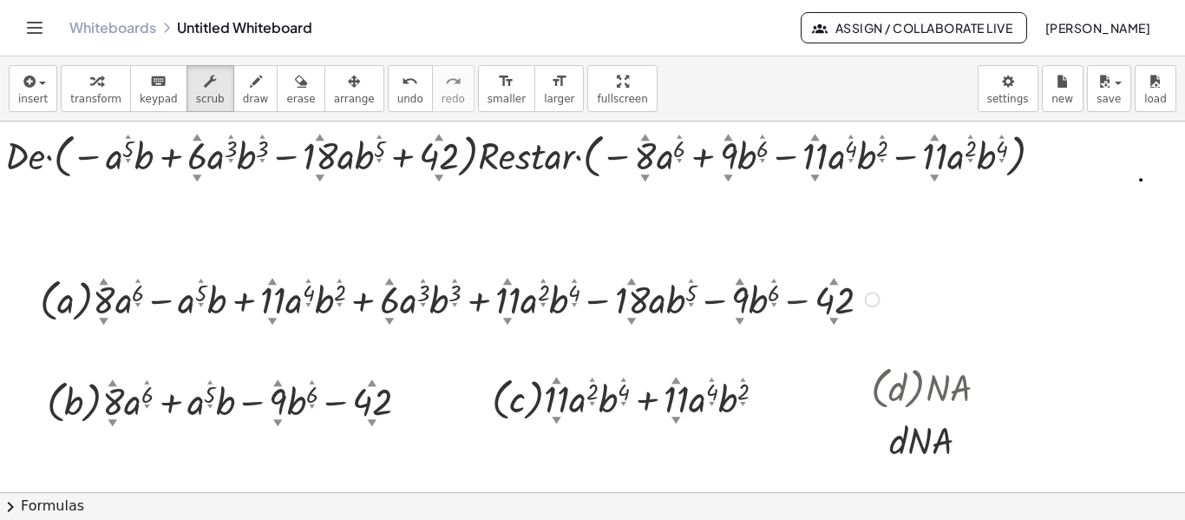
click at [803, 302] on div at bounding box center [462, 298] width 862 height 55
click at [795, 300] on div at bounding box center [462, 298] width 862 height 55
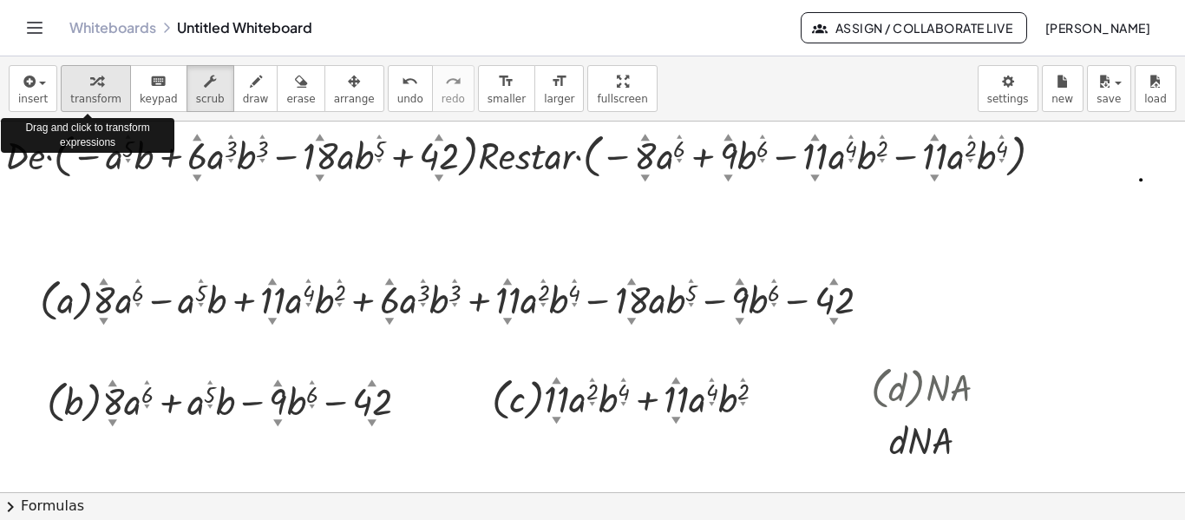
click at [103, 93] on span "transform" at bounding box center [95, 99] width 51 height 12
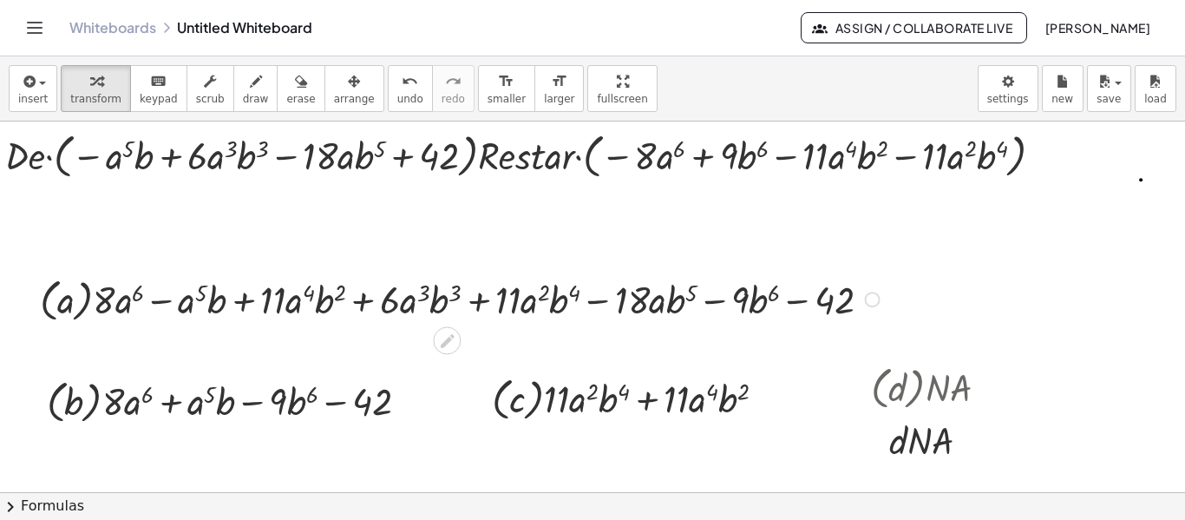
click at [798, 311] on div at bounding box center [462, 298] width 862 height 55
click at [804, 298] on div at bounding box center [462, 298] width 862 height 55
click at [872, 304] on div "Fix a mistake Transform line Copy line as LaTeX Copy derivation as LaTeX Expand…" at bounding box center [873, 300] width 16 height 16
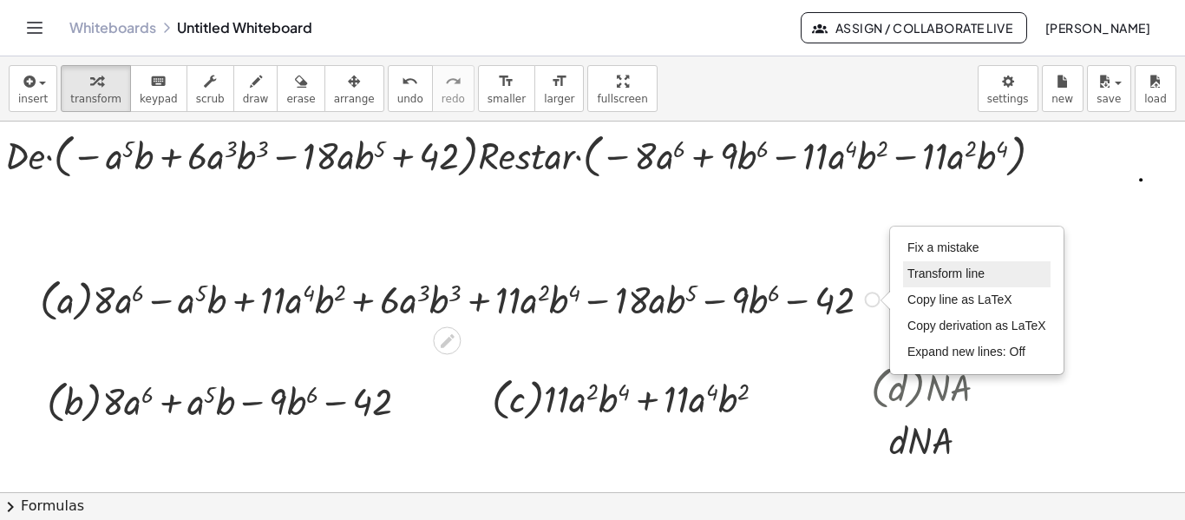
click at [950, 276] on span "Transform line" at bounding box center [946, 273] width 77 height 14
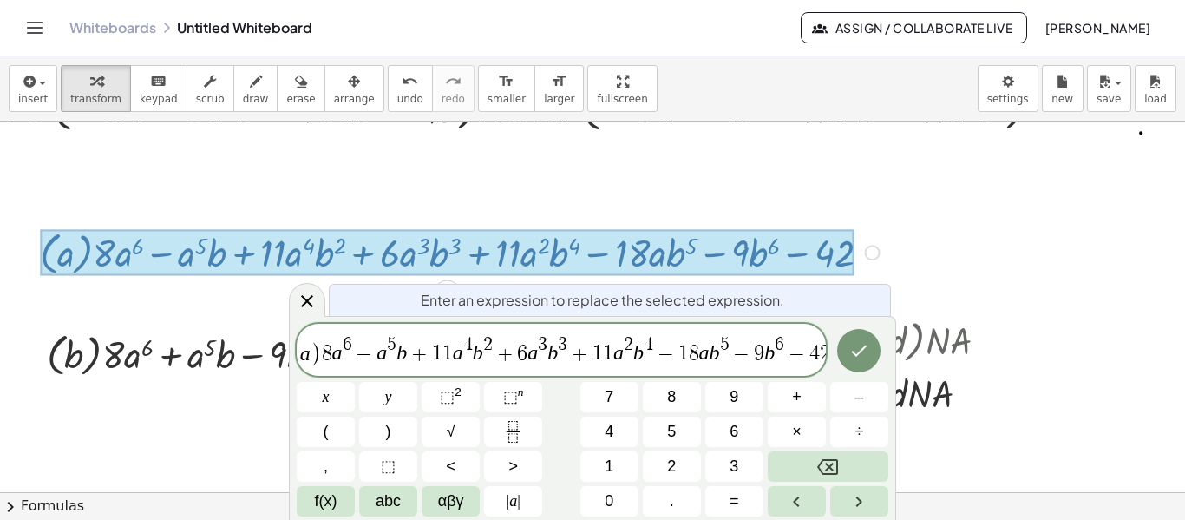
scroll to position [0, 14]
click at [798, 360] on span "−" at bounding box center [792, 354] width 25 height 21
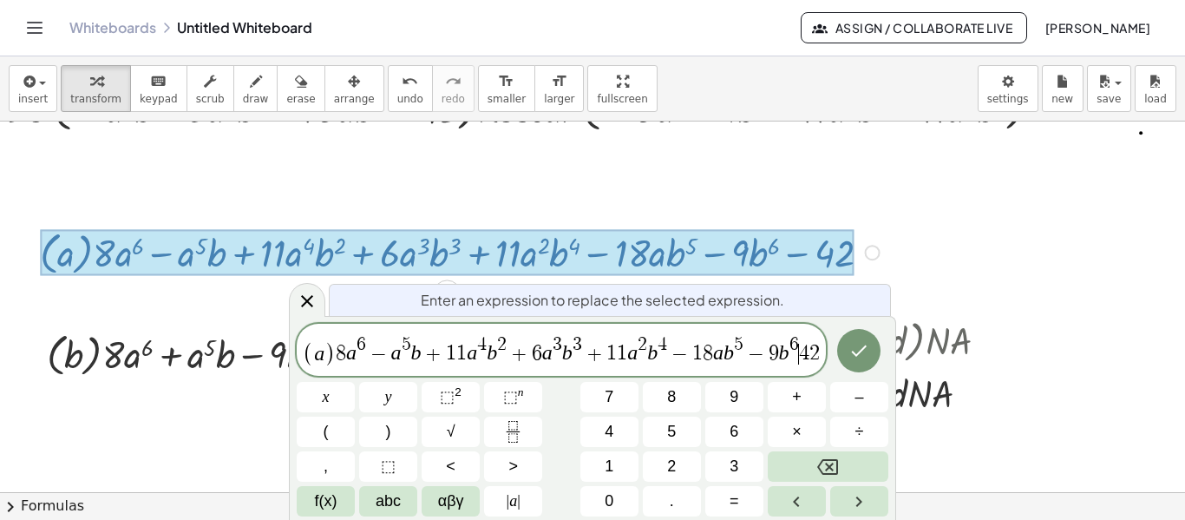
scroll to position [0, 9]
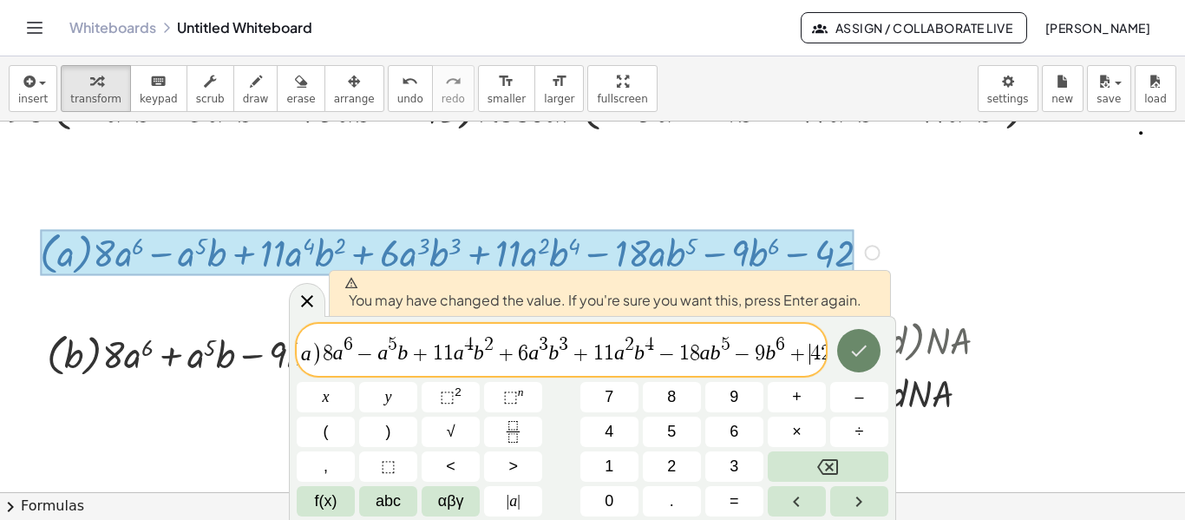
click at [859, 357] on icon "Done" at bounding box center [859, 350] width 21 height 21
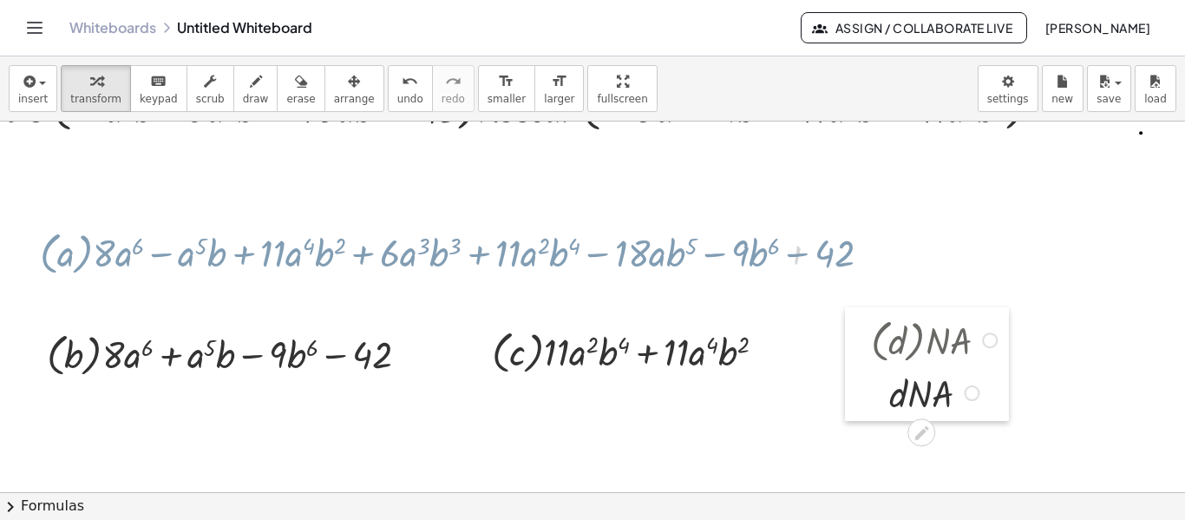
click at [859, 357] on div at bounding box center [858, 364] width 26 height 115
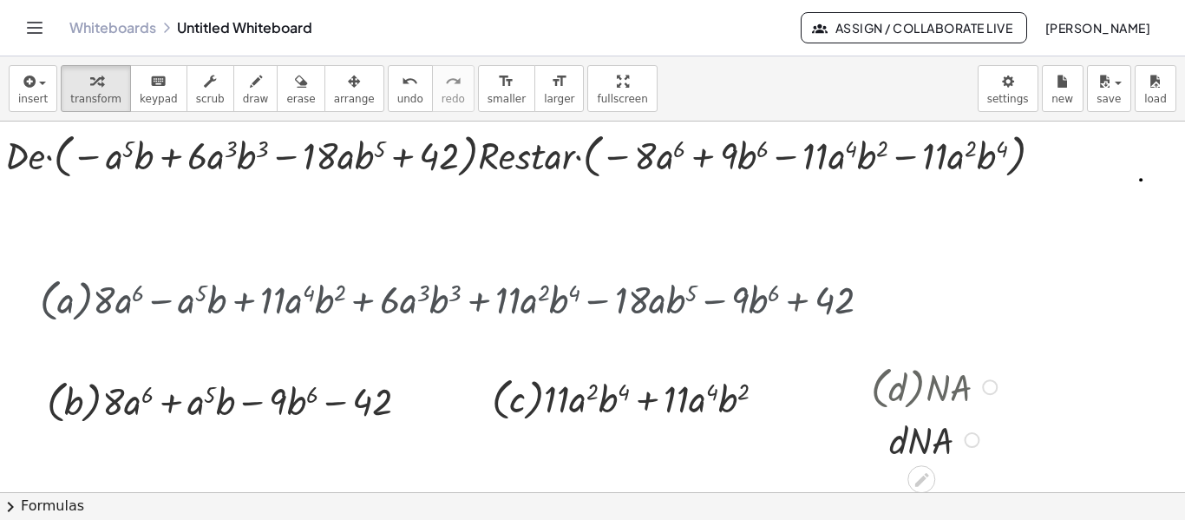
scroll to position [0, 21]
click at [834, 300] on div at bounding box center [462, 298] width 862 height 55
click at [480, 113] on div "insert select one: Math Expression Function Text Youtube Video Graphing Geometr…" at bounding box center [592, 287] width 1185 height 463
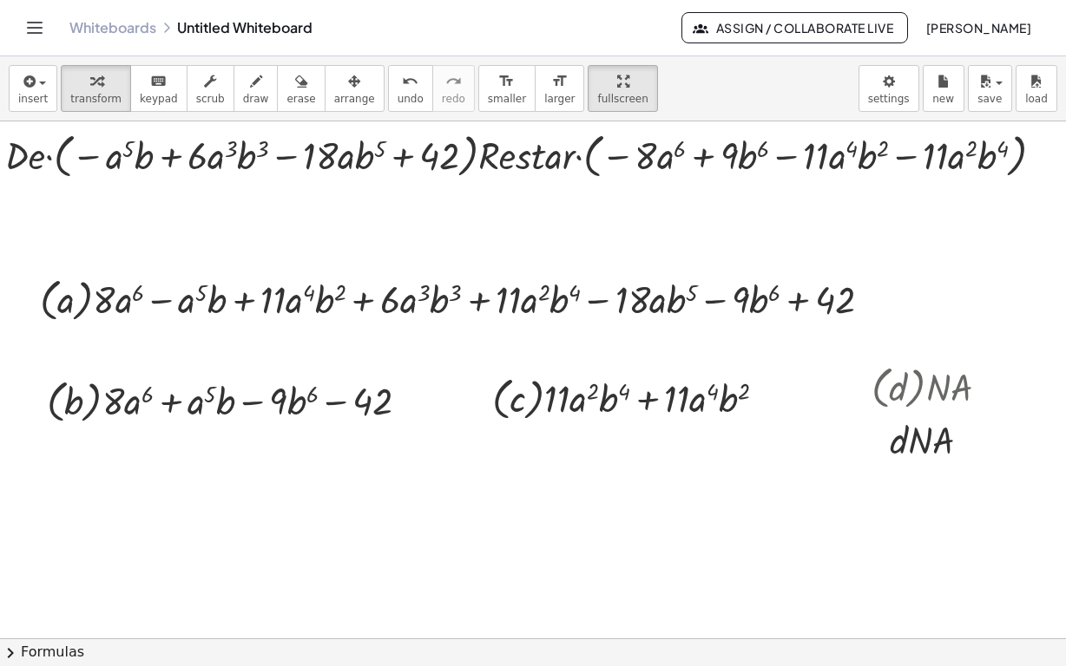
drag, startPoint x: 573, startPoint y: 38, endPoint x: 613, endPoint y: 38, distance: 40.8
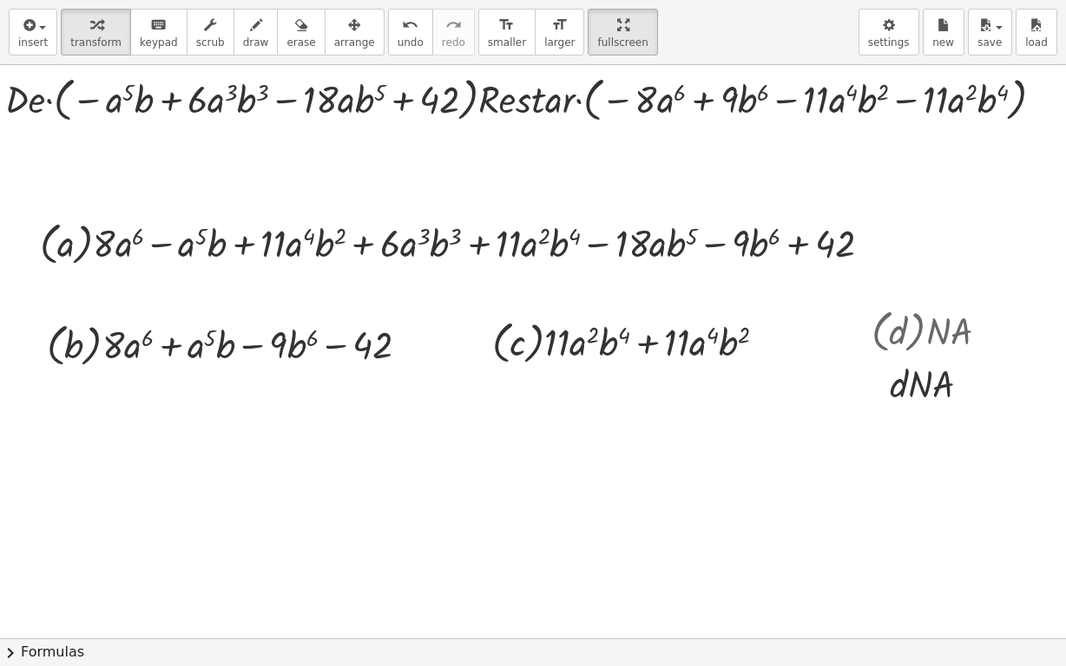
click at [624, 30] on div "Graspable Math Activities Get Started Activity Bank Assigned Work Classes White…" at bounding box center [533, 333] width 1066 height 666
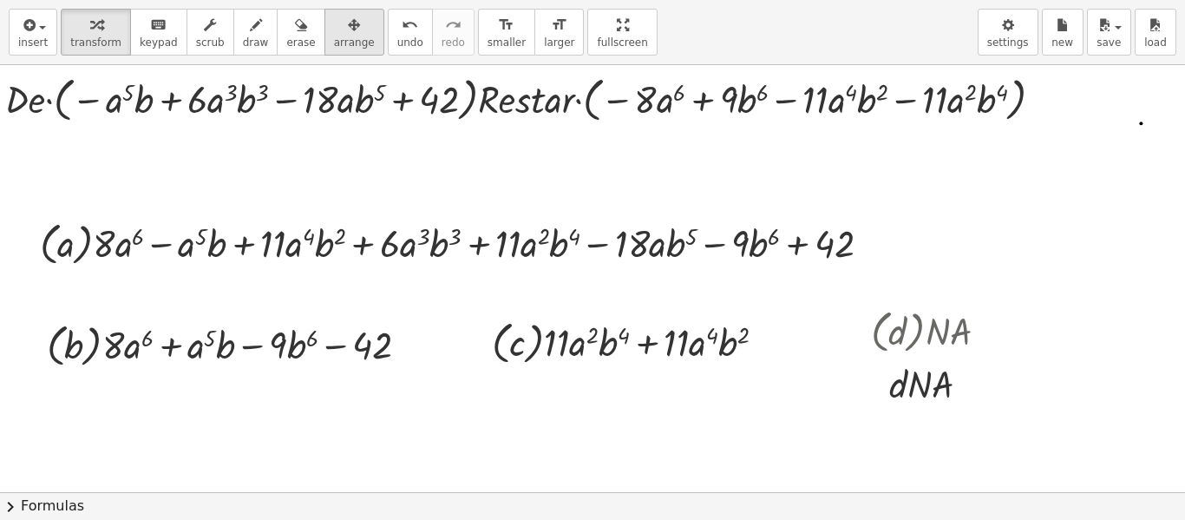
click at [334, 35] on div "button" at bounding box center [354, 24] width 41 height 21
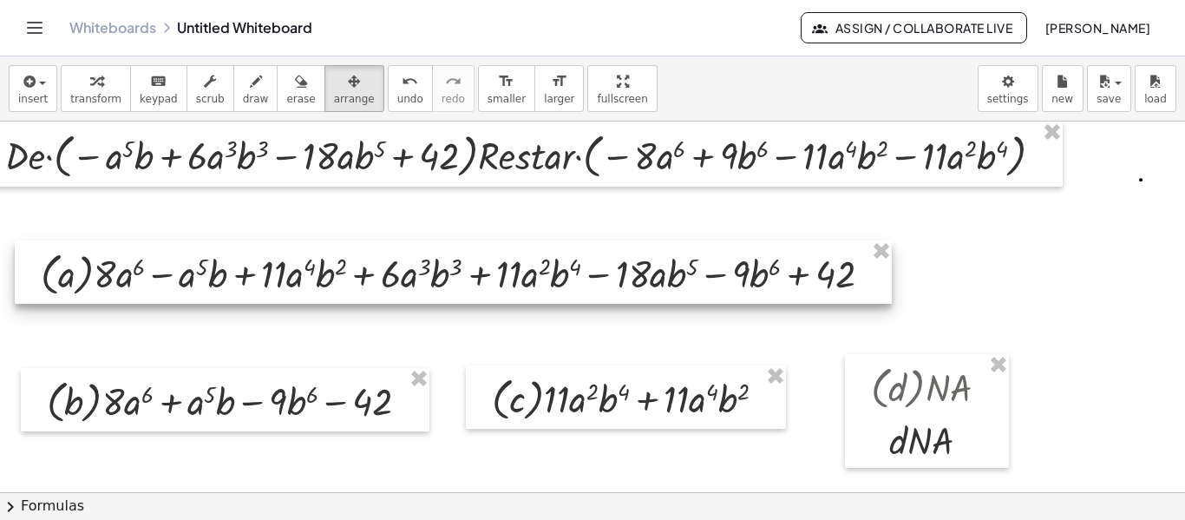
drag, startPoint x: 639, startPoint y: 290, endPoint x: 640, endPoint y: 264, distance: 26.0
click at [640, 264] on div at bounding box center [453, 271] width 877 height 63
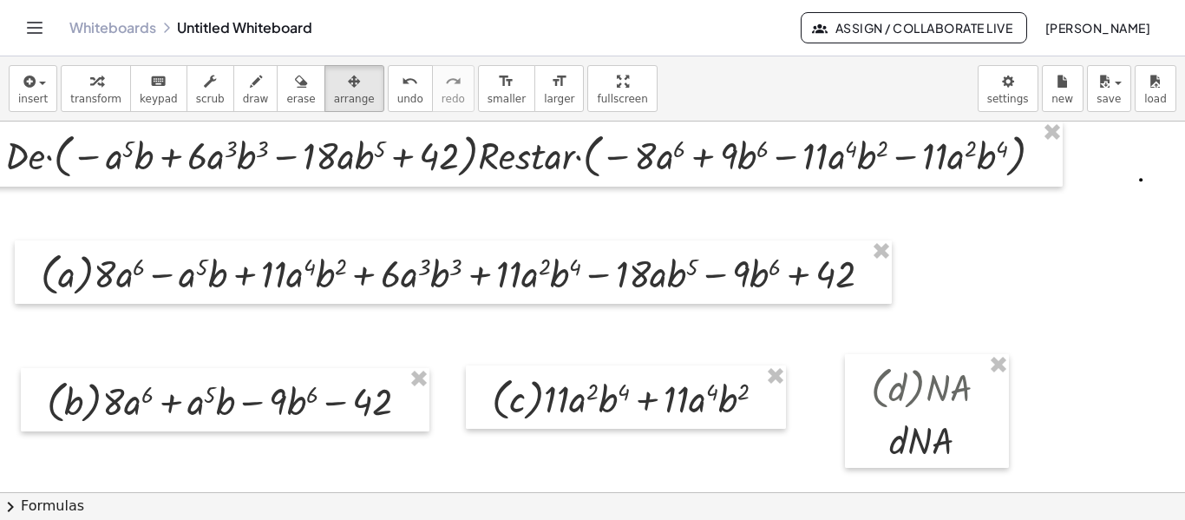
click at [748, 333] on div at bounding box center [596, 493] width 1234 height 744
click at [286, 85] on div "button" at bounding box center [300, 80] width 29 height 21
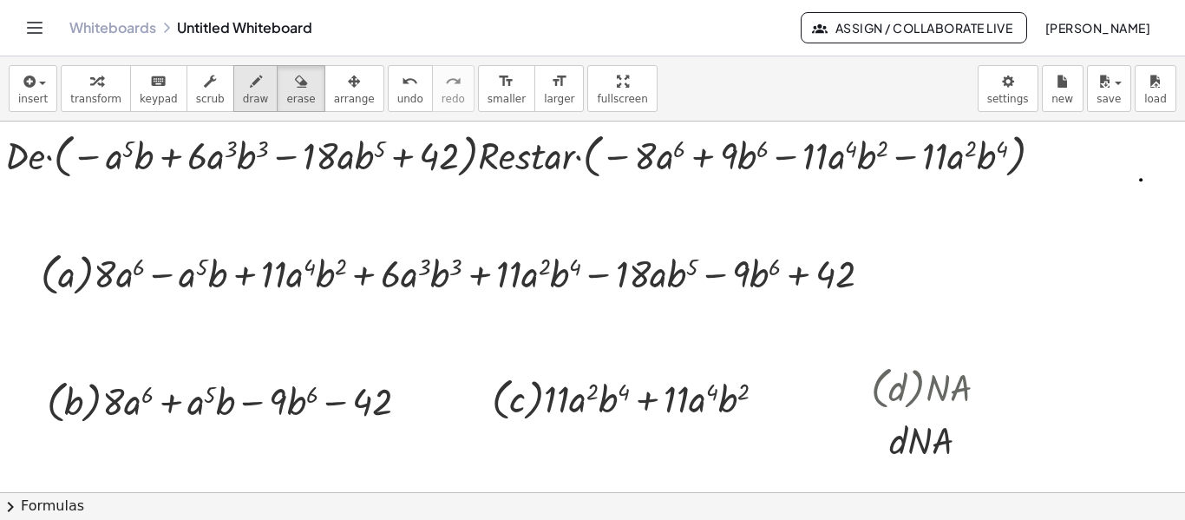
click at [243, 82] on div "button" at bounding box center [256, 80] width 26 height 21
click at [204, 87] on icon "button" at bounding box center [210, 81] width 12 height 21
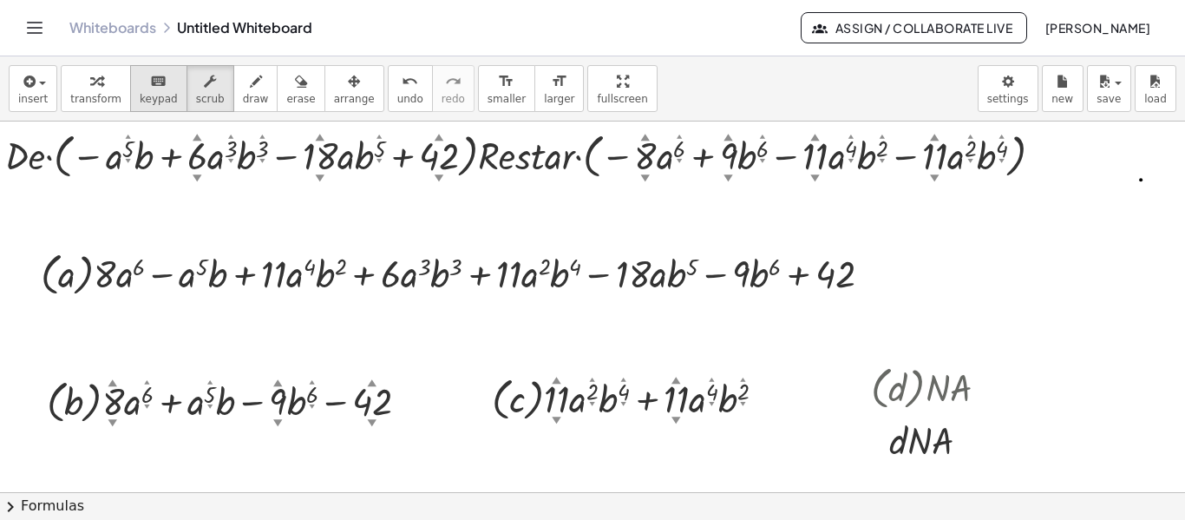
click at [156, 99] on span "keypad" at bounding box center [159, 99] width 38 height 12
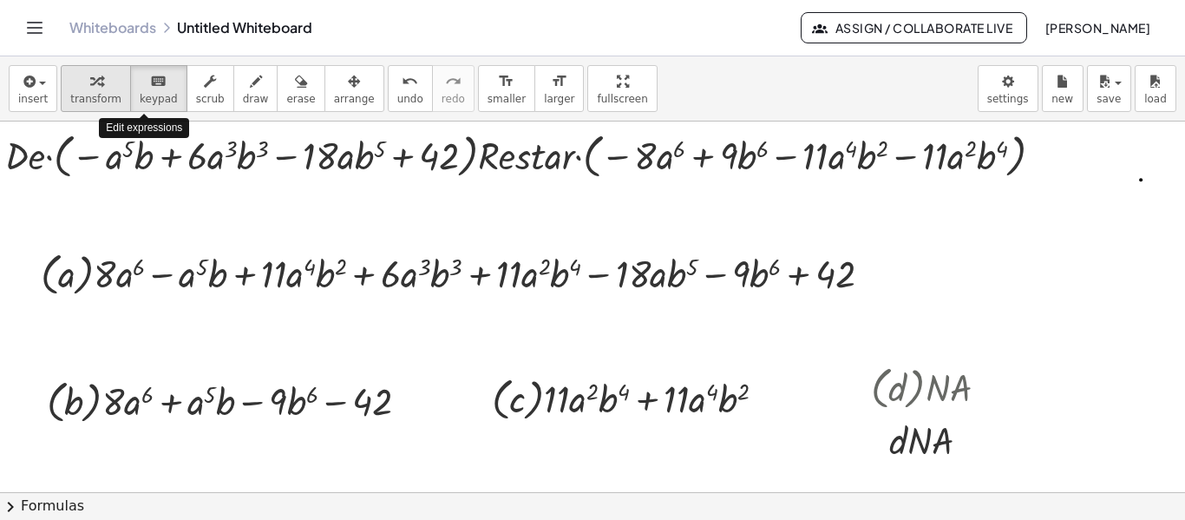
click at [92, 81] on icon "button" at bounding box center [96, 81] width 12 height 21
click at [935, 385] on div at bounding box center [936, 385] width 148 height 55
click at [976, 436] on div at bounding box center [972, 440] width 16 height 16
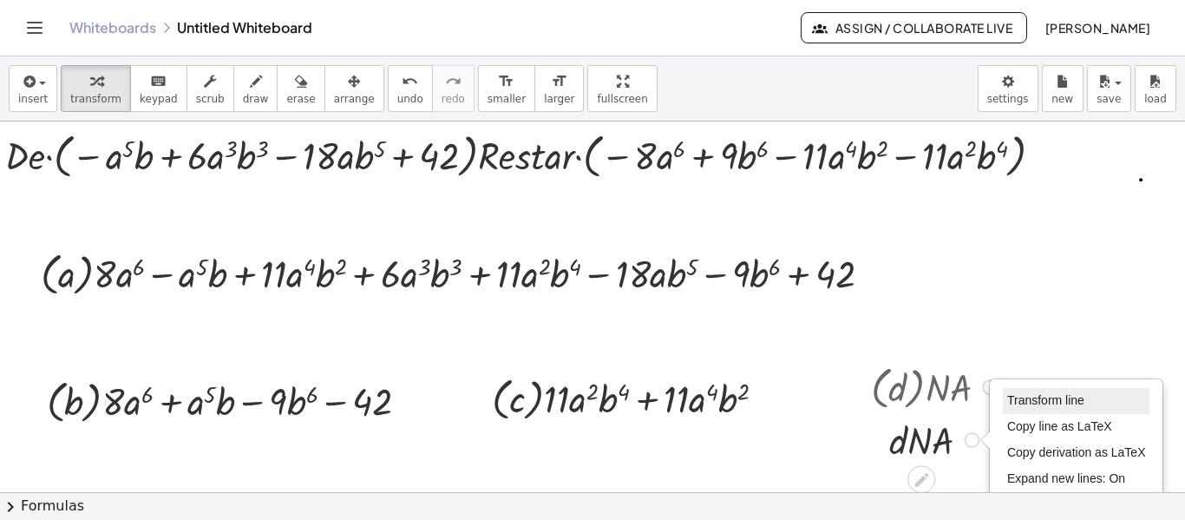
click at [1019, 400] on span "Transform line" at bounding box center [1045, 400] width 77 height 14
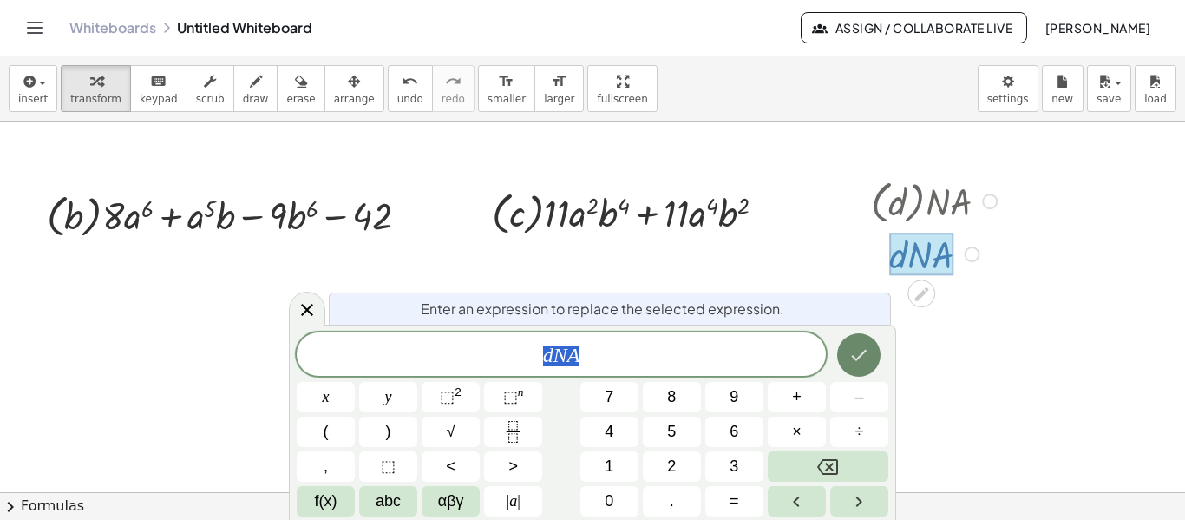
click at [864, 357] on icon "Done" at bounding box center [859, 354] width 21 height 21
click at [864, 357] on div at bounding box center [596, 308] width 1234 height 744
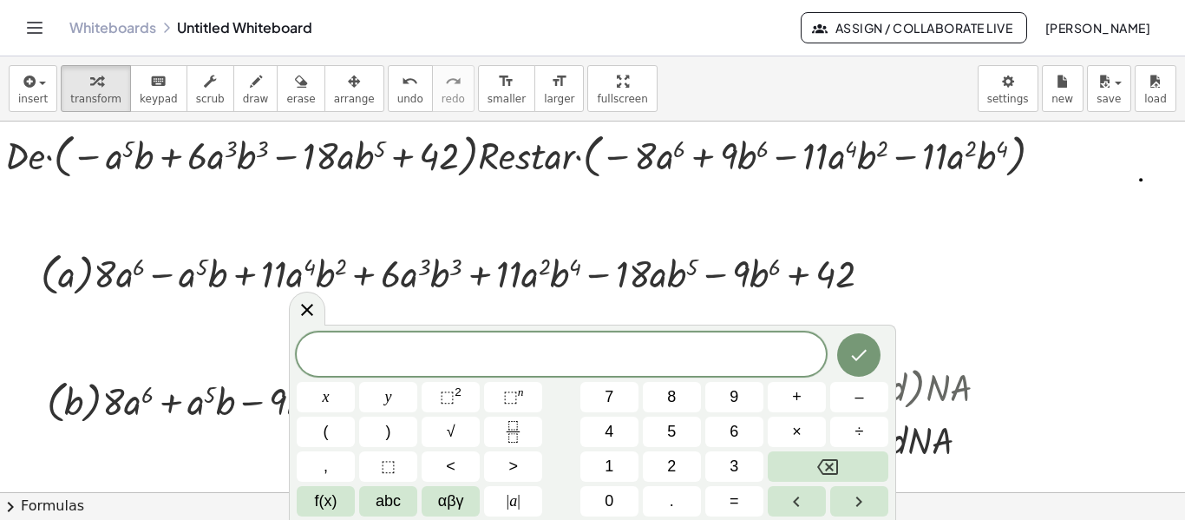
click at [945, 311] on div at bounding box center [596, 493] width 1234 height 744
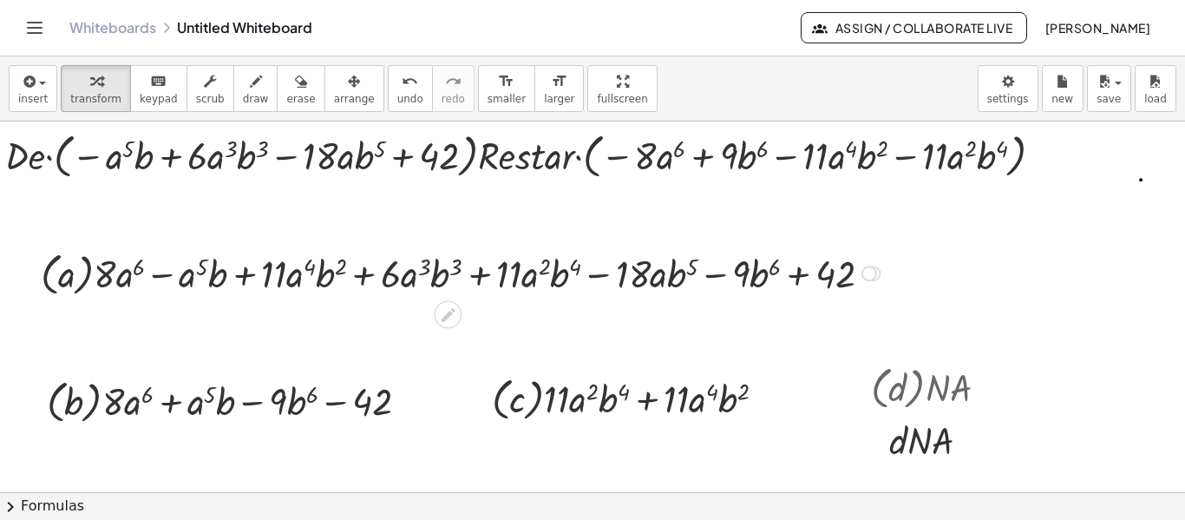
click at [799, 276] on div at bounding box center [463, 272] width 862 height 55
click at [196, 93] on span "scrub" at bounding box center [210, 99] width 29 height 12
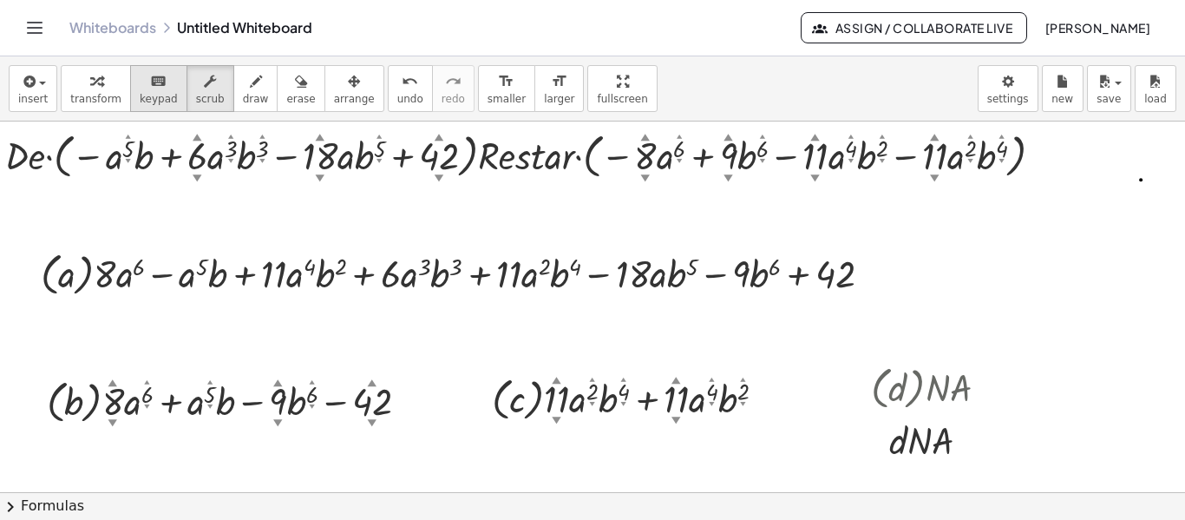
click at [150, 93] on span "keypad" at bounding box center [159, 99] width 38 height 12
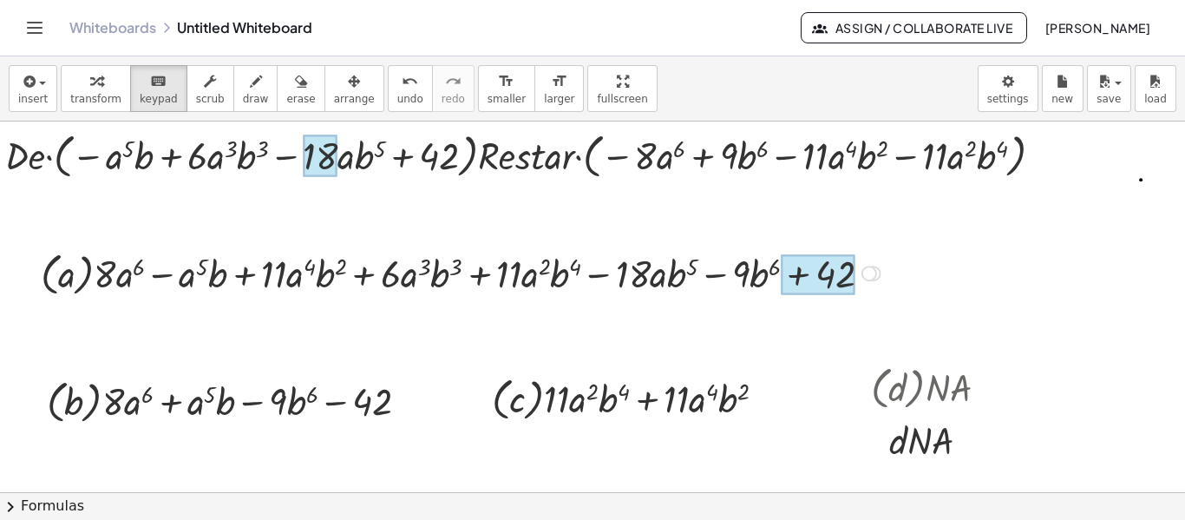
click at [803, 277] on div at bounding box center [818, 274] width 74 height 41
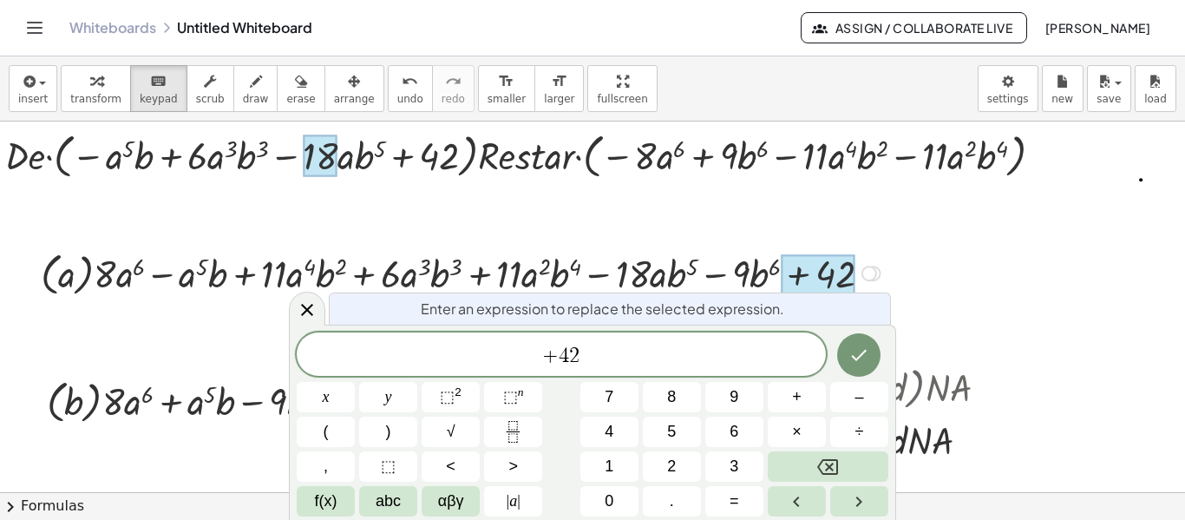
click at [803, 277] on div at bounding box center [818, 274] width 74 height 41
click at [558, 358] on span "+ ​ 4 2" at bounding box center [561, 356] width 529 height 24
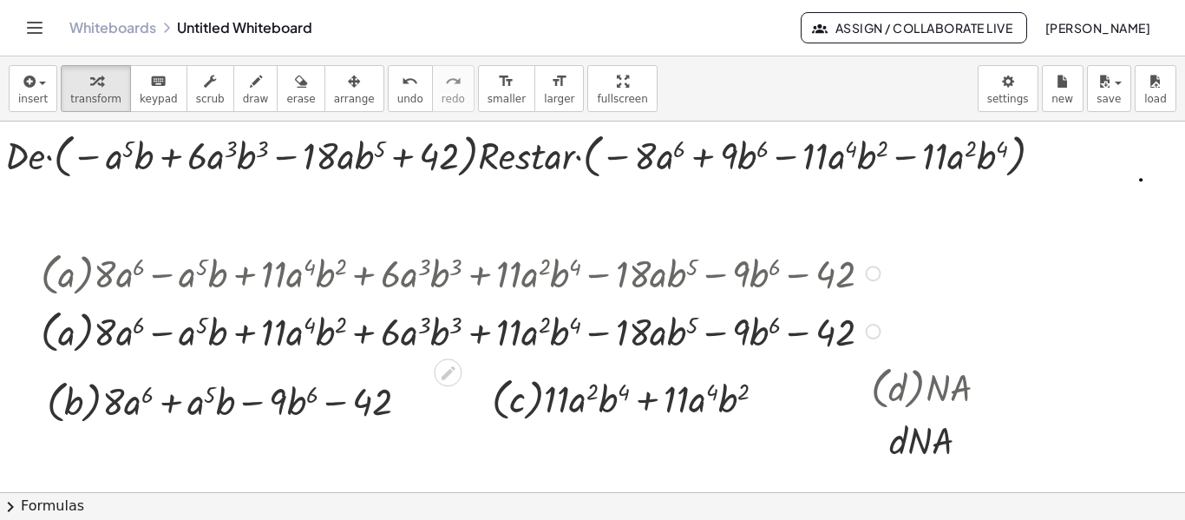
drag, startPoint x: 872, startPoint y: 273, endPoint x: 880, endPoint y: 335, distance: 62.1
click at [448, 331] on div "+ · ( a ) · 8 · a 6 − · a 5 · b + · 11 · a 4 · b 2 + · 6 · a 3 · b 3 + · 11 · a…" at bounding box center [448, 331] width 0 height 0
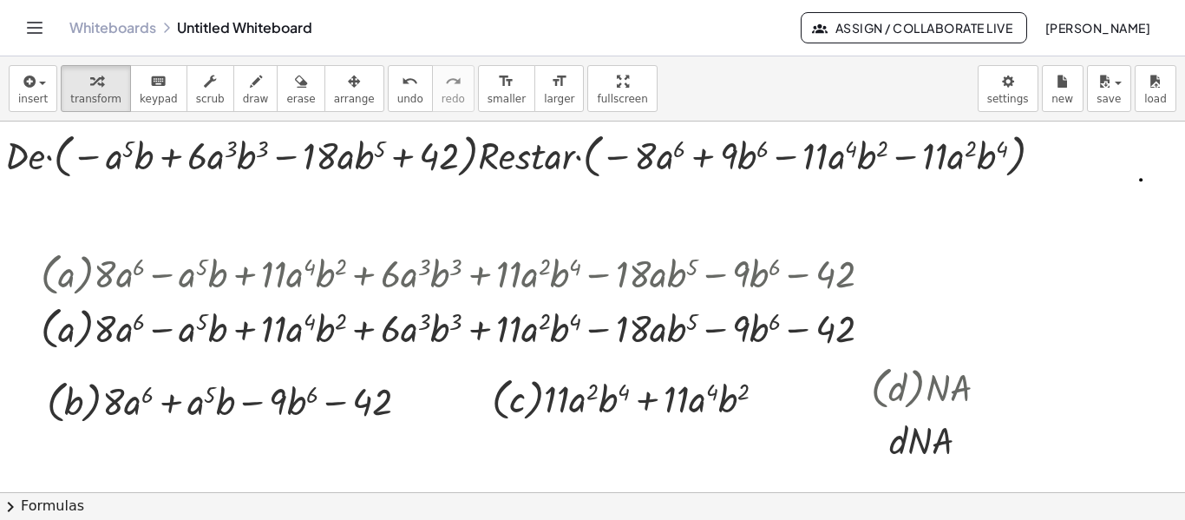
click at [325, 62] on div "insert select one: Math Expression Function Text Youtube Video Graphing Geometr…" at bounding box center [592, 88] width 1185 height 65
click at [348, 89] on icon "button" at bounding box center [354, 81] width 12 height 21
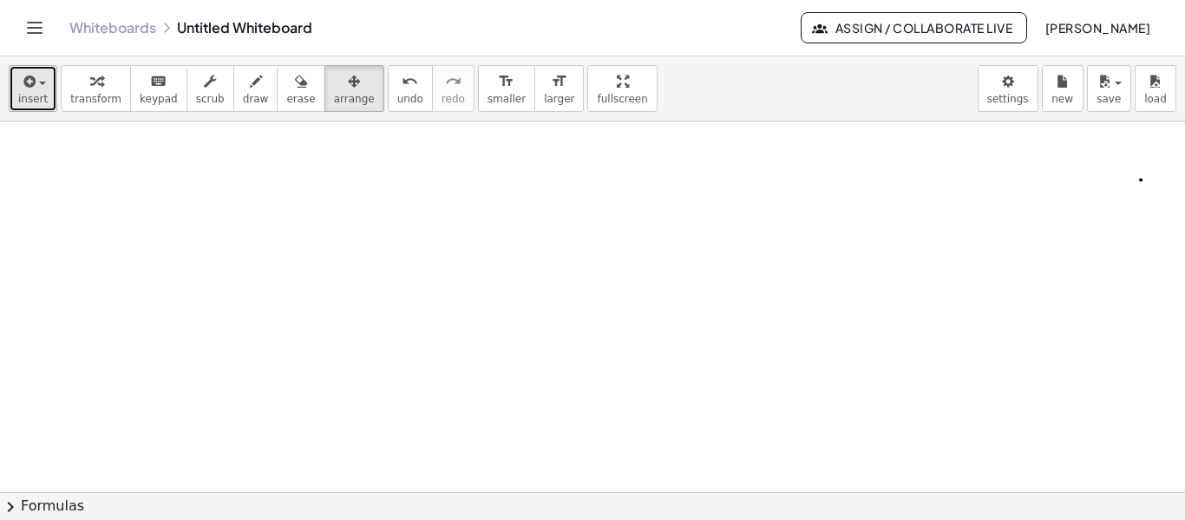
click at [36, 93] on span "insert" at bounding box center [33, 99] width 30 height 12
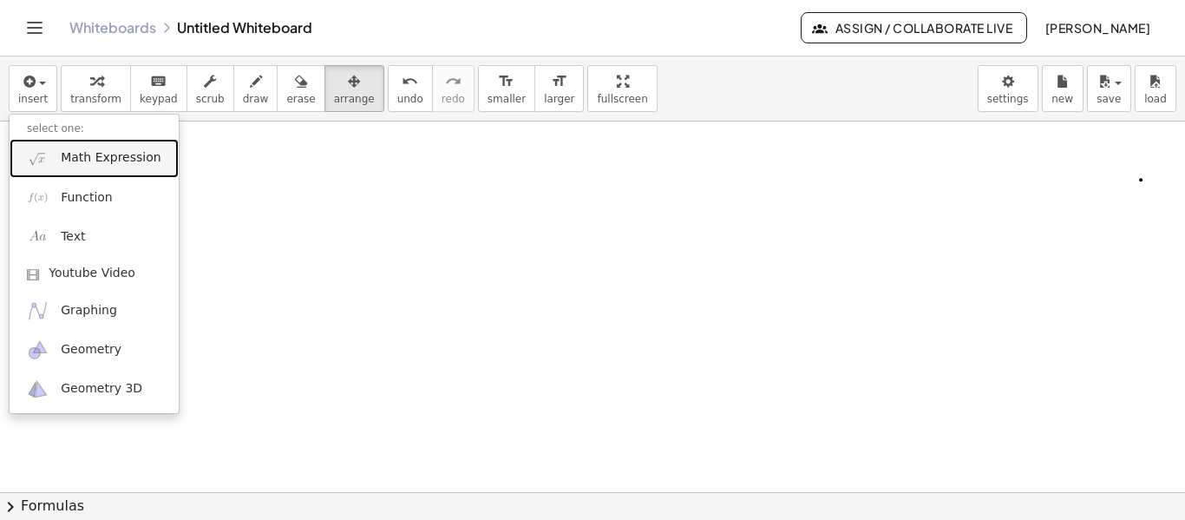
click at [75, 167] on link "Math Expression" at bounding box center [94, 158] width 169 height 39
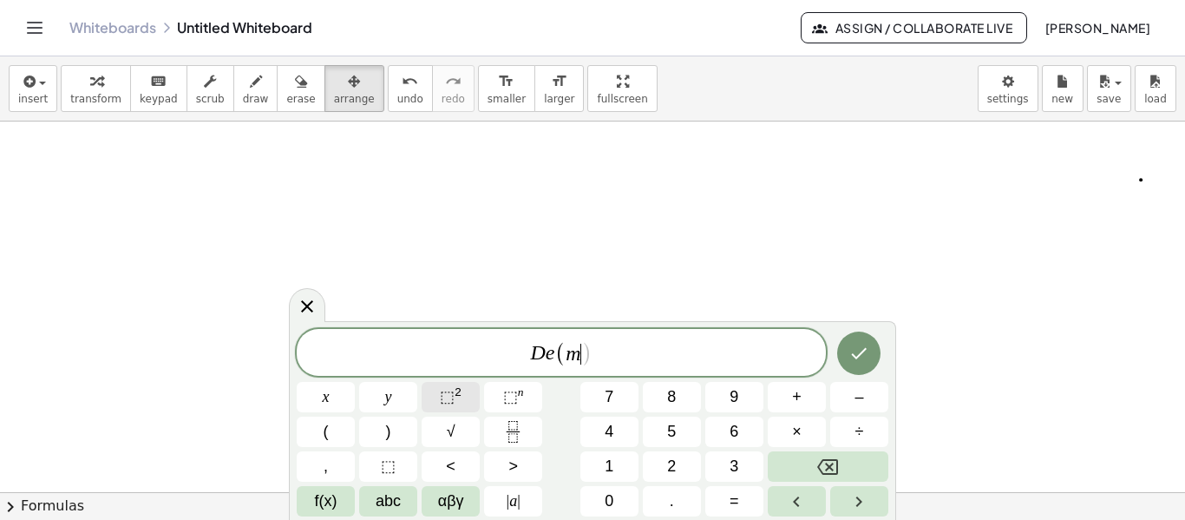
click at [435, 394] on button "⬚ 2" at bounding box center [451, 397] width 58 height 30
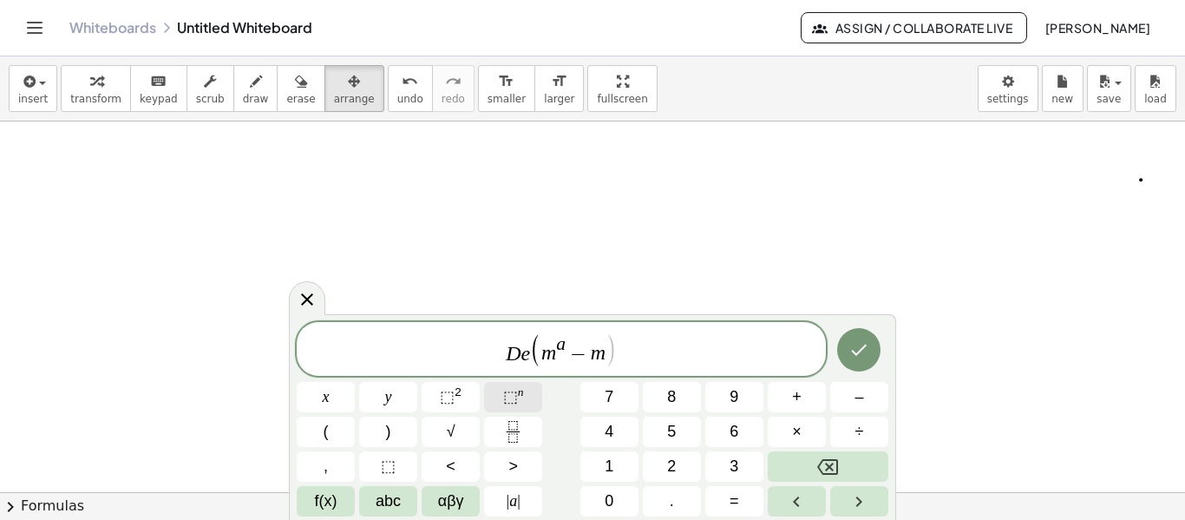
click at [496, 396] on button "⬚ n" at bounding box center [513, 397] width 58 height 30
click at [497, 397] on button "⬚ n" at bounding box center [513, 397] width 58 height 30
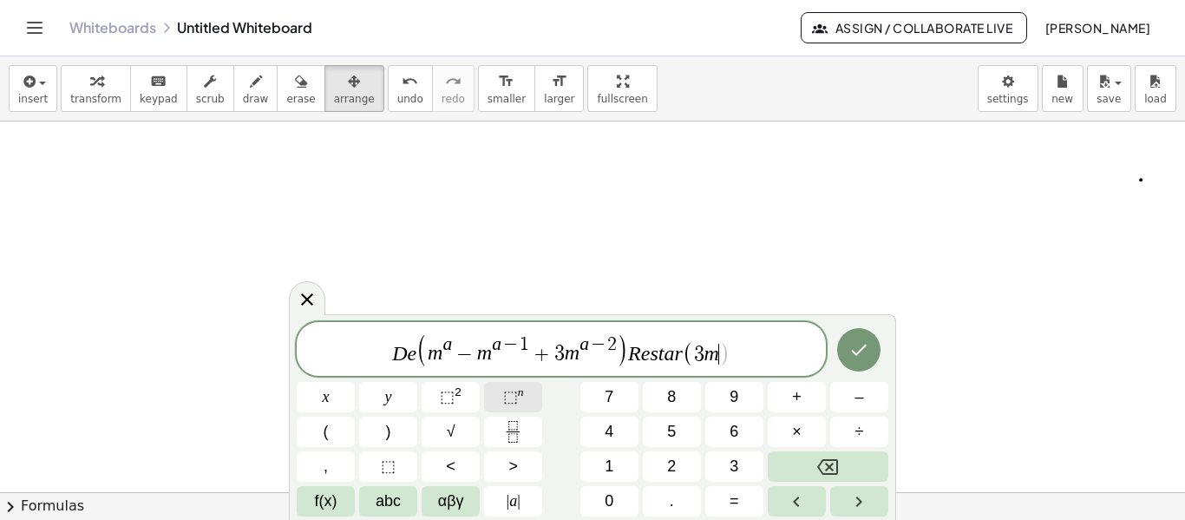
click at [497, 397] on button "⬚ n" at bounding box center [513, 397] width 58 height 30
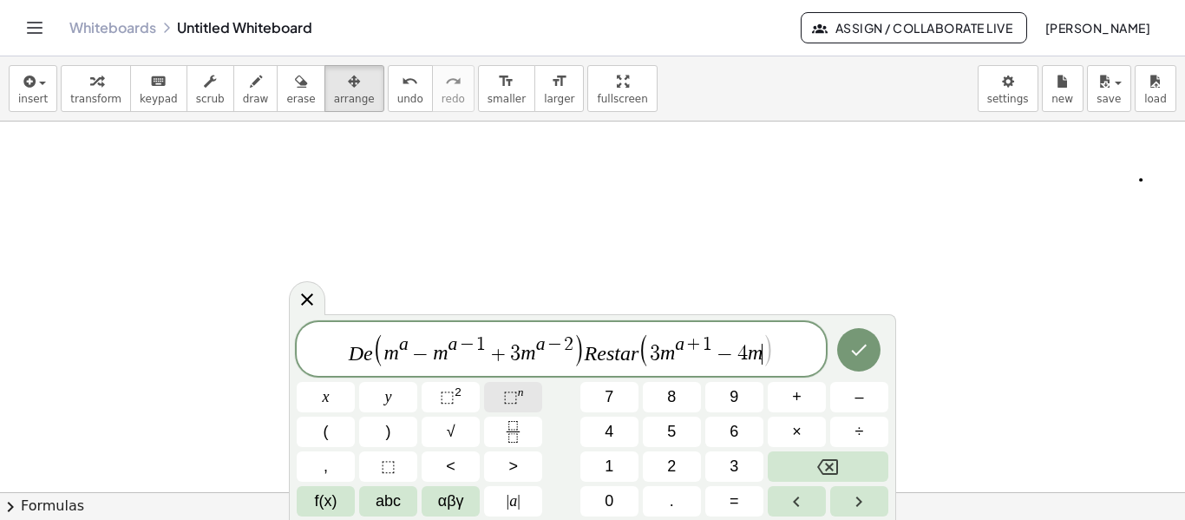
click at [497, 397] on button "⬚ n" at bounding box center [513, 397] width 58 height 30
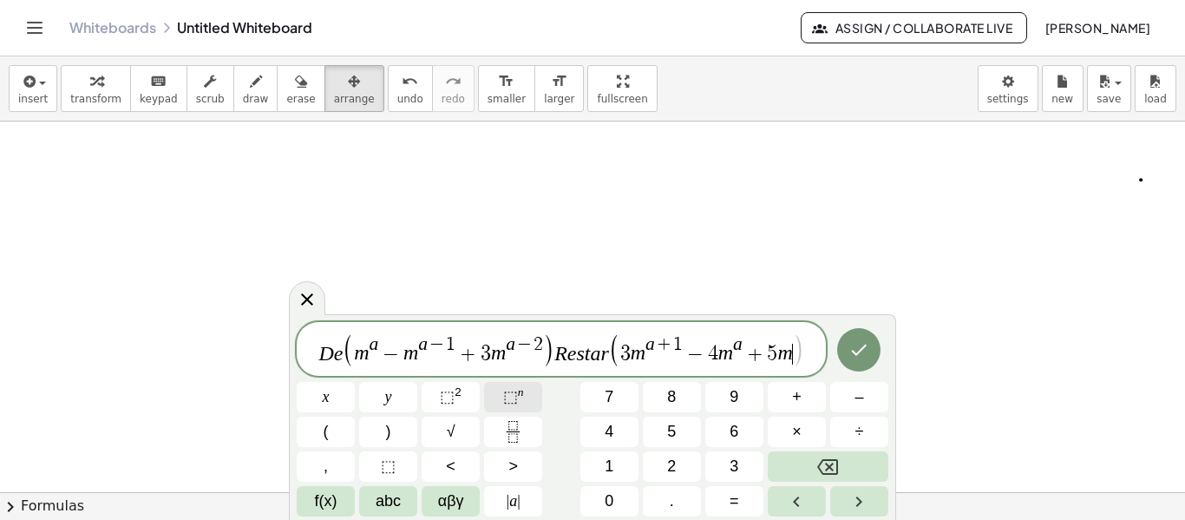
click at [497, 397] on button "⬚ n" at bounding box center [513, 397] width 58 height 30
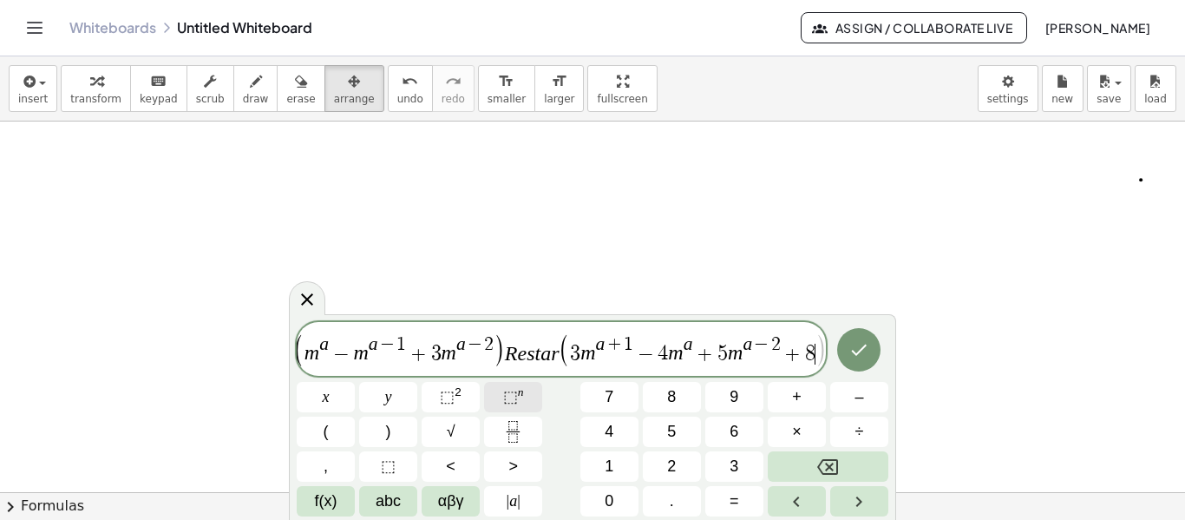
scroll to position [0, 45]
click at [518, 396] on sup "n" at bounding box center [521, 391] width 6 height 13
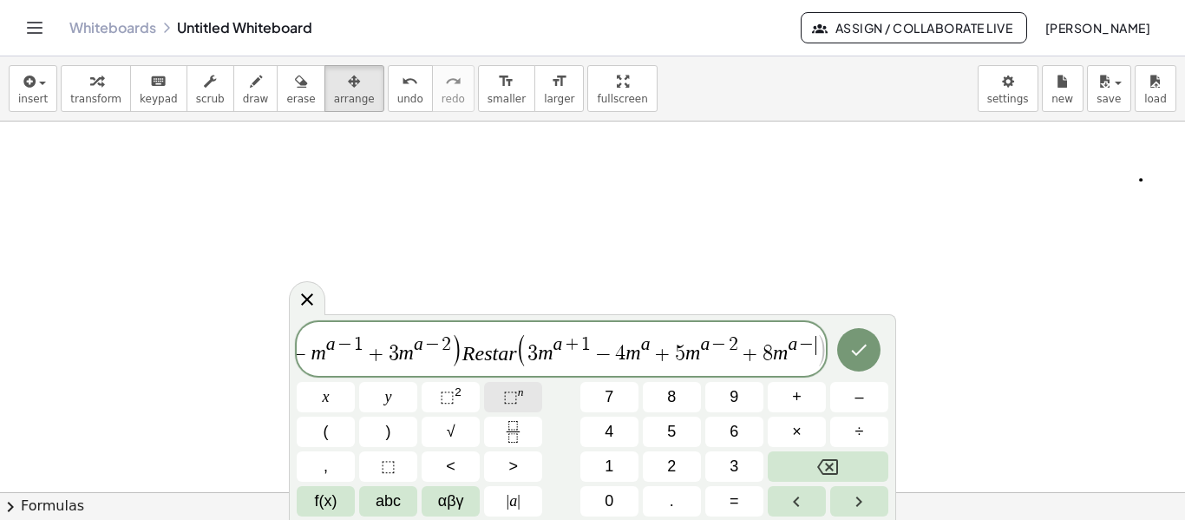
scroll to position [0, 82]
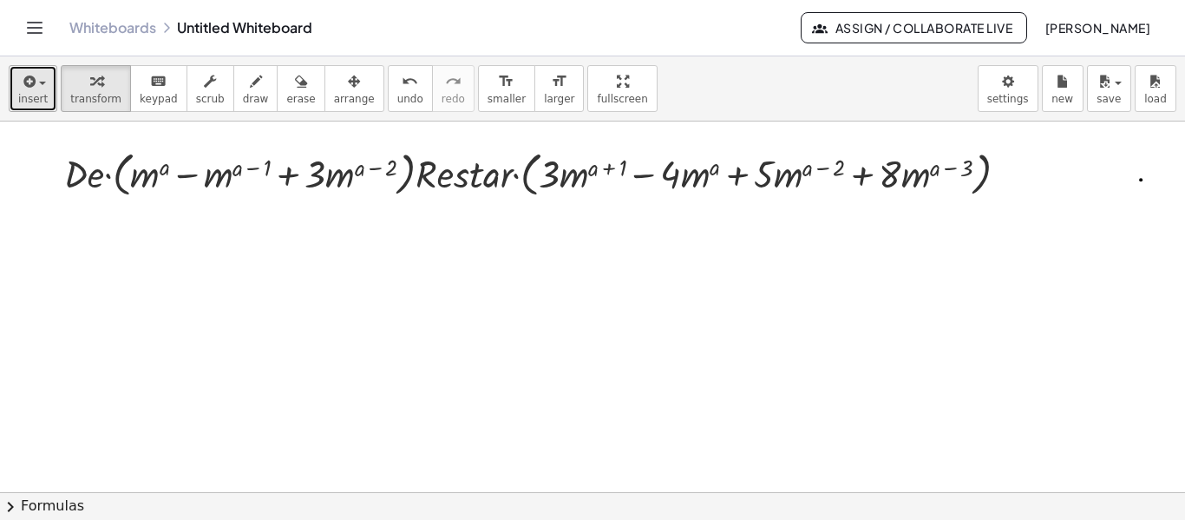
click at [21, 72] on icon "button" at bounding box center [28, 81] width 16 height 21
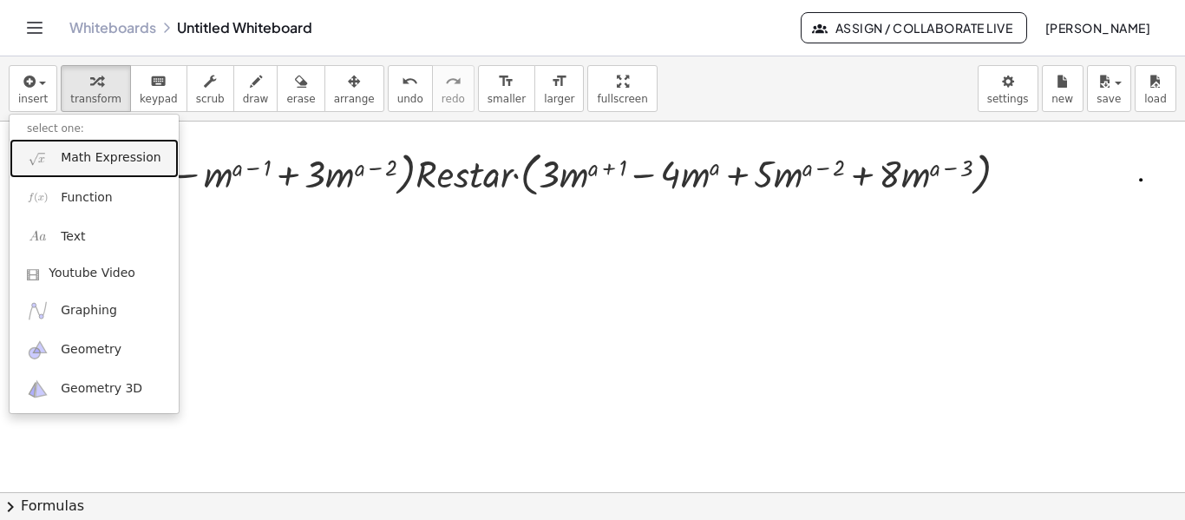
click at [88, 171] on link "Math Expression" at bounding box center [94, 158] width 169 height 39
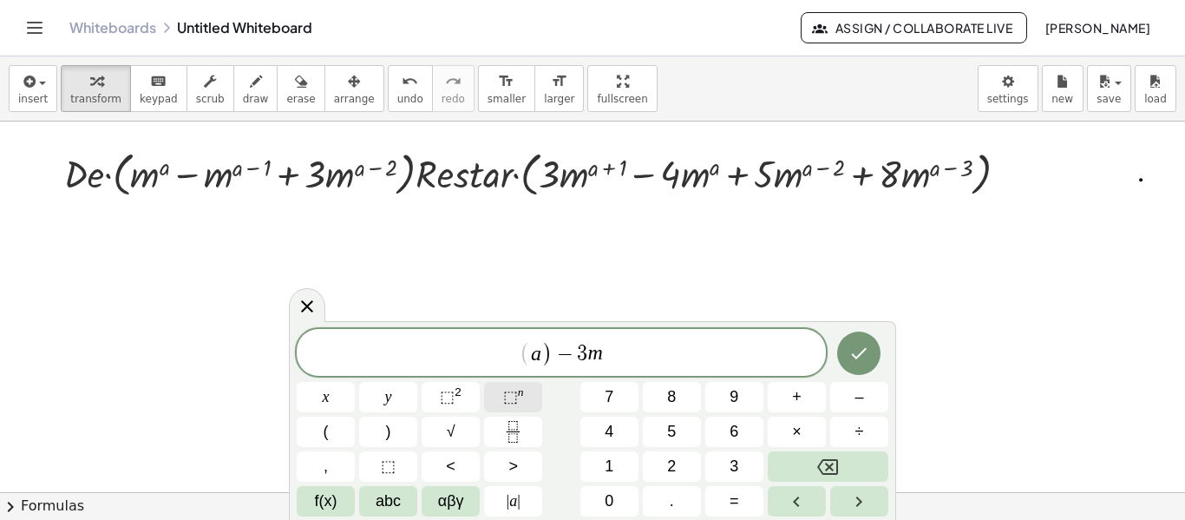
click at [502, 408] on button "⬚ n" at bounding box center [513, 397] width 58 height 30
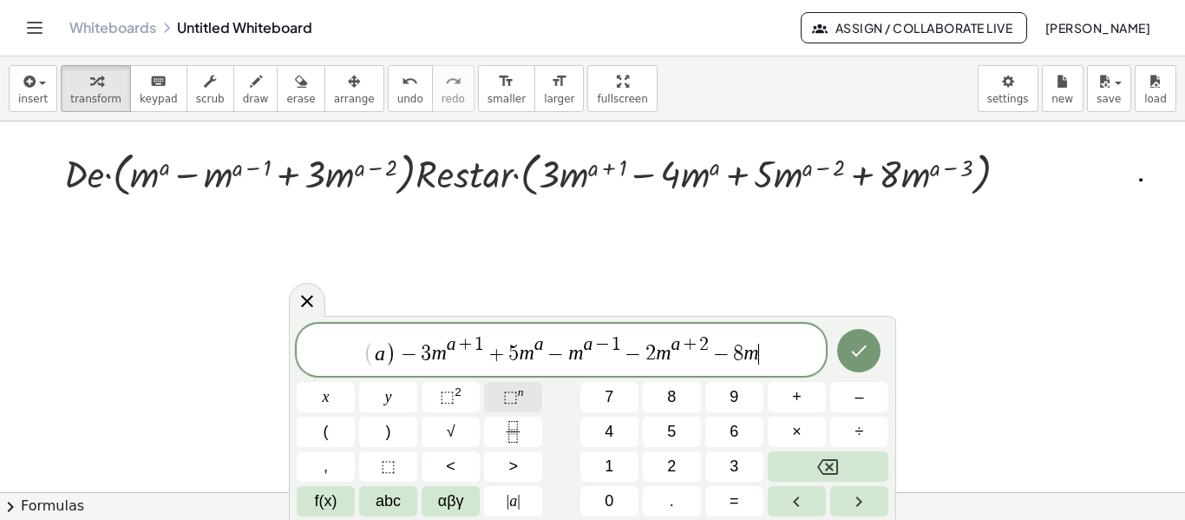
click at [500, 403] on button "⬚ n" at bounding box center [513, 397] width 58 height 30
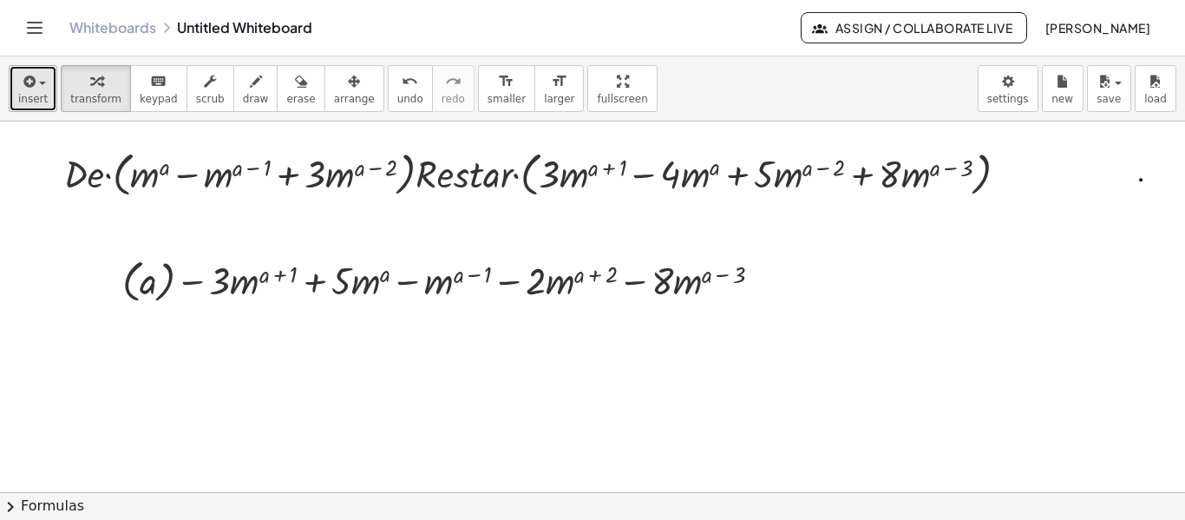
click at [27, 92] on button "insert" at bounding box center [33, 88] width 49 height 47
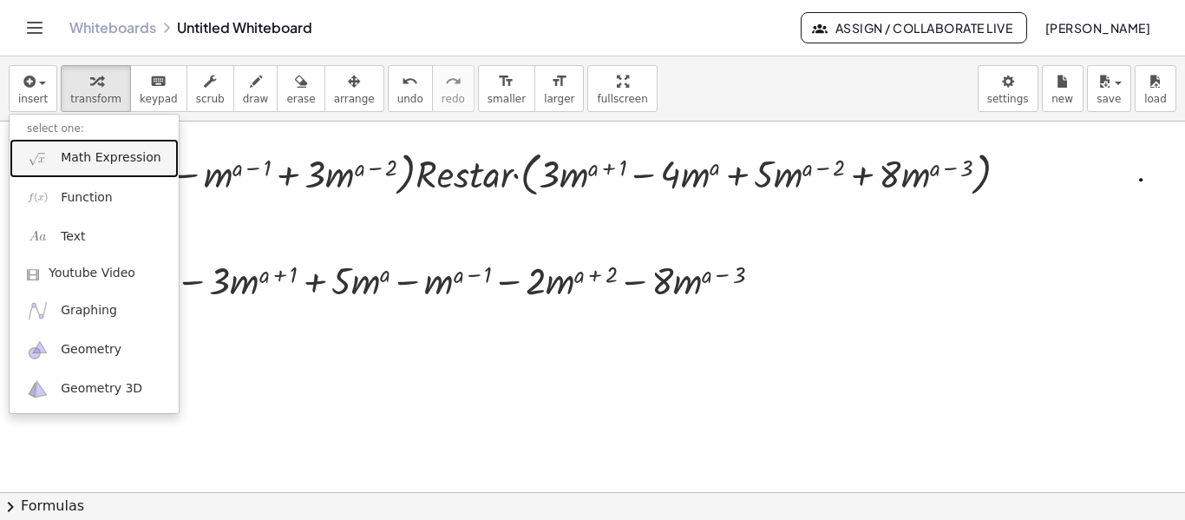
click at [62, 168] on link "Math Expression" at bounding box center [94, 158] width 169 height 39
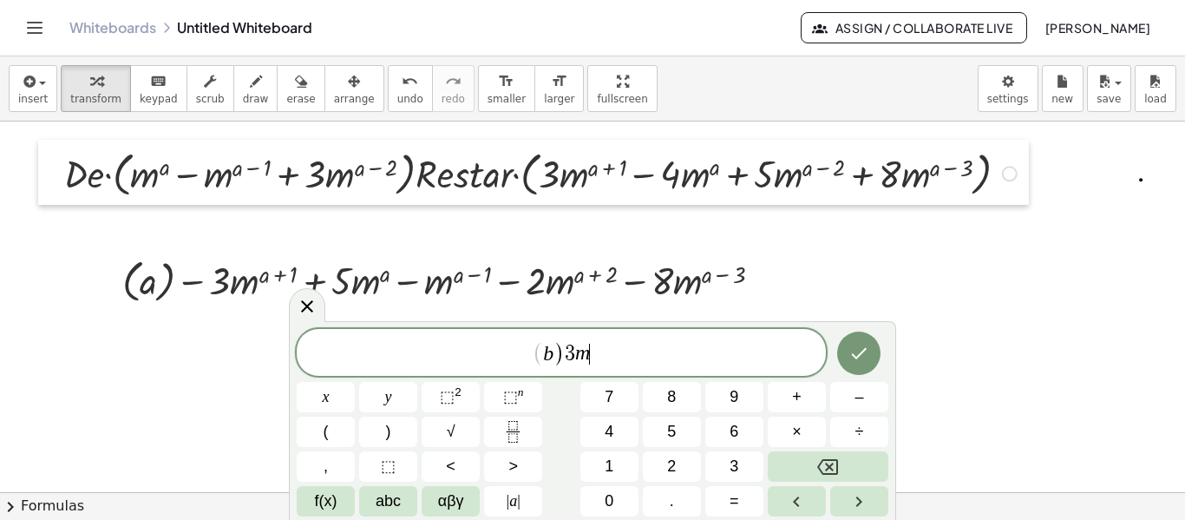
click at [62, 169] on div at bounding box center [51, 172] width 26 height 65
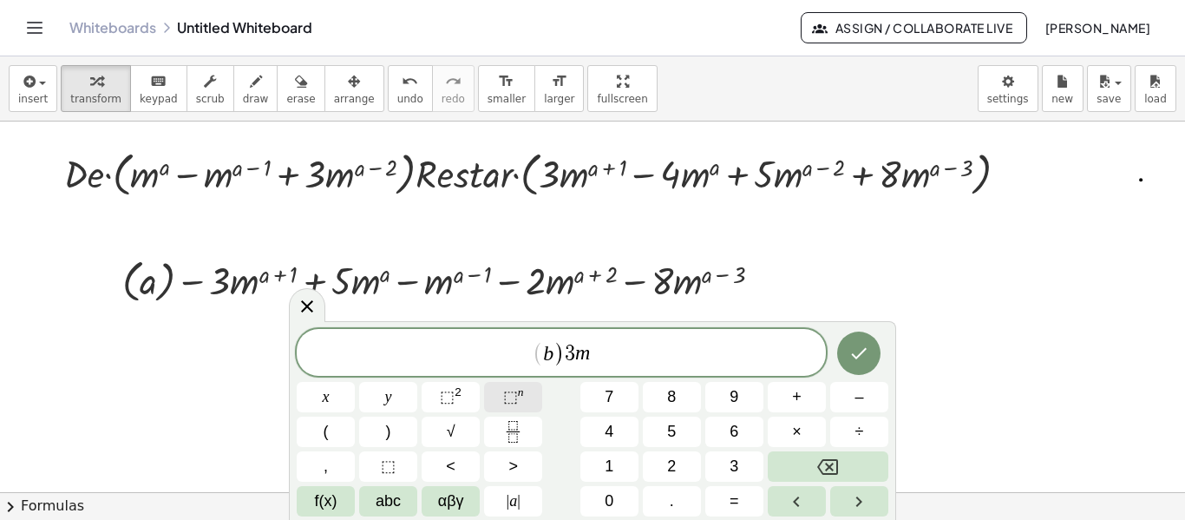
click at [521, 403] on span "⬚ n" at bounding box center [513, 396] width 21 height 23
click at [519, 404] on span "⬚ n" at bounding box center [513, 396] width 21 height 23
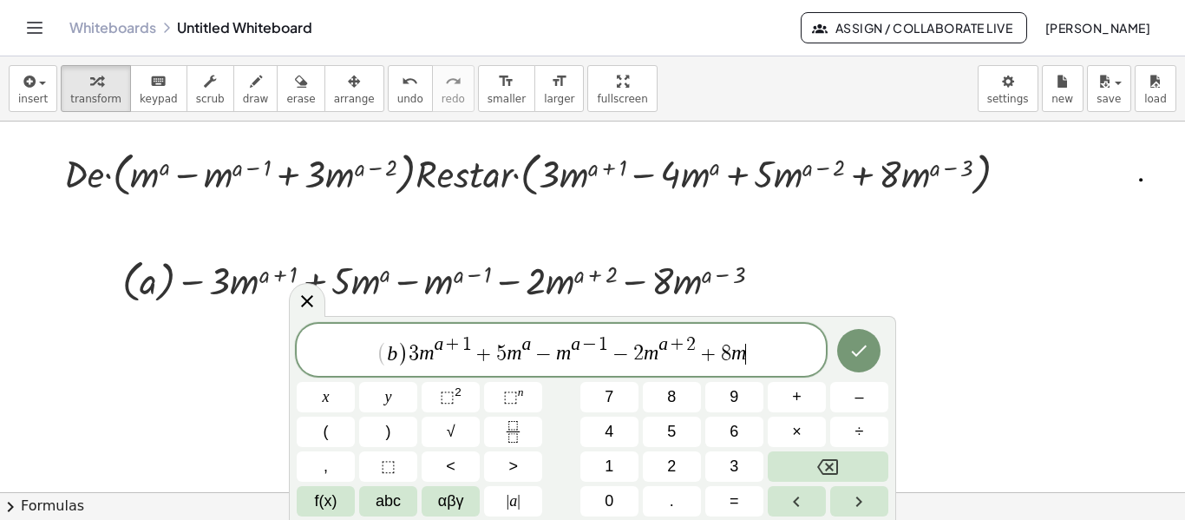
click at [764, 357] on span "( b ) 3 m a + 1 + 5 m a − m a − 1 − 2 m a + 2 + 8 m ​" at bounding box center [561, 351] width 529 height 34
click at [514, 403] on span "⬚" at bounding box center [510, 396] width 15 height 17
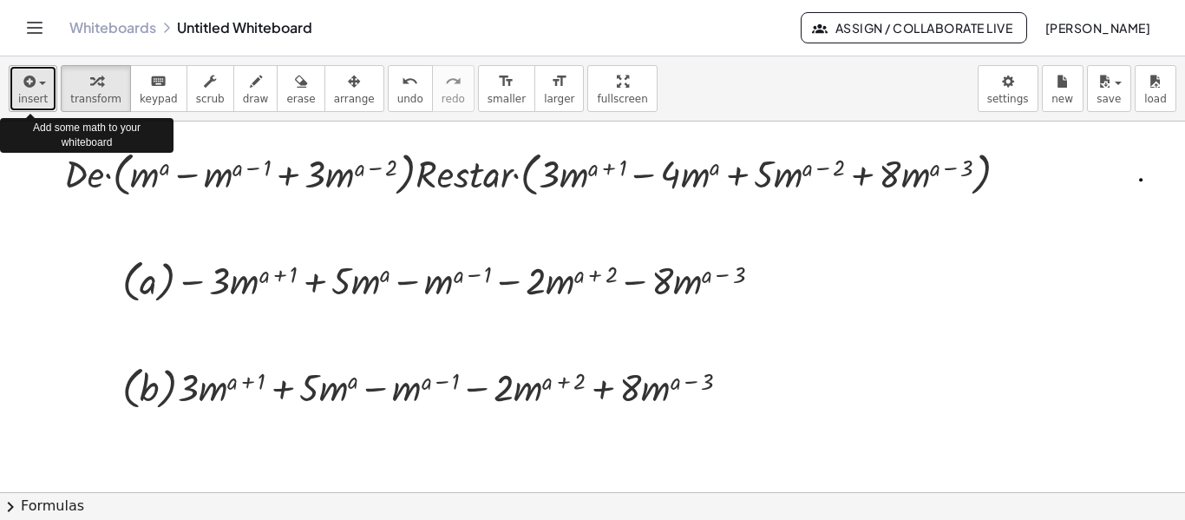
click at [36, 83] on span "button" at bounding box center [37, 83] width 3 height 12
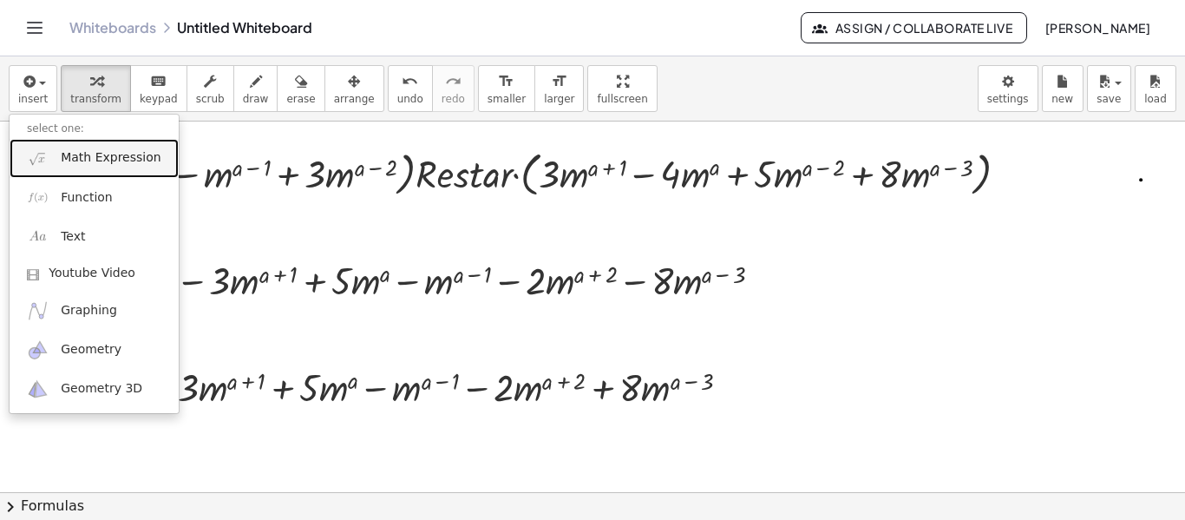
click at [63, 168] on link "Math Expression" at bounding box center [94, 158] width 169 height 39
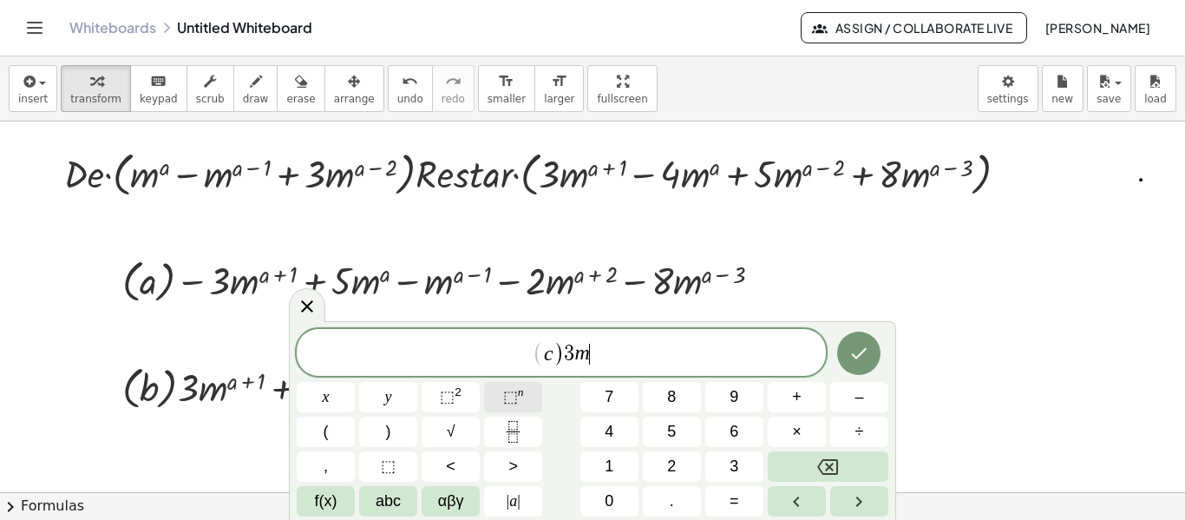
click at [526, 411] on button "⬚ n" at bounding box center [513, 397] width 58 height 30
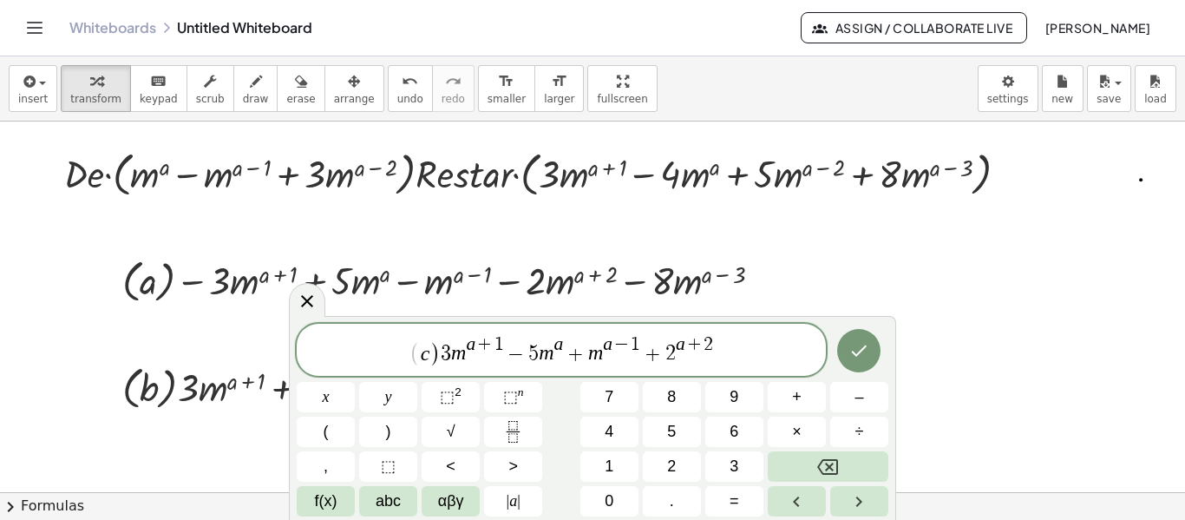
click at [674, 354] on span "2" at bounding box center [671, 354] width 10 height 21
click at [733, 346] on span "( c ) 3 m a + 1 − 5 m a + m a − 1 + 2 m ​ a + 2" at bounding box center [561, 351] width 529 height 34
click at [733, 346] on var "m" at bounding box center [738, 353] width 15 height 23
click at [743, 346] on var "m" at bounding box center [738, 353] width 15 height 23
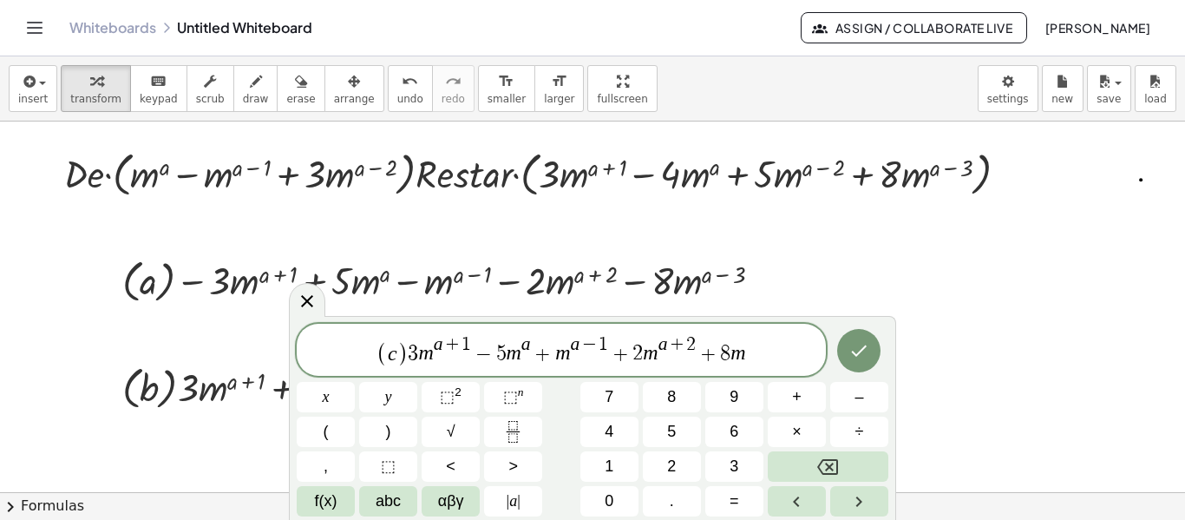
click at [482, 388] on div "( c ) 3 m a + 1 − 5 m a + m a − 1 + 2 m a + 2 + 8 m x y ⬚ 2 ⬚ n 7 8 9 + – ( ) √…" at bounding box center [593, 420] width 592 height 193
click at [492, 393] on button "⬚ n" at bounding box center [513, 397] width 58 height 30
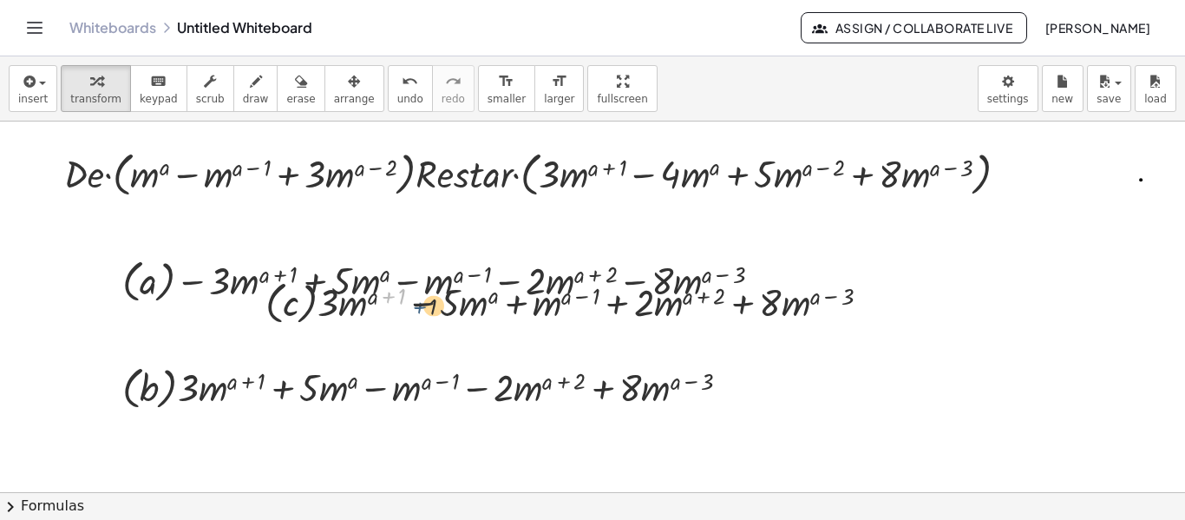
drag, startPoint x: 378, startPoint y: 301, endPoint x: 421, endPoint y: 303, distance: 42.6
click at [427, 318] on div at bounding box center [575, 300] width 636 height 55
click at [325, 96] on button "arrange" at bounding box center [355, 88] width 60 height 47
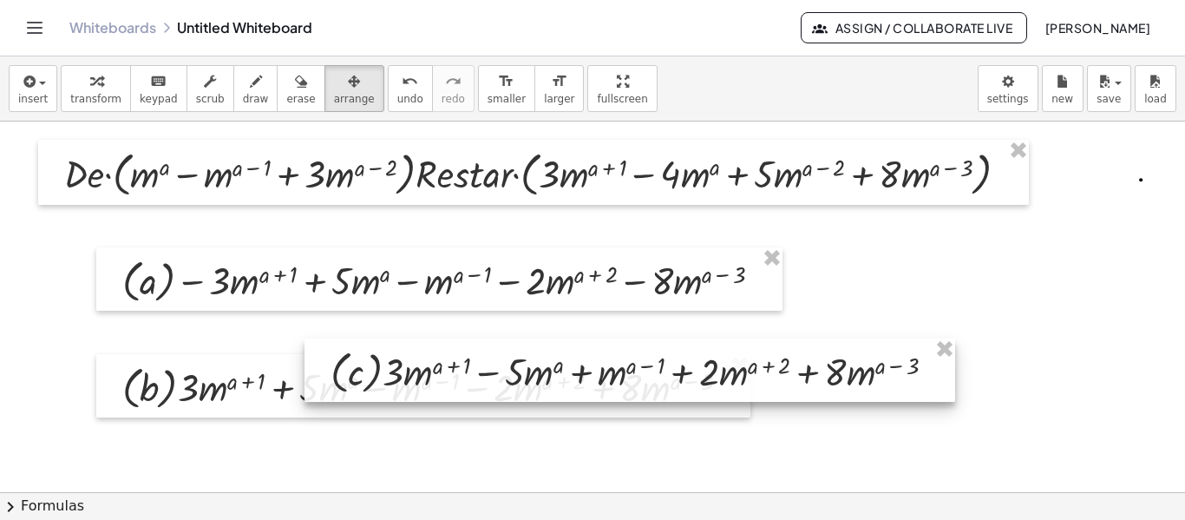
drag, startPoint x: 359, startPoint y: 311, endPoint x: 363, endPoint y: 325, distance: 14.3
click at [382, 362] on div at bounding box center [630, 369] width 651 height 63
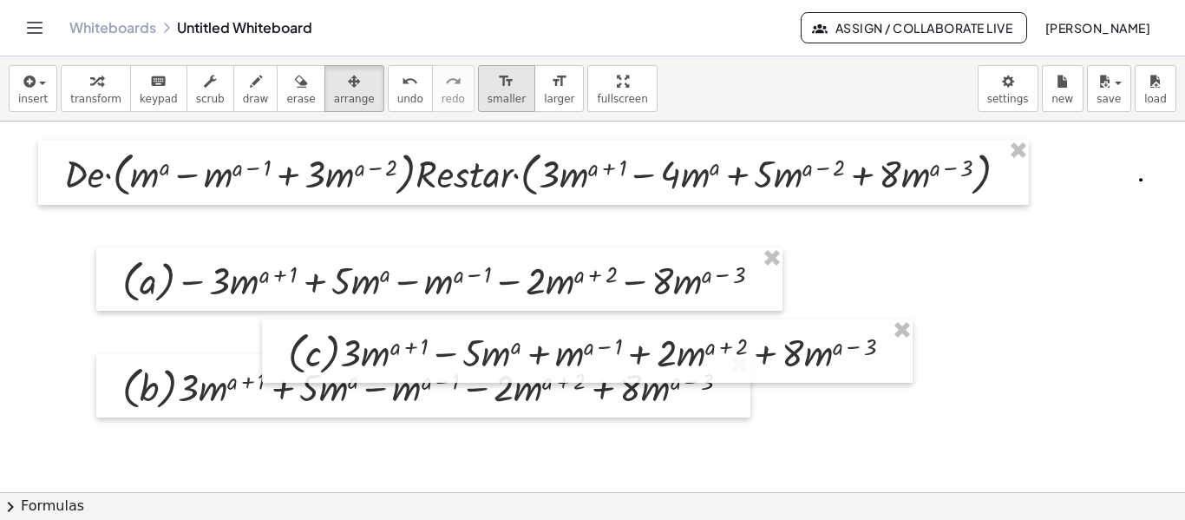
click at [488, 95] on span "smaller" at bounding box center [507, 99] width 38 height 12
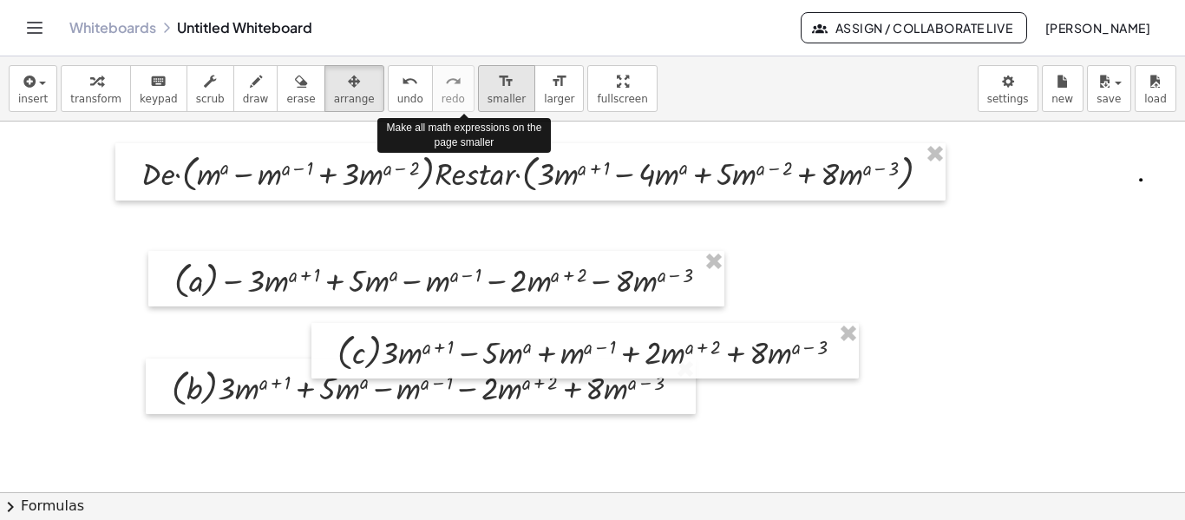
click at [488, 95] on span "smaller" at bounding box center [507, 99] width 38 height 12
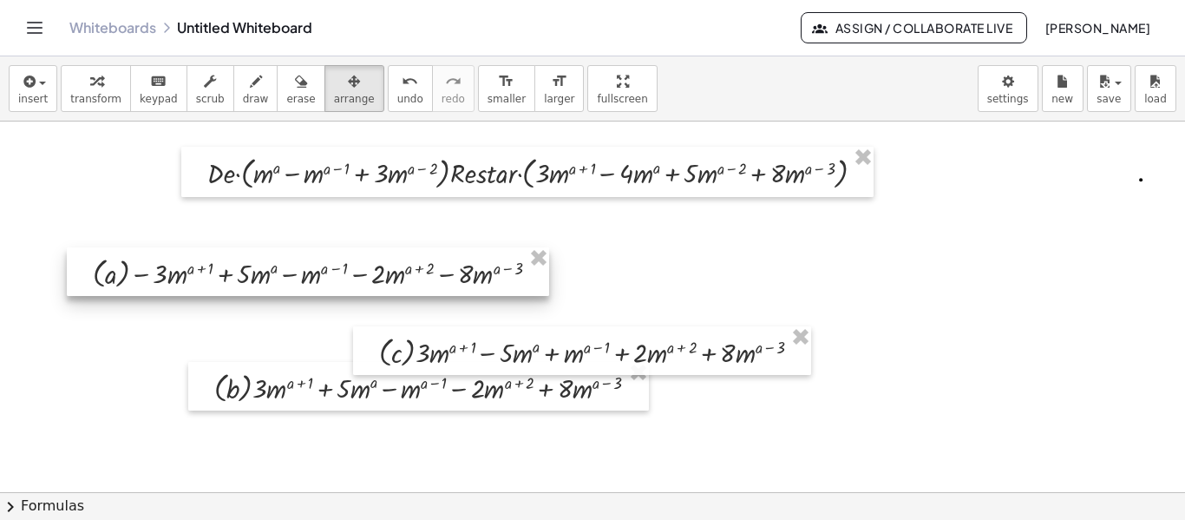
drag, startPoint x: 426, startPoint y: 282, endPoint x: 298, endPoint y: 266, distance: 129.5
click at [302, 270] on div at bounding box center [308, 271] width 482 height 49
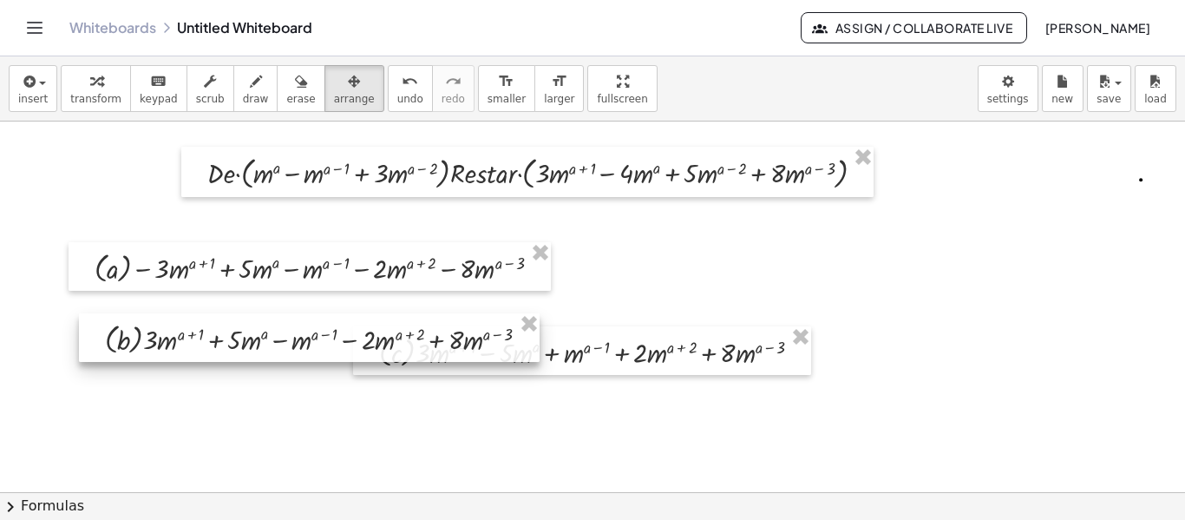
drag, startPoint x: 287, startPoint y: 390, endPoint x: 177, endPoint y: 341, distance: 120.4
click at [177, 341] on div at bounding box center [309, 337] width 461 height 49
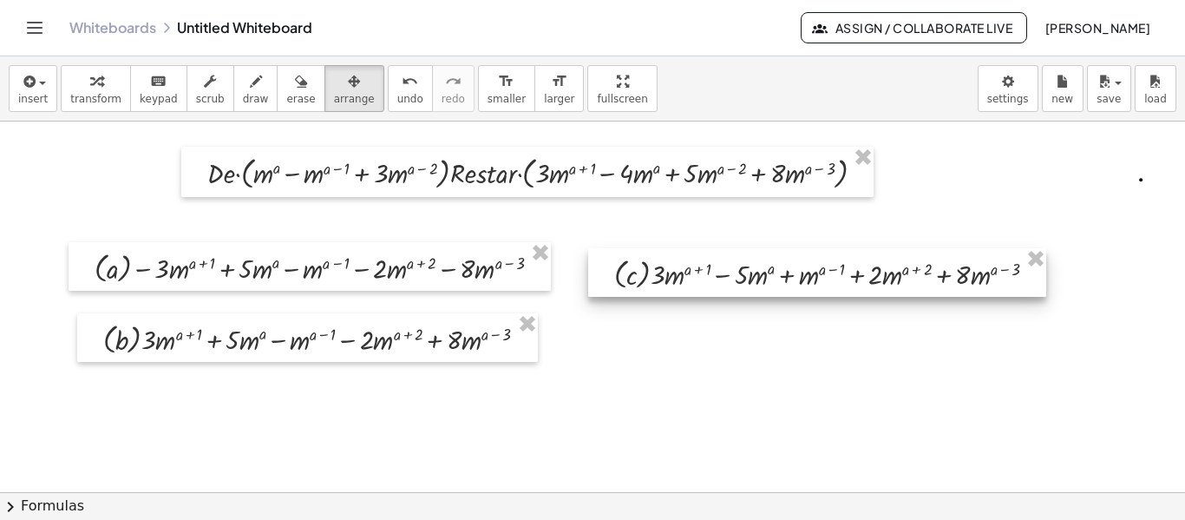
drag, startPoint x: 640, startPoint y: 348, endPoint x: 824, endPoint y: 283, distance: 195.1
click at [824, 283] on div at bounding box center [817, 272] width 458 height 49
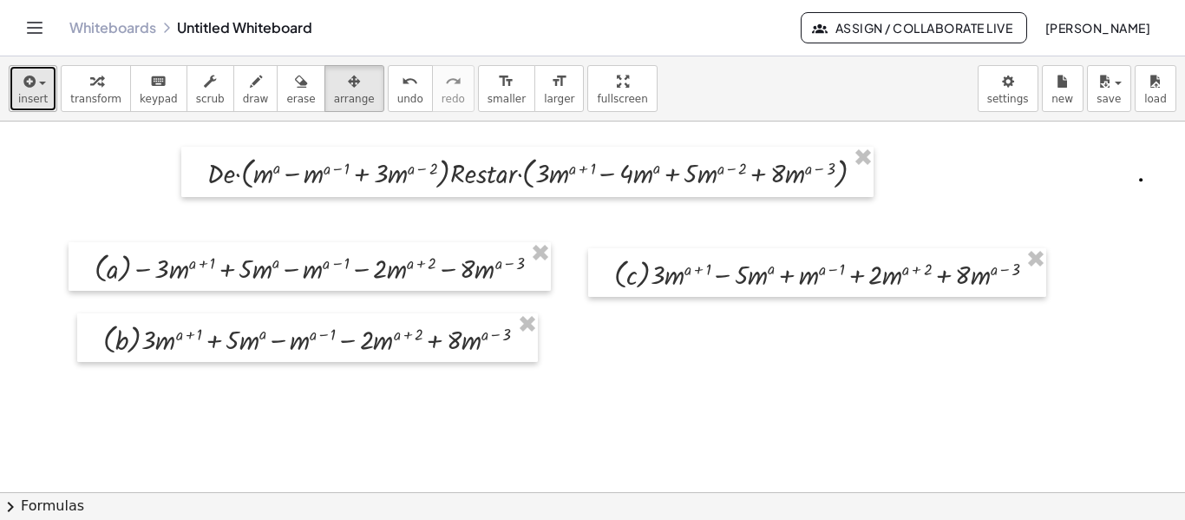
click at [25, 107] on button "insert" at bounding box center [33, 88] width 49 height 47
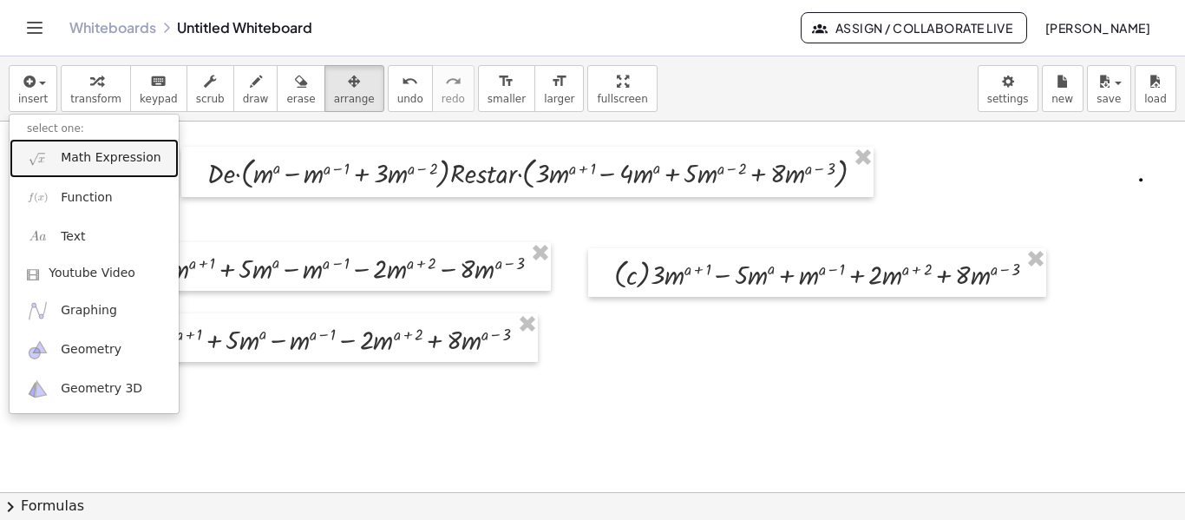
click at [84, 167] on link "Math Expression" at bounding box center [94, 158] width 169 height 39
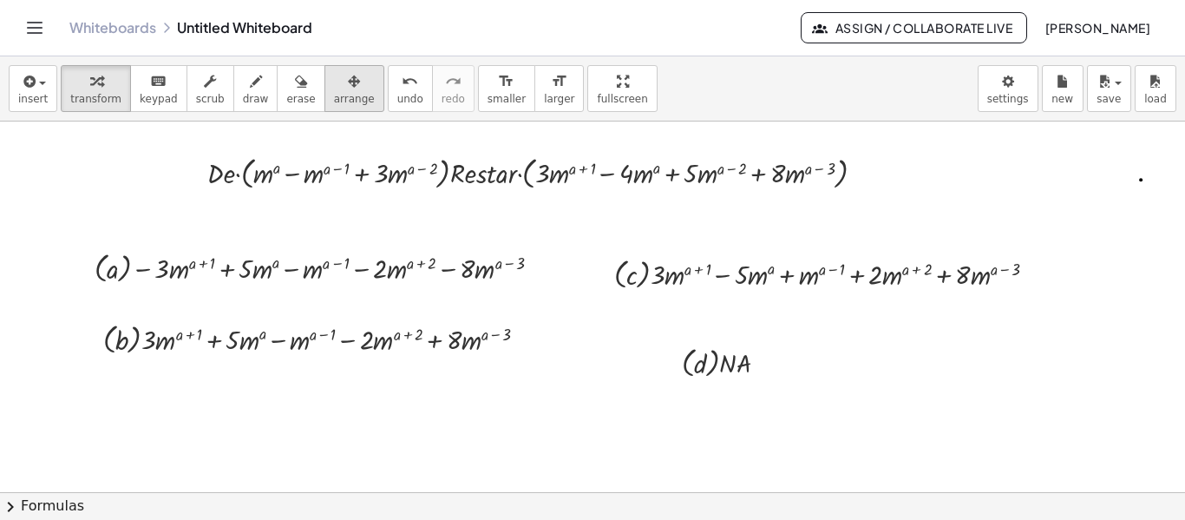
click at [343, 84] on button "arrange" at bounding box center [355, 88] width 60 height 47
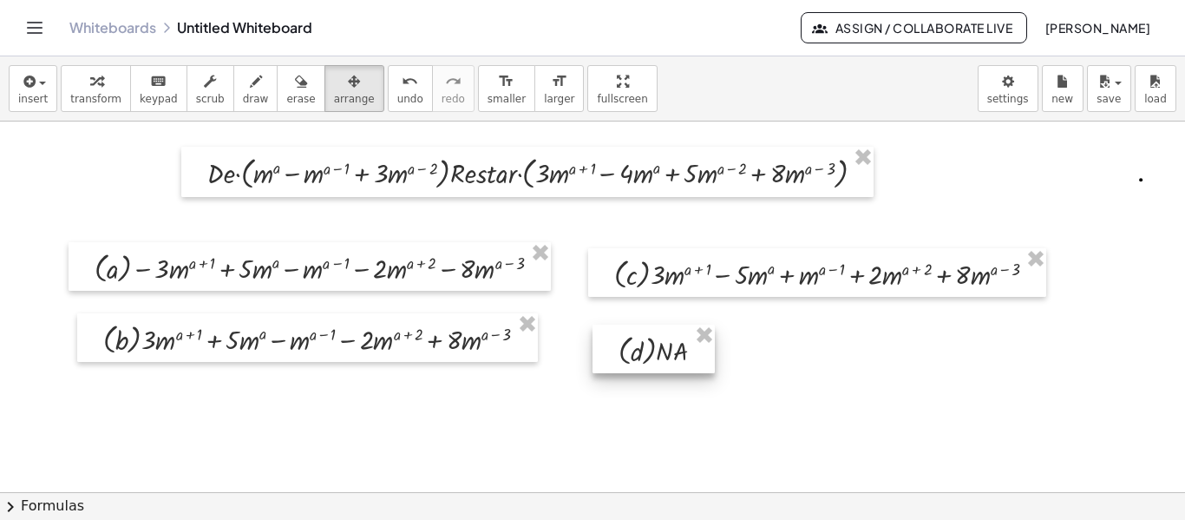
drag, startPoint x: 684, startPoint y: 357, endPoint x: 620, endPoint y: 344, distance: 64.5
click at [620, 344] on div at bounding box center [654, 349] width 122 height 49
click at [771, 360] on div at bounding box center [596, 493] width 1234 height 744
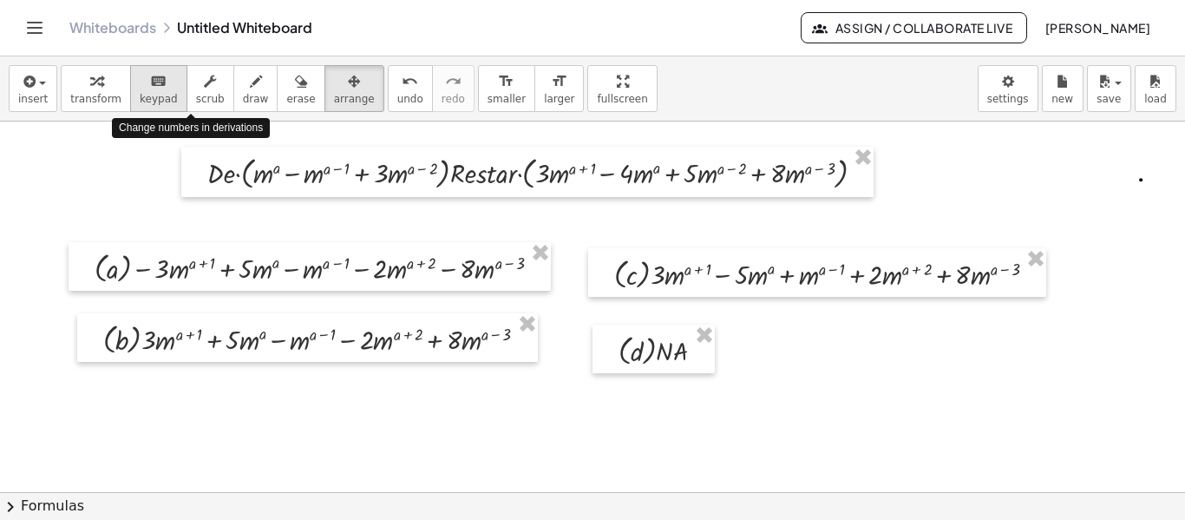
click at [166, 87] on button "keyboard keypad" at bounding box center [158, 88] width 57 height 47
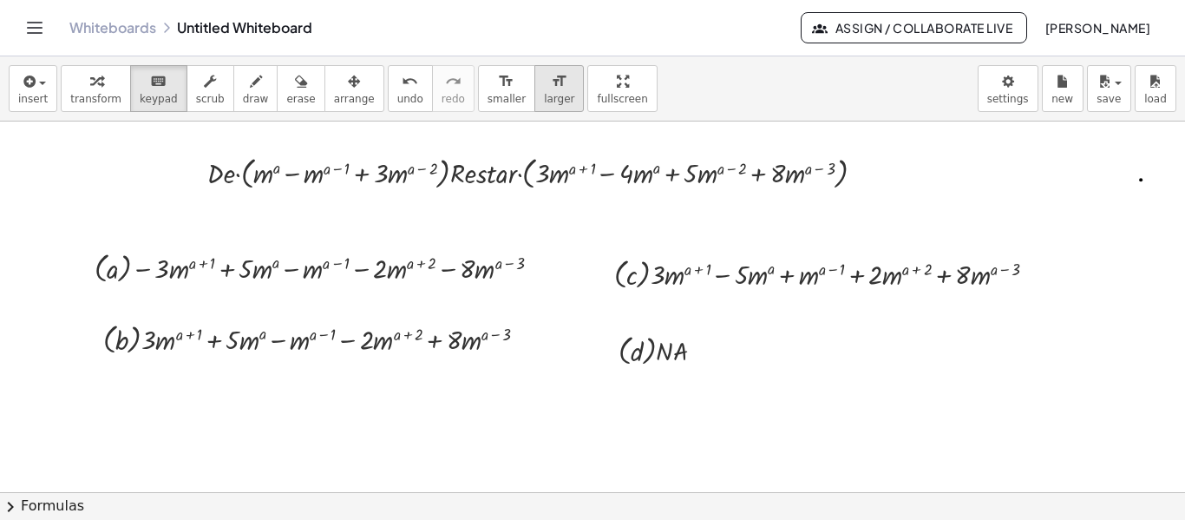
click at [534, 85] on button "format_size larger" at bounding box center [558, 88] width 49 height 47
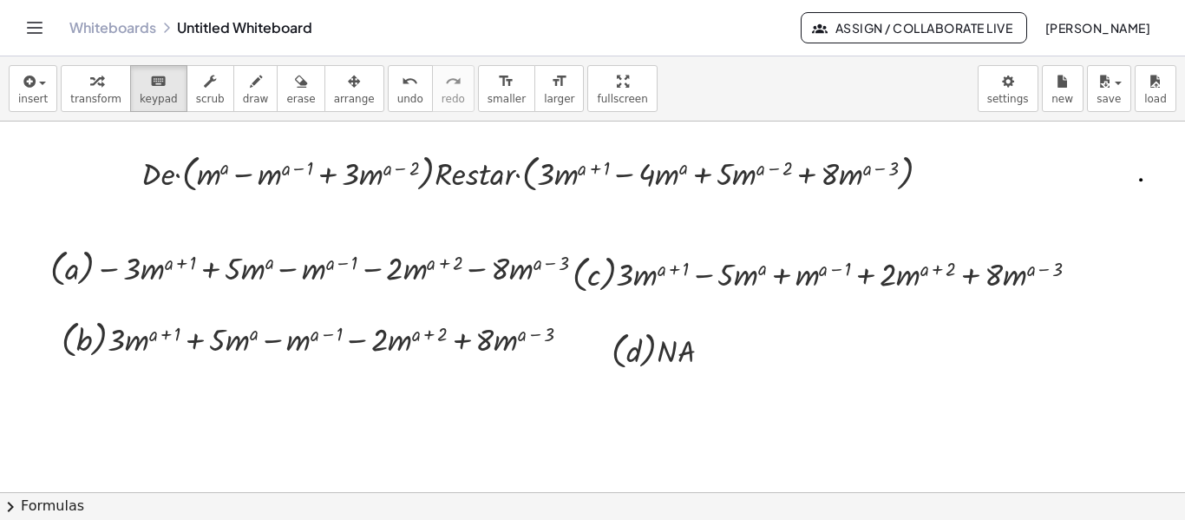
drag, startPoint x: 542, startPoint y: 201, endPoint x: 578, endPoint y: 201, distance: 35.6
click at [578, 201] on div at bounding box center [596, 493] width 1234 height 744
click at [243, 93] on span "draw" at bounding box center [256, 99] width 26 height 12
drag, startPoint x: 548, startPoint y: 200, endPoint x: 605, endPoint y: 200, distance: 56.4
click at [605, 200] on div at bounding box center [596, 493] width 1234 height 744
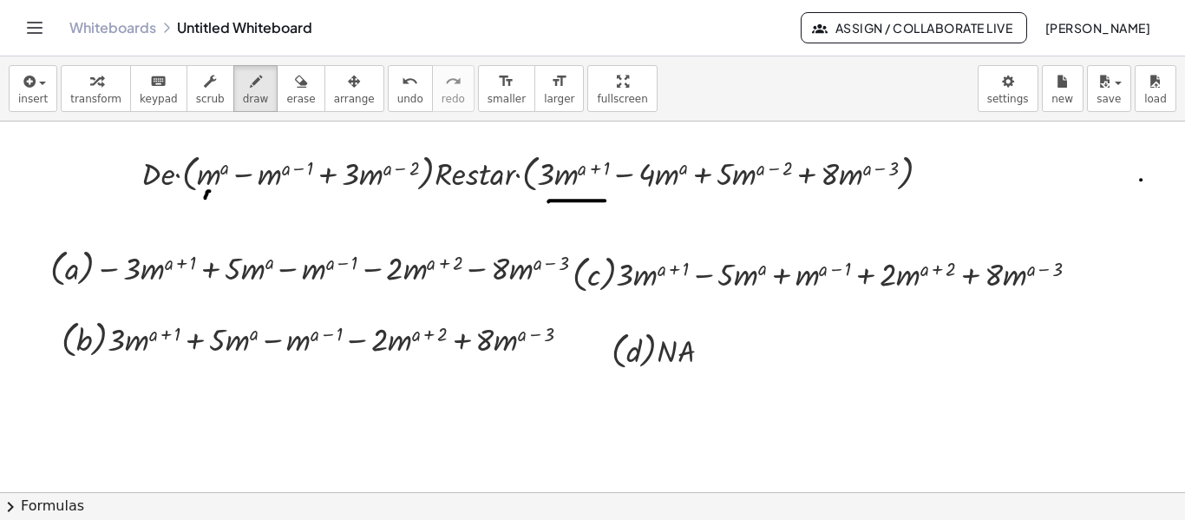
click at [205, 197] on div at bounding box center [596, 493] width 1234 height 744
click at [658, 205] on div at bounding box center [596, 493] width 1234 height 744
drag, startPoint x: 625, startPoint y: 167, endPoint x: 626, endPoint y: 187, distance: 20.0
click at [626, 187] on div at bounding box center [596, 493] width 1234 height 744
drag, startPoint x: 245, startPoint y: 288, endPoint x: 254, endPoint y: 288, distance: 9.5
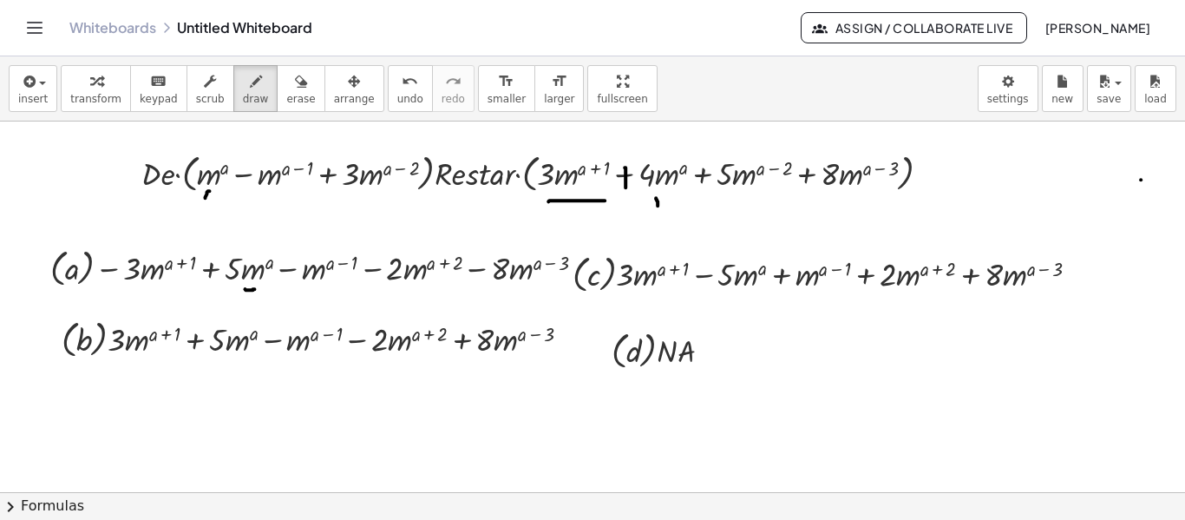
click at [254, 288] on div at bounding box center [596, 493] width 1234 height 744
drag, startPoint x: 303, startPoint y: 285, endPoint x: 323, endPoint y: 285, distance: 20.0
click at [323, 285] on div at bounding box center [596, 493] width 1234 height 744
drag, startPoint x: 416, startPoint y: 285, endPoint x: 462, endPoint y: 292, distance: 47.4
click at [428, 288] on div at bounding box center [596, 493] width 1234 height 744
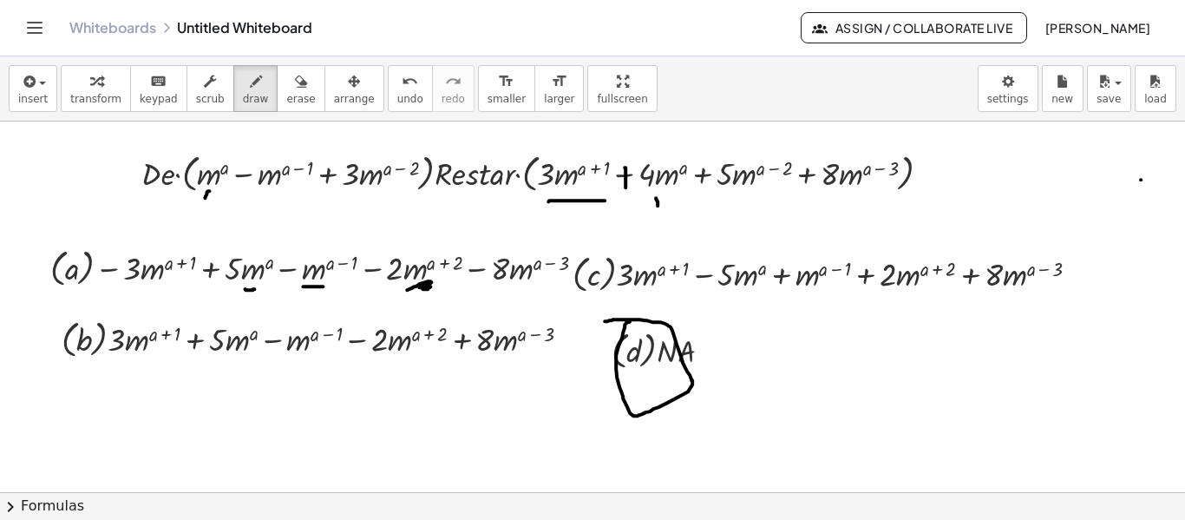
drag, startPoint x: 609, startPoint y: 319, endPoint x: 630, endPoint y: 320, distance: 20.8
click at [630, 320] on div at bounding box center [596, 493] width 1234 height 744
click at [295, 86] on icon "button" at bounding box center [301, 81] width 12 height 21
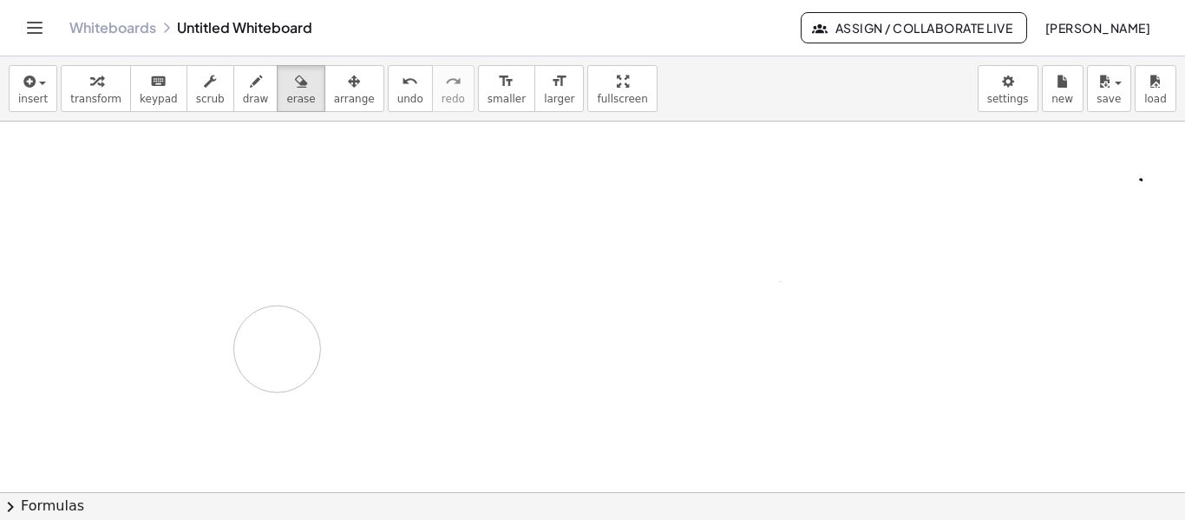
drag, startPoint x: 258, startPoint y: 232, endPoint x: 532, endPoint y: 218, distance: 274.5
click at [316, 313] on div at bounding box center [596, 493] width 1234 height 744
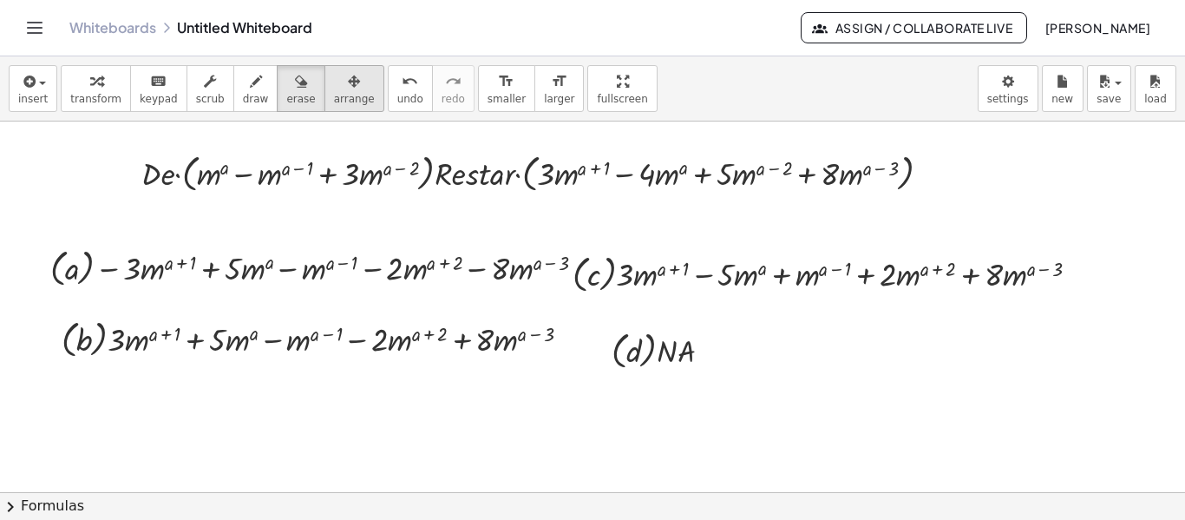
click at [334, 93] on span "arrange" at bounding box center [354, 99] width 41 height 12
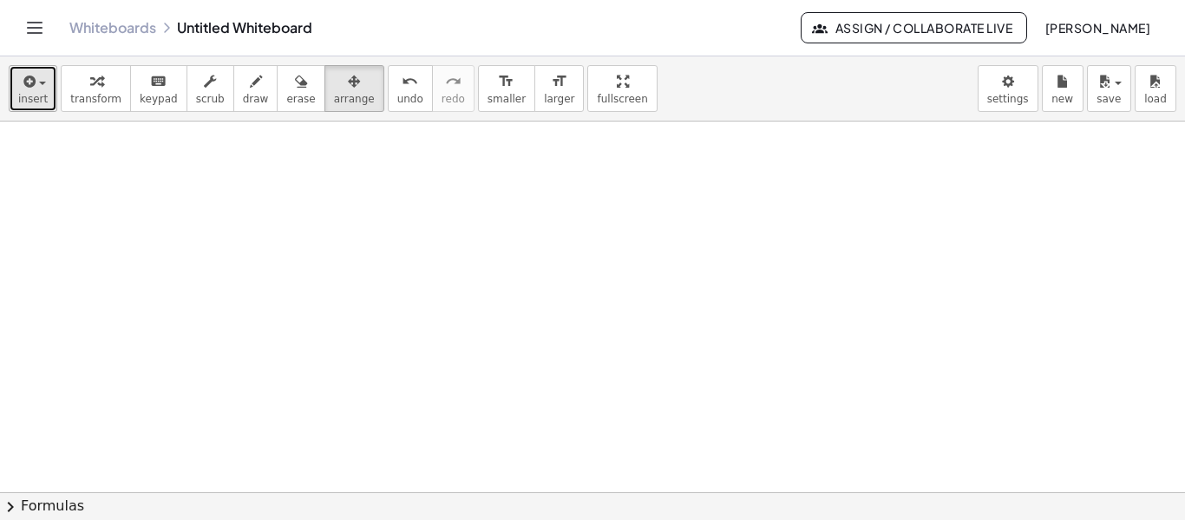
click at [47, 109] on button "insert" at bounding box center [33, 88] width 49 height 47
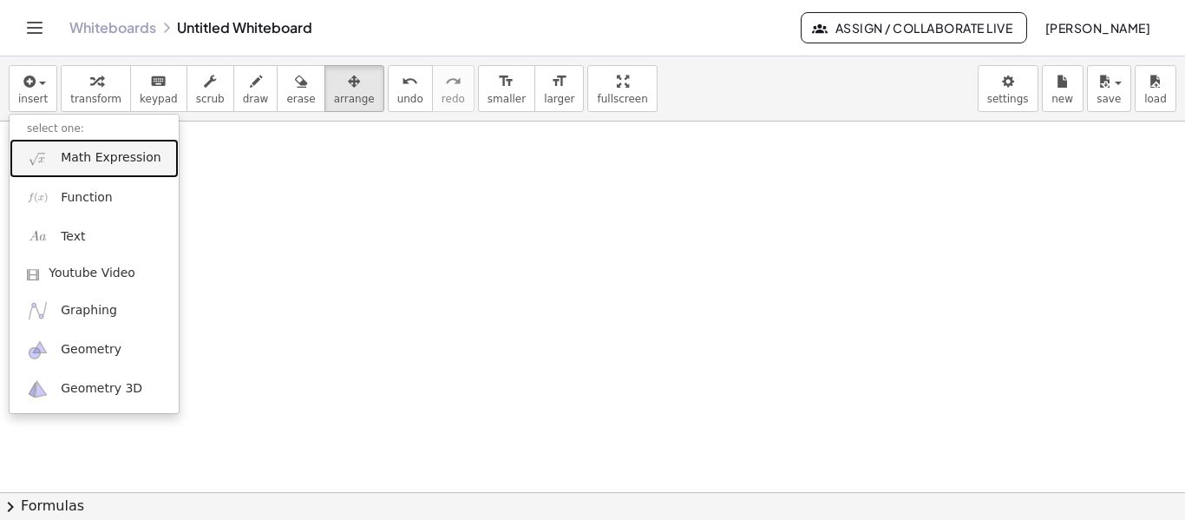
click at [76, 157] on span "Math Expression" at bounding box center [111, 157] width 100 height 17
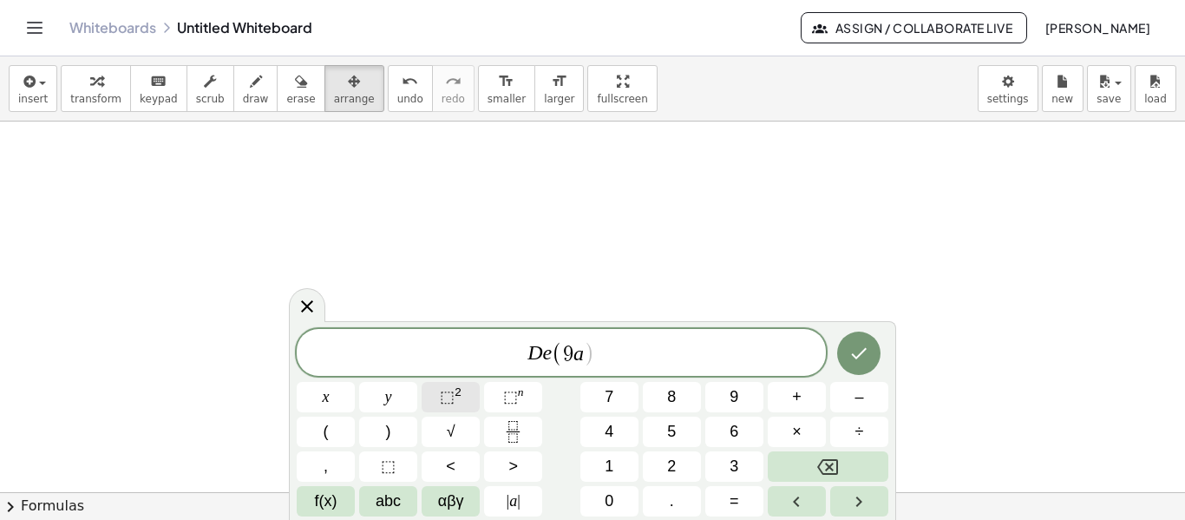
click at [445, 390] on span "⬚" at bounding box center [447, 396] width 15 height 17
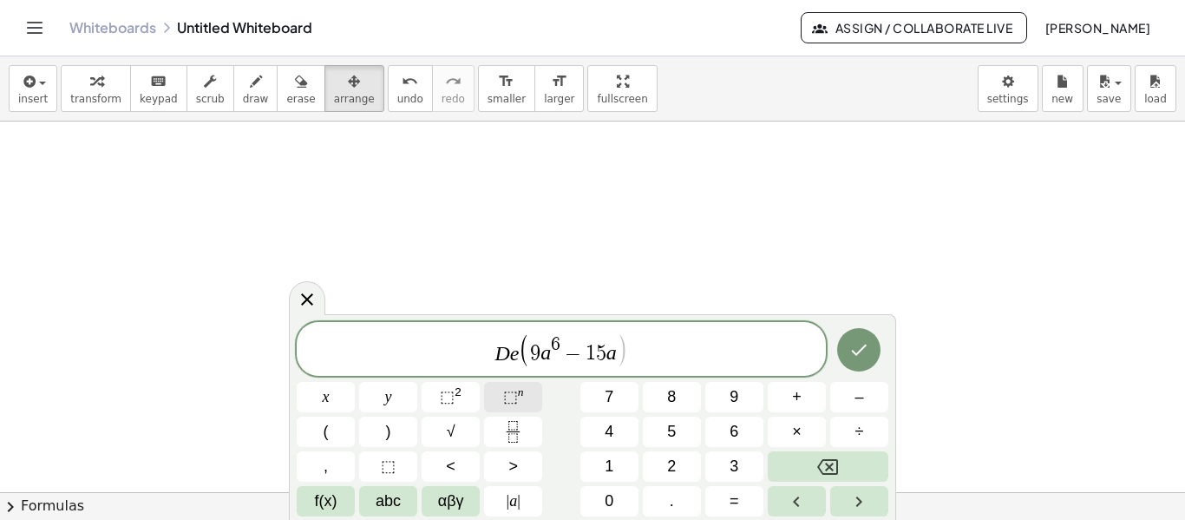
click at [516, 395] on span "⬚" at bounding box center [510, 396] width 15 height 17
click at [460, 397] on sup "2" at bounding box center [458, 391] width 7 height 13
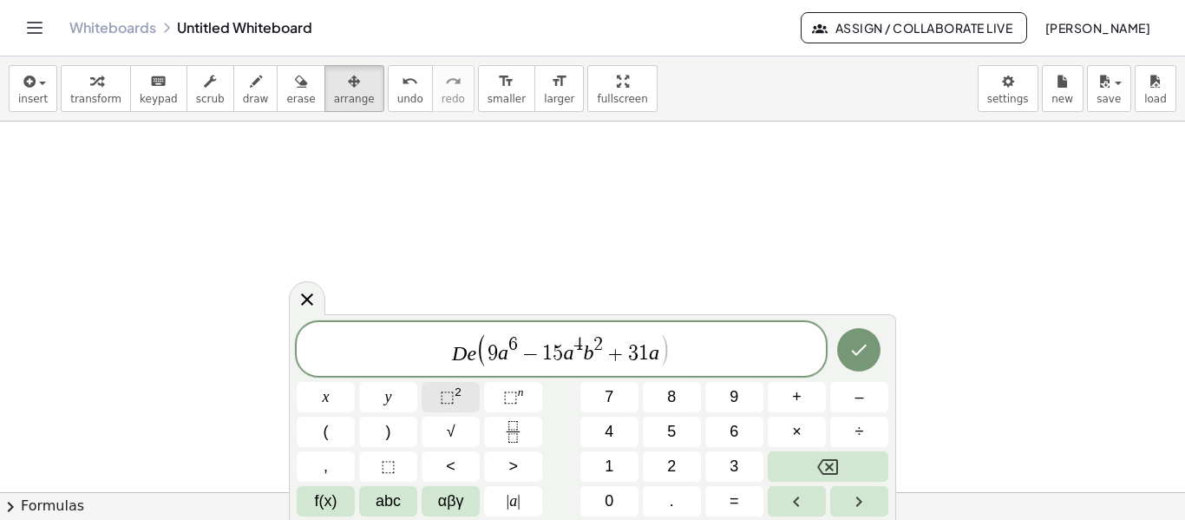
click at [464, 392] on button "⬚ 2" at bounding box center [451, 397] width 58 height 30
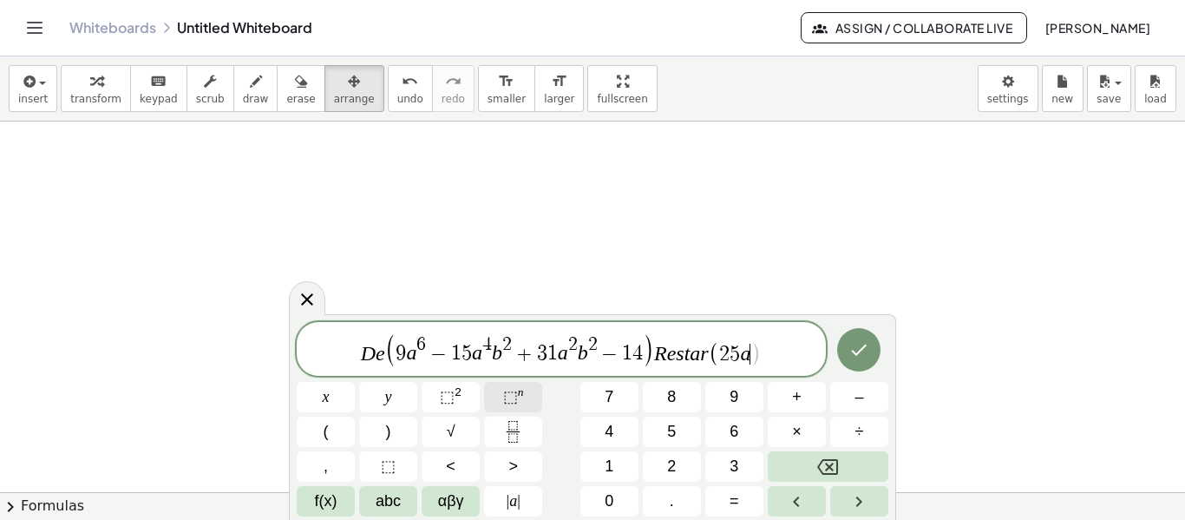
click at [523, 403] on button "⬚ n" at bounding box center [513, 397] width 58 height 30
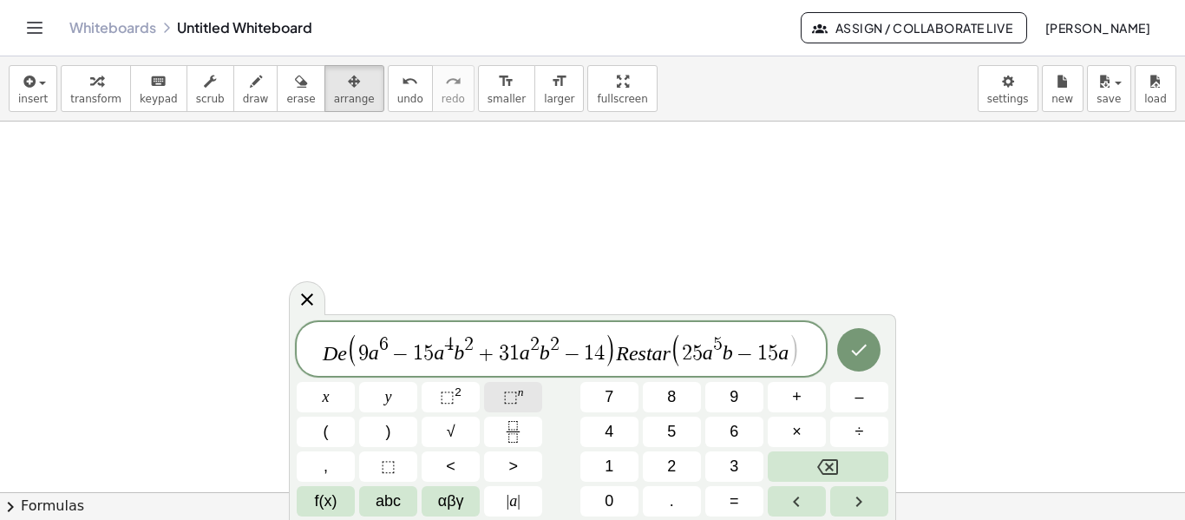
click at [513, 405] on span "⬚" at bounding box center [510, 396] width 15 height 17
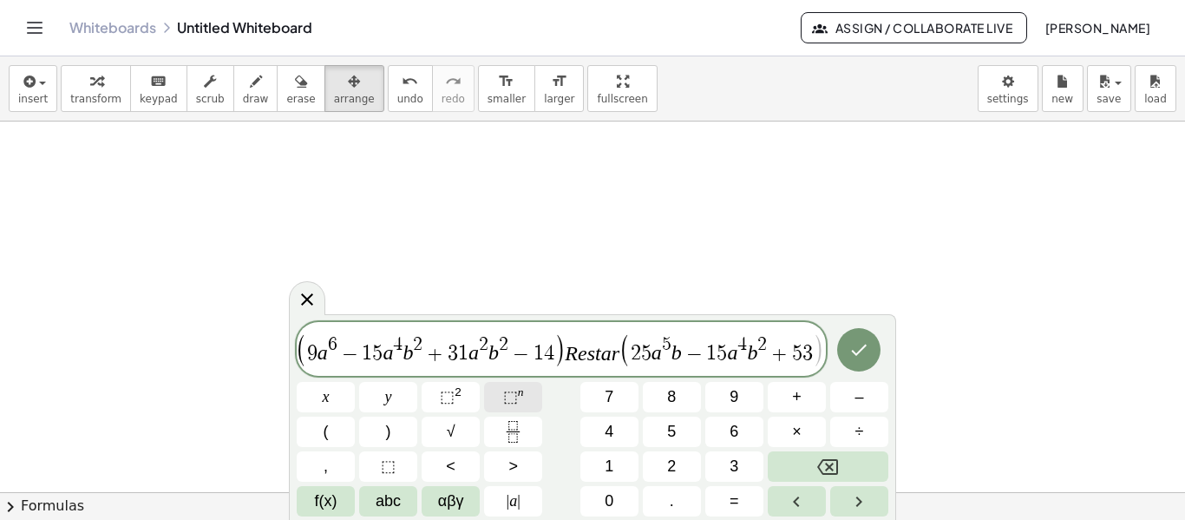
scroll to position [0, 37]
click at [513, 405] on span "⬚" at bounding box center [510, 396] width 15 height 17
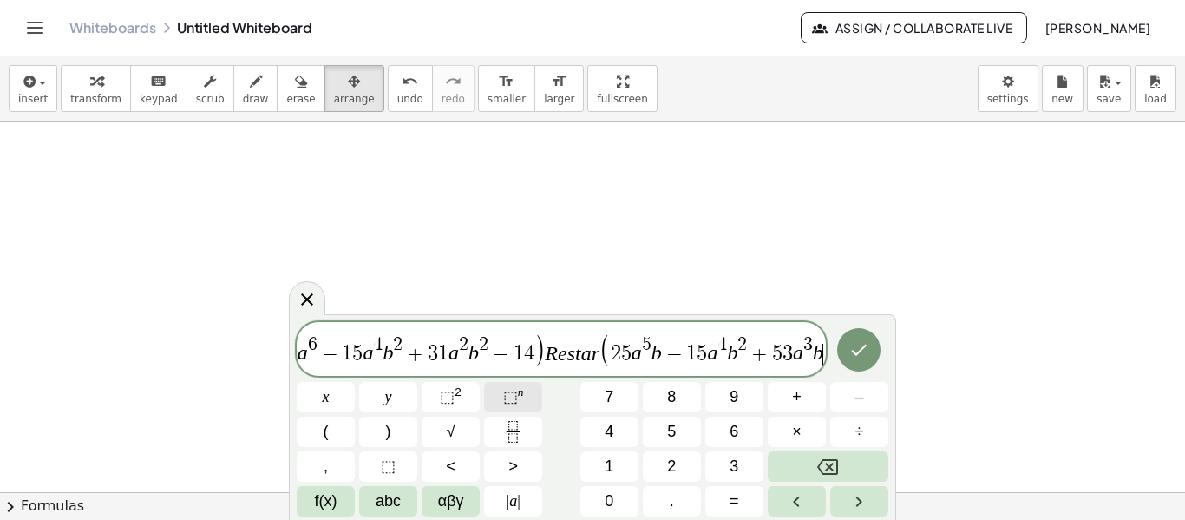
scroll to position [0, 57]
click at [513, 405] on span "⬚" at bounding box center [510, 396] width 15 height 17
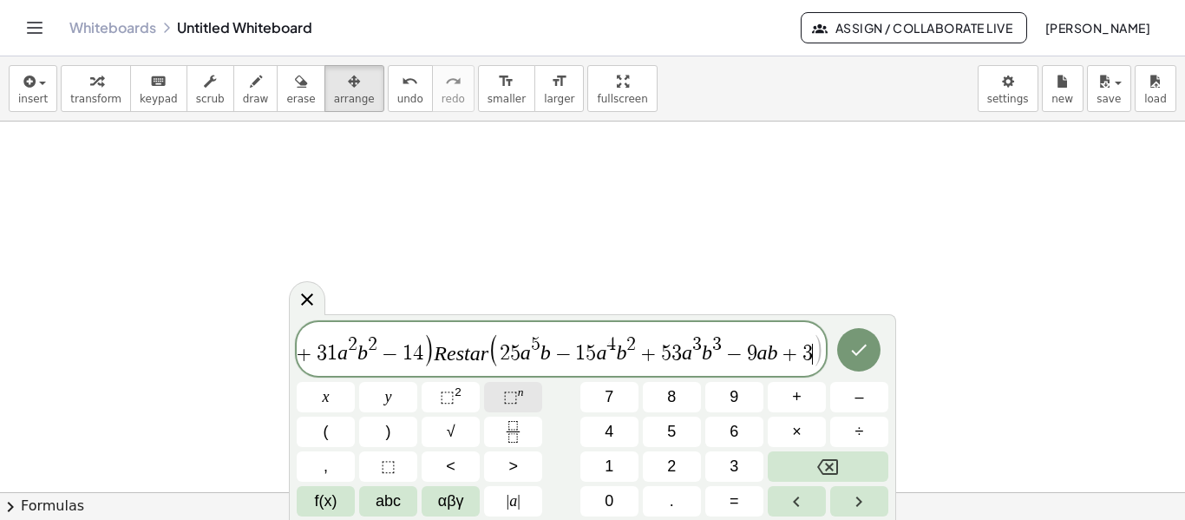
scroll to position [0, 168]
click at [513, 405] on span "⬚" at bounding box center [510, 396] width 15 height 17
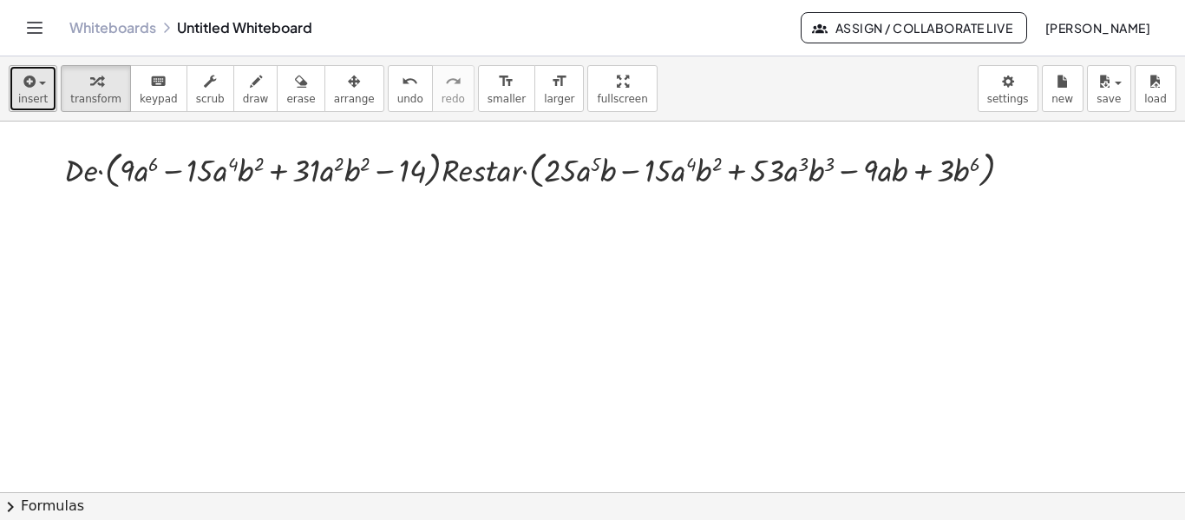
click at [34, 93] on span "insert" at bounding box center [33, 99] width 30 height 12
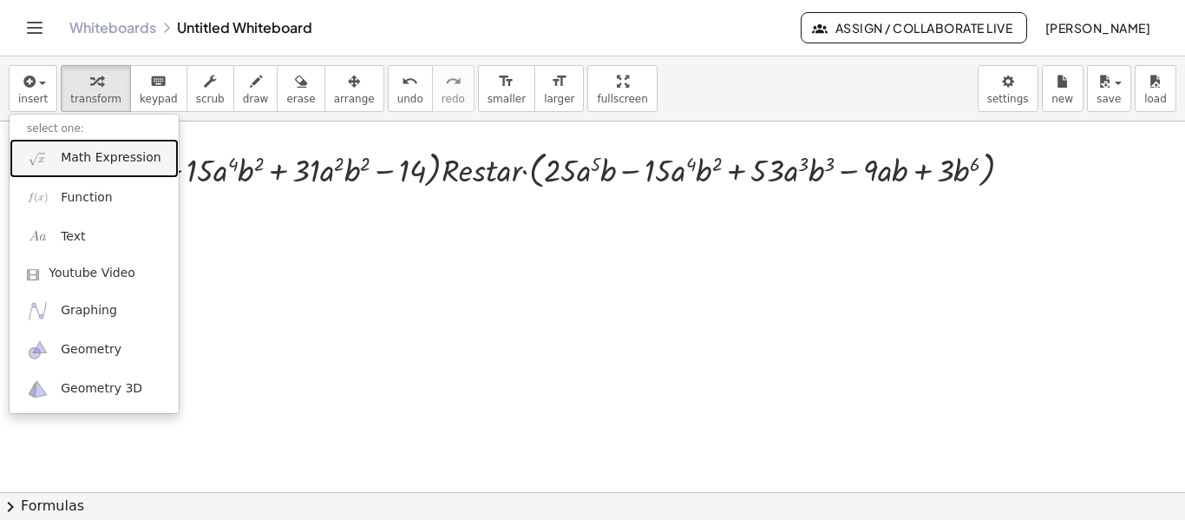
click at [77, 171] on link "Math Expression" at bounding box center [94, 158] width 169 height 39
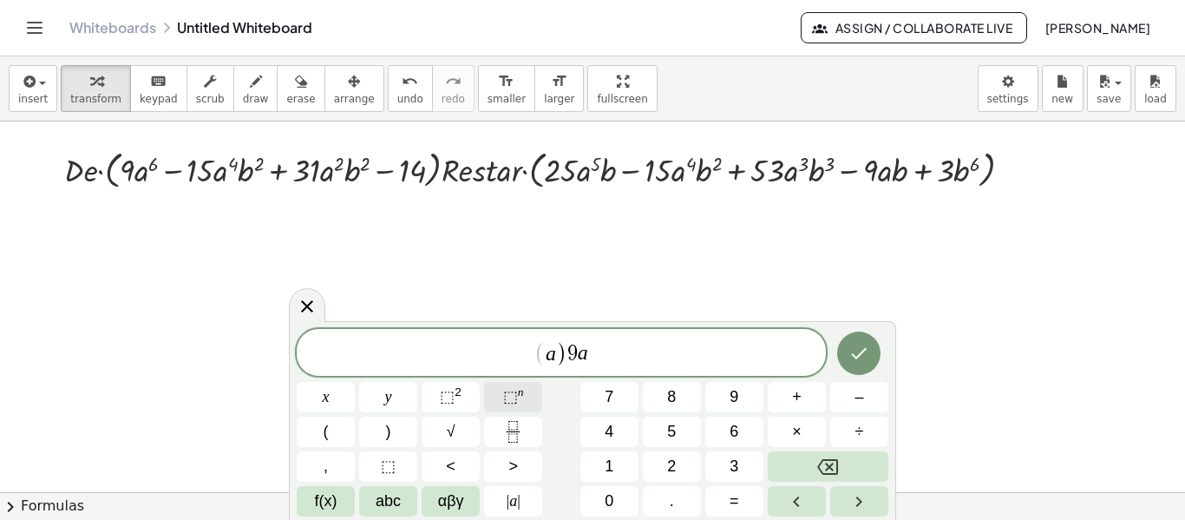
click at [497, 397] on button "⬚ n" at bounding box center [513, 397] width 58 height 30
click at [495, 397] on button "⬚ n" at bounding box center [513, 397] width 58 height 30
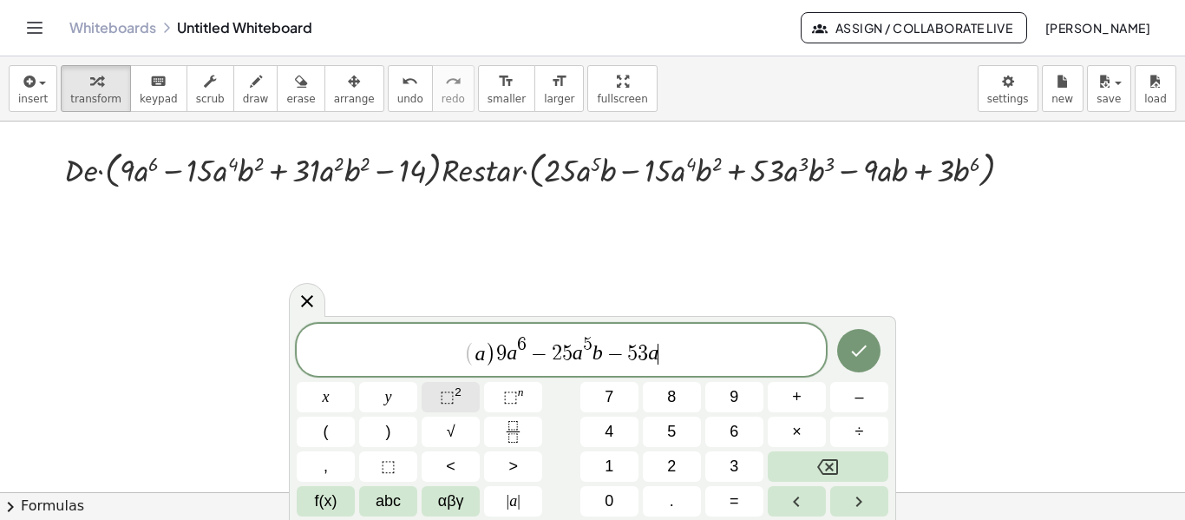
click at [434, 388] on button "⬚ 2" at bounding box center [451, 397] width 58 height 30
click at [496, 397] on button "⬚ n" at bounding box center [513, 397] width 58 height 30
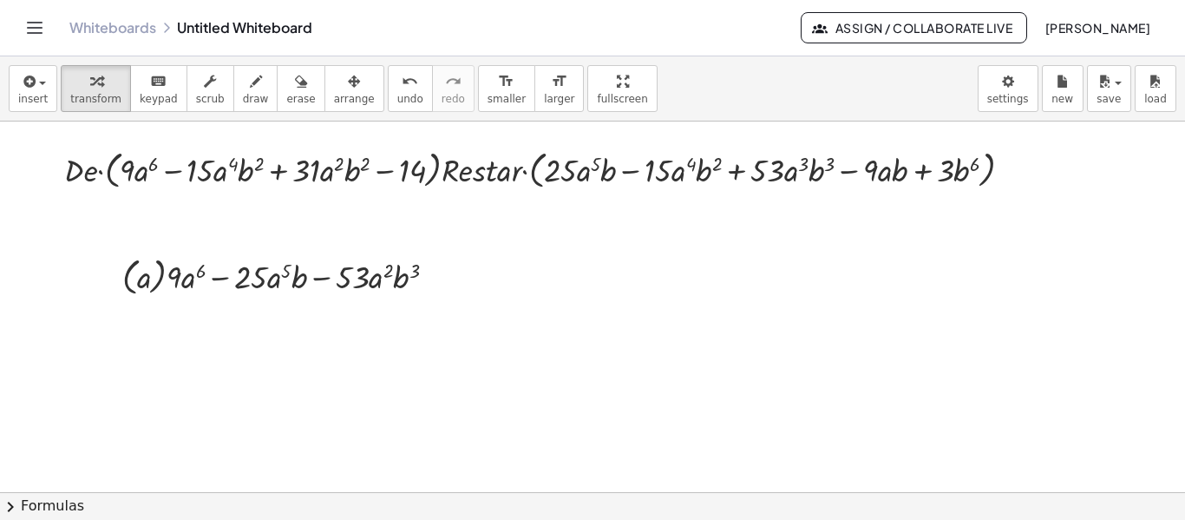
click at [54, 76] on div "insert select one: Math Expression Function Text Youtube Video Graphing Geometr…" at bounding box center [592, 88] width 1185 height 65
click at [30, 89] on icon "button" at bounding box center [28, 81] width 16 height 21
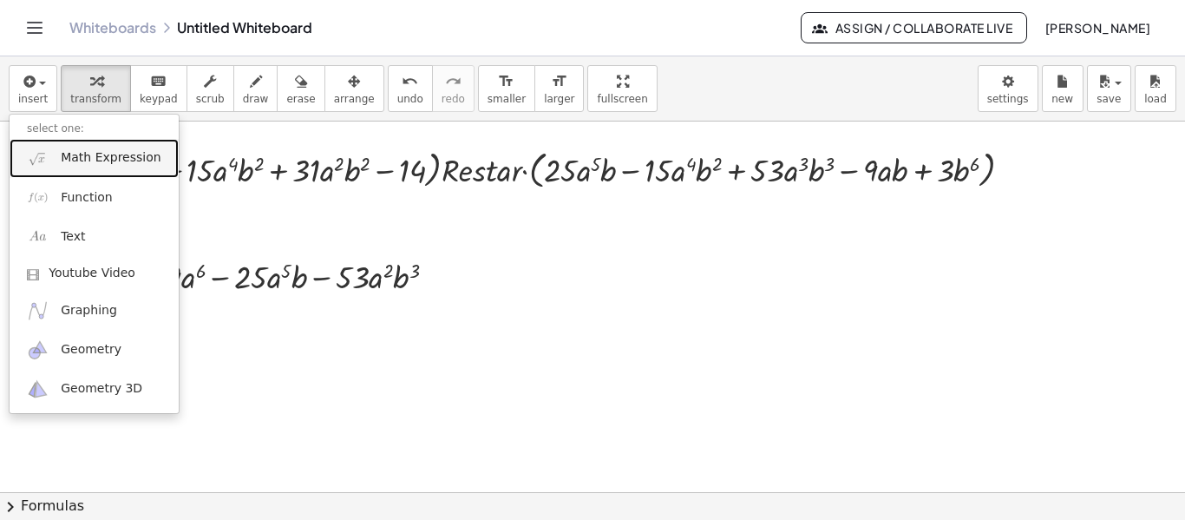
click at [84, 154] on span "Math Expression" at bounding box center [111, 157] width 100 height 17
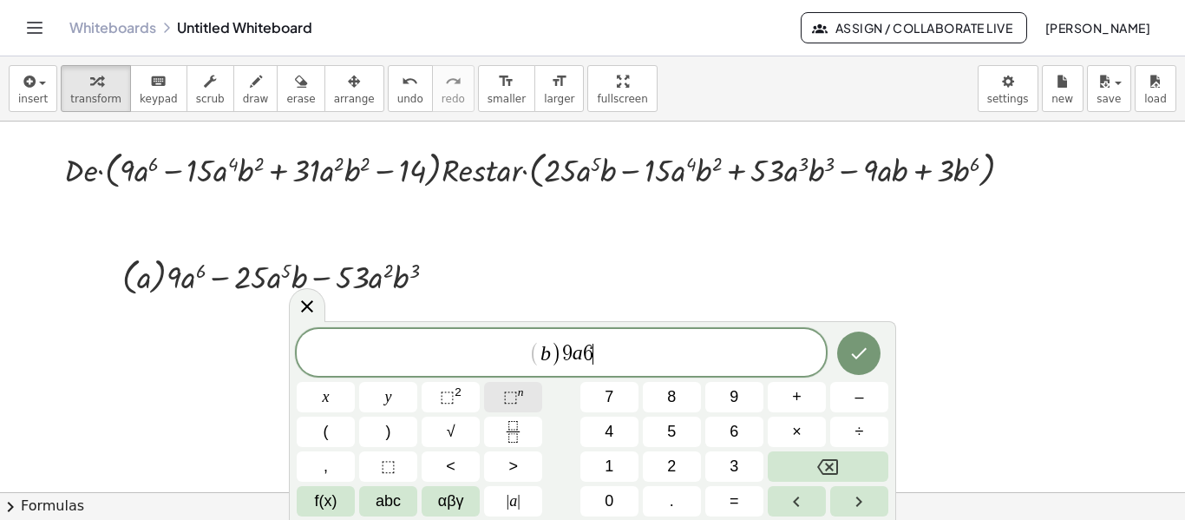
click at [533, 395] on button "⬚ n" at bounding box center [513, 397] width 58 height 30
click at [435, 388] on button "⬚ 2" at bounding box center [451, 397] width 58 height 30
click at [503, 395] on span "⬚" at bounding box center [510, 396] width 15 height 17
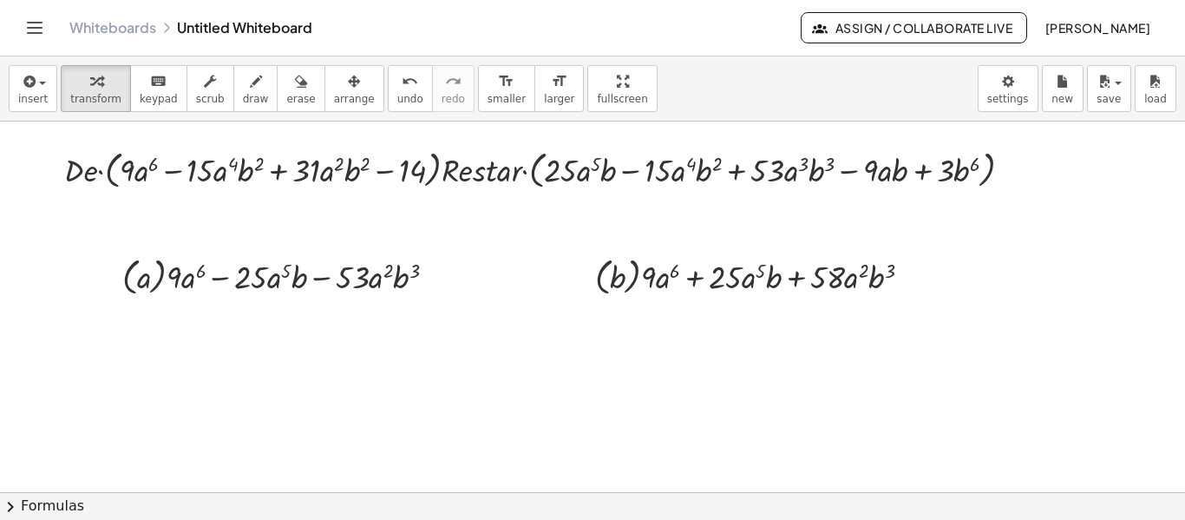
click at [30, 63] on div "insert select one: Math Expression Function Text Youtube Video Graphing Geometr…" at bounding box center [592, 88] width 1185 height 65
click at [33, 87] on icon "button" at bounding box center [28, 81] width 16 height 21
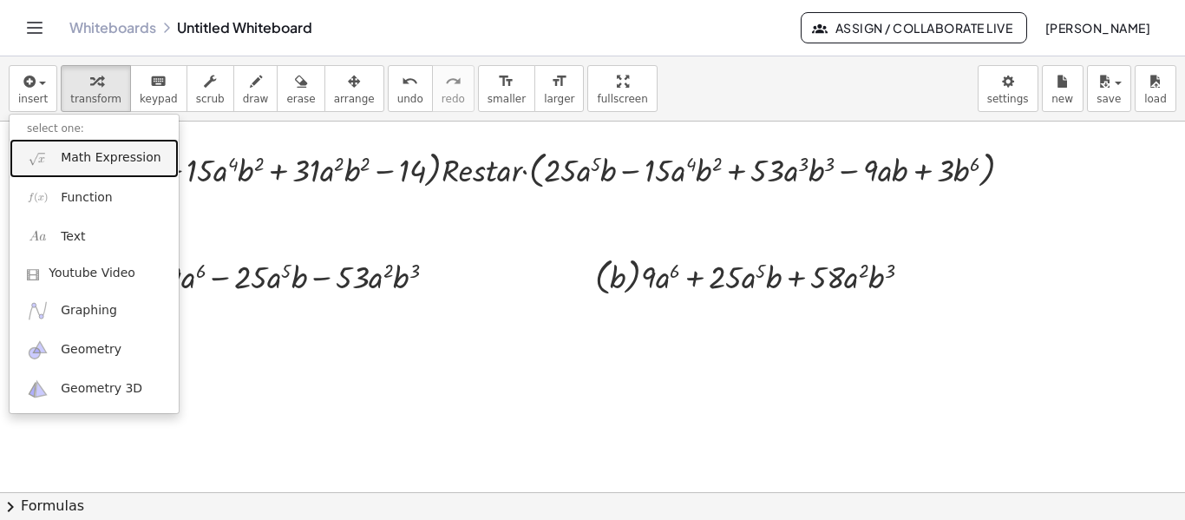
click at [84, 161] on span "Math Expression" at bounding box center [111, 157] width 100 height 17
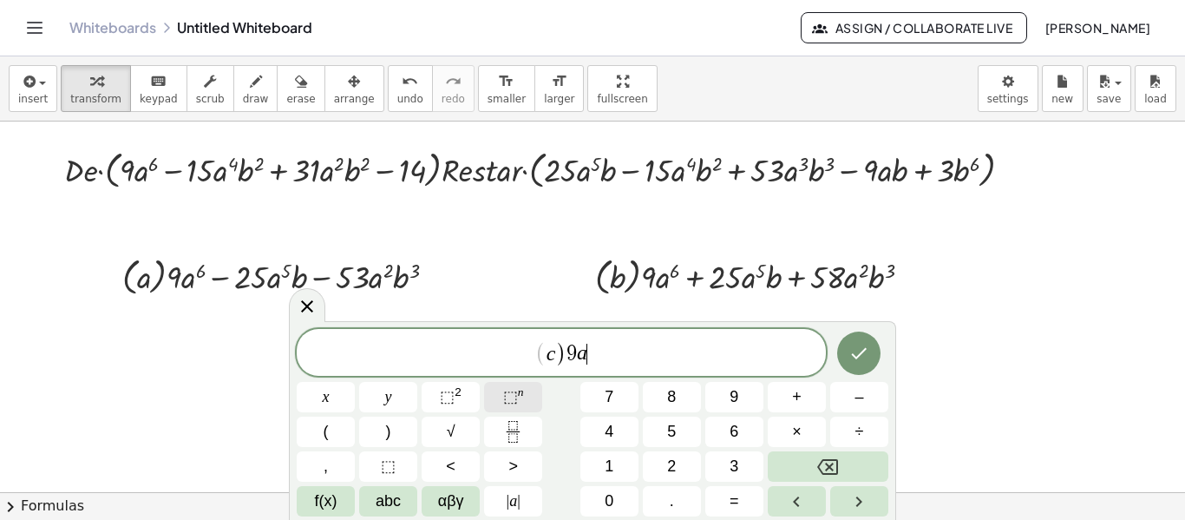
click at [495, 397] on button "⬚ n" at bounding box center [513, 397] width 58 height 30
click at [463, 396] on button "⬚ 2" at bounding box center [451, 397] width 58 height 30
click at [502, 400] on button "⬚ n" at bounding box center [513, 397] width 58 height 30
click at [639, 351] on var "a" at bounding box center [638, 353] width 10 height 23
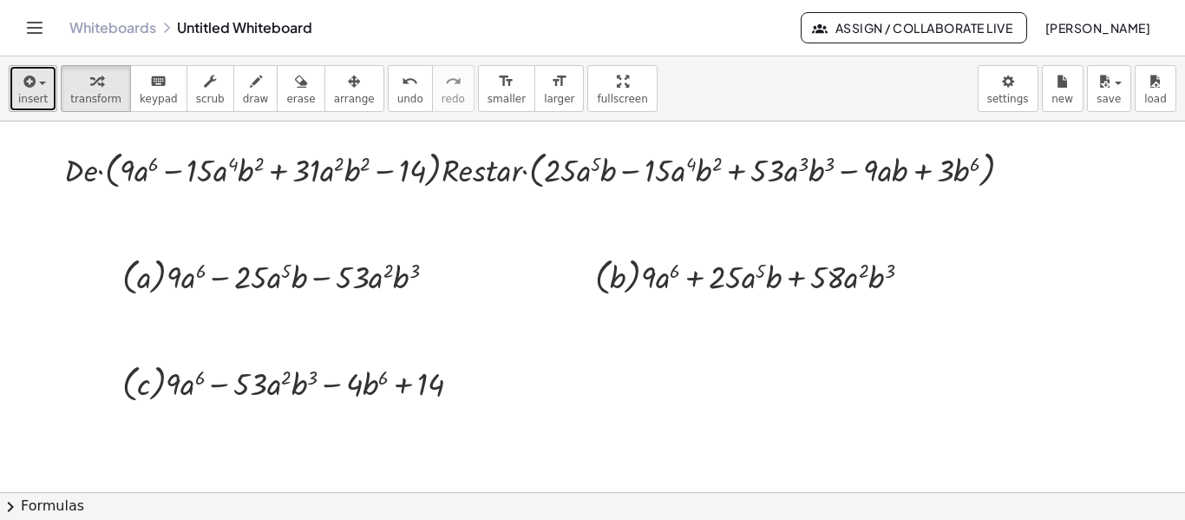
click at [36, 66] on button "insert" at bounding box center [33, 88] width 49 height 47
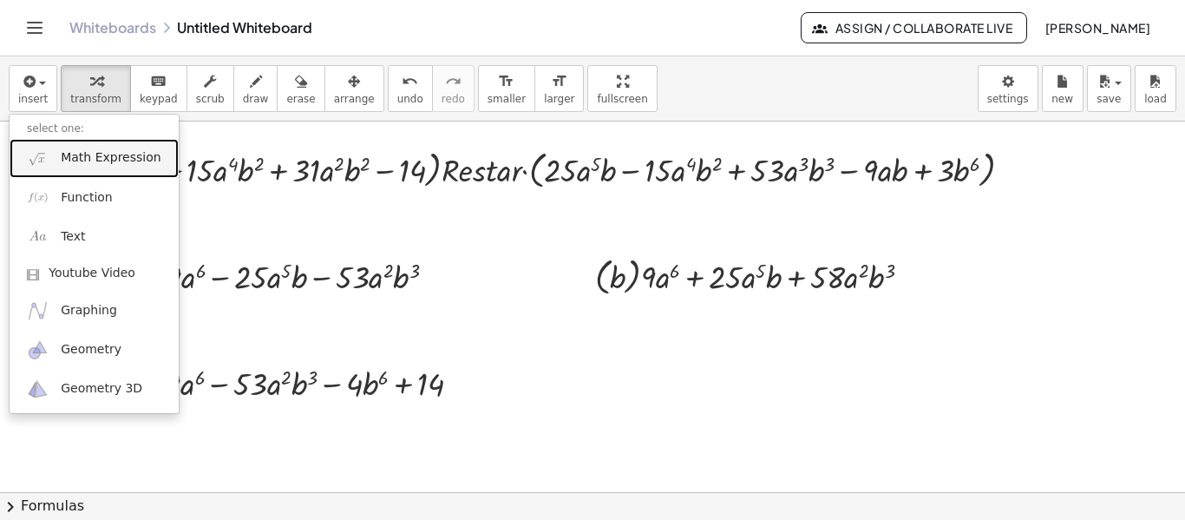
click at [66, 172] on link "Math Expression" at bounding box center [94, 158] width 169 height 39
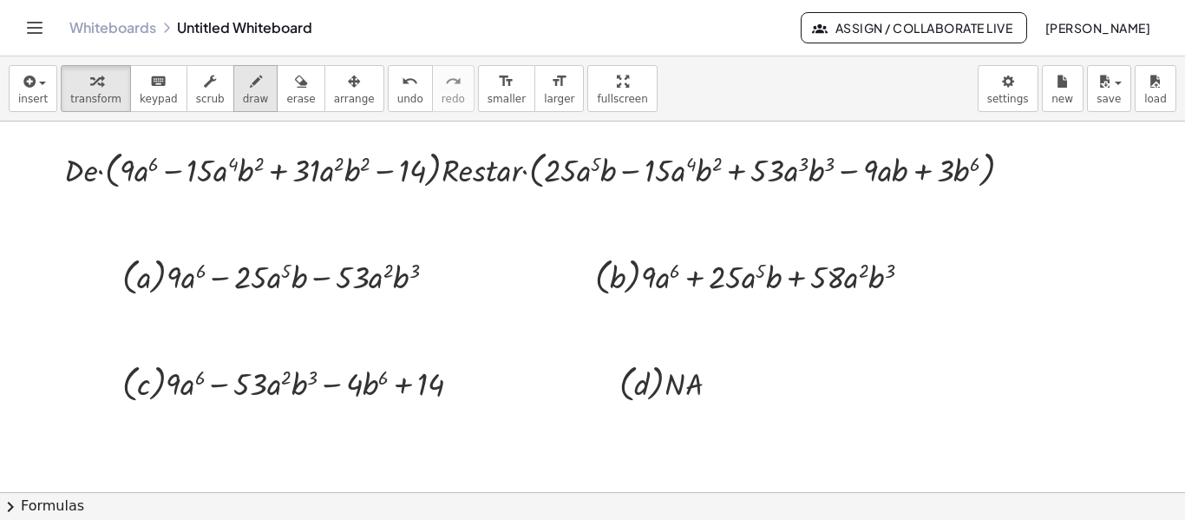
click at [243, 75] on div "button" at bounding box center [256, 80] width 26 height 21
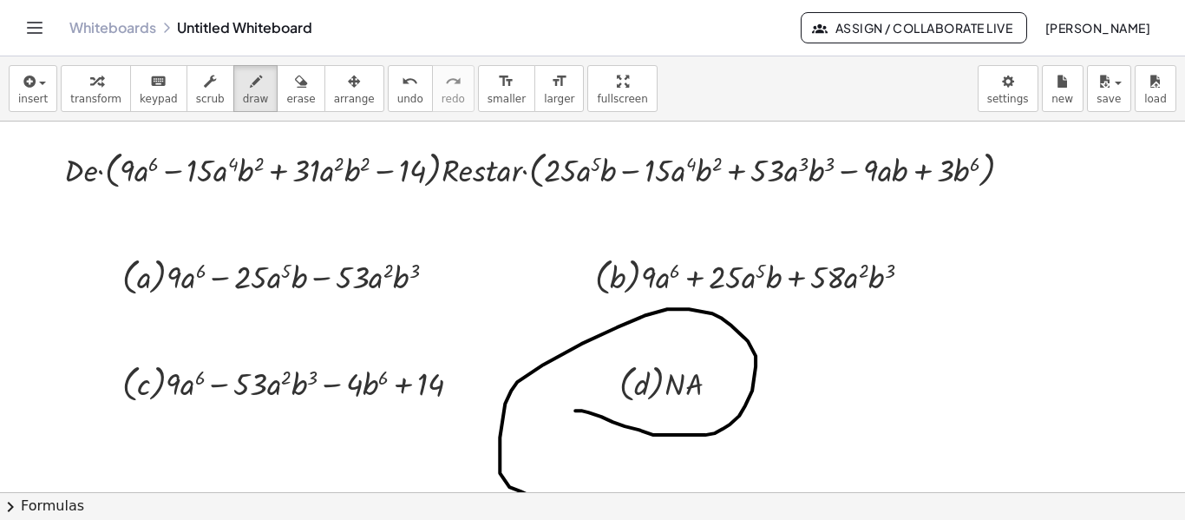
drag, startPoint x: 588, startPoint y: 411, endPoint x: 670, endPoint y: 430, distance: 83.6
click at [670, 436] on div at bounding box center [596, 493] width 1234 height 744
drag, startPoint x: 580, startPoint y: 397, endPoint x: 572, endPoint y: 421, distance: 25.0
click at [572, 423] on div at bounding box center [596, 493] width 1234 height 744
drag, startPoint x: 571, startPoint y: 401, endPoint x: 584, endPoint y: 415, distance: 19.0
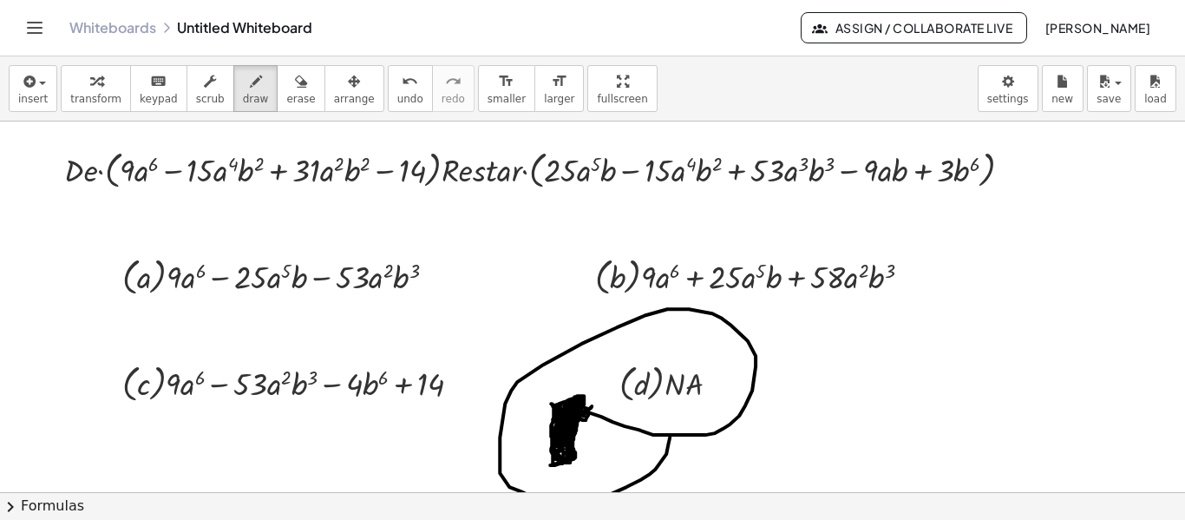
click at [584, 415] on div at bounding box center [596, 493] width 1234 height 744
drag, startPoint x: 516, startPoint y: 383, endPoint x: 572, endPoint y: 358, distance: 60.6
click at [554, 360] on div at bounding box center [596, 493] width 1234 height 744
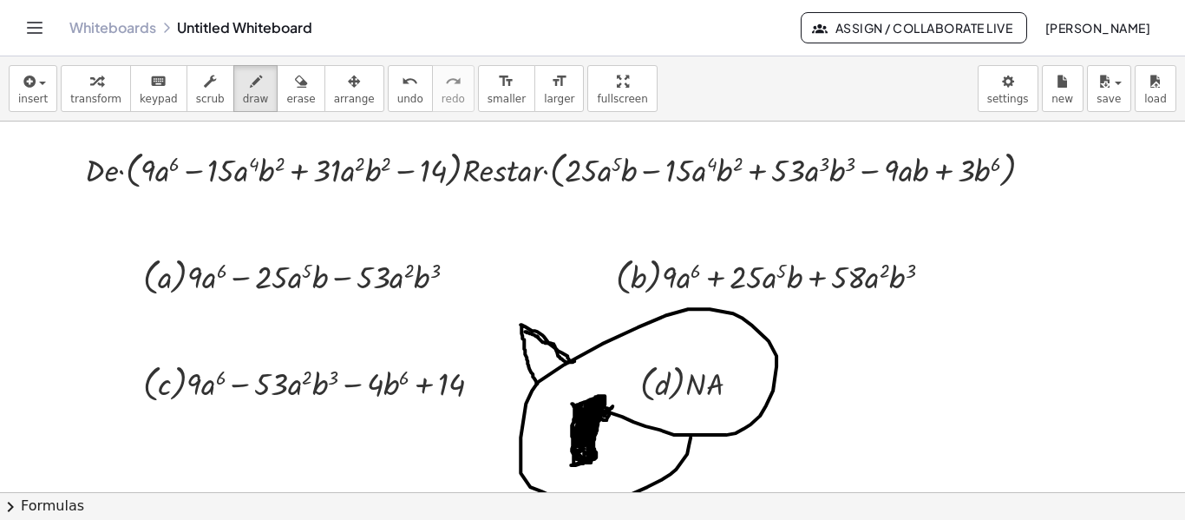
scroll to position [0, 21]
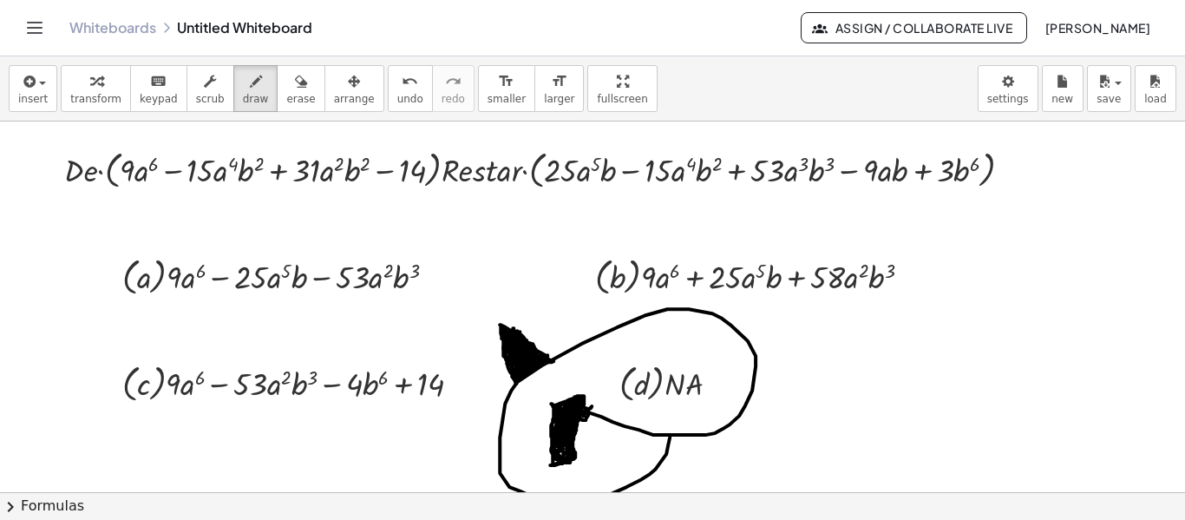
click at [541, 354] on div at bounding box center [596, 493] width 1234 height 744
drag, startPoint x: 587, startPoint y: 344, endPoint x: 614, endPoint y: 321, distance: 35.7
click at [614, 321] on div at bounding box center [596, 493] width 1234 height 744
drag, startPoint x: 606, startPoint y: 325, endPoint x: 581, endPoint y: 331, distance: 25.0
click at [581, 331] on div at bounding box center [596, 493] width 1234 height 744
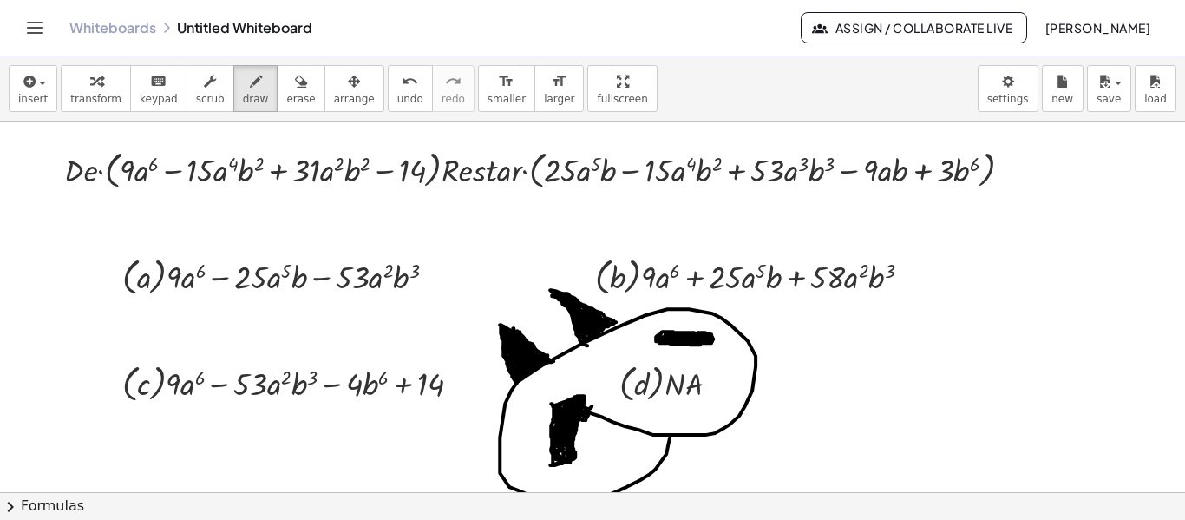
drag, startPoint x: 671, startPoint y: 337, endPoint x: 700, endPoint y: 344, distance: 30.3
click at [700, 344] on div at bounding box center [596, 493] width 1234 height 744
drag, startPoint x: 681, startPoint y: 344, endPoint x: 681, endPoint y: 357, distance: 12.1
click at [681, 357] on div at bounding box center [596, 493] width 1234 height 744
drag, startPoint x: 698, startPoint y: 343, endPoint x: 697, endPoint y: 357, distance: 14.8
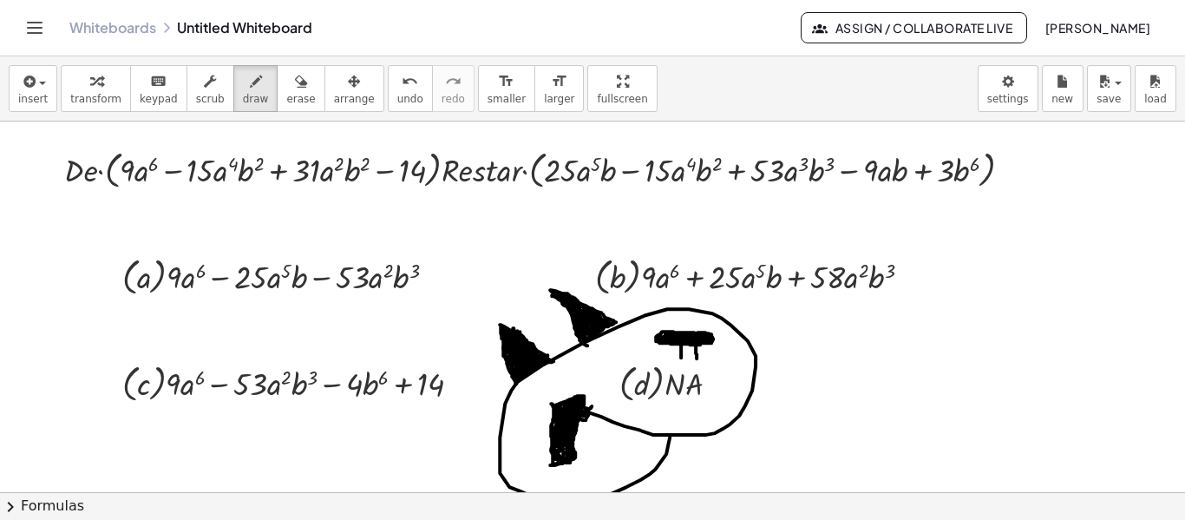
click at [697, 357] on div at bounding box center [596, 493] width 1234 height 744
drag, startPoint x: 680, startPoint y: 411, endPoint x: 707, endPoint y: 413, distance: 27.0
click at [707, 413] on div at bounding box center [596, 493] width 1234 height 744
drag, startPoint x: 752, startPoint y: 363, endPoint x: 738, endPoint y: 386, distance: 27.2
click at [751, 381] on div at bounding box center [596, 493] width 1234 height 744
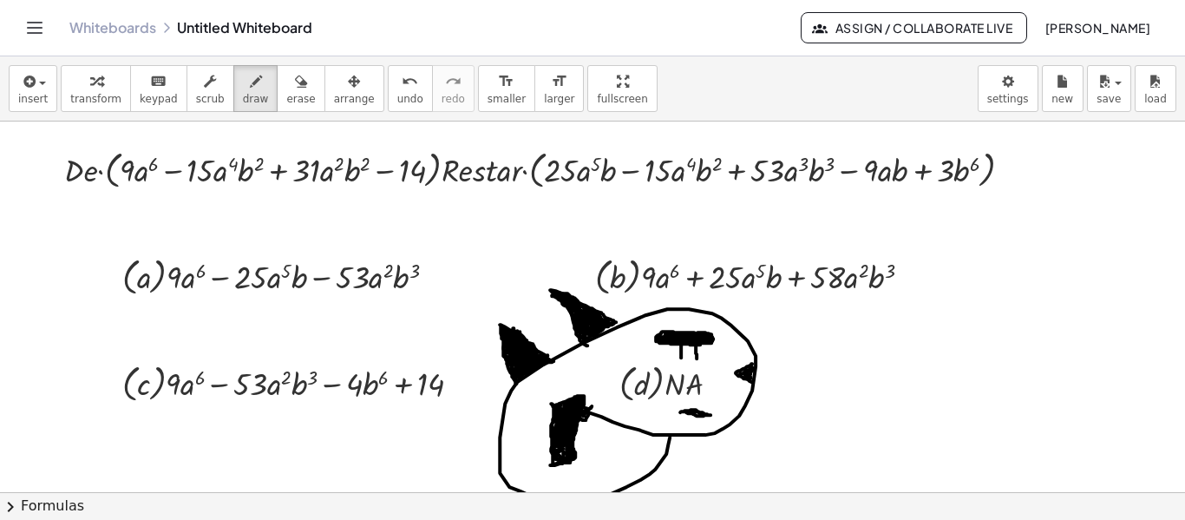
drag, startPoint x: 740, startPoint y: 373, endPoint x: 751, endPoint y: 368, distance: 11.6
click at [751, 368] on div at bounding box center [596, 493] width 1234 height 744
drag, startPoint x: 506, startPoint y: 411, endPoint x: 544, endPoint y: 416, distance: 38.4
click at [483, 426] on div at bounding box center [596, 493] width 1234 height 744
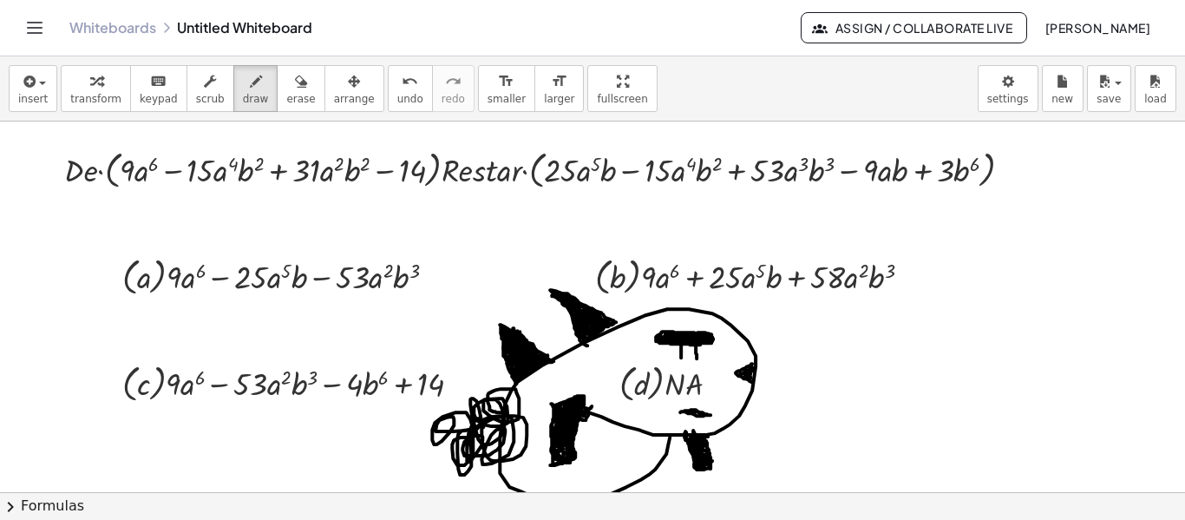
drag, startPoint x: 685, startPoint y: 436, endPoint x: 709, endPoint y: 444, distance: 25.8
click at [709, 445] on div at bounding box center [596, 493] width 1234 height 744
click at [286, 87] on div "button" at bounding box center [300, 80] width 29 height 21
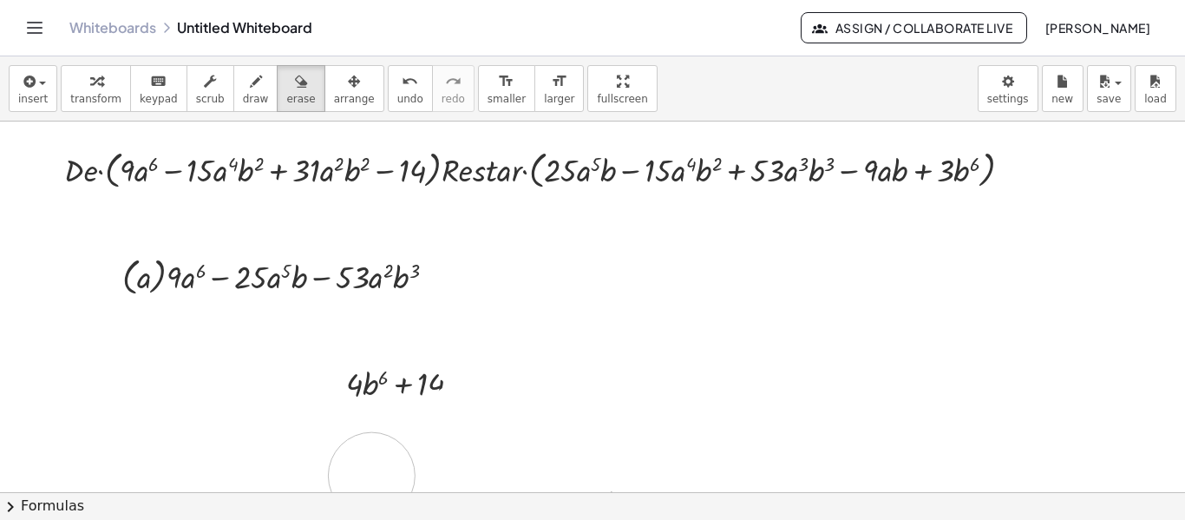
drag, startPoint x: 499, startPoint y: 357, endPoint x: 393, endPoint y: 230, distance: 165.8
click at [453, 465] on div at bounding box center [596, 493] width 1234 height 744
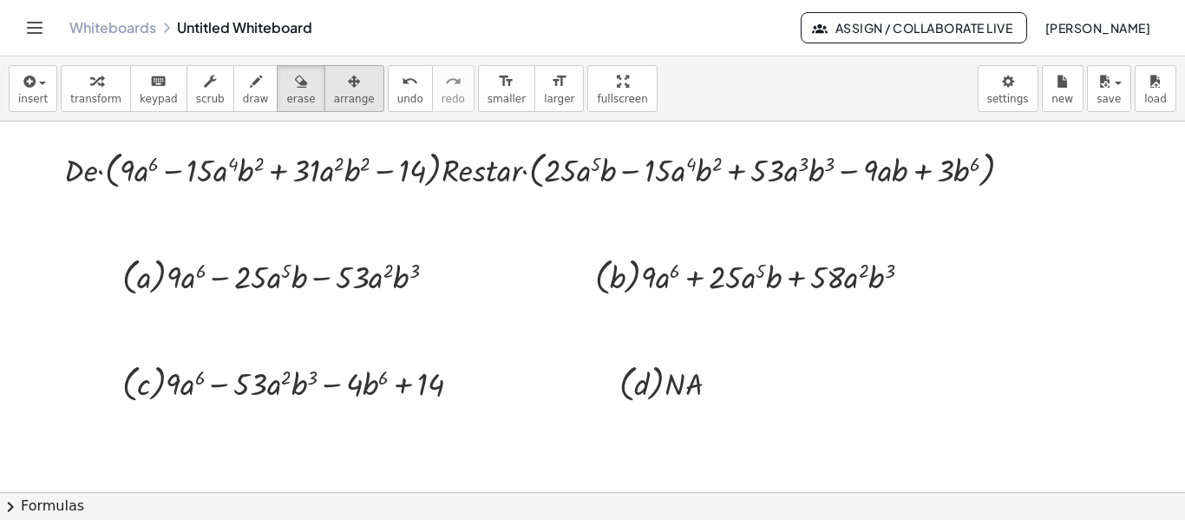
click at [334, 75] on div "button" at bounding box center [354, 80] width 41 height 21
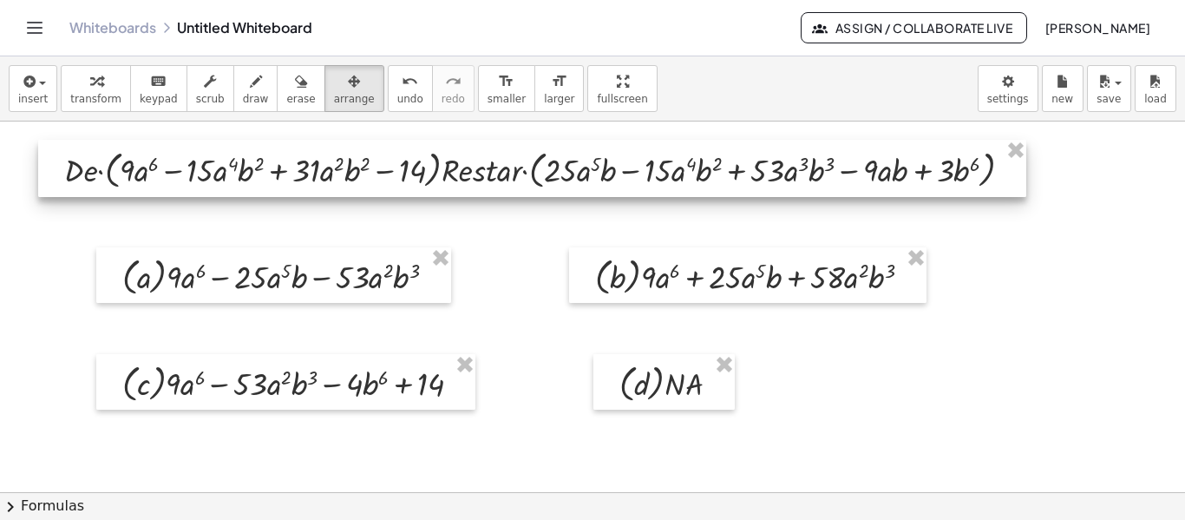
drag, startPoint x: 390, startPoint y: 185, endPoint x: 442, endPoint y: 211, distance: 57.4
click at [391, 185] on div at bounding box center [532, 168] width 988 height 57
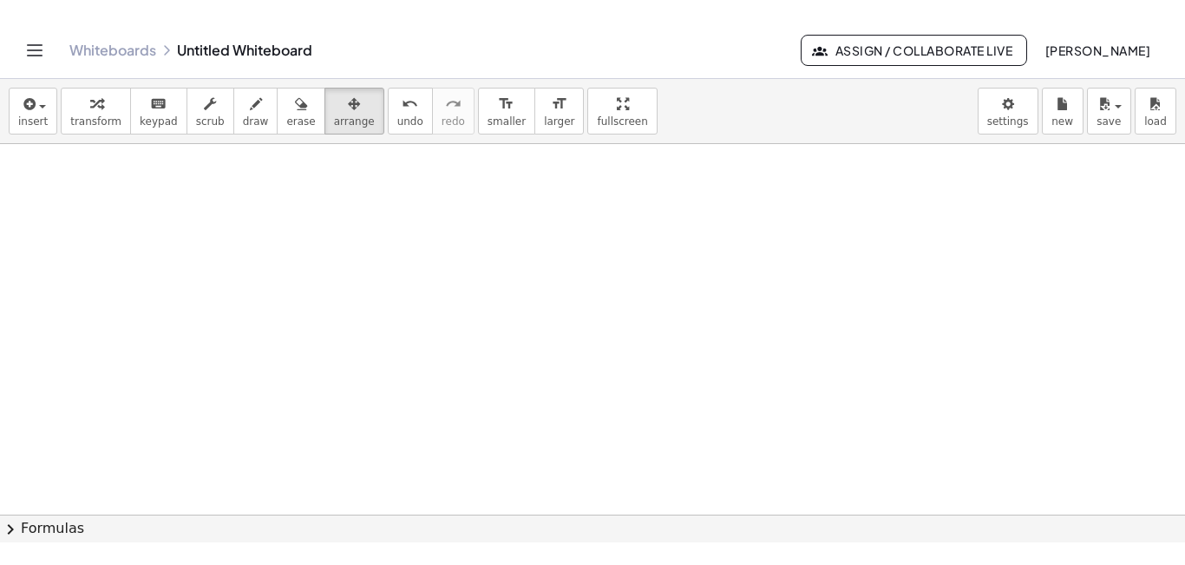
scroll to position [0, 22]
